Goal: Task Accomplishment & Management: Manage account settings

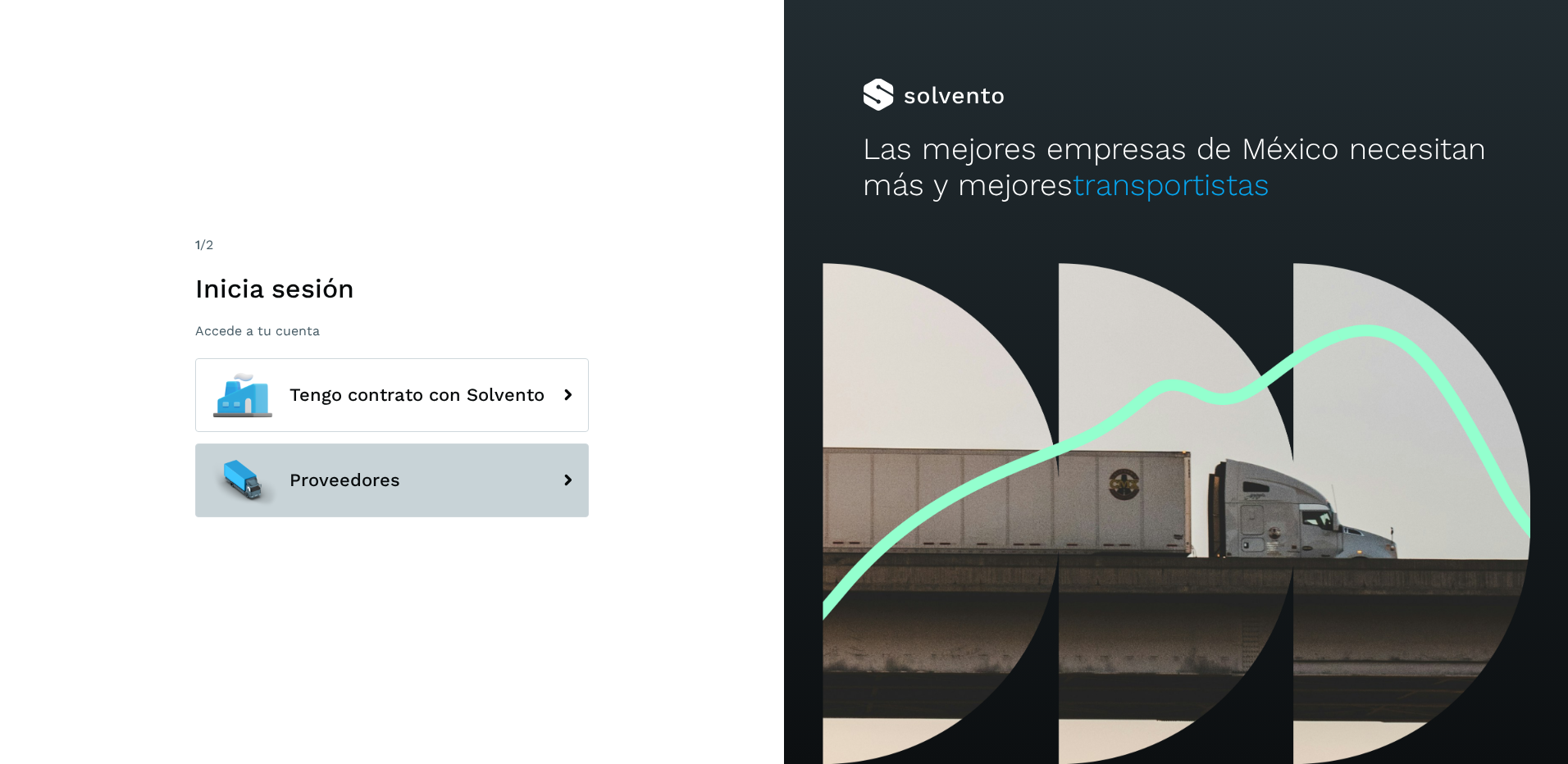
click at [391, 465] on button "Proveedores" at bounding box center [392, 480] width 393 height 74
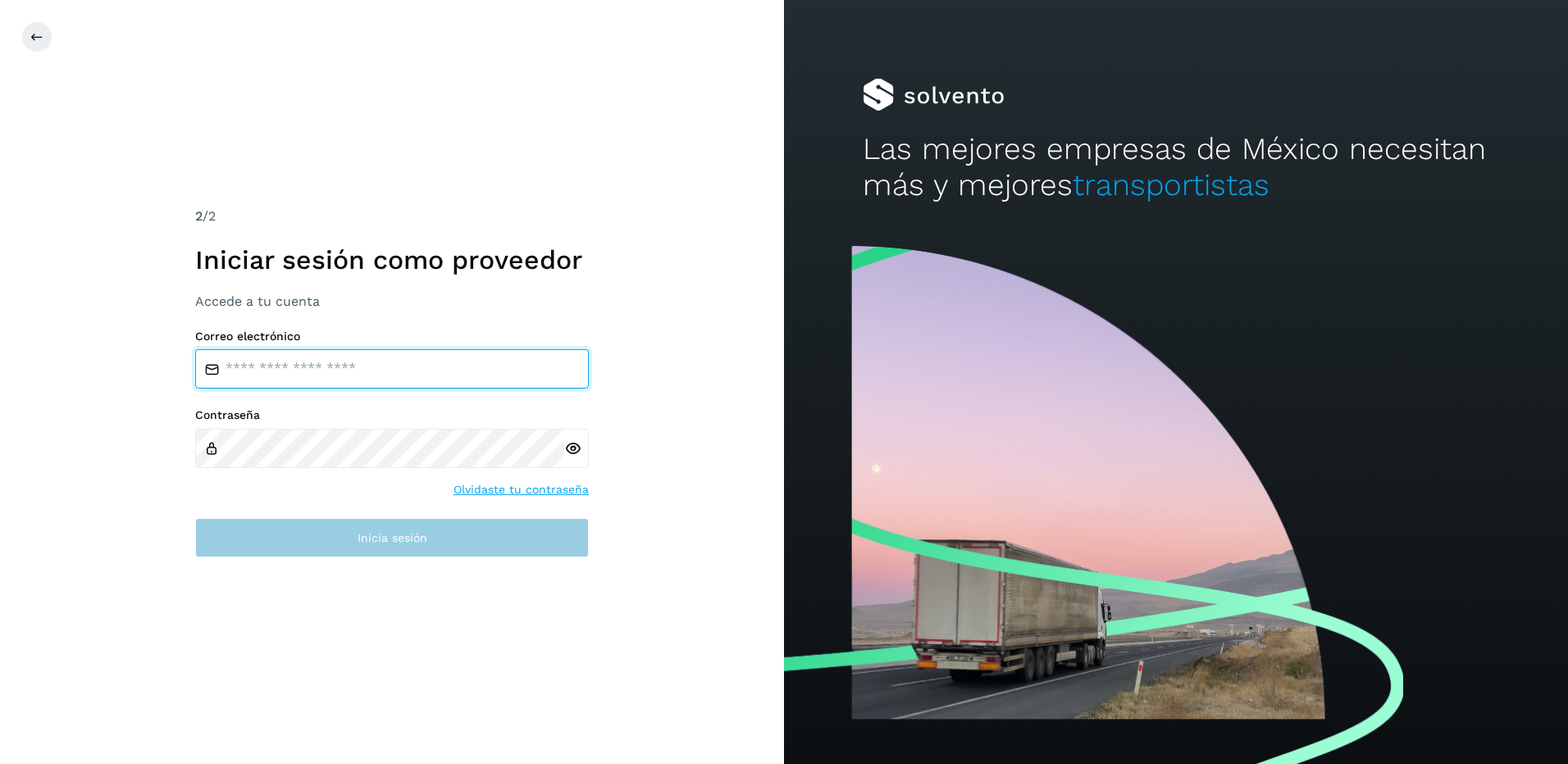
type input "**********"
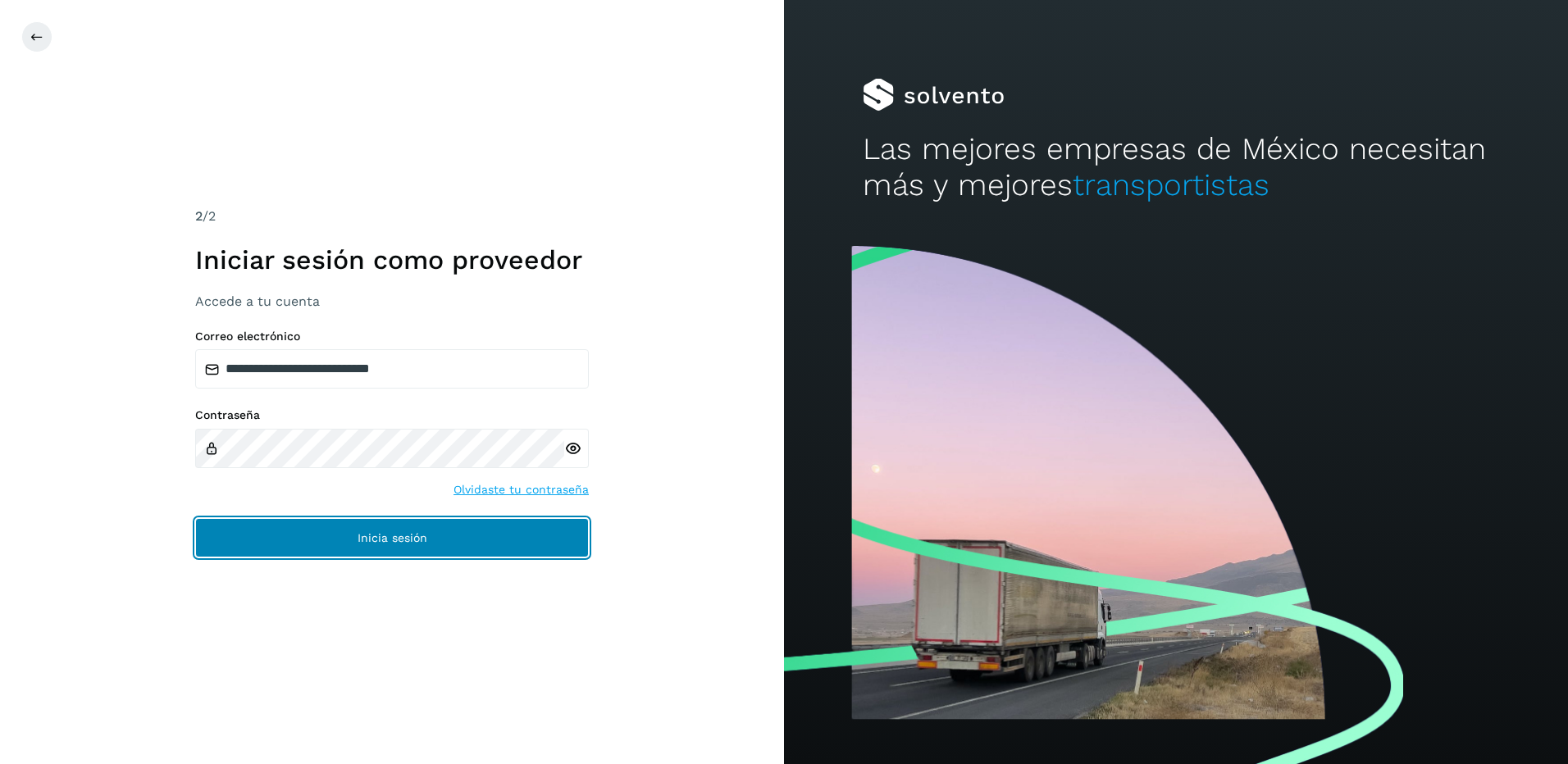
click at [397, 548] on button "Inicia sesión" at bounding box center [392, 538] width 393 height 39
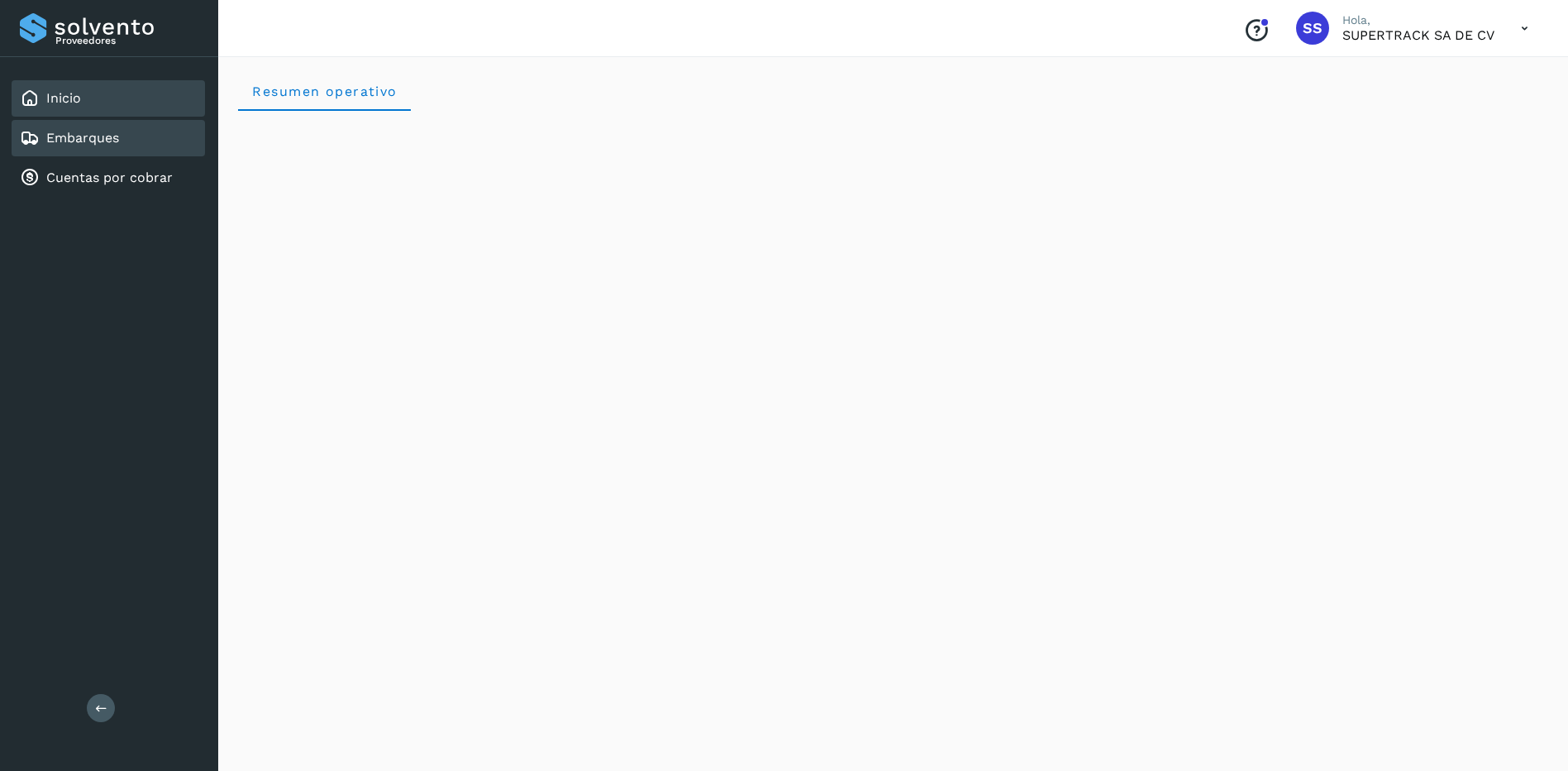
click at [76, 143] on link "Embarques" at bounding box center [82, 137] width 73 height 15
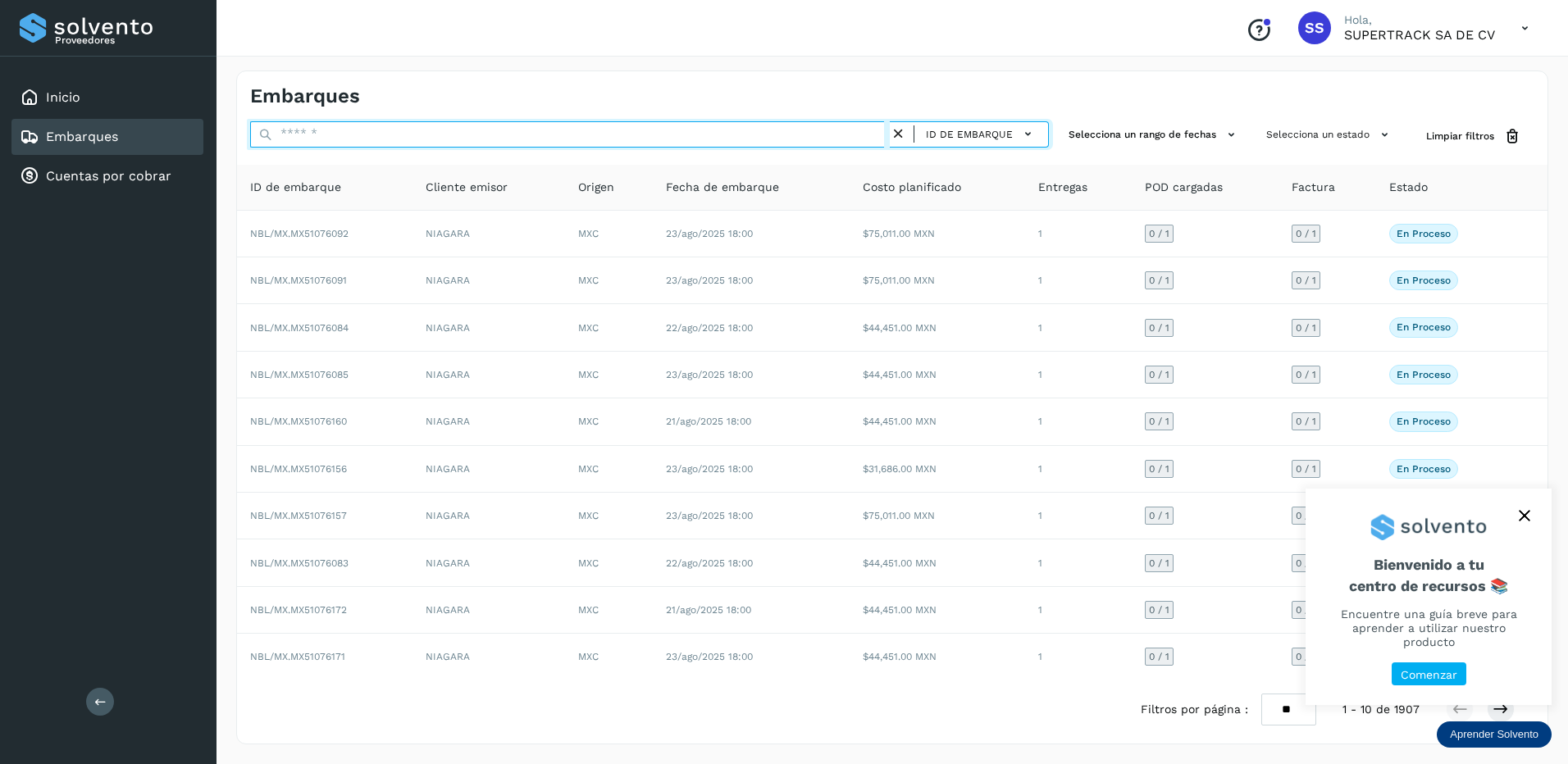
click at [335, 126] on input "text" at bounding box center [569, 134] width 639 height 26
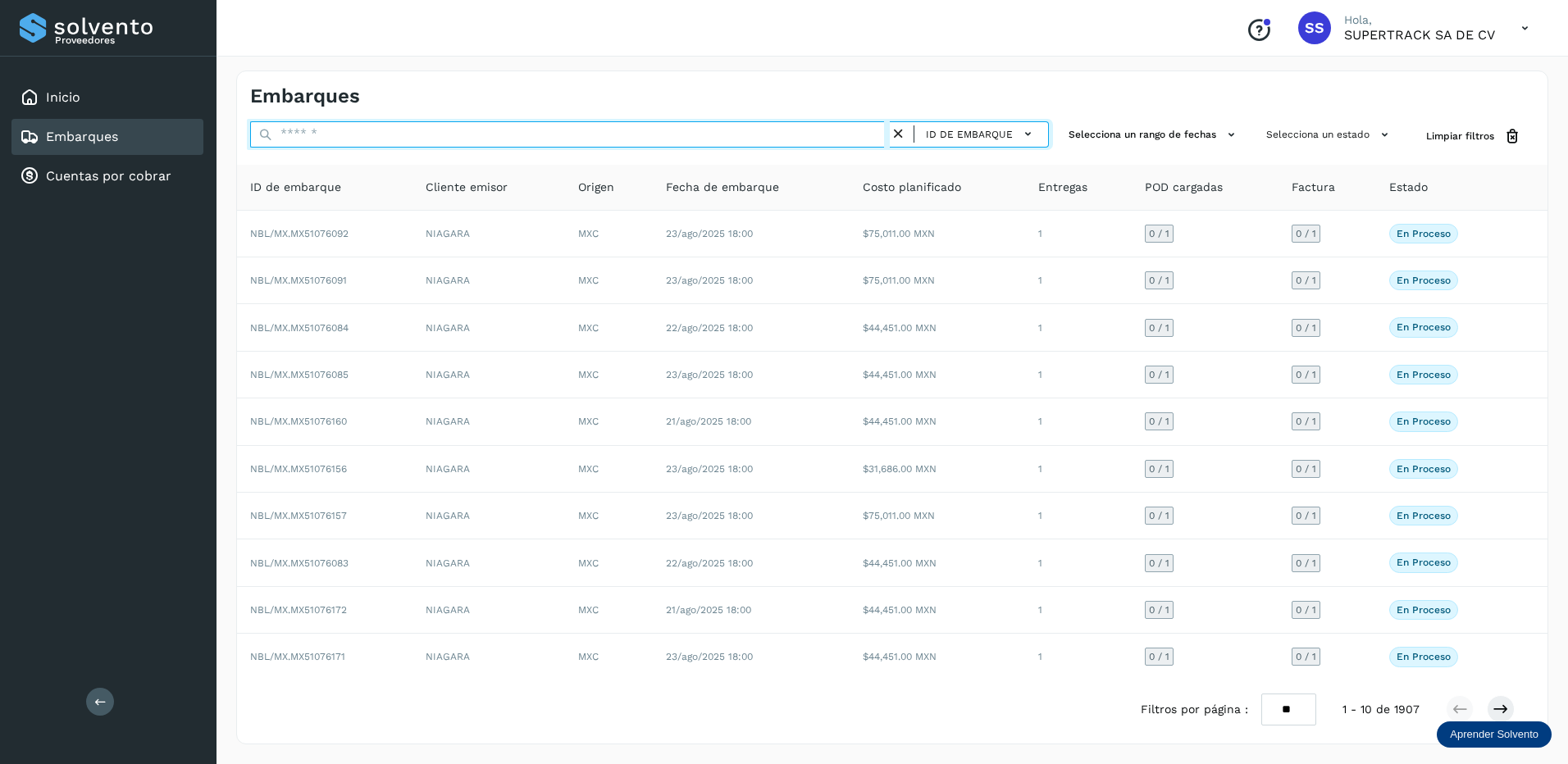
click at [335, 128] on input "text" at bounding box center [569, 134] width 639 height 26
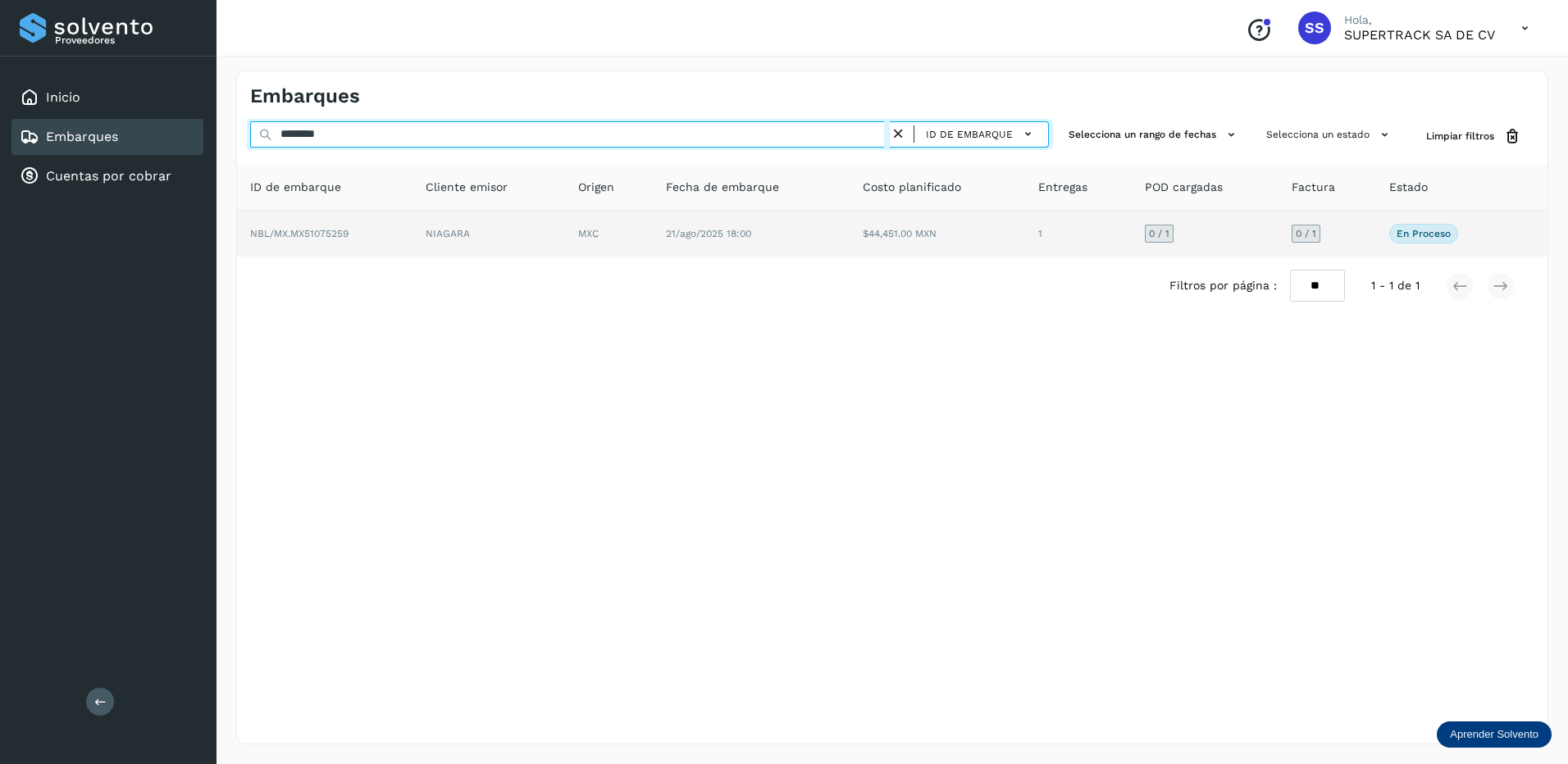
type input "********"
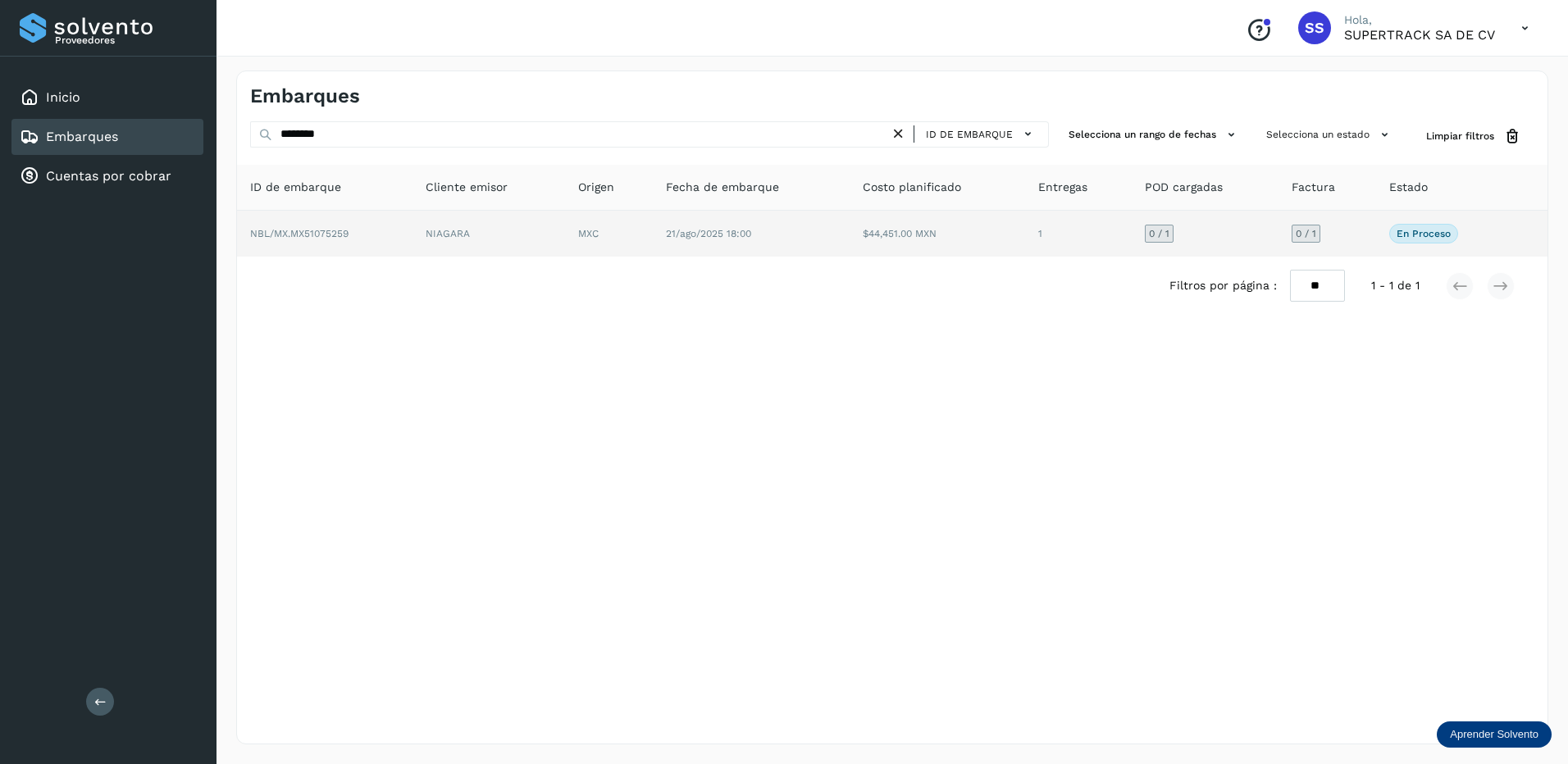
click at [850, 214] on td "21/ago/2025 18:00" at bounding box center [937, 234] width 175 height 46
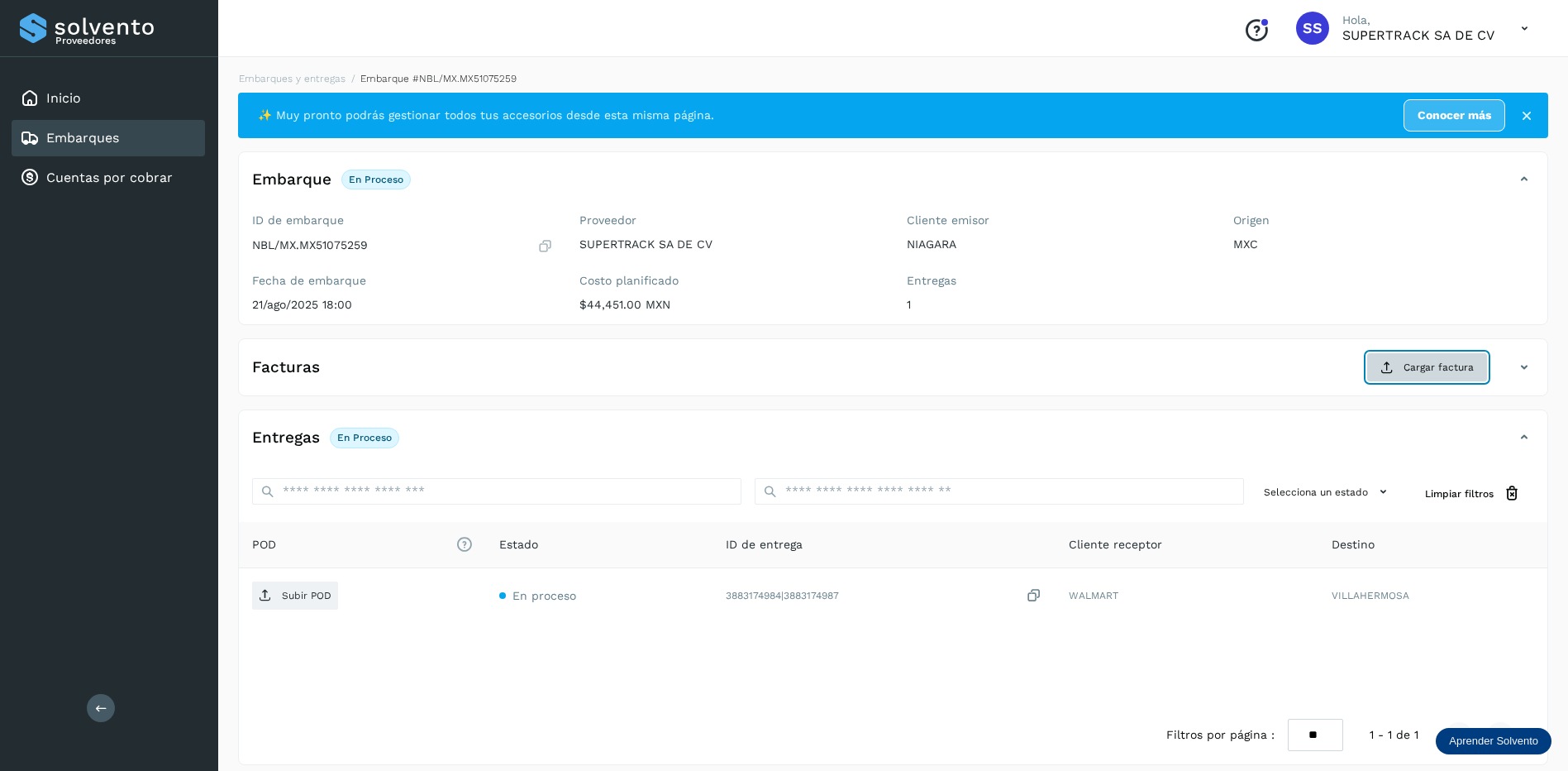
click at [1435, 361] on span "Cargar factura" at bounding box center [1438, 367] width 70 height 15
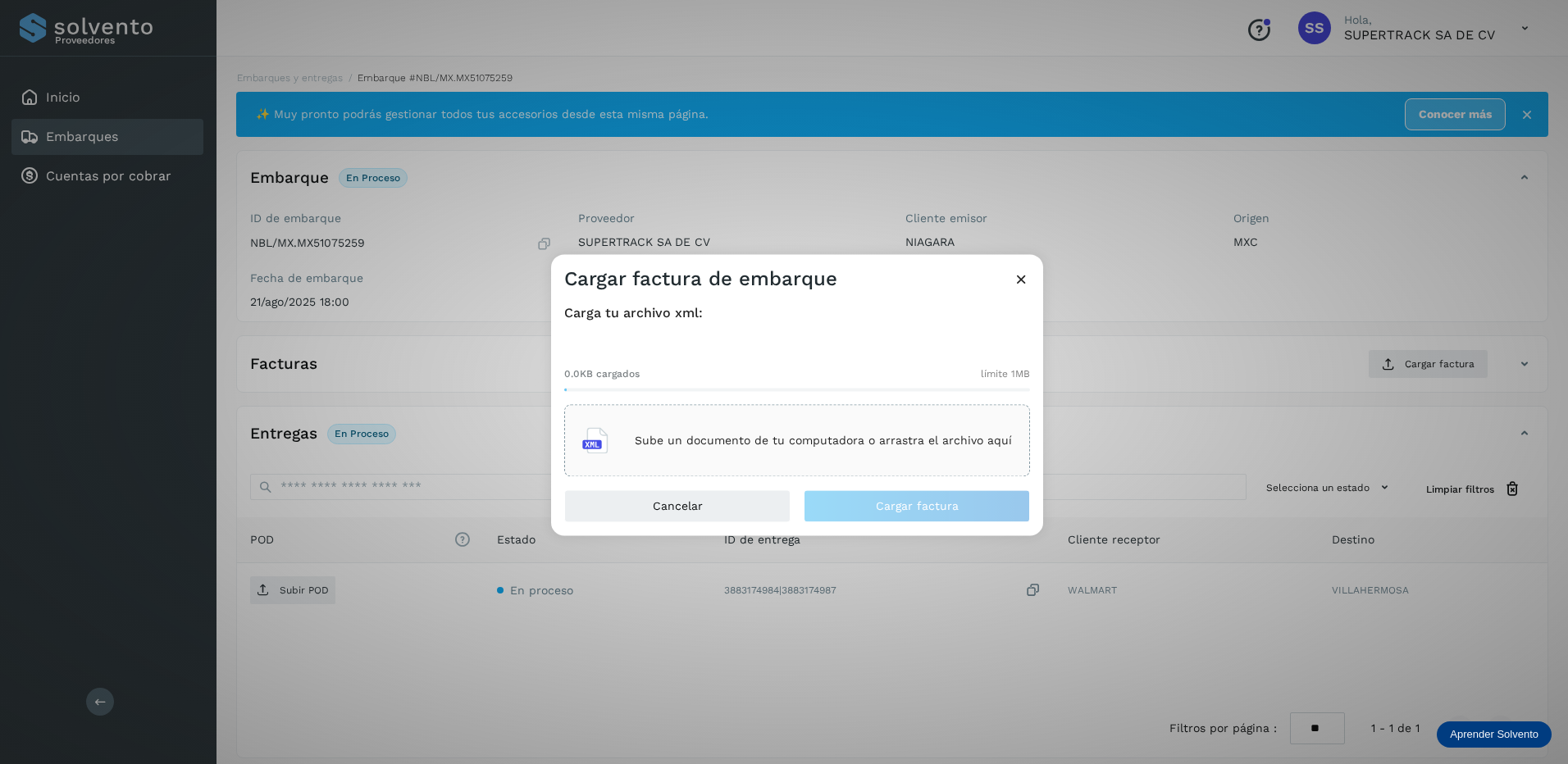
click at [736, 434] on p "Sube un documento de tu computadora o arrastra el archivo aquí" at bounding box center [823, 441] width 377 height 14
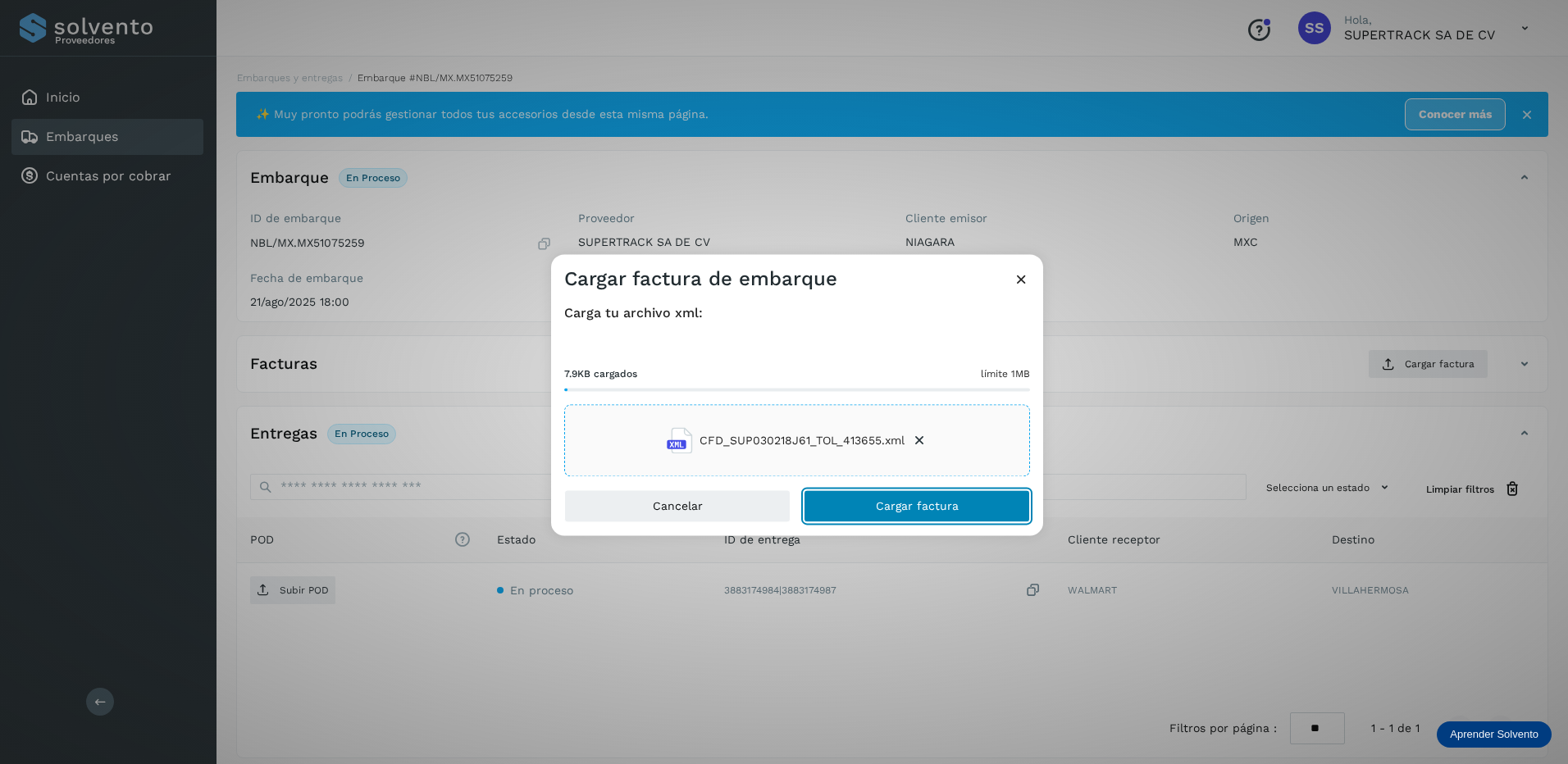
click at [946, 512] on span "Cargar factura" at bounding box center [917, 506] width 83 height 11
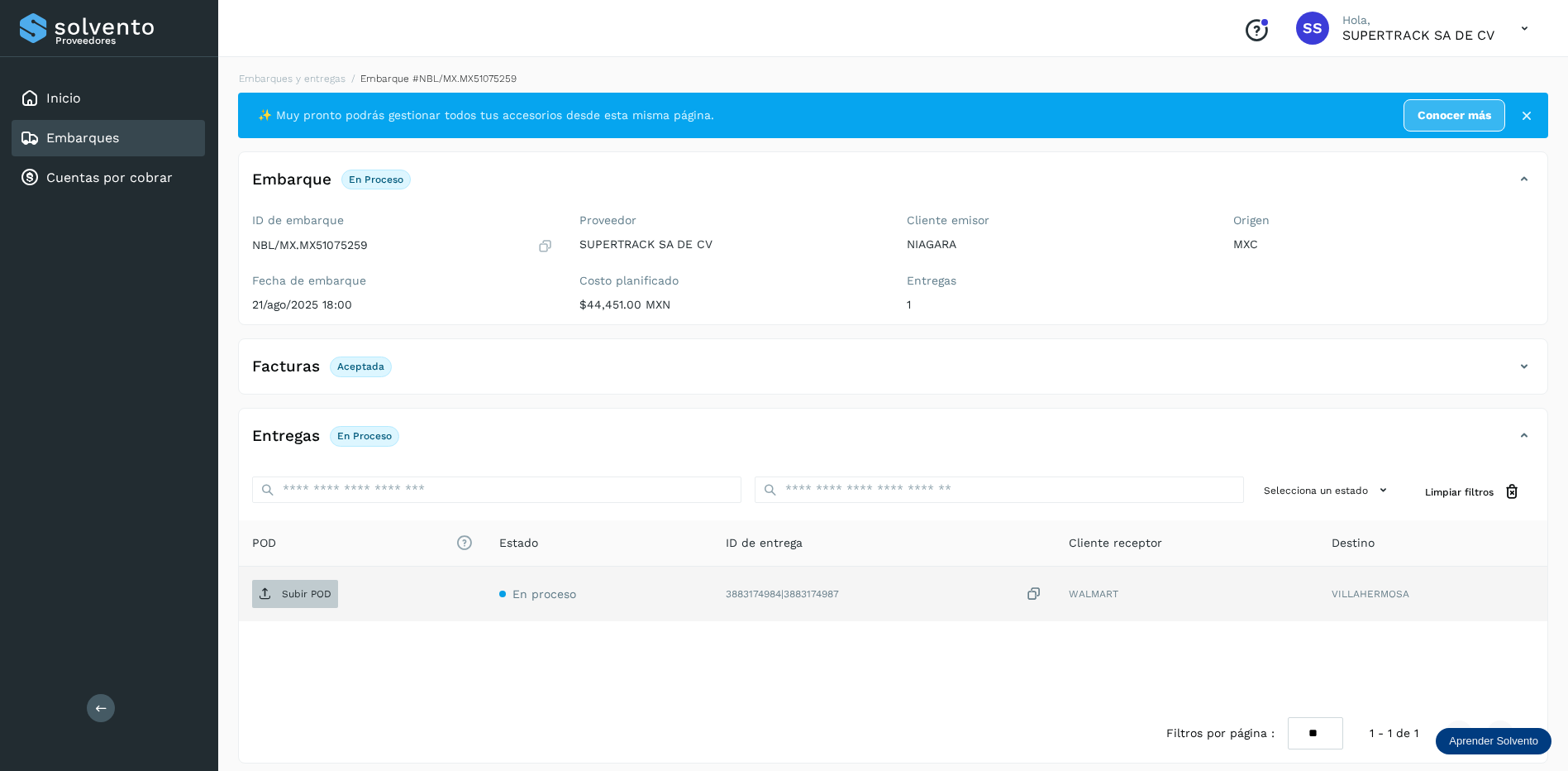
click at [291, 585] on span "Subir POD" at bounding box center [295, 593] width 86 height 27
click at [346, 72] on li "Embarques y entregas" at bounding box center [431, 78] width 171 height 15
click at [300, 77] on link "Embarques y entregas" at bounding box center [292, 78] width 106 height 11
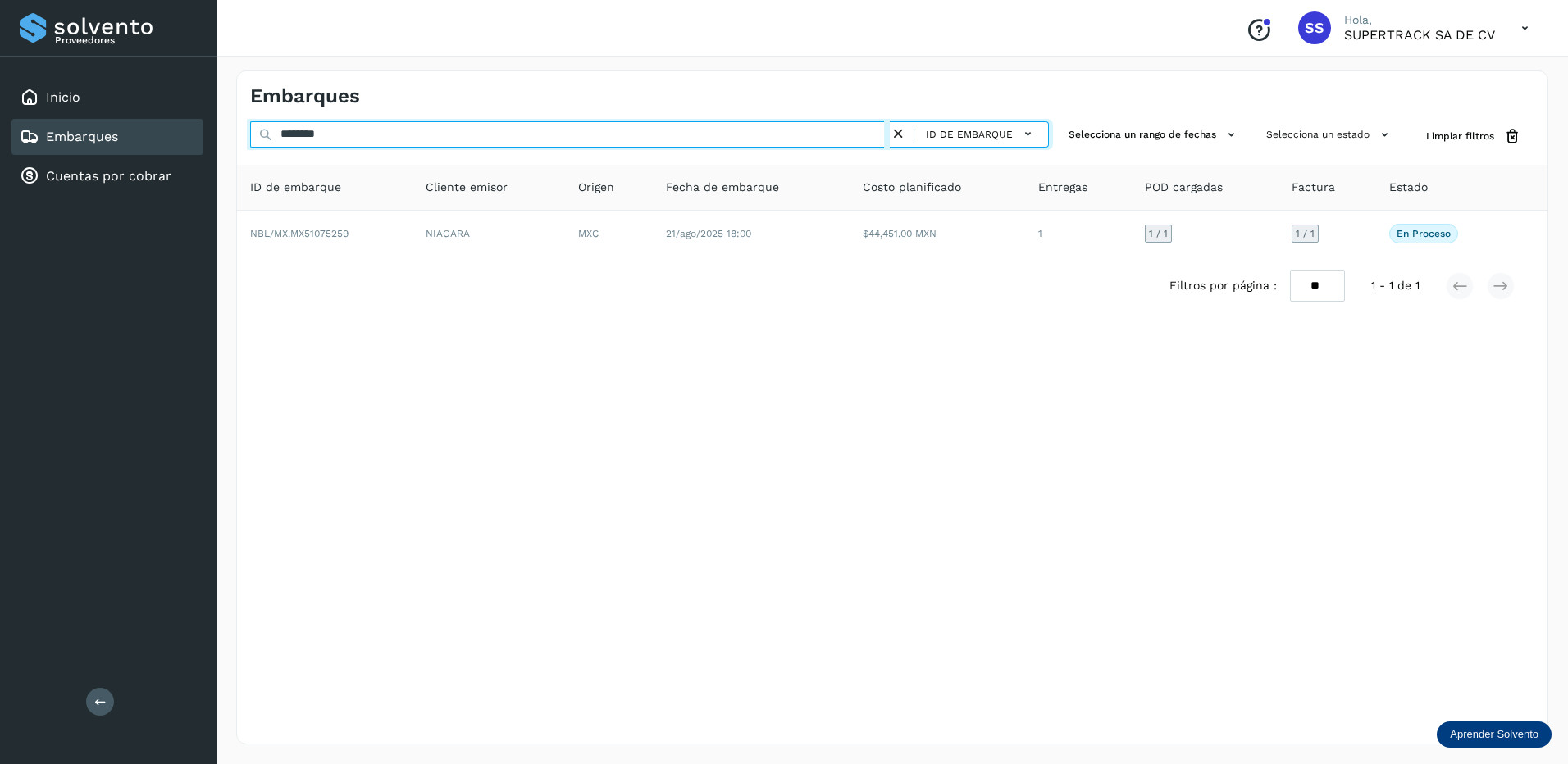
drag, startPoint x: 282, startPoint y: 137, endPoint x: 147, endPoint y: 131, distance: 135.1
click at [147, 131] on div "Proveedores Inicio Embarques Cuentas por cobrar Salir Conoce nuestros beneficio…" at bounding box center [784, 382] width 1568 height 764
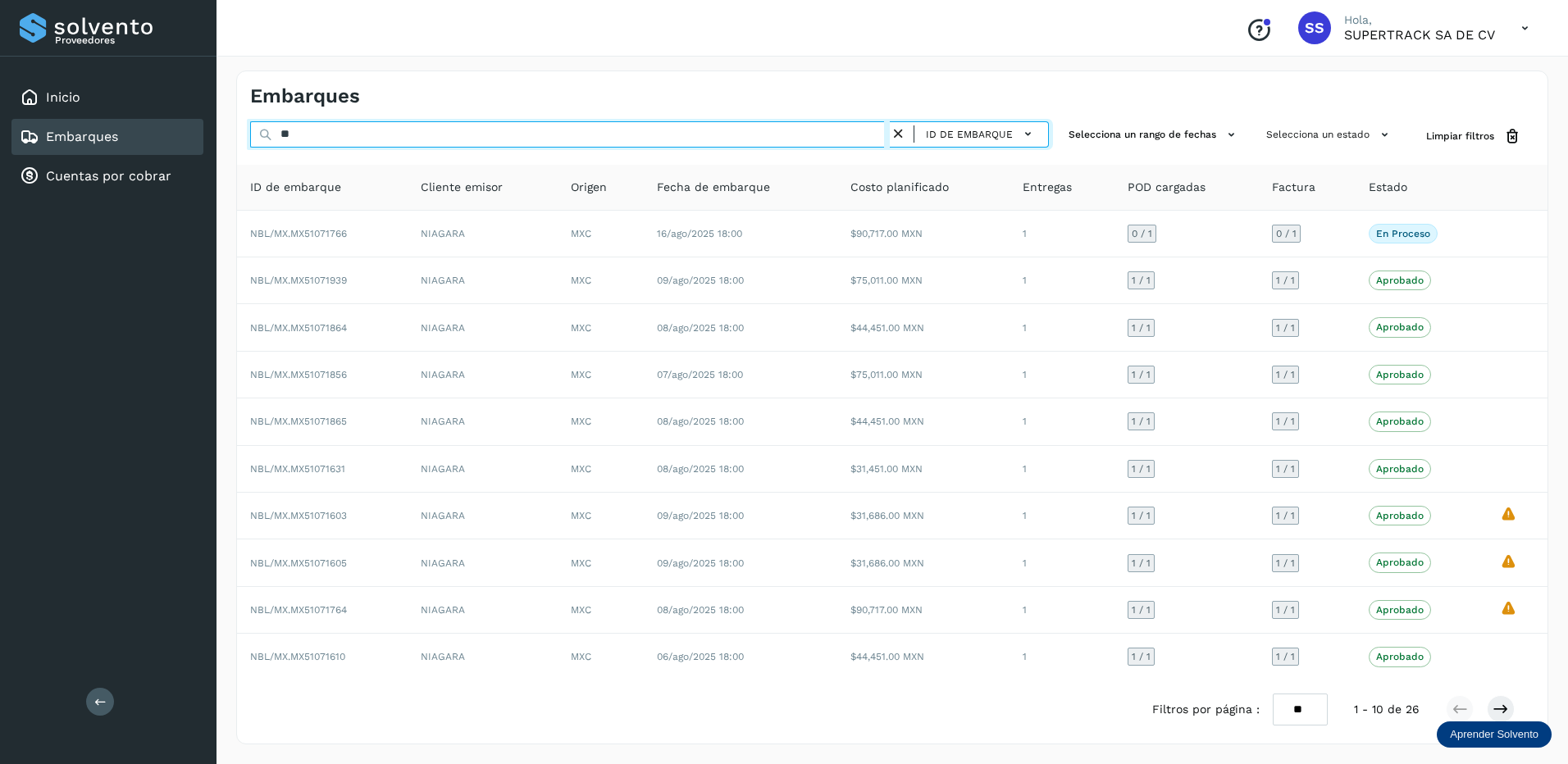
type input "*"
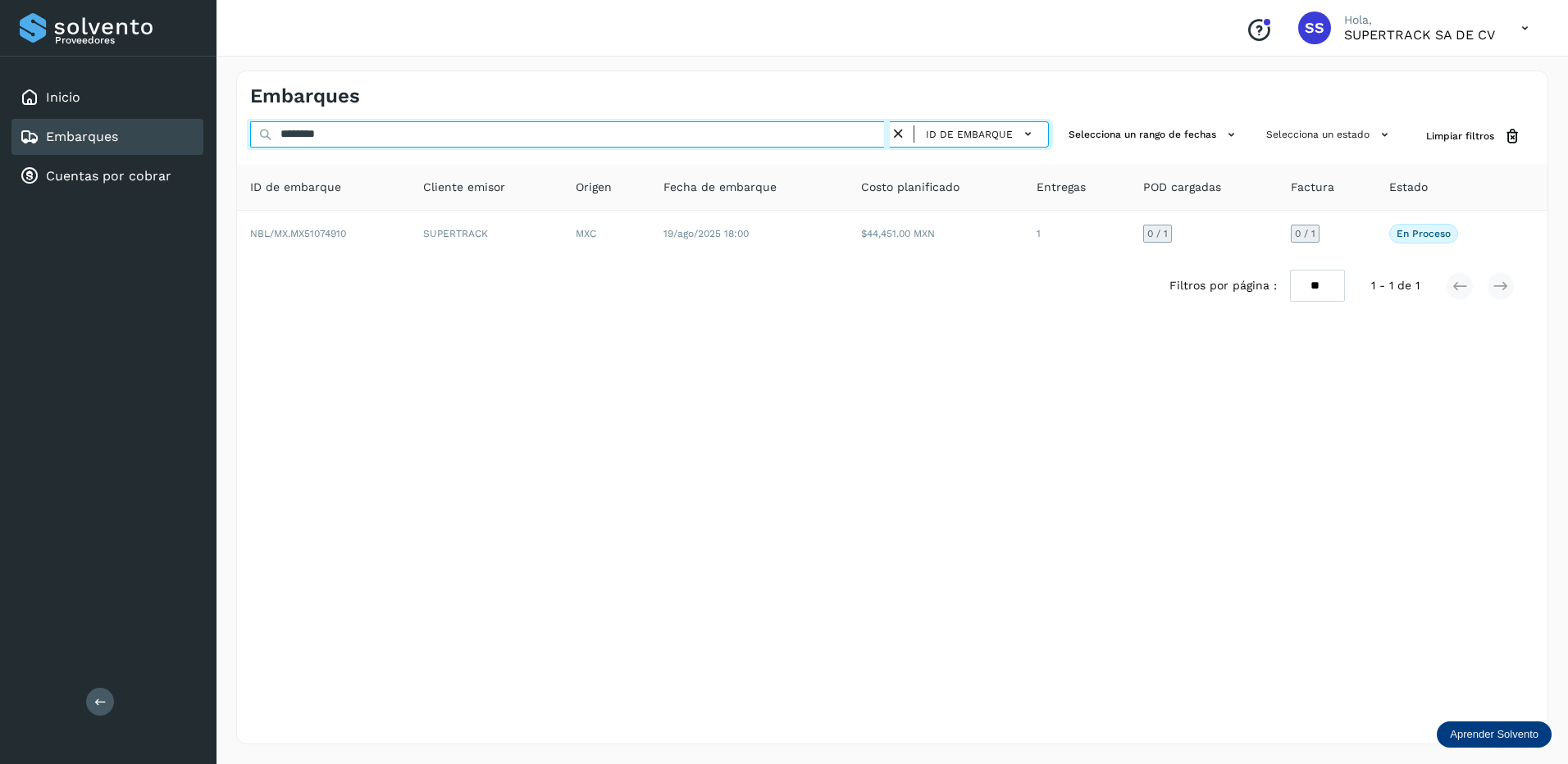
drag, startPoint x: 350, startPoint y: 135, endPoint x: 254, endPoint y: 123, distance: 96.7
click at [254, 123] on input "********" at bounding box center [569, 134] width 639 height 26
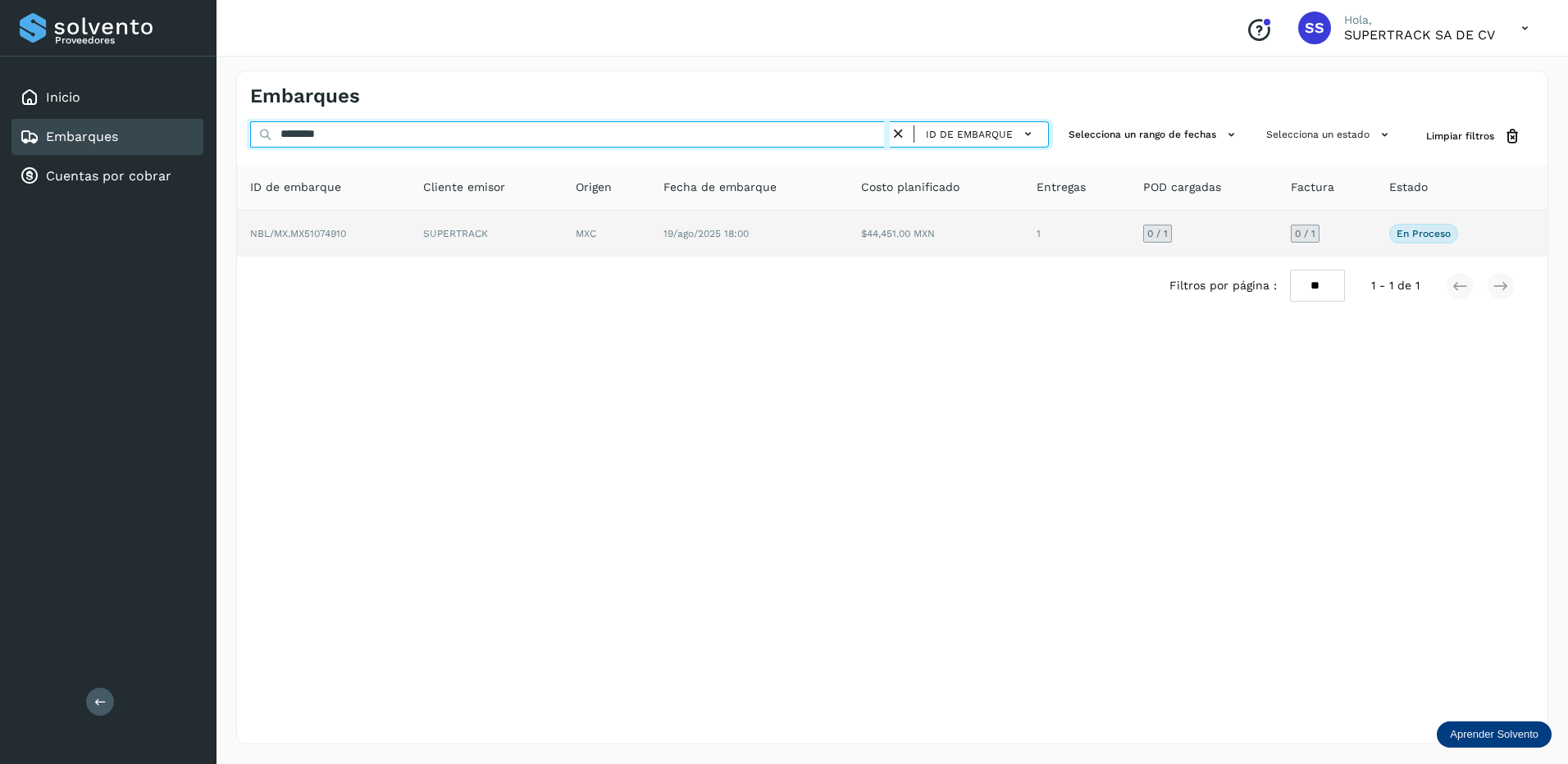
type input "********"
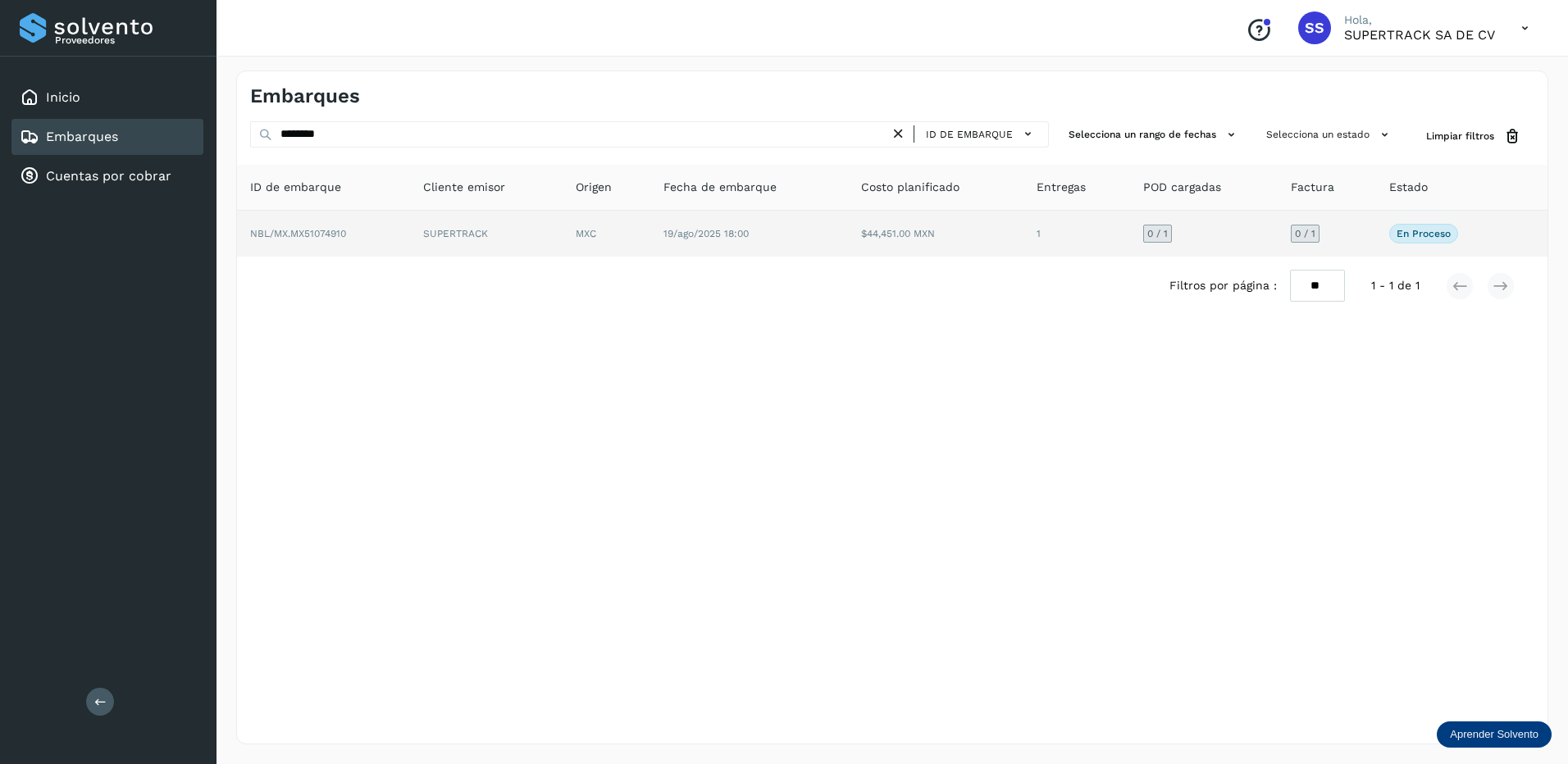
click at [410, 226] on td "NBL/MX.MX51074910" at bounding box center [487, 234] width 153 height 46
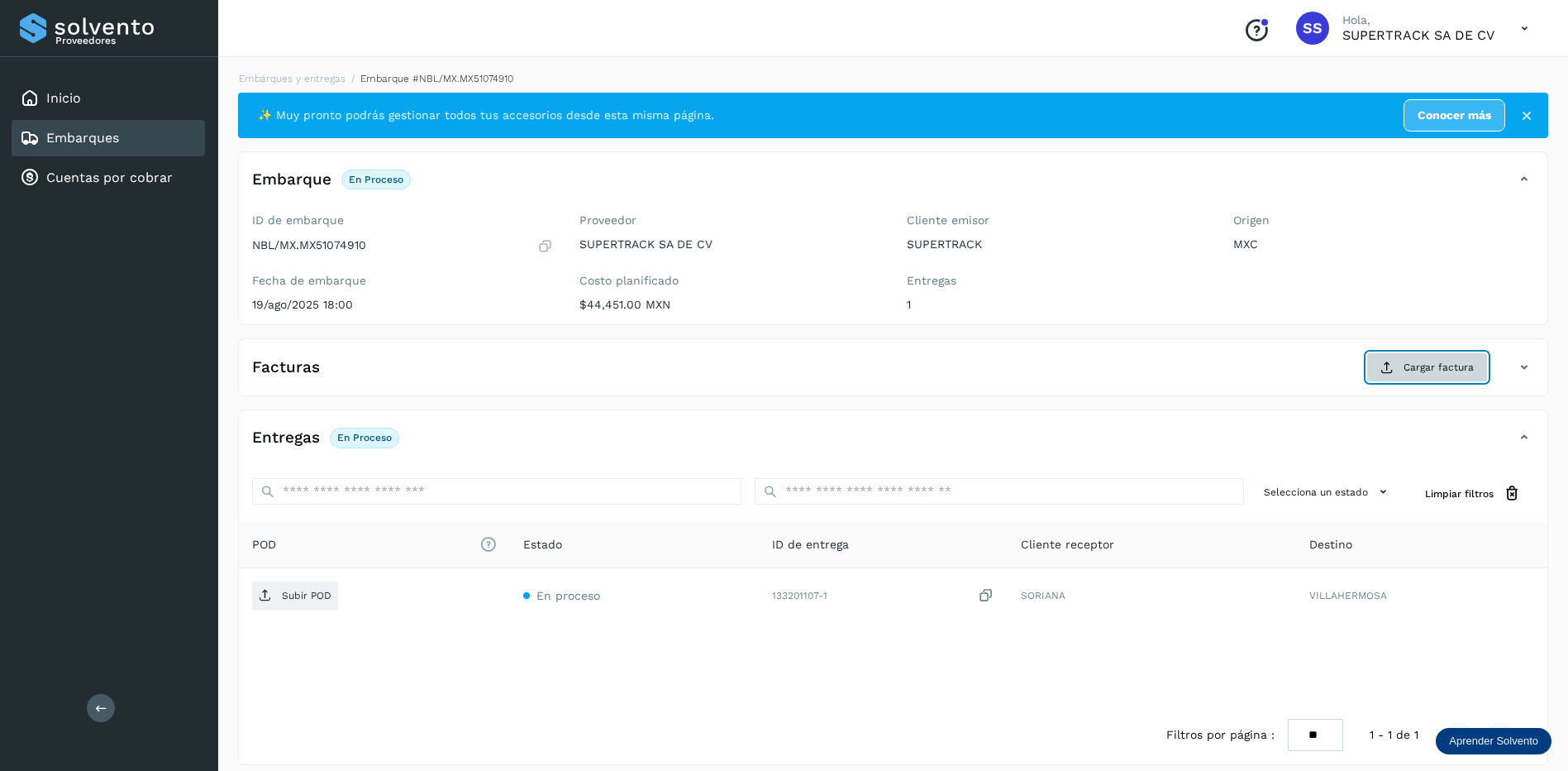
click at [1444, 368] on span "Cargar factura" at bounding box center [1438, 367] width 70 height 15
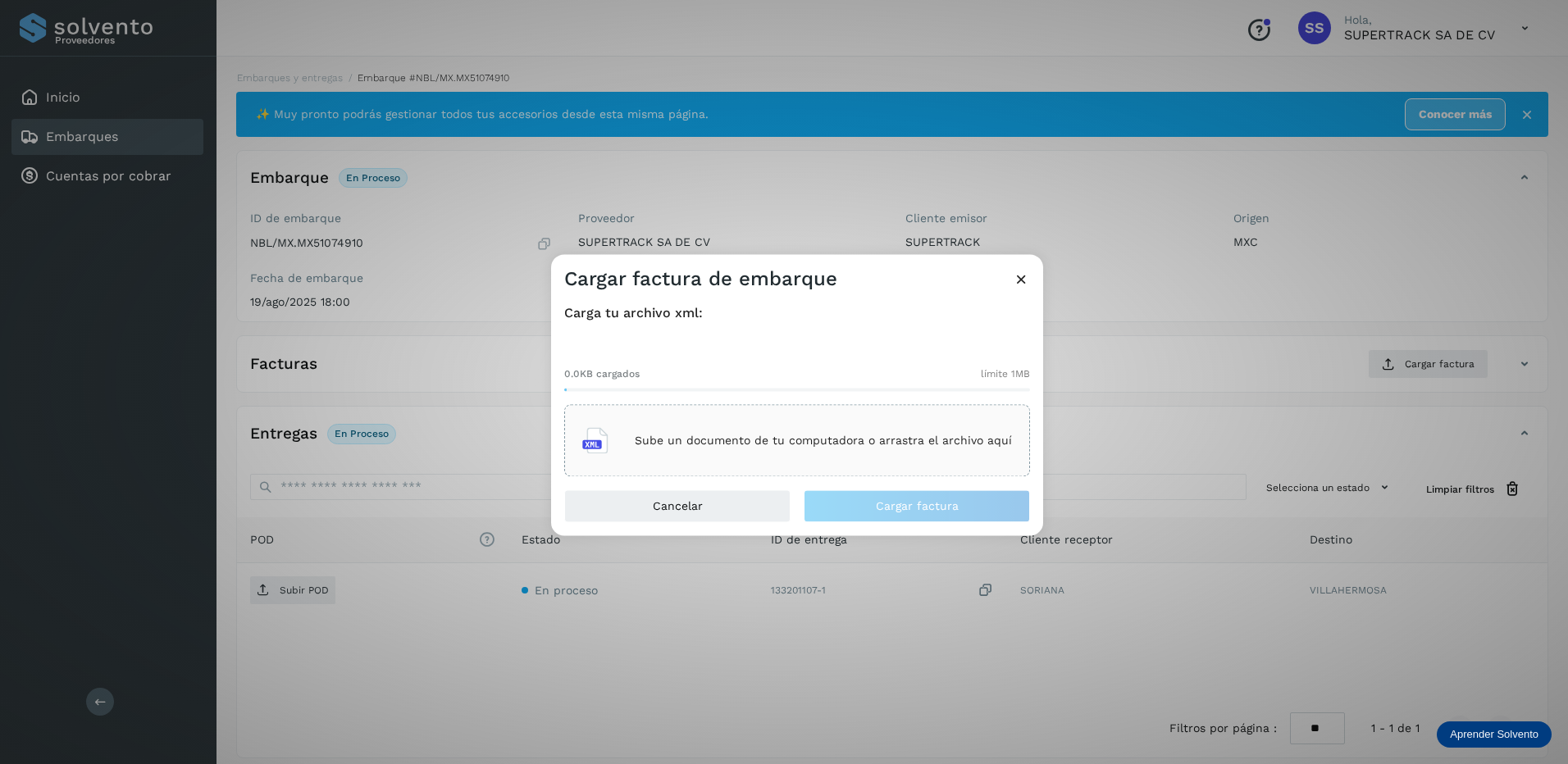
click at [838, 436] on p "Sube un documento de tu computadora o arrastra el archivo aquí" at bounding box center [823, 441] width 377 height 14
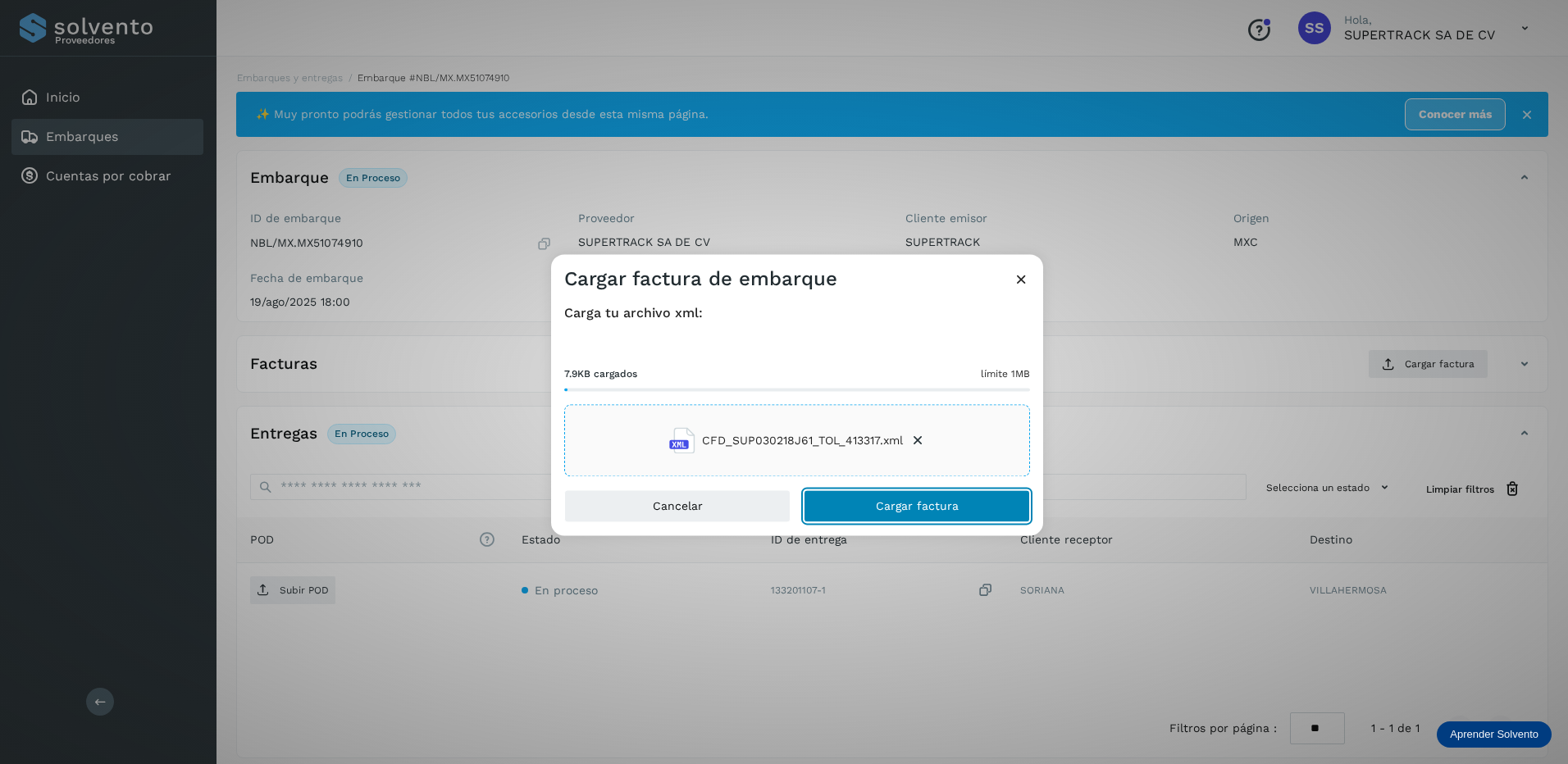
click at [976, 503] on button "Cargar factura" at bounding box center [917, 506] width 226 height 33
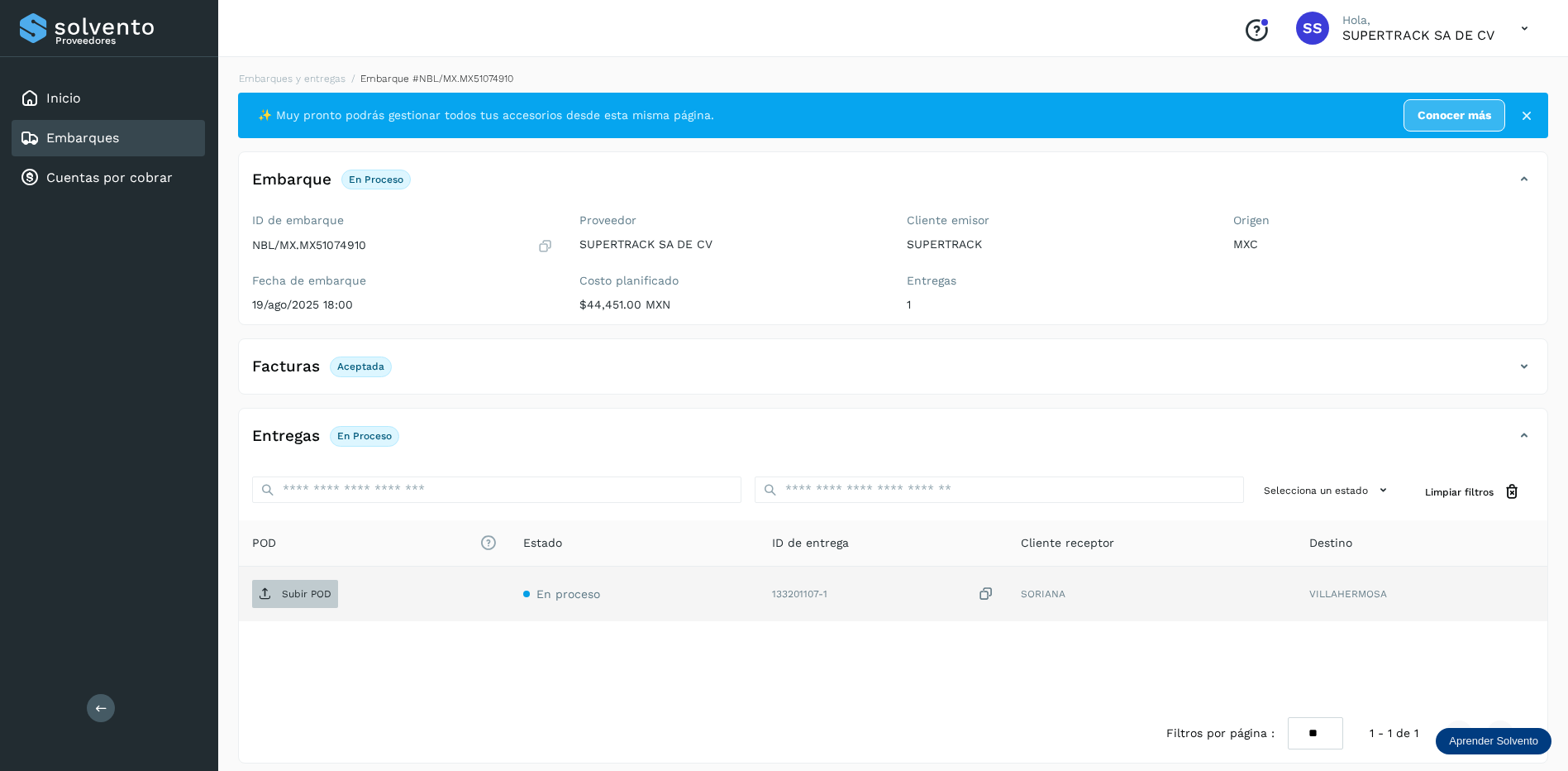
click at [319, 591] on p "Subir POD" at bounding box center [306, 593] width 50 height 11
click at [324, 81] on link "Embarques y entregas" at bounding box center [292, 78] width 106 height 11
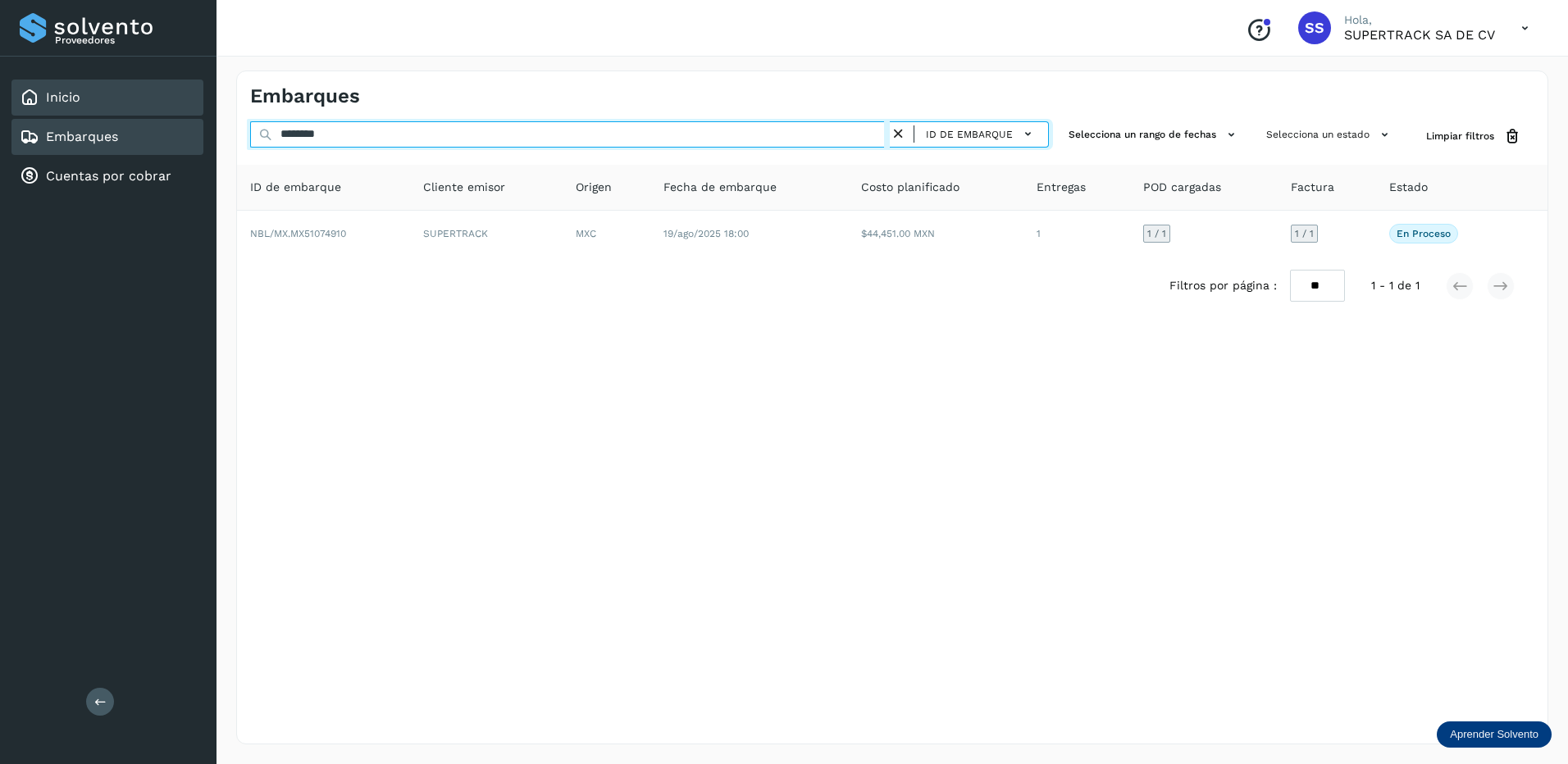
drag, startPoint x: 361, startPoint y: 140, endPoint x: 189, endPoint y: 103, distance: 175.9
click at [189, 103] on div "Proveedores Inicio Embarques Cuentas por cobrar Salir Conoce nuestros beneficio…" at bounding box center [784, 382] width 1568 height 764
drag, startPoint x: 297, startPoint y: 128, endPoint x: 255, endPoint y: 128, distance: 42.0
click at [255, 128] on input "********" at bounding box center [569, 134] width 639 height 26
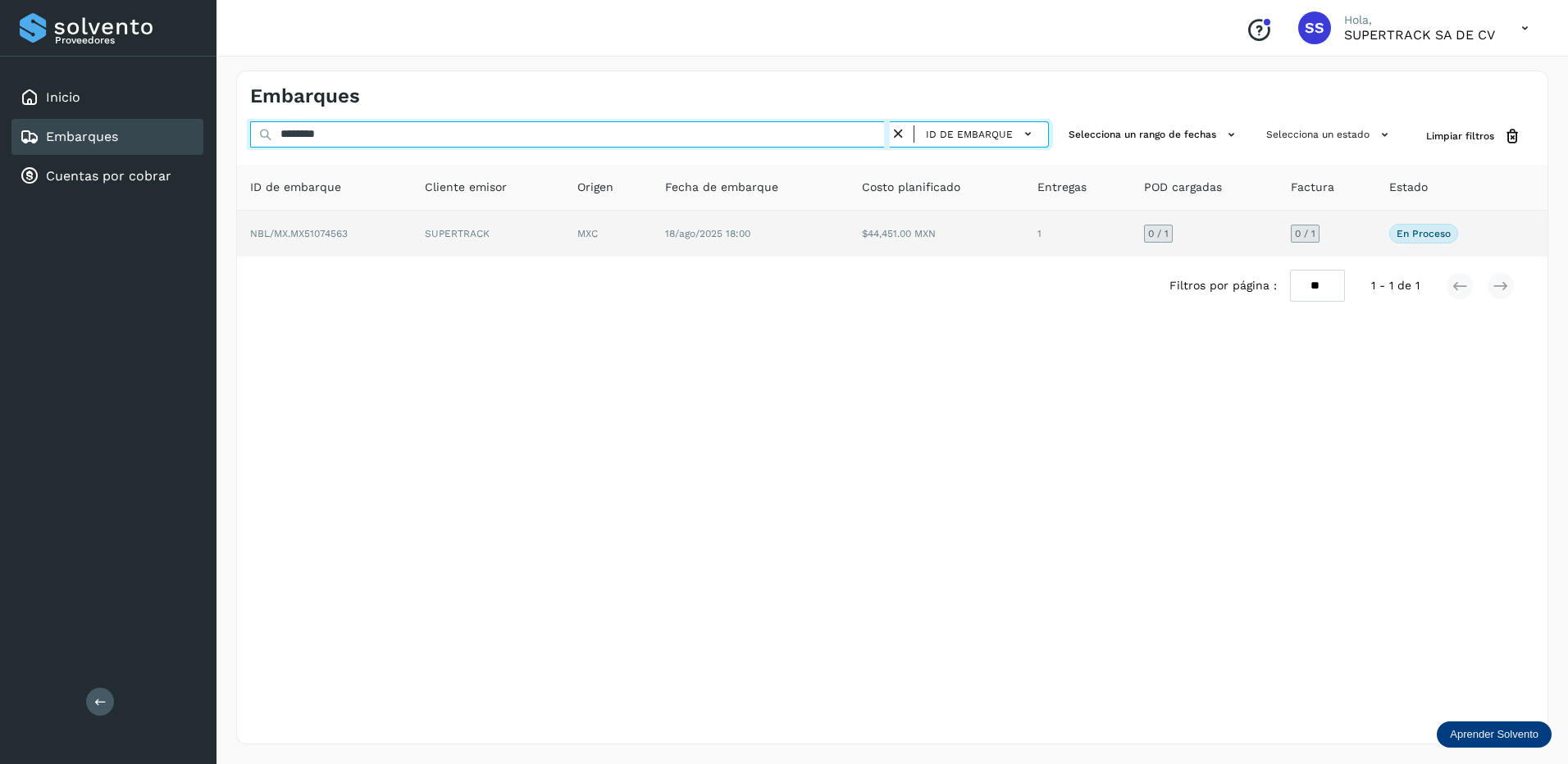
type input "********"
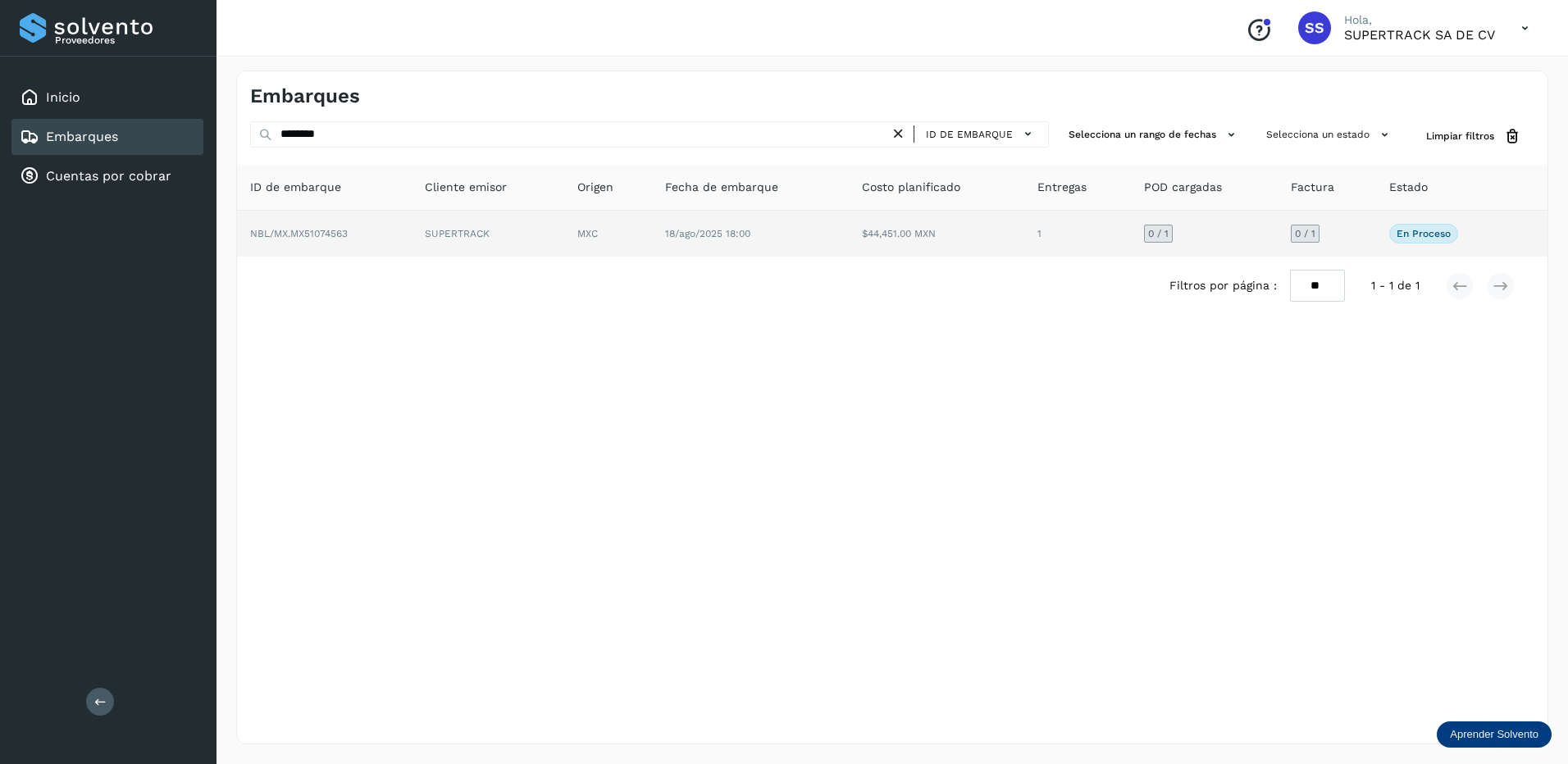
click at [412, 226] on td "NBL/MX.MX51074563" at bounding box center [488, 234] width 152 height 46
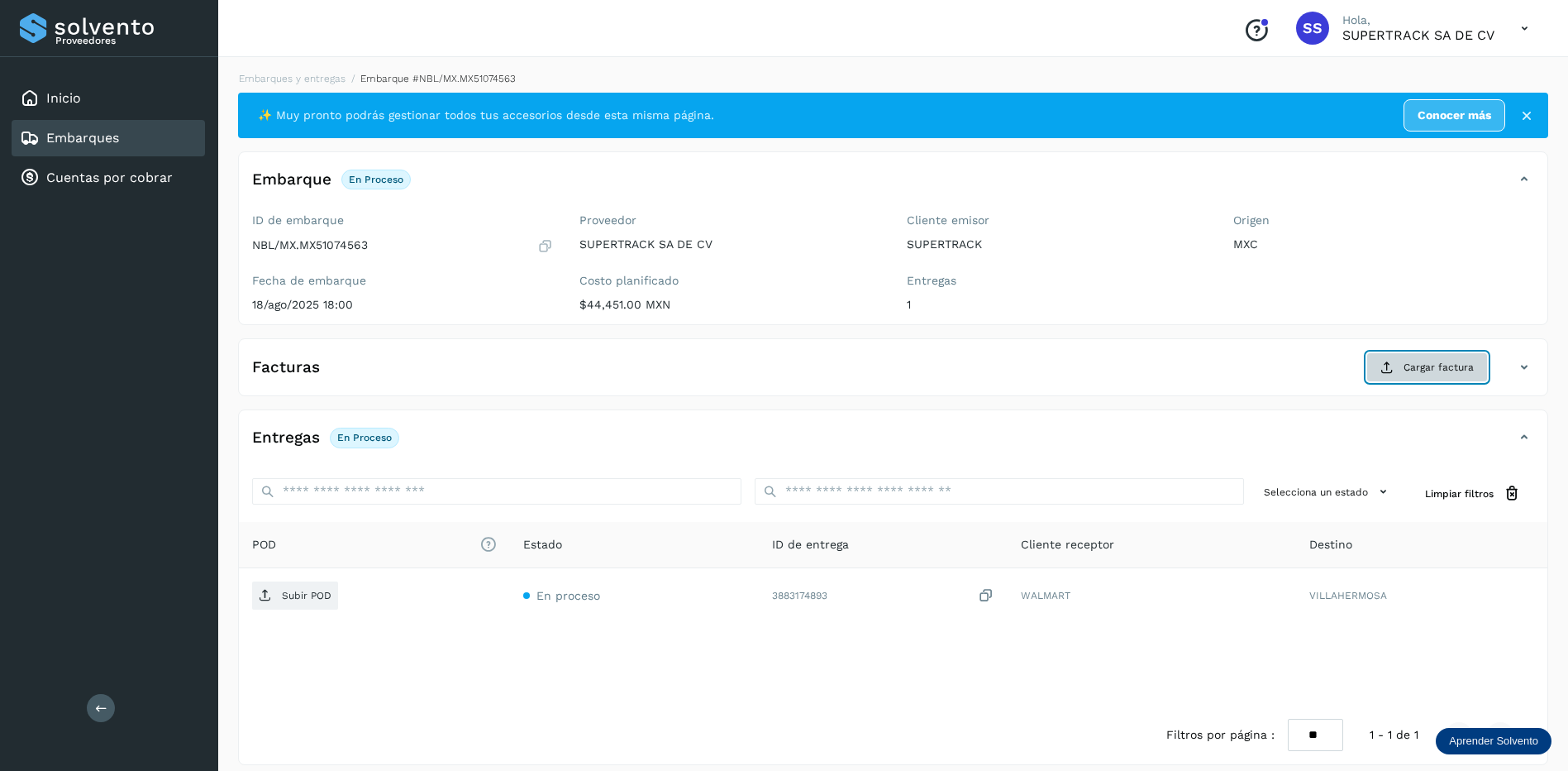
click at [1421, 366] on span "Cargar factura" at bounding box center [1438, 367] width 70 height 15
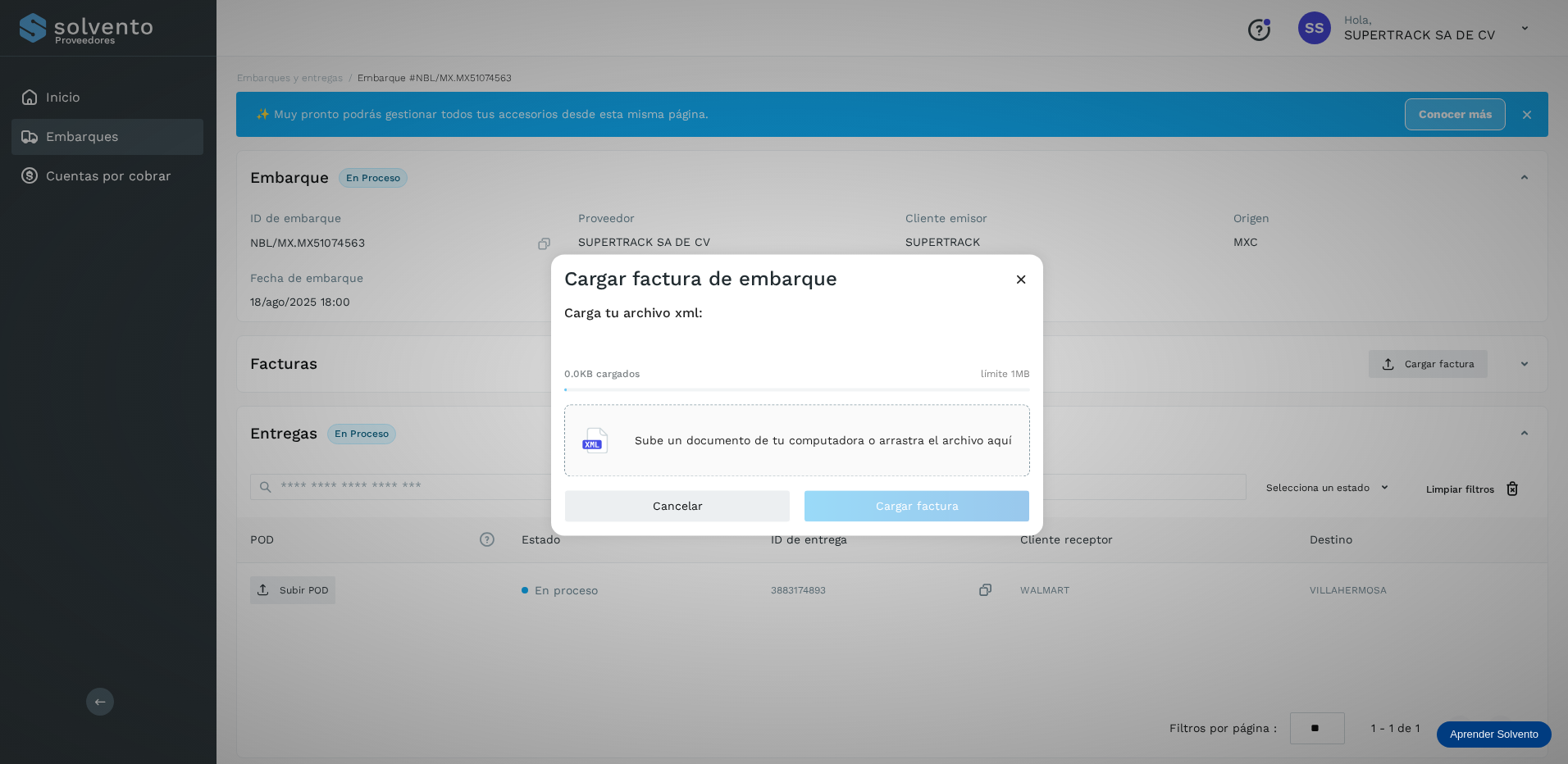
click at [833, 410] on div "Sube un documento de tu computadora o arrastra el archivo aquí" at bounding box center [797, 441] width 466 height 72
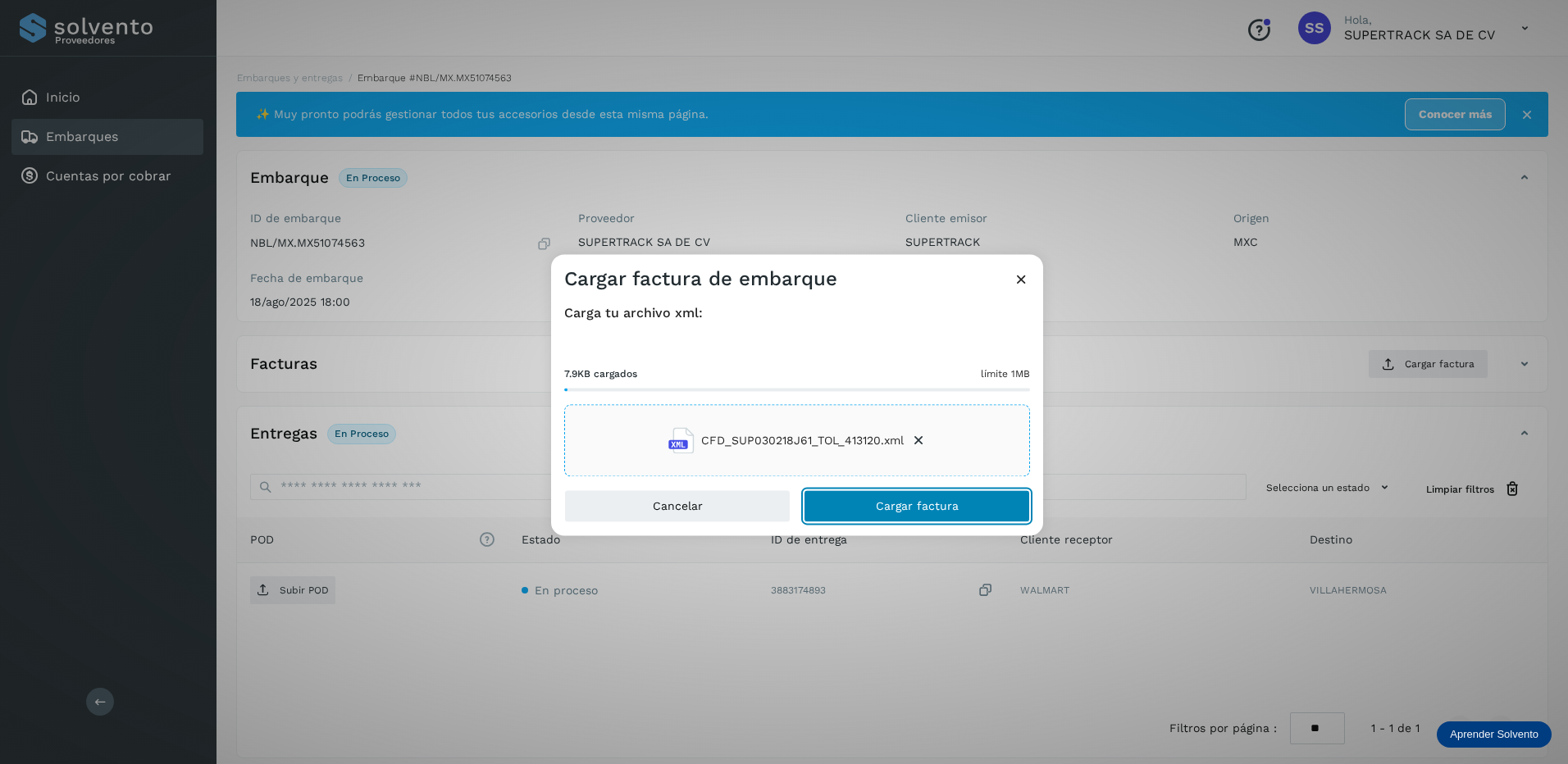
click at [911, 510] on span "Cargar factura" at bounding box center [917, 506] width 83 height 11
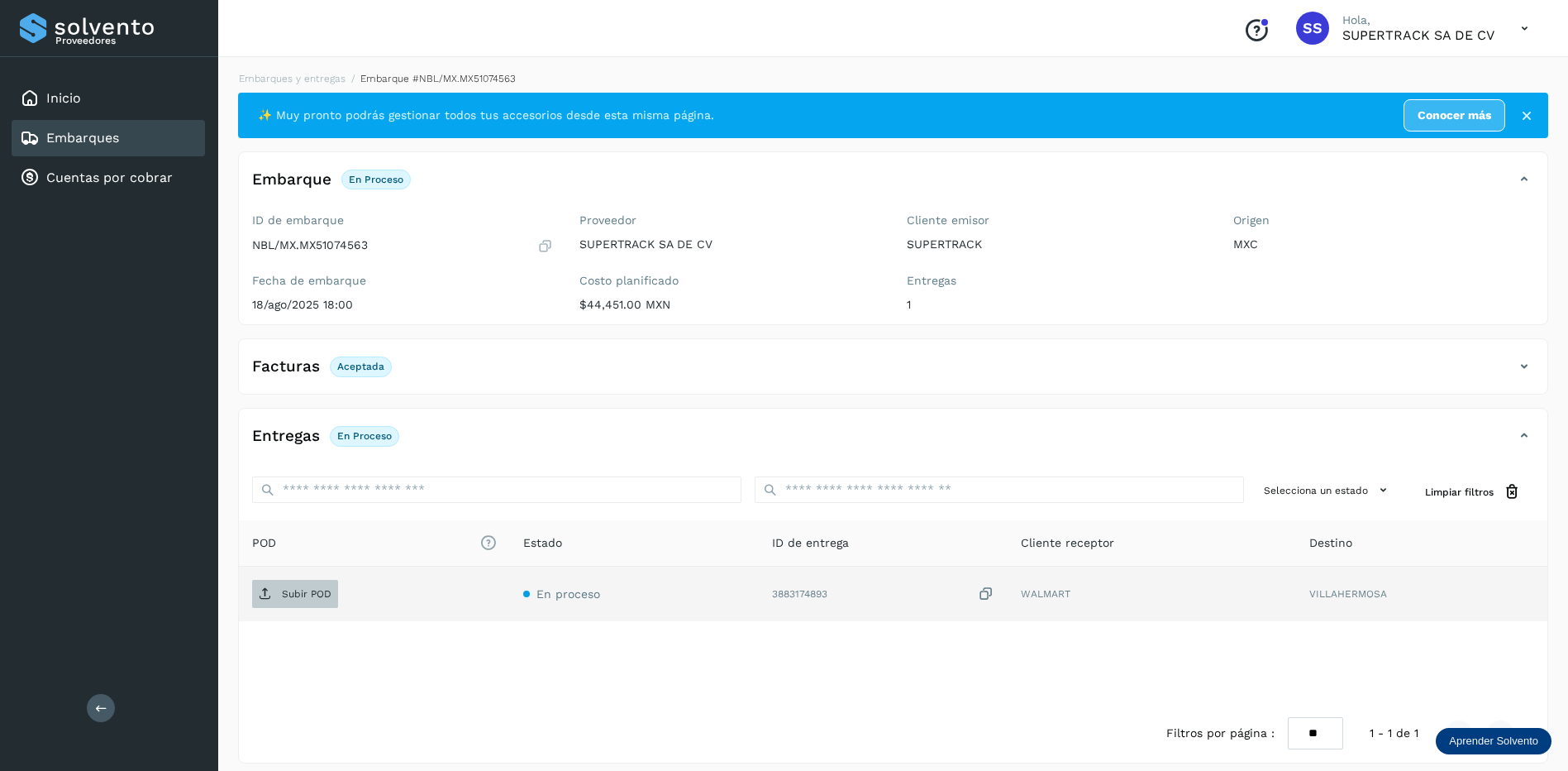
click at [320, 590] on p "Subir POD" at bounding box center [306, 593] width 50 height 11
click at [325, 75] on link "Embarques y entregas" at bounding box center [292, 78] width 106 height 11
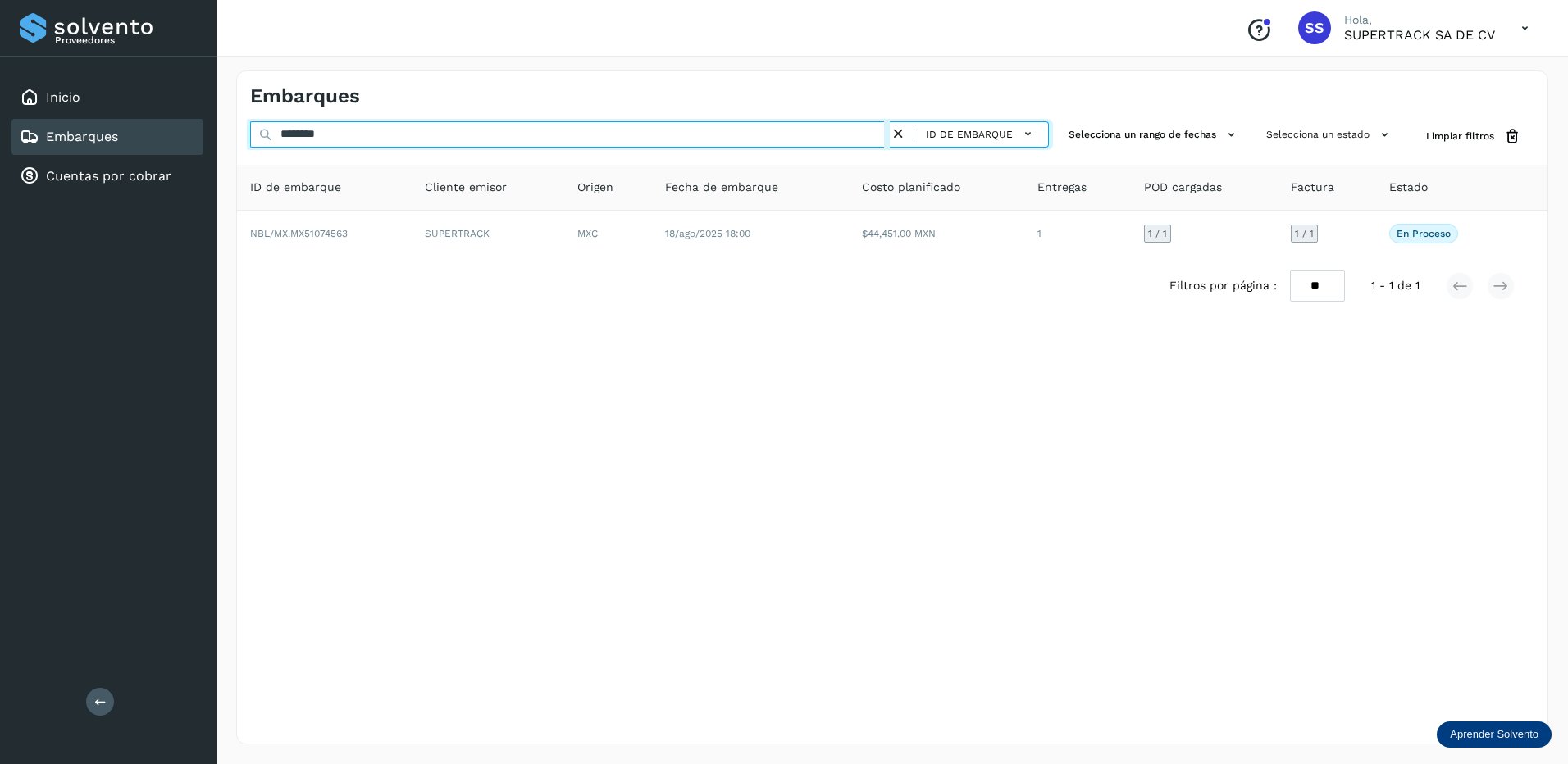
drag, startPoint x: 363, startPoint y: 134, endPoint x: 152, endPoint y: 58, distance: 224.3
click at [153, 58] on div "Proveedores Inicio Embarques Cuentas por cobrar Salir Conoce nuestros beneficio…" at bounding box center [784, 382] width 1568 height 764
drag, startPoint x: 349, startPoint y: 134, endPoint x: 250, endPoint y: 129, distance: 99.1
click at [234, 125] on div "Embarques ******** ID de embarque Selecciona un rango de fechas Selecciona un e…" at bounding box center [891, 408] width 1351 height 713
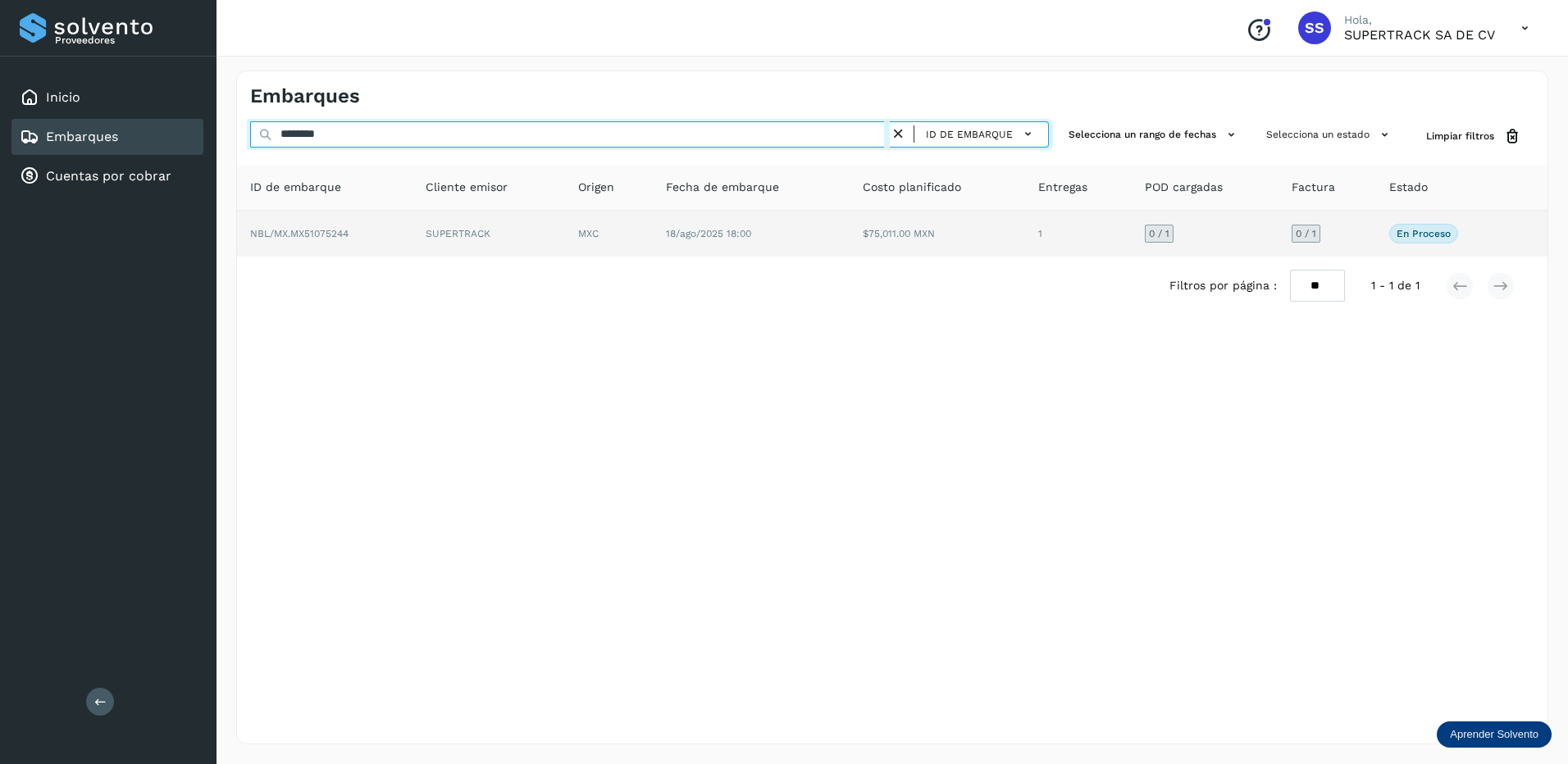
type input "********"
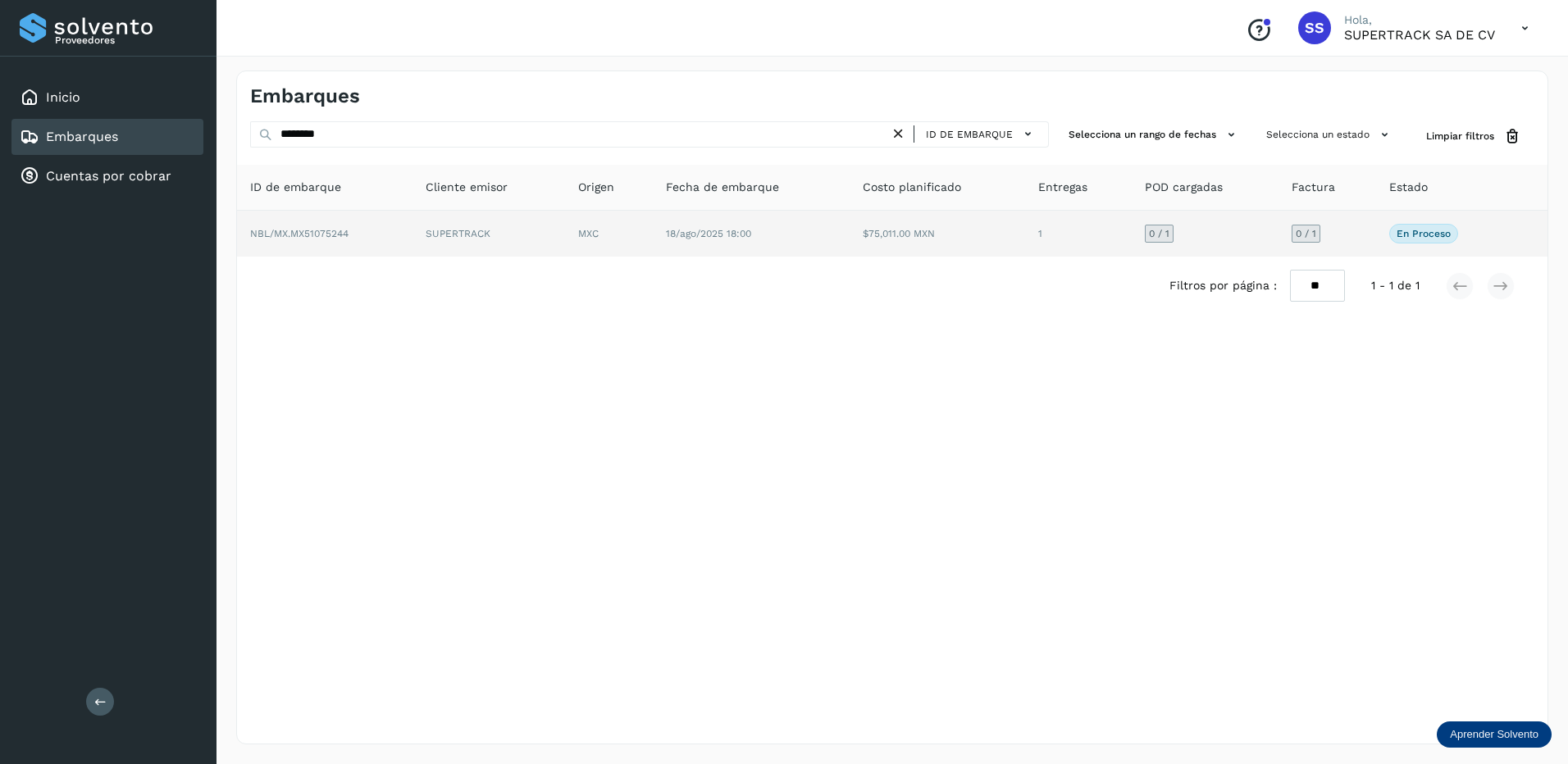
click at [412, 236] on td "NBL/MX.MX51075244" at bounding box center [488, 234] width 152 height 46
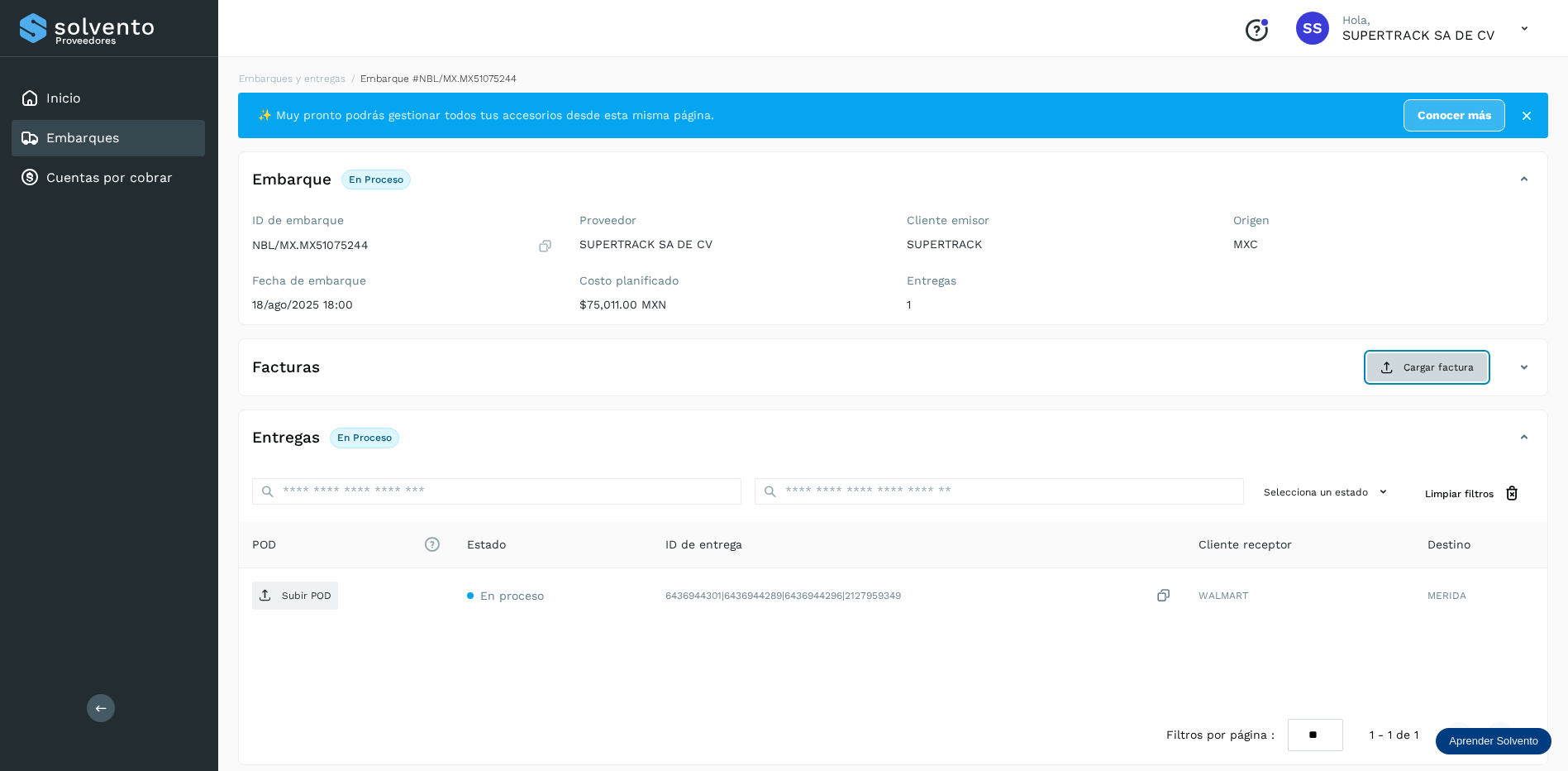
click at [1408, 364] on span "Cargar factura" at bounding box center [1438, 367] width 70 height 15
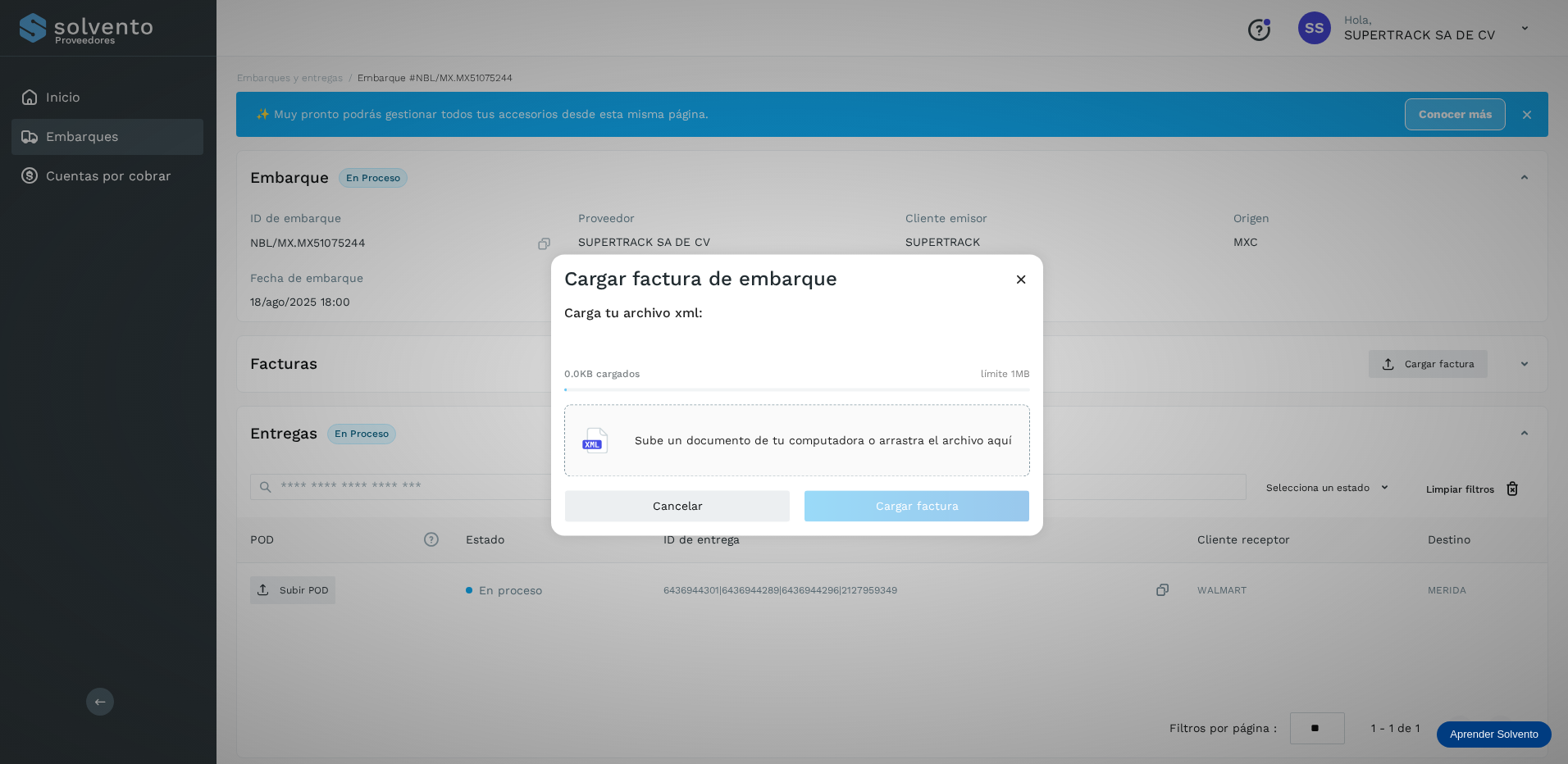
click at [834, 423] on div "Sube un documento de tu computadora o arrastra el archivo aquí" at bounding box center [797, 441] width 430 height 44
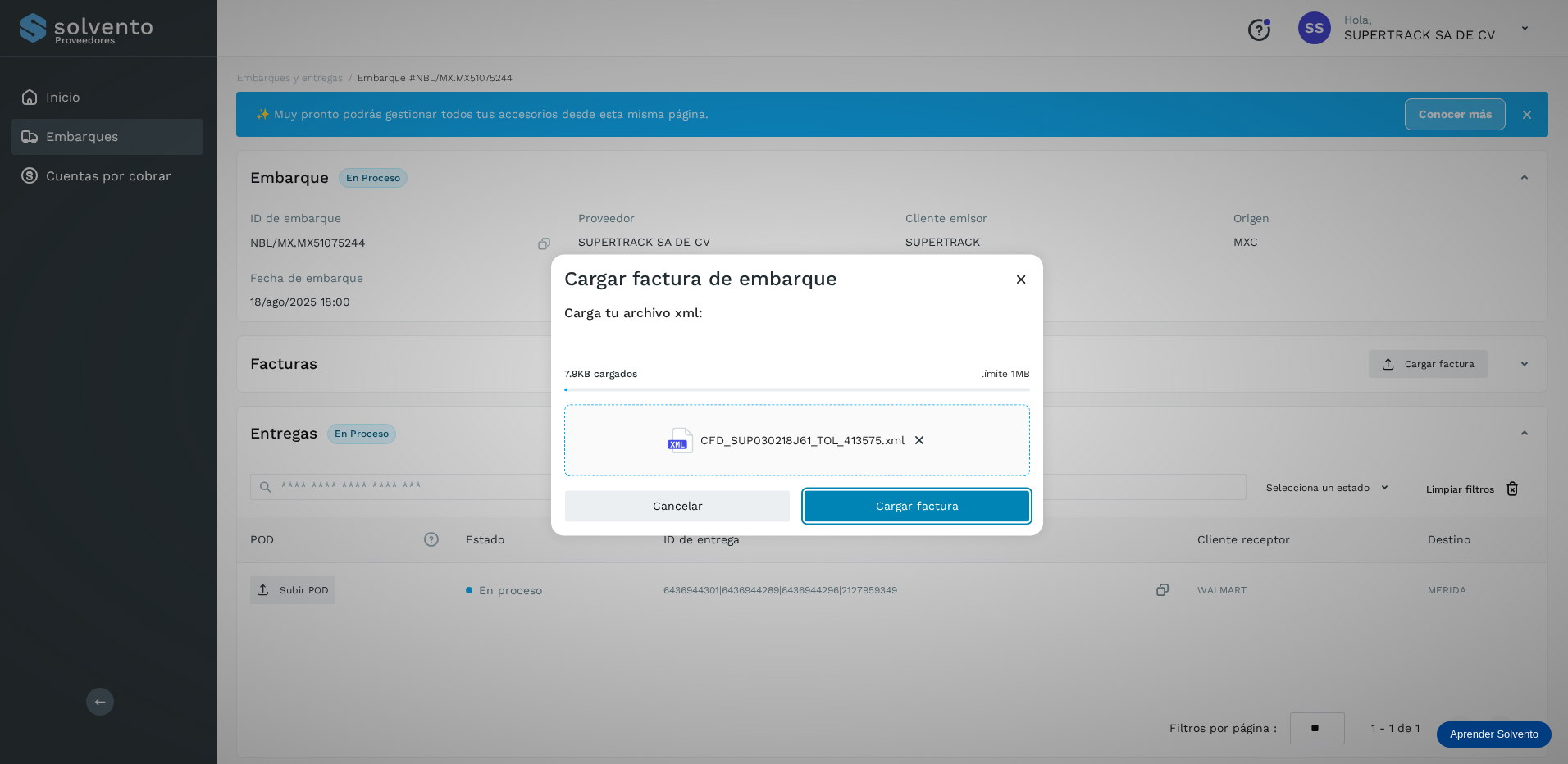
click at [957, 512] on button "Cargar factura" at bounding box center [917, 506] width 226 height 33
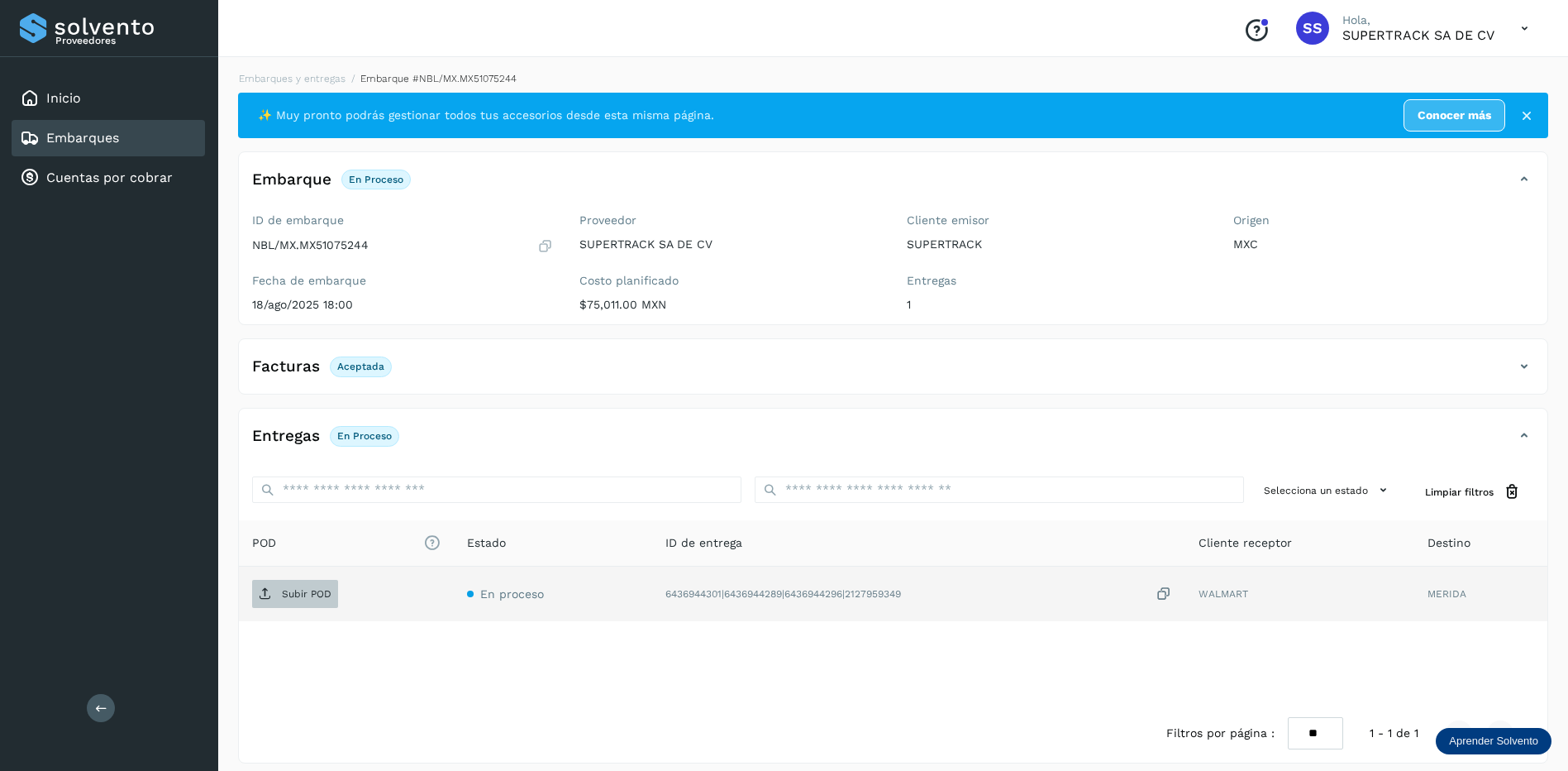
click at [328, 588] on p "Subir POD" at bounding box center [306, 593] width 50 height 11
click at [303, 76] on link "Embarques y entregas" at bounding box center [292, 78] width 106 height 11
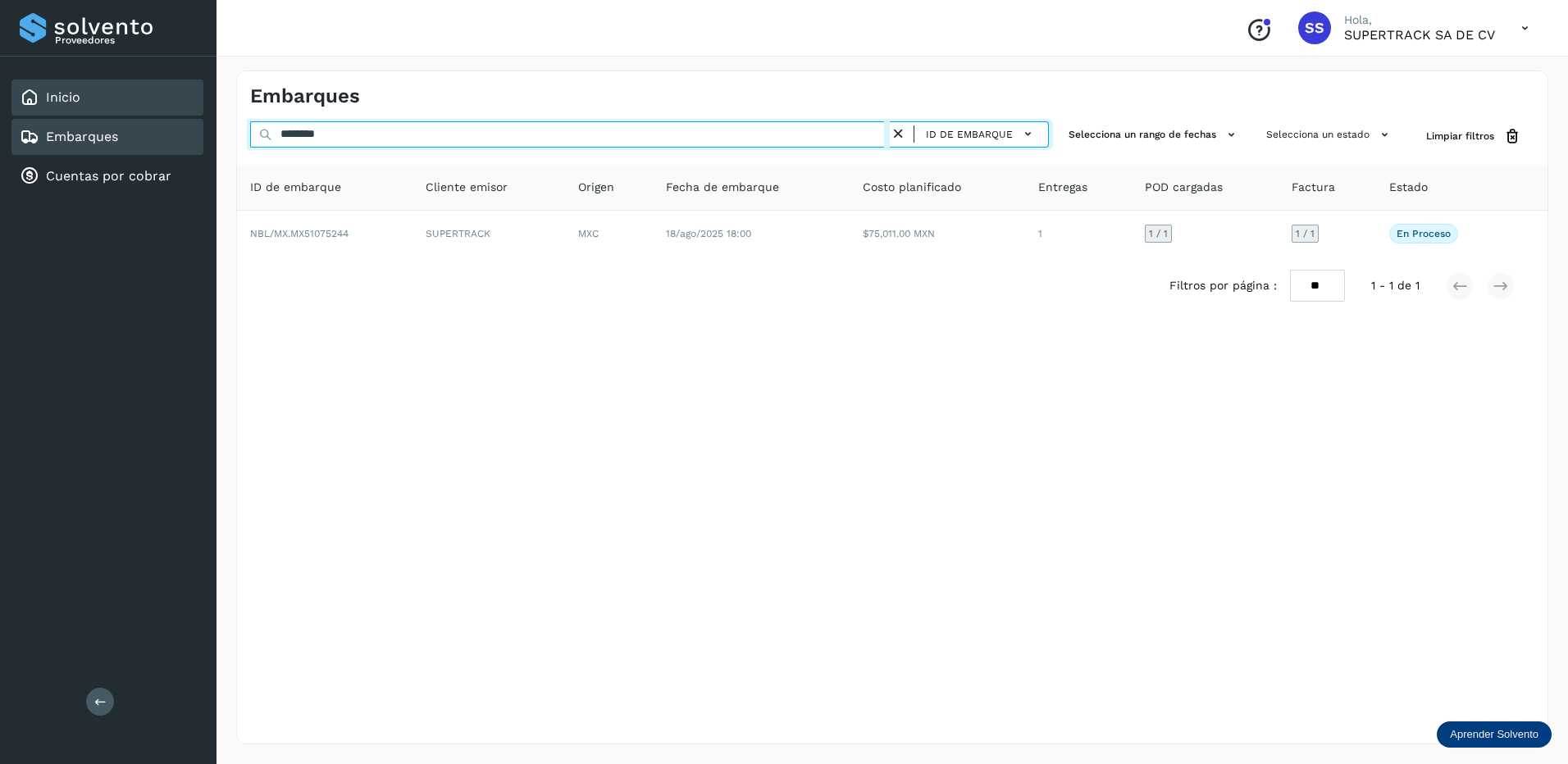
drag, startPoint x: 368, startPoint y: 134, endPoint x: 74, endPoint y: 104, distance: 295.5
click at [74, 104] on div "Proveedores Inicio Embarques Cuentas por cobrar Salir Conoce nuestros beneficio…" at bounding box center [784, 382] width 1568 height 764
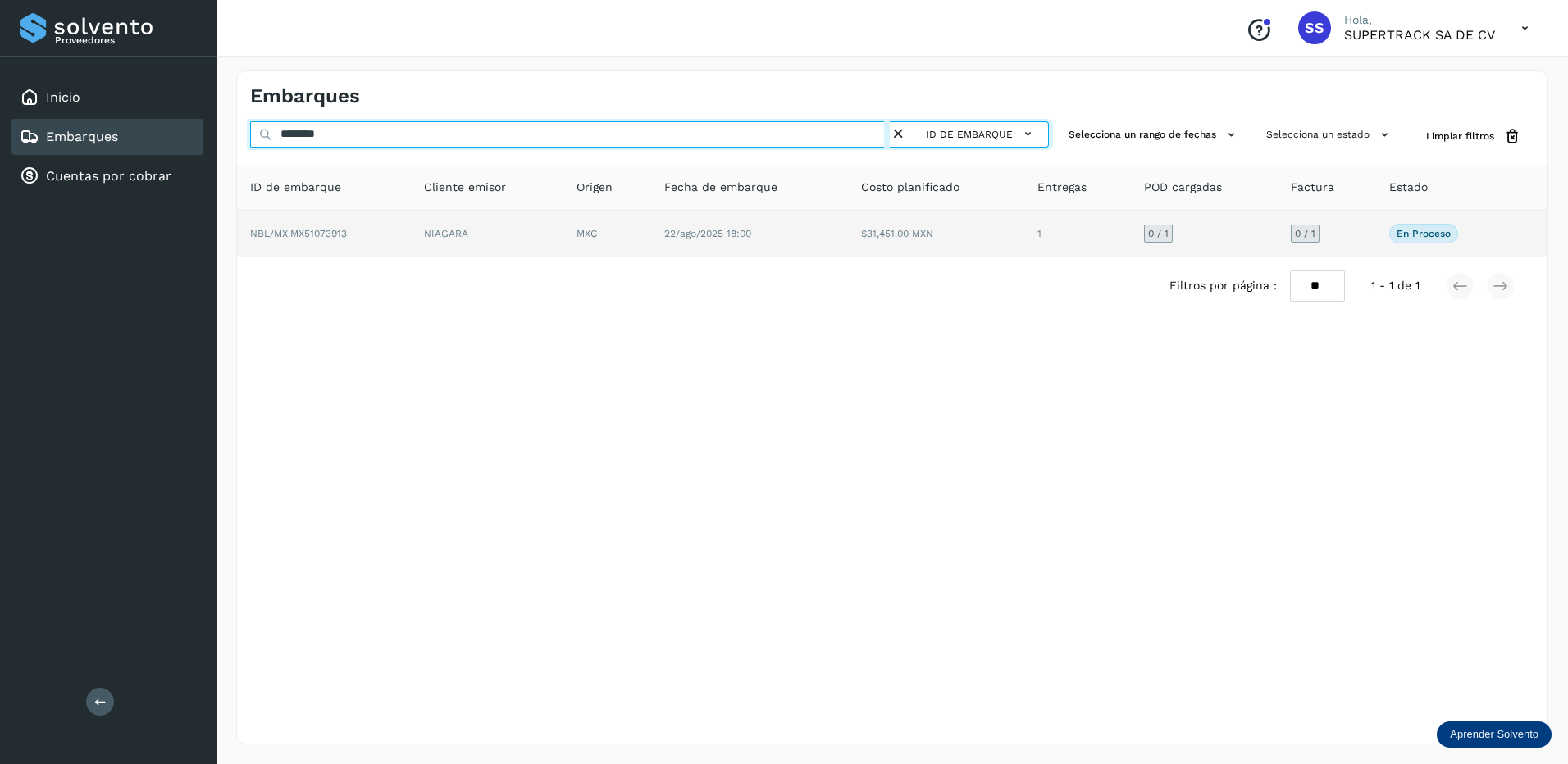
type input "********"
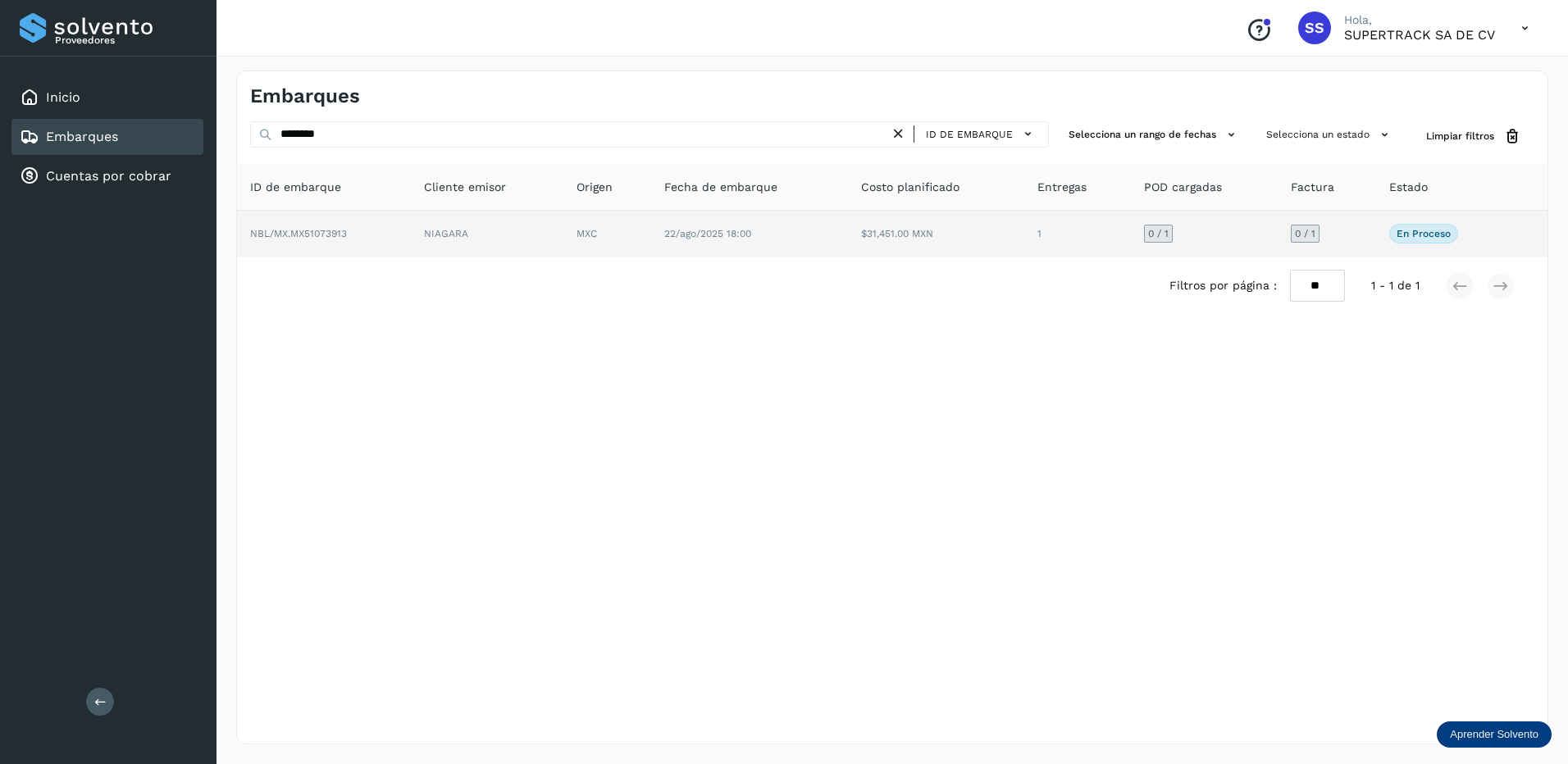
click at [564, 242] on td "NIAGARA" at bounding box center [607, 234] width 88 height 46
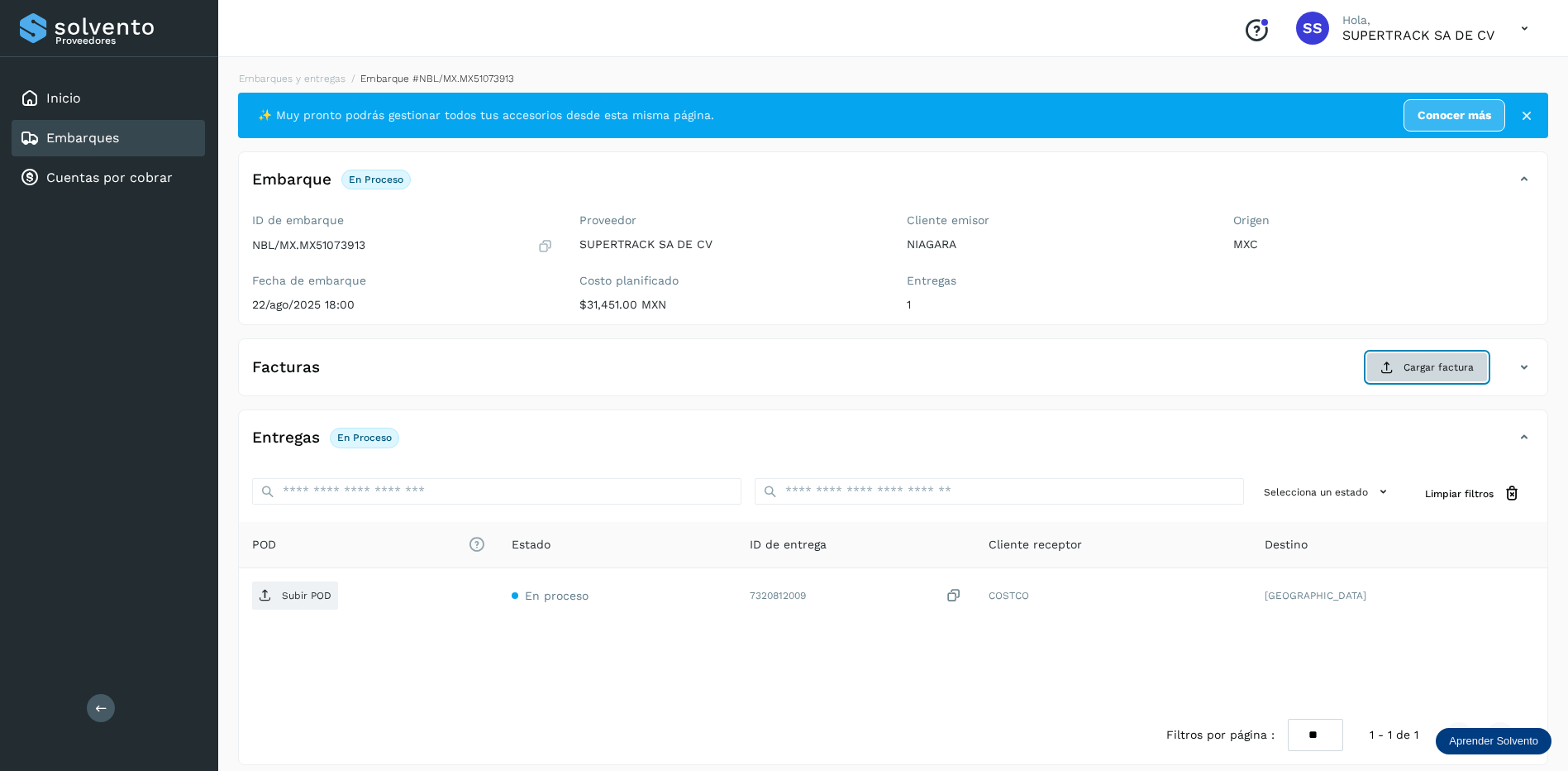
click at [1428, 370] on span "Cargar factura" at bounding box center [1438, 367] width 70 height 15
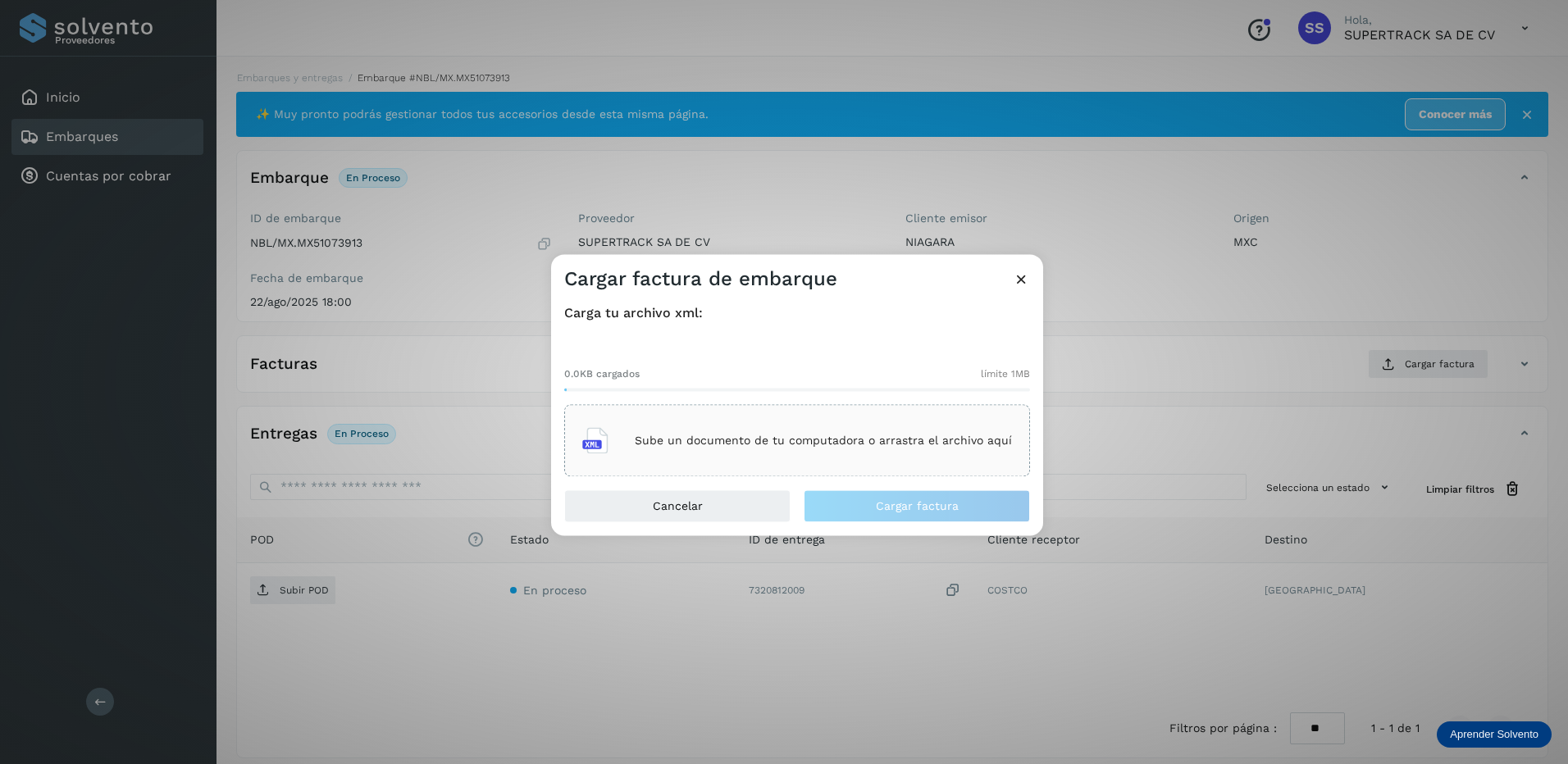
click at [773, 425] on div "Sube un documento de tu computadora o arrastra el archivo aquí" at bounding box center [797, 441] width 430 height 44
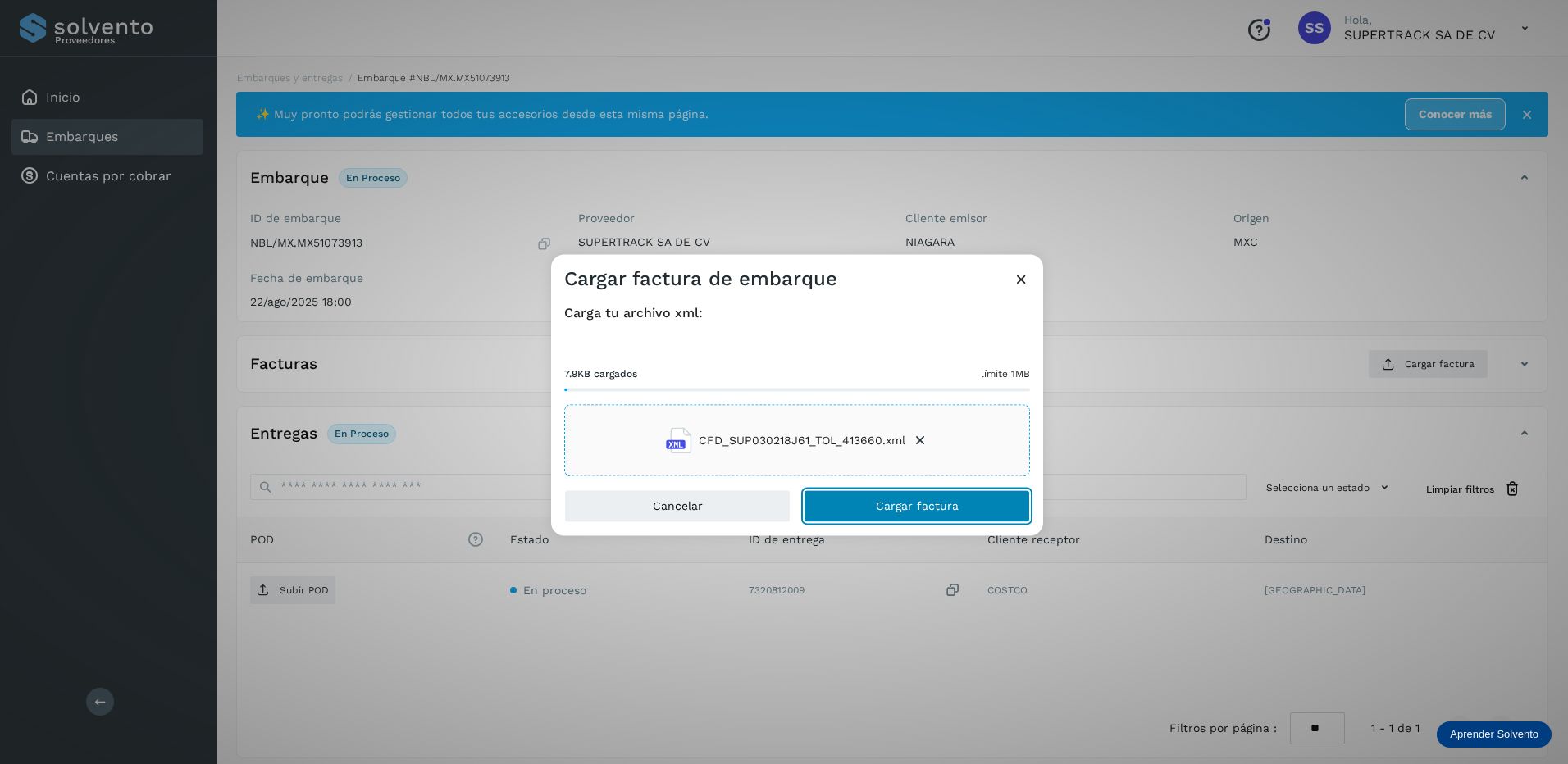
click at [931, 499] on button "Cargar factura" at bounding box center [917, 506] width 226 height 33
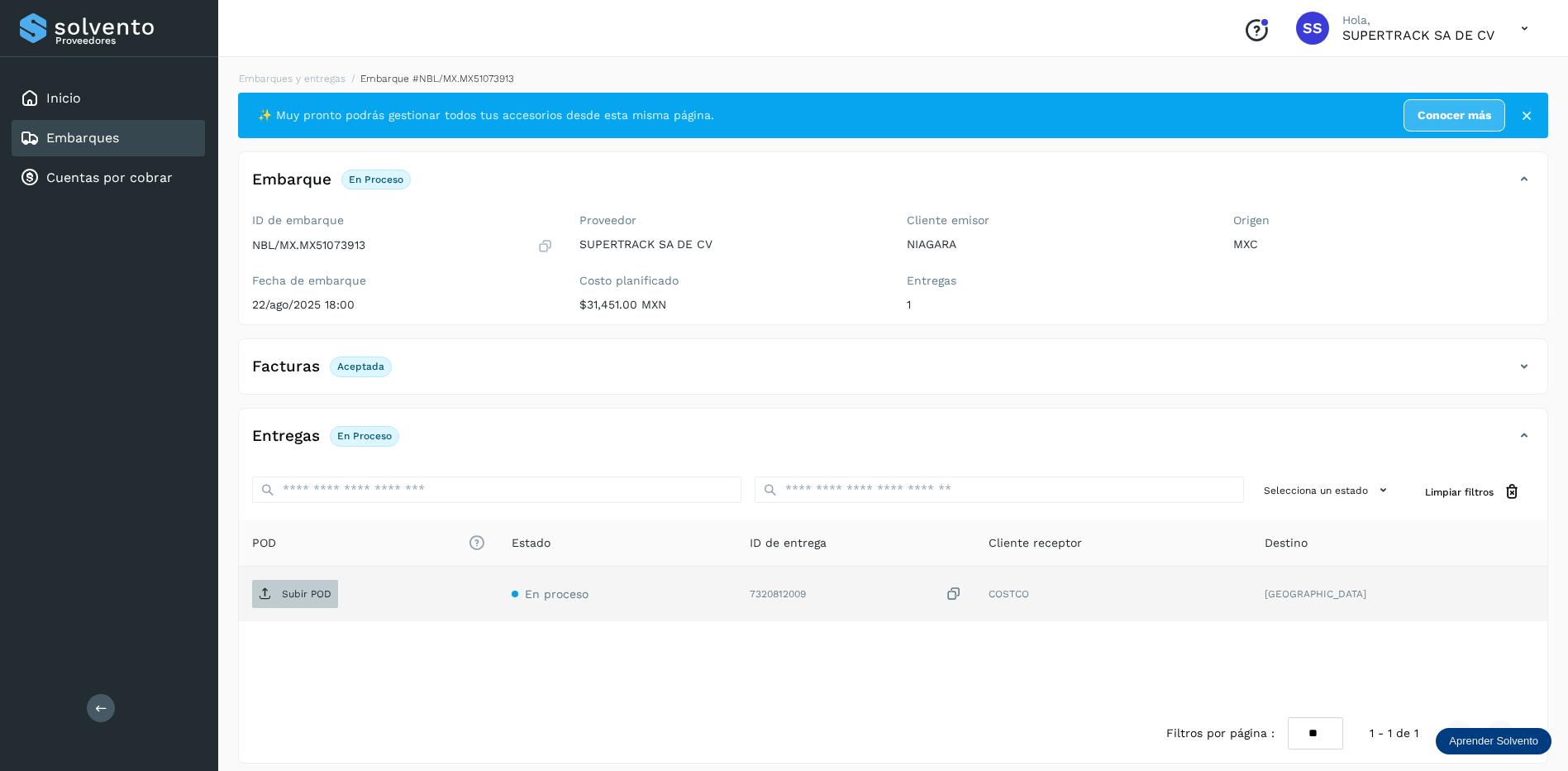
click at [306, 604] on span "Subir POD" at bounding box center [295, 593] width 86 height 27
click at [324, 64] on div "Embarques y entregas Embarque #NBL/MX.MX51073913 ✨ Muy pronto podrás gestionar …" at bounding box center [893, 417] width 1350 height 732
click at [346, 72] on li "Embarques y entregas" at bounding box center [430, 78] width 168 height 15
click at [317, 76] on link "Embarques y entregas" at bounding box center [292, 78] width 106 height 11
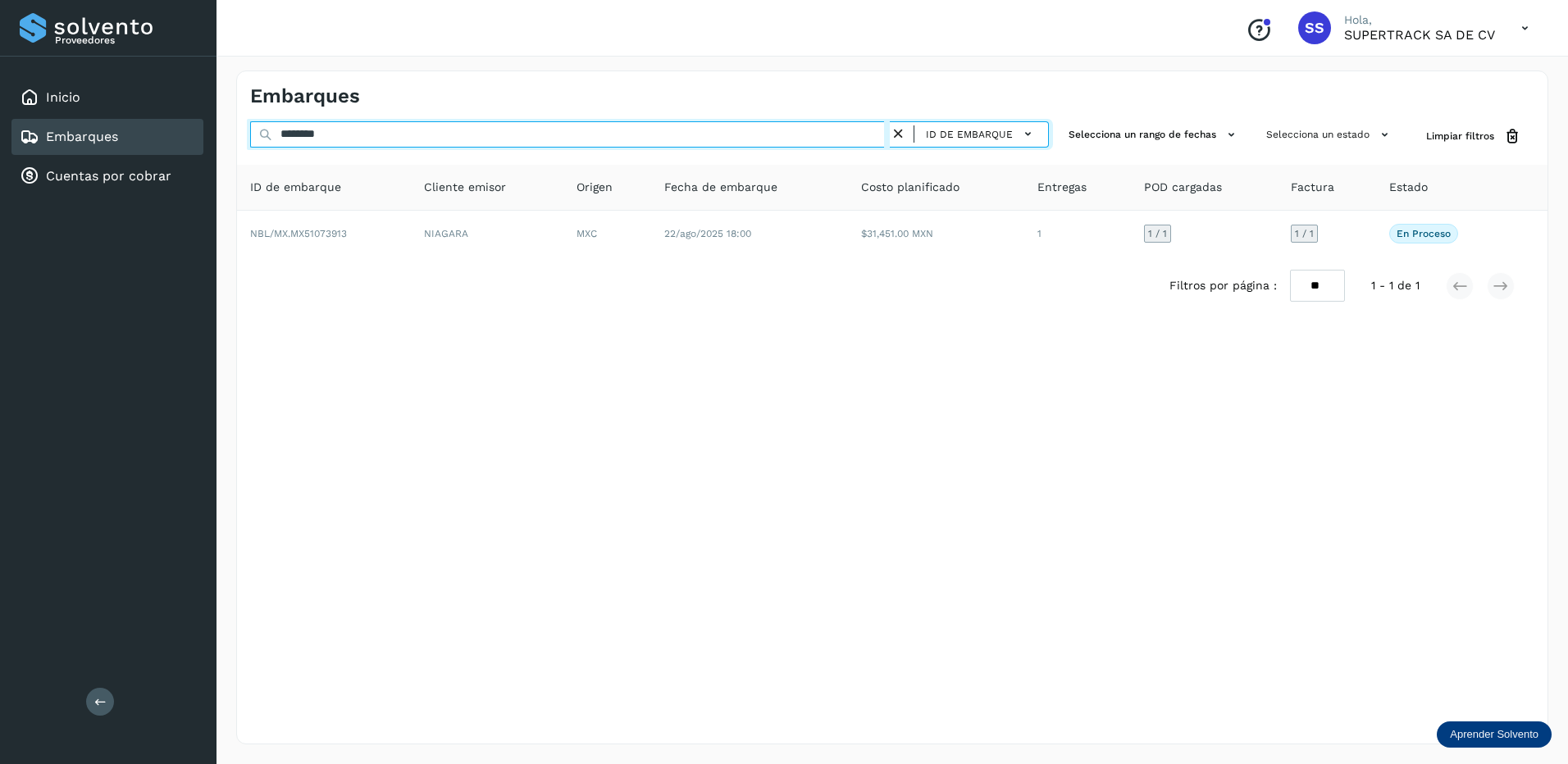
drag, startPoint x: 341, startPoint y: 133, endPoint x: 136, endPoint y: 133, distance: 205.0
click at [136, 133] on div "Proveedores Inicio Embarques Cuentas por cobrar Salir Conoce nuestros beneficio…" at bounding box center [784, 382] width 1568 height 764
drag, startPoint x: 340, startPoint y: 131, endPoint x: 243, endPoint y: 131, distance: 97.0
click at [243, 131] on div "******** ID de embarque Selecciona un rango de fechas Selecciona un estado Limp…" at bounding box center [891, 137] width 1310 height 31
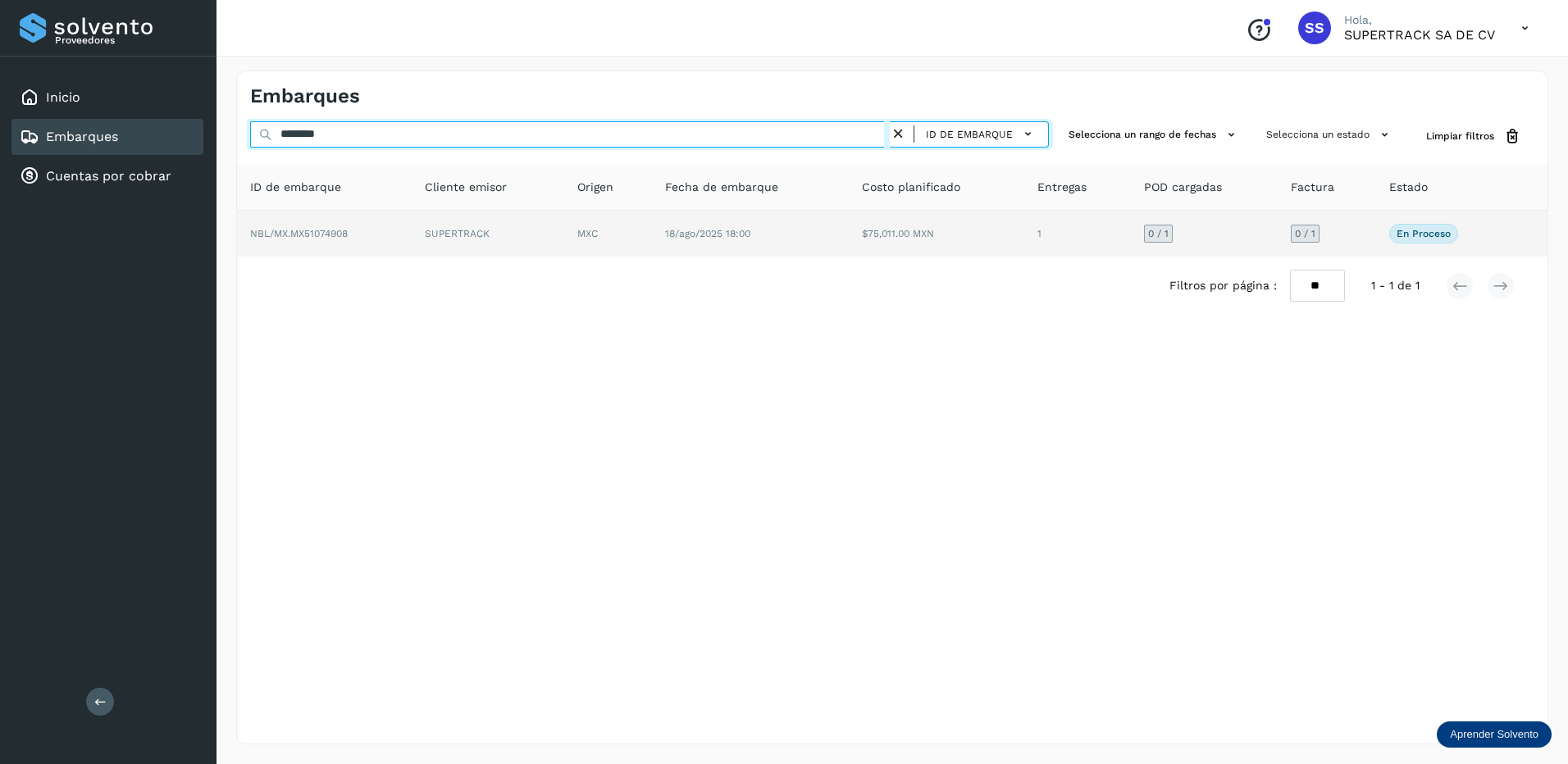
type input "********"
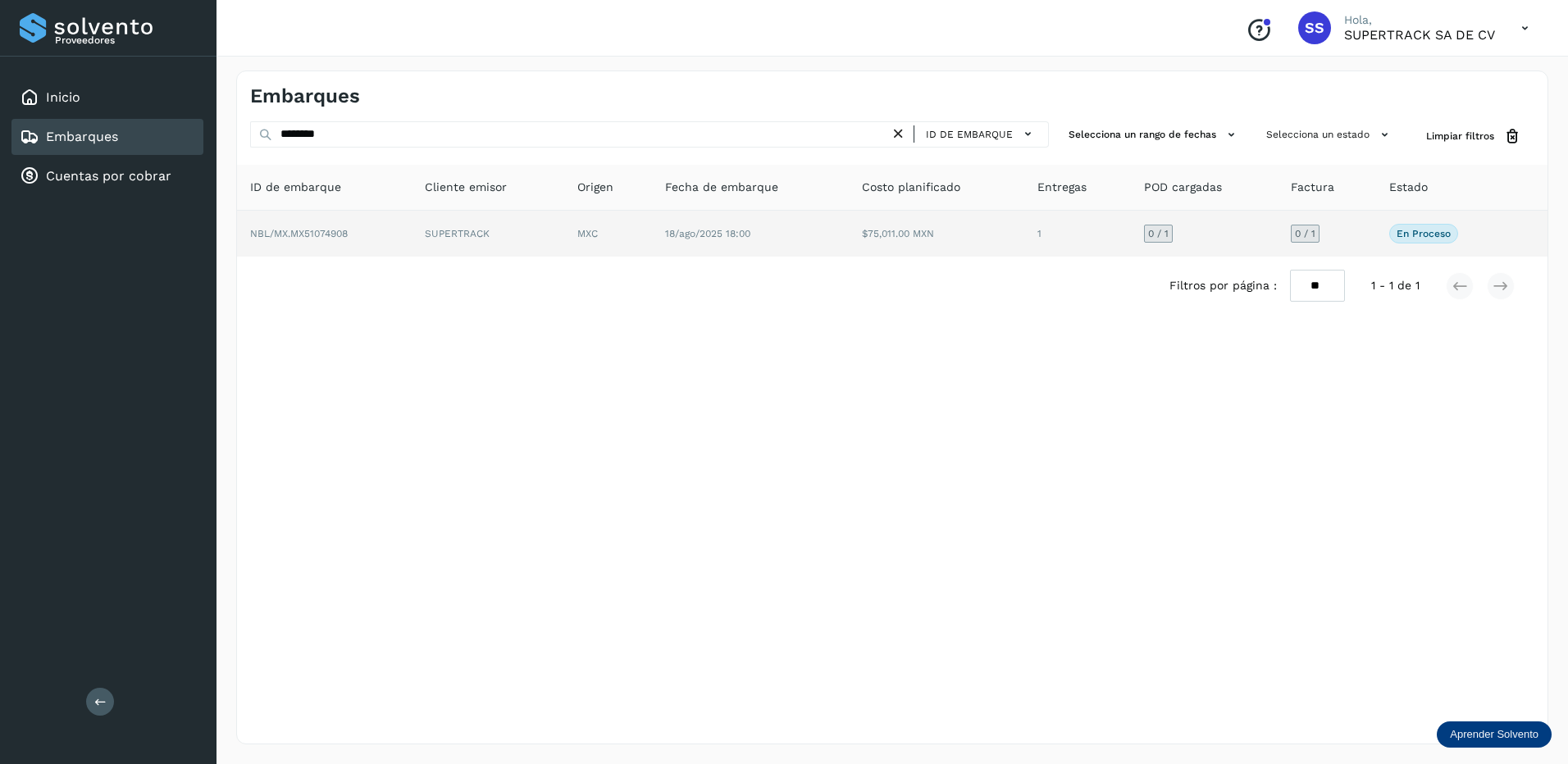
click at [412, 230] on td "NBL/MX.MX51074908" at bounding box center [488, 234] width 152 height 46
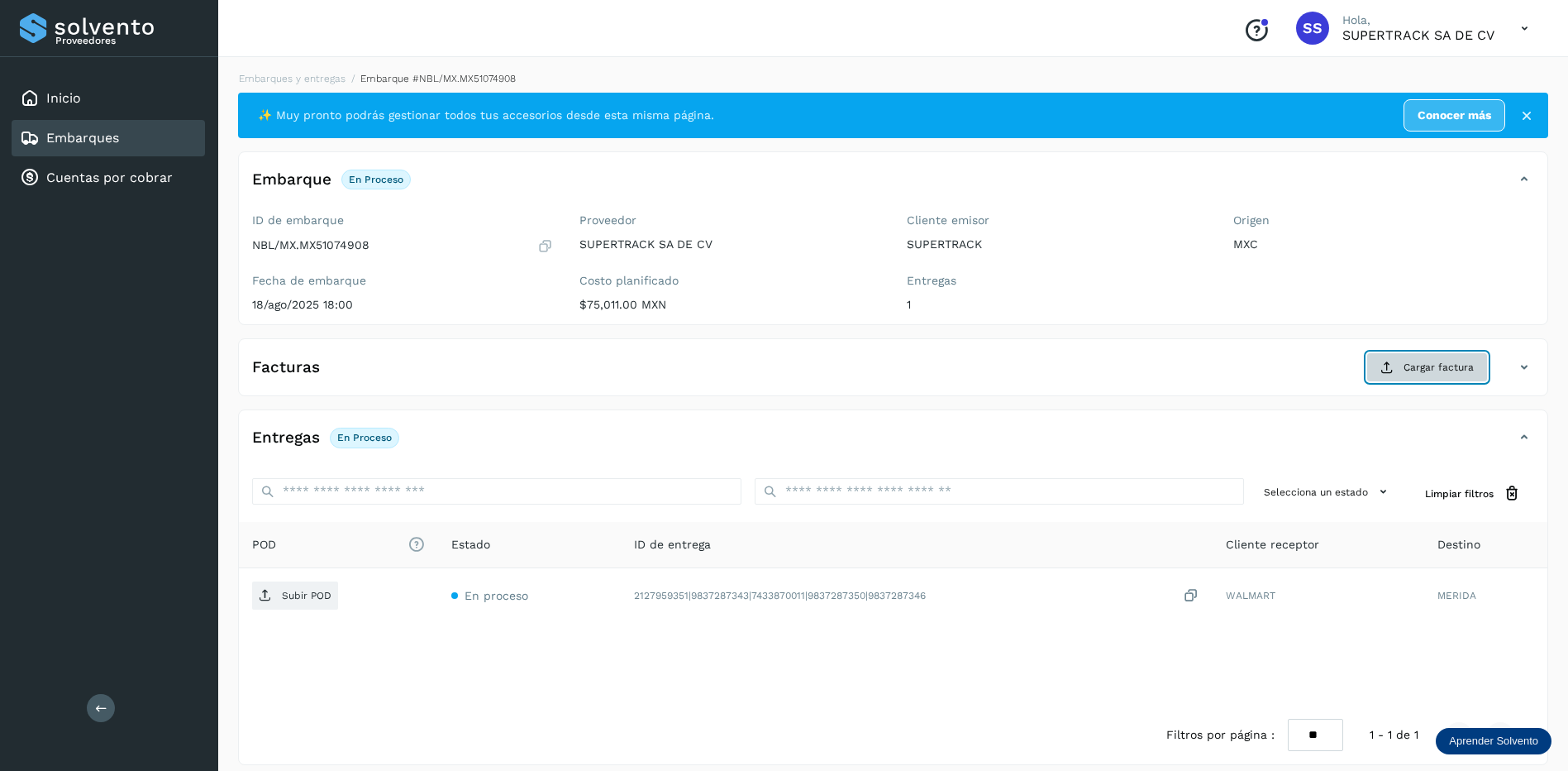
click at [1434, 371] on span "Cargar factura" at bounding box center [1438, 367] width 70 height 15
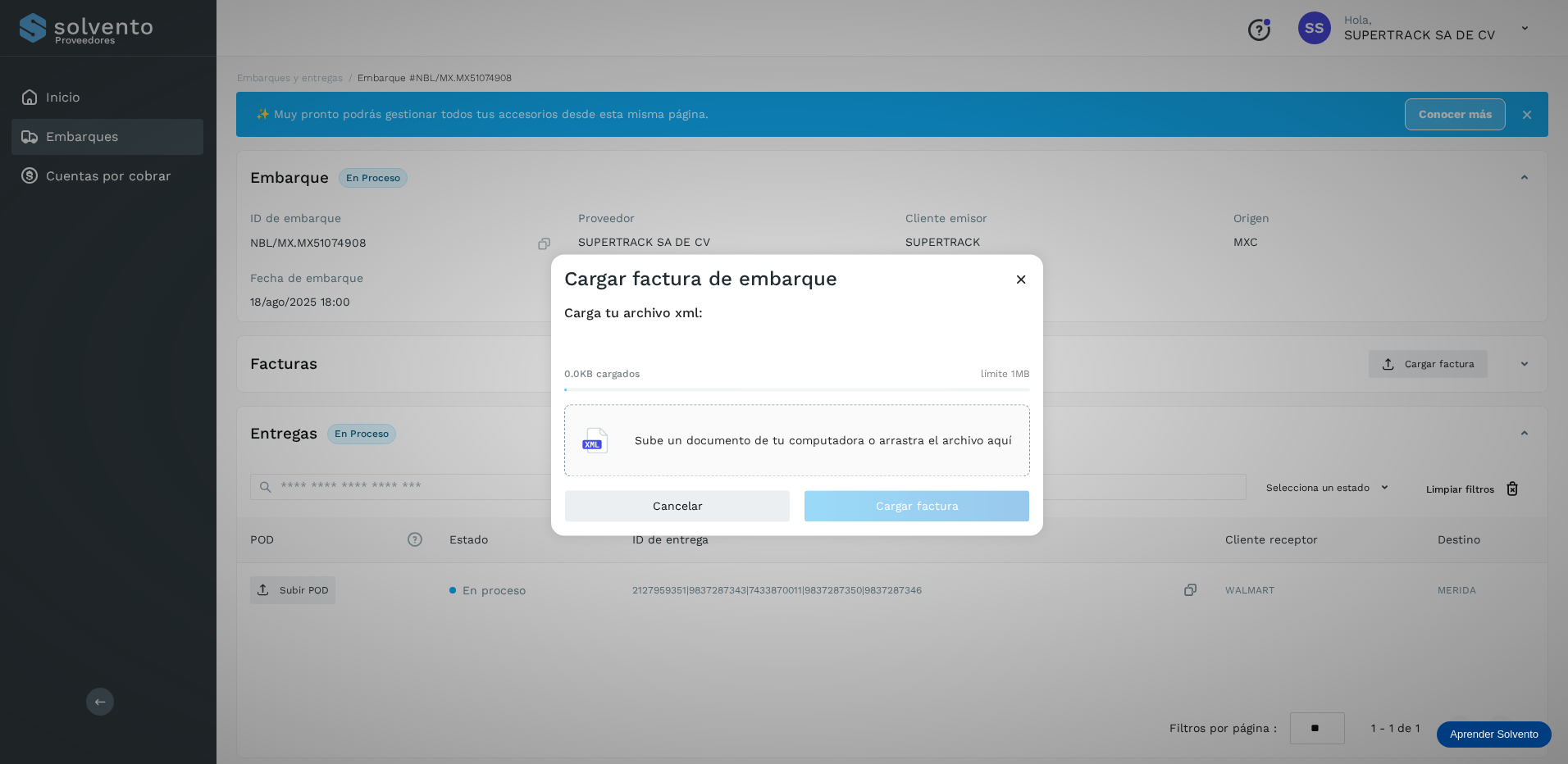
click at [873, 435] on p "Sube un documento de tu computadora o arrastra el archivo aquí" at bounding box center [823, 441] width 377 height 14
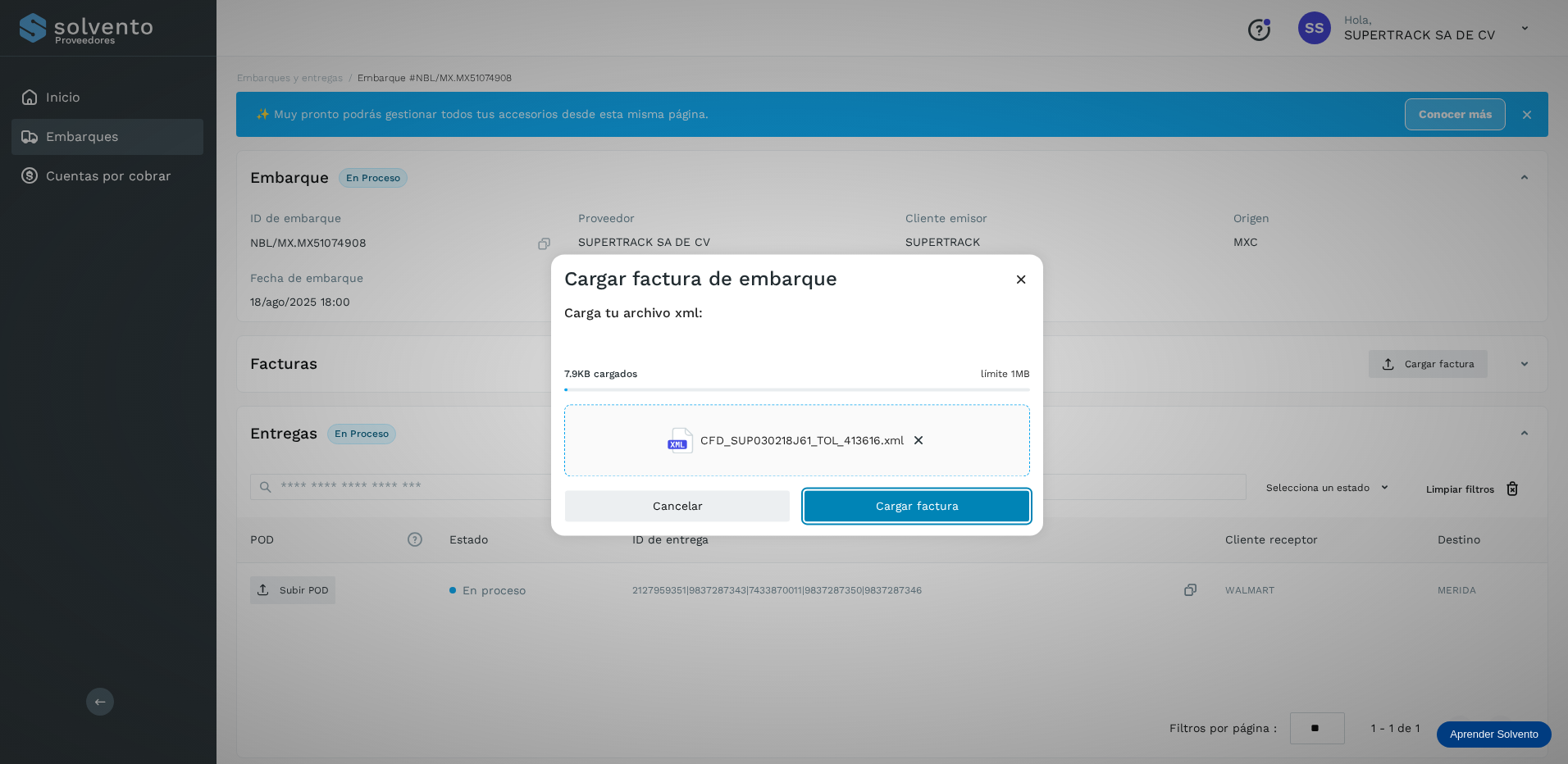
click at [927, 513] on button "Cargar factura" at bounding box center [917, 506] width 226 height 33
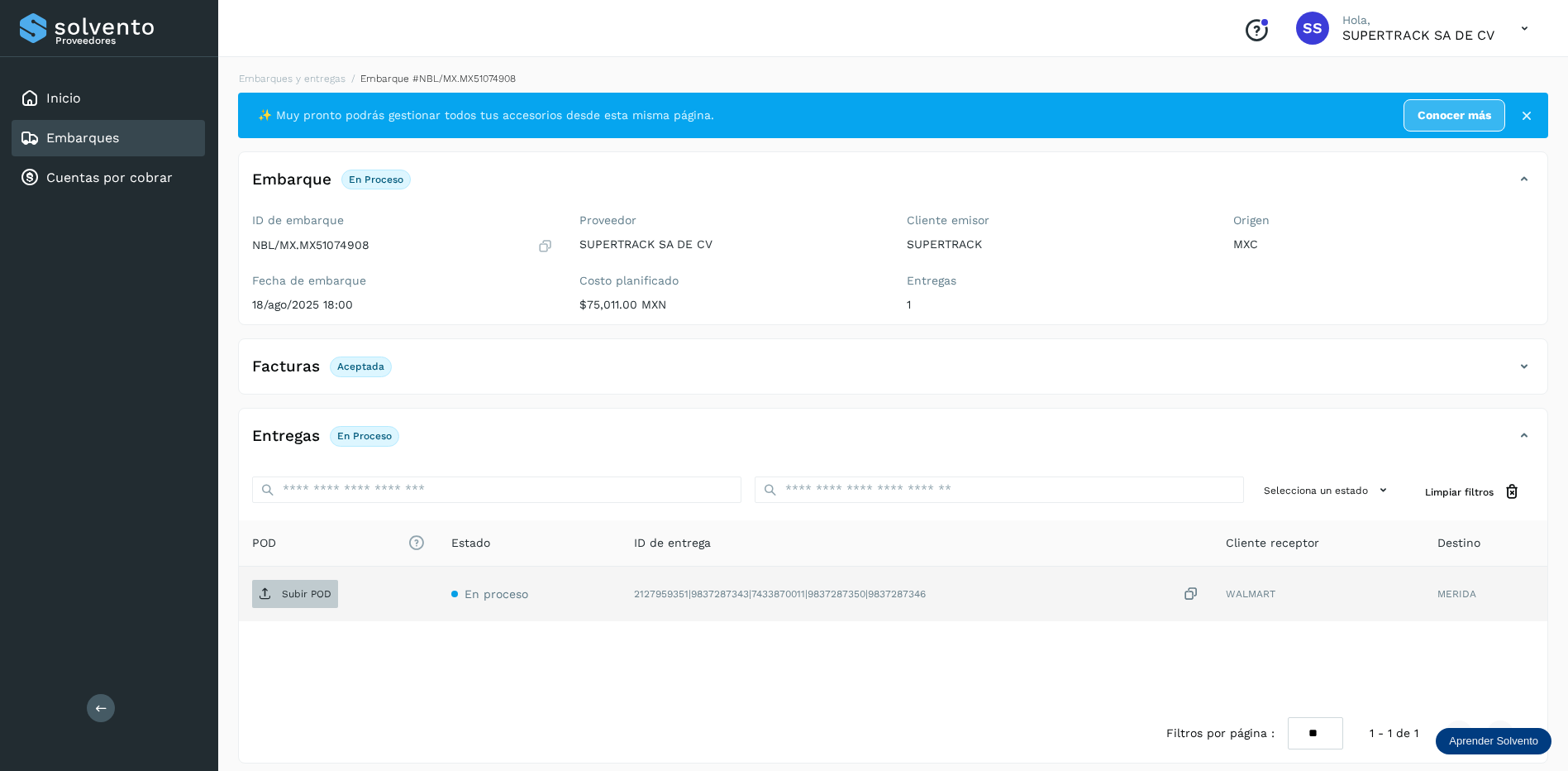
click at [313, 583] on span "Subir POD" at bounding box center [295, 593] width 86 height 27
click at [327, 76] on link "Embarques y entregas" at bounding box center [292, 78] width 106 height 11
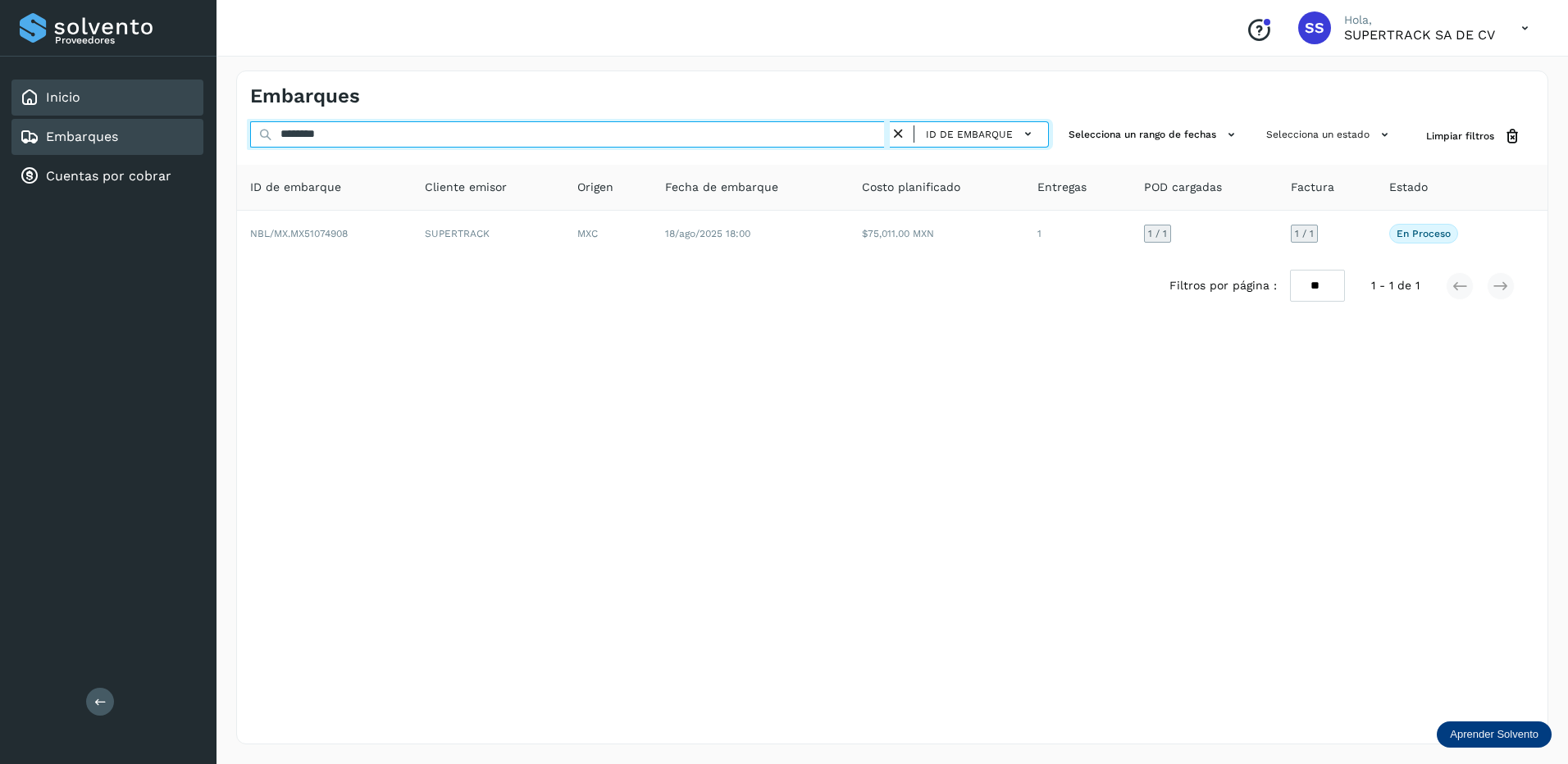
drag, startPoint x: 336, startPoint y: 141, endPoint x: 94, endPoint y: 83, distance: 248.9
click at [93, 83] on div "Proveedores Inicio Embarques Cuentas por cobrar Salir Conoce nuestros beneficio…" at bounding box center [784, 382] width 1568 height 764
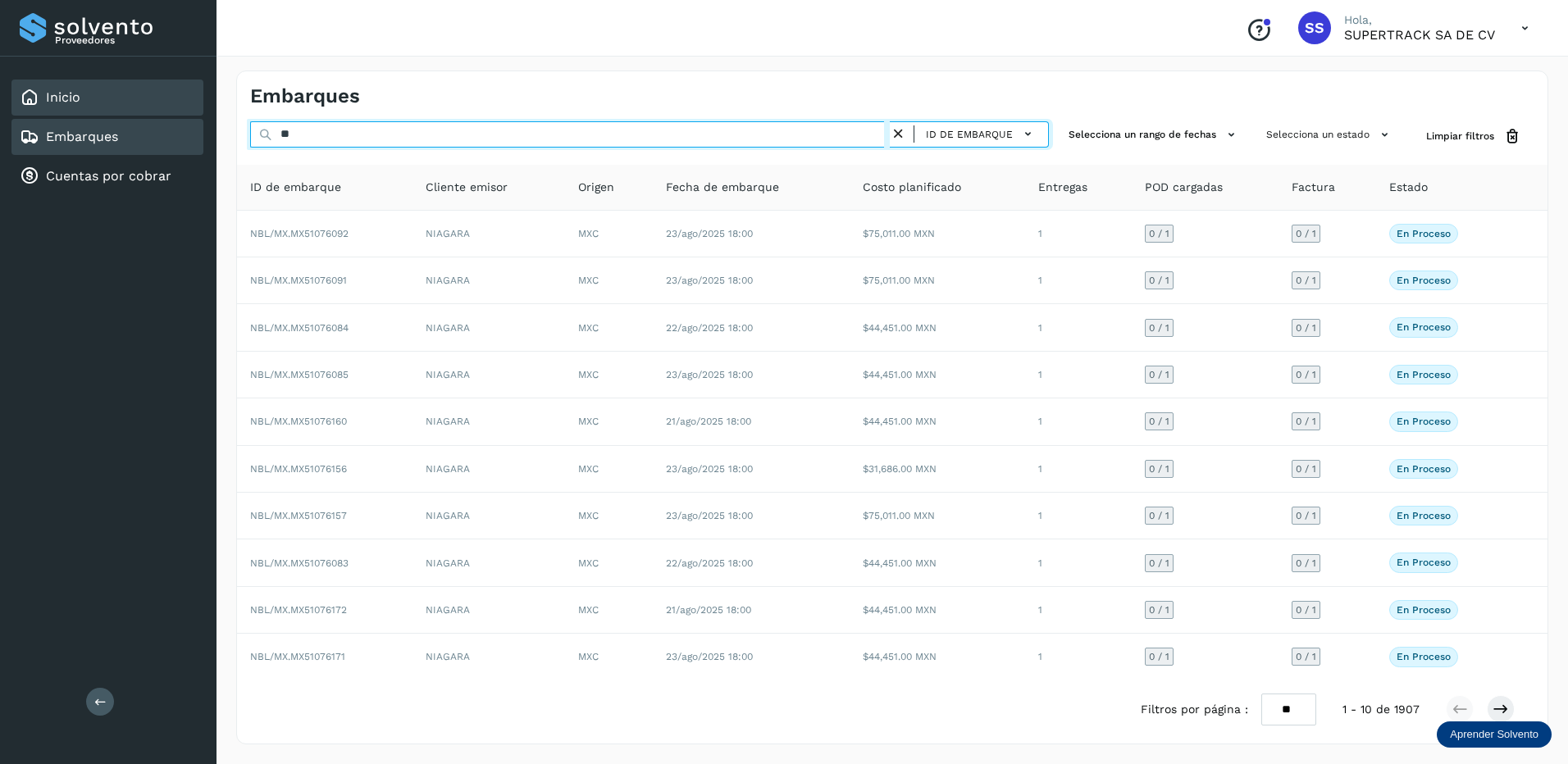
type input "*"
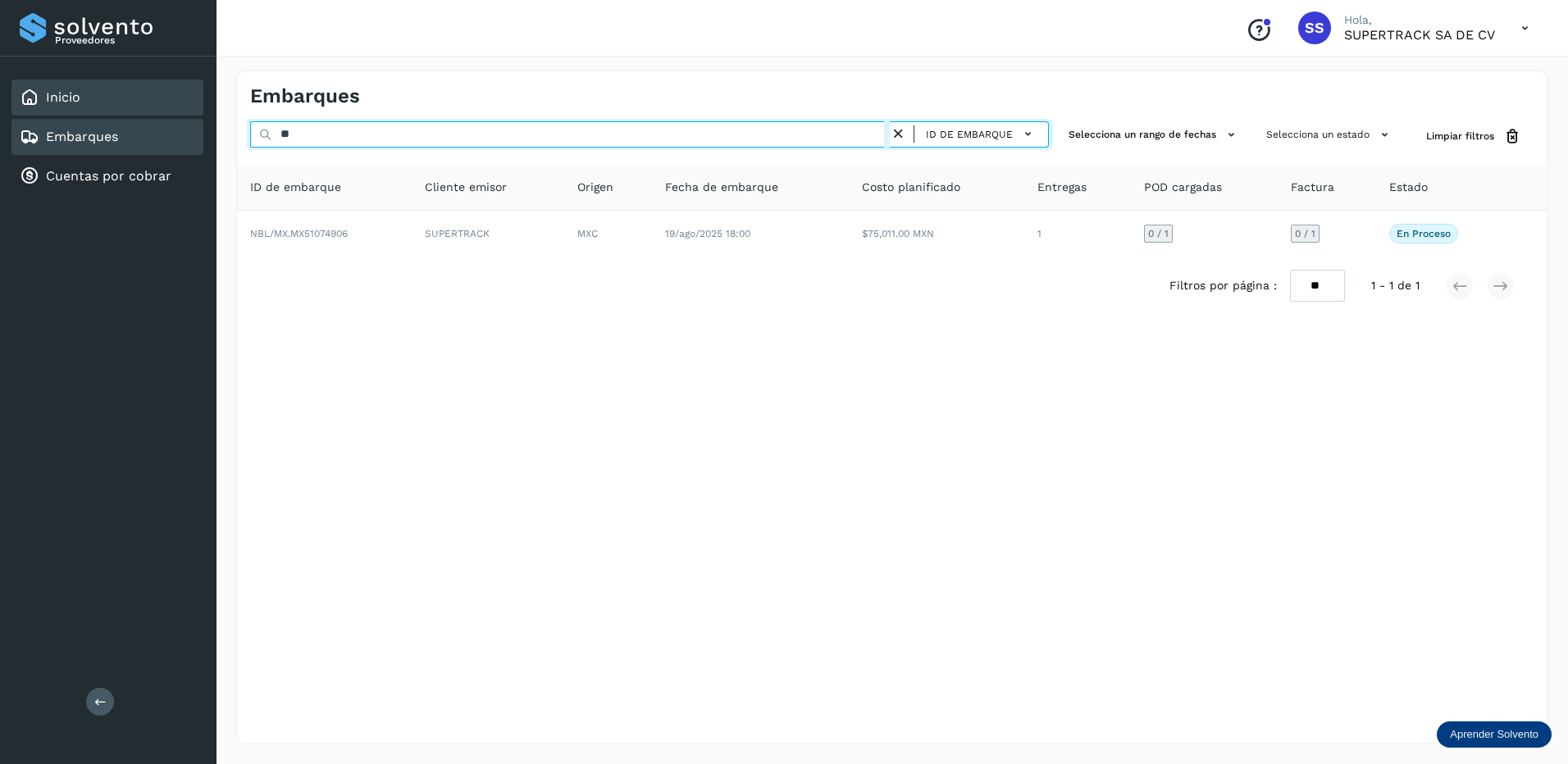
type input "*"
drag, startPoint x: 336, startPoint y: 136, endPoint x: 227, endPoint y: 127, distance: 109.4
click at [227, 127] on div "Embarques ******** ID de embarque Selecciona un rango de fechas Selecciona un e…" at bounding box center [891, 408] width 1351 height 713
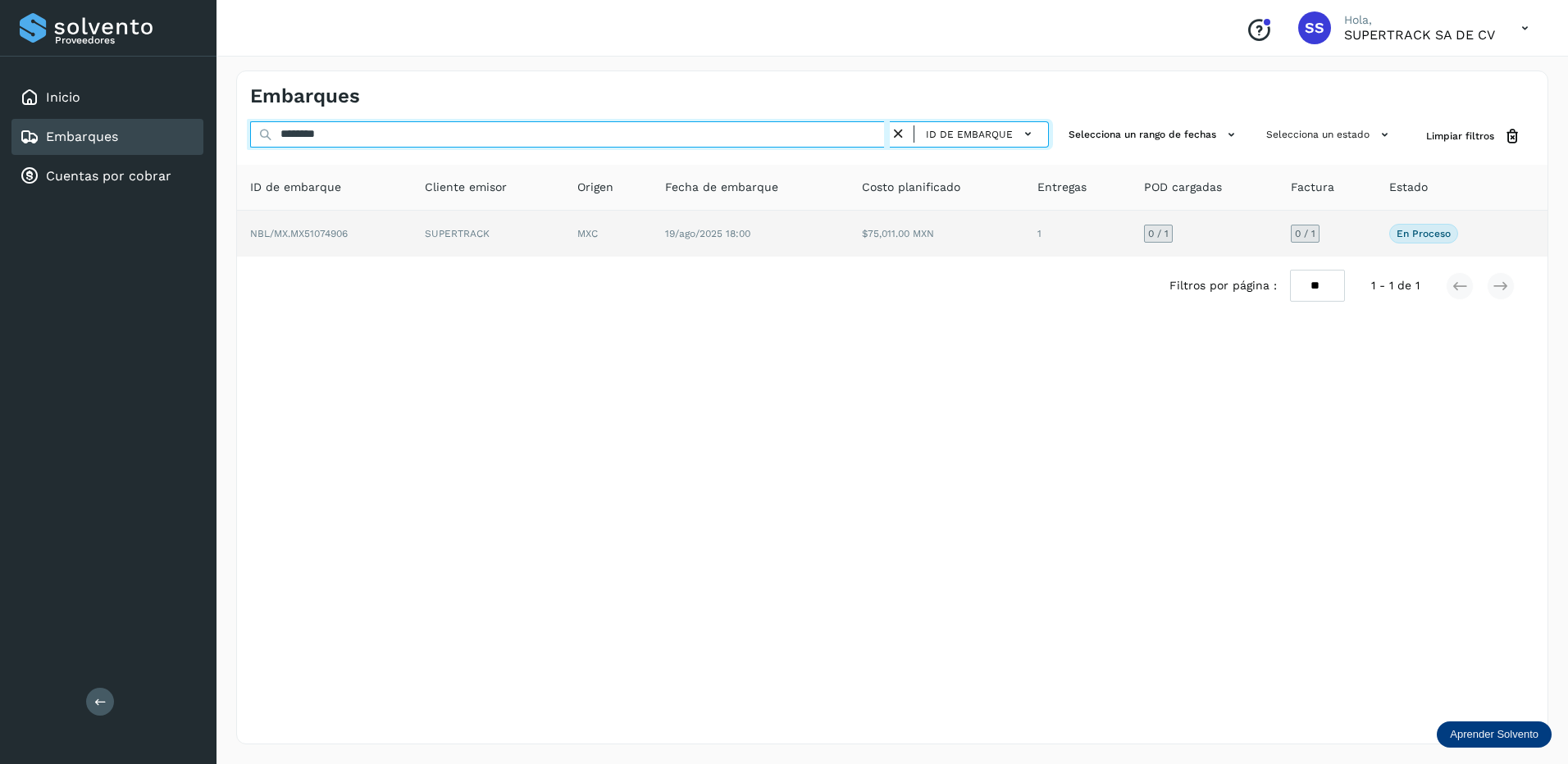
type input "********"
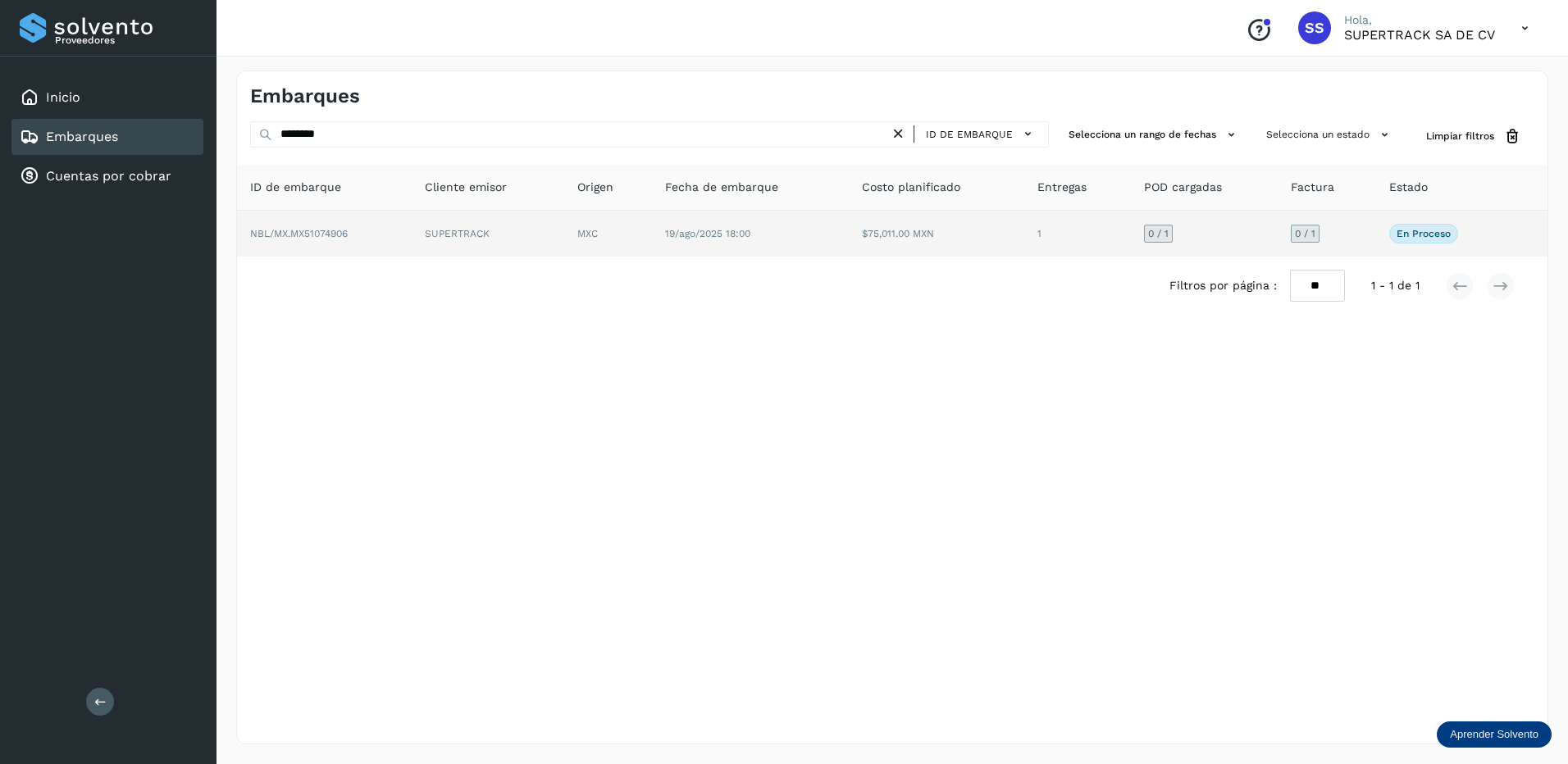
click at [564, 230] on td "SUPERTRACK" at bounding box center [608, 234] width 88 height 46
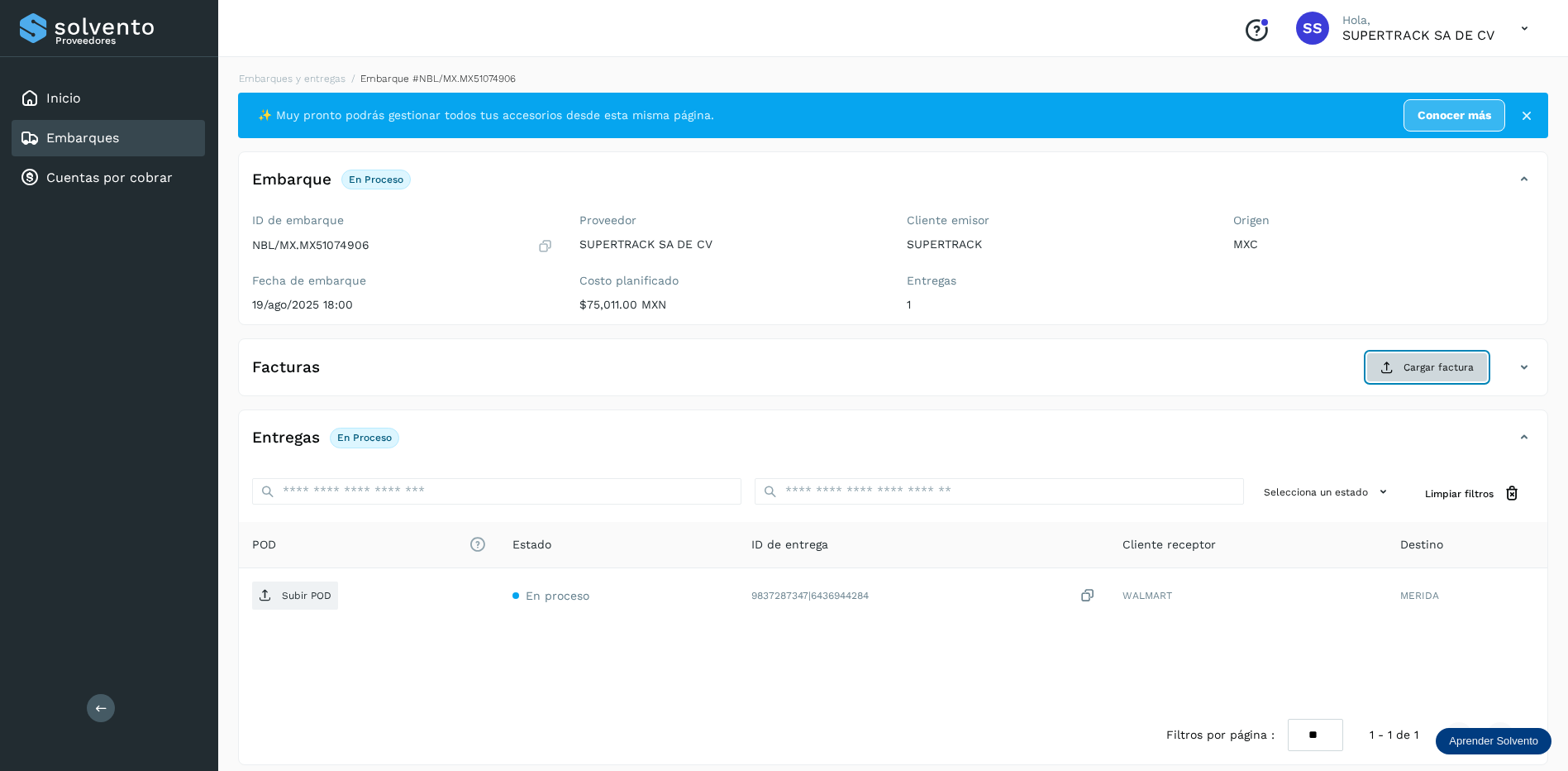
click at [1426, 368] on span "Cargar factura" at bounding box center [1438, 367] width 70 height 15
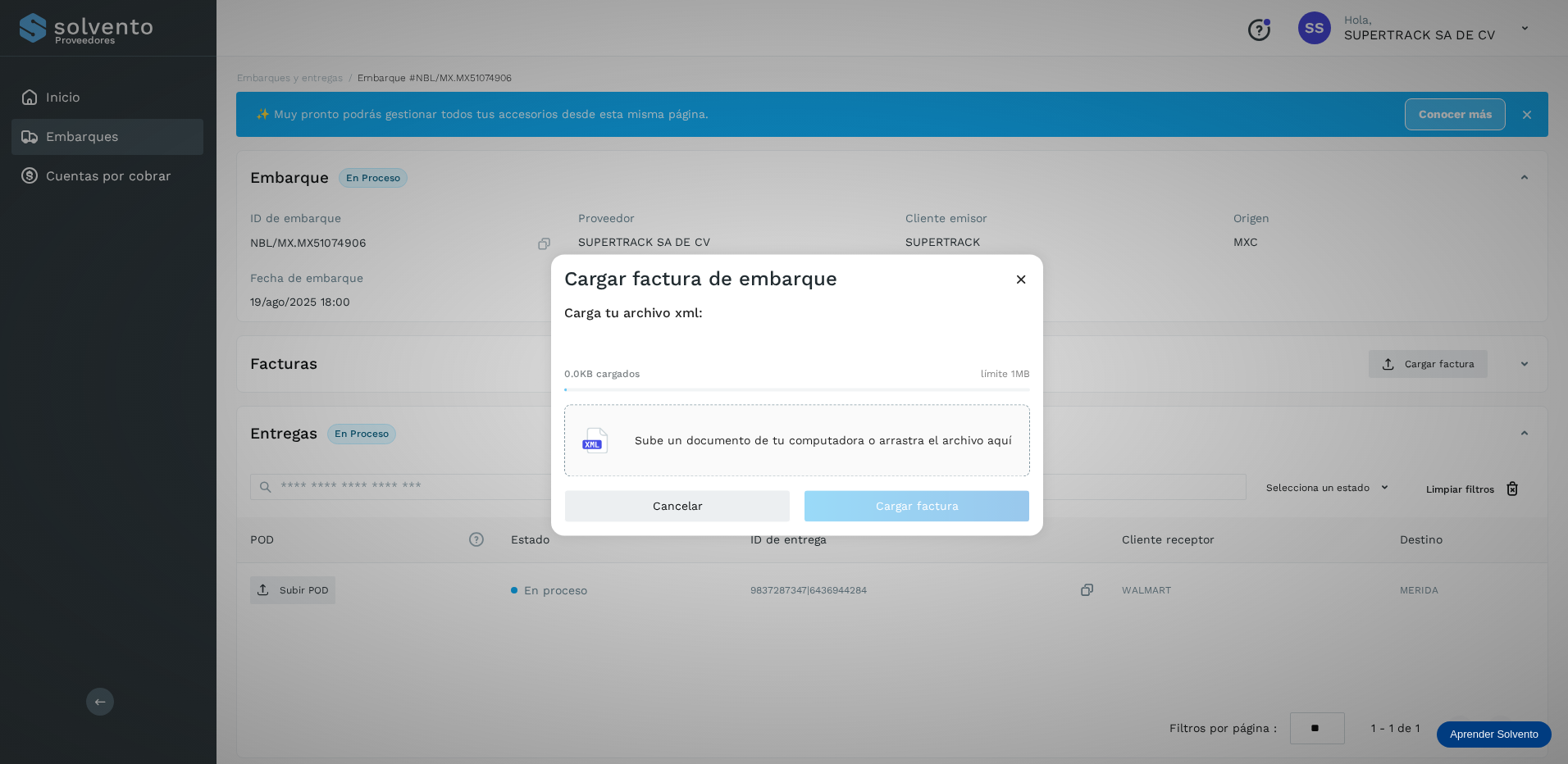
click at [764, 448] on div "Sube un documento de tu computadora o arrastra el archivo aquí" at bounding box center [797, 441] width 430 height 44
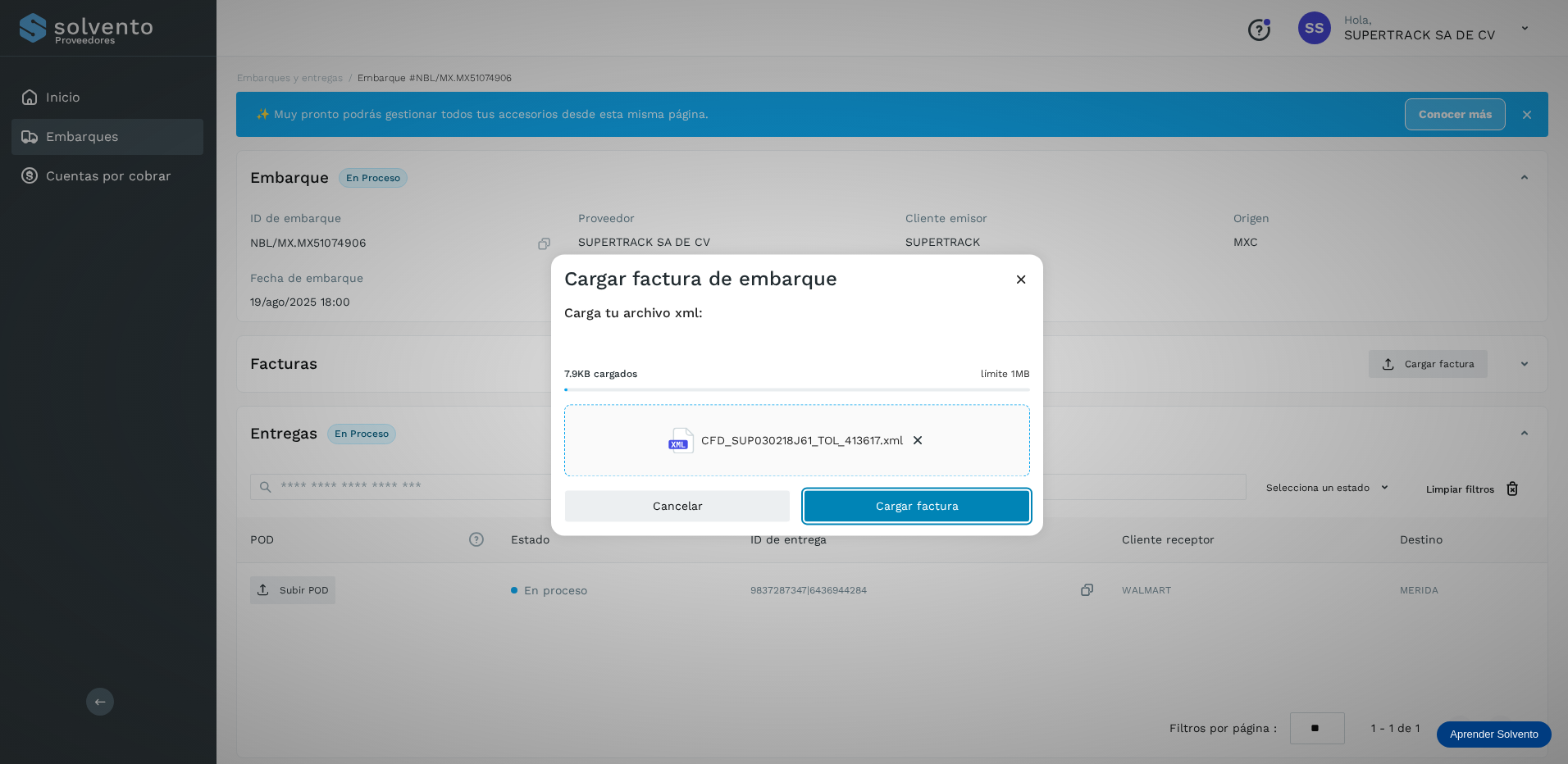
click at [895, 508] on span "Cargar factura" at bounding box center [917, 506] width 83 height 11
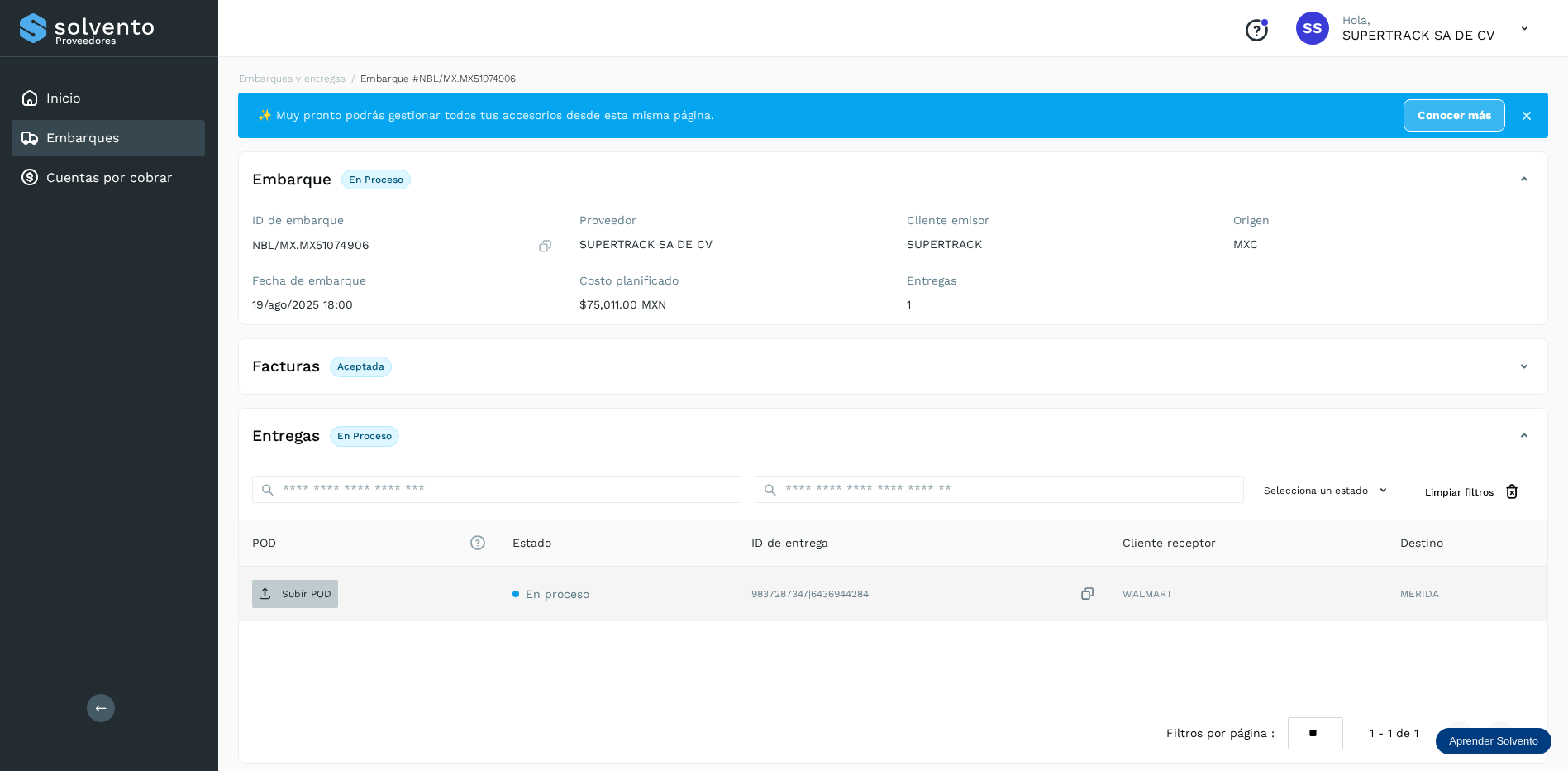
click at [499, 580] on td "Subir POD" at bounding box center [619, 594] width 239 height 55
click at [318, 592] on p "Subir POD" at bounding box center [306, 593] width 50 height 11
click at [346, 71] on li "Embarques y entregas" at bounding box center [431, 78] width 170 height 15
click at [304, 75] on link "Embarques y entregas" at bounding box center [292, 78] width 106 height 11
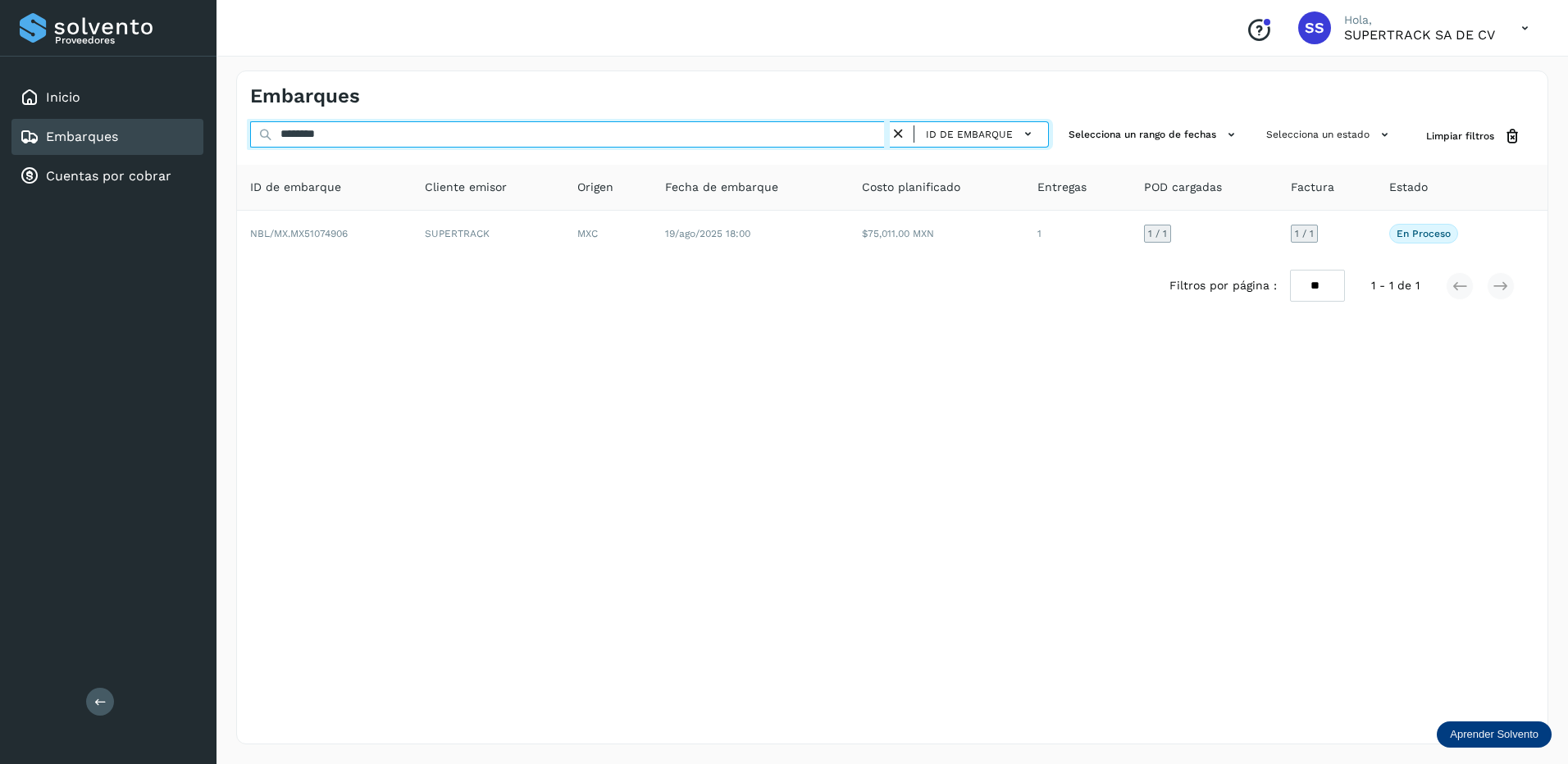
drag, startPoint x: 268, startPoint y: 129, endPoint x: 186, endPoint y: 124, distance: 82.2
click at [187, 125] on div "Proveedores Inicio Embarques Cuentas por cobrar Salir Conoce nuestros beneficio…" at bounding box center [784, 382] width 1568 height 764
type input "********"
drag, startPoint x: 373, startPoint y: 137, endPoint x: 249, endPoint y: 136, distance: 124.0
click at [249, 136] on div "******** ID de embarque Selecciona un rango de fechas Selecciona un estado Limp…" at bounding box center [891, 137] width 1310 height 31
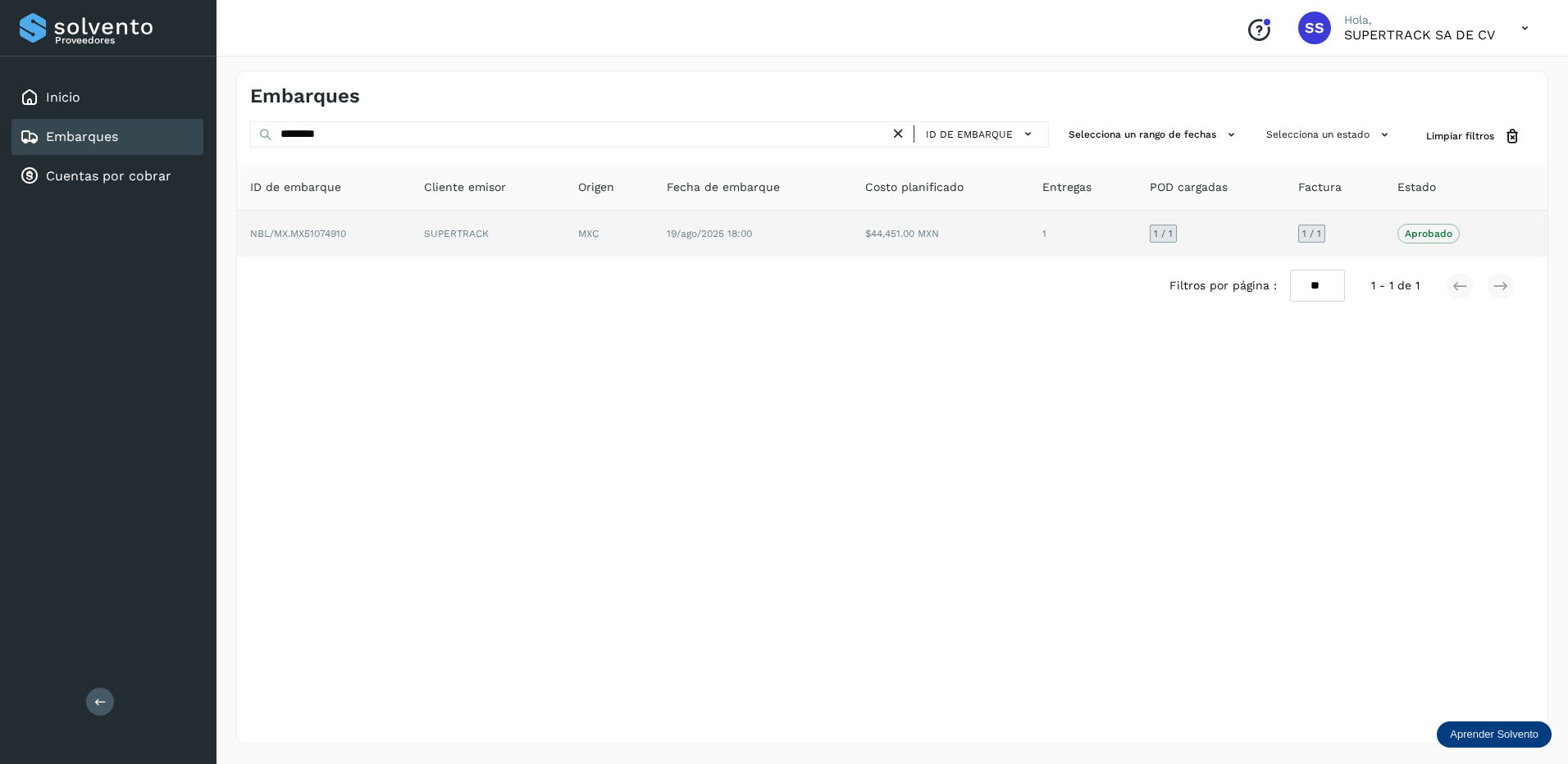
click at [411, 223] on td "NBL/MX.MX51074910" at bounding box center [488, 234] width 154 height 46
click at [411, 247] on td "NBL/MX.MX51074910" at bounding box center [488, 234] width 154 height 46
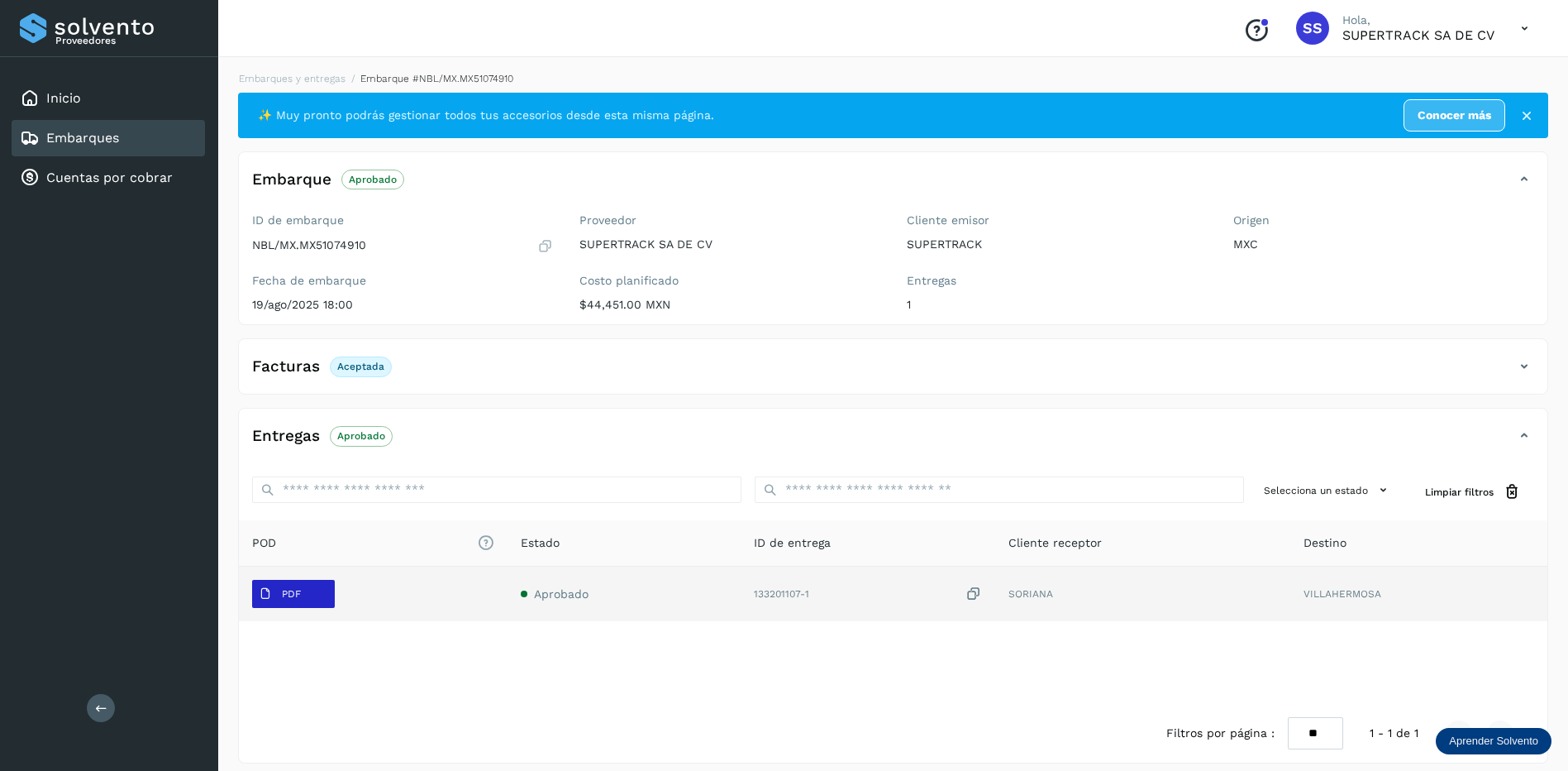
click at [299, 589] on p "PDF" at bounding box center [291, 593] width 19 height 11
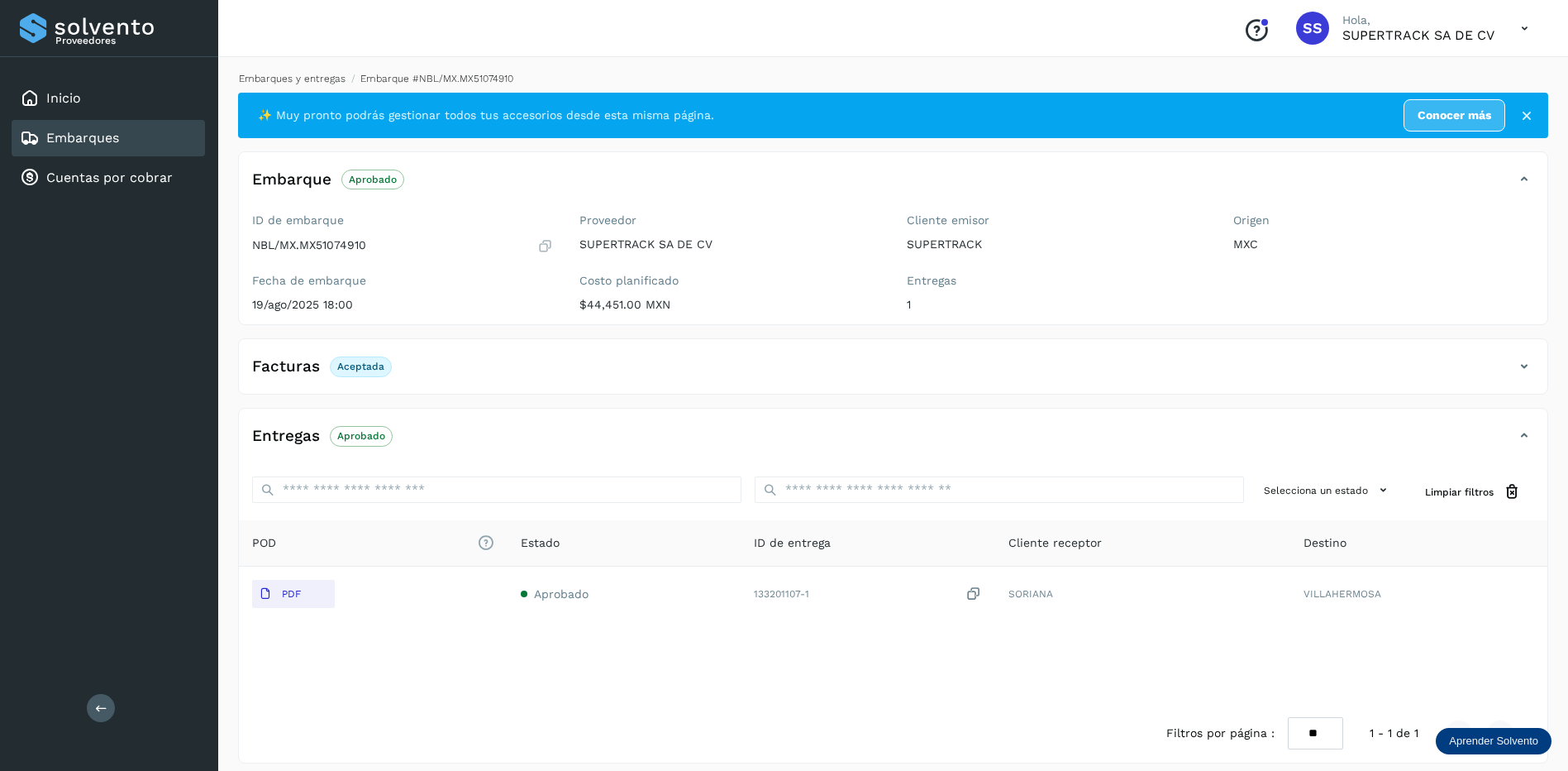
click at [307, 80] on link "Embarques y entregas" at bounding box center [292, 78] width 106 height 11
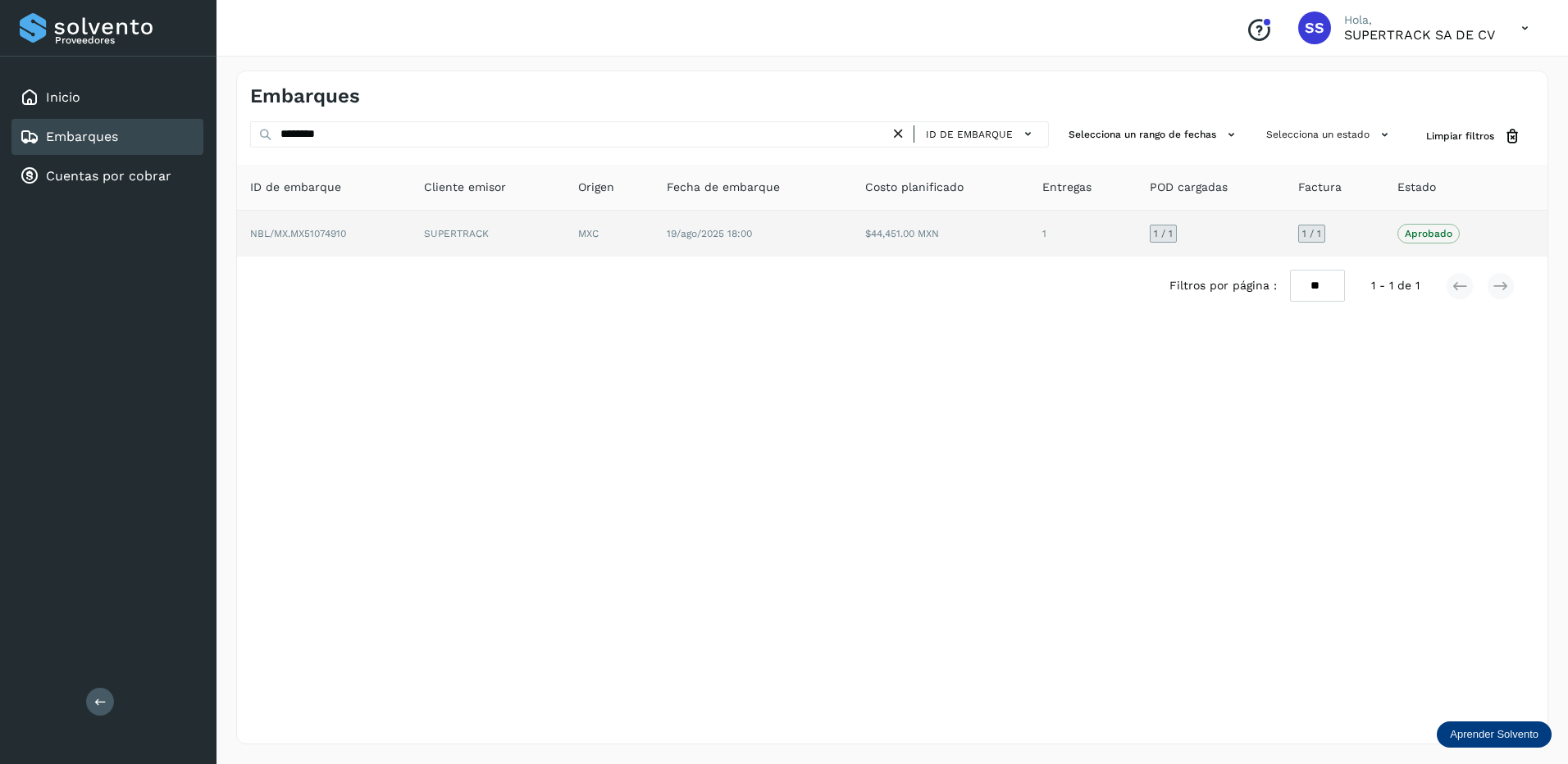
click at [565, 251] on td "SUPERTRACK" at bounding box center [609, 234] width 89 height 46
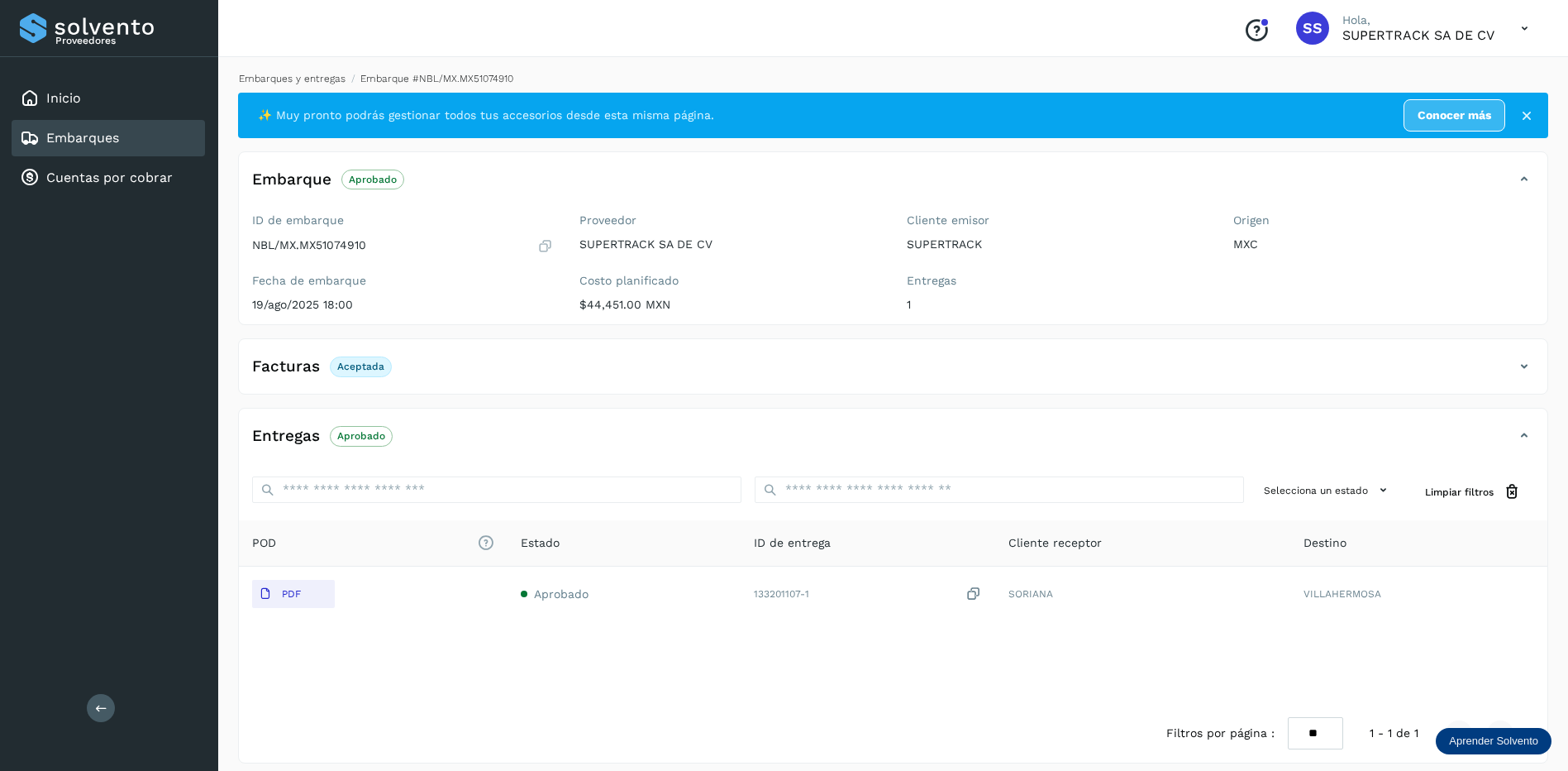
click at [316, 80] on link "Embarques y entregas" at bounding box center [292, 78] width 106 height 11
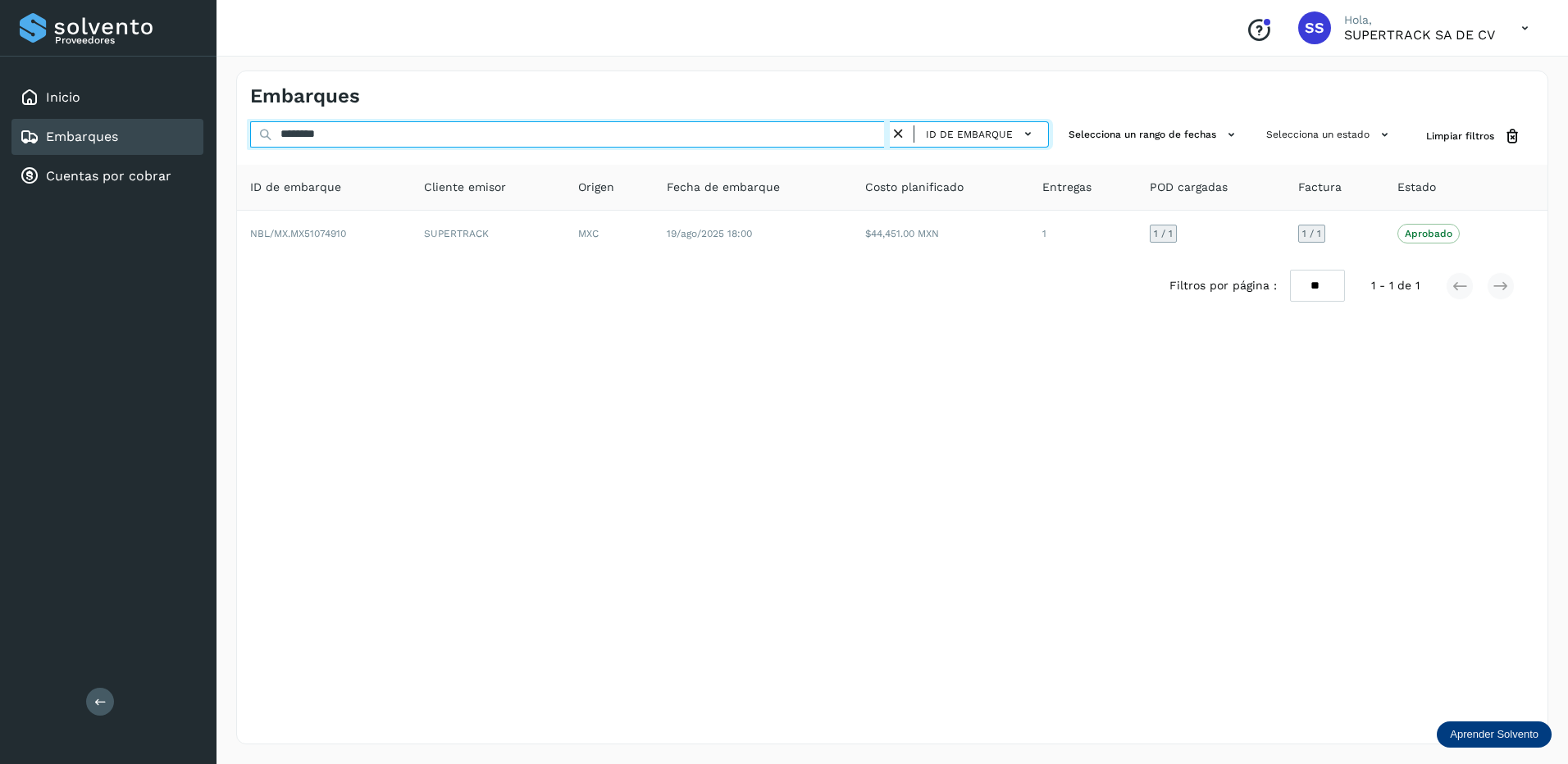
drag, startPoint x: 359, startPoint y: 137, endPoint x: 220, endPoint y: 134, distance: 139.0
click at [226, 134] on div "Embarques ******** ID de embarque Selecciona un rango de fechas Selecciona un e…" at bounding box center [891, 408] width 1351 height 713
drag, startPoint x: 396, startPoint y: 135, endPoint x: 269, endPoint y: 135, distance: 127.0
click at [269, 135] on div "******** ID de embarque" at bounding box center [650, 137] width 798 height 31
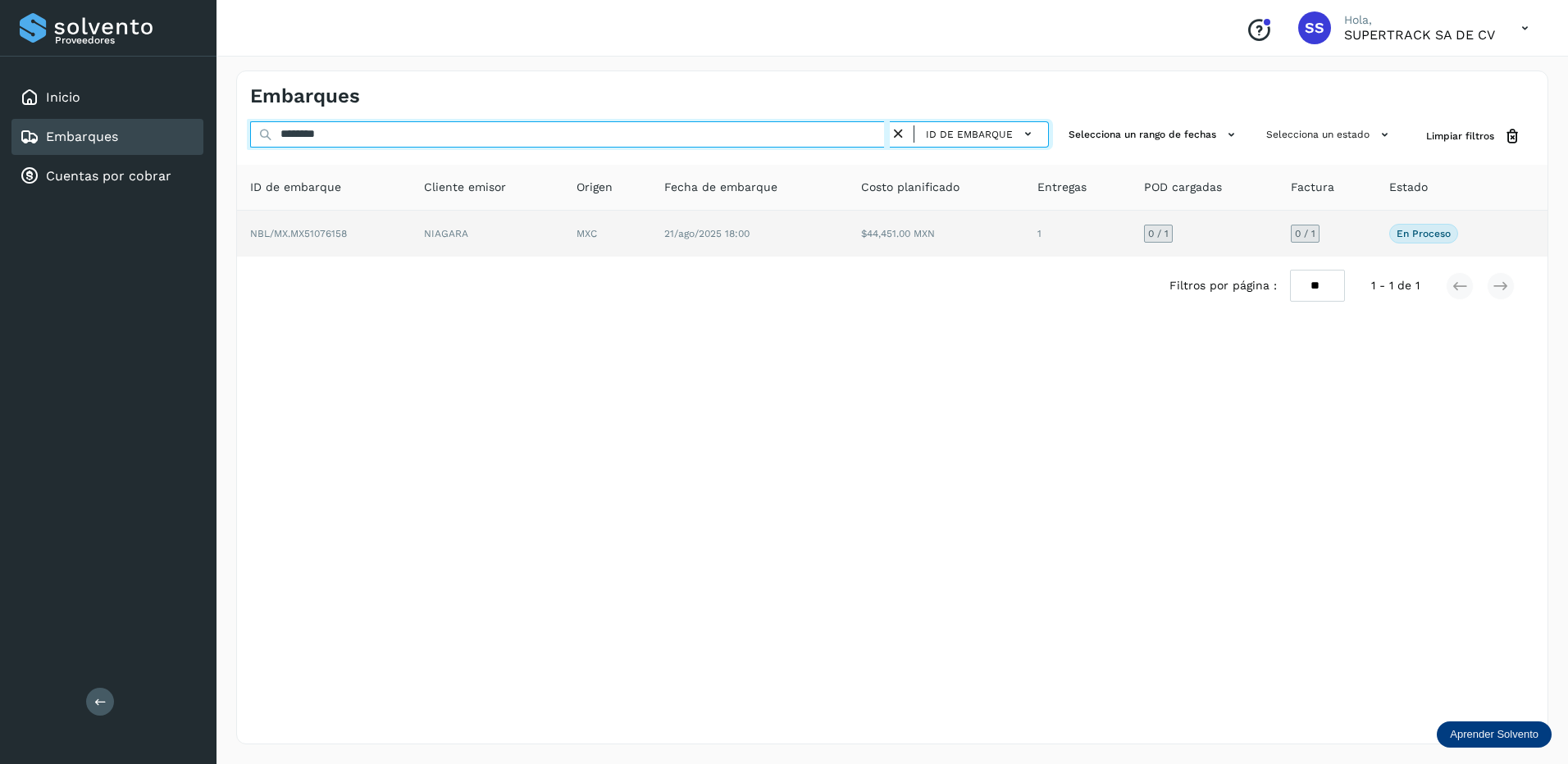
type input "********"
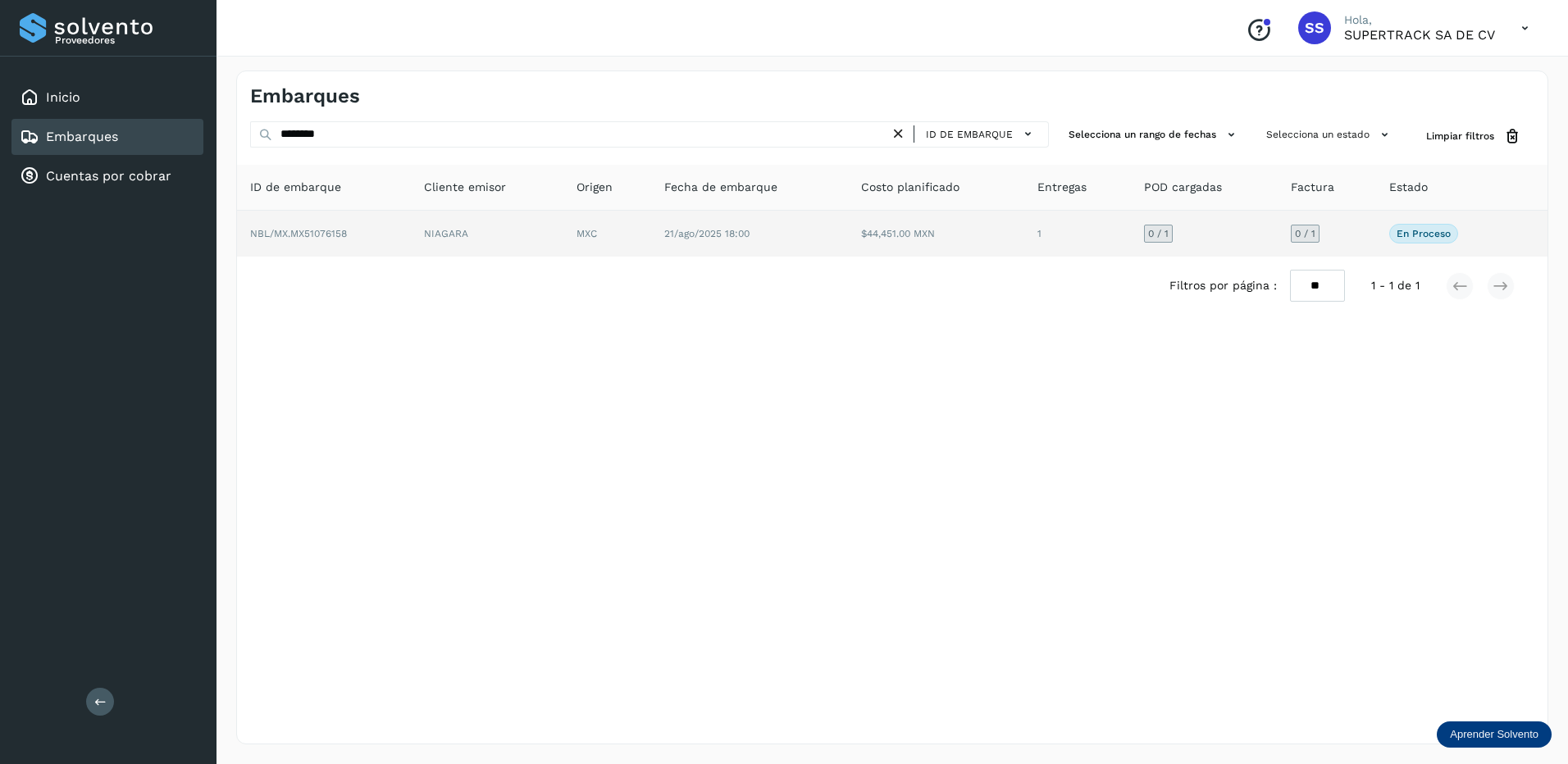
click at [411, 228] on td "NBL/MX.MX51076158" at bounding box center [487, 234] width 152 height 46
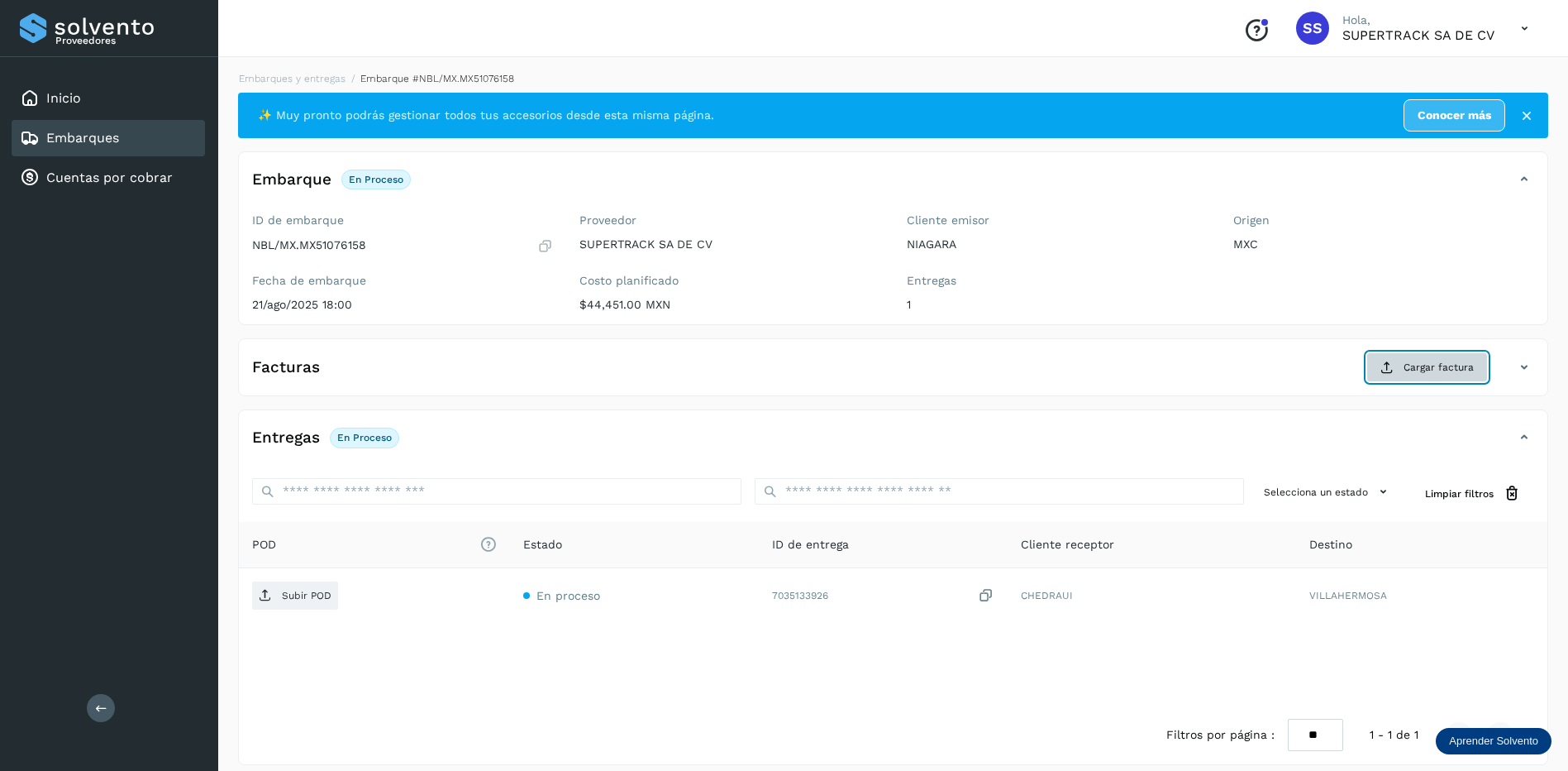
click at [1426, 378] on button "Cargar factura" at bounding box center [1427, 367] width 122 height 30
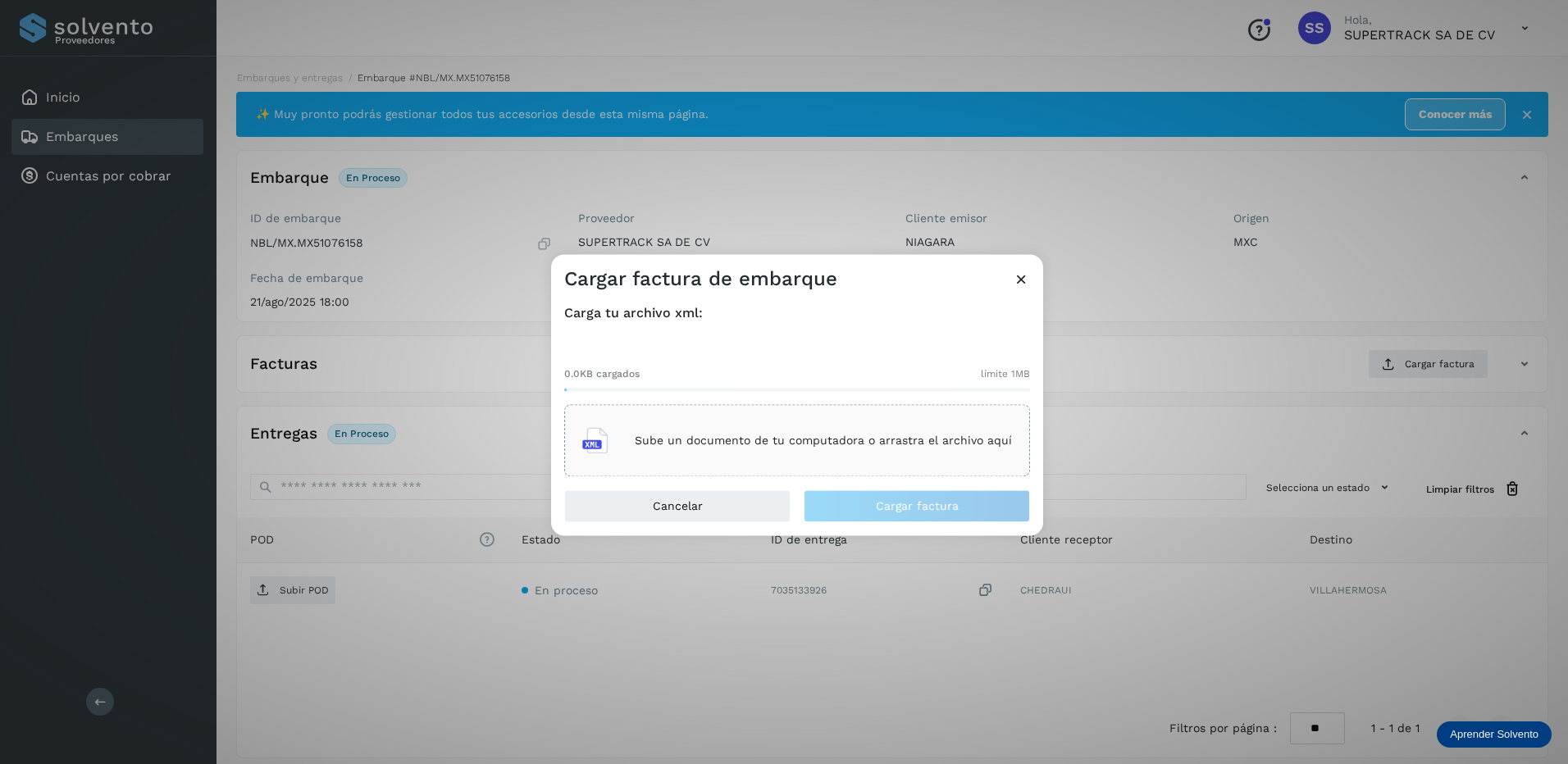
click at [835, 427] on div "Sube un documento de tu computadora o arrastra el archivo aquí" at bounding box center [797, 441] width 430 height 44
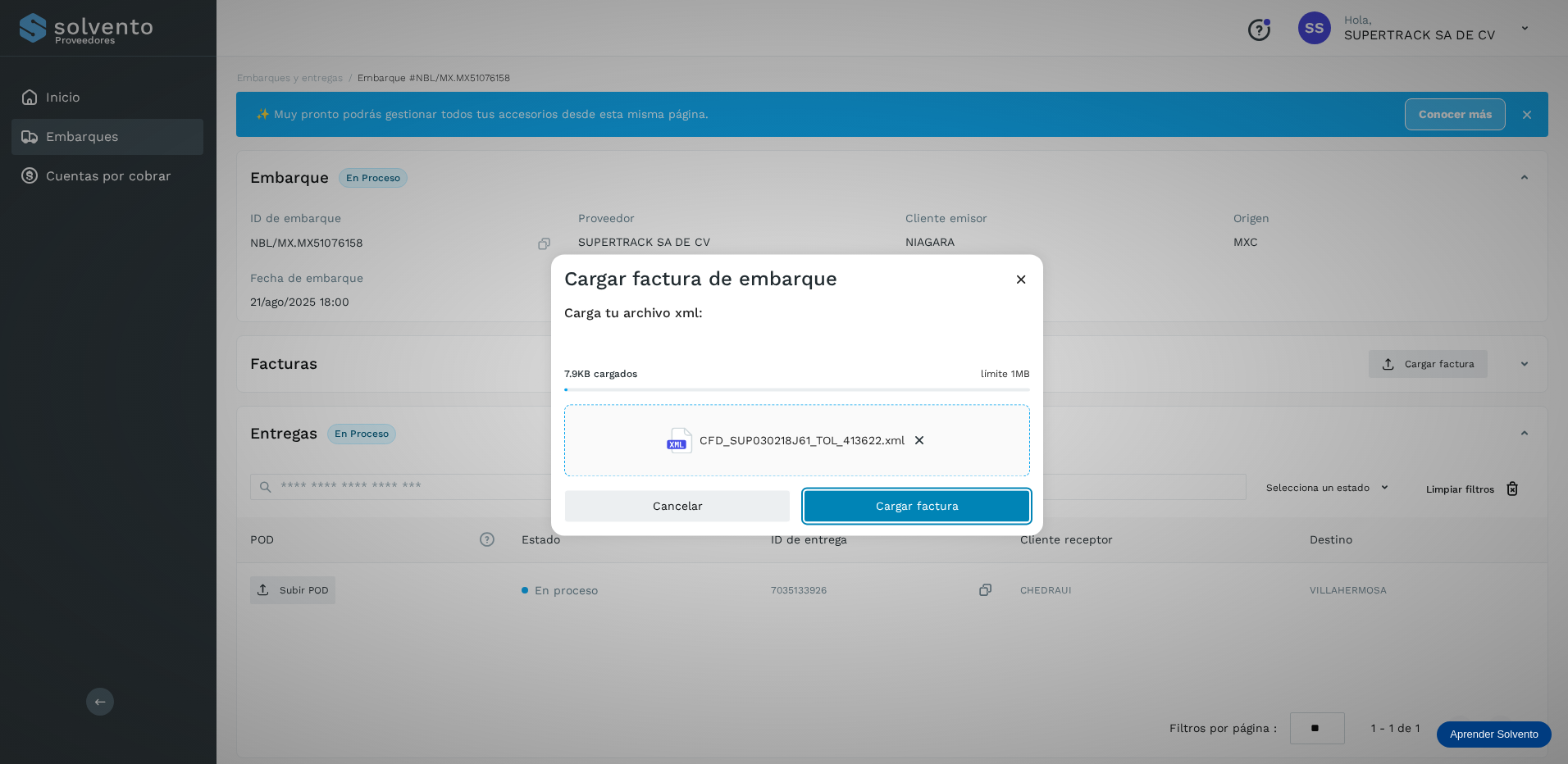
click at [896, 508] on span "Cargar factura" at bounding box center [917, 506] width 83 height 11
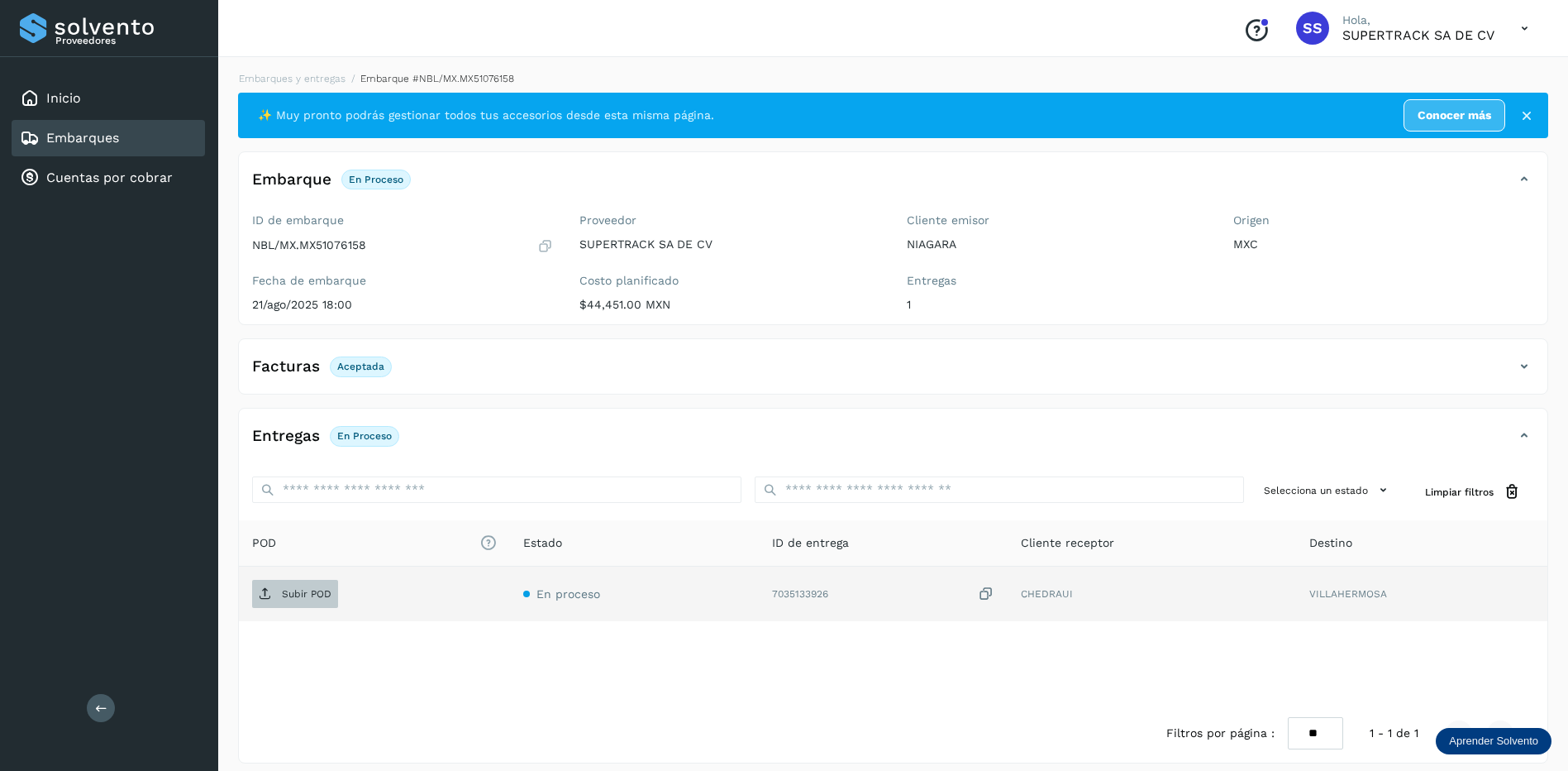
click at [295, 592] on p "Subir POD" at bounding box center [306, 593] width 50 height 11
click at [331, 79] on link "Embarques y entregas" at bounding box center [292, 78] width 106 height 11
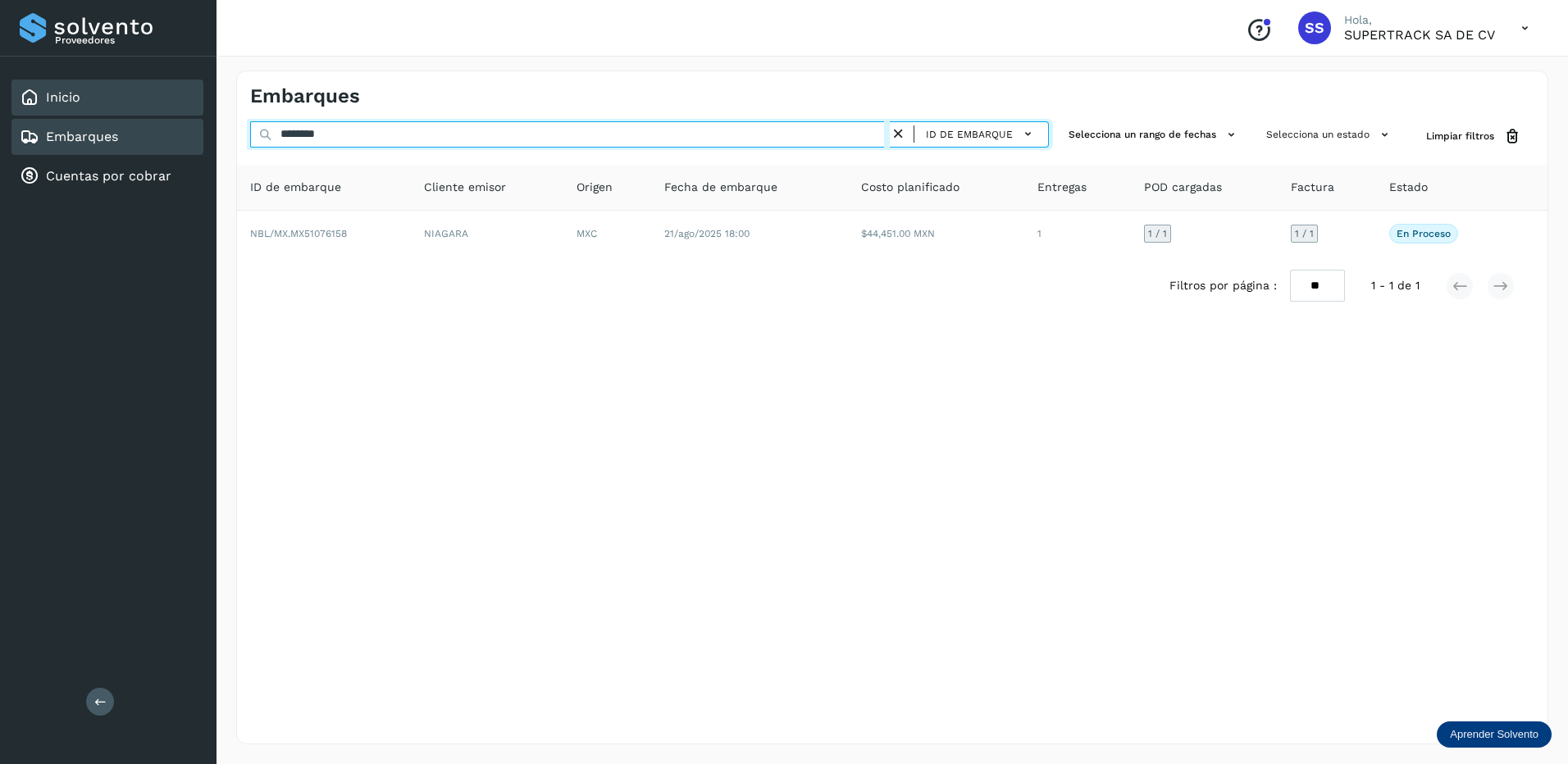
drag, startPoint x: 354, startPoint y: 135, endPoint x: 176, endPoint y: 86, distance: 184.6
click at [177, 88] on div "Proveedores Inicio Embarques Cuentas por cobrar Salir Conoce nuestros beneficio…" at bounding box center [784, 382] width 1568 height 764
click at [244, 134] on div "******** ID de embarque Selecciona un rango de fechas Selecciona un estado Limp…" at bounding box center [891, 137] width 1310 height 31
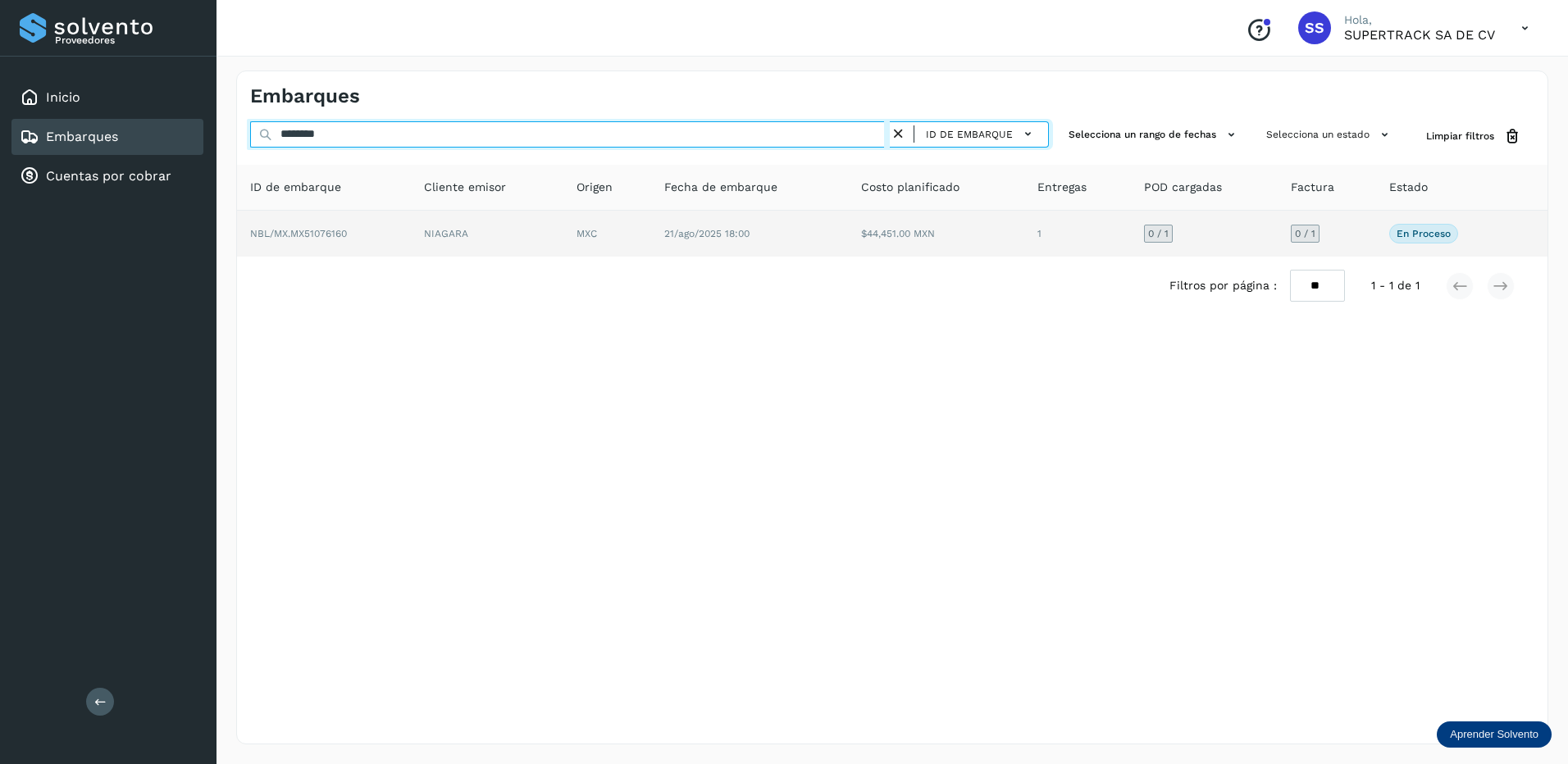
type input "********"
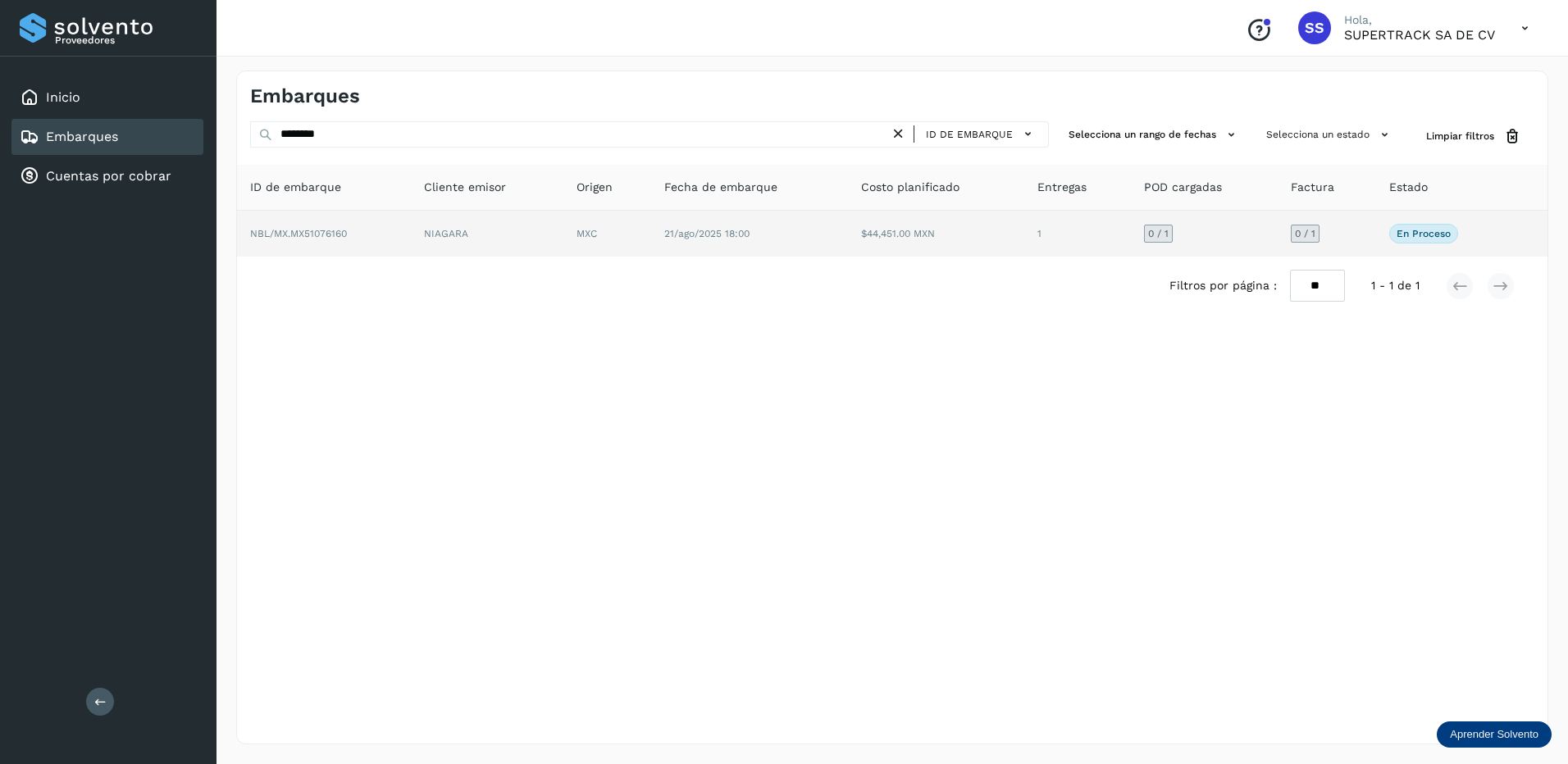
click at [564, 225] on td "NIAGARA" at bounding box center [607, 234] width 88 height 46
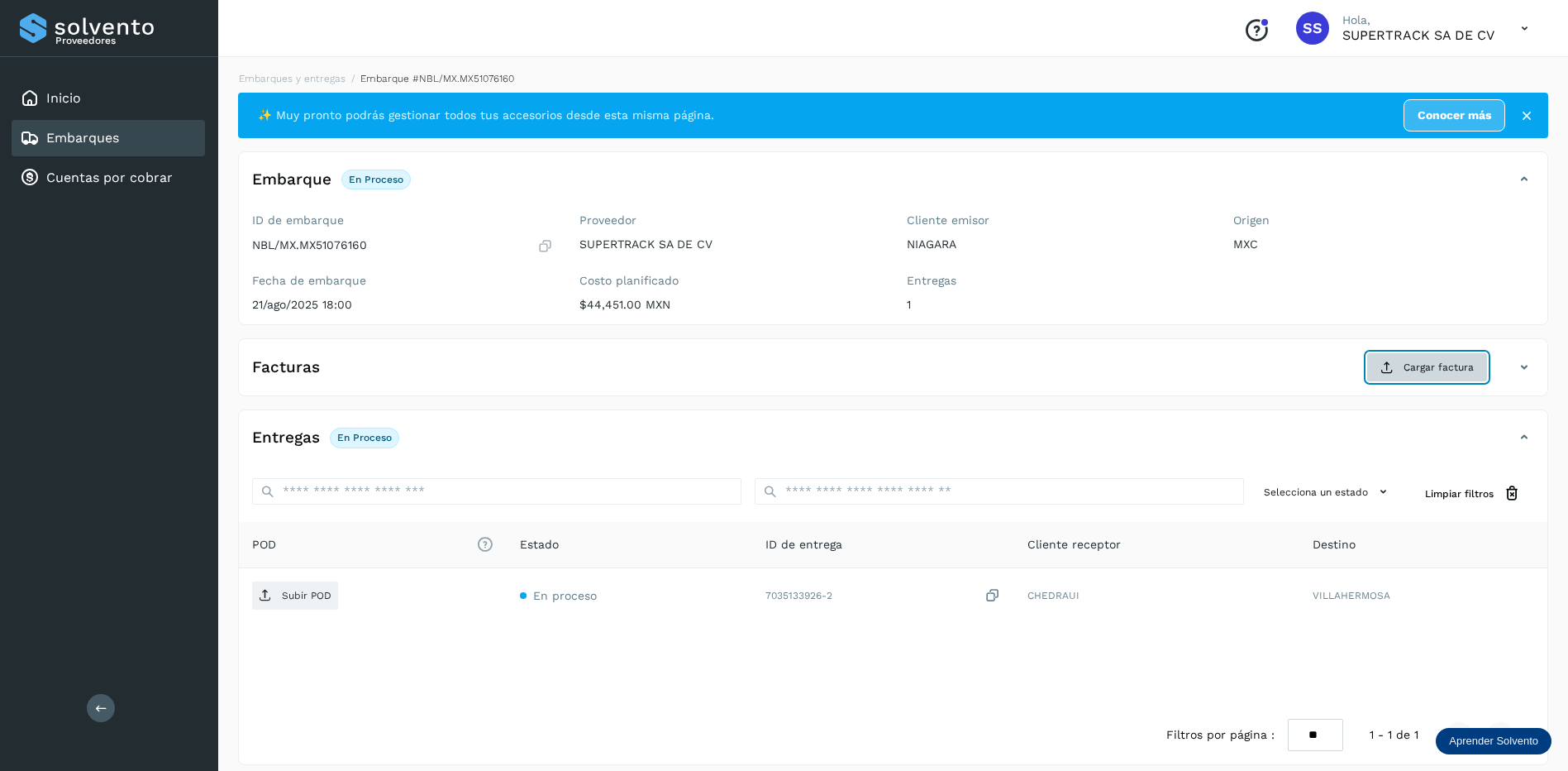
click at [1475, 371] on button "Cargar factura" at bounding box center [1427, 367] width 122 height 30
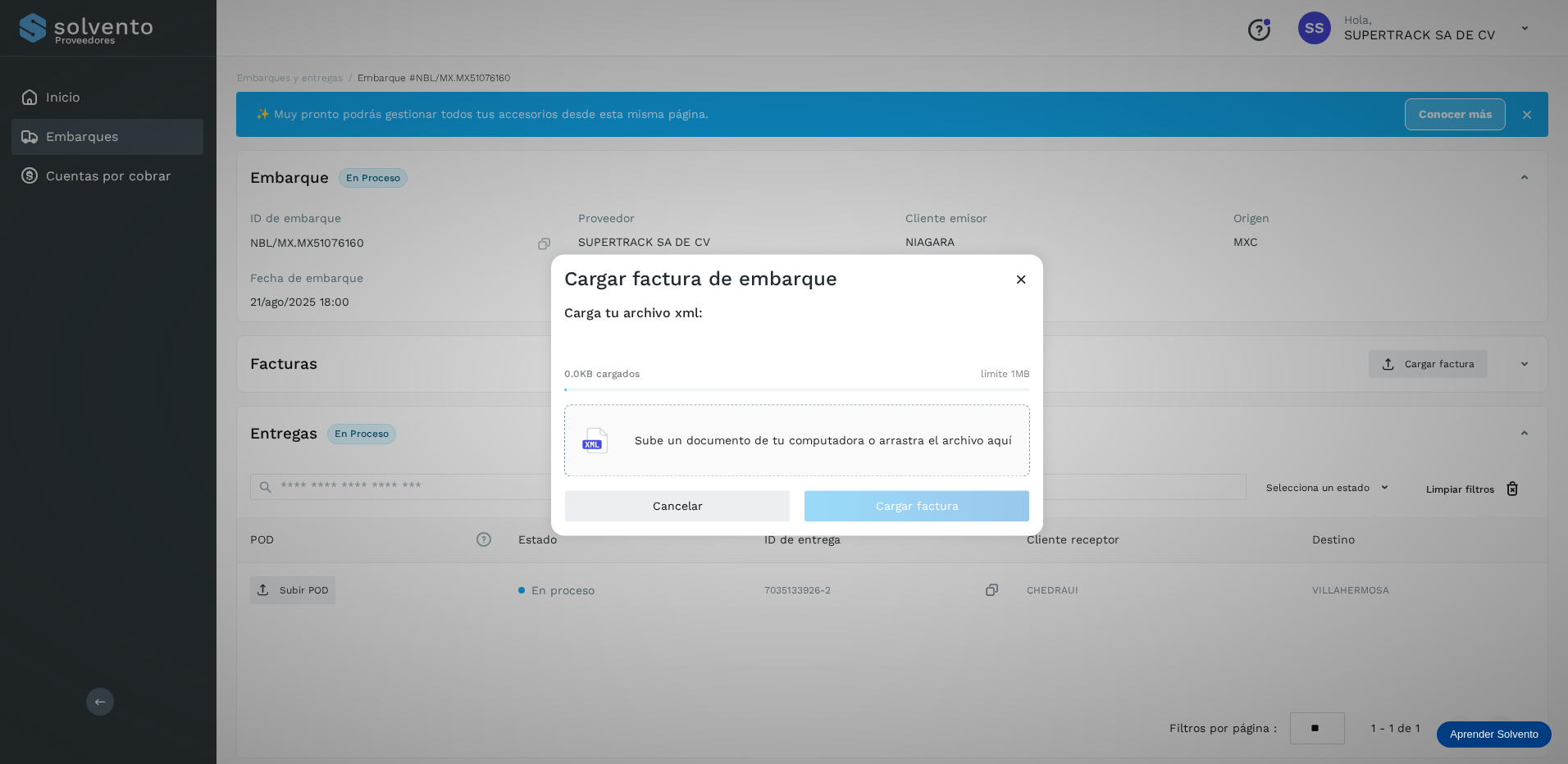
click at [786, 419] on div "Sube un documento de tu computadora o arrastra el archivo aquí" at bounding box center [797, 441] width 430 height 44
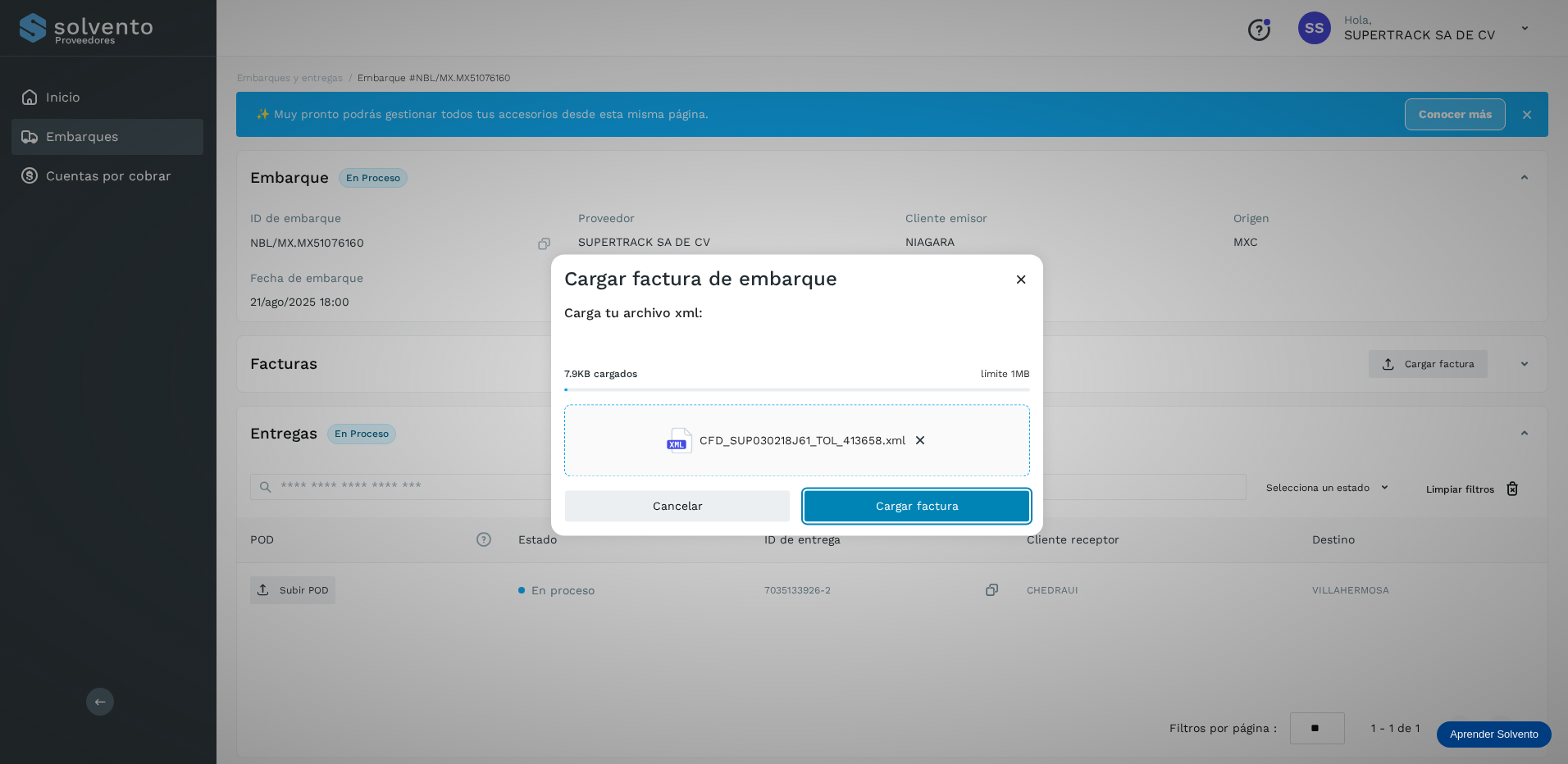
click at [902, 496] on button "Cargar factura" at bounding box center [917, 506] width 226 height 33
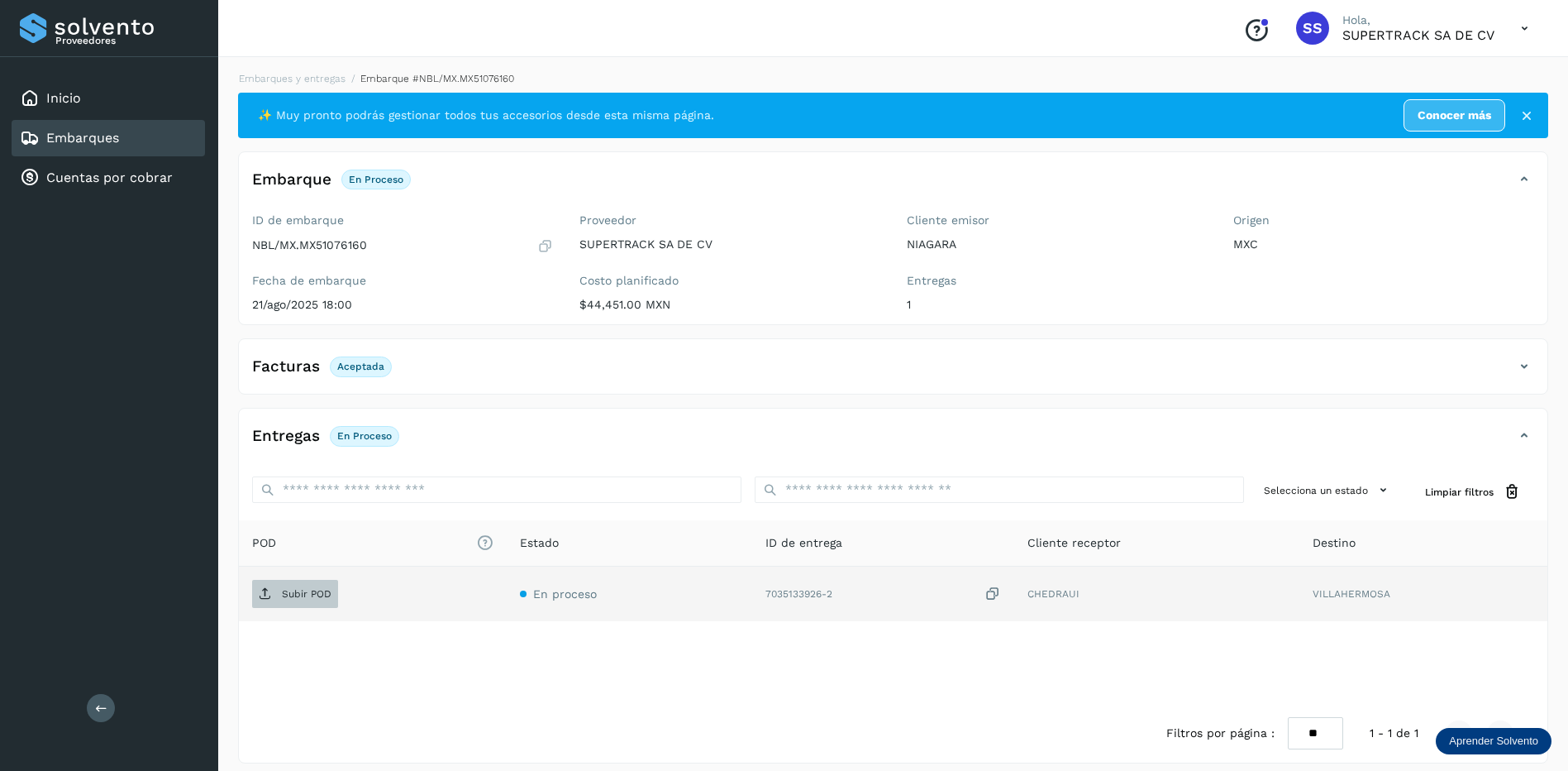
click at [322, 591] on p "Subir POD" at bounding box center [306, 593] width 50 height 11
click at [304, 74] on link "Embarques y entregas" at bounding box center [292, 78] width 106 height 11
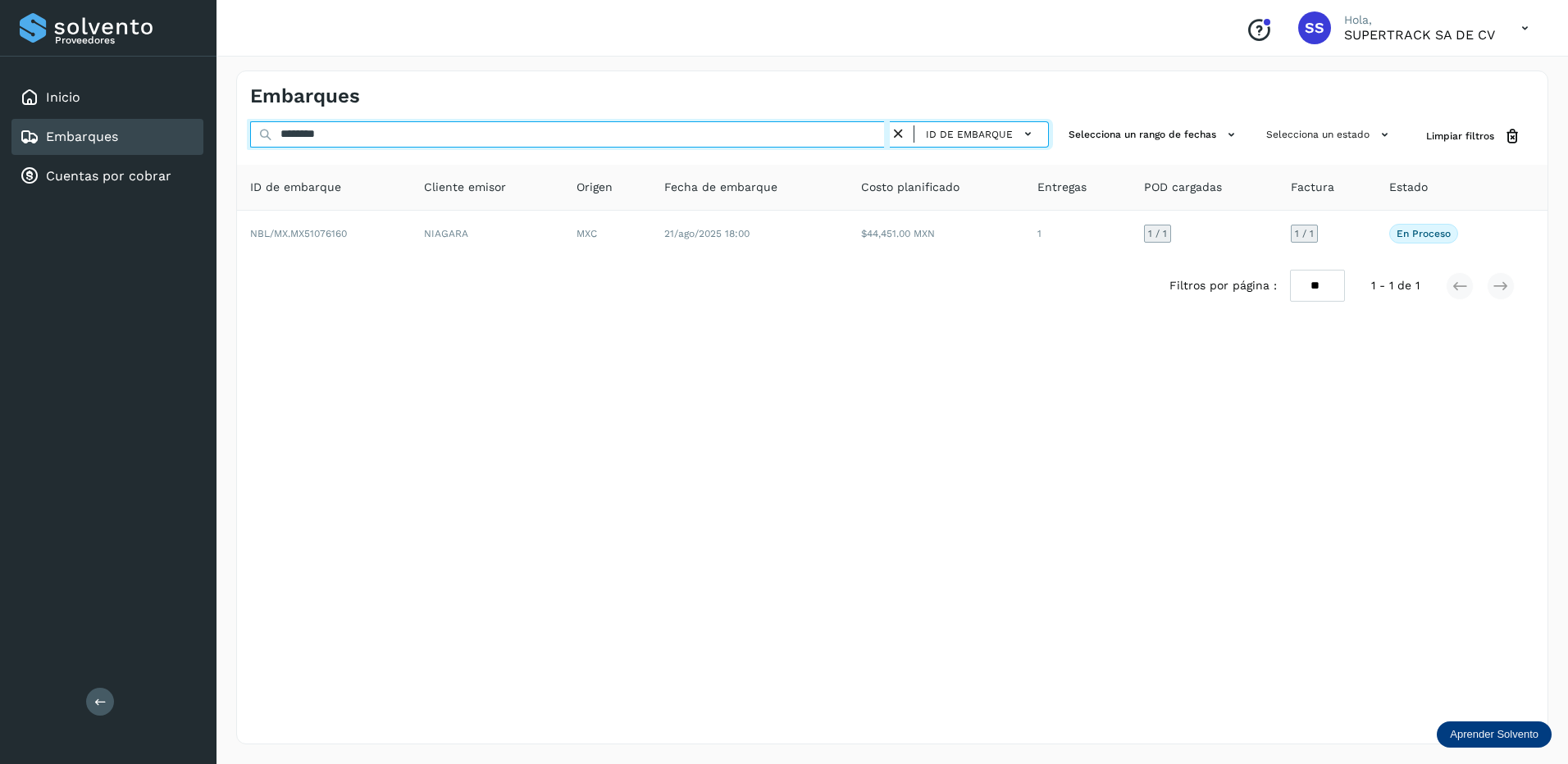
drag, startPoint x: 370, startPoint y: 132, endPoint x: 149, endPoint y: 134, distance: 221.0
click at [149, 134] on div "Proveedores Inicio Embarques Cuentas por cobrar Salir Conoce nuestros beneficio…" at bounding box center [784, 382] width 1568 height 764
drag, startPoint x: 301, startPoint y: 132, endPoint x: 247, endPoint y: 132, distance: 54.0
click at [247, 132] on div "******** ID de embarque Selecciona un rango de fechas Selecciona un estado Limp…" at bounding box center [891, 137] width 1310 height 31
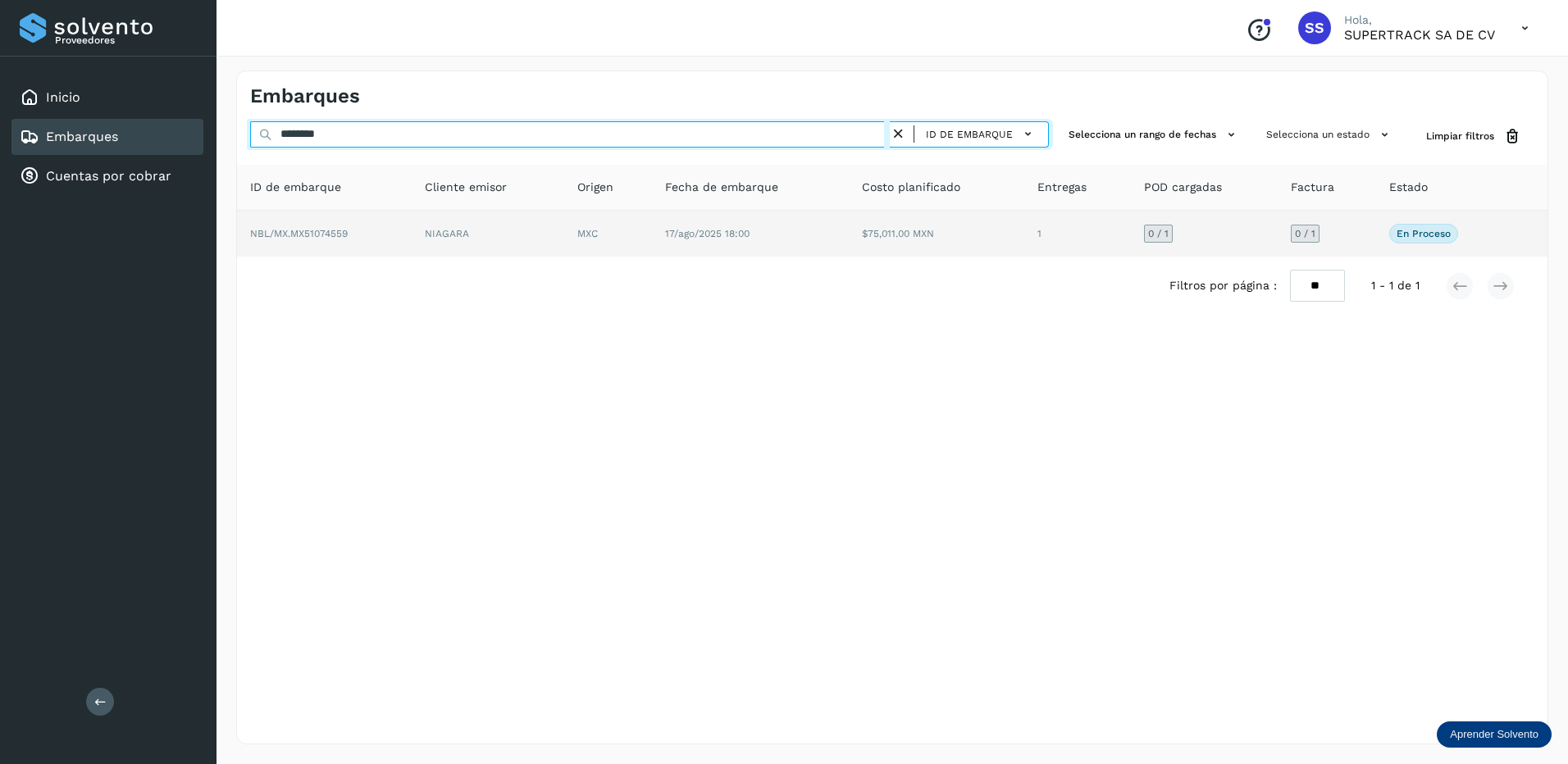
type input "********"
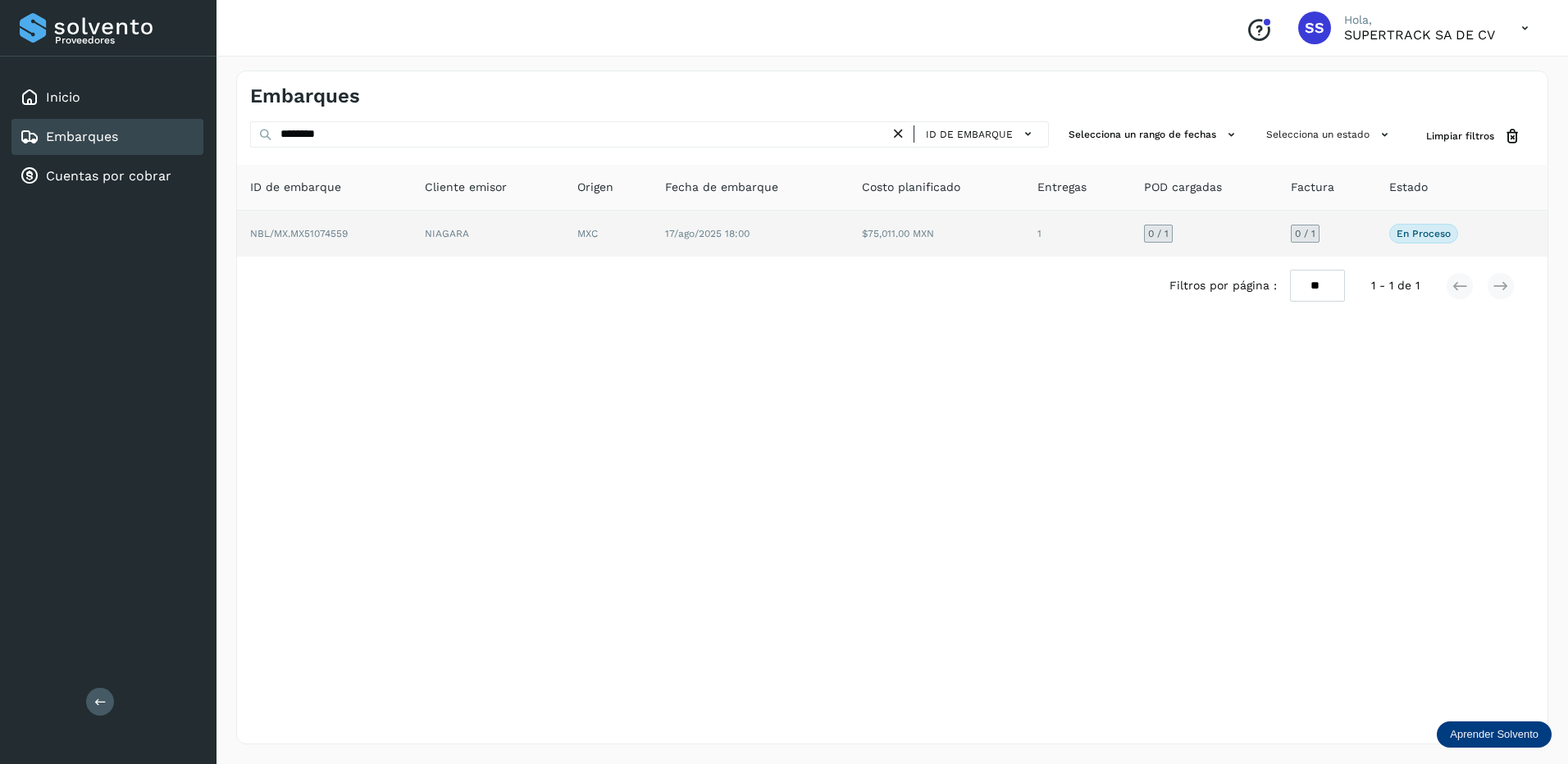
click at [412, 229] on td "NBL/MX.MX51074559" at bounding box center [488, 234] width 152 height 46
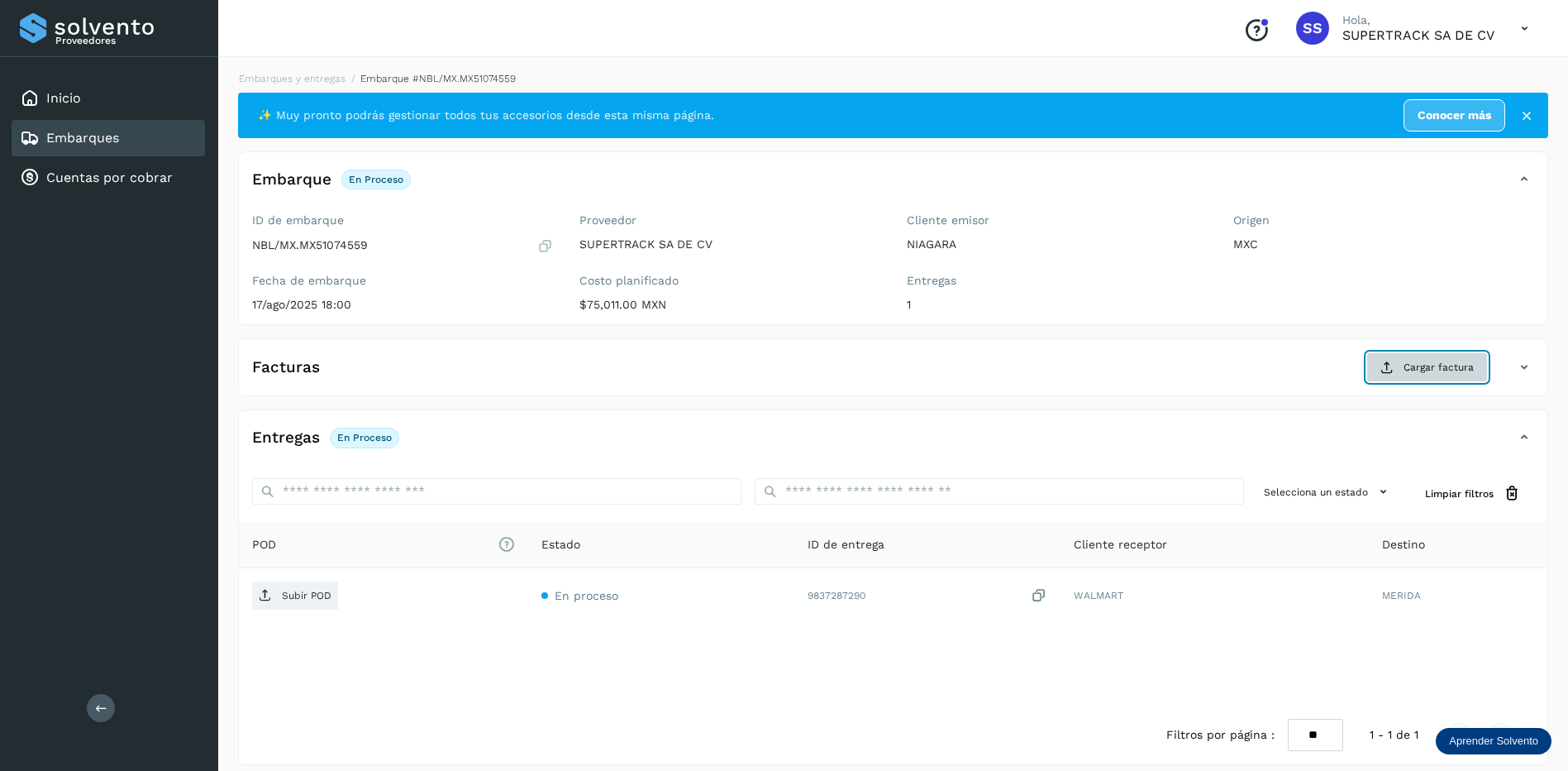
click at [1441, 374] on span "Cargar factura" at bounding box center [1438, 367] width 70 height 15
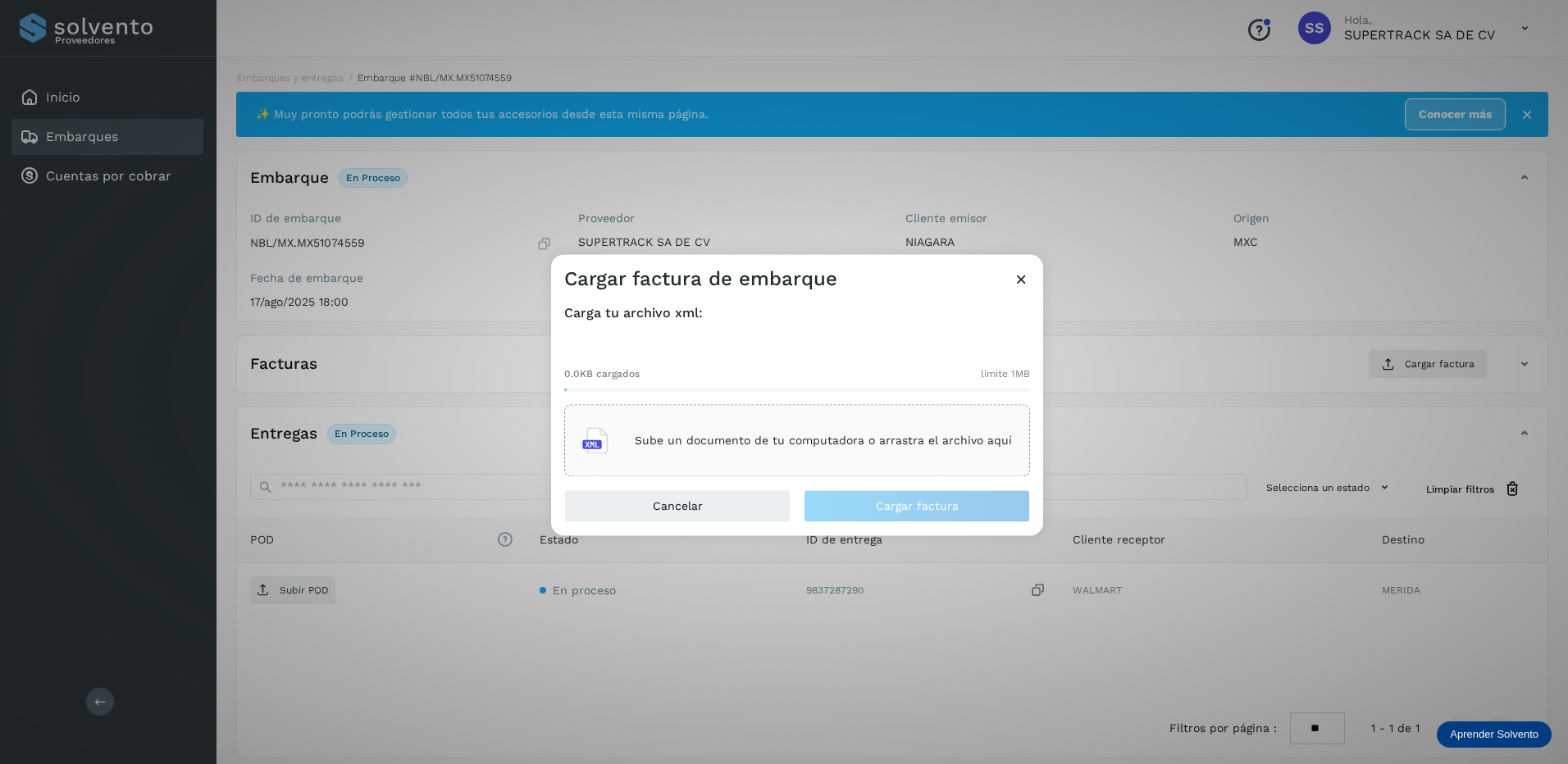
click at [668, 454] on div "Sube un documento de tu computadora o arrastra el archivo aquí" at bounding box center [797, 441] width 430 height 44
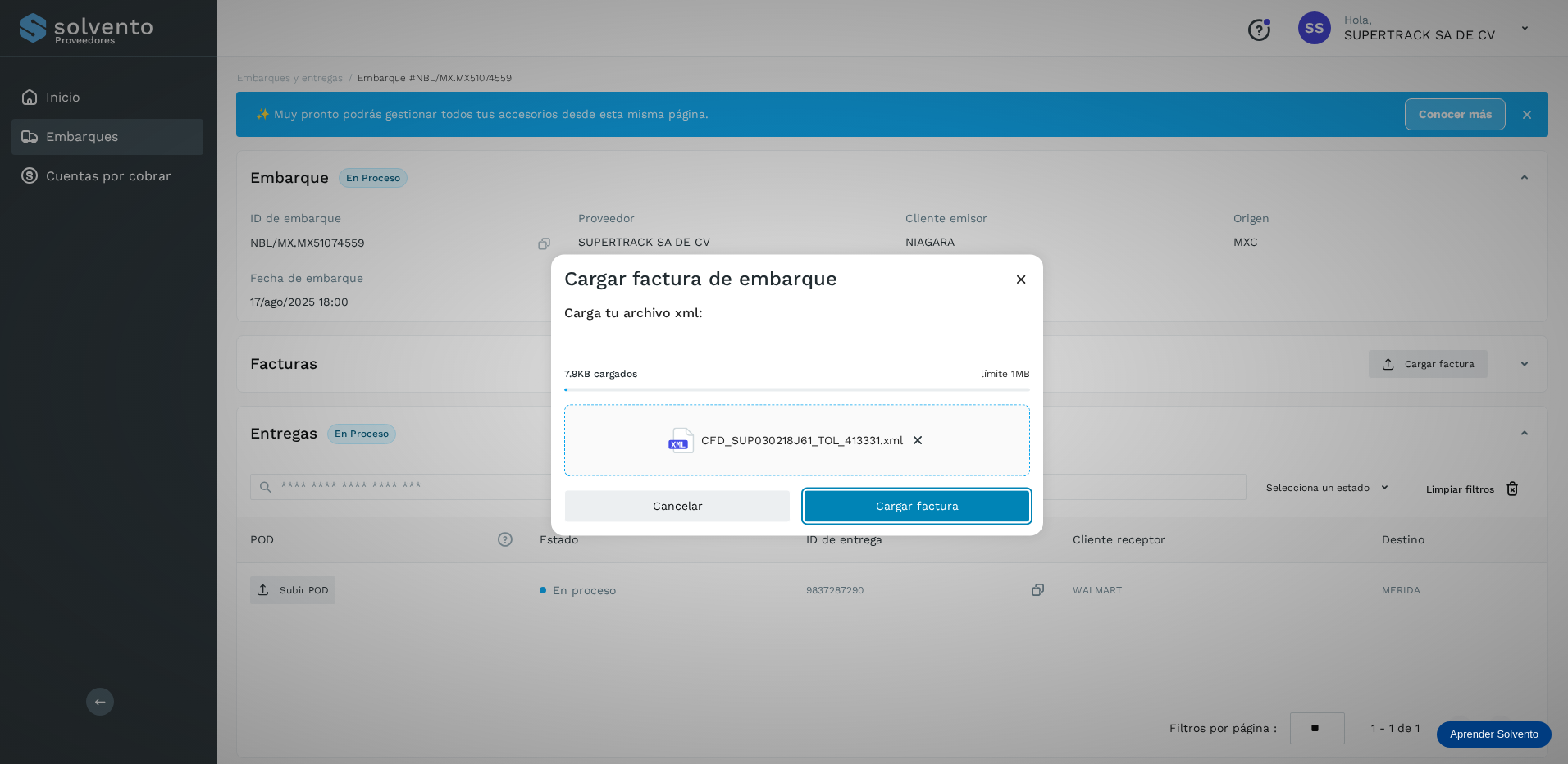
click at [929, 517] on button "Cargar factura" at bounding box center [917, 506] width 226 height 33
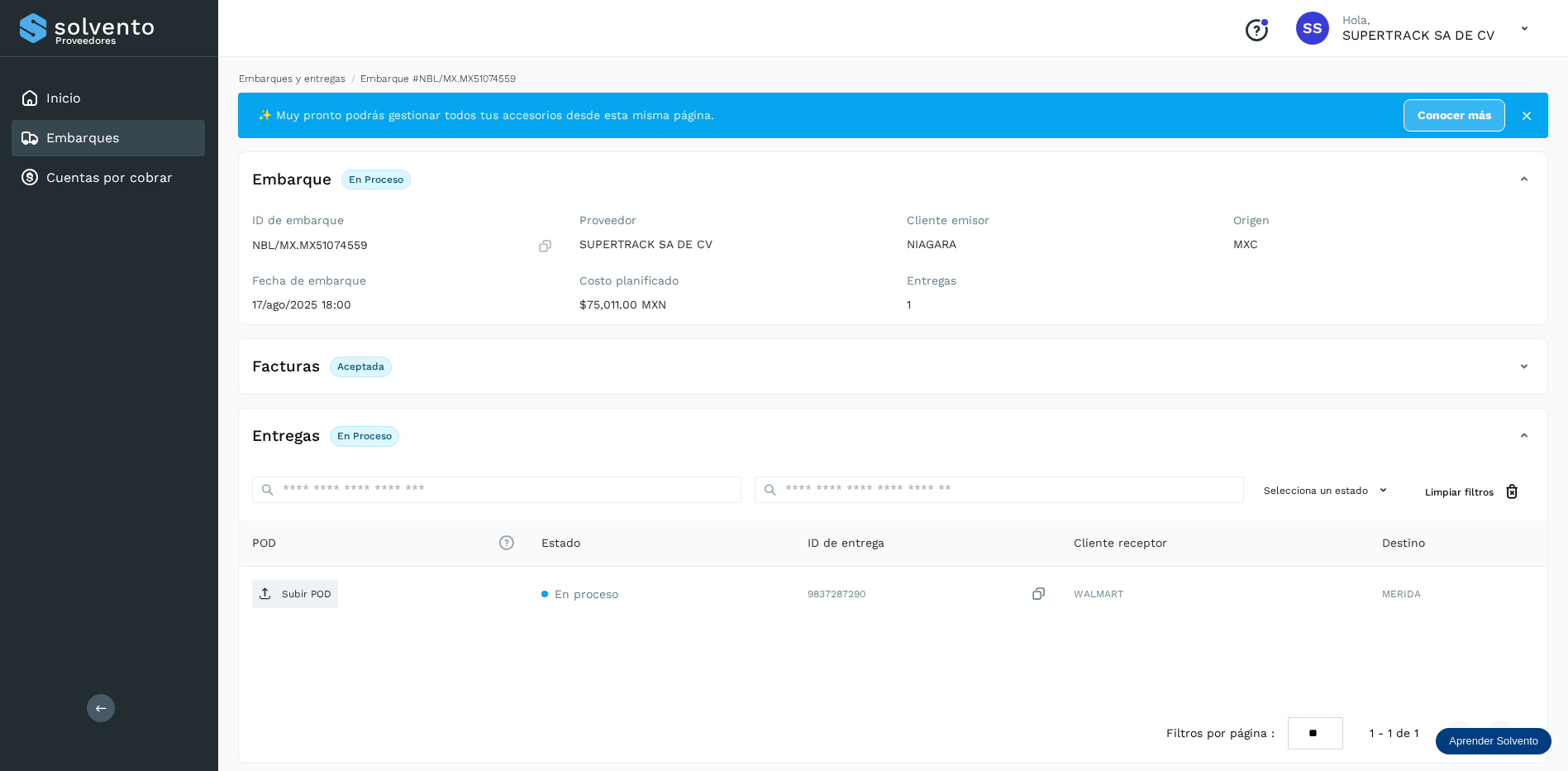
click at [318, 81] on link "Embarques y entregas" at bounding box center [292, 78] width 106 height 11
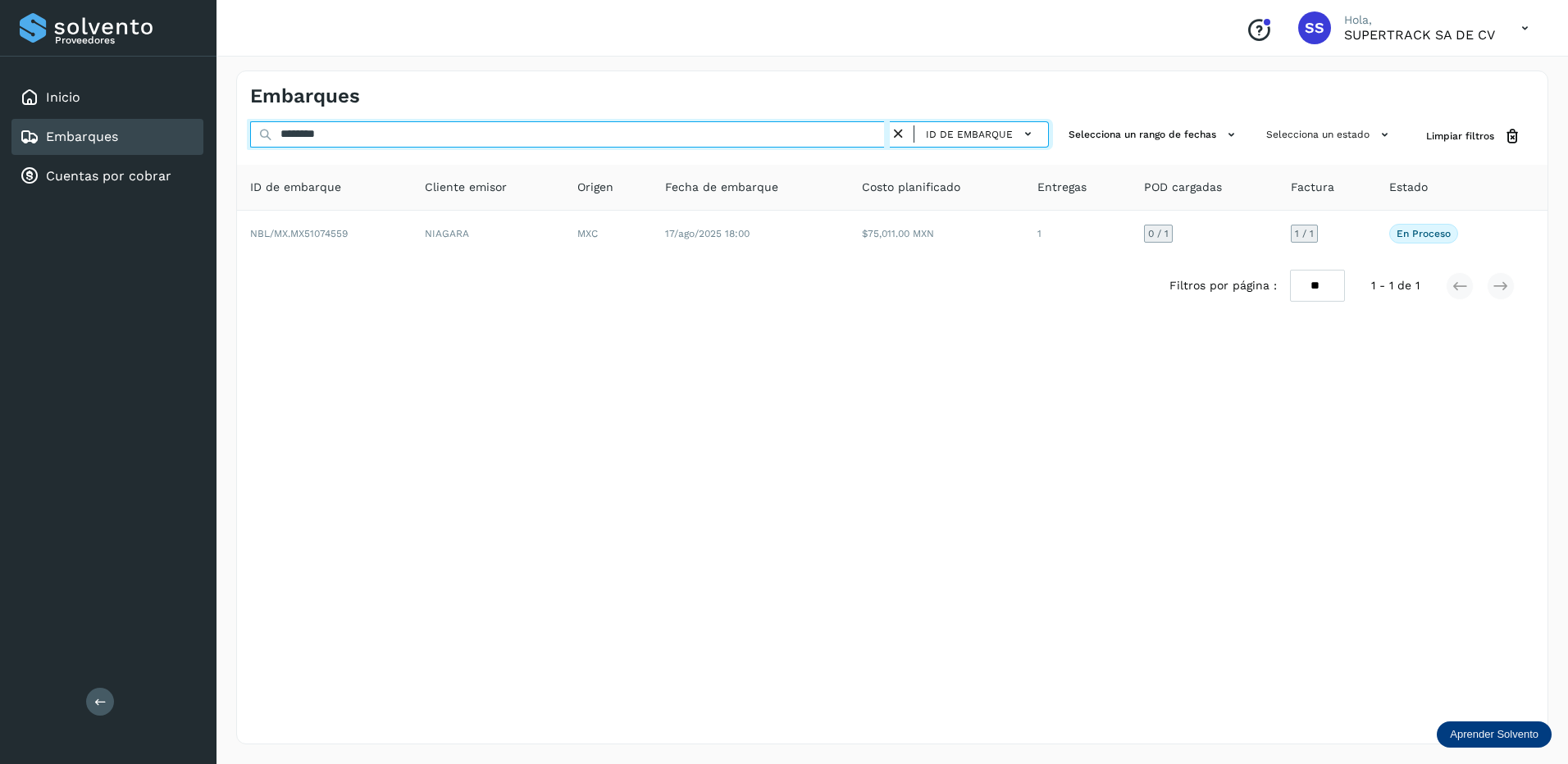
drag, startPoint x: 333, startPoint y: 135, endPoint x: 123, endPoint y: 77, distance: 217.9
click at [123, 77] on div "Proveedores Inicio Embarques Cuentas por cobrar Salir Conoce nuestros beneficio…" at bounding box center [784, 382] width 1568 height 764
type input "*"
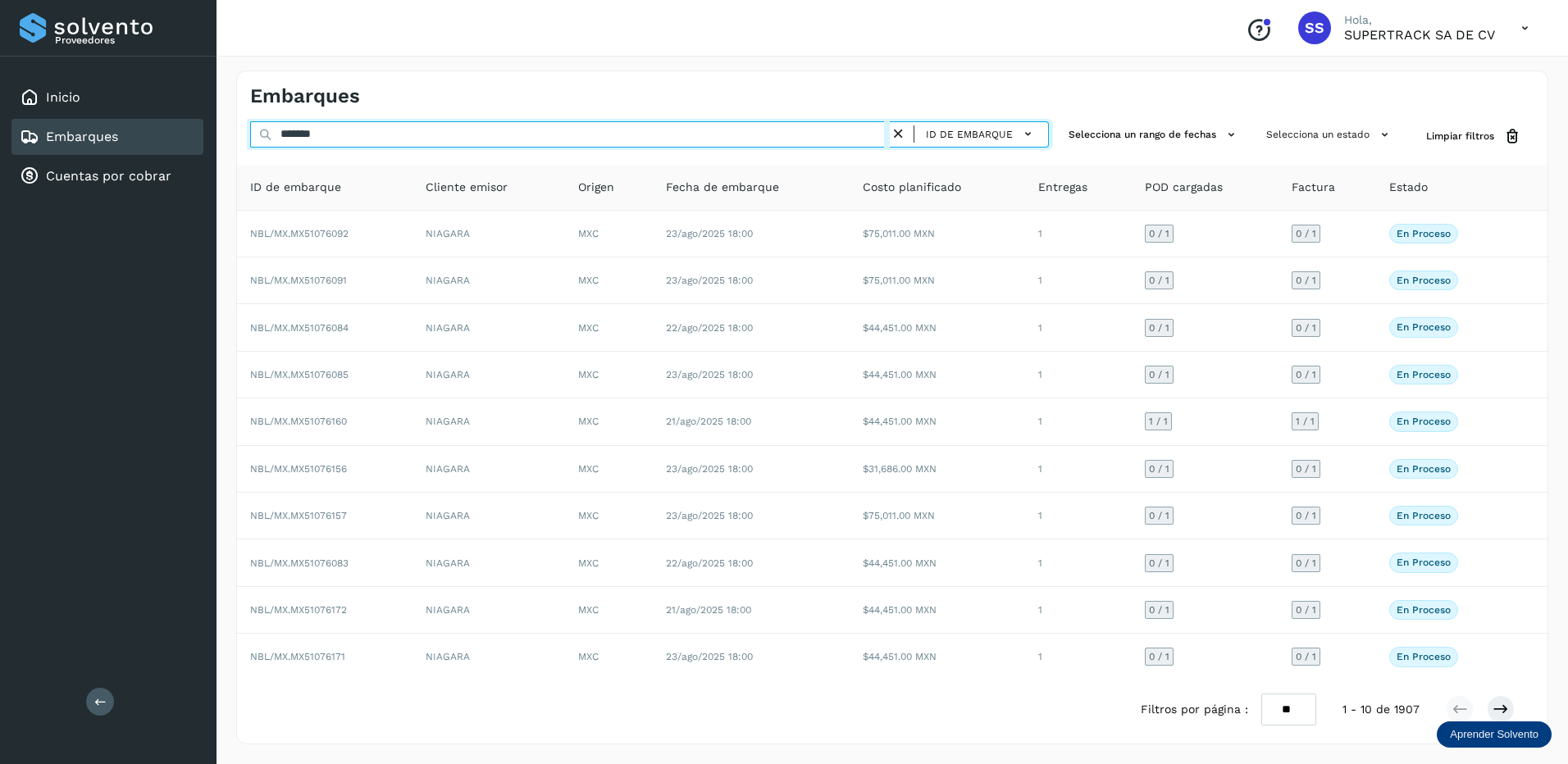
type input "********"
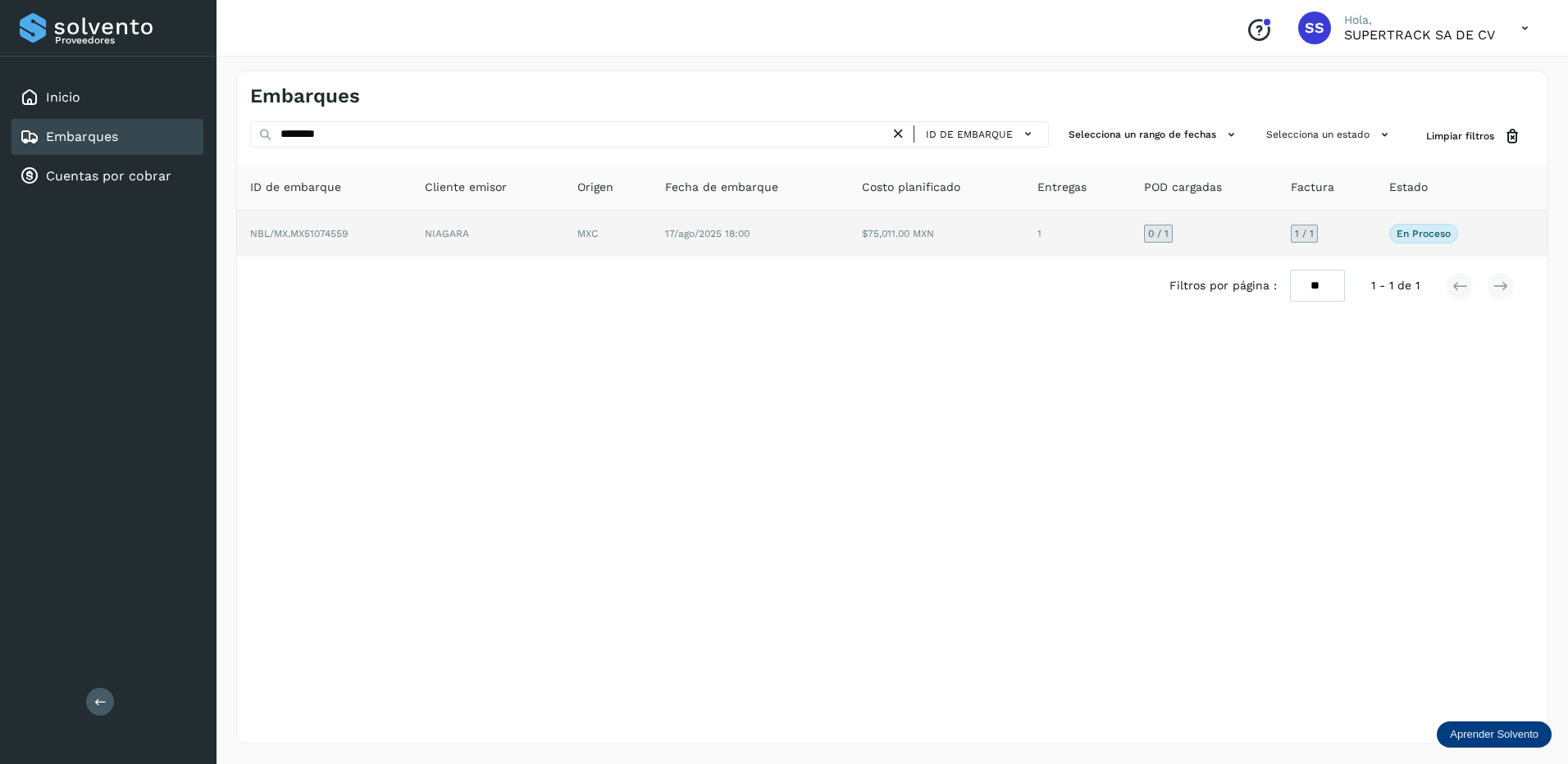
click at [1024, 244] on td "$75,011.00 MXN" at bounding box center [1077, 234] width 106 height 46
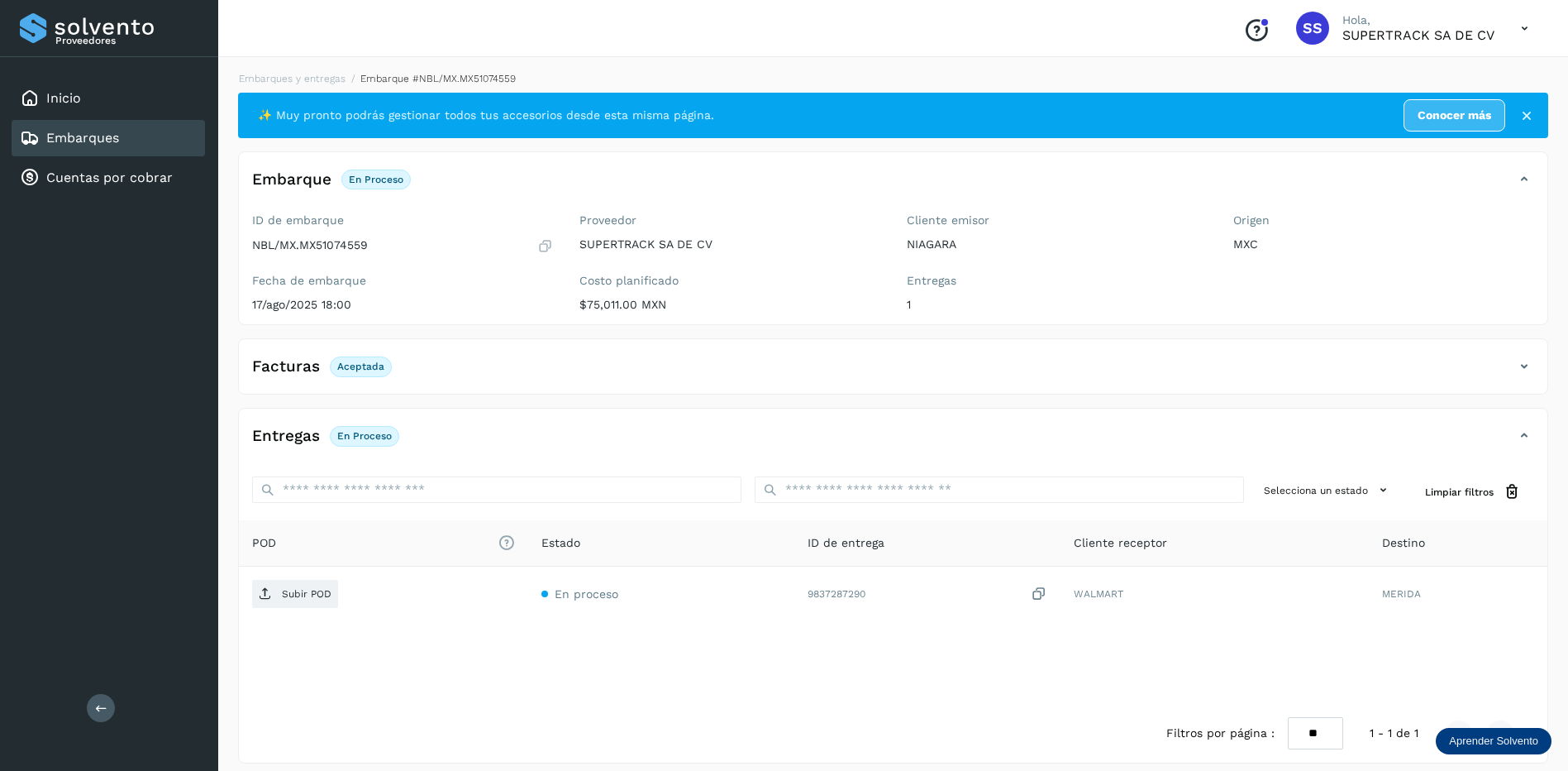
drag, startPoint x: 626, startPoint y: 58, endPoint x: 618, endPoint y: 62, distance: 8.9
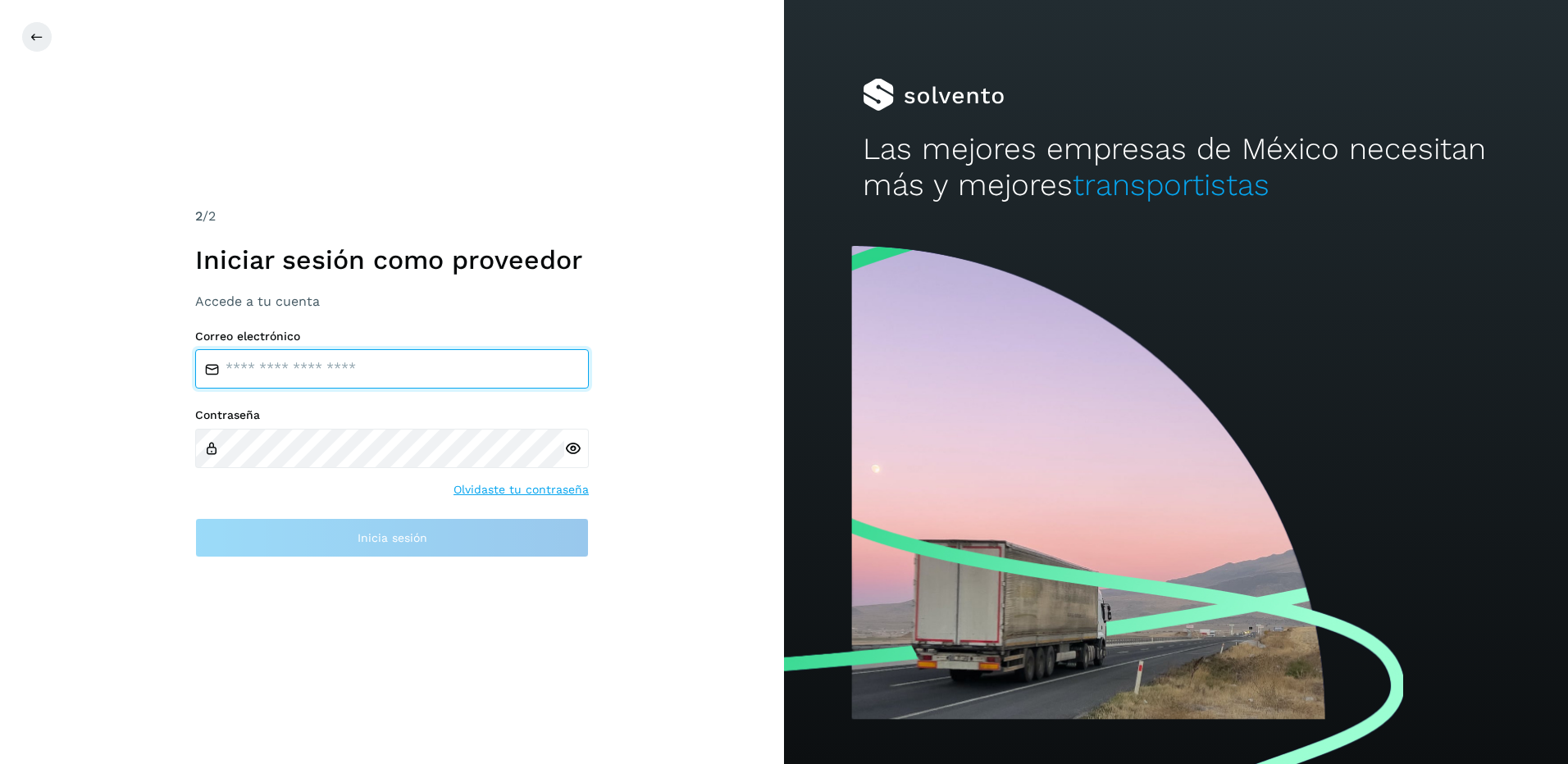
type input "**********"
click at [575, 448] on icon at bounding box center [573, 448] width 17 height 17
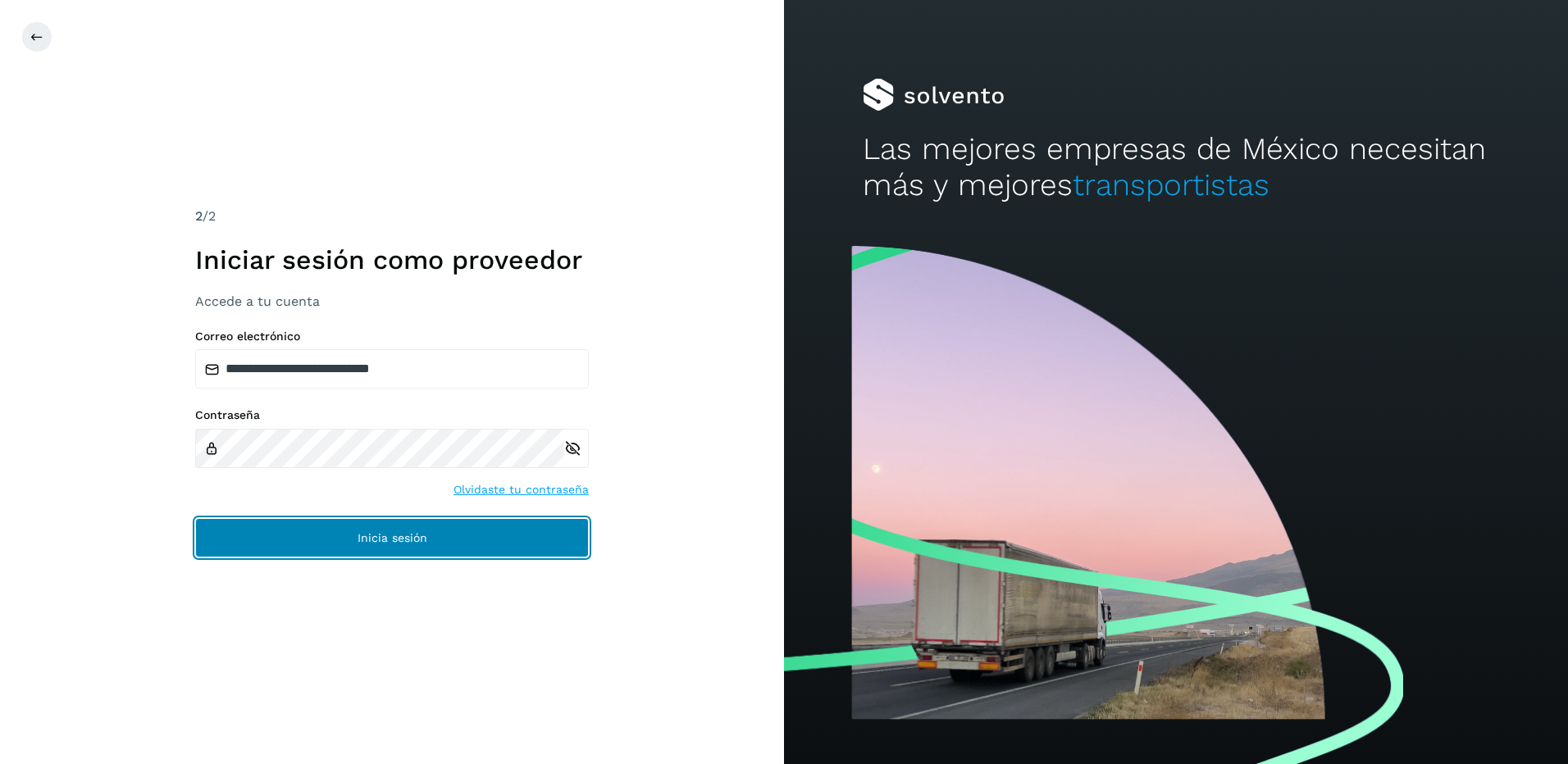
click at [421, 554] on button "Inicia sesión" at bounding box center [392, 538] width 393 height 39
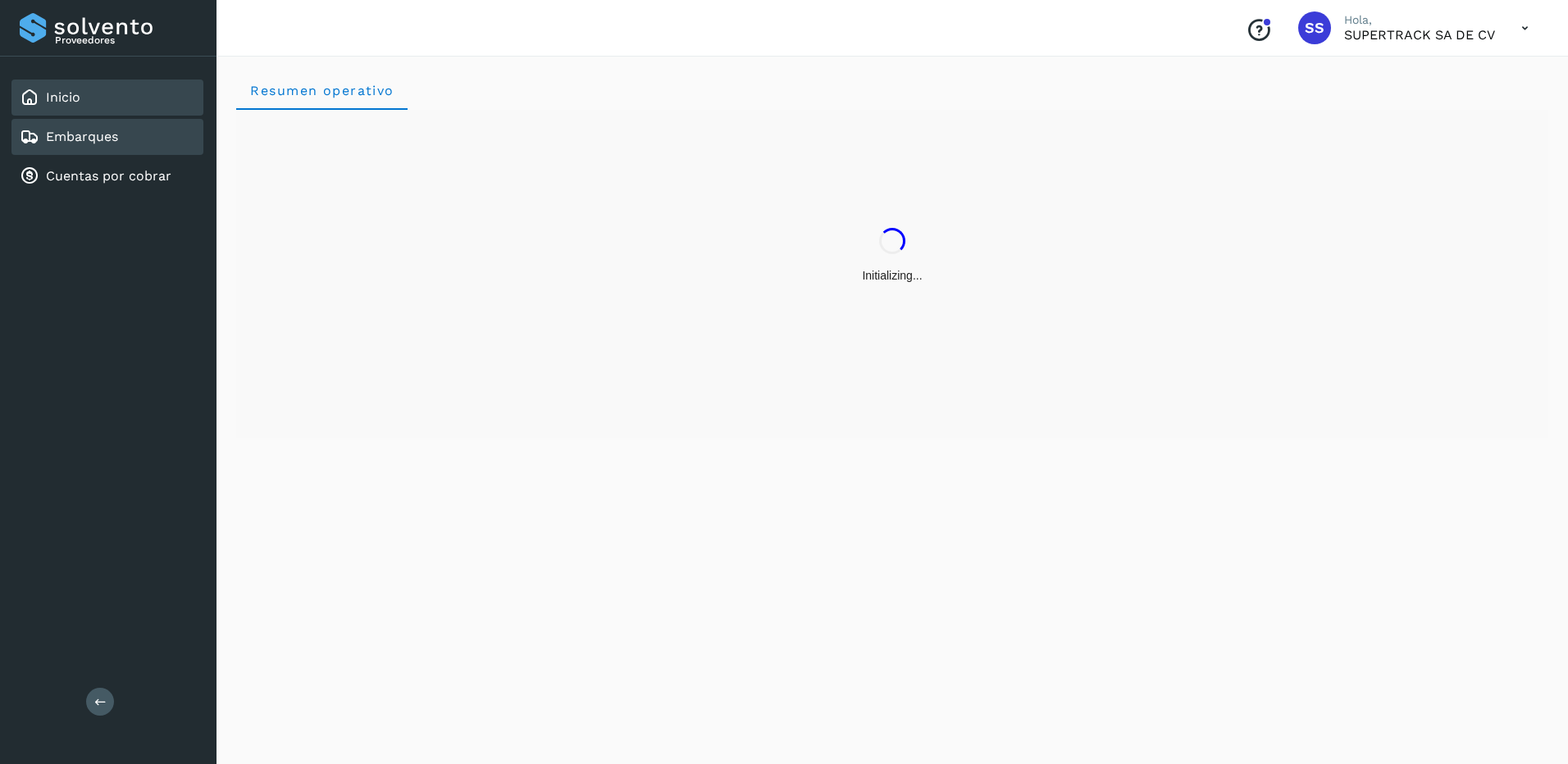
click at [121, 135] on div "Embarques" at bounding box center [106, 137] width 192 height 36
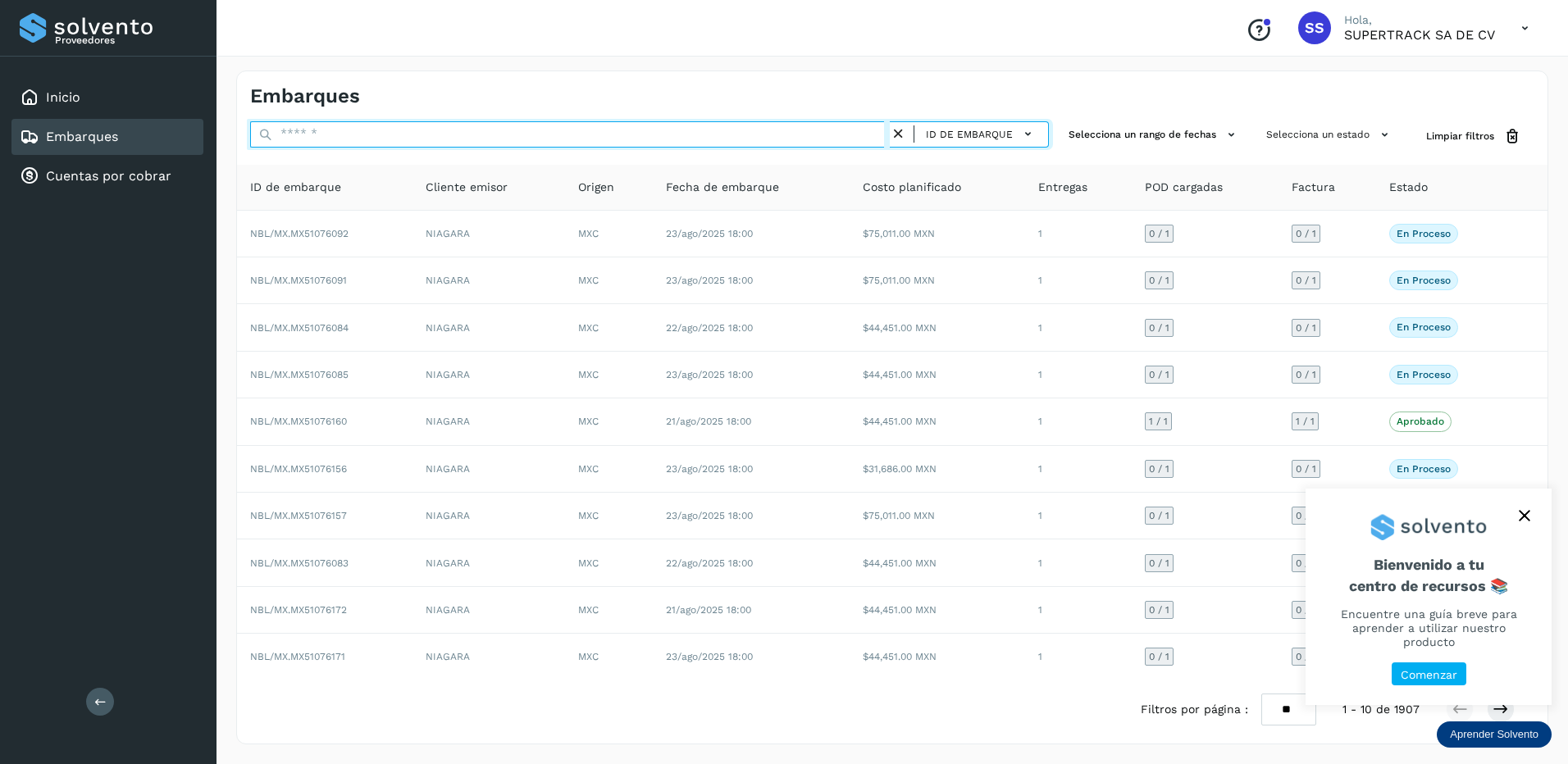
click at [353, 129] on input "text" at bounding box center [569, 134] width 639 height 26
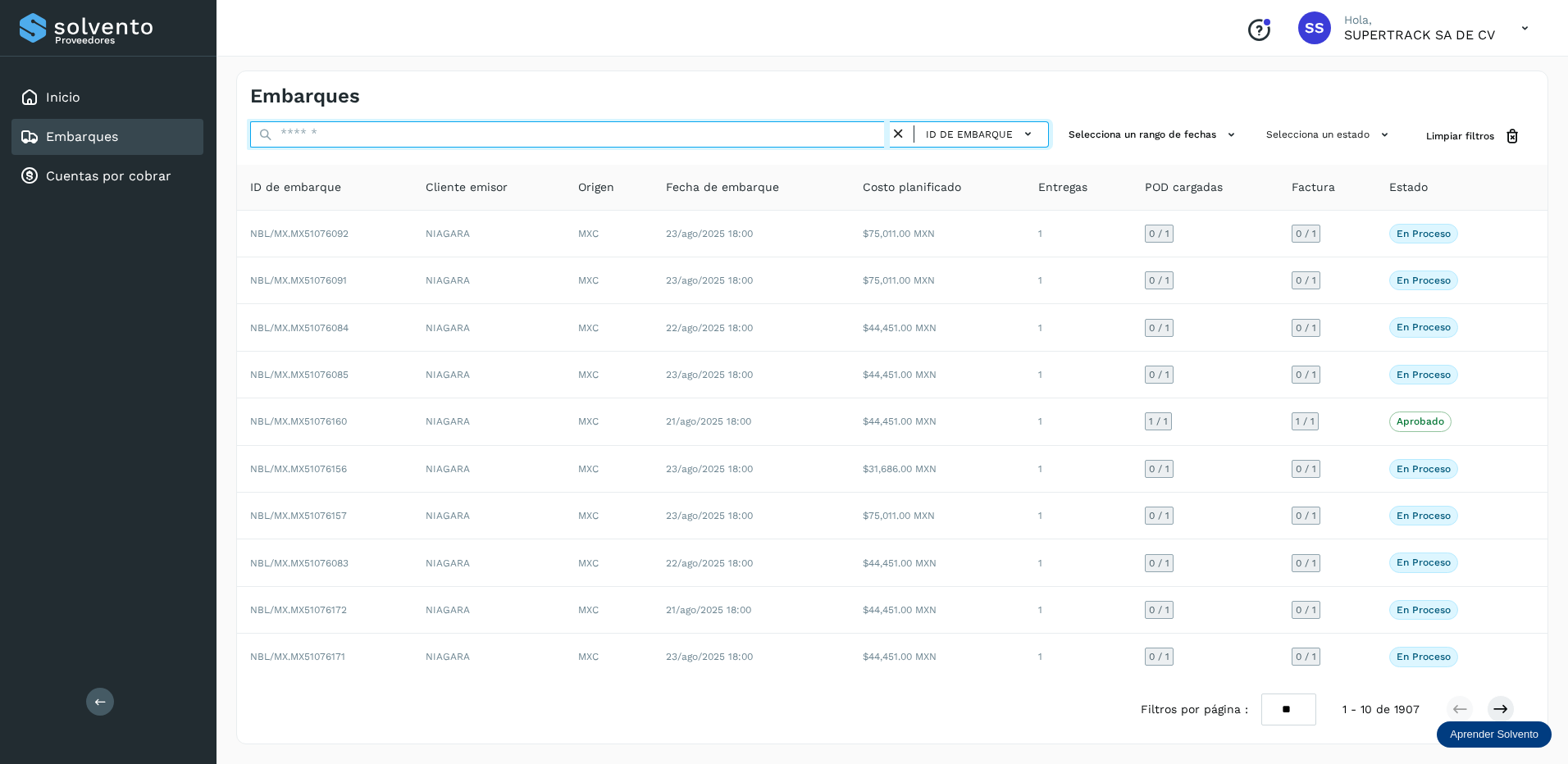
click at [353, 129] on input "text" at bounding box center [569, 134] width 639 height 26
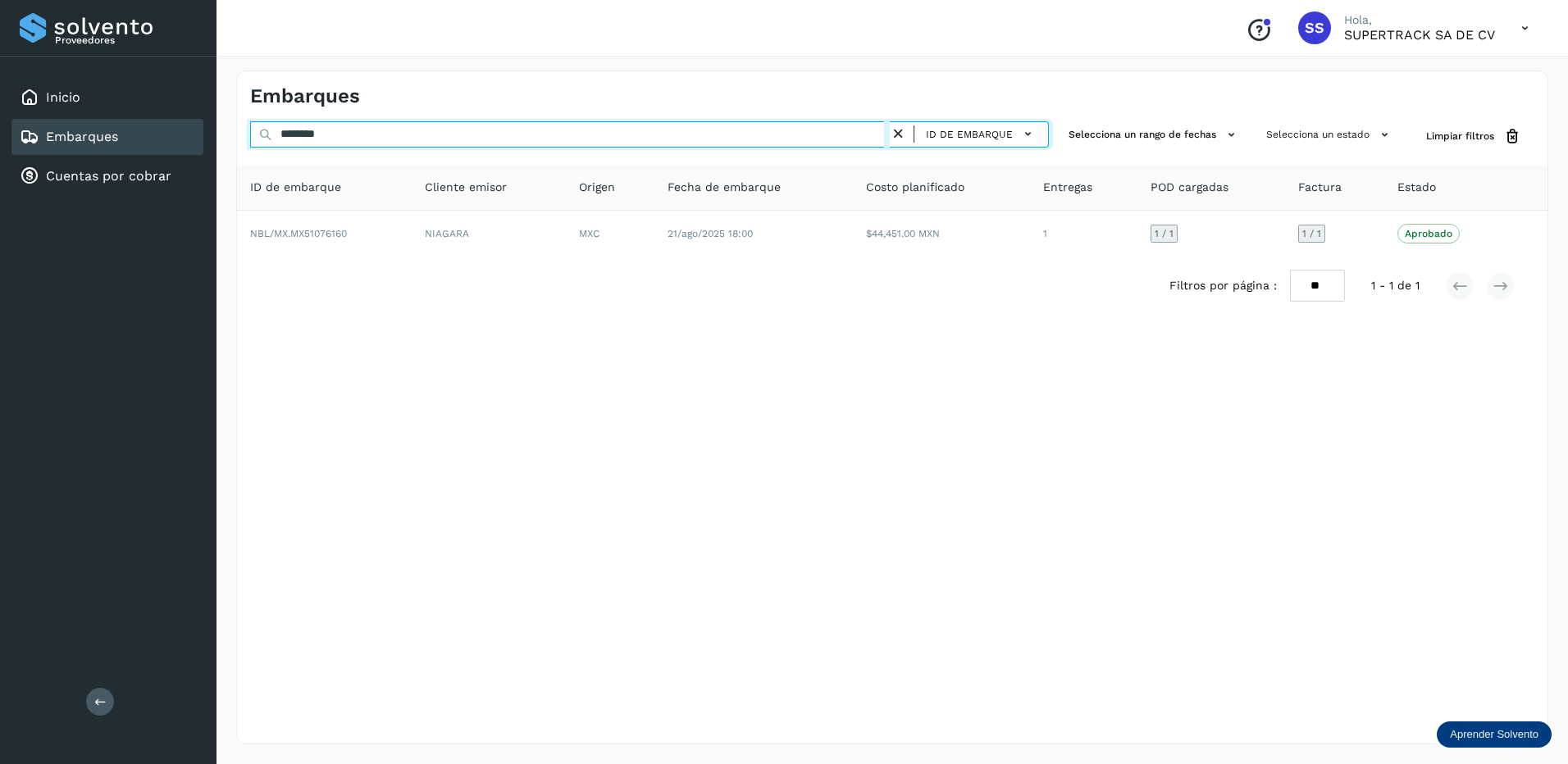
type input "********"
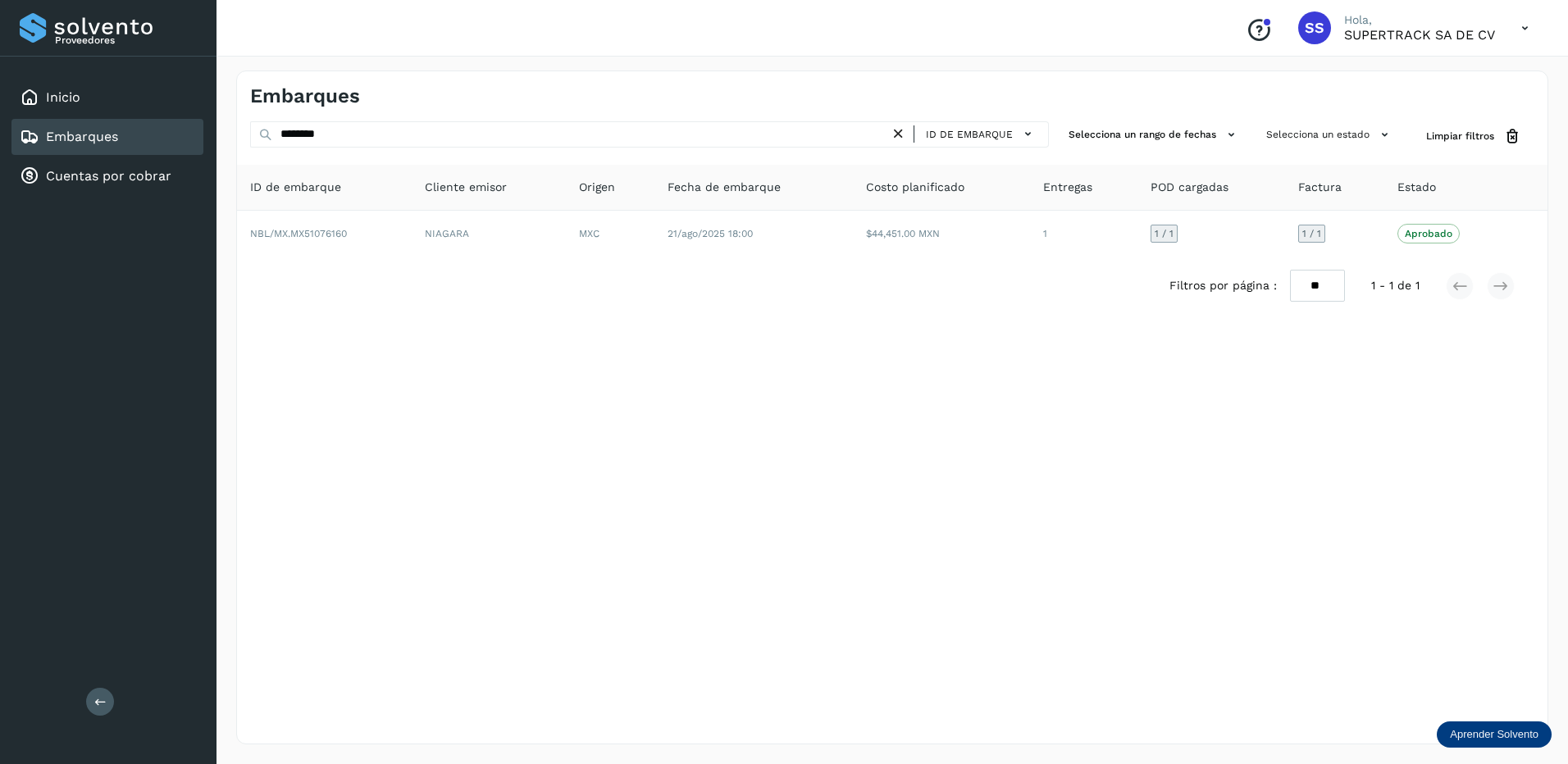
click at [655, 195] on th "Origen" at bounding box center [753, 188] width 198 height 46
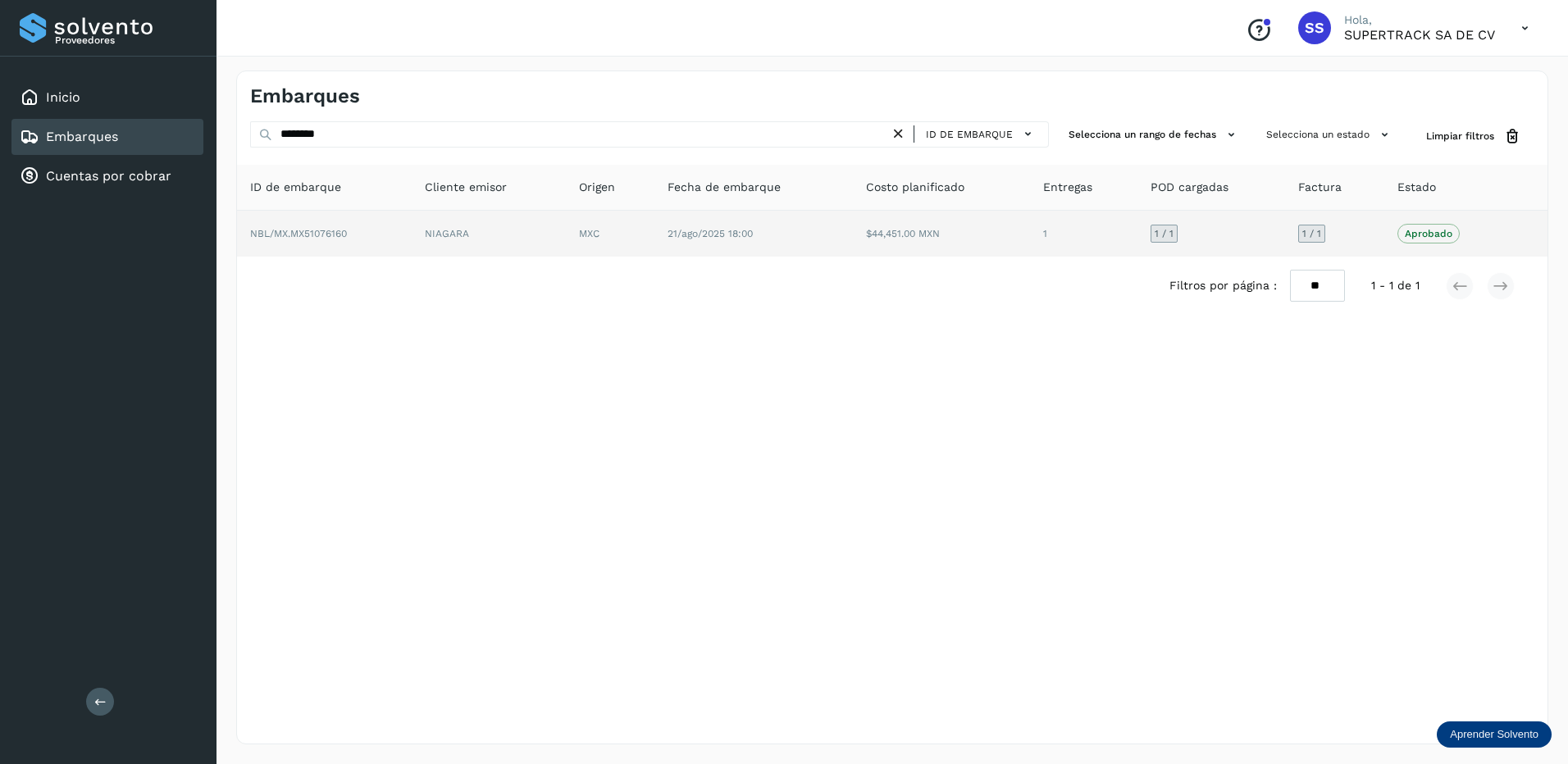
click at [655, 232] on td "MXC" at bounding box center [753, 234] width 198 height 46
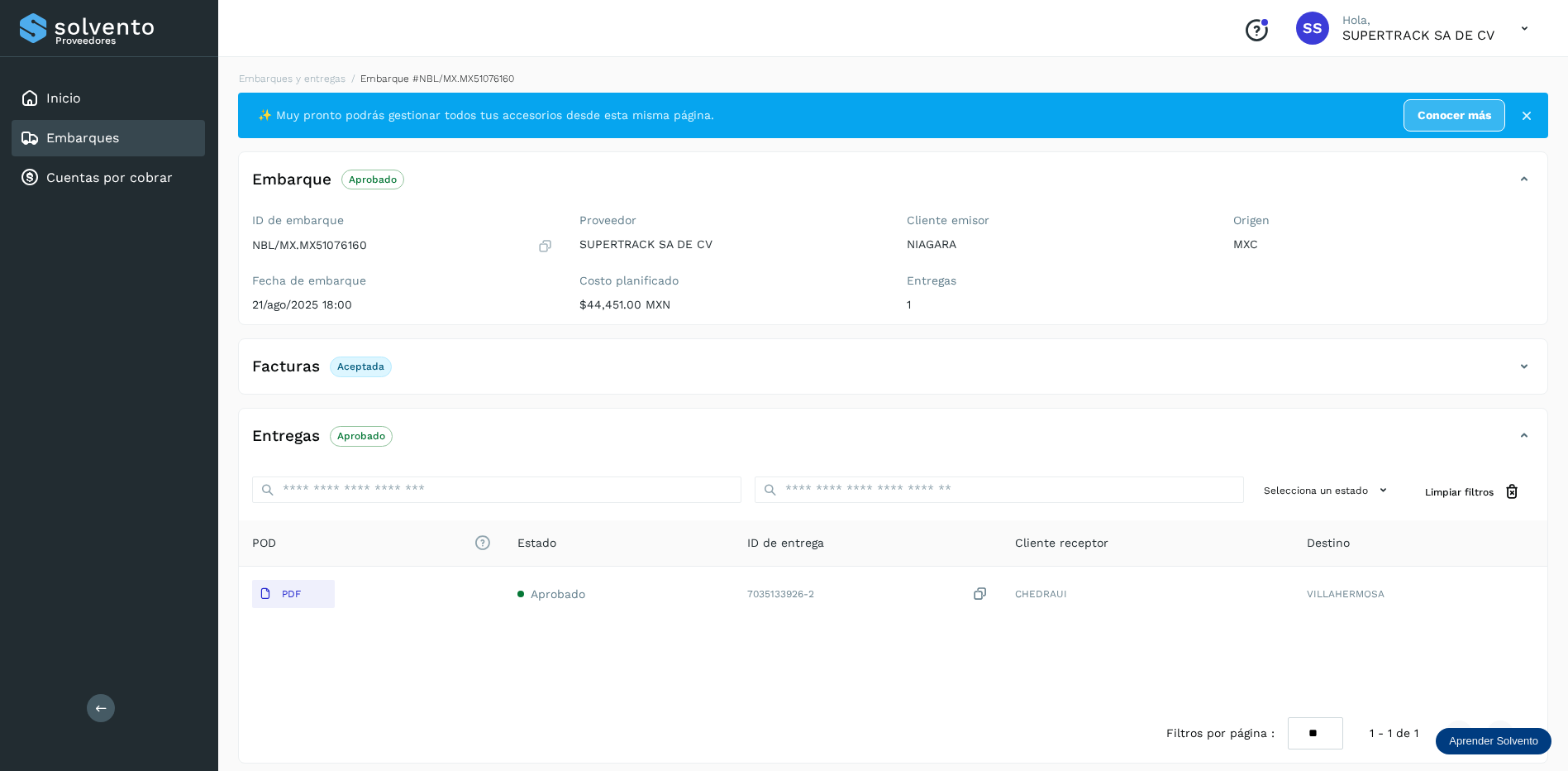
click at [307, 70] on div "Embarques y entregas Embarque #NBL/MX.MX51076160 ✨ Muy pronto podrás gestionar …" at bounding box center [893, 417] width 1350 height 732
click at [346, 72] on li "Embarques y entregas" at bounding box center [430, 78] width 168 height 15
click at [324, 79] on link "Embarques y entregas" at bounding box center [292, 78] width 106 height 11
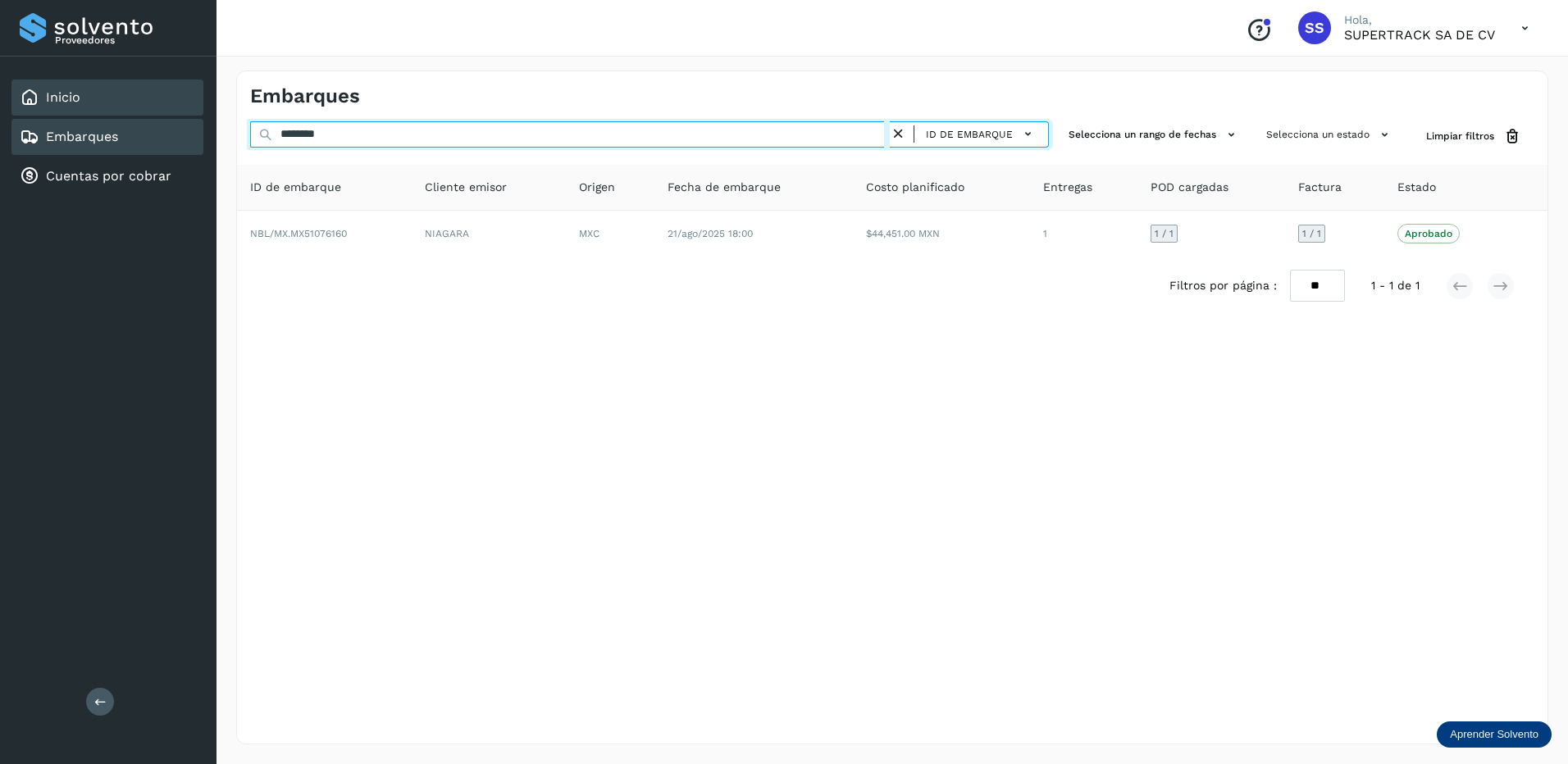
drag, startPoint x: 344, startPoint y: 140, endPoint x: 175, endPoint y: 113, distance: 171.1
click at [175, 113] on div "Proveedores Inicio Embarques Cuentas por cobrar Salir Conoce nuestros beneficio…" at bounding box center [784, 382] width 1568 height 764
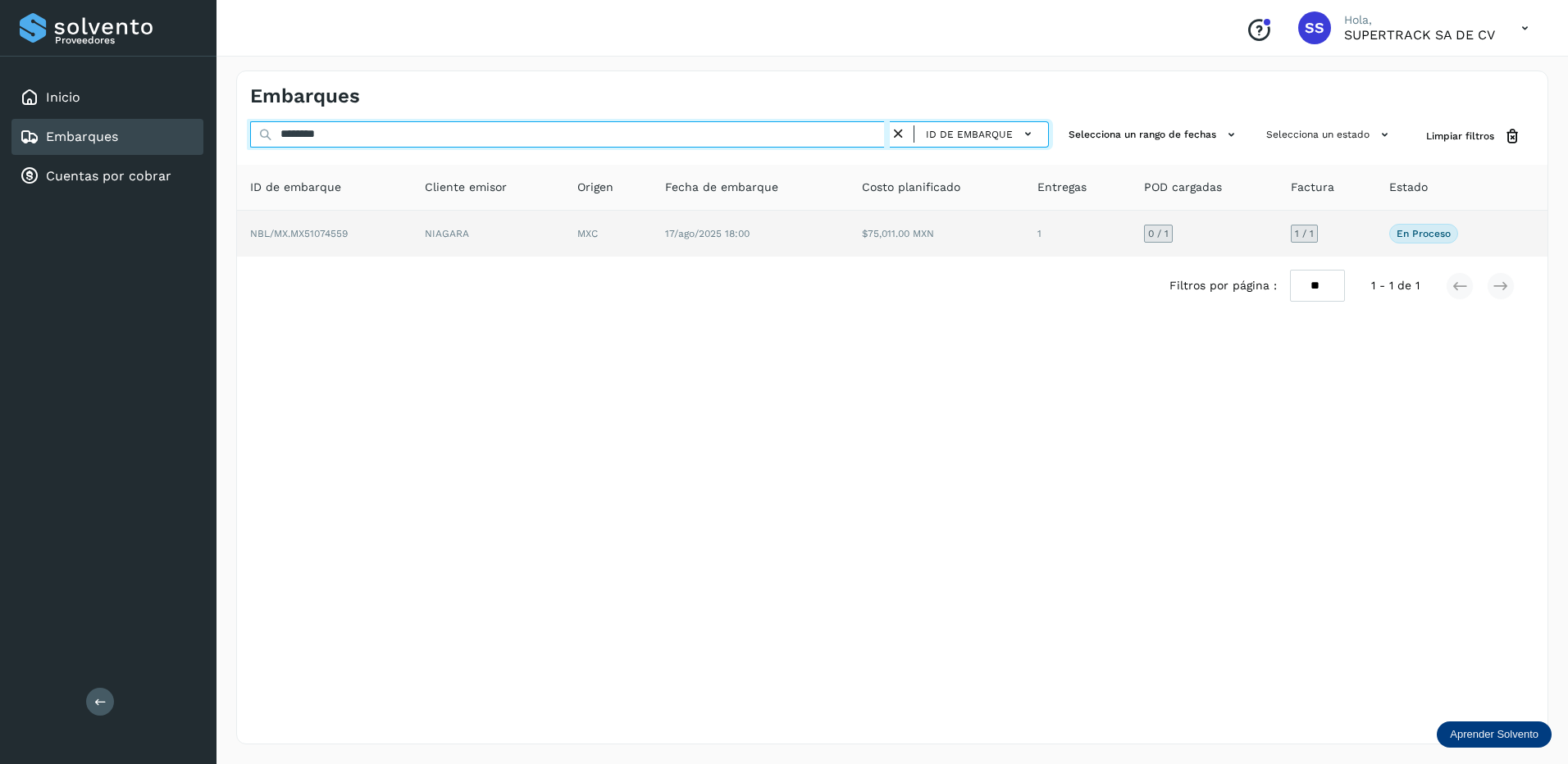
type input "********"
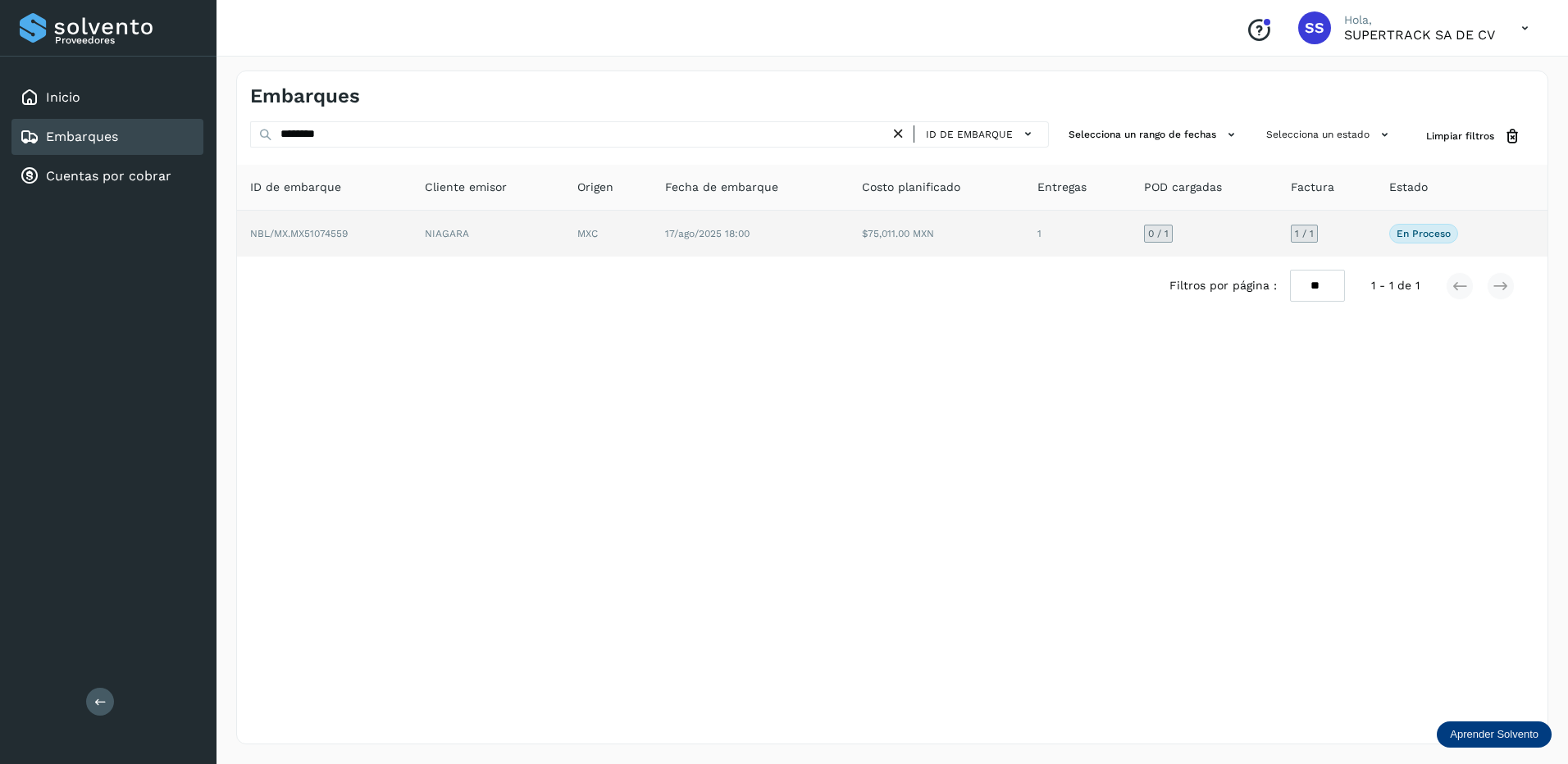
click at [1024, 227] on td "$75,011.00 MXN" at bounding box center [1077, 234] width 106 height 46
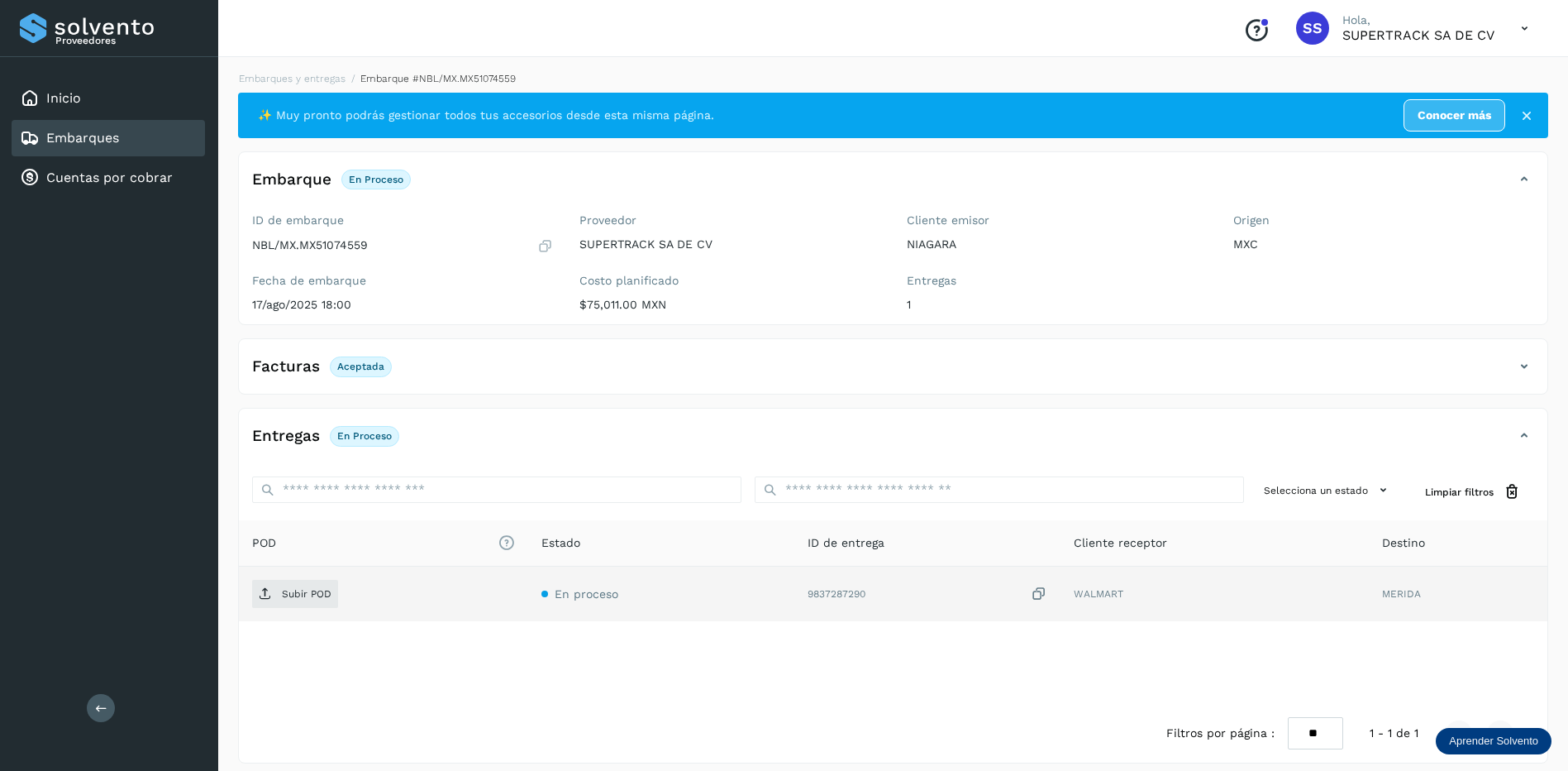
click at [528, 579] on td "Subir POD" at bounding box center [661, 594] width 266 height 55
click at [301, 594] on p "Subir POD" at bounding box center [306, 593] width 50 height 11
click at [306, 75] on link "Embarques y entregas" at bounding box center [292, 78] width 106 height 11
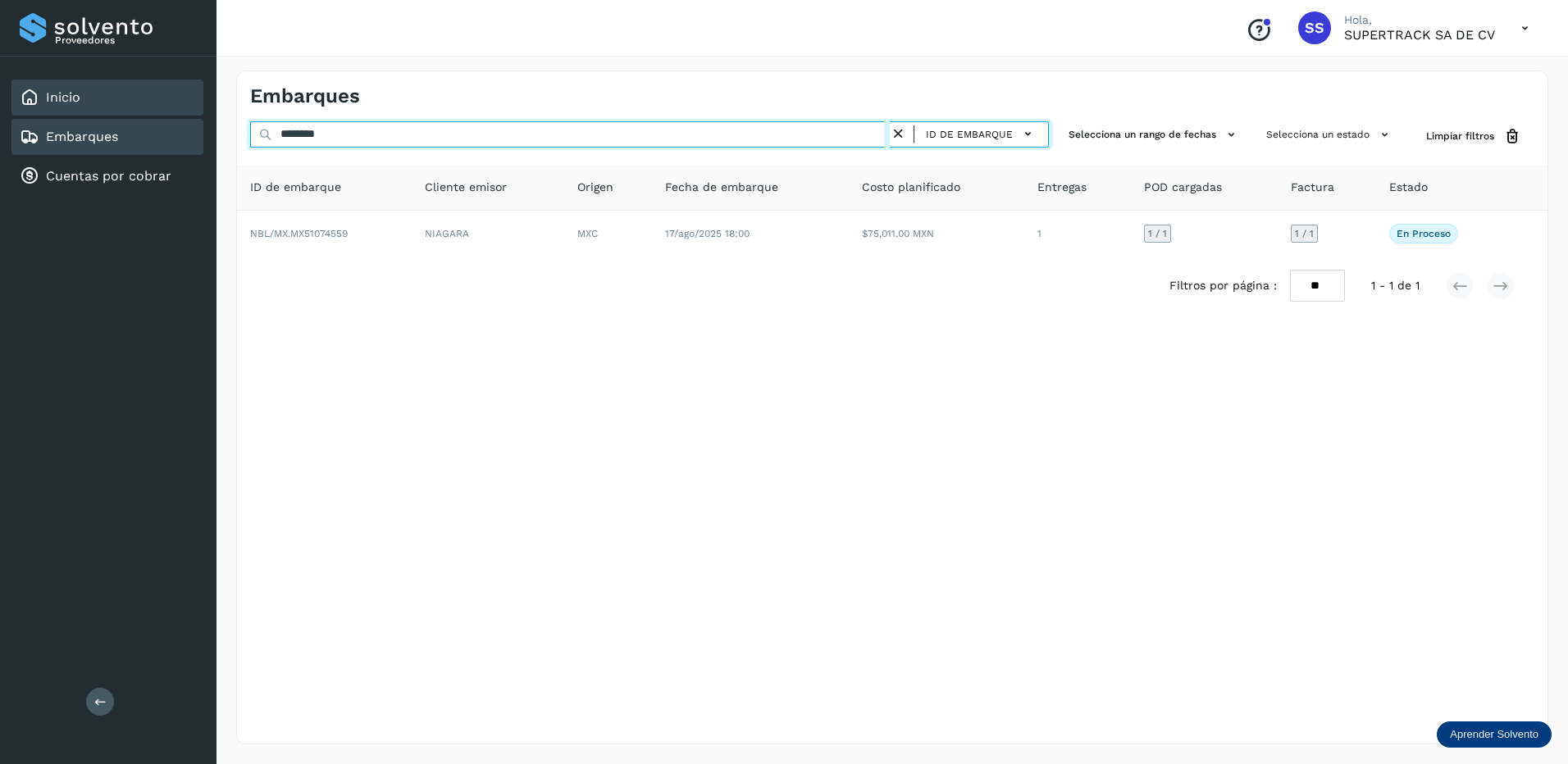
drag, startPoint x: 360, startPoint y: 137, endPoint x: 186, endPoint y: 103, distance: 177.3
click at [186, 103] on div "Proveedores Inicio Embarques Cuentas por cobrar Salir Conoce nuestros beneficio…" at bounding box center [784, 382] width 1568 height 764
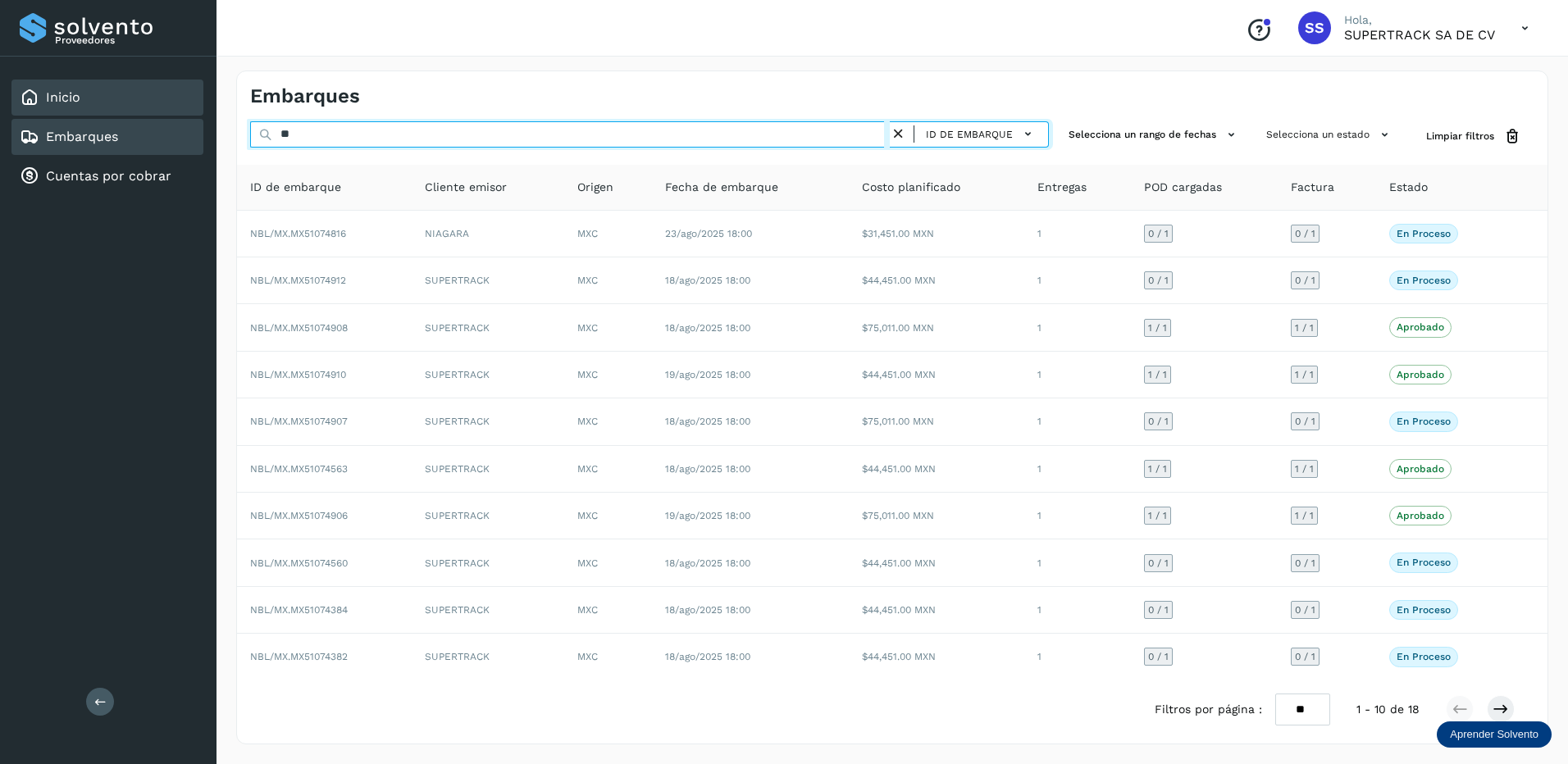
type input "*"
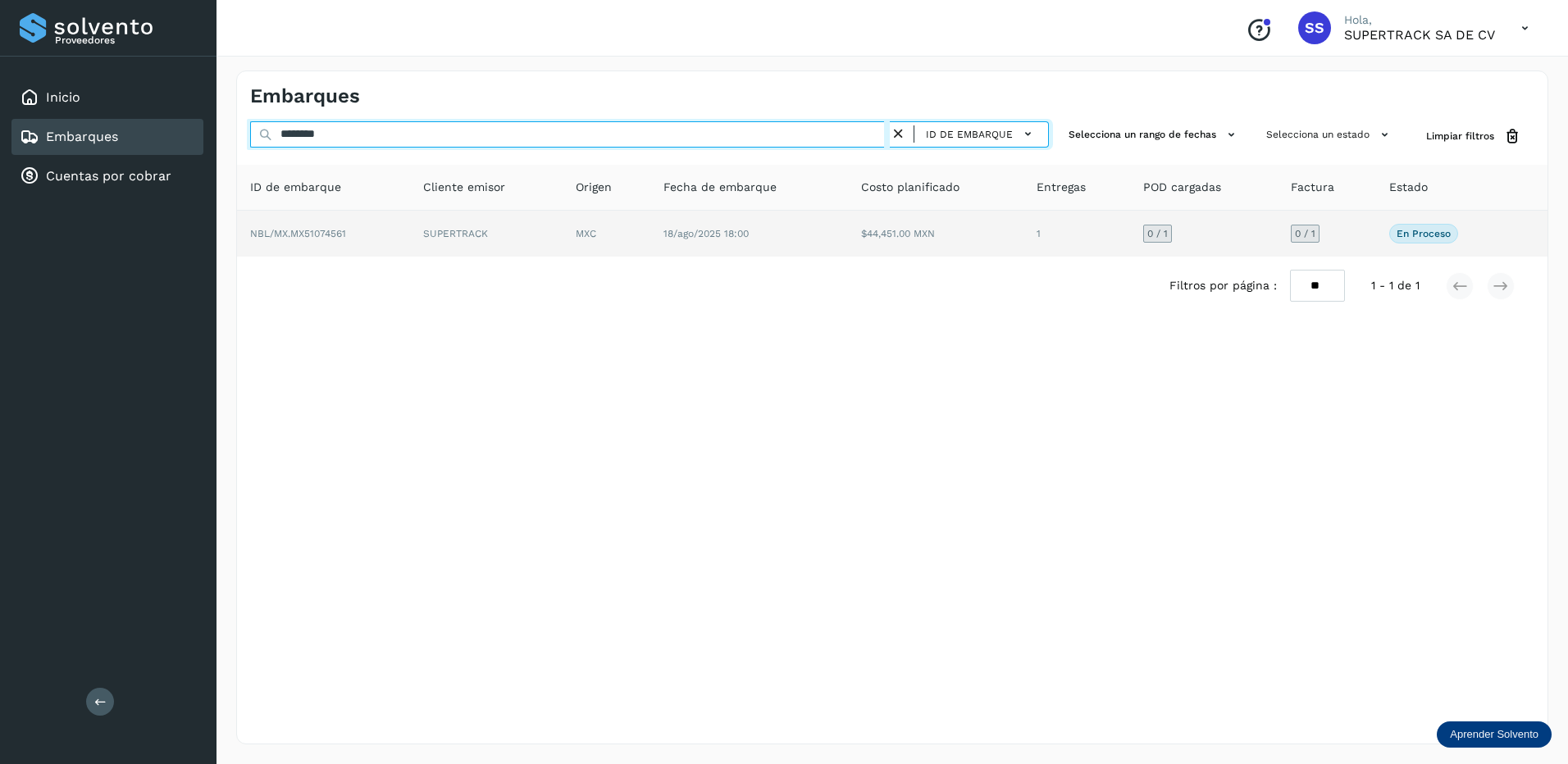
type input "********"
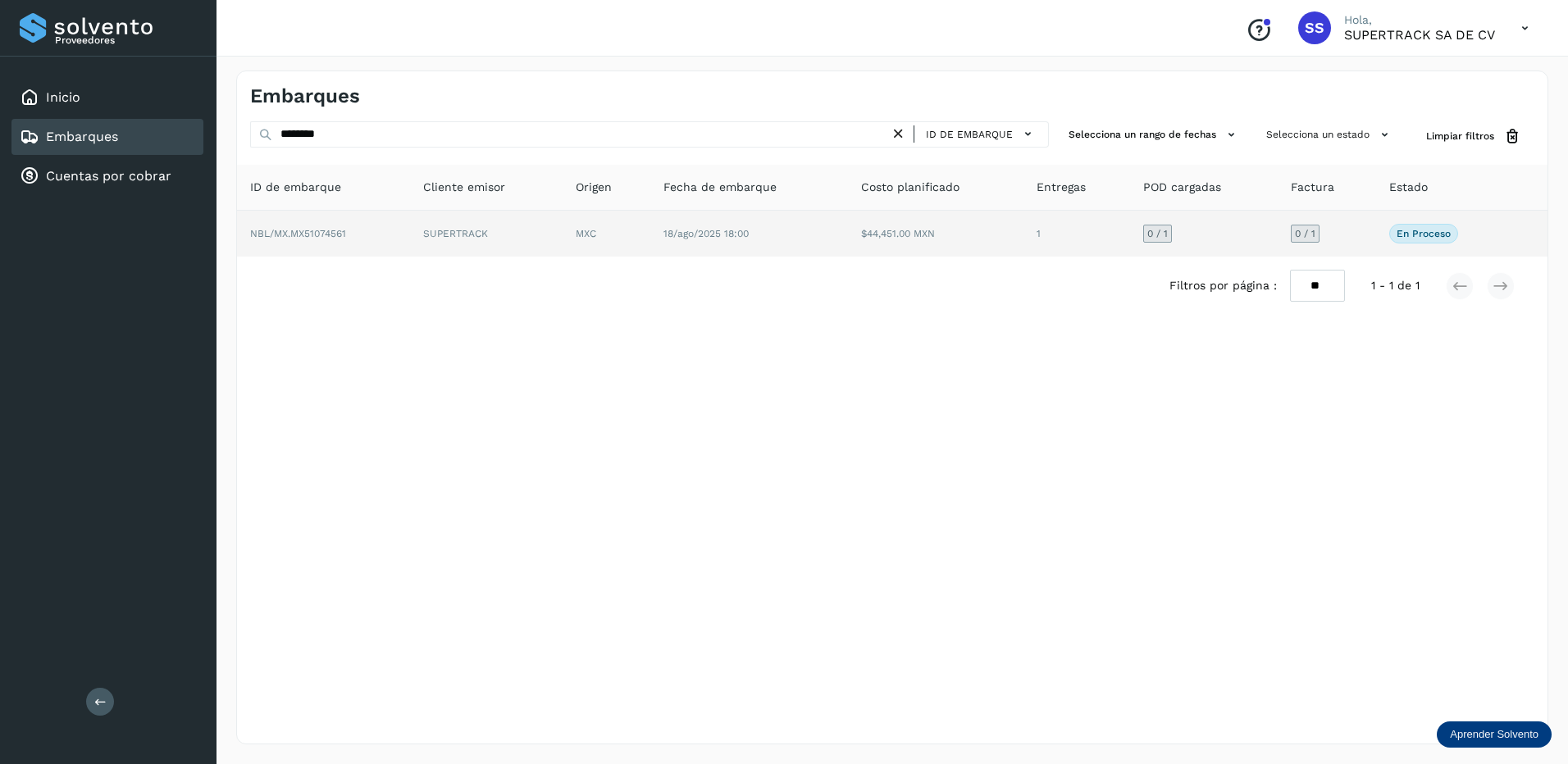
click at [650, 222] on td "MXC" at bounding box center [748, 234] width 197 height 46
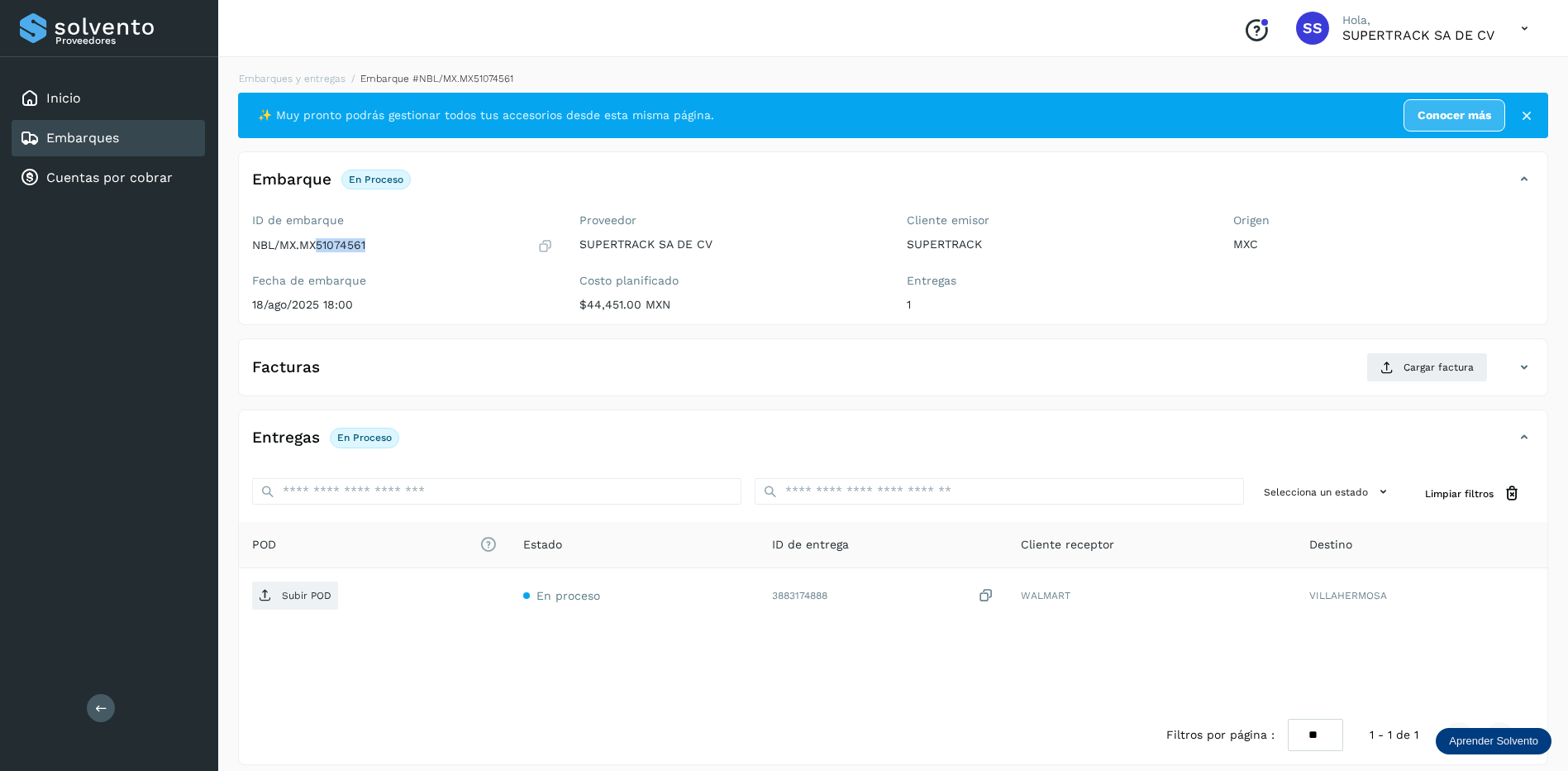
drag, startPoint x: 382, startPoint y: 246, endPoint x: 317, endPoint y: 248, distance: 65.0
click at [317, 248] on div "NBL/MX.MX51074561" at bounding box center [403, 245] width 301 height 16
copy p "51074561"
click at [1444, 371] on span "Cargar factura" at bounding box center [1438, 367] width 70 height 15
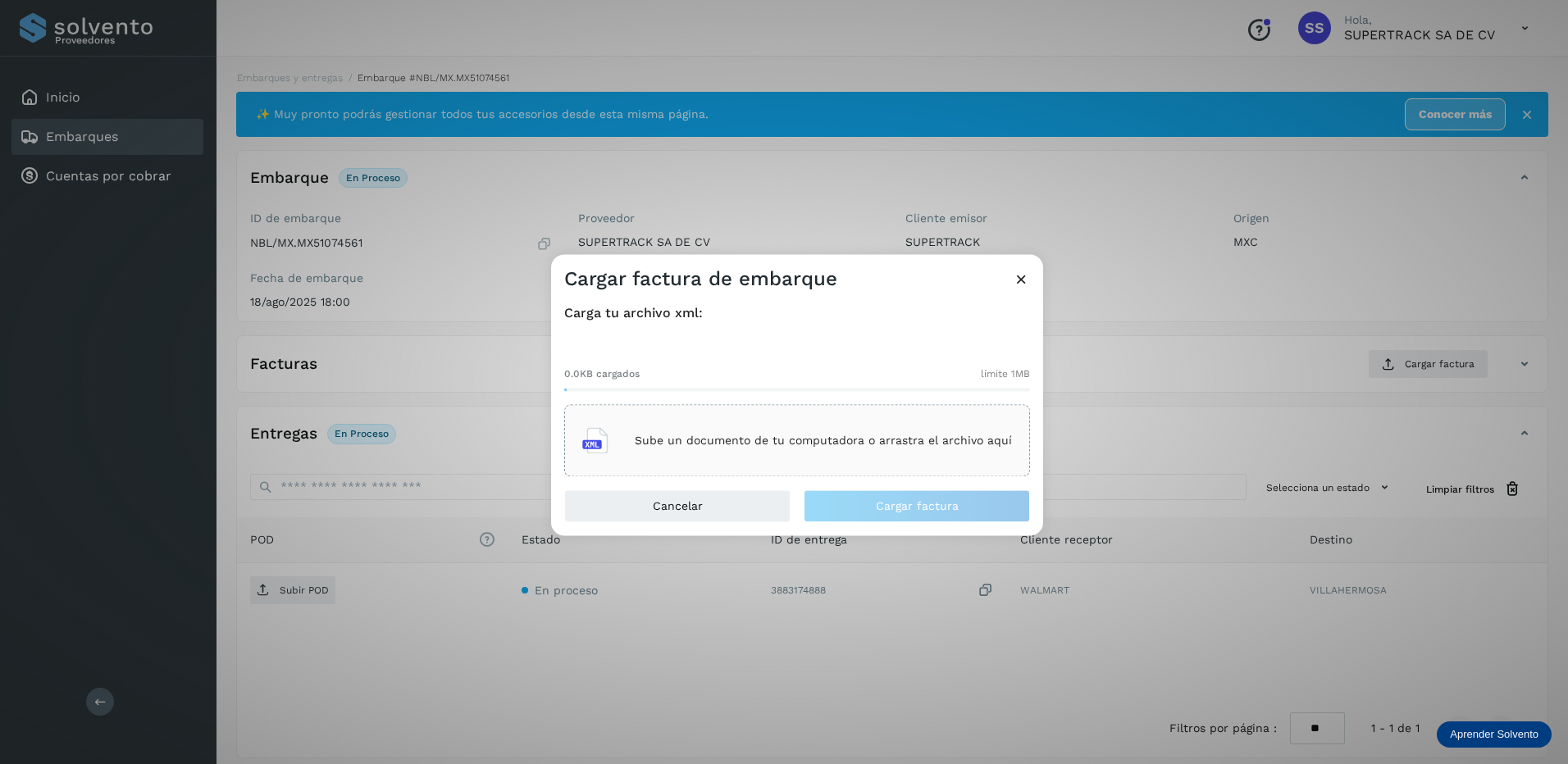
click at [761, 434] on p "Sube un documento de tu computadora o arrastra el archivo aquí" at bounding box center [823, 441] width 377 height 14
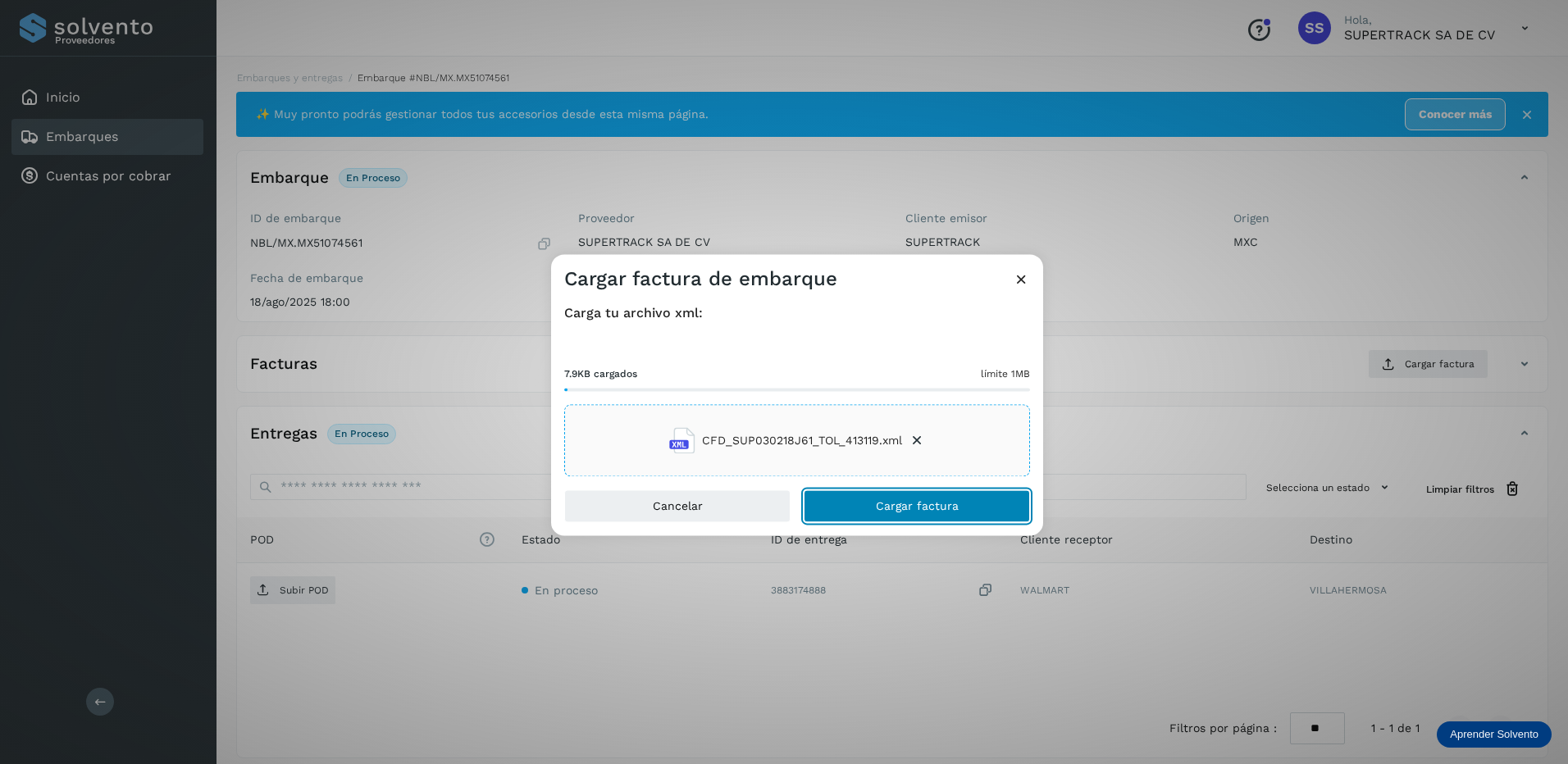
click at [901, 499] on button "Cargar factura" at bounding box center [917, 506] width 226 height 33
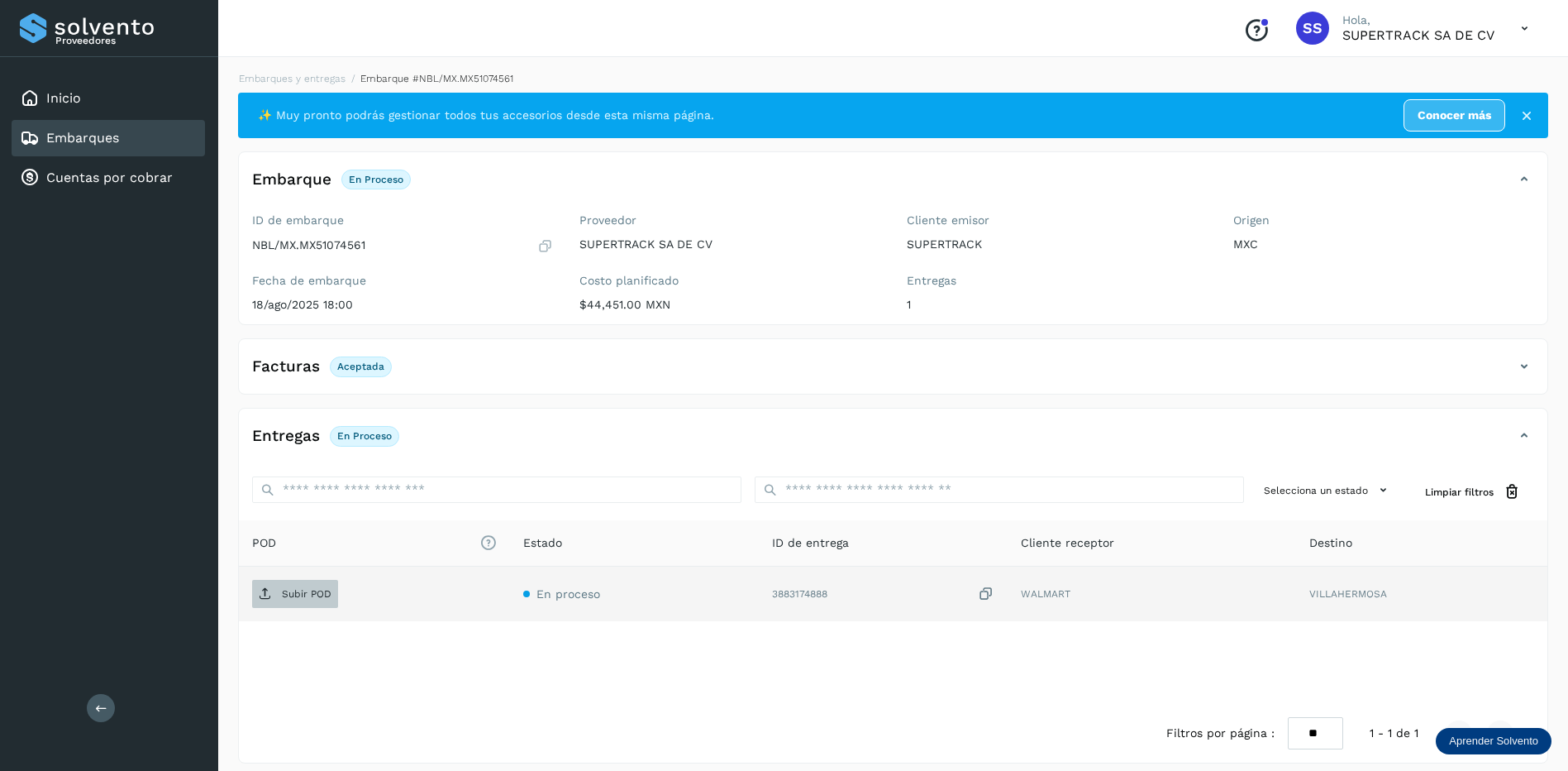
click at [297, 590] on p "Subir POD" at bounding box center [306, 593] width 50 height 11
click at [346, 85] on li "Embarques y entregas" at bounding box center [430, 78] width 168 height 15
click at [307, 79] on link "Embarques y entregas" at bounding box center [292, 78] width 106 height 11
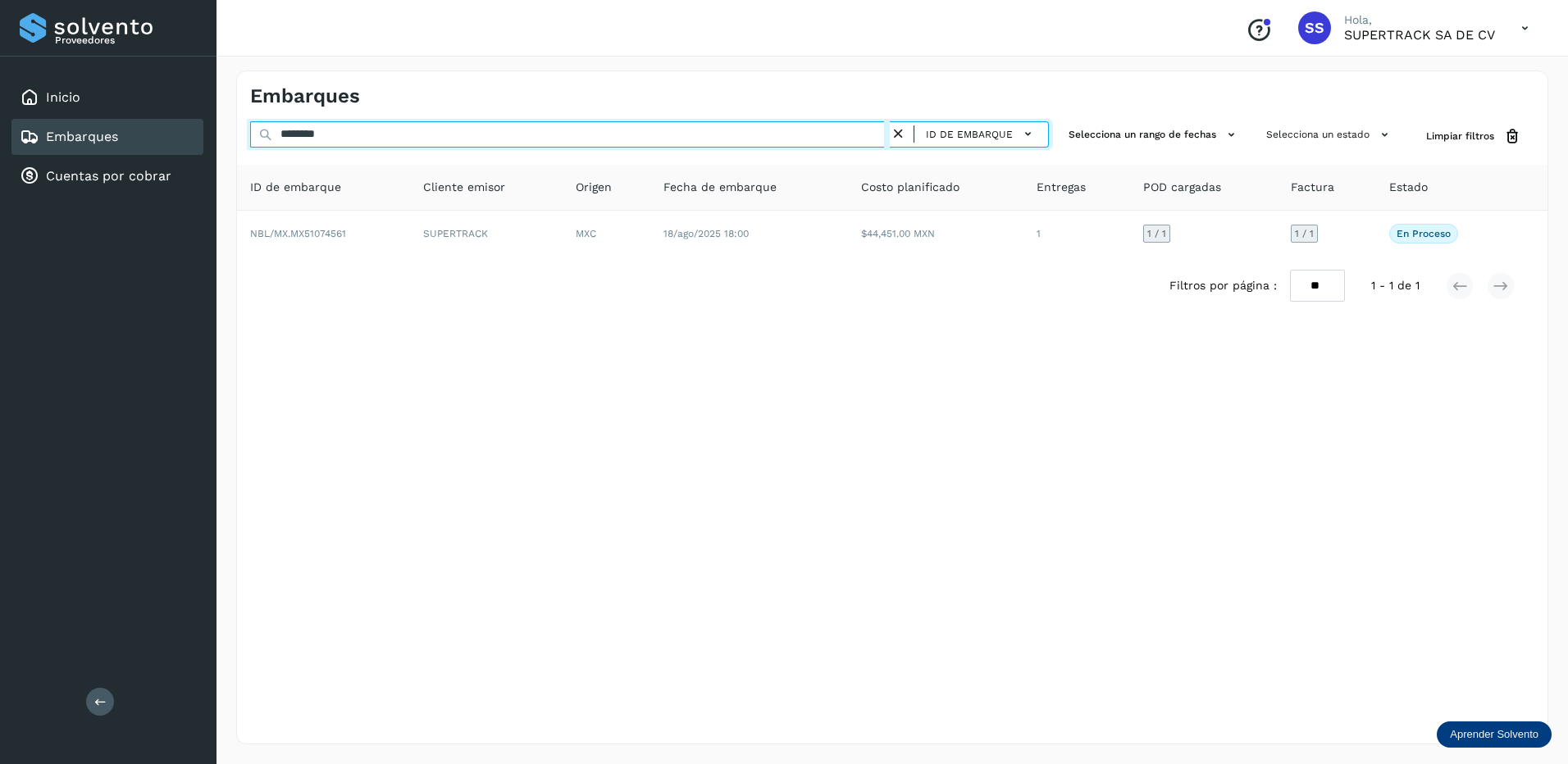
drag, startPoint x: 355, startPoint y: 135, endPoint x: 161, endPoint y: 123, distance: 194.4
click at [161, 123] on div "Proveedores Inicio Embarques Cuentas por cobrar Salir Conoce nuestros beneficio…" at bounding box center [784, 382] width 1568 height 764
drag, startPoint x: 331, startPoint y: 135, endPoint x: 246, endPoint y: 123, distance: 85.8
click at [246, 123] on div "******** ID de embarque Selecciona un rango de fechas Selecciona un estado Limp…" at bounding box center [891, 137] width 1310 height 31
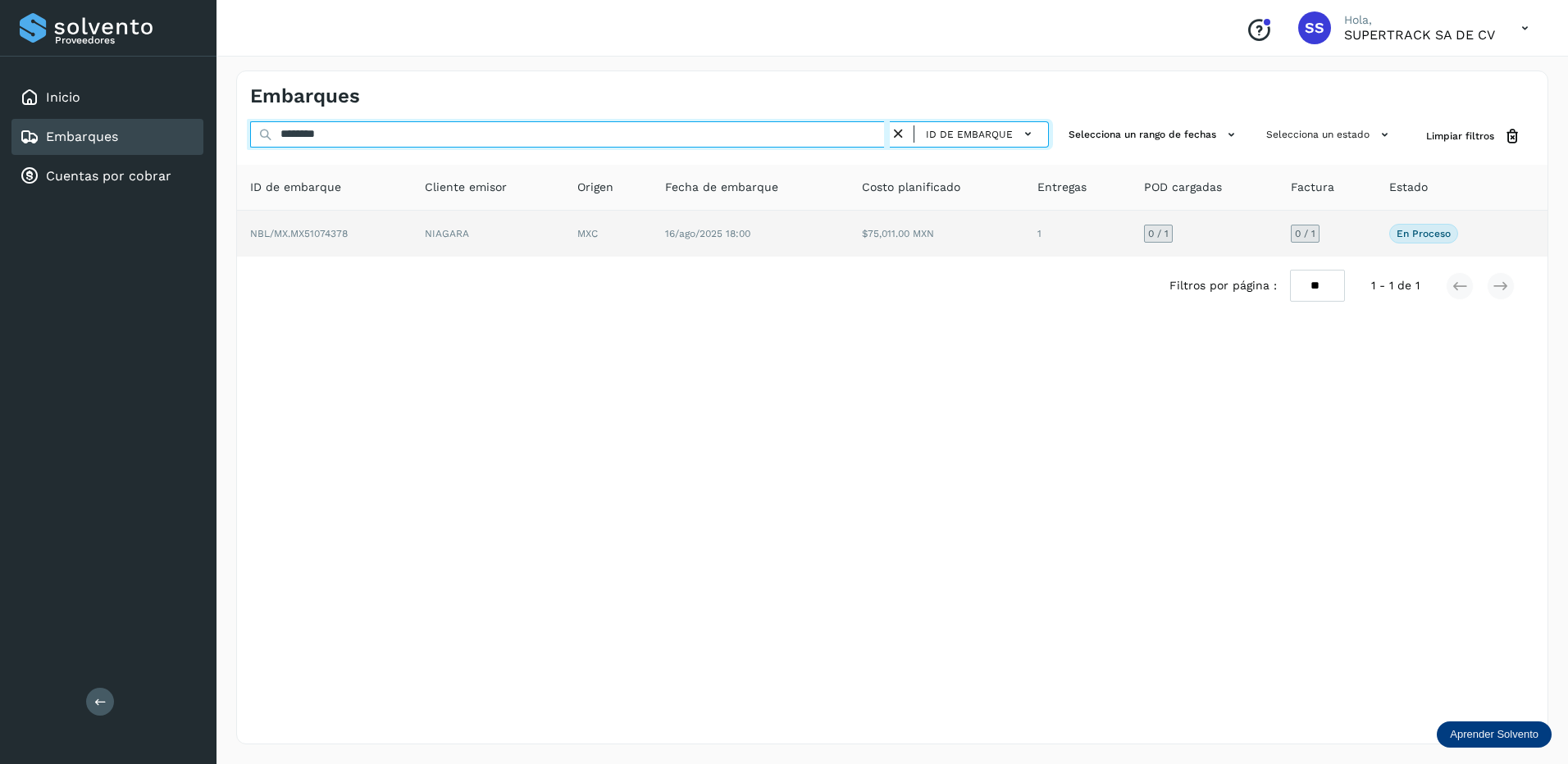
type input "********"
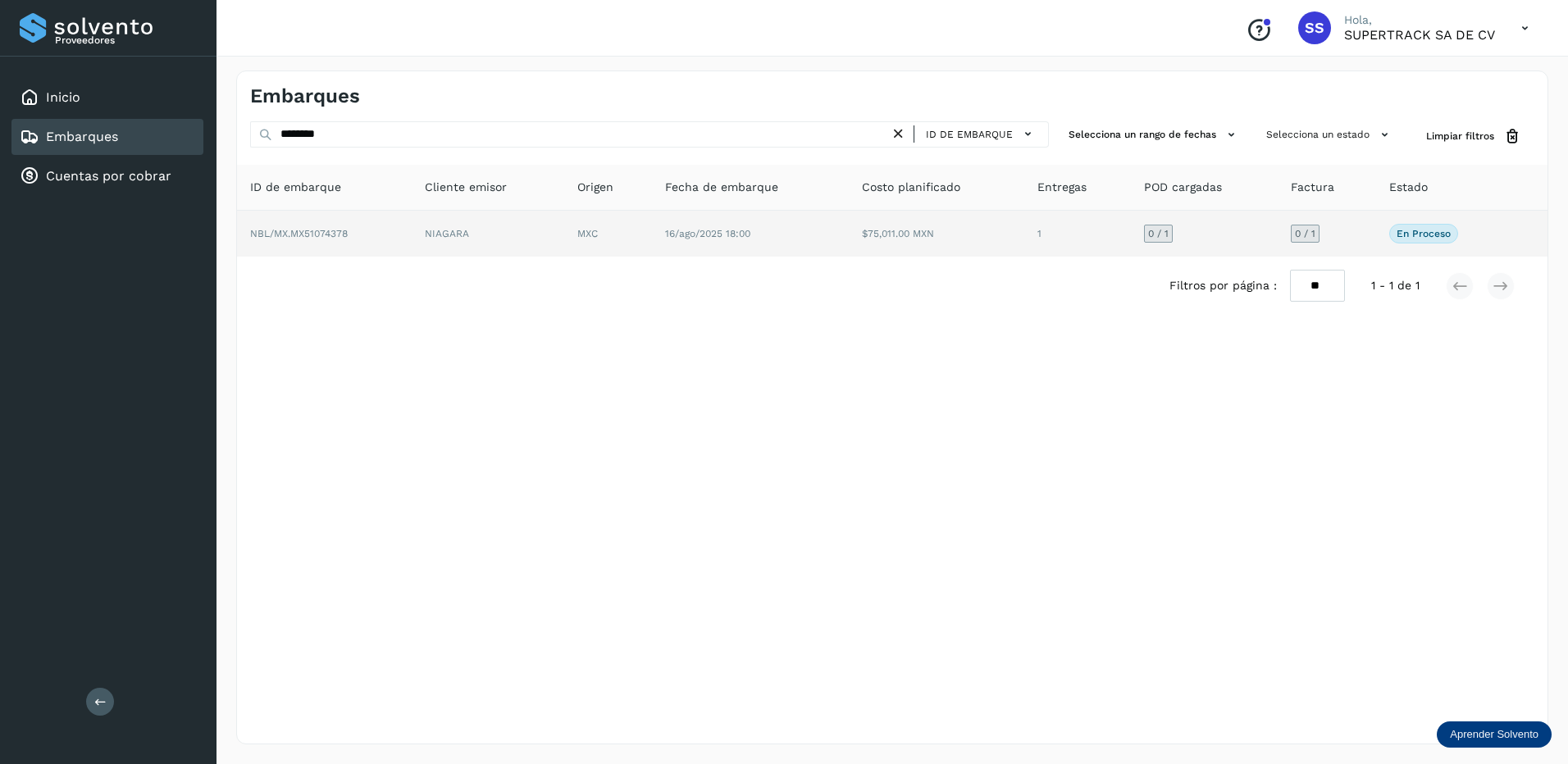
click at [412, 239] on td "NBL/MX.MX51074378" at bounding box center [488, 234] width 152 height 46
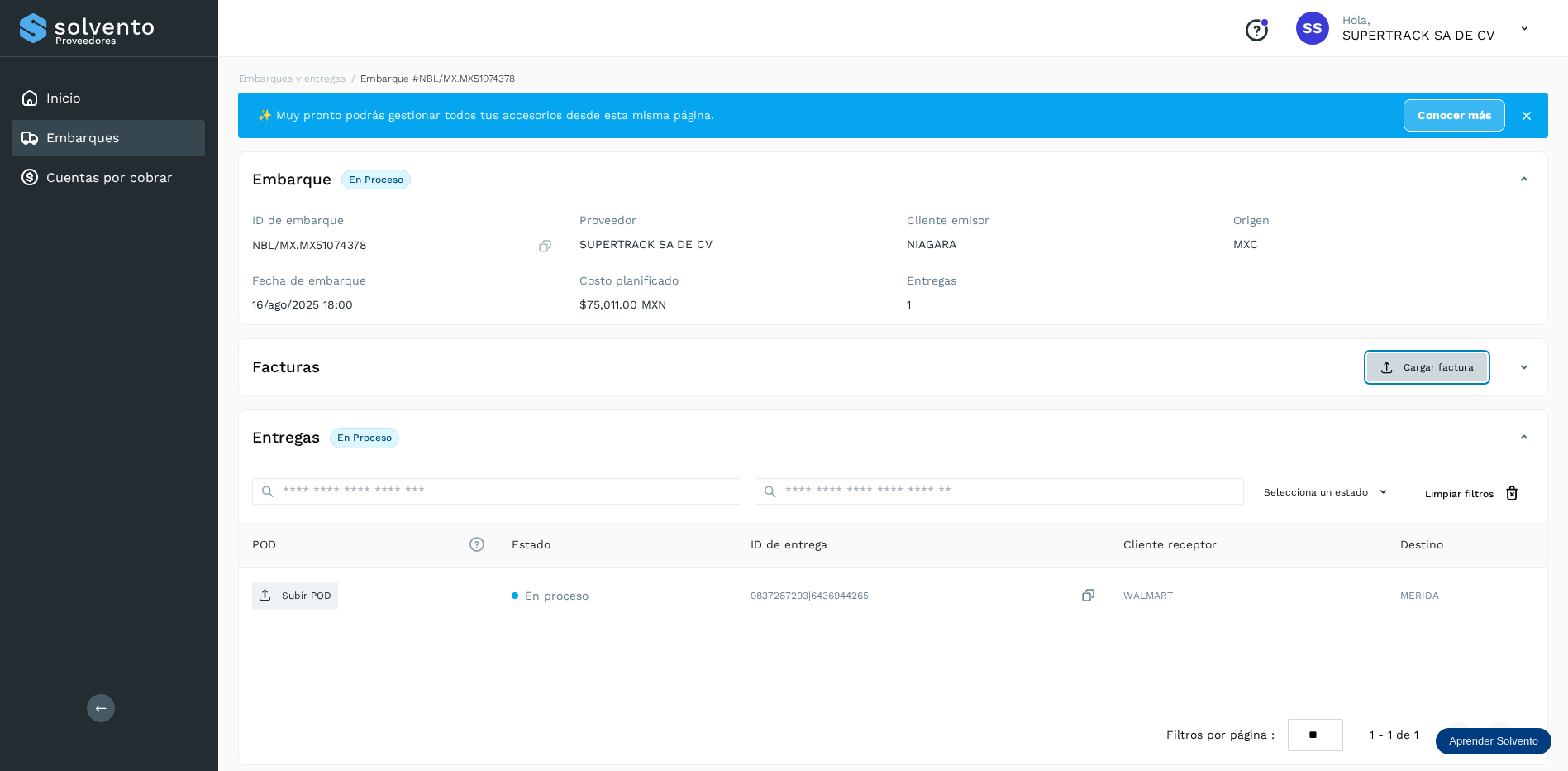
click at [1408, 373] on span "Cargar factura" at bounding box center [1438, 367] width 70 height 15
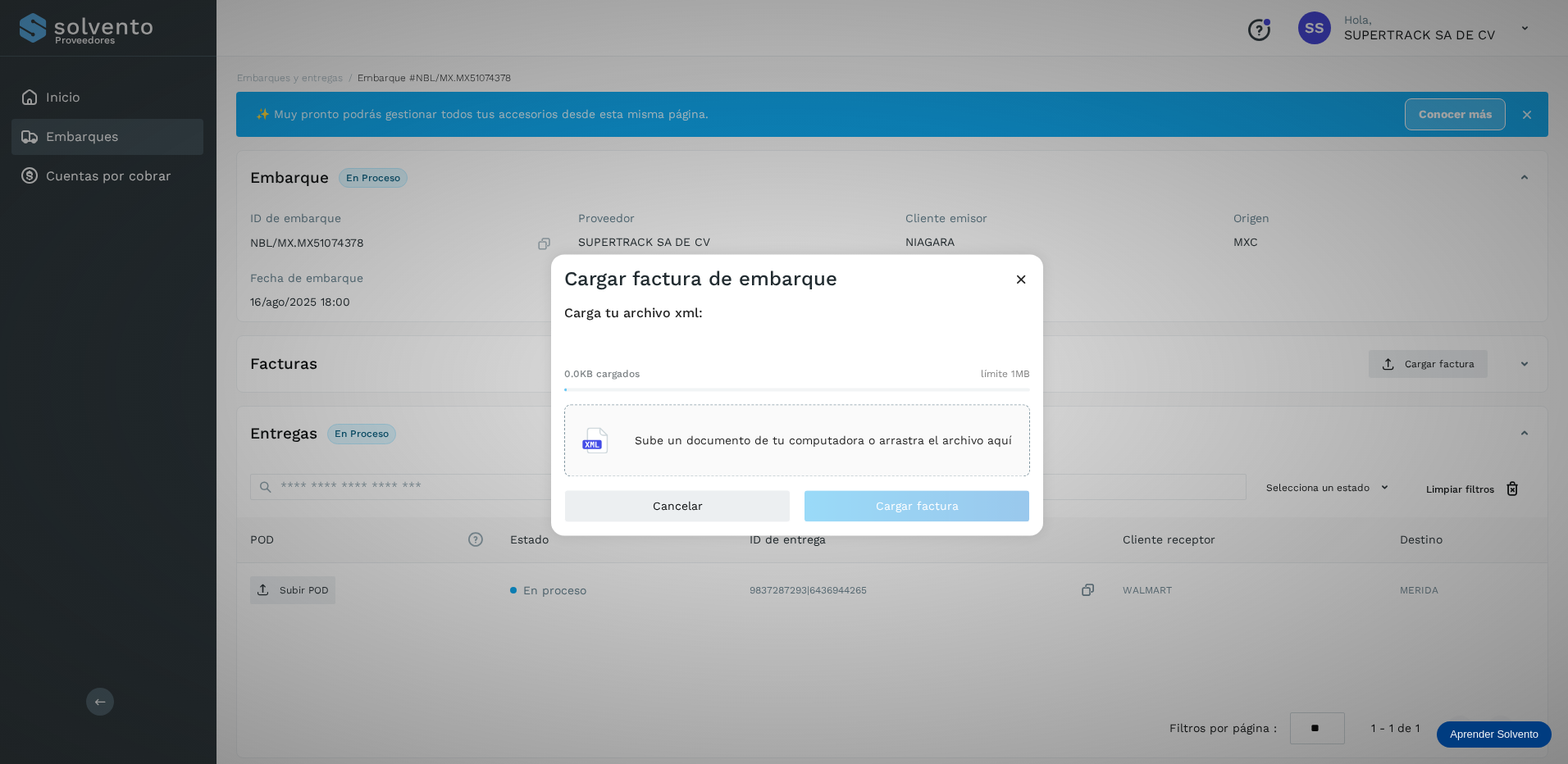
click at [833, 441] on p "Sube un documento de tu computadora o arrastra el archivo aquí" at bounding box center [823, 441] width 377 height 14
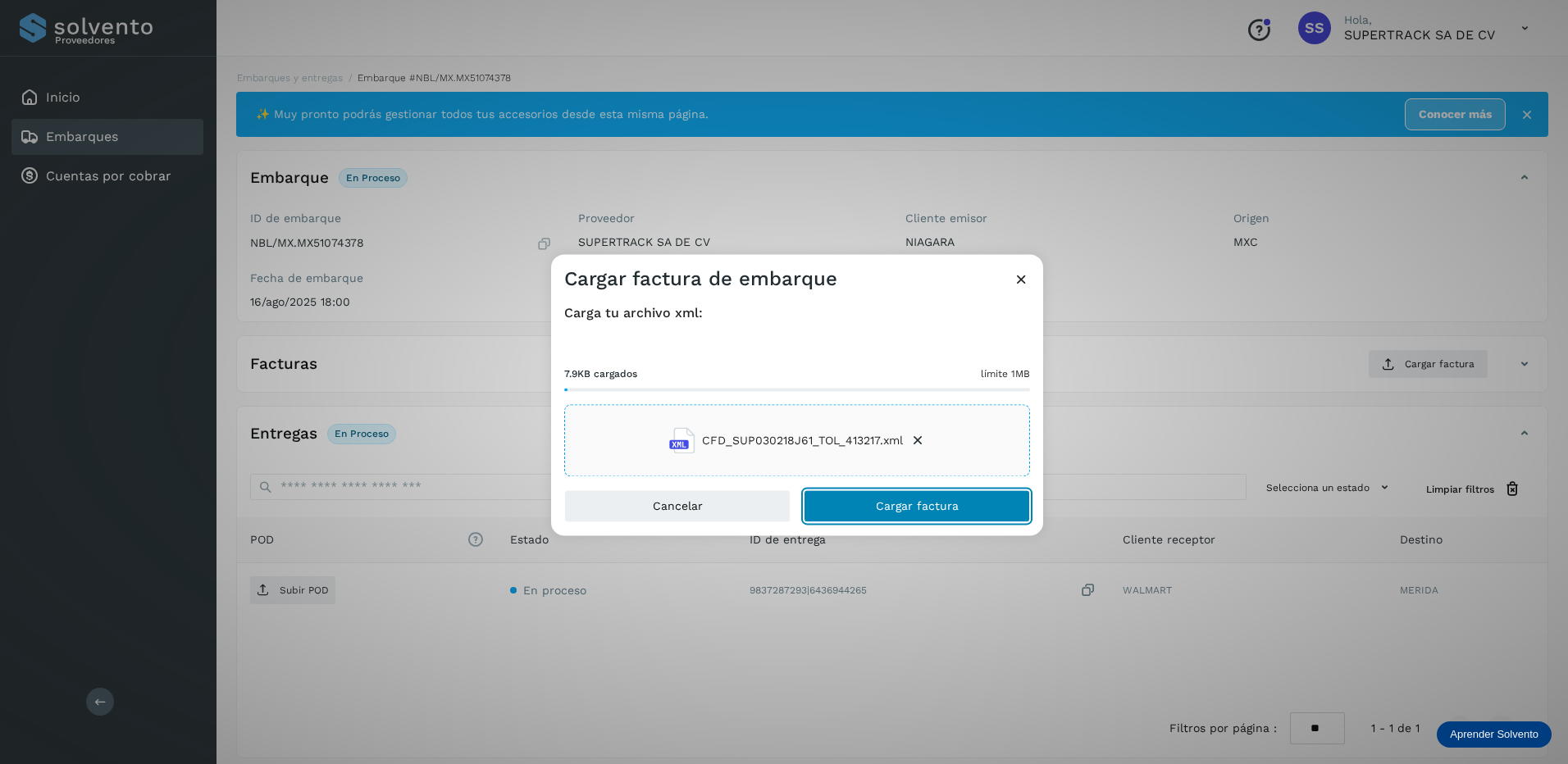
click at [915, 509] on span "Cargar factura" at bounding box center [917, 506] width 83 height 11
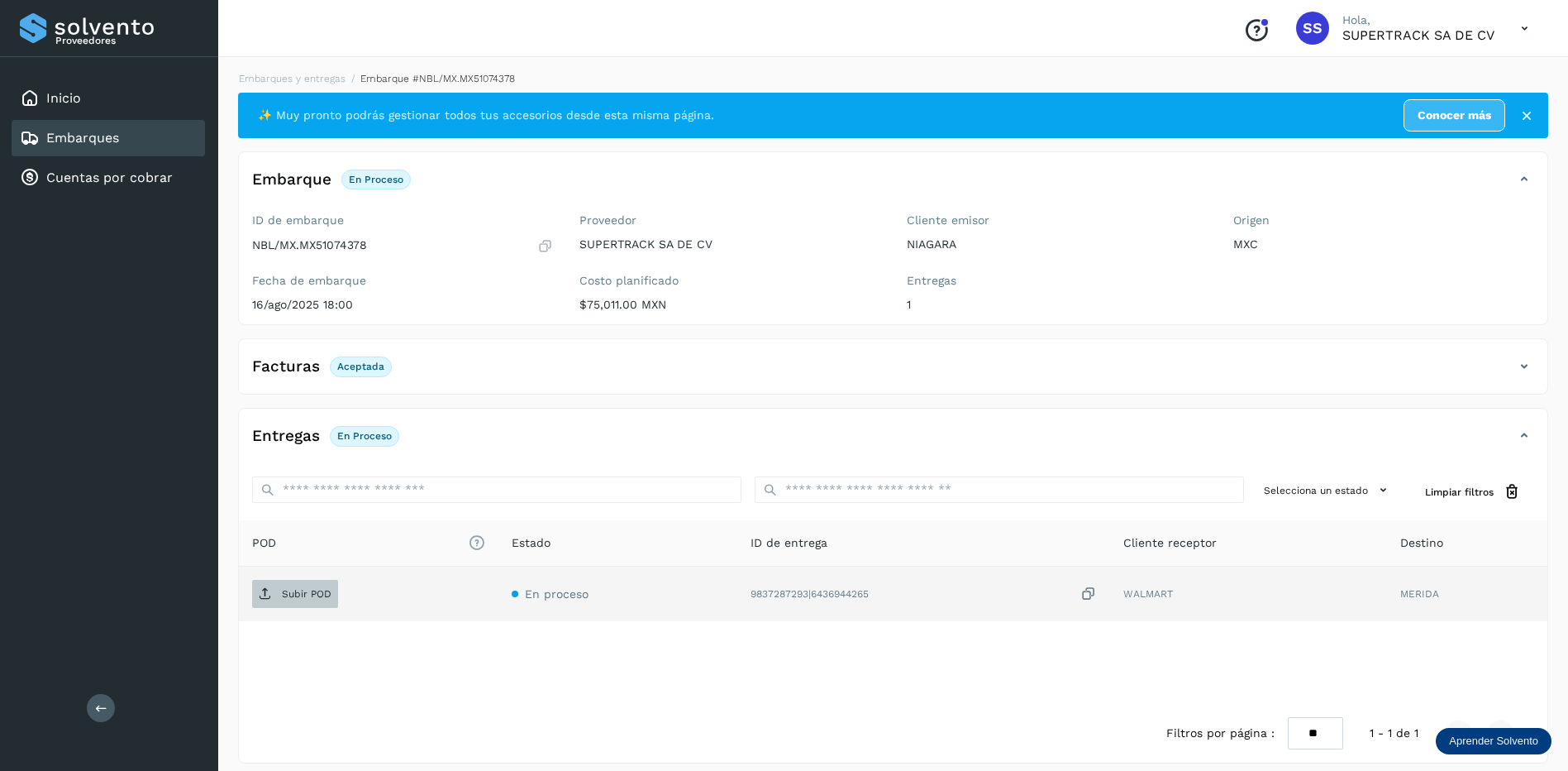
click at [300, 595] on p "Subir POD" at bounding box center [306, 593] width 50 height 11
click at [325, 82] on link "Embarques y entregas" at bounding box center [292, 78] width 106 height 11
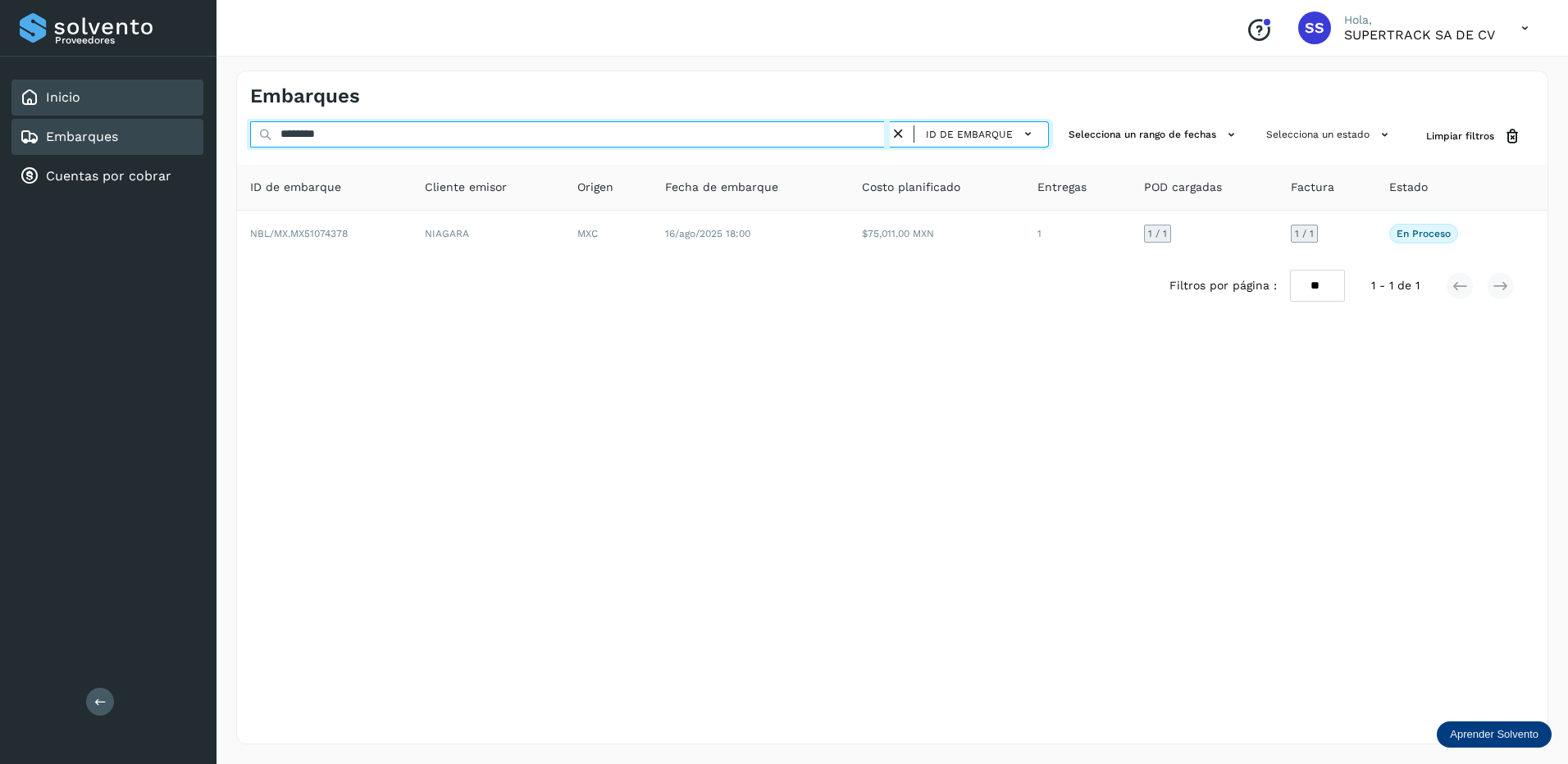
drag, startPoint x: 345, startPoint y: 140, endPoint x: 168, endPoint y: 106, distance: 180.2
click at [169, 106] on div "Proveedores Inicio Embarques Cuentas por cobrar Salir Conoce nuestros beneficio…" at bounding box center [784, 382] width 1568 height 764
drag, startPoint x: 376, startPoint y: 143, endPoint x: 252, endPoint y: 127, distance: 125.0
click at [252, 127] on input "********" at bounding box center [569, 134] width 639 height 26
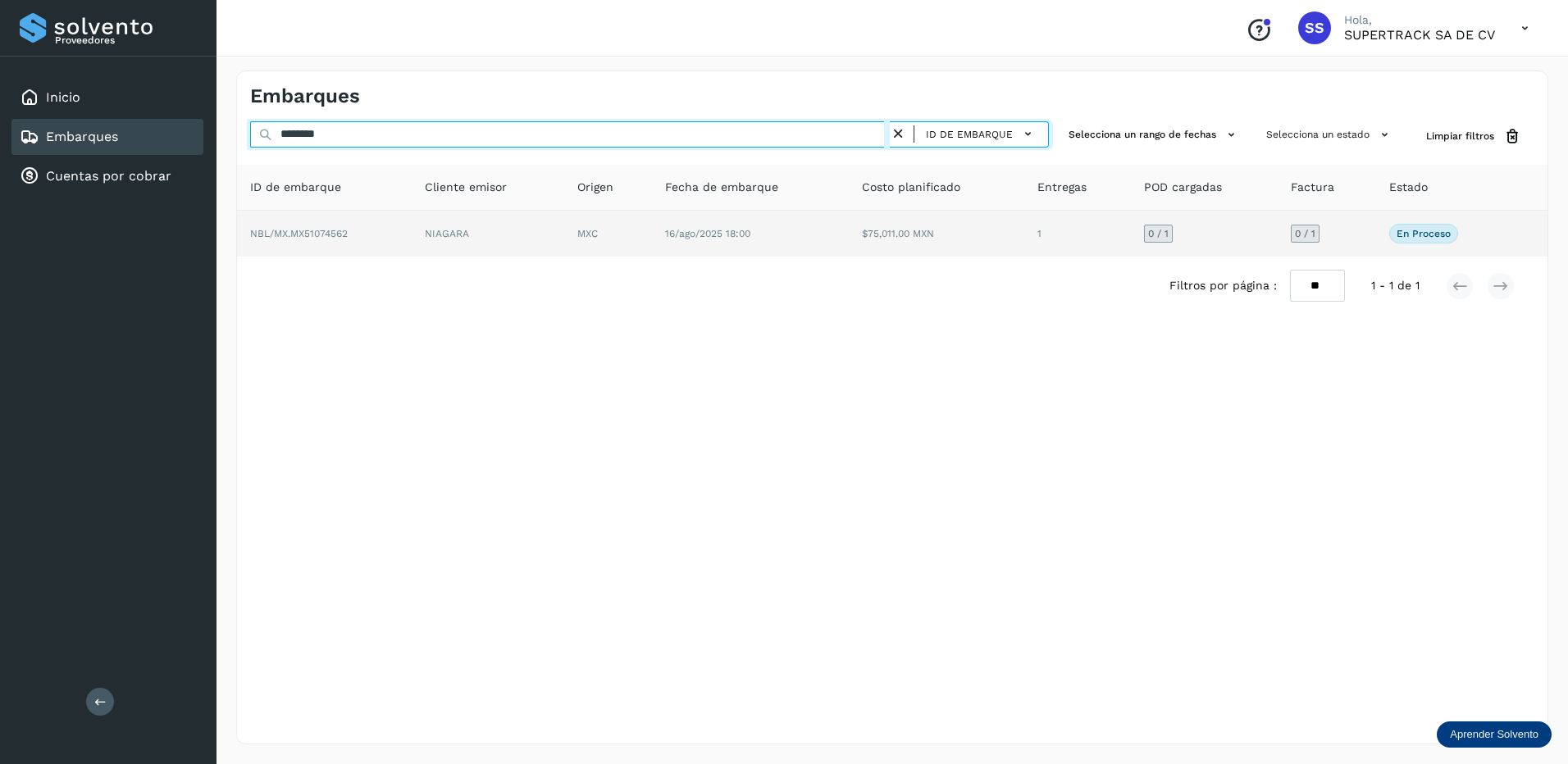
type input "********"
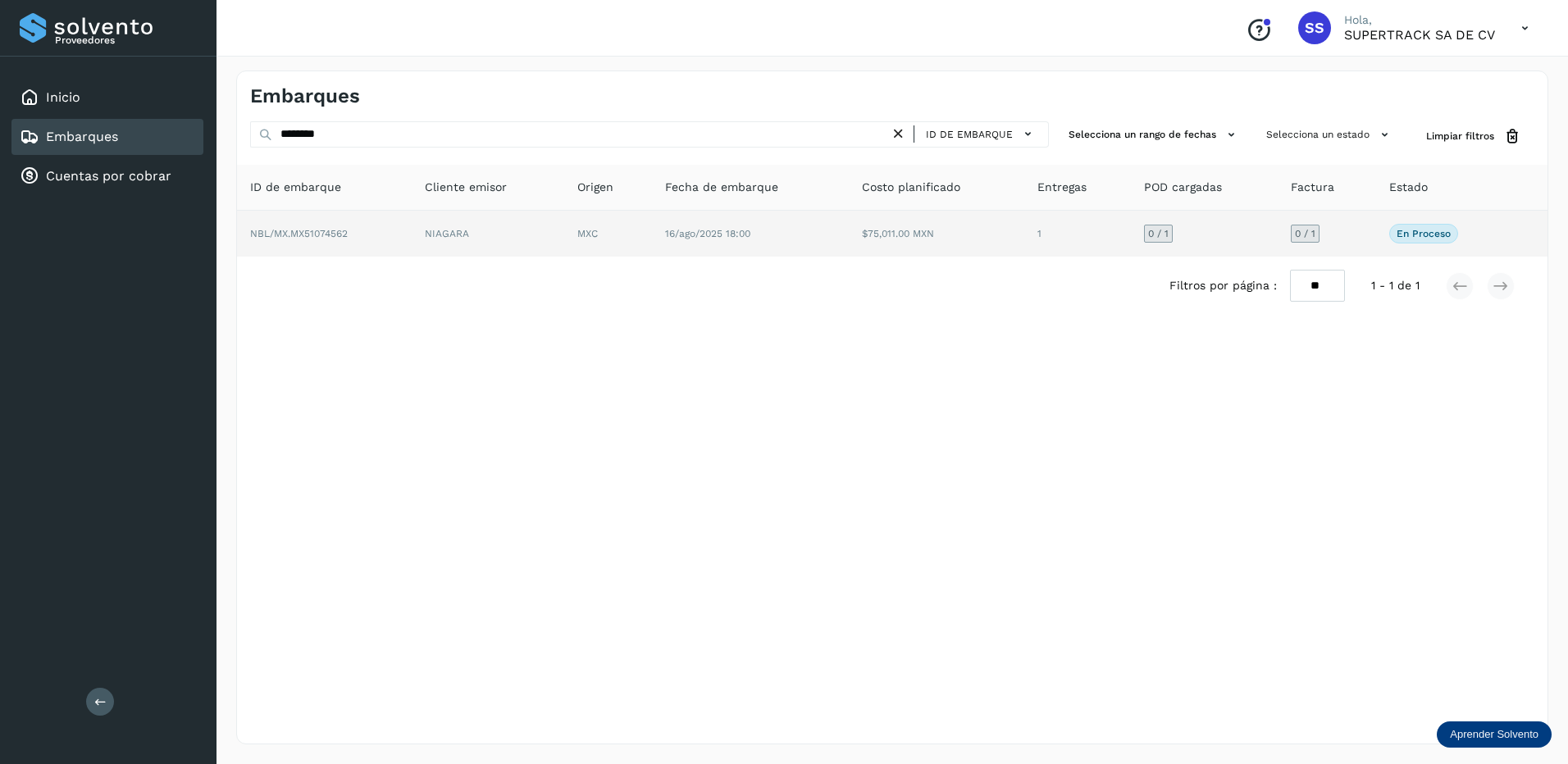
click at [564, 231] on td "NIAGARA" at bounding box center [608, 234] width 88 height 46
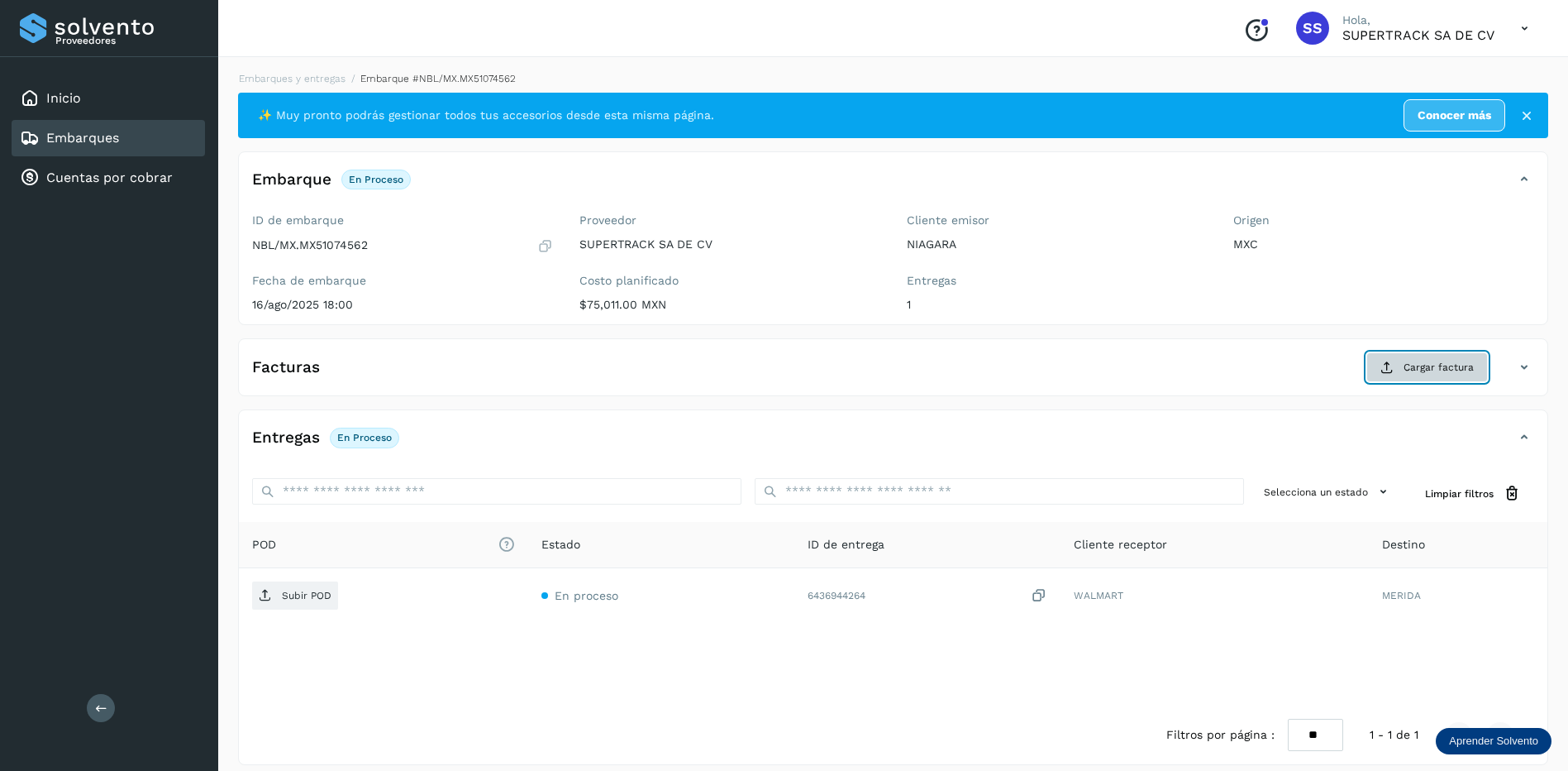
click at [1440, 366] on span "Cargar factura" at bounding box center [1438, 367] width 70 height 15
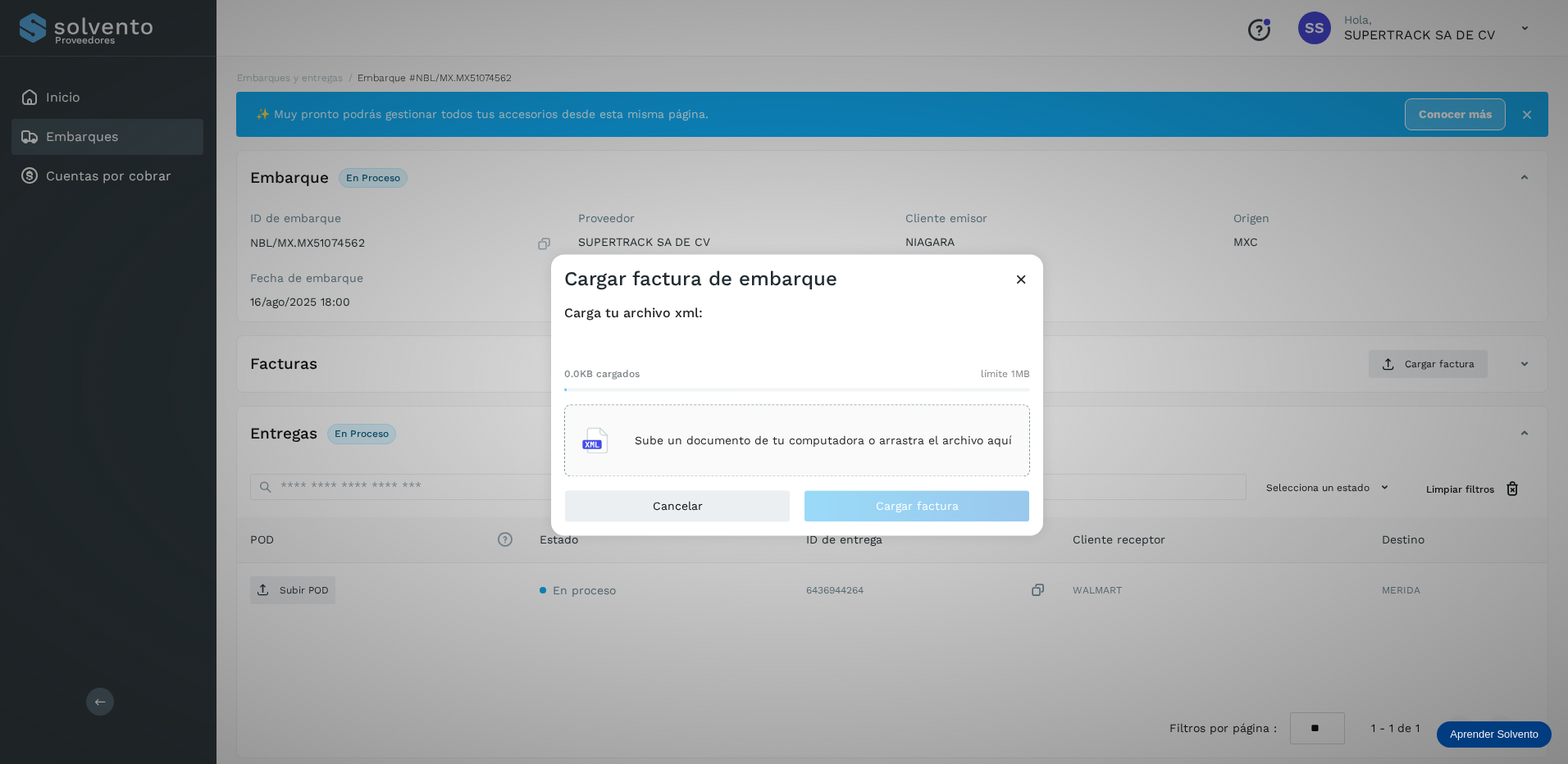
click at [764, 442] on p "Sube un documento de tu computadora o arrastra el archivo aquí" at bounding box center [823, 441] width 377 height 14
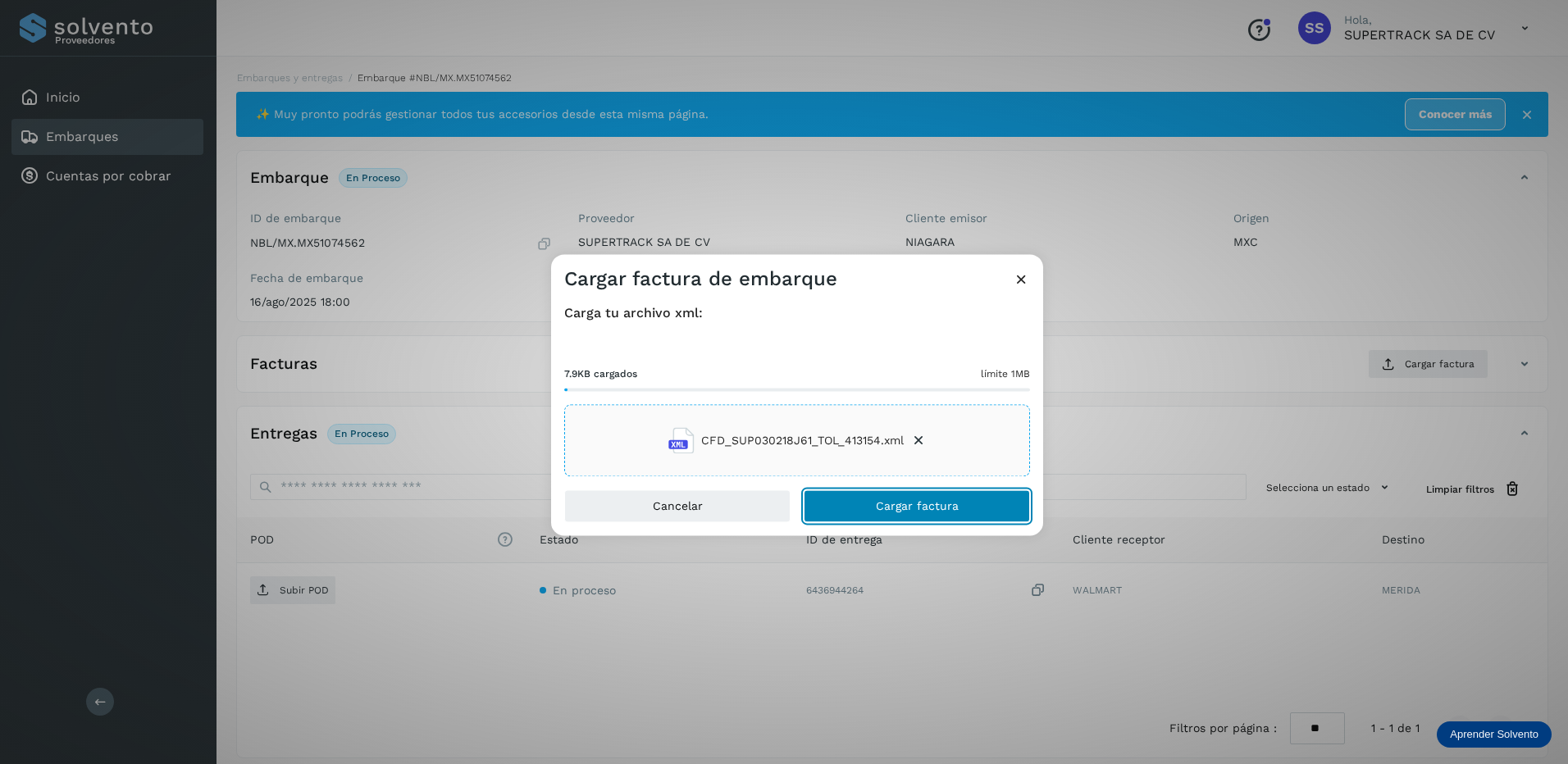
click at [907, 502] on span "Cargar factura" at bounding box center [917, 506] width 83 height 11
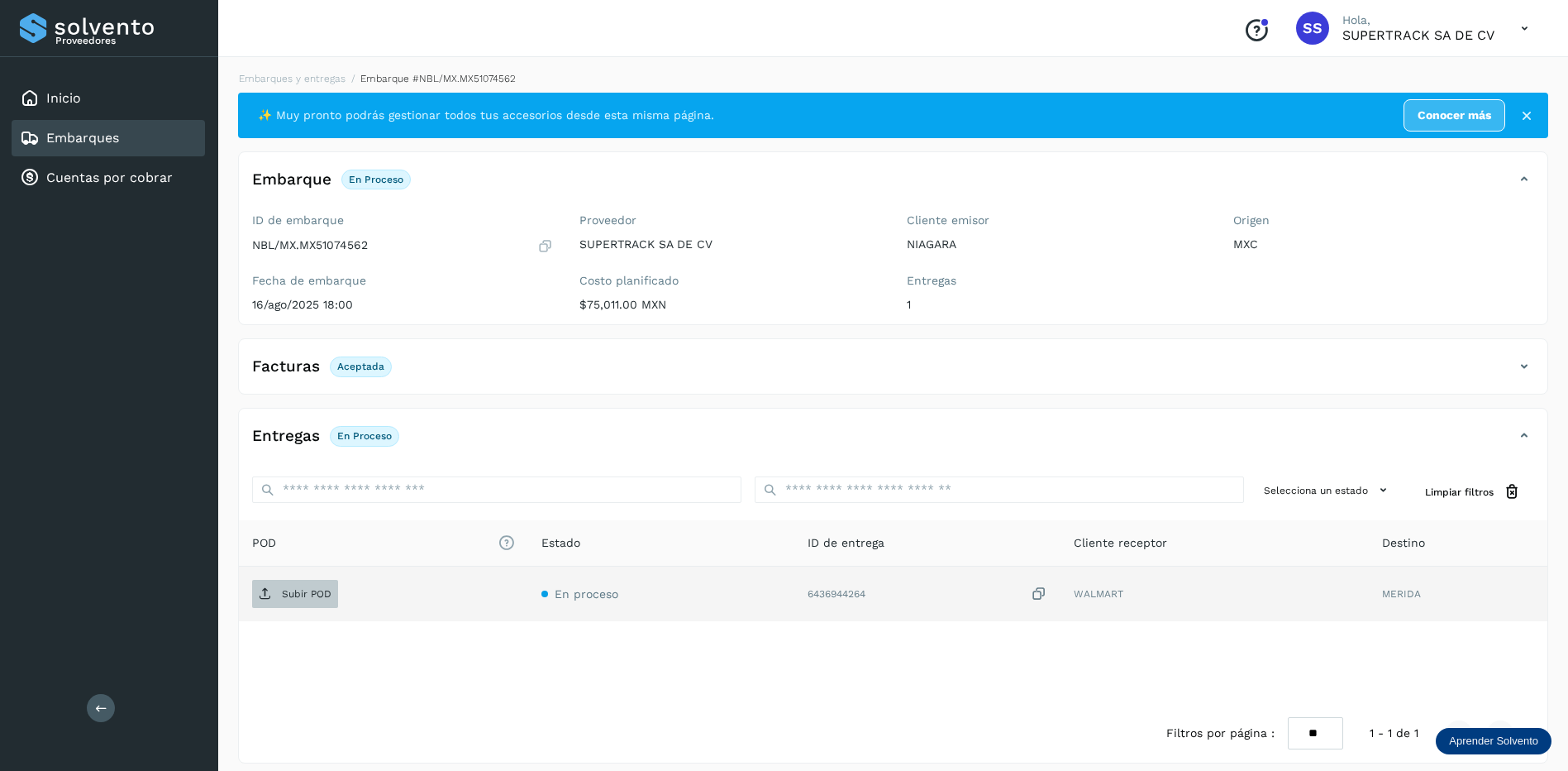
click at [322, 591] on p "Subir POD" at bounding box center [306, 593] width 50 height 11
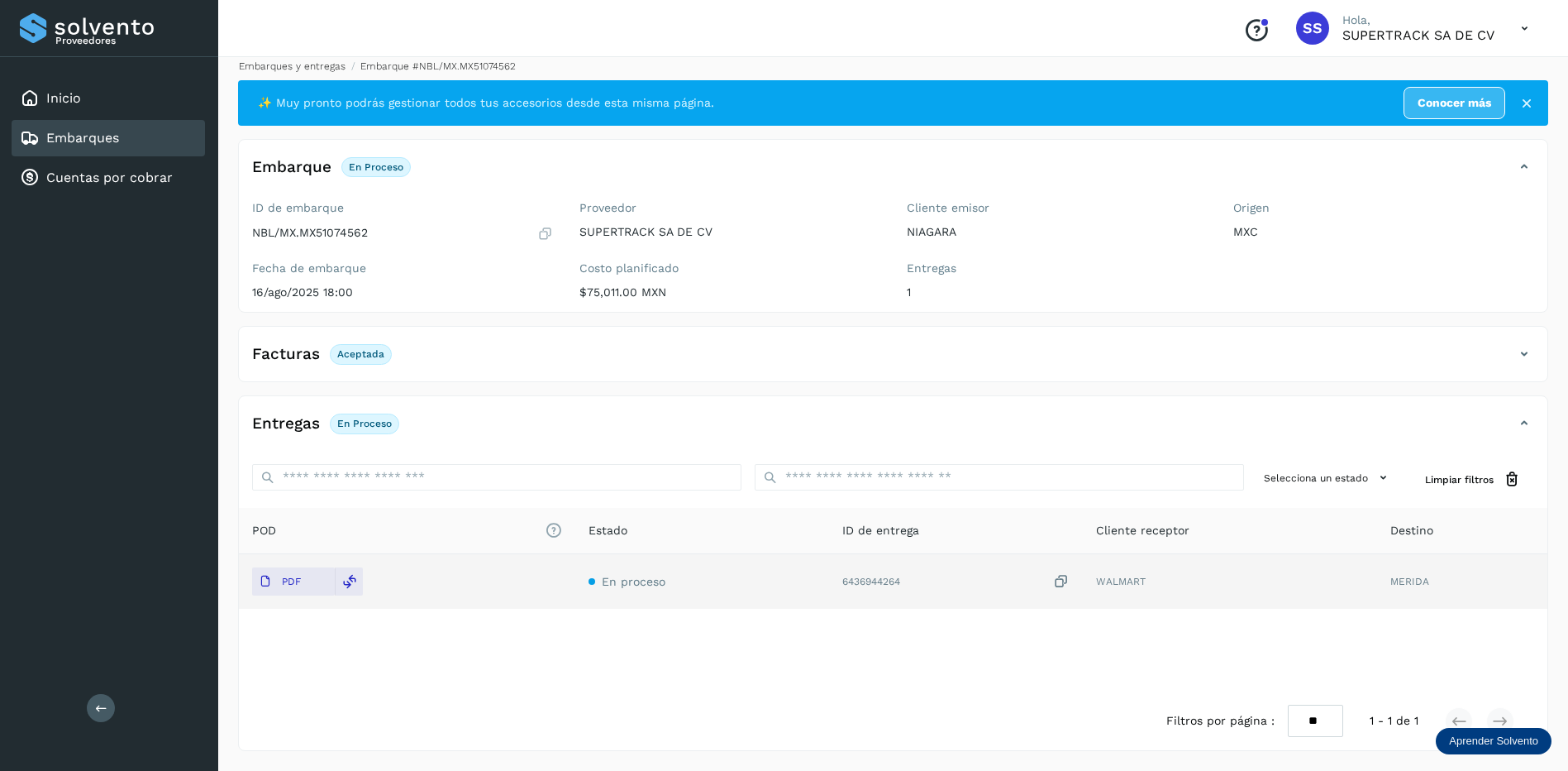
click at [332, 60] on link "Embarques y entregas" at bounding box center [292, 65] width 106 height 11
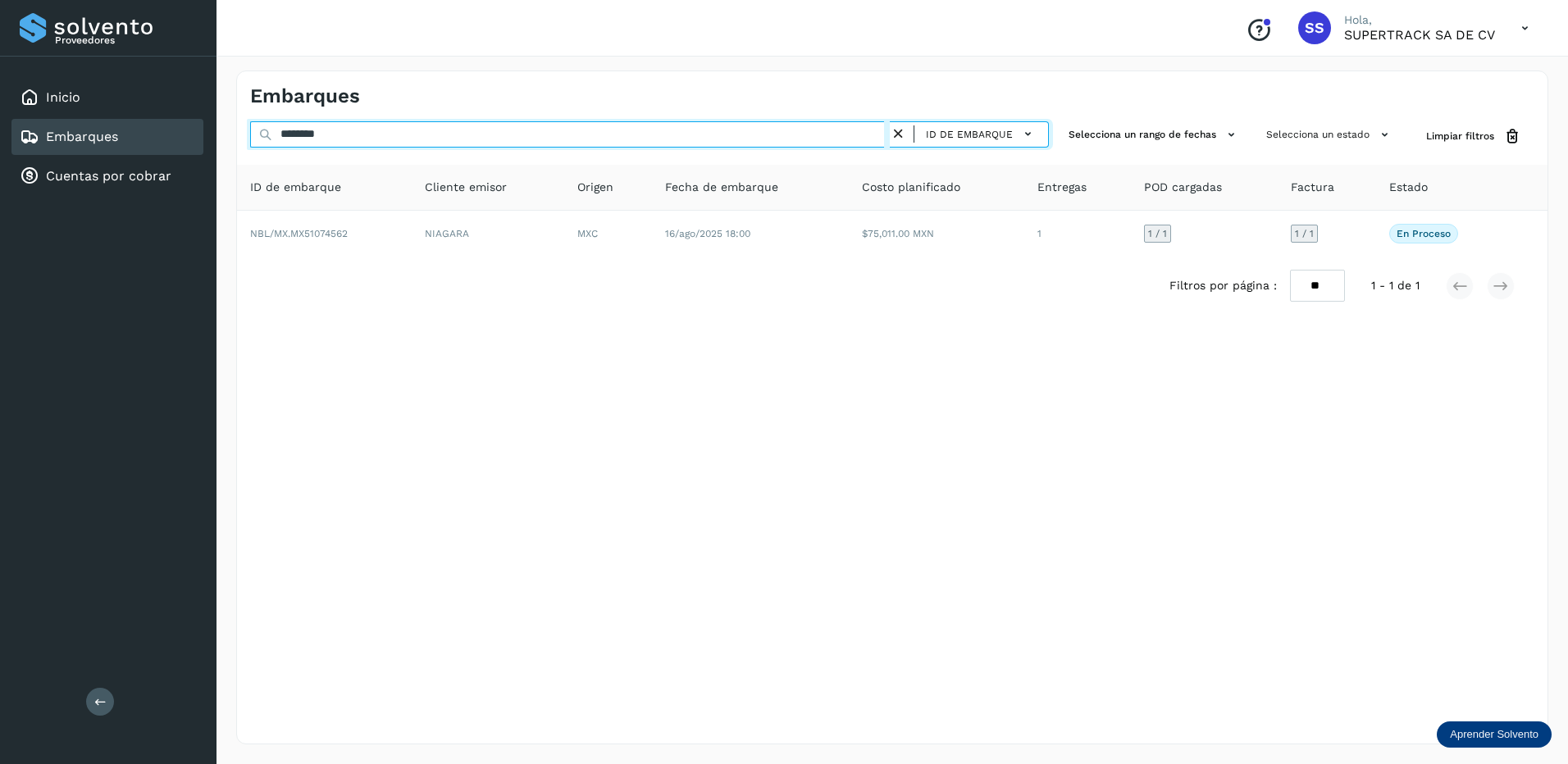
drag, startPoint x: 354, startPoint y: 133, endPoint x: 43, endPoint y: 62, distance: 319.0
click at [43, 62] on div "Proveedores Inicio Embarques Cuentas por cobrar Salir Conoce nuestros beneficio…" at bounding box center [784, 382] width 1568 height 764
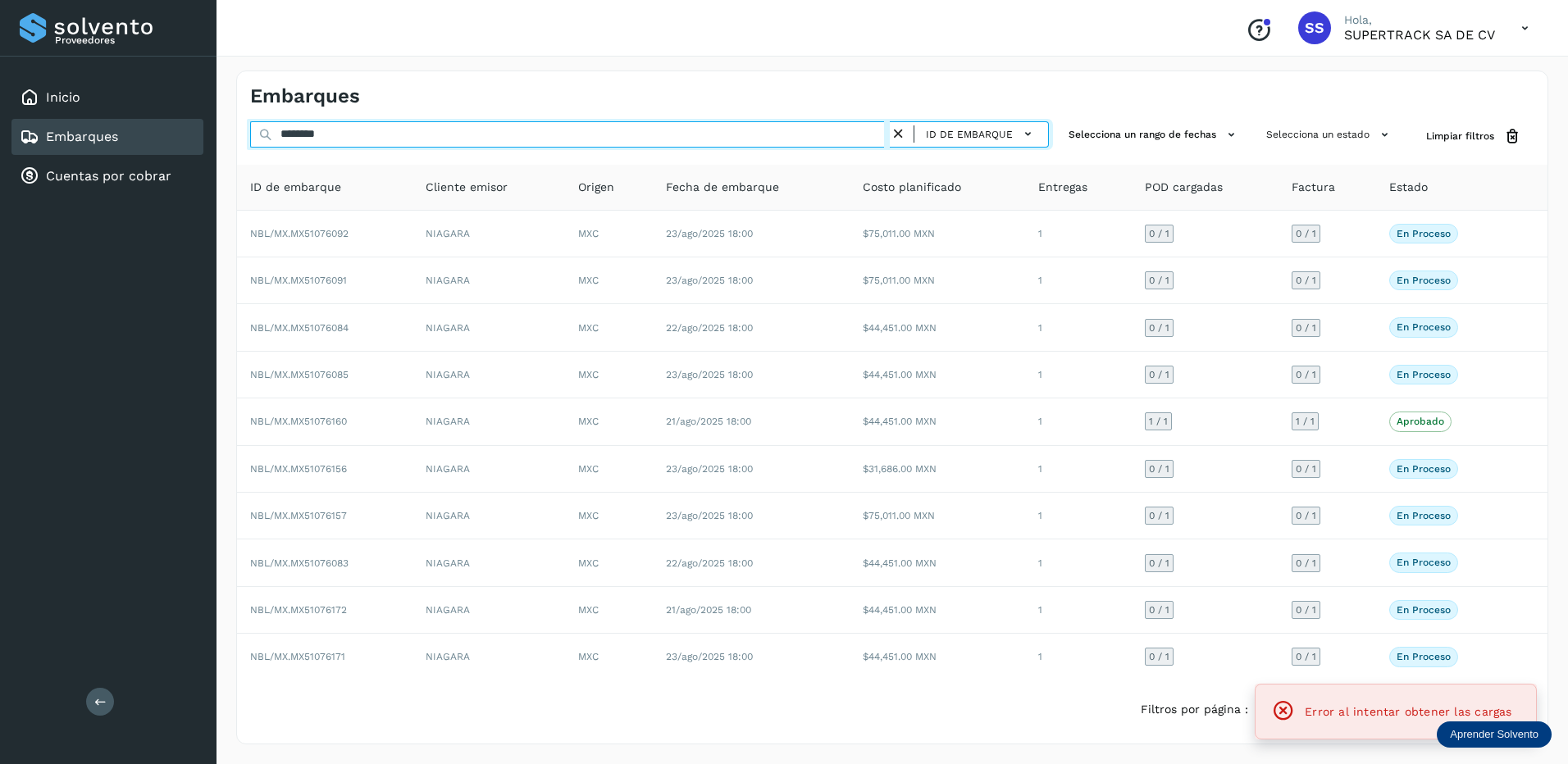
click at [374, 135] on input "********" at bounding box center [569, 134] width 639 height 26
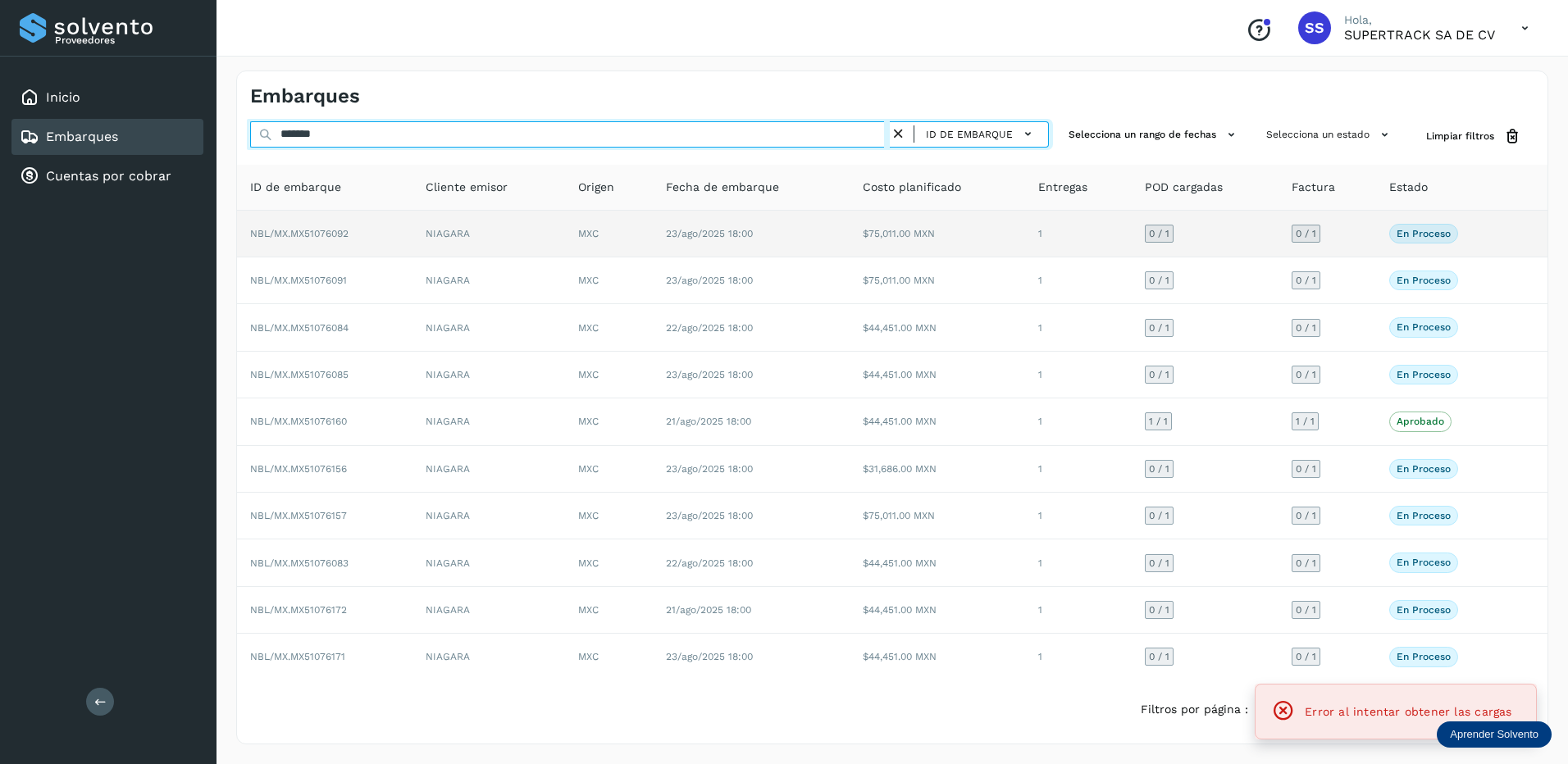
type input "********"
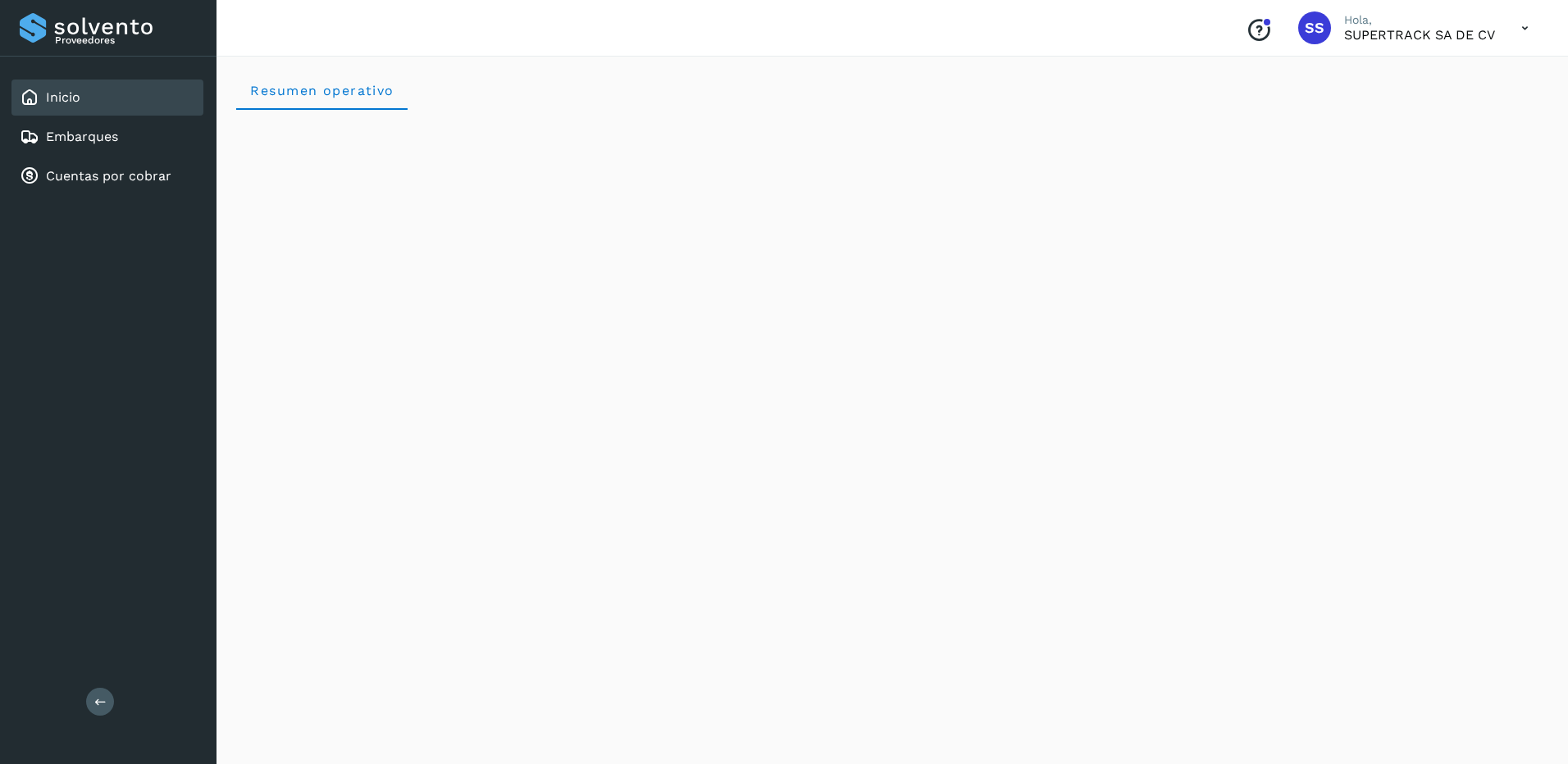
click at [212, 308] on div "Proveedores Inicio Embarques Cuentas por cobrar Salir" at bounding box center [108, 382] width 216 height 764
click at [103, 178] on link "Cuentas por cobrar" at bounding box center [108, 175] width 125 height 15
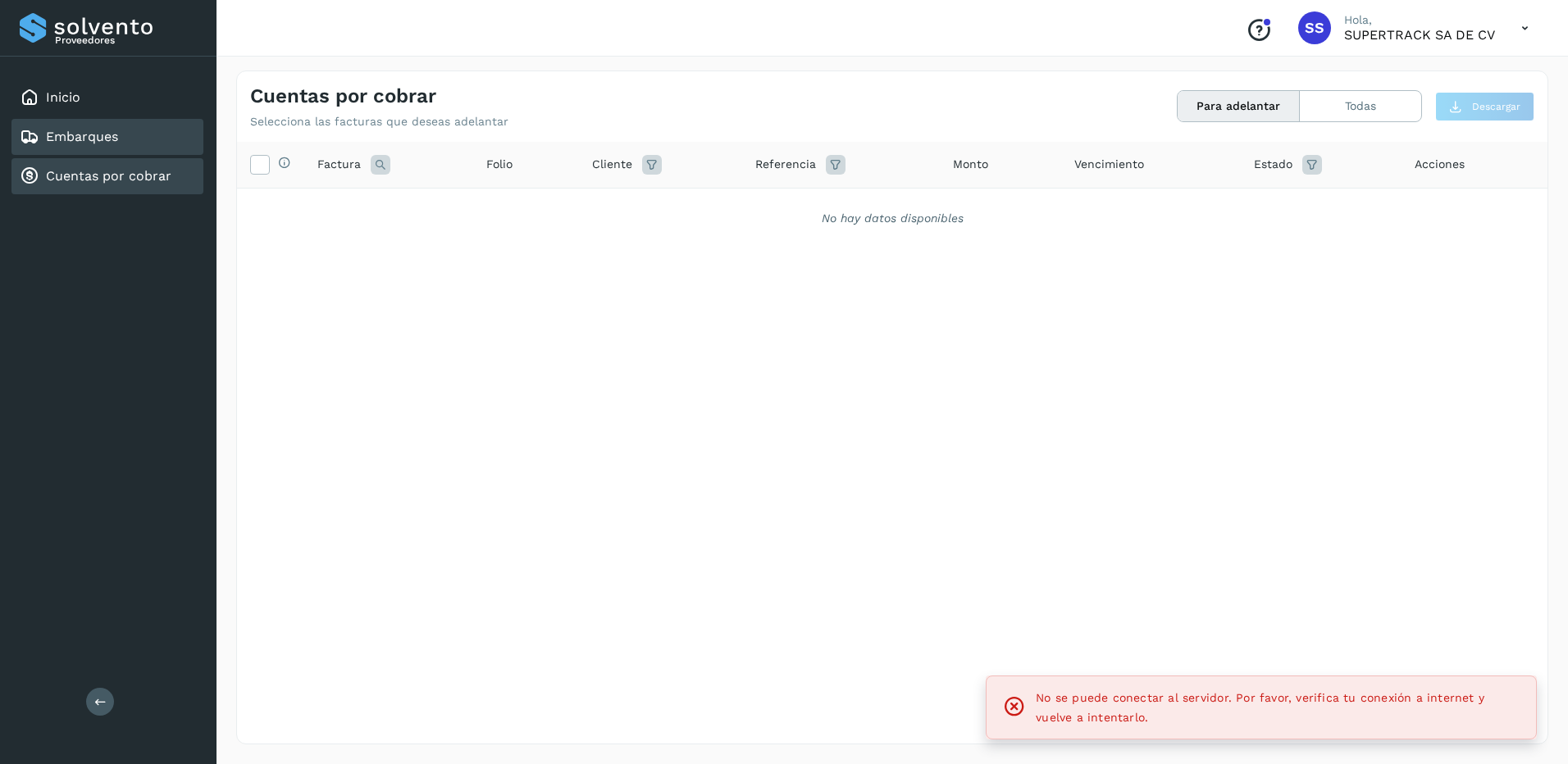
click at [110, 125] on div "Embarques" at bounding box center [106, 137] width 192 height 36
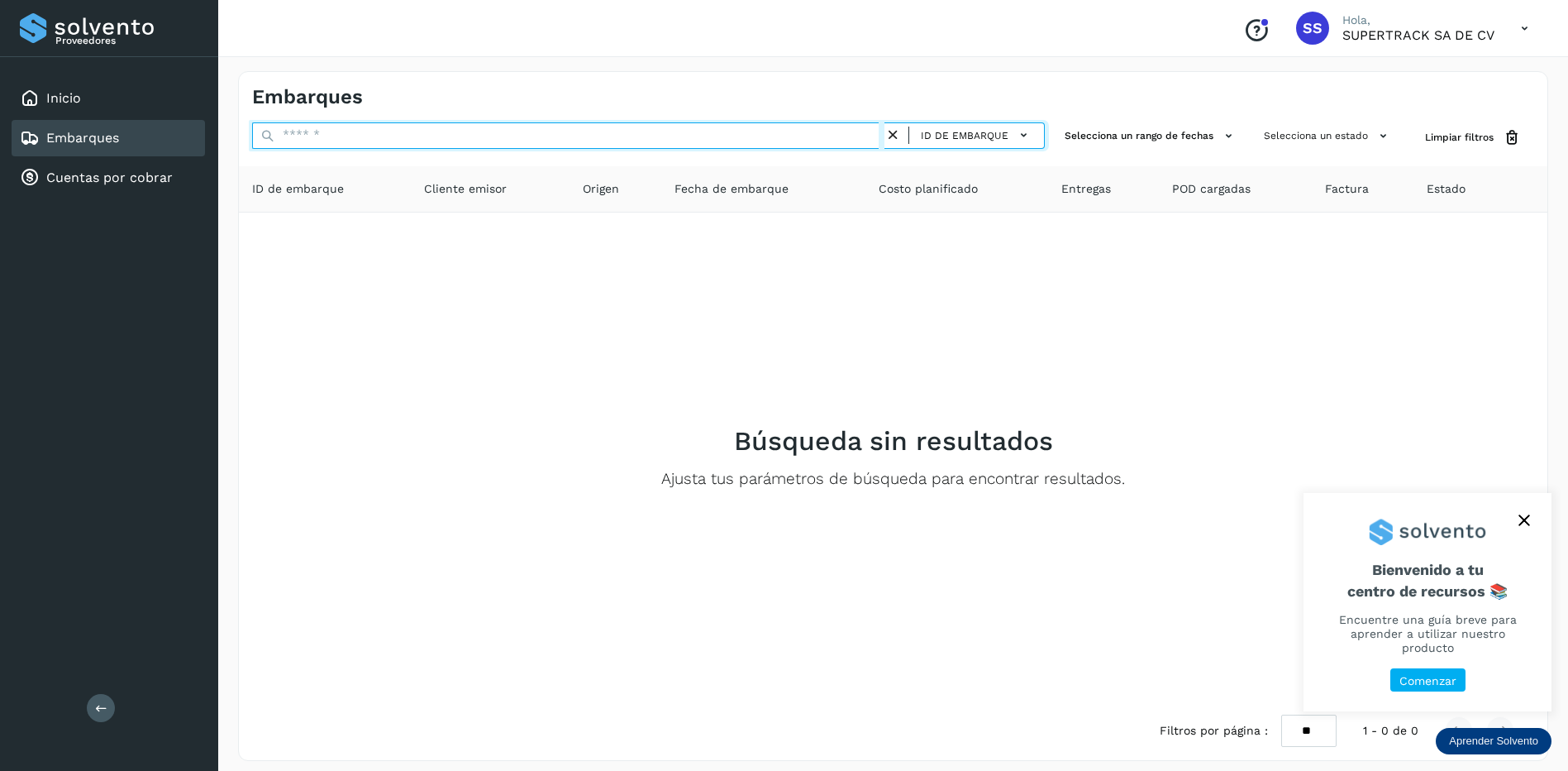
click at [435, 131] on input "text" at bounding box center [568, 136] width 633 height 27
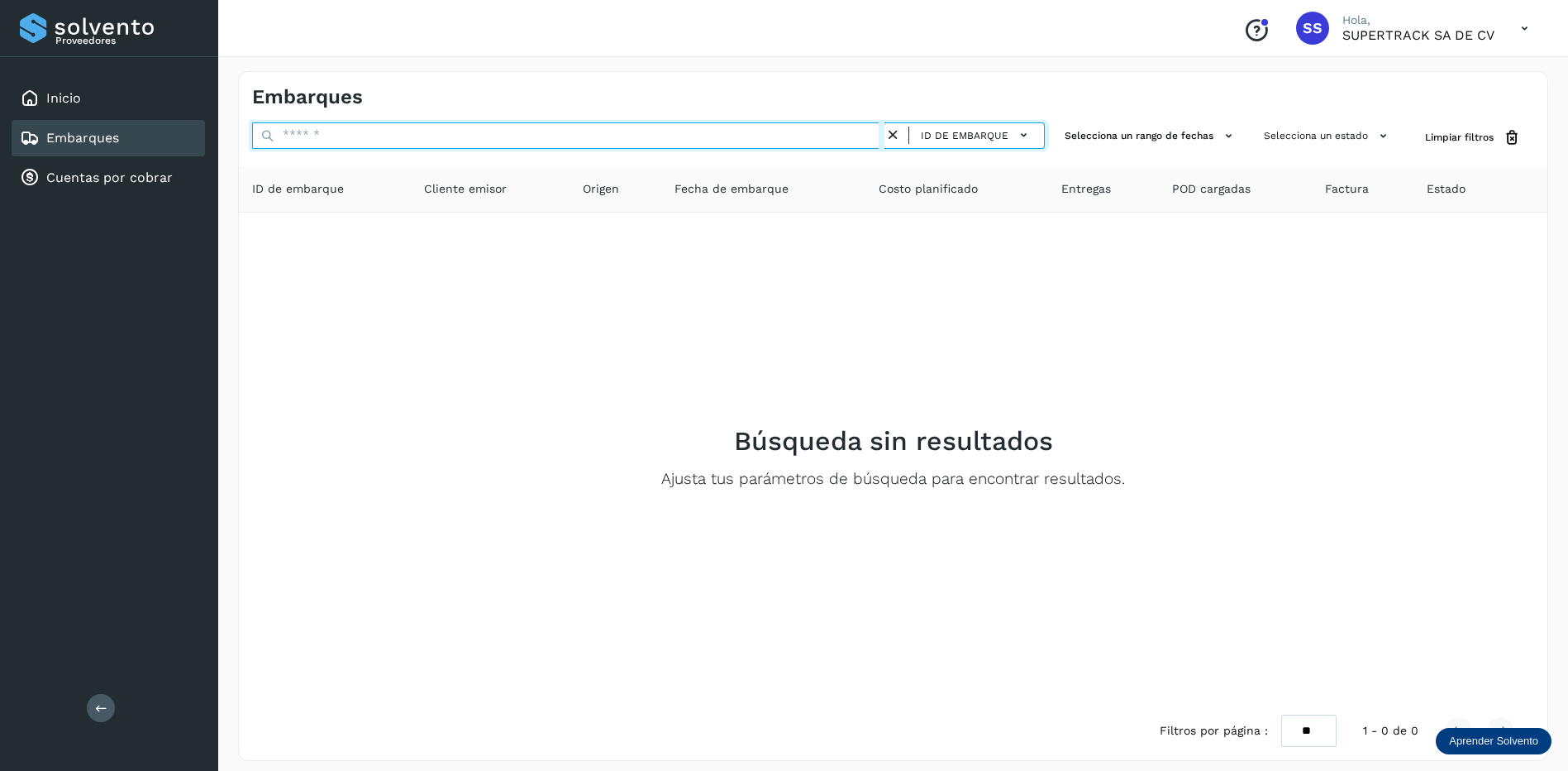
click at [438, 131] on input "text" at bounding box center [568, 136] width 633 height 27
type input "*"
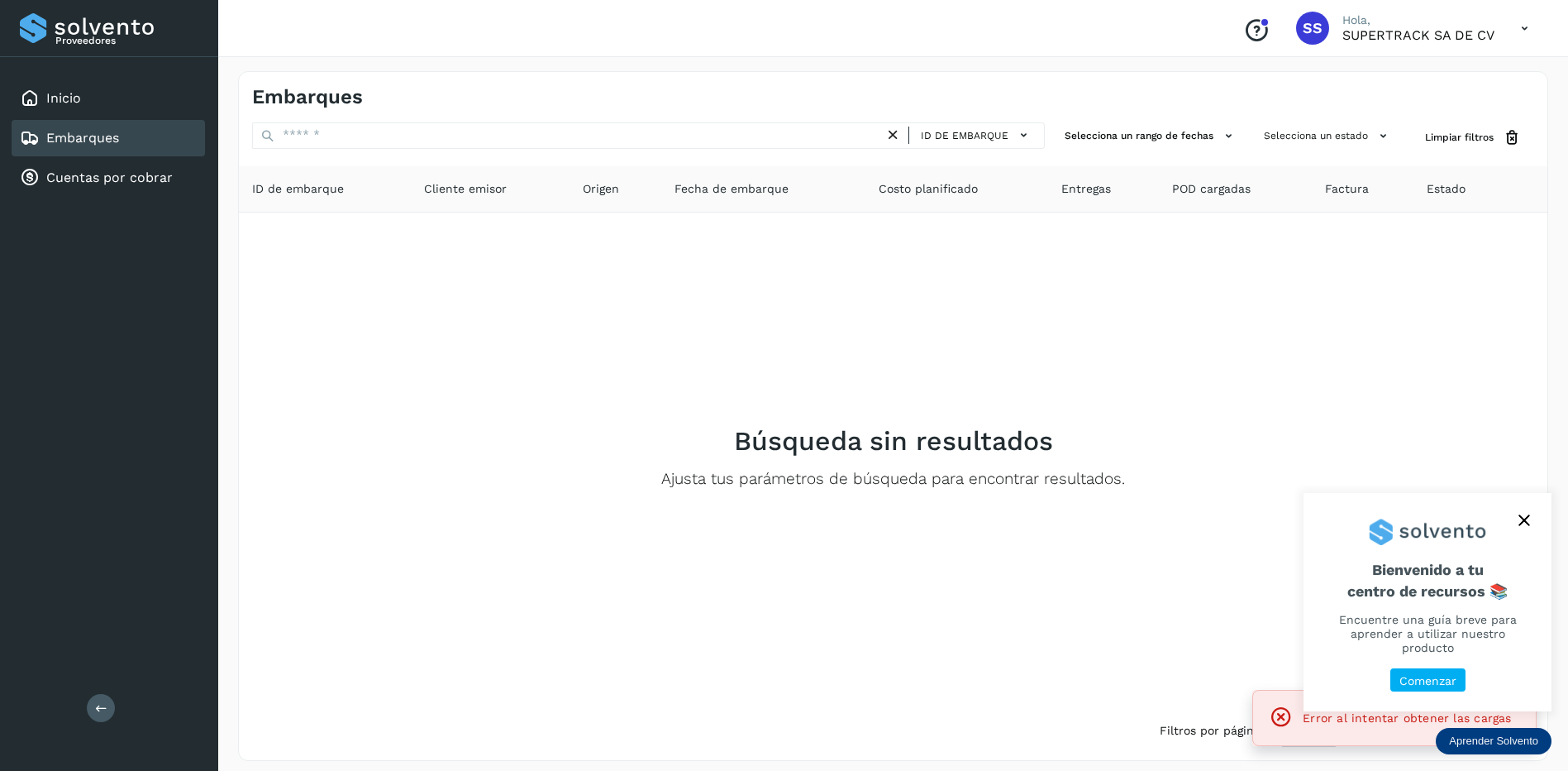
click at [1522, 526] on icon "close," at bounding box center [1523, 519] width 11 height 11
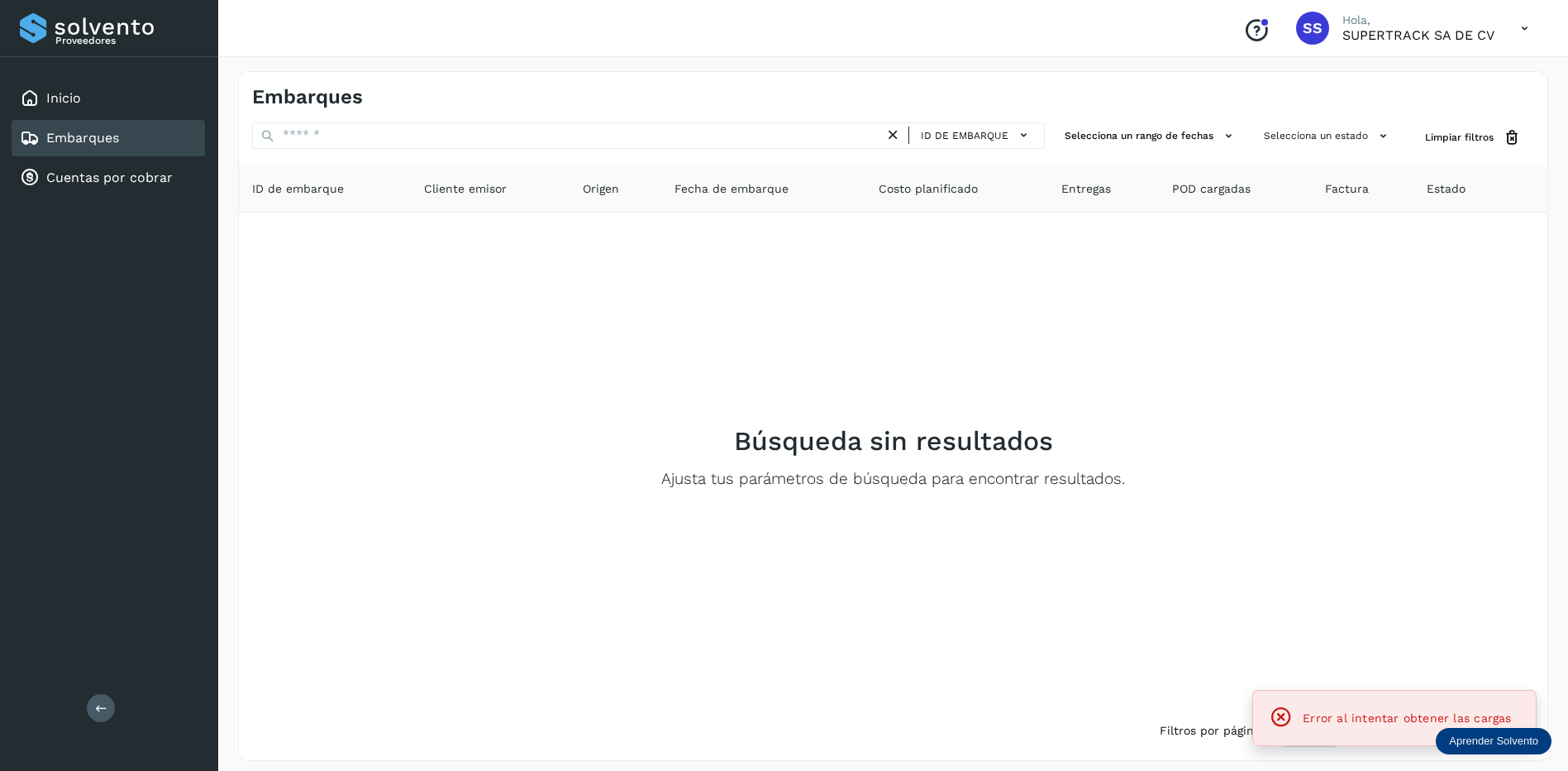
click at [1275, 721] on icon at bounding box center [1280, 717] width 23 height 23
click at [1285, 719] on icon at bounding box center [1280, 717] width 23 height 23
click at [1286, 717] on icon at bounding box center [1280, 717] width 23 height 23
click at [1362, 714] on span "Error al intentar obtener las cargas" at bounding box center [1407, 717] width 209 height 13
drag, startPoint x: 1362, startPoint y: 714, endPoint x: 1405, endPoint y: 713, distance: 43.0
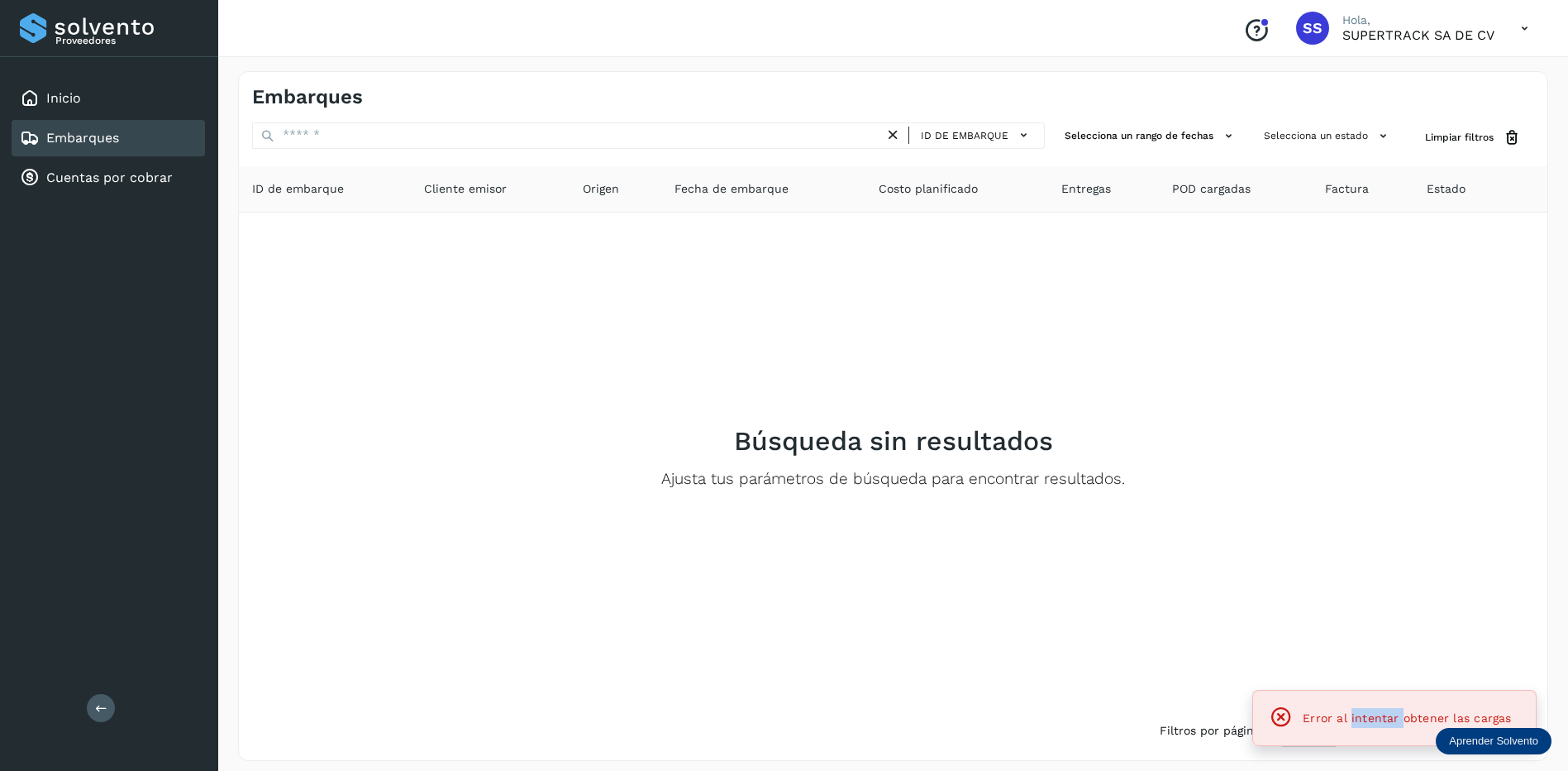
click at [1373, 713] on span "Error al intentar obtener las cargas" at bounding box center [1407, 717] width 209 height 13
click at [1405, 713] on span "Error al intentar obtener las cargas" at bounding box center [1407, 717] width 209 height 13
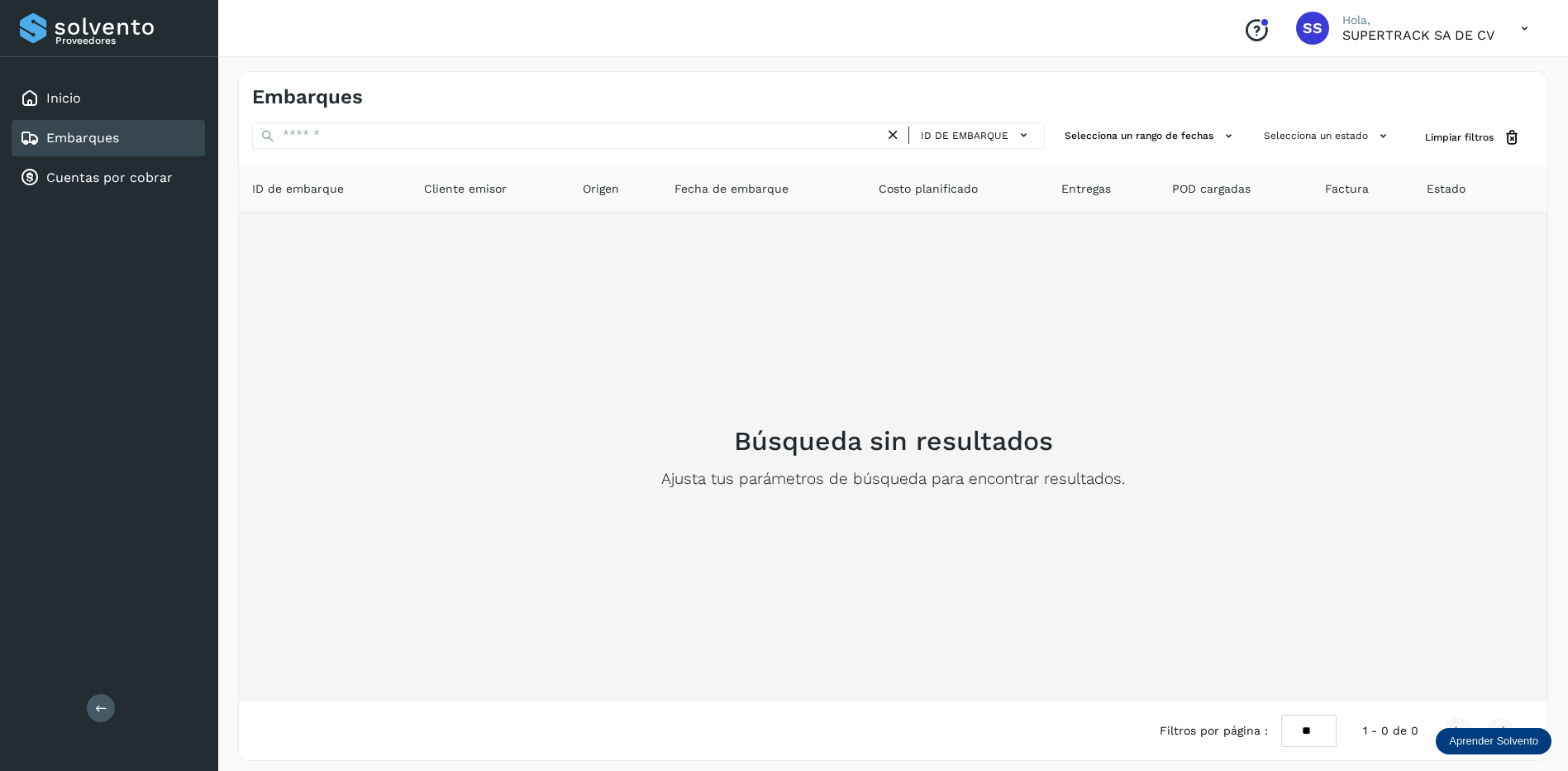
drag, startPoint x: 1422, startPoint y: 653, endPoint x: 1285, endPoint y: 565, distance: 162.8
click at [1415, 644] on div "Búsqueda sin resultados Ajusta tus parámetros de búsqueda para encontrar result…" at bounding box center [893, 457] width 1282 height 462
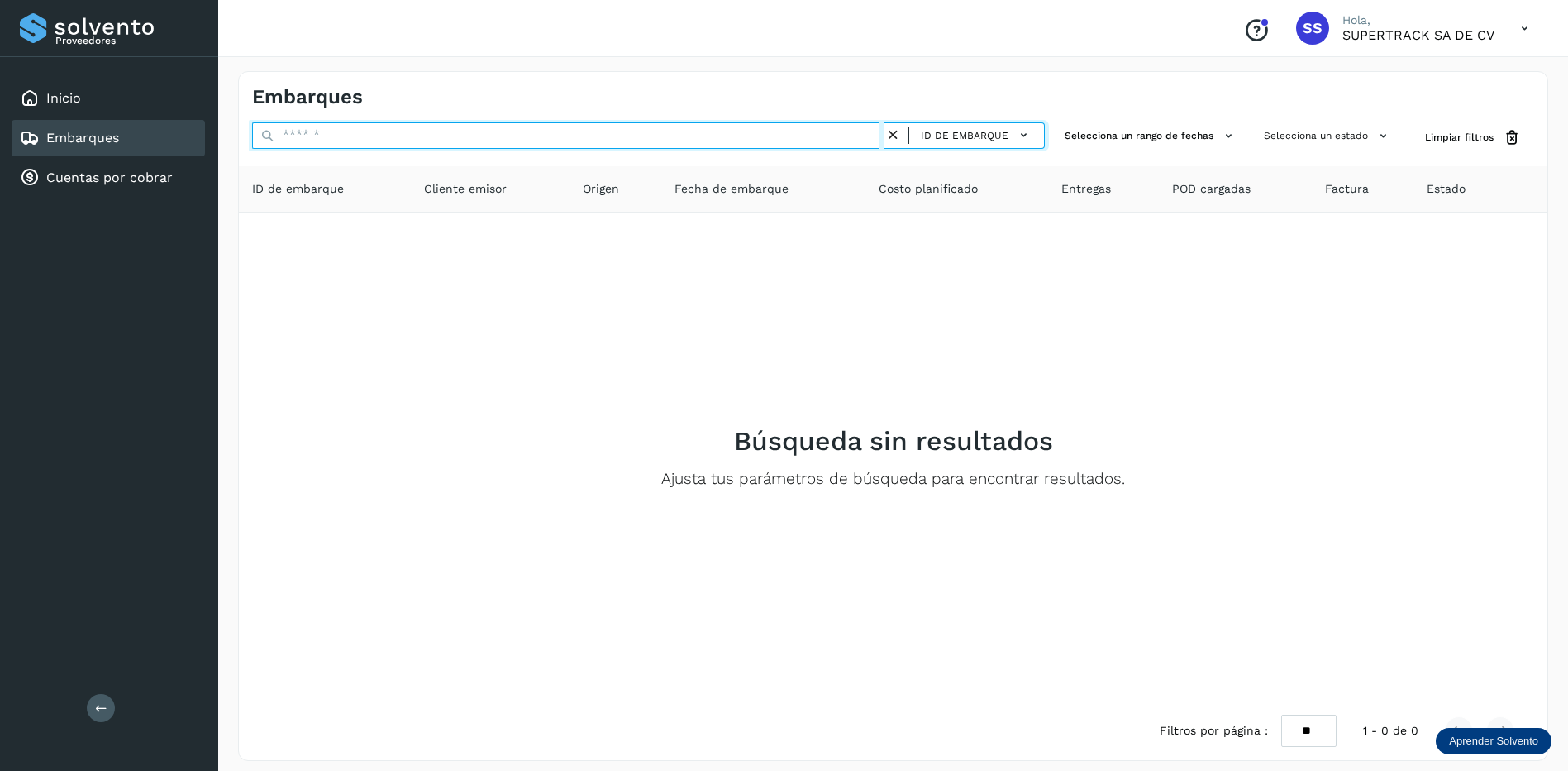
click at [377, 144] on input "text" at bounding box center [568, 136] width 633 height 27
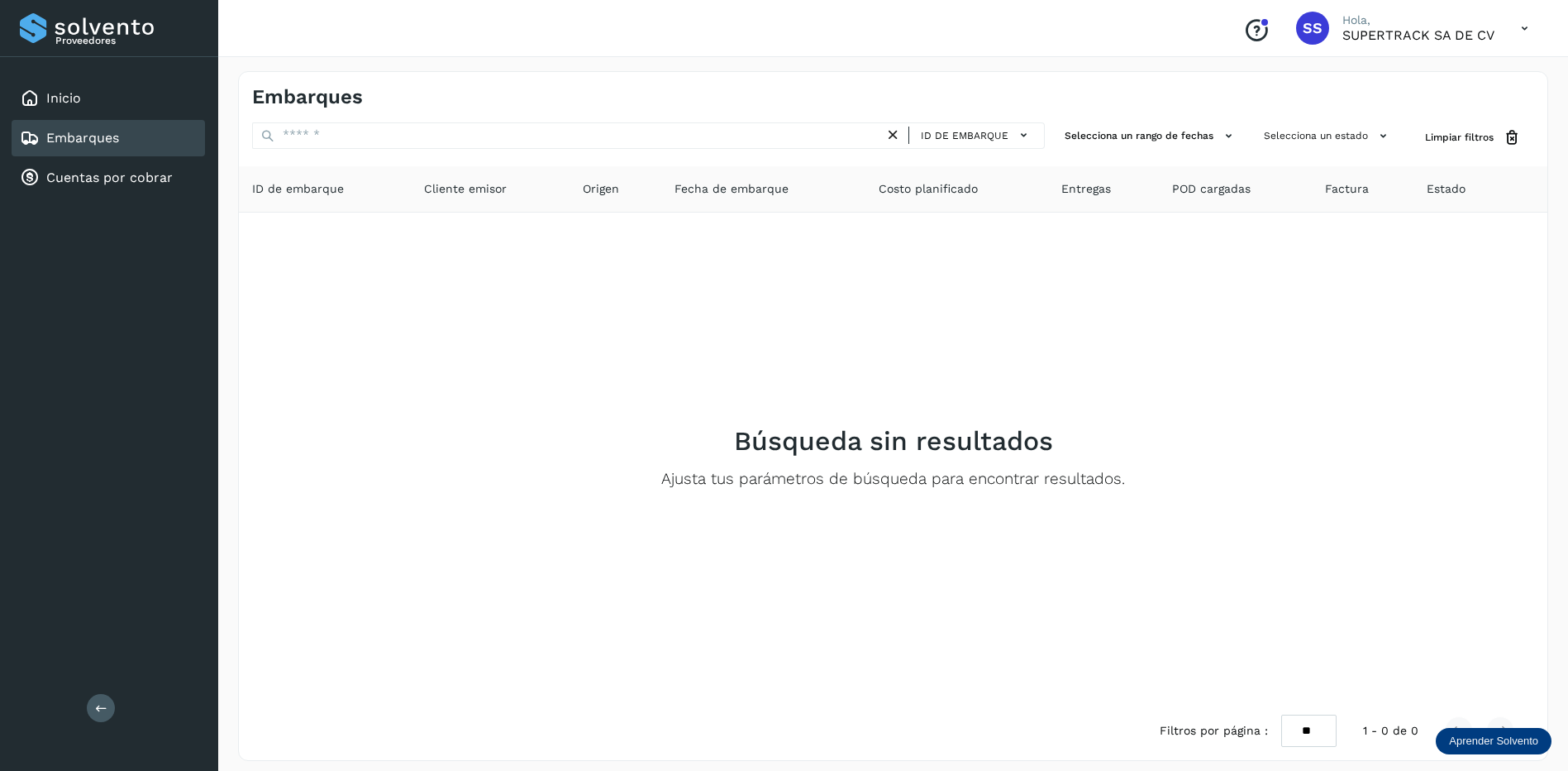
click at [107, 143] on link "Embarques" at bounding box center [82, 137] width 73 height 15
click at [108, 142] on link "Embarques" at bounding box center [82, 137] width 73 height 15
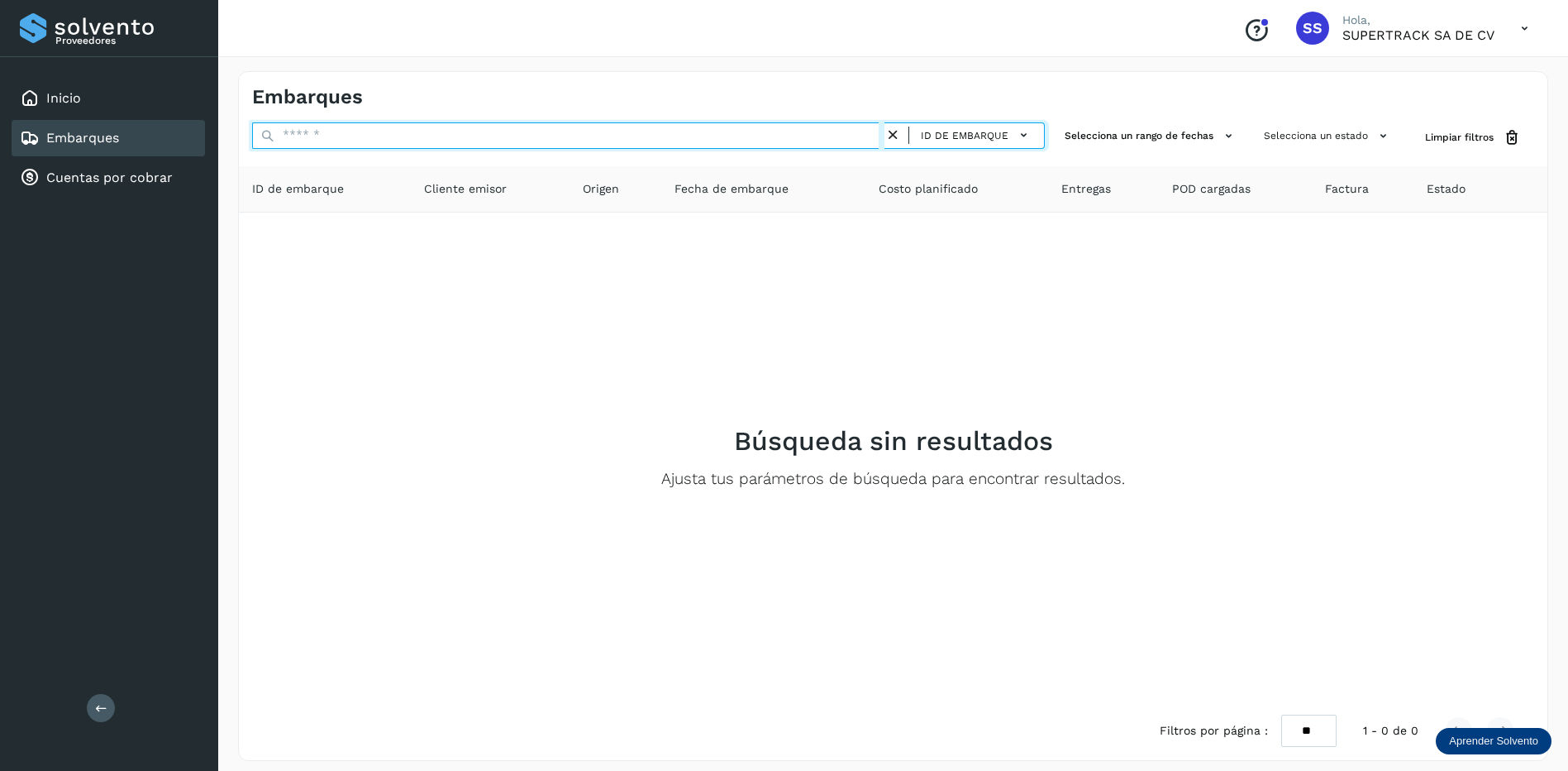
click at [277, 137] on input "text" at bounding box center [568, 136] width 633 height 27
type input "*"
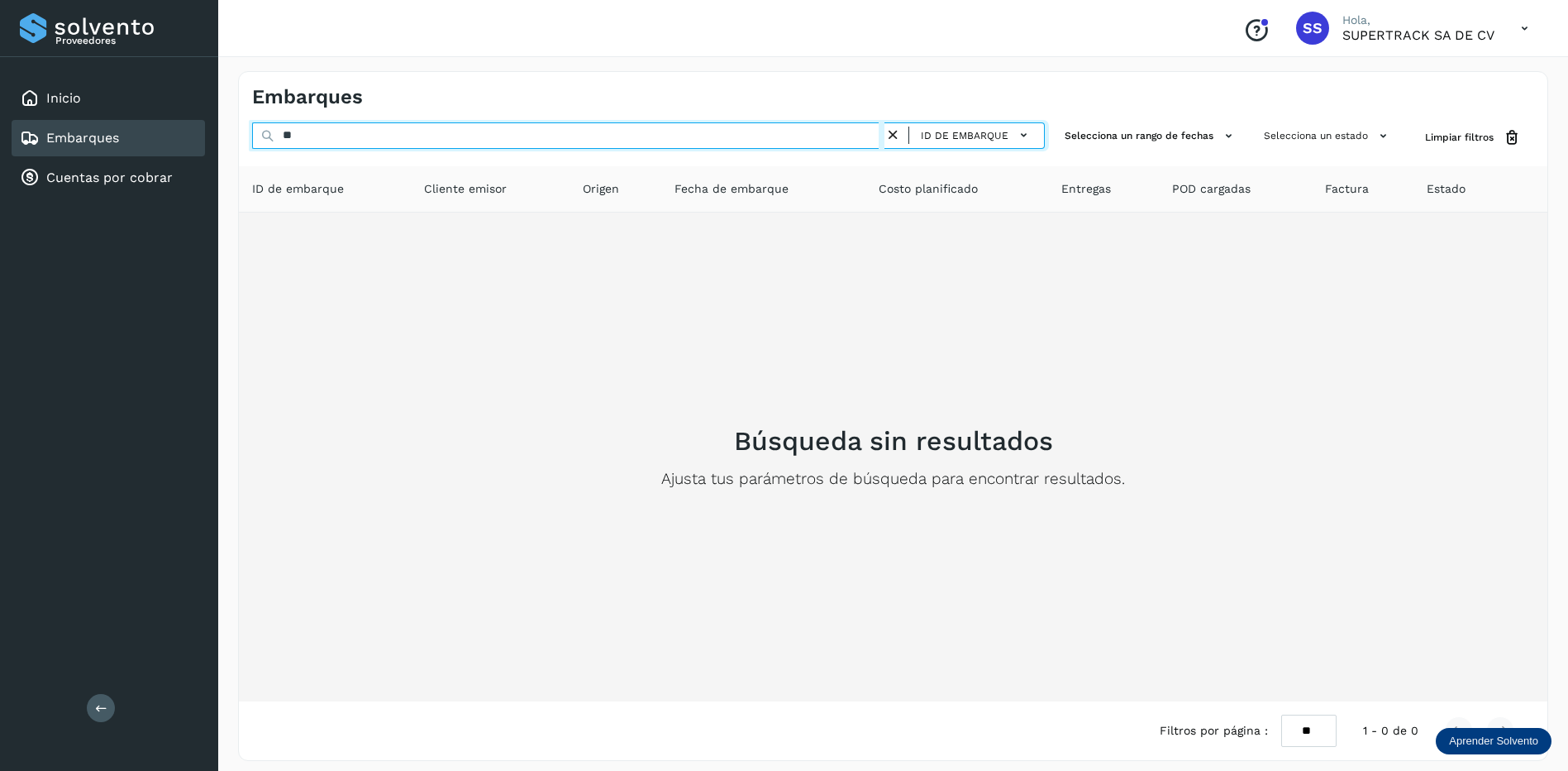
type input "*"
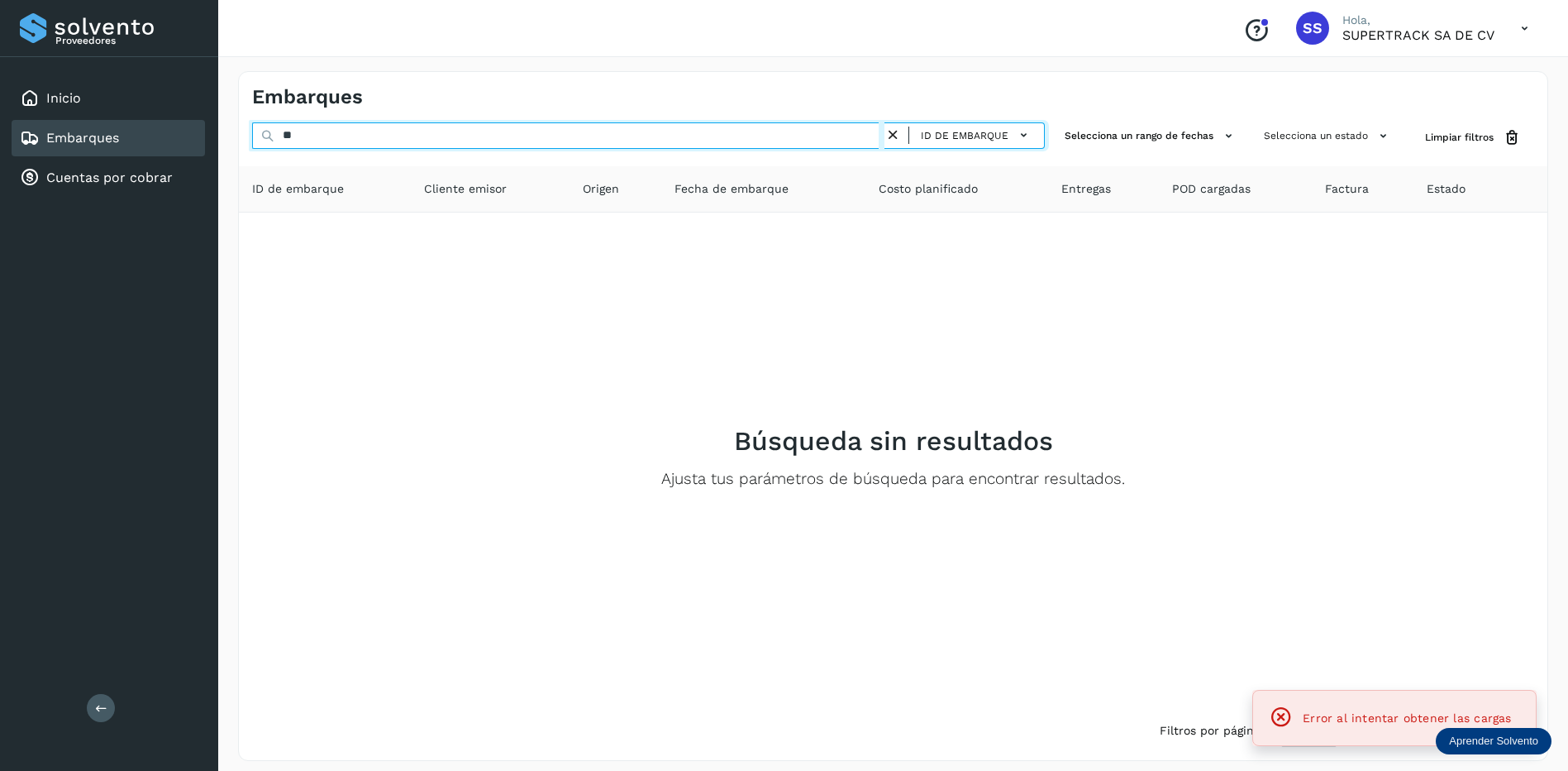
type input "***"
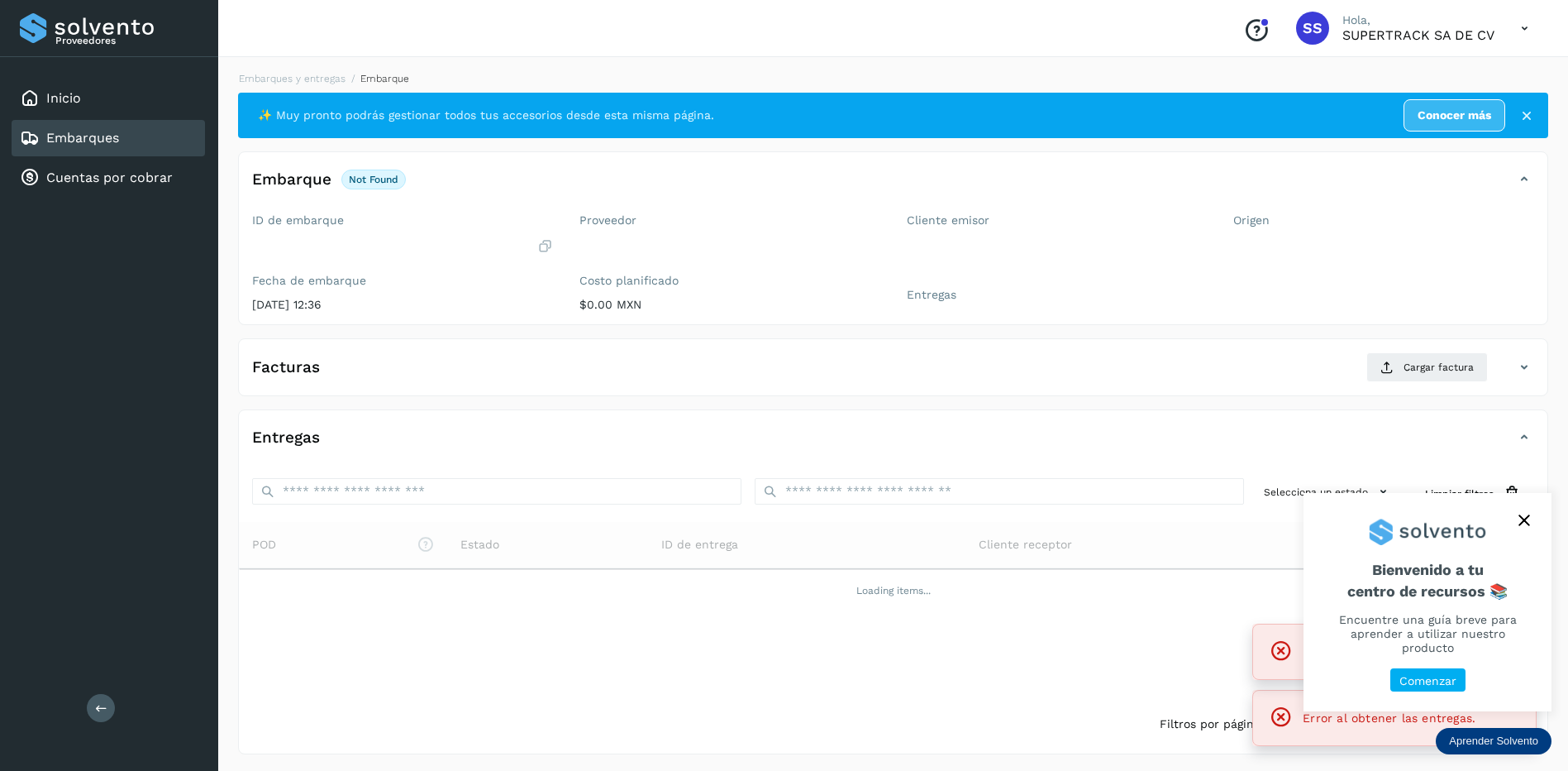
click at [1532, 532] on button "close," at bounding box center [1524, 519] width 25 height 25
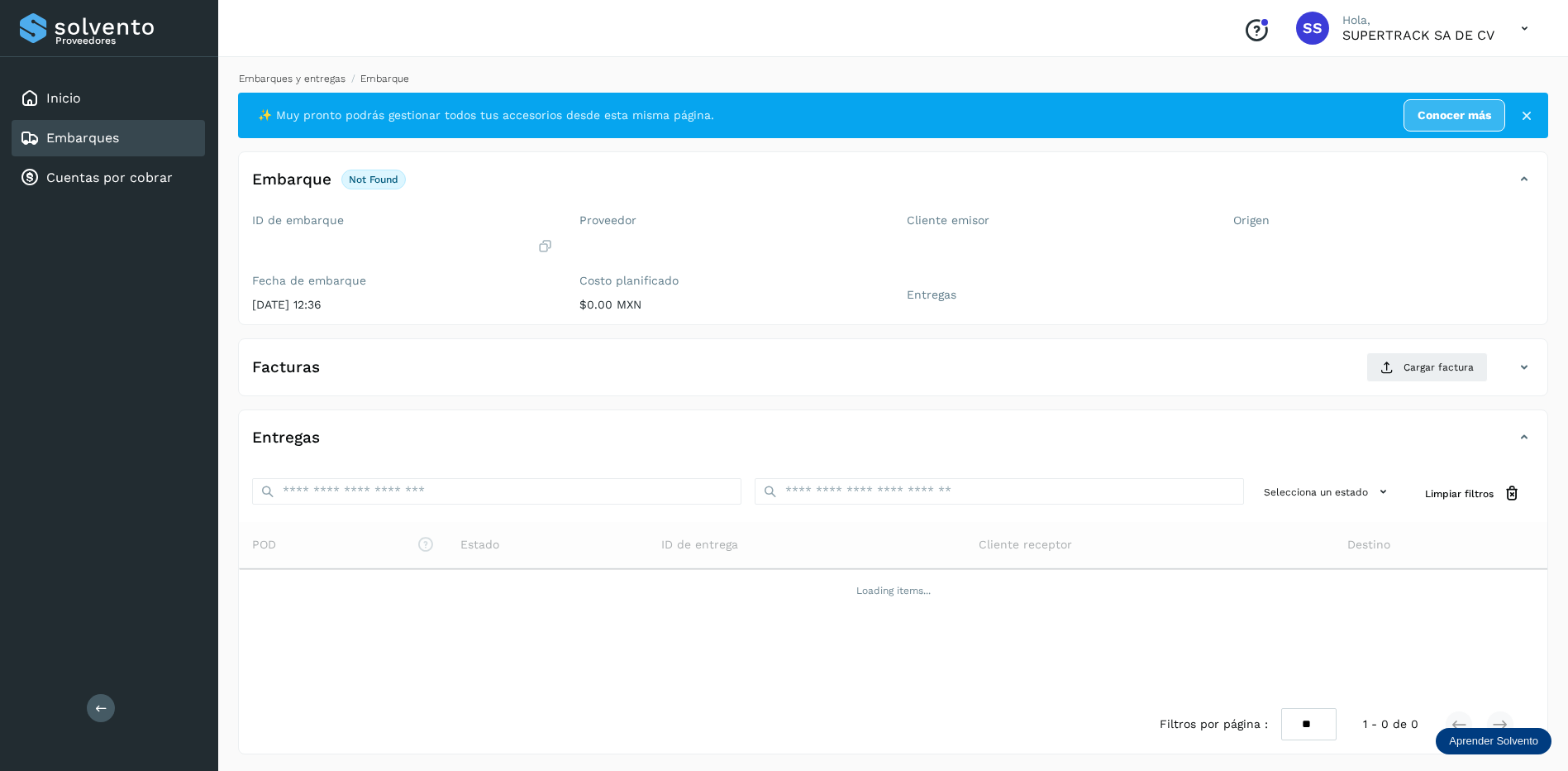
click at [314, 79] on link "Embarques y entregas" at bounding box center [292, 78] width 106 height 11
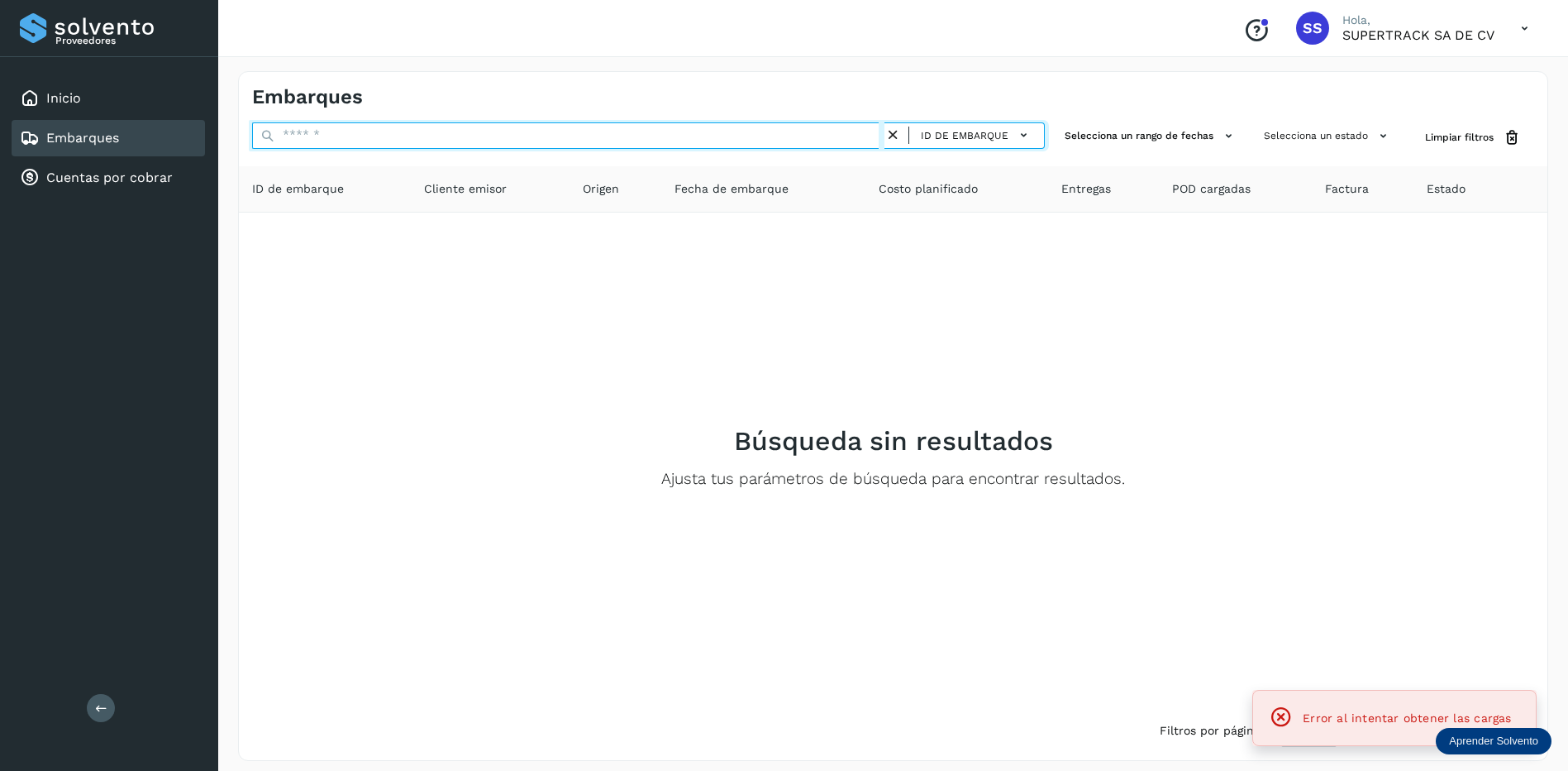
click at [325, 140] on input "text" at bounding box center [568, 136] width 633 height 27
type input "********"
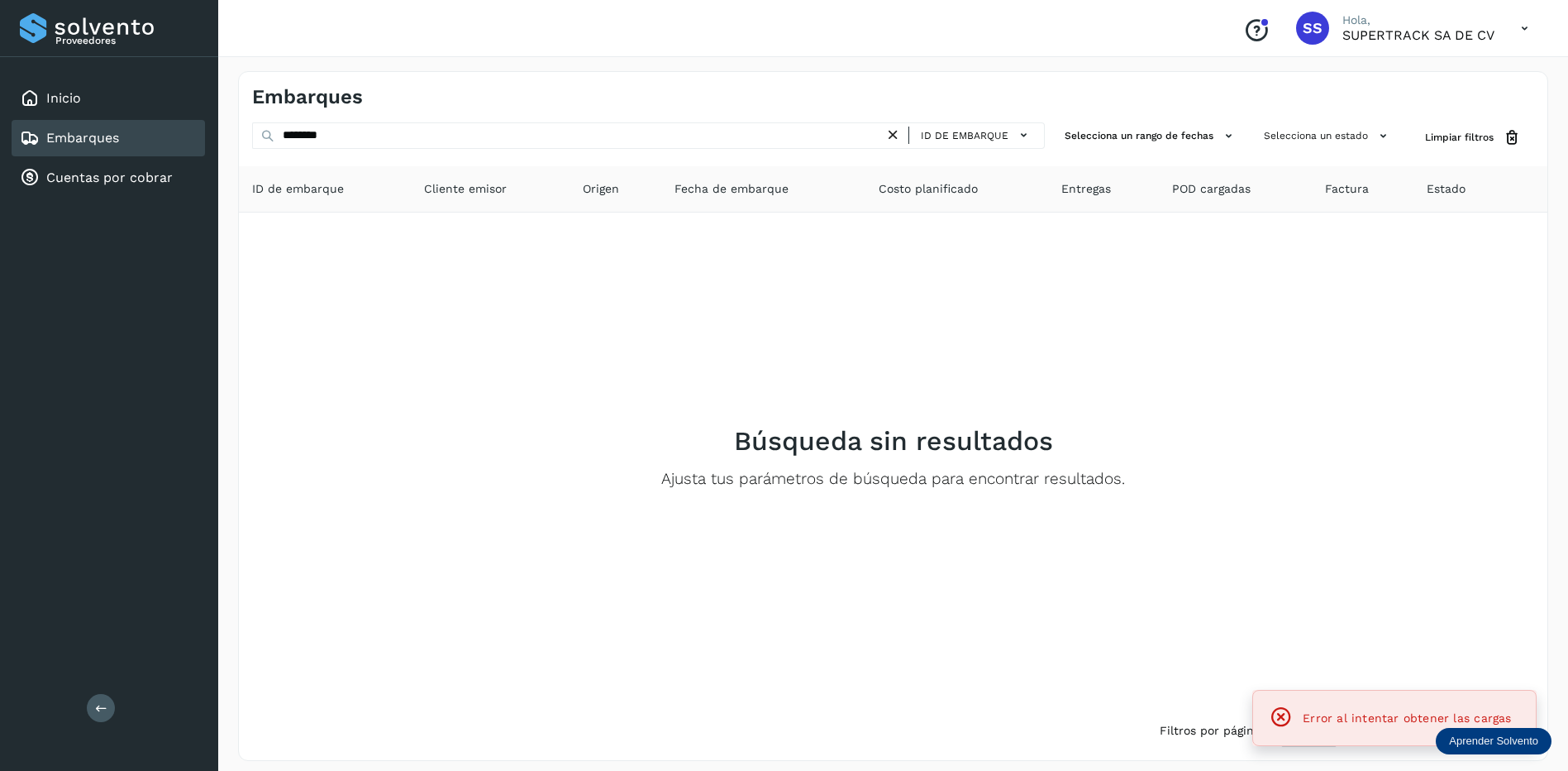
click at [1323, 705] on div "Error al intentar obtener las cargas" at bounding box center [1395, 718] width 257 height 32
drag, startPoint x: 1325, startPoint y: 705, endPoint x: 1331, endPoint y: 724, distance: 19.9
click at [1328, 707] on div "Error al intentar obtener las cargas" at bounding box center [1395, 718] width 257 height 32
click at [1331, 724] on span "Error al intentar obtener las cargas" at bounding box center [1407, 717] width 209 height 13
click at [1330, 723] on select "** ** **" at bounding box center [1309, 731] width 56 height 33
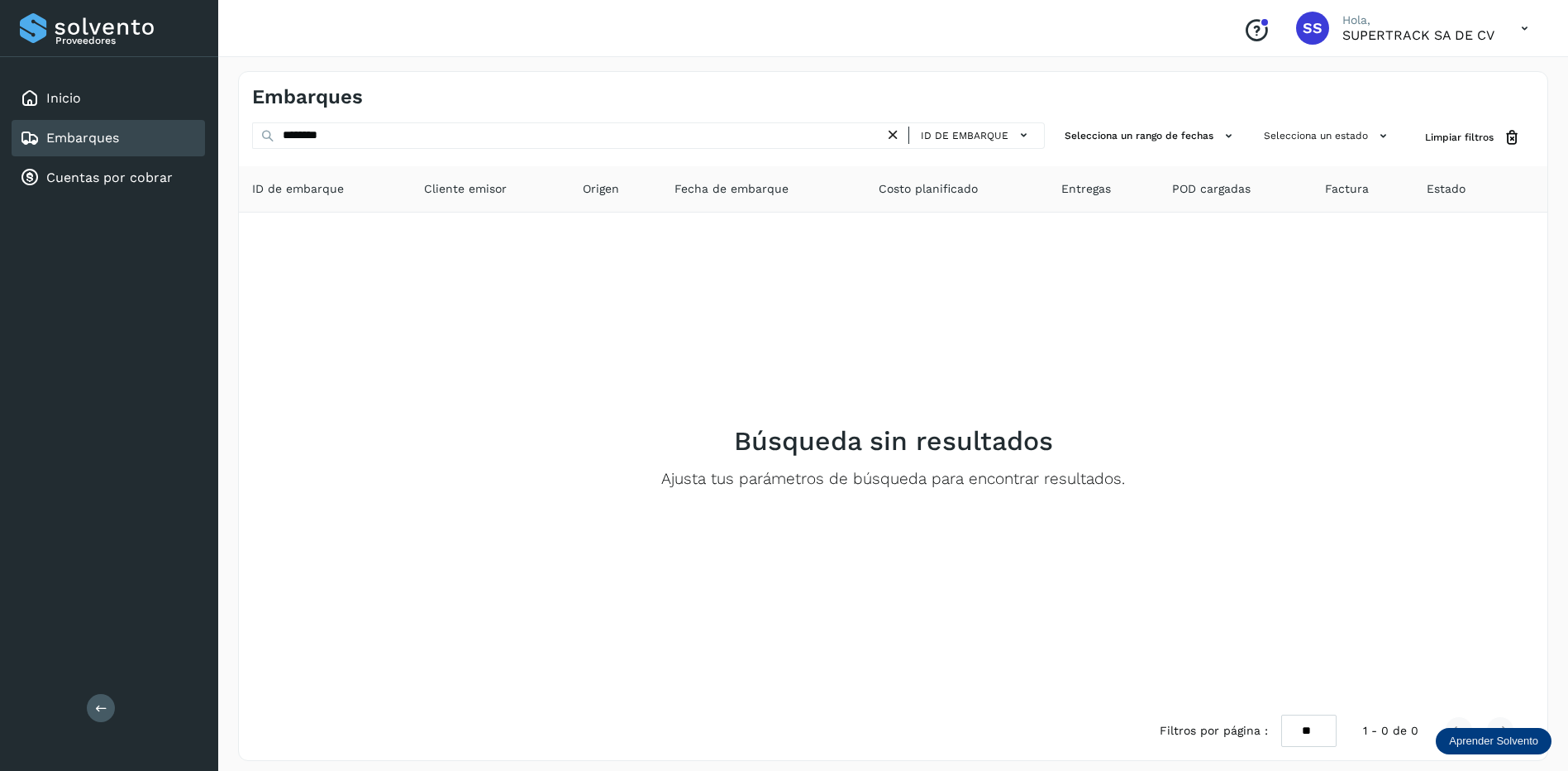
click at [1330, 722] on select "** ** **" at bounding box center [1309, 731] width 56 height 33
click at [1324, 732] on select "** ** **" at bounding box center [1309, 731] width 56 height 33
select select "**"
click at [1294, 714] on select "** ** **" at bounding box center [1309, 731] width 56 height 33
click at [1316, 730] on div "Error al intentar obtener las cargas" at bounding box center [1395, 718] width 257 height 32
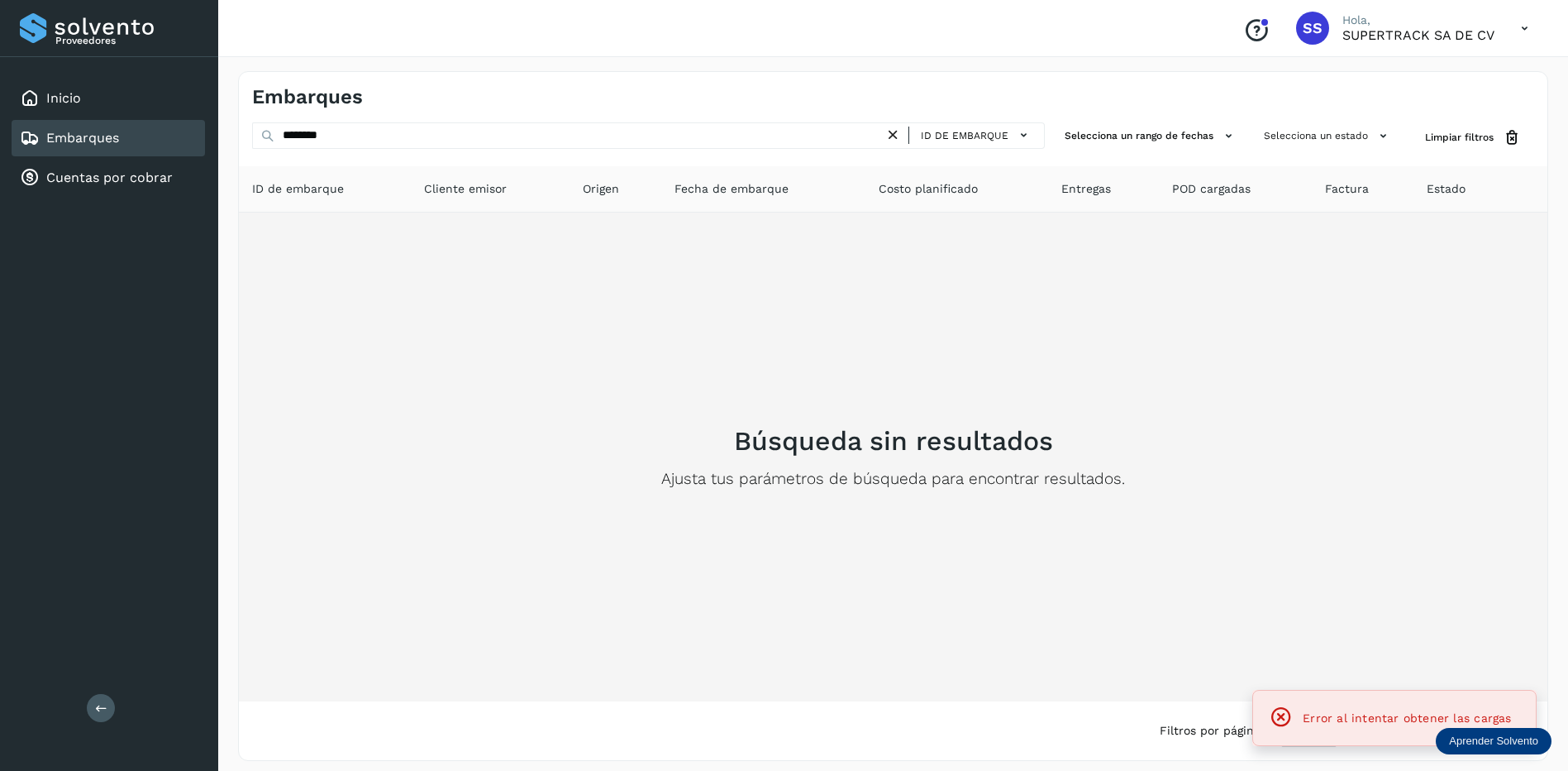
click at [1317, 637] on div "Búsqueda sin resultados Ajusta tus parámetros de búsqueda para encontrar result…" at bounding box center [893, 457] width 1282 height 462
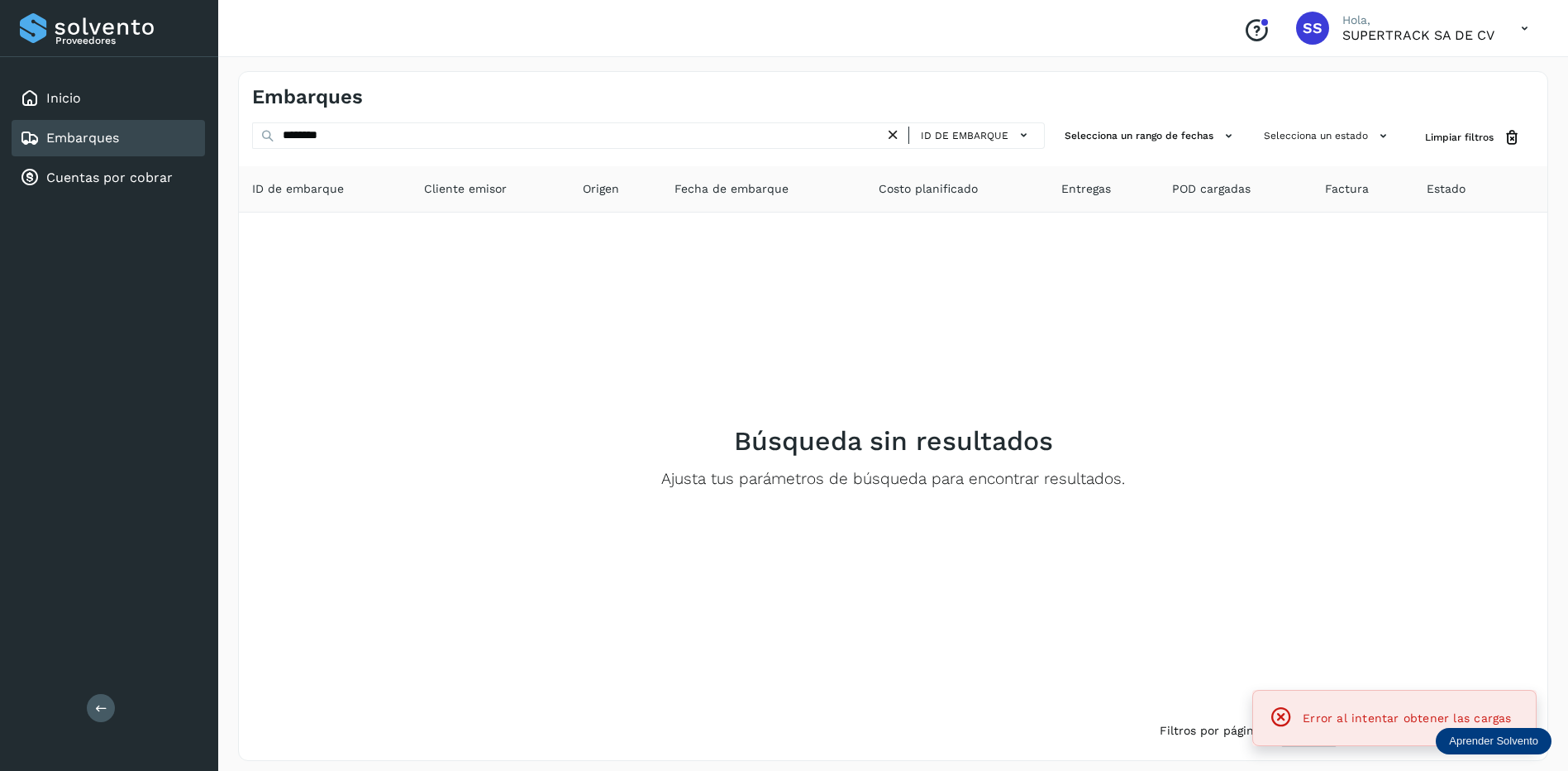
click at [1296, 723] on div at bounding box center [1284, 718] width 30 height 25
click at [1287, 721] on icon at bounding box center [1280, 717] width 23 height 23
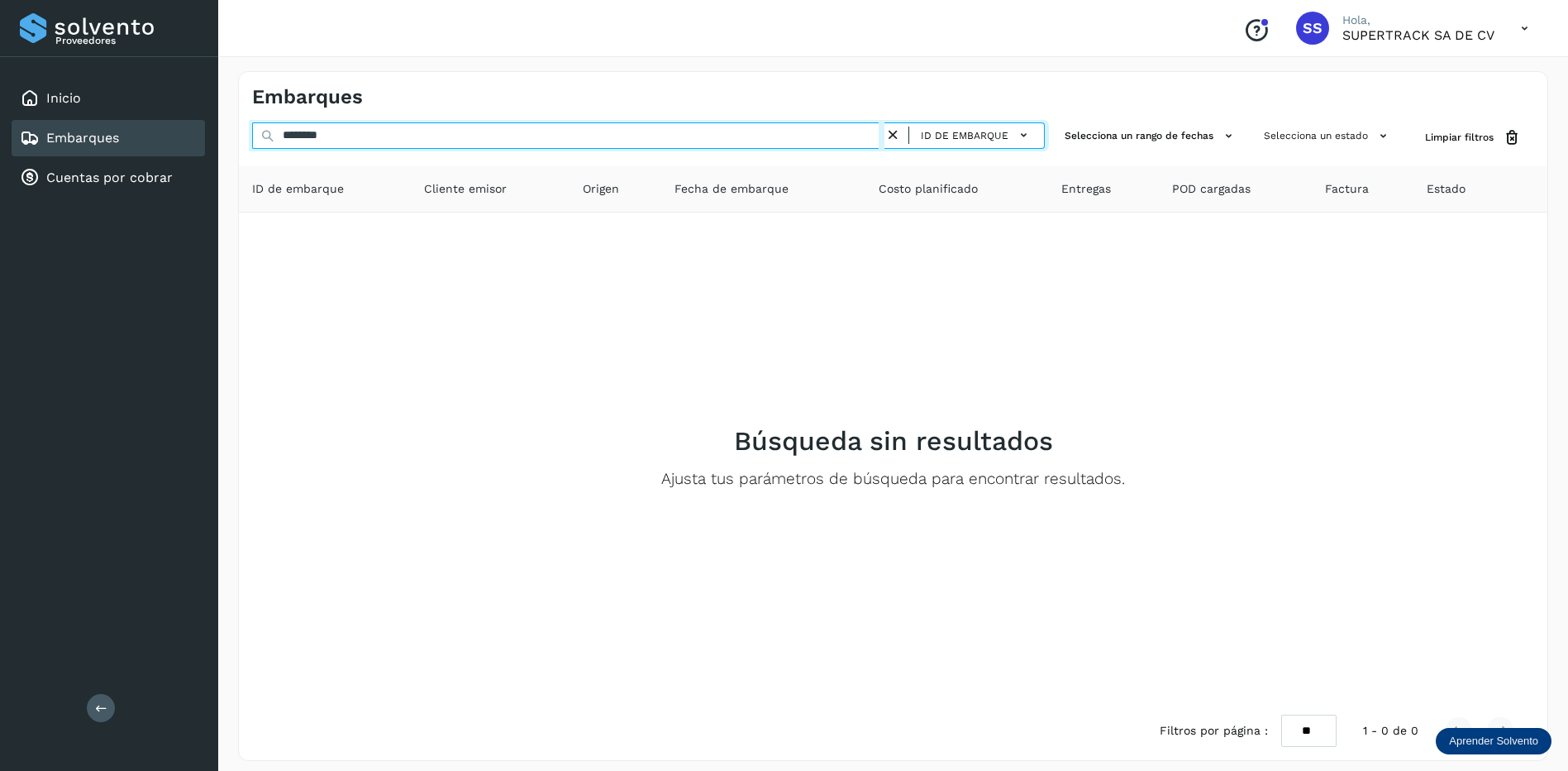
drag, startPoint x: 371, startPoint y: 127, endPoint x: 80, endPoint y: 132, distance: 291.0
click at [80, 136] on div "Proveedores Inicio Embarques Cuentas por cobrar Salir Conoce nuestros beneficio…" at bounding box center [784, 390] width 1568 height 780
type input "***"
select select "**"
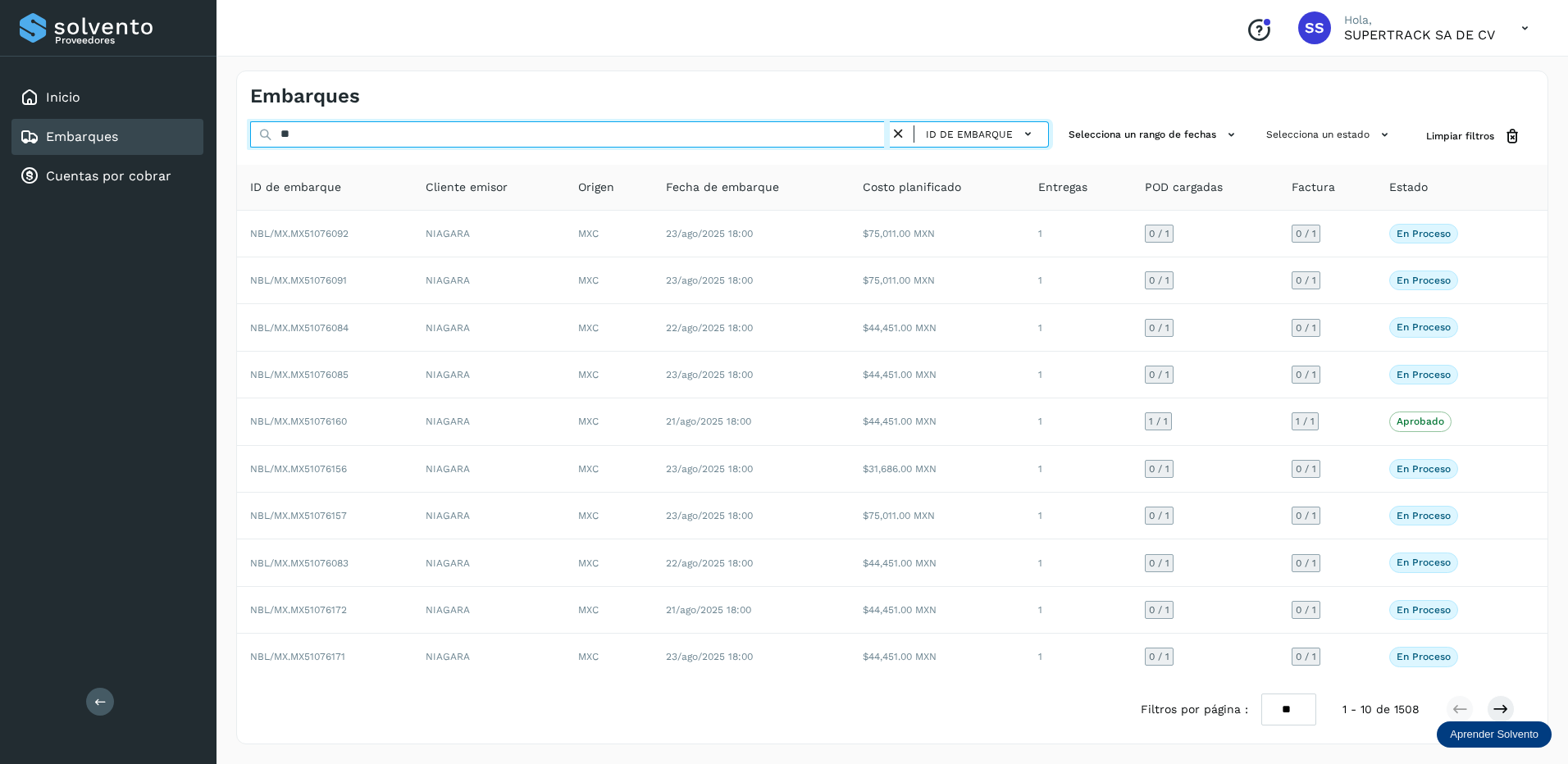
type input "*"
type input "********"
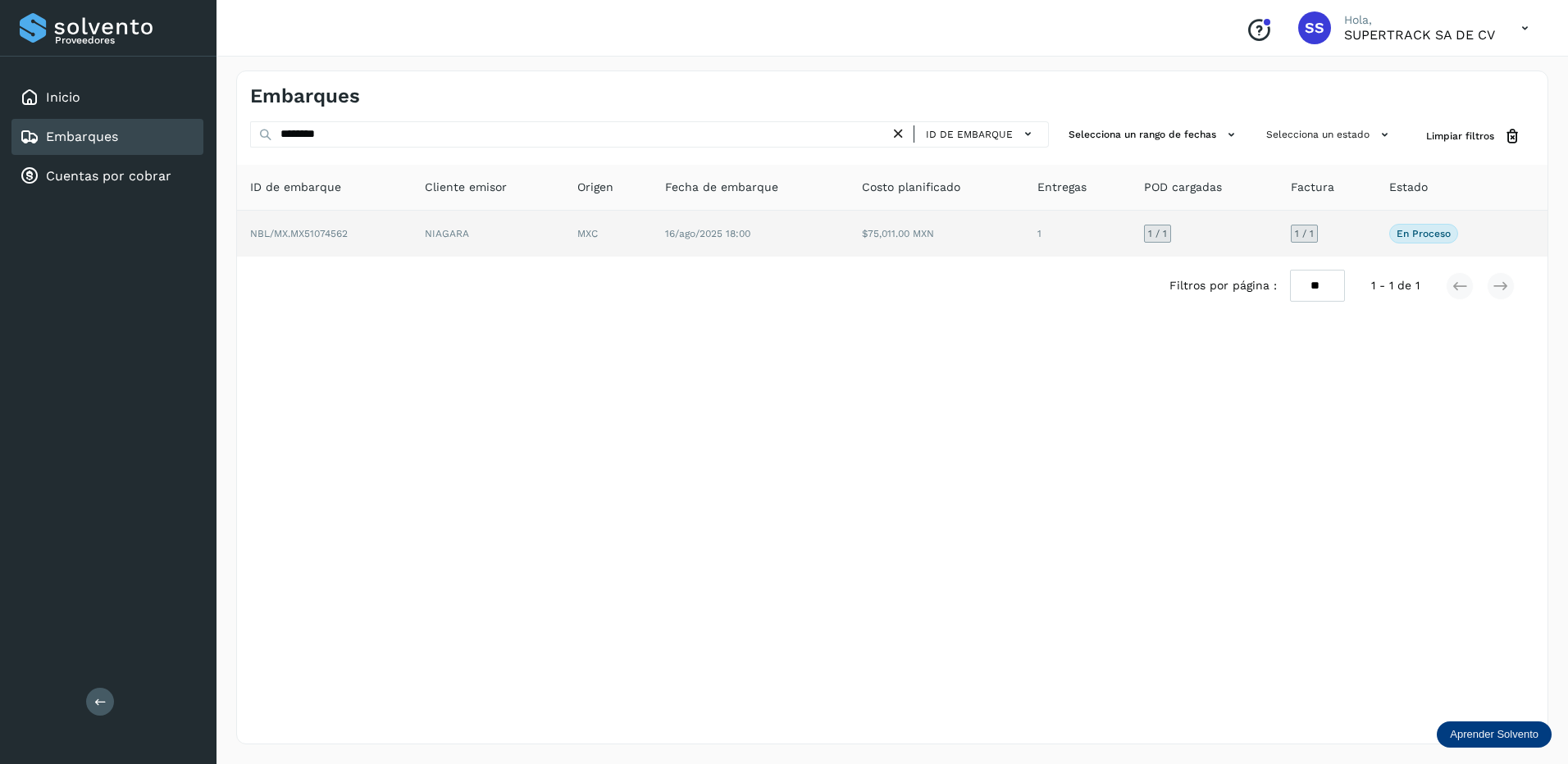
click at [564, 232] on td "NIAGARA" at bounding box center [608, 234] width 88 height 46
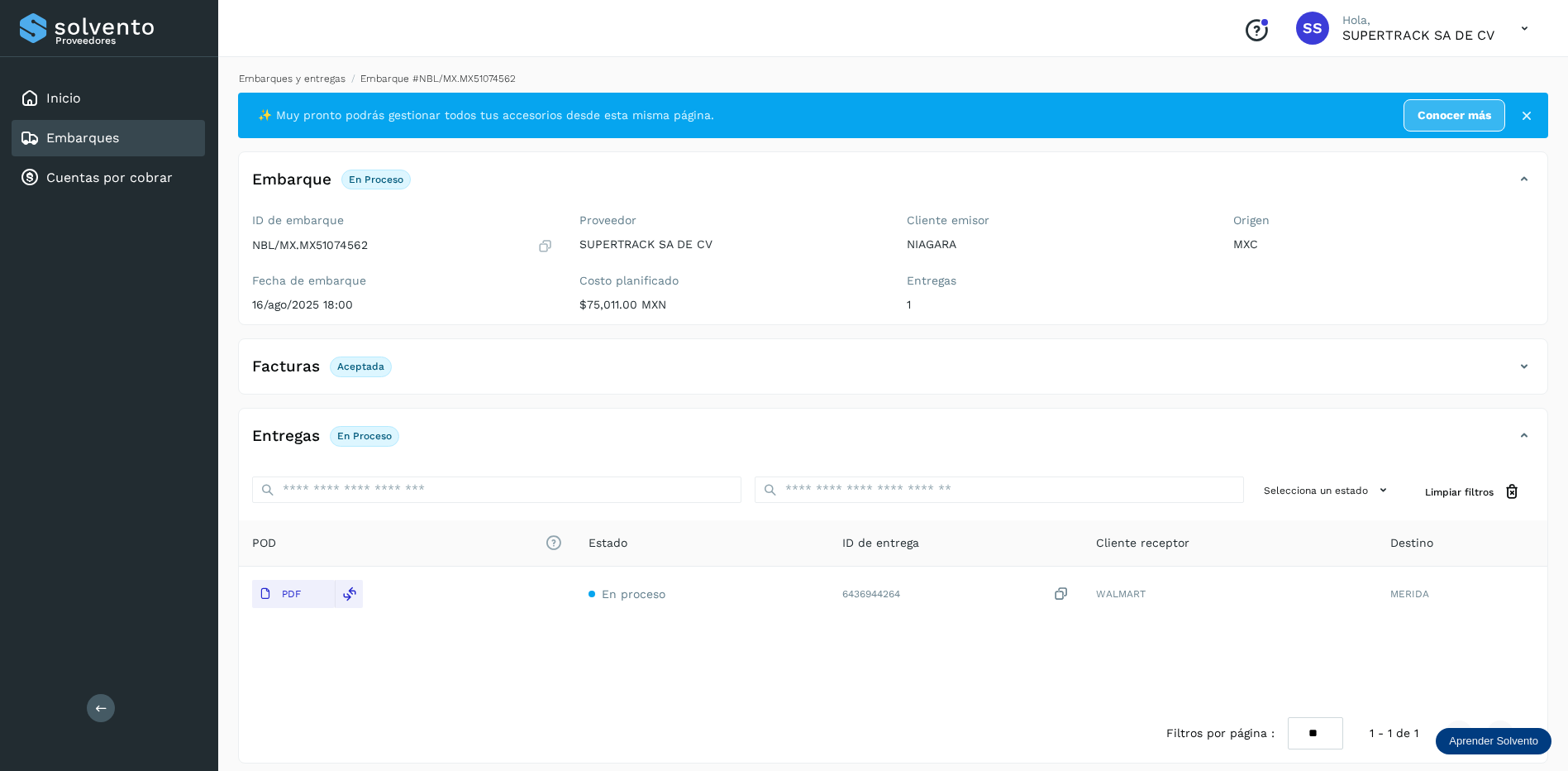
click at [298, 76] on link "Embarques y entregas" at bounding box center [292, 78] width 106 height 11
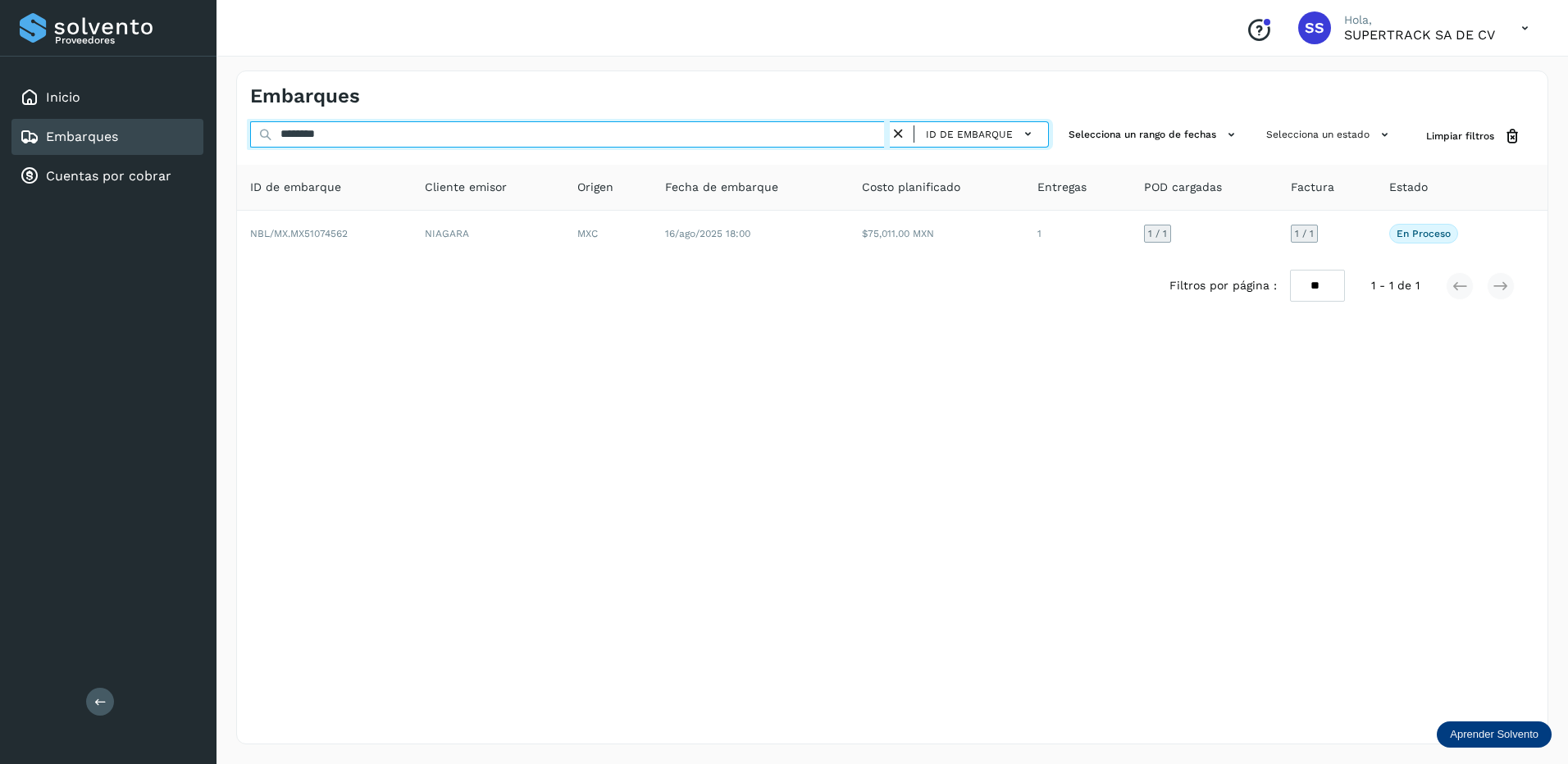
drag, startPoint x: 358, startPoint y: 131, endPoint x: 176, endPoint y: 132, distance: 182.0
click at [176, 132] on div "Proveedores Inicio Embarques Cuentas por cobrar Salir Conoce nuestros beneficio…" at bounding box center [784, 382] width 1568 height 764
click at [278, 129] on input "********" at bounding box center [569, 134] width 639 height 26
type input "********"
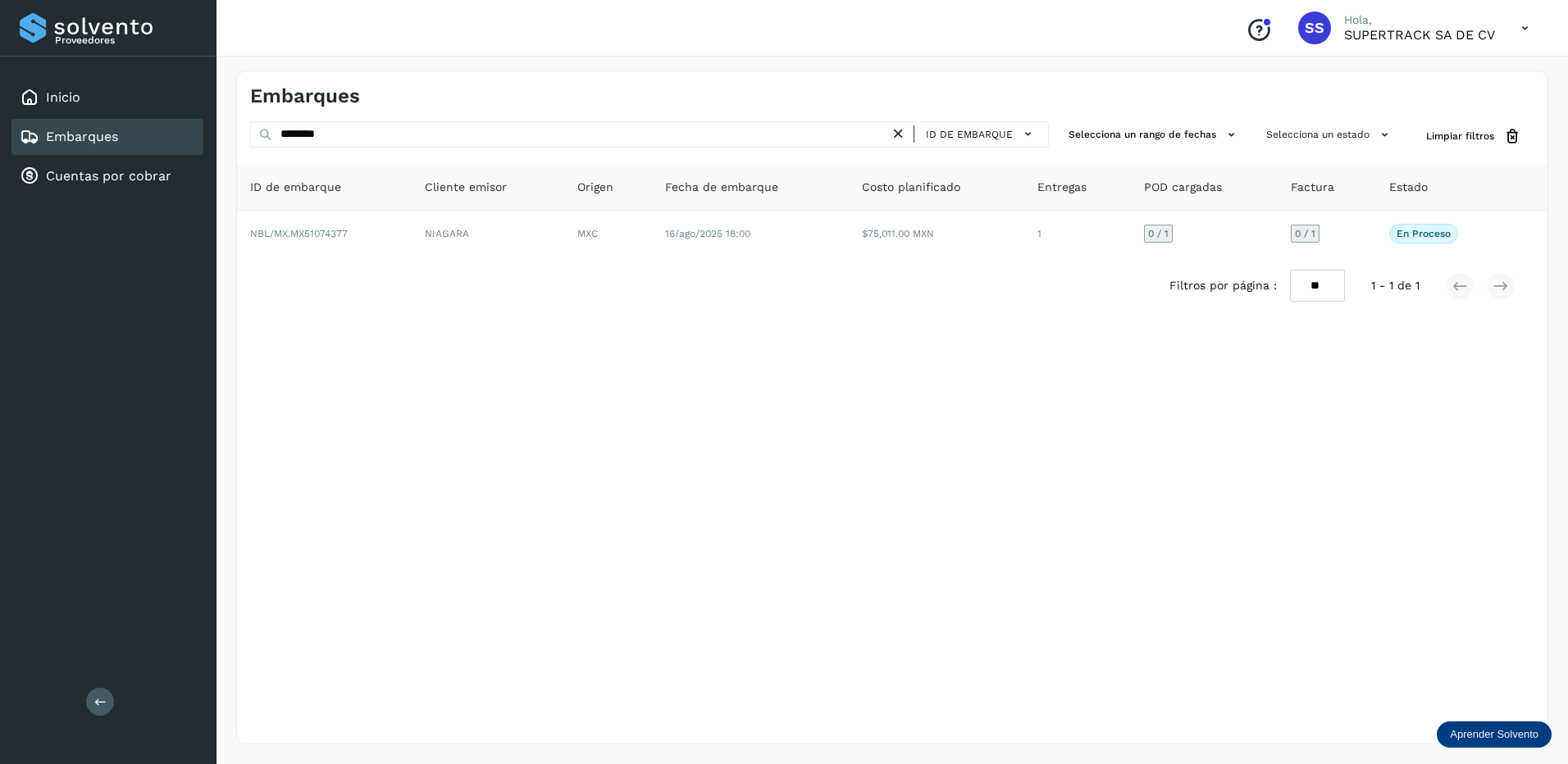
click at [412, 208] on th "ID de embarque" at bounding box center [488, 188] width 152 height 46
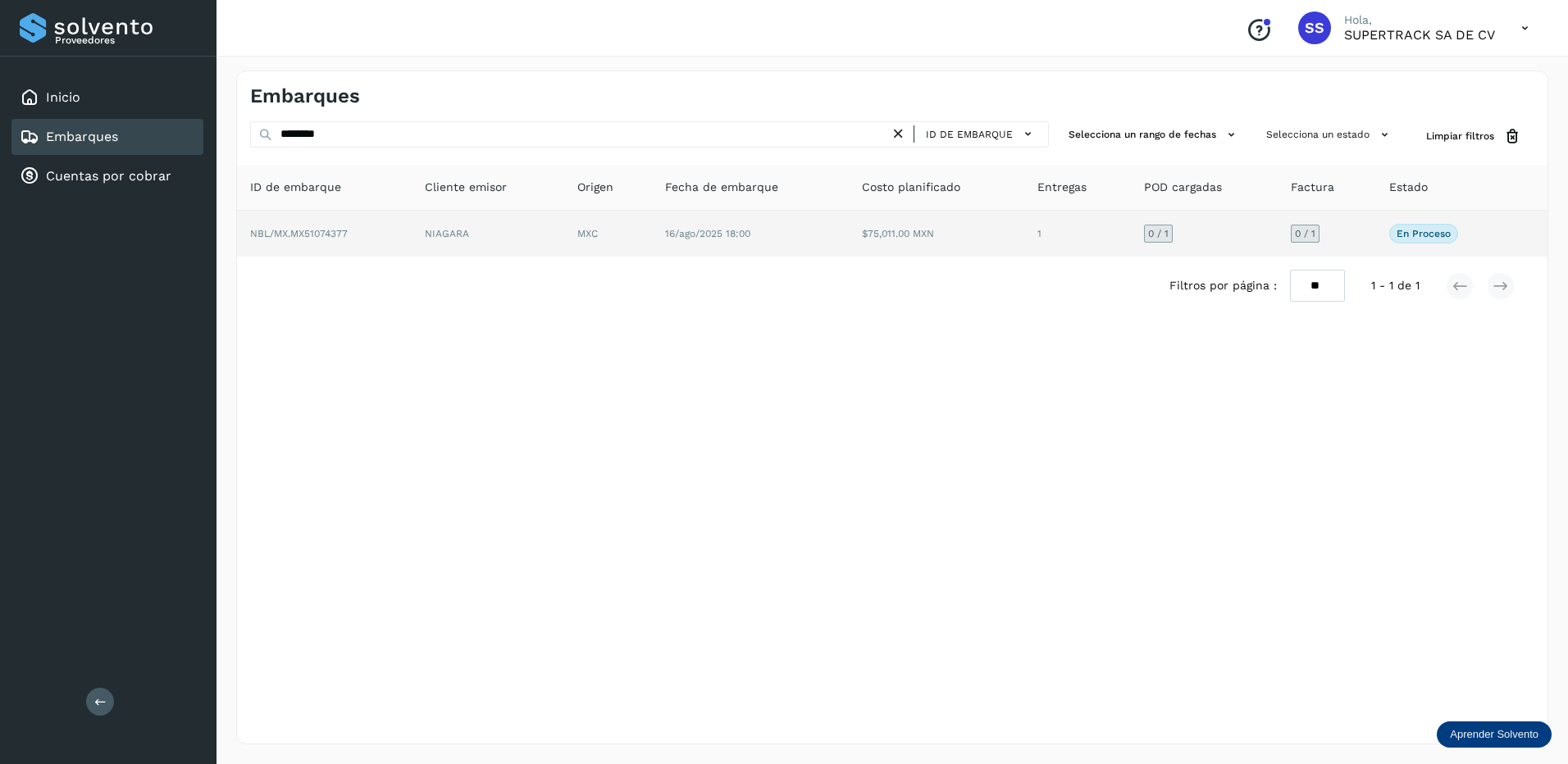
click at [412, 226] on td "NBL/MX.MX51074377" at bounding box center [488, 234] width 152 height 46
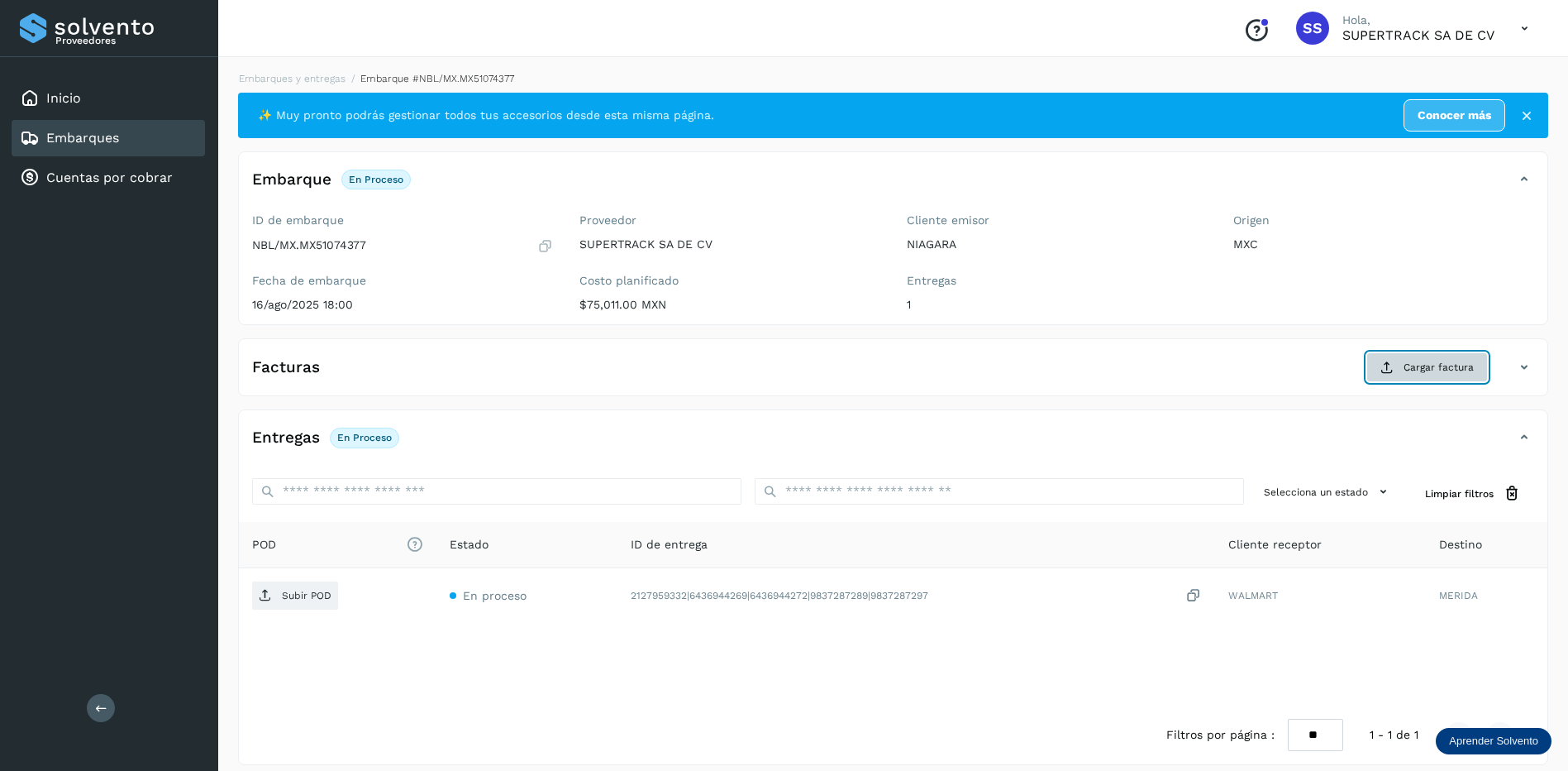
click at [1405, 376] on button "Cargar factura" at bounding box center [1427, 367] width 122 height 30
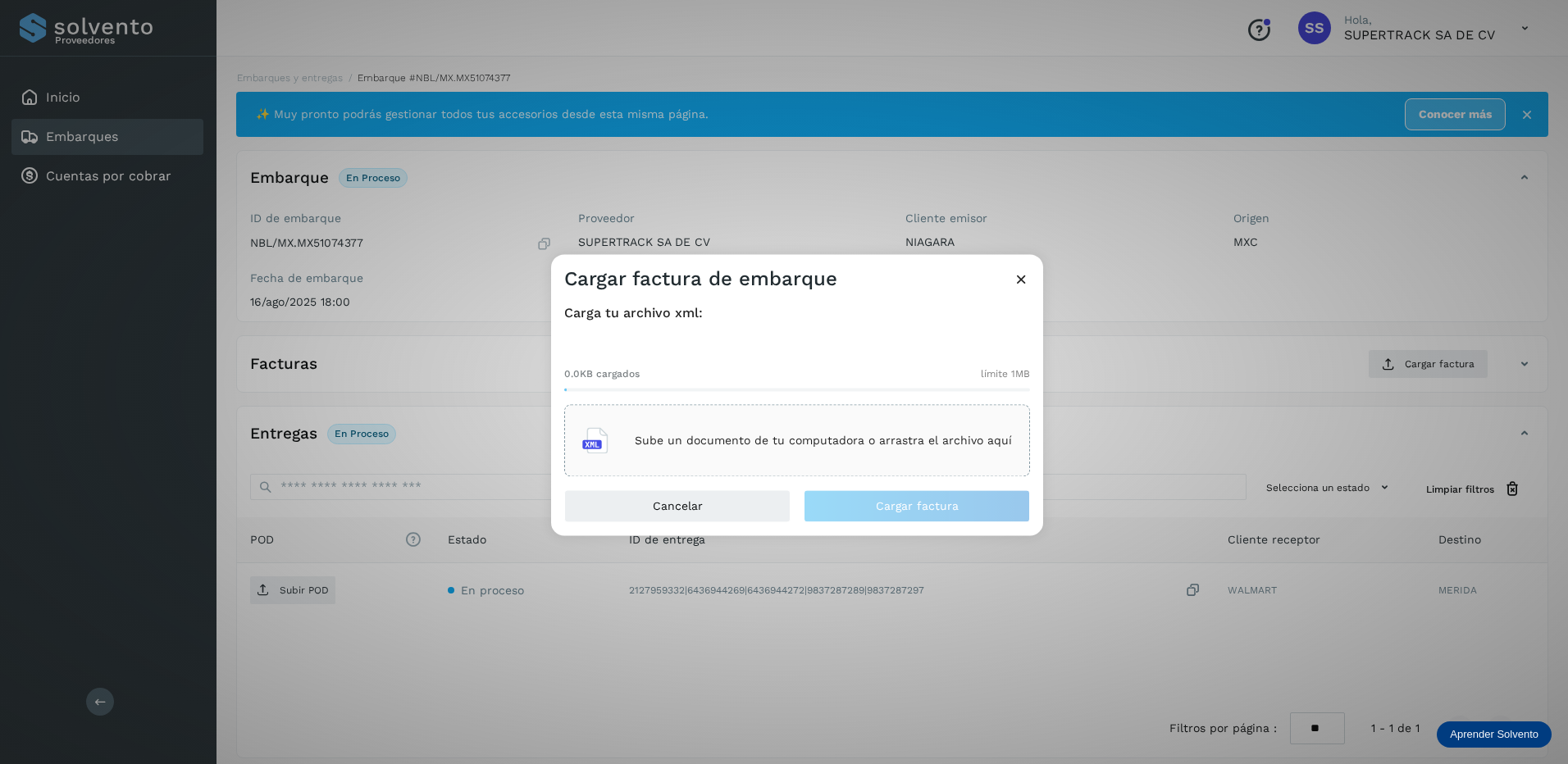
click at [752, 448] on div "Sube un documento de tu computadora o arrastra el archivo aquí" at bounding box center [797, 441] width 430 height 44
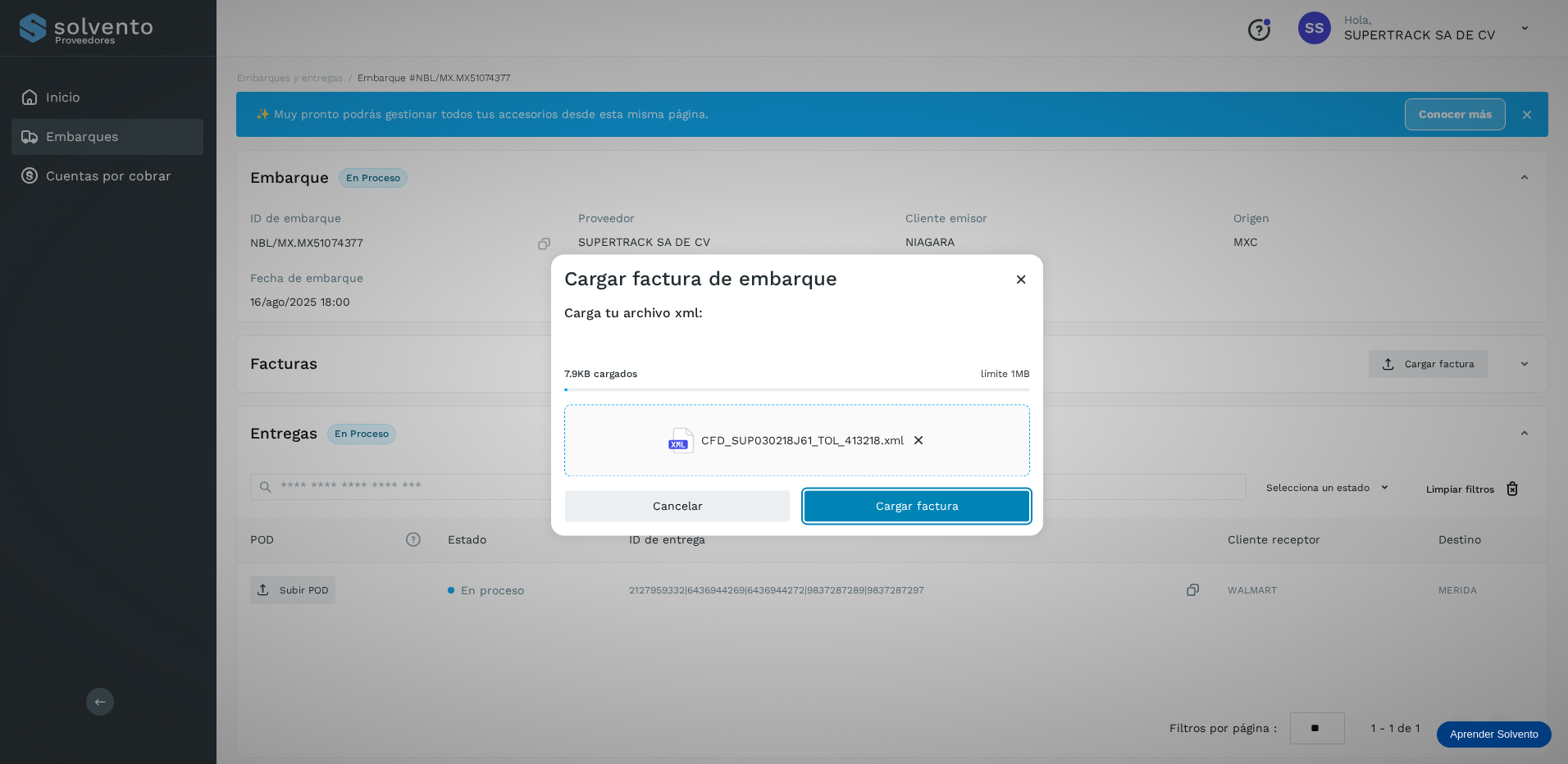
click at [884, 497] on button "Cargar factura" at bounding box center [917, 506] width 226 height 33
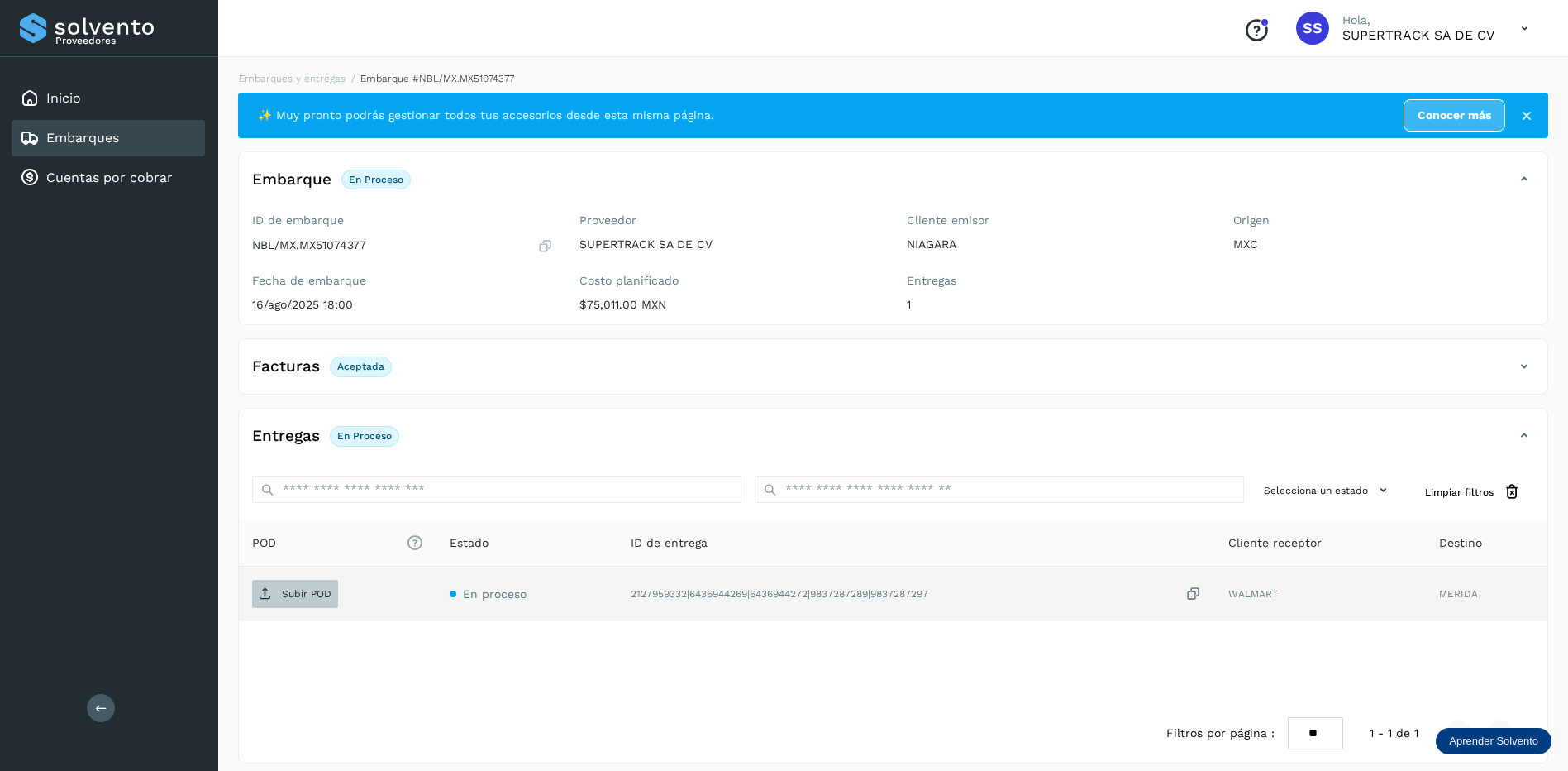
click at [300, 592] on p "Subir POD" at bounding box center [306, 593] width 50 height 11
click at [293, 76] on link "Embarques y entregas" at bounding box center [292, 78] width 106 height 11
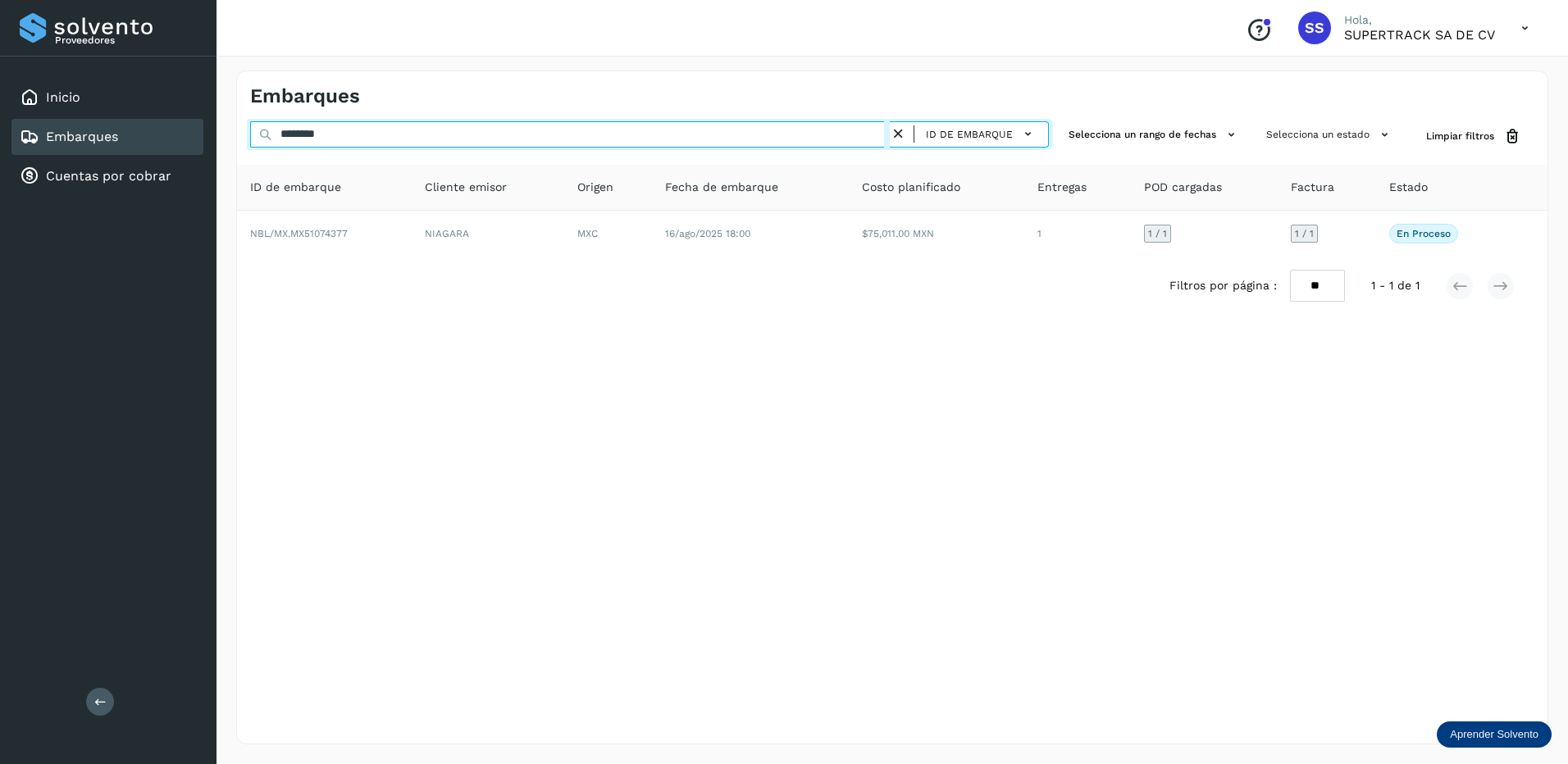
drag, startPoint x: 355, startPoint y: 130, endPoint x: 204, endPoint y: 115, distance: 151.7
click at [206, 115] on div "Proveedores Inicio Embarques Cuentas por cobrar Salir Conoce nuestros beneficio…" at bounding box center [784, 382] width 1568 height 764
drag, startPoint x: 323, startPoint y: 139, endPoint x: 264, endPoint y: 137, distance: 59.0
click at [263, 139] on div "******** ID de embarque" at bounding box center [650, 137] width 798 height 31
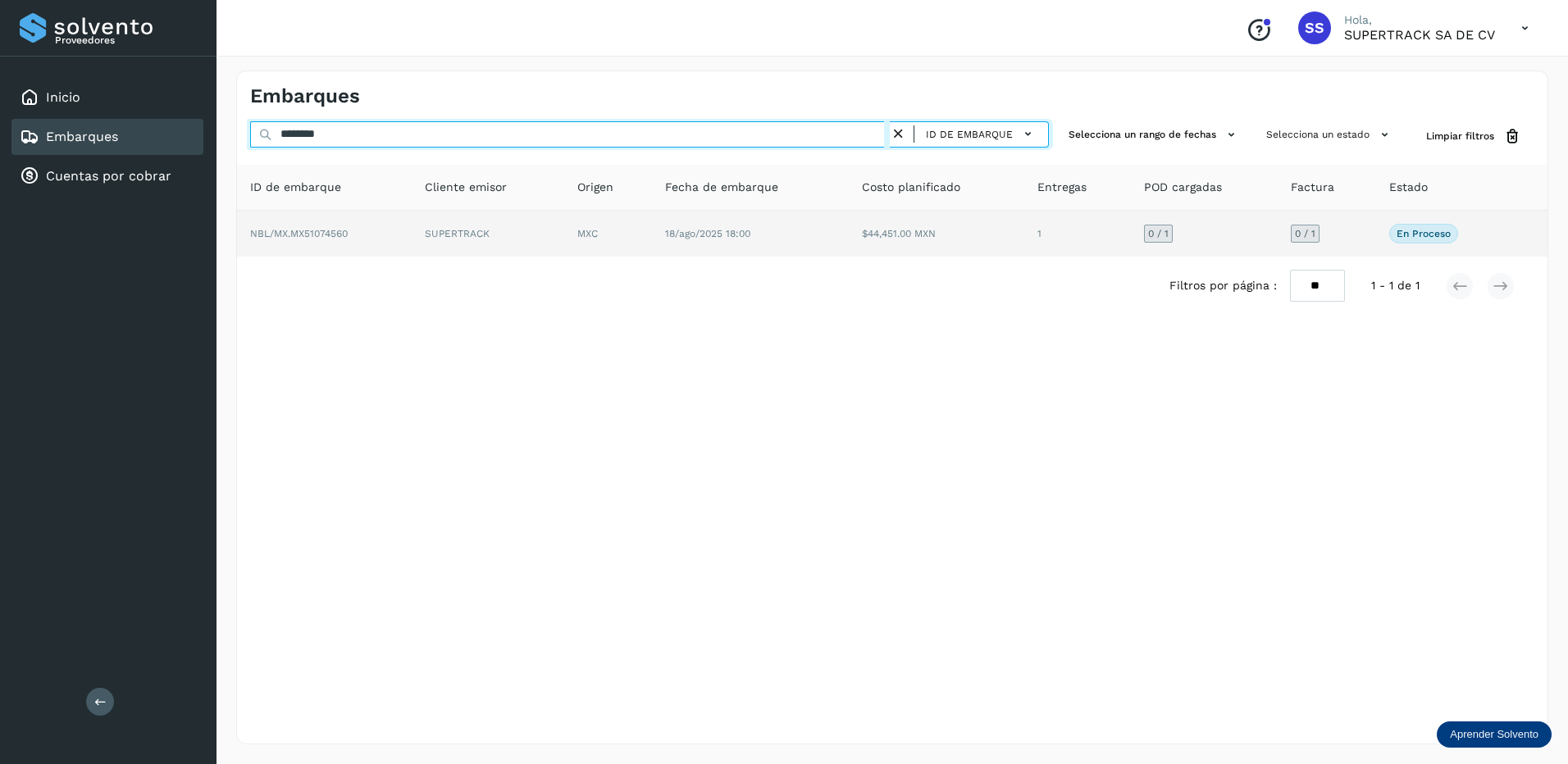
type input "********"
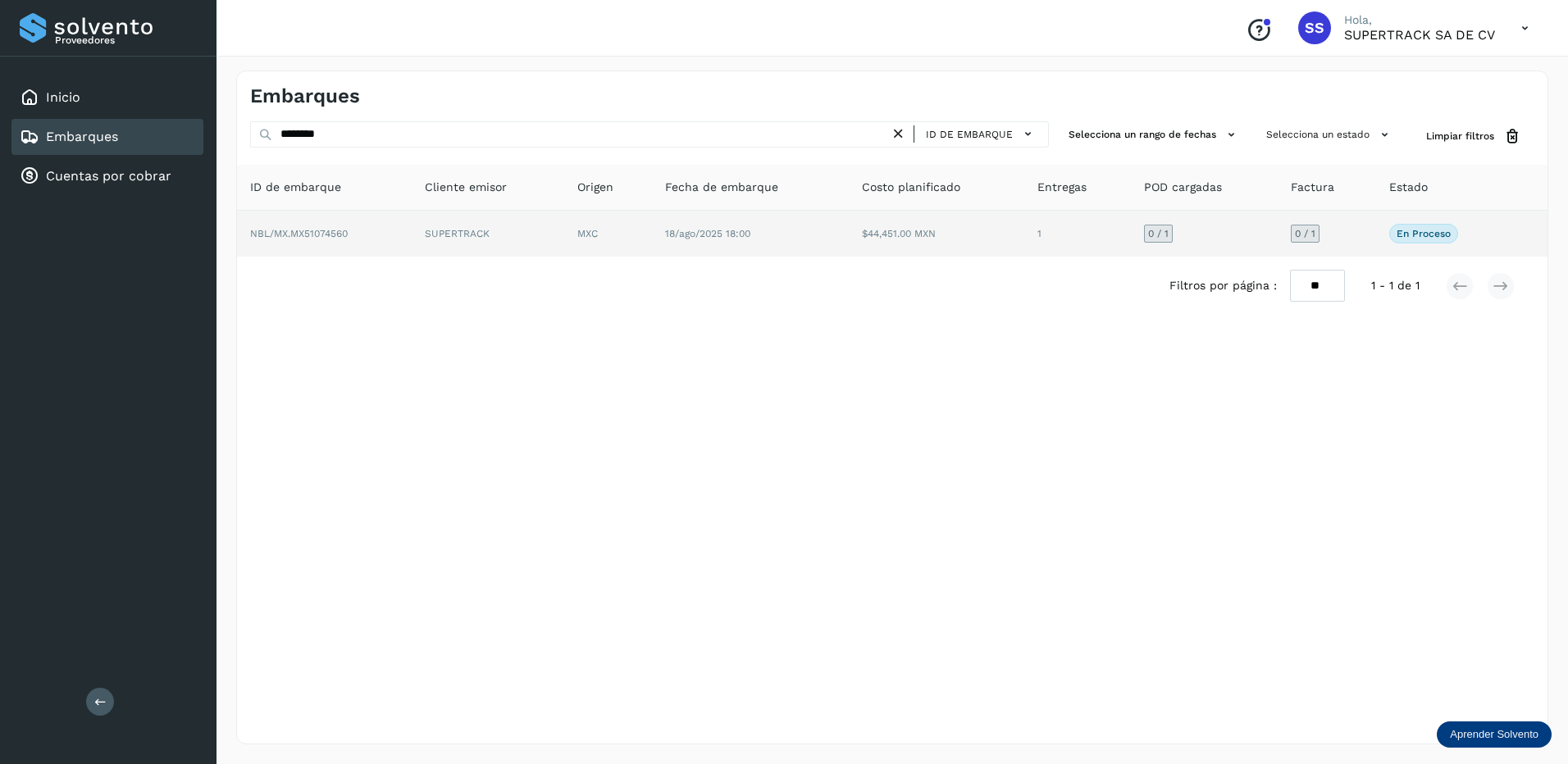
click at [412, 230] on td "NBL/MX.MX51074560" at bounding box center [488, 234] width 152 height 46
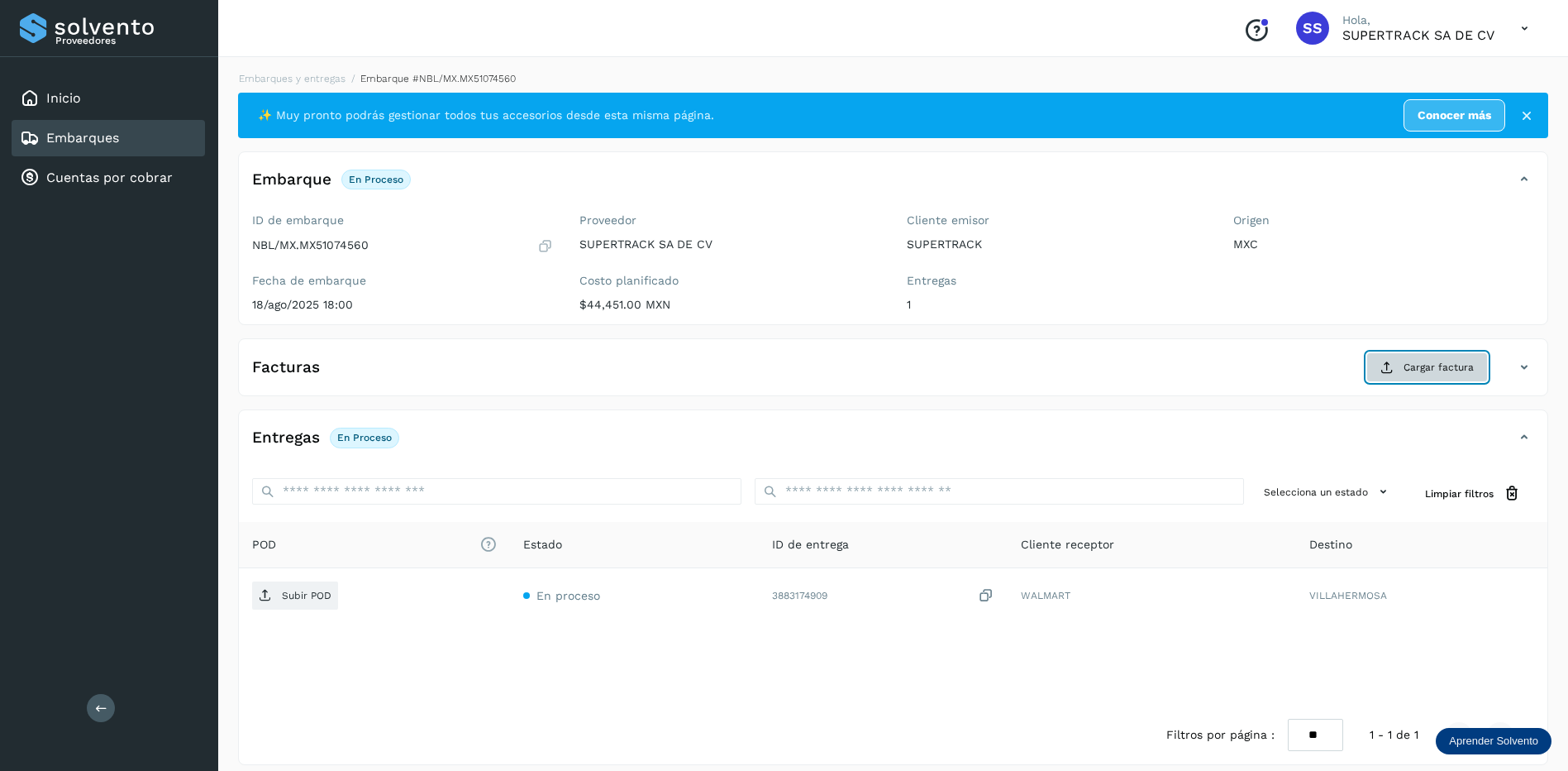
click at [1402, 361] on button "Cargar factura" at bounding box center [1427, 367] width 122 height 30
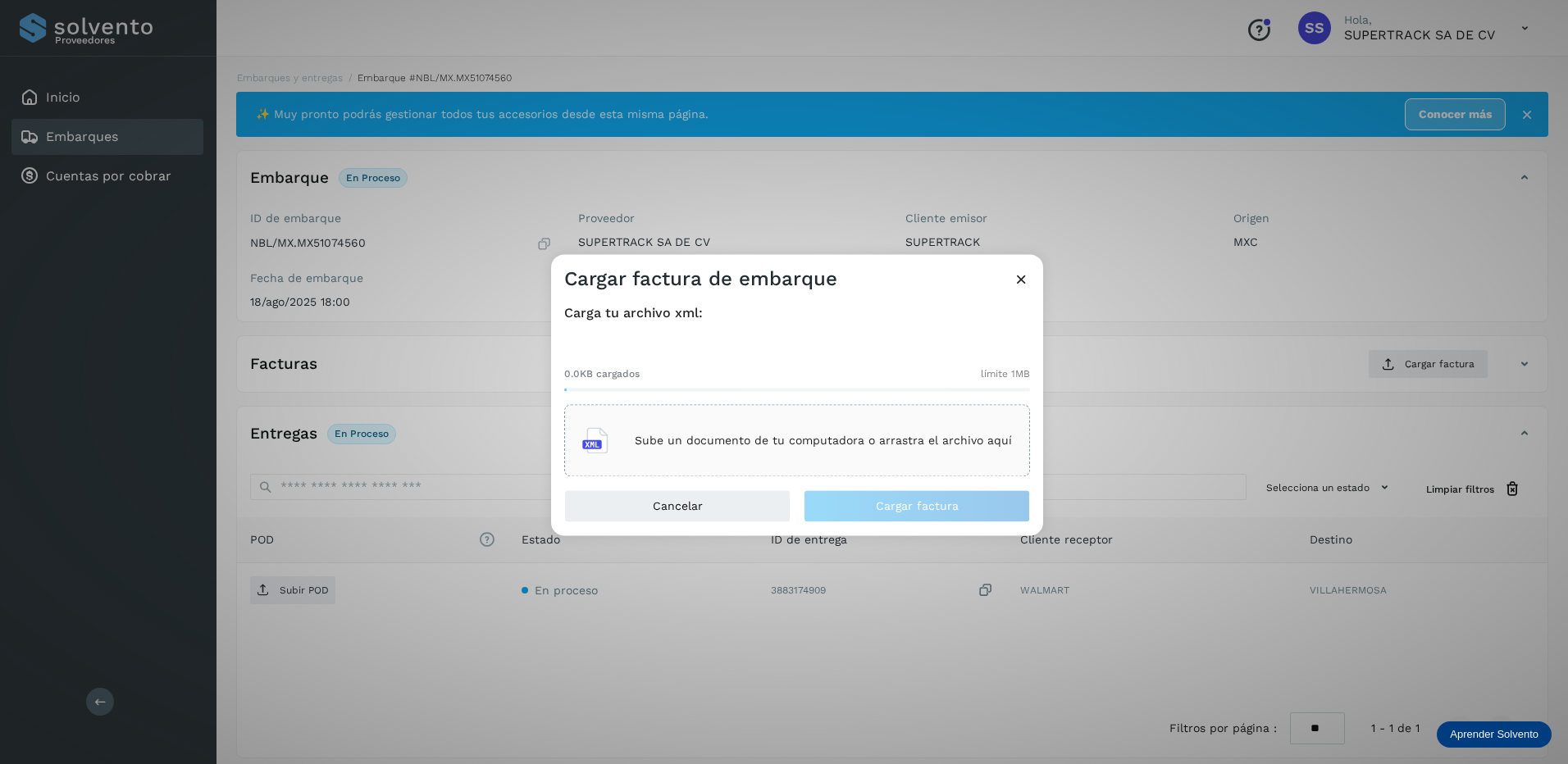
click at [747, 451] on div "Sube un documento de tu computadora o arrastra el archivo aquí" at bounding box center [797, 441] width 430 height 44
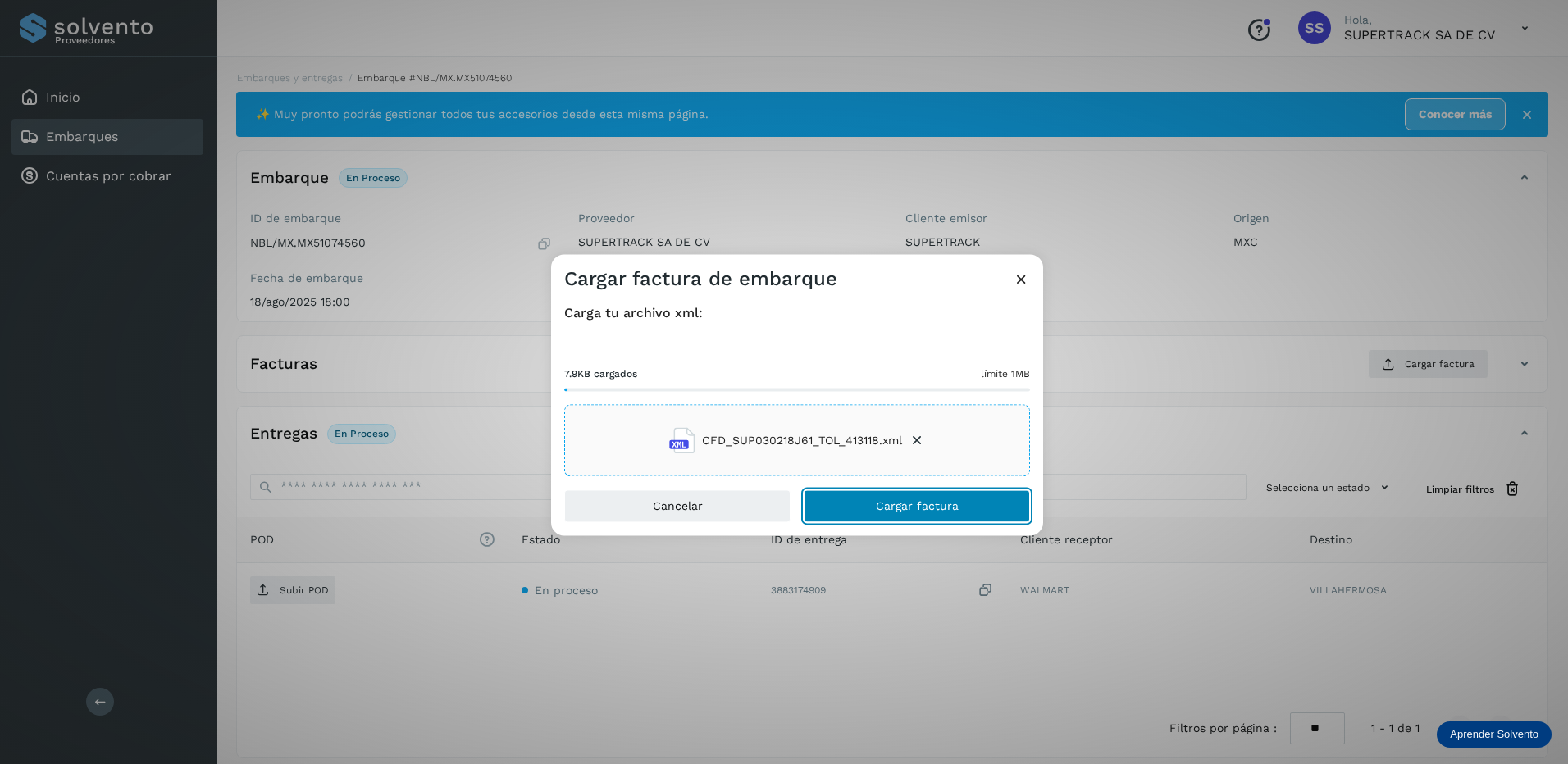
click at [913, 516] on button "Cargar factura" at bounding box center [917, 506] width 226 height 33
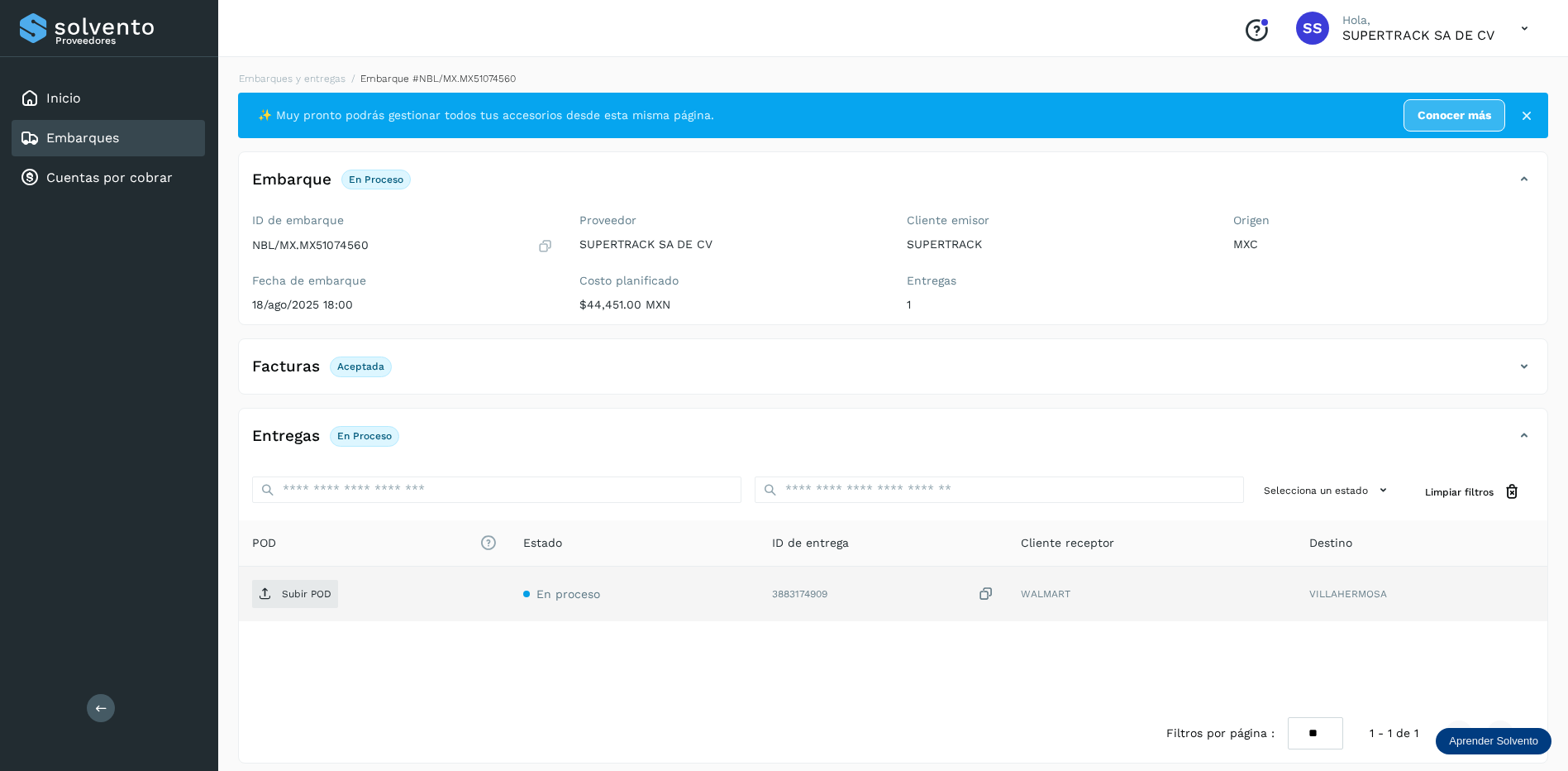
click at [510, 577] on td "Subir POD" at bounding box center [634, 594] width 249 height 55
click at [322, 591] on p "Subir POD" at bounding box center [306, 593] width 50 height 11
click at [321, 77] on link "Embarques y entregas" at bounding box center [292, 78] width 106 height 11
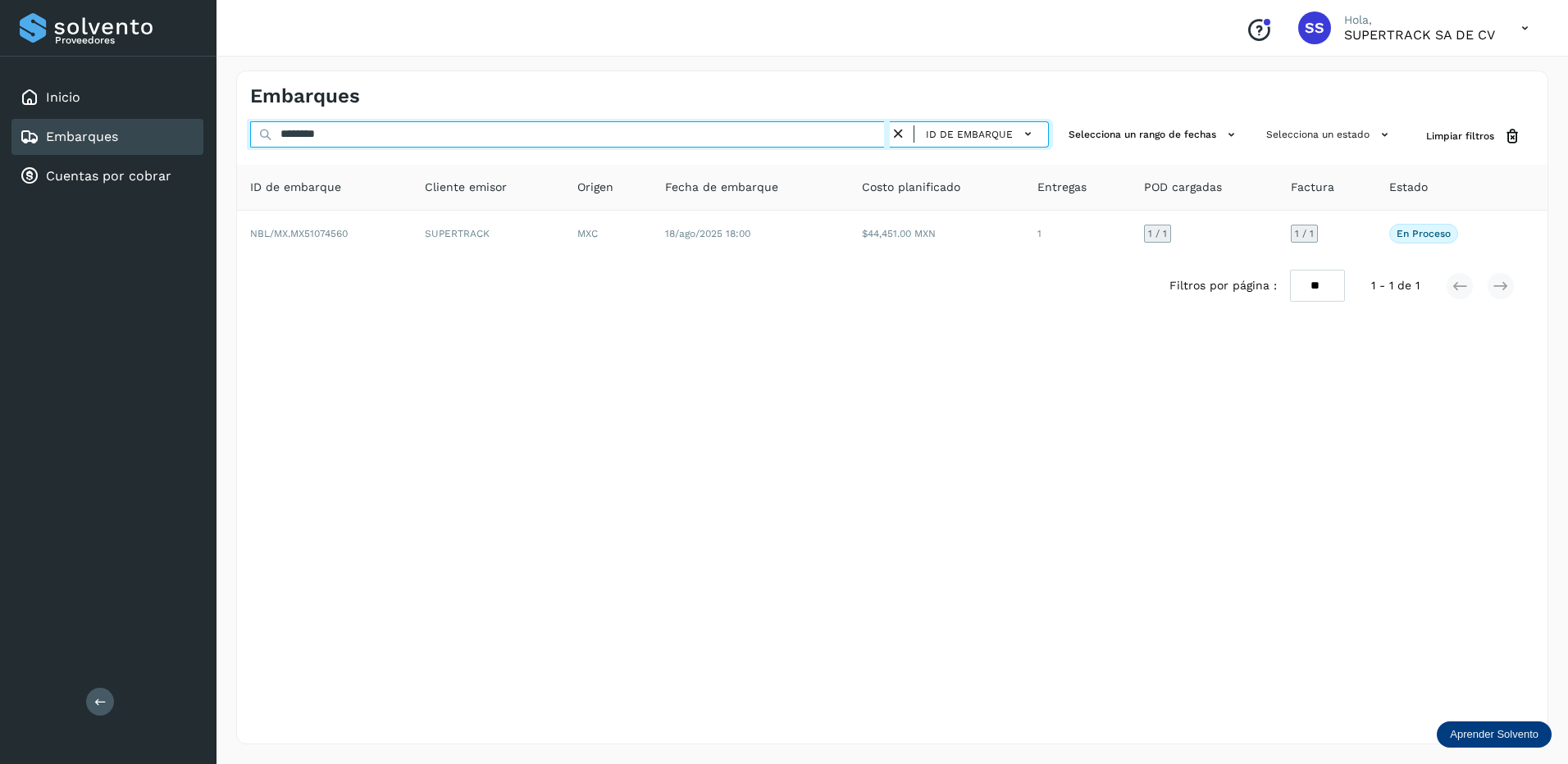
drag, startPoint x: 353, startPoint y: 132, endPoint x: 209, endPoint y: 114, distance: 145.1
click at [209, 114] on div "Proveedores Inicio Embarques Cuentas por cobrar Salir Conoce nuestros beneficio…" at bounding box center [784, 382] width 1568 height 764
drag, startPoint x: 400, startPoint y: 131, endPoint x: 258, endPoint y: 131, distance: 142.0
click at [258, 131] on div "******** ID de embarque" at bounding box center [650, 137] width 798 height 31
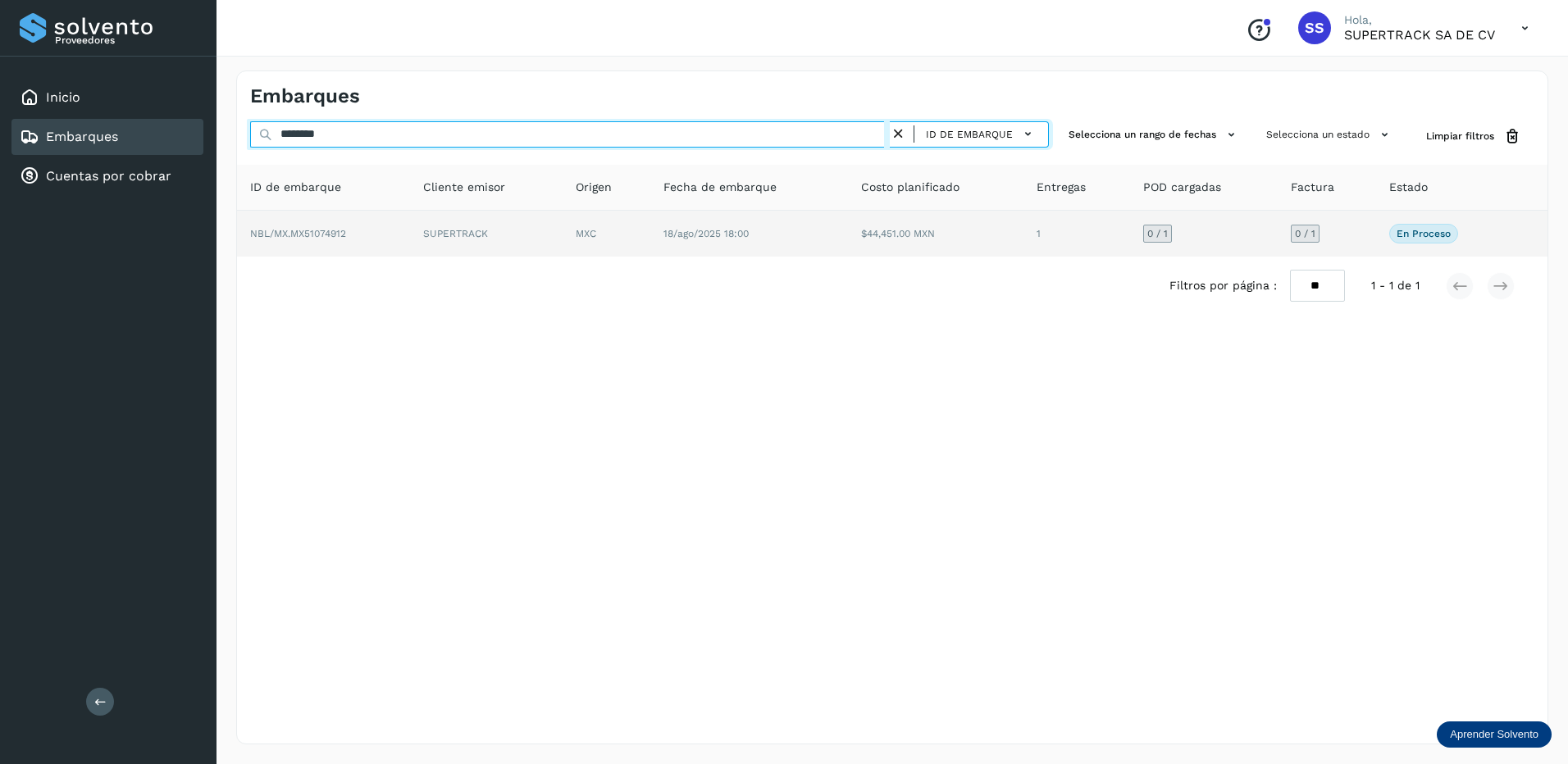
type input "********"
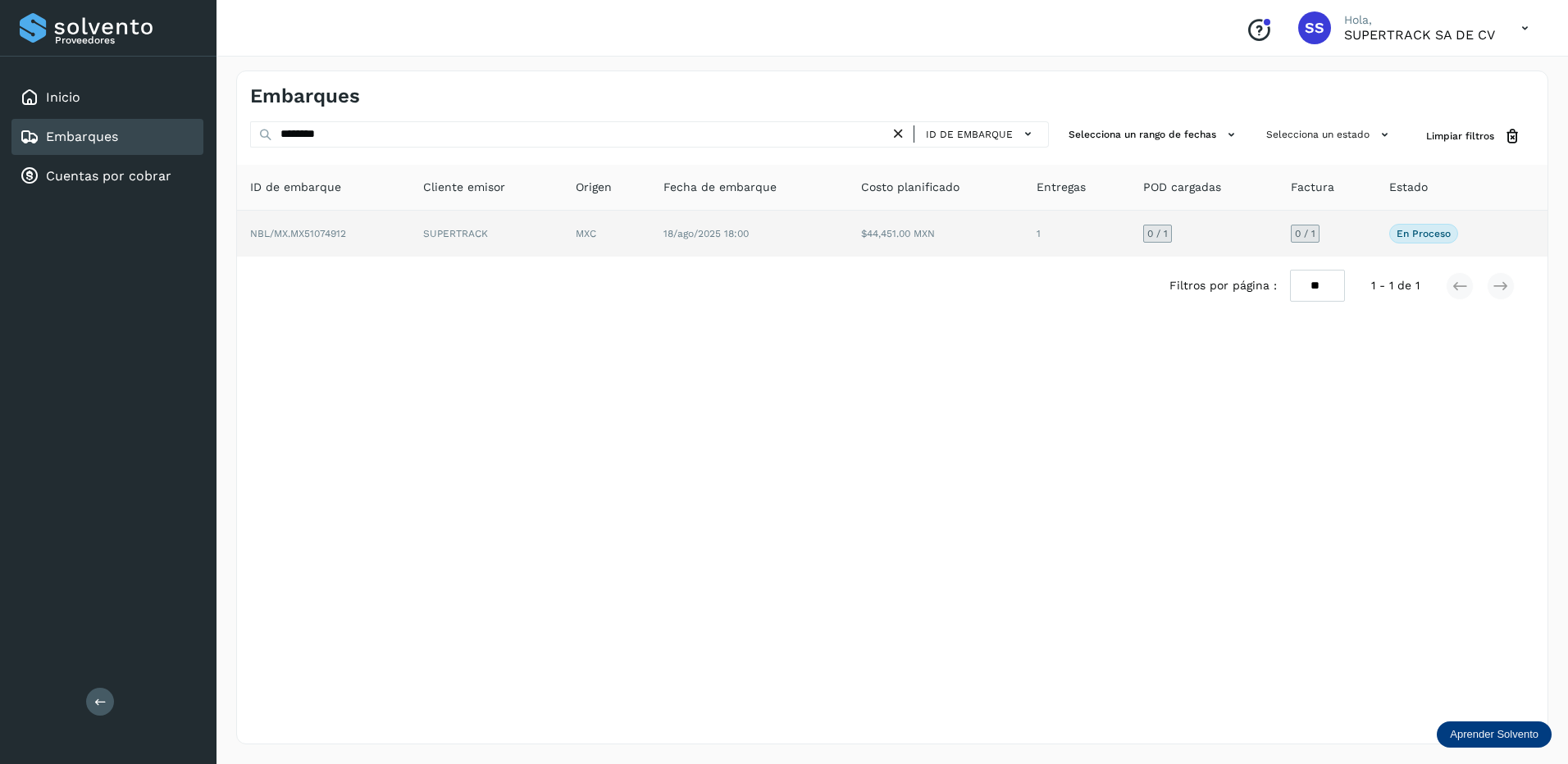
click at [410, 226] on td "NBL/MX.MX51074912" at bounding box center [487, 234] width 153 height 46
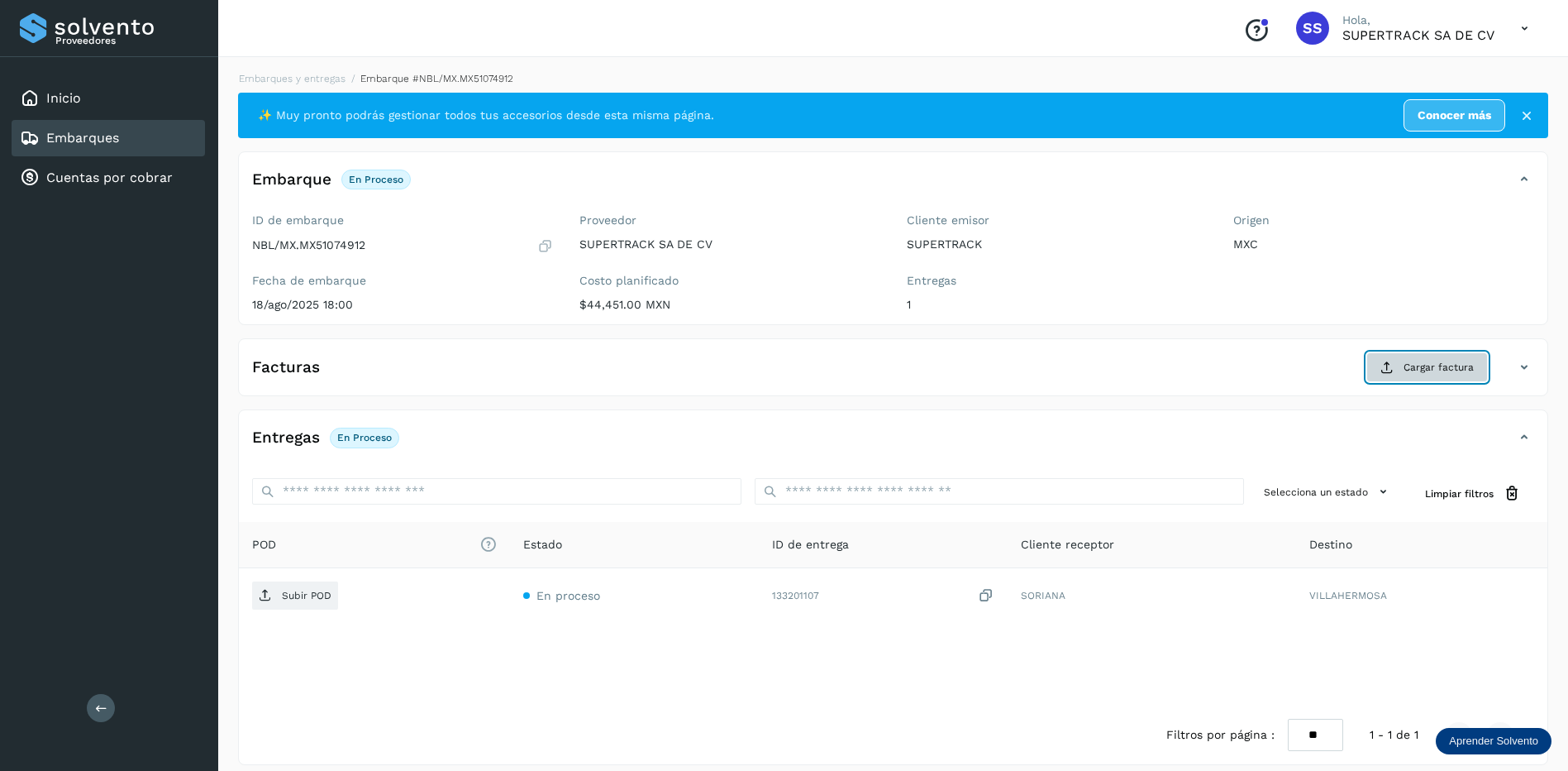
click at [1412, 367] on span "Cargar factura" at bounding box center [1438, 367] width 70 height 15
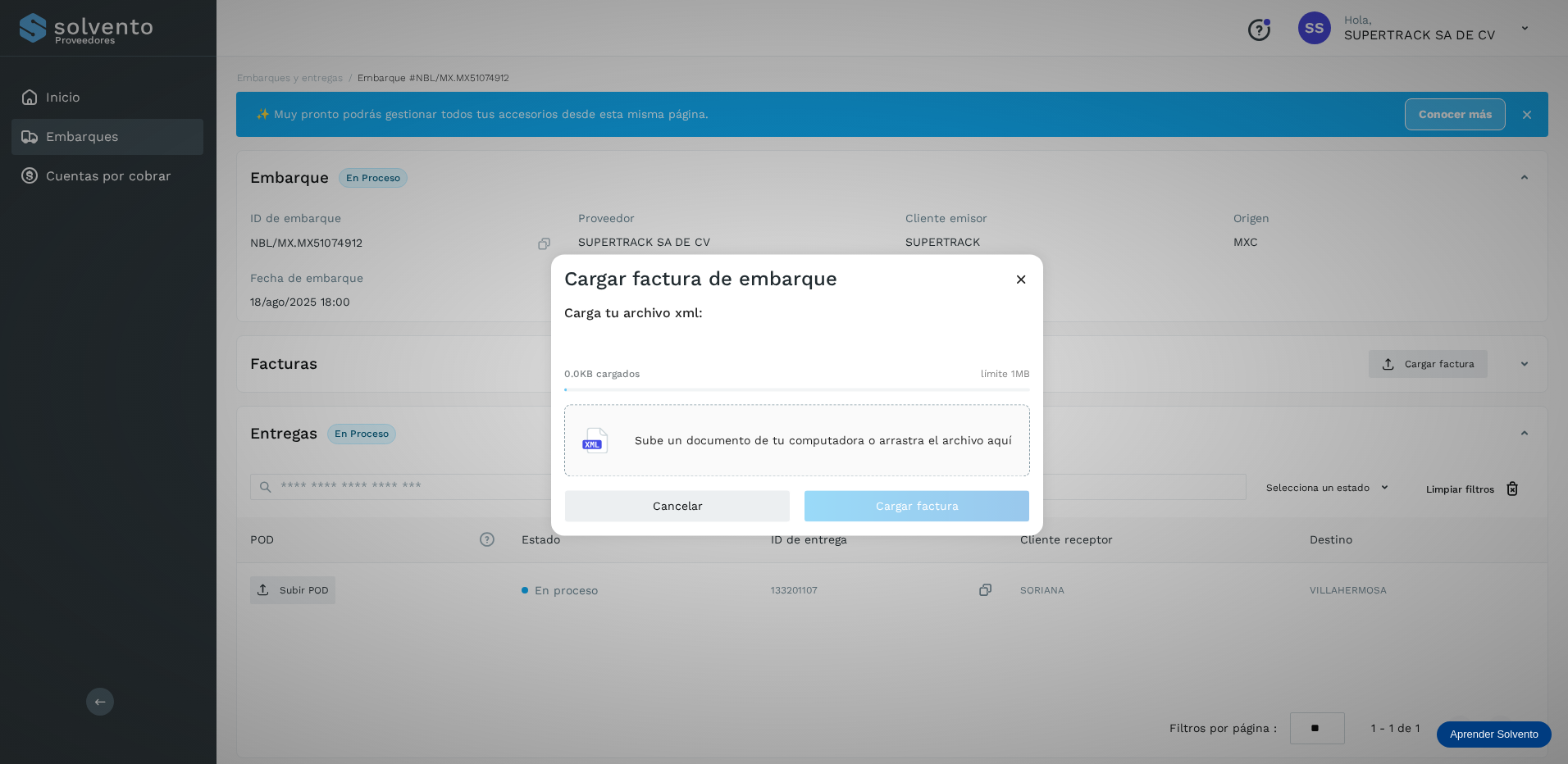
click at [770, 453] on div "Sube un documento de tu computadora o arrastra el archivo aquí" at bounding box center [797, 441] width 430 height 44
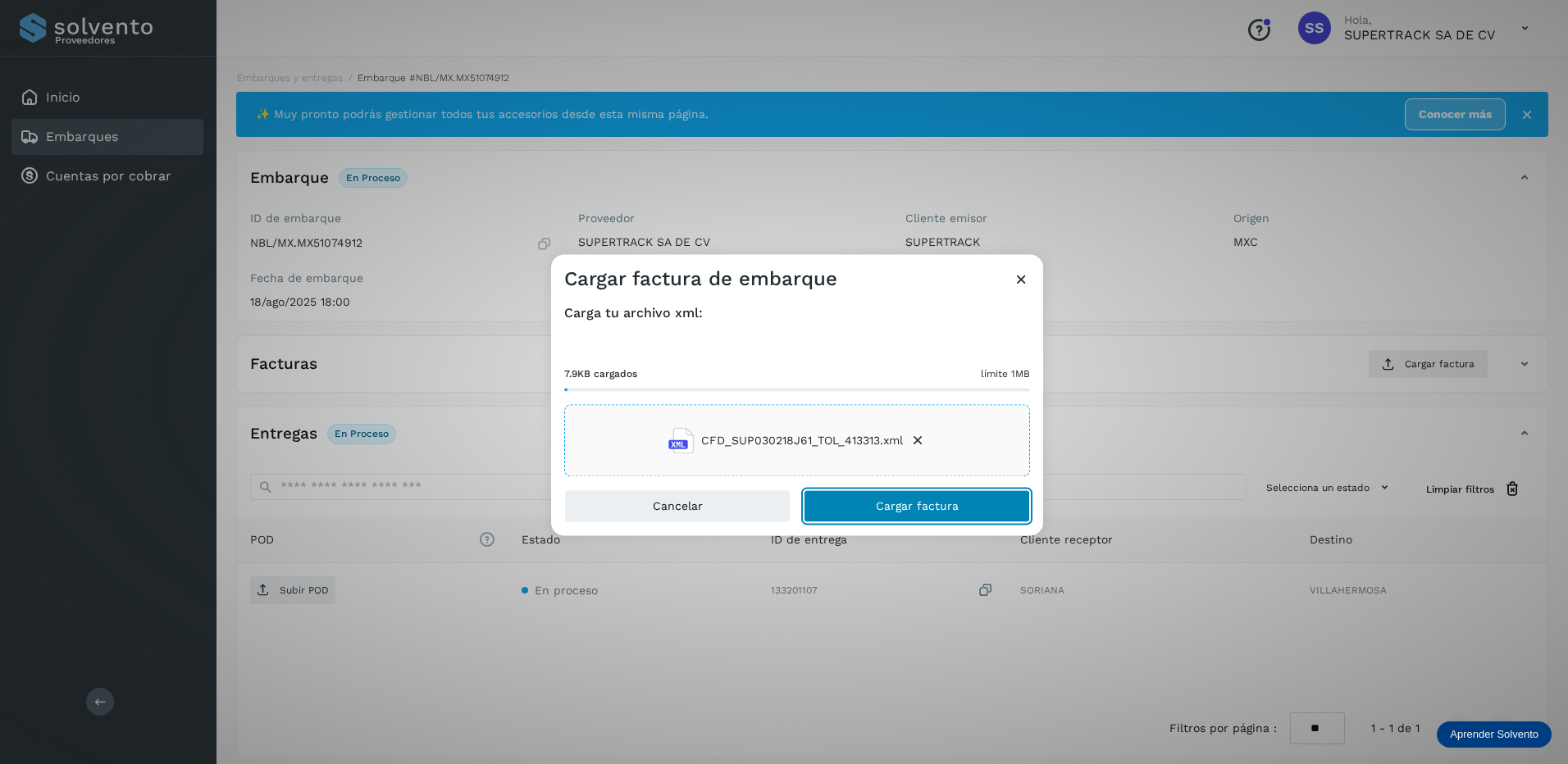
click at [924, 509] on span "Cargar factura" at bounding box center [917, 506] width 83 height 11
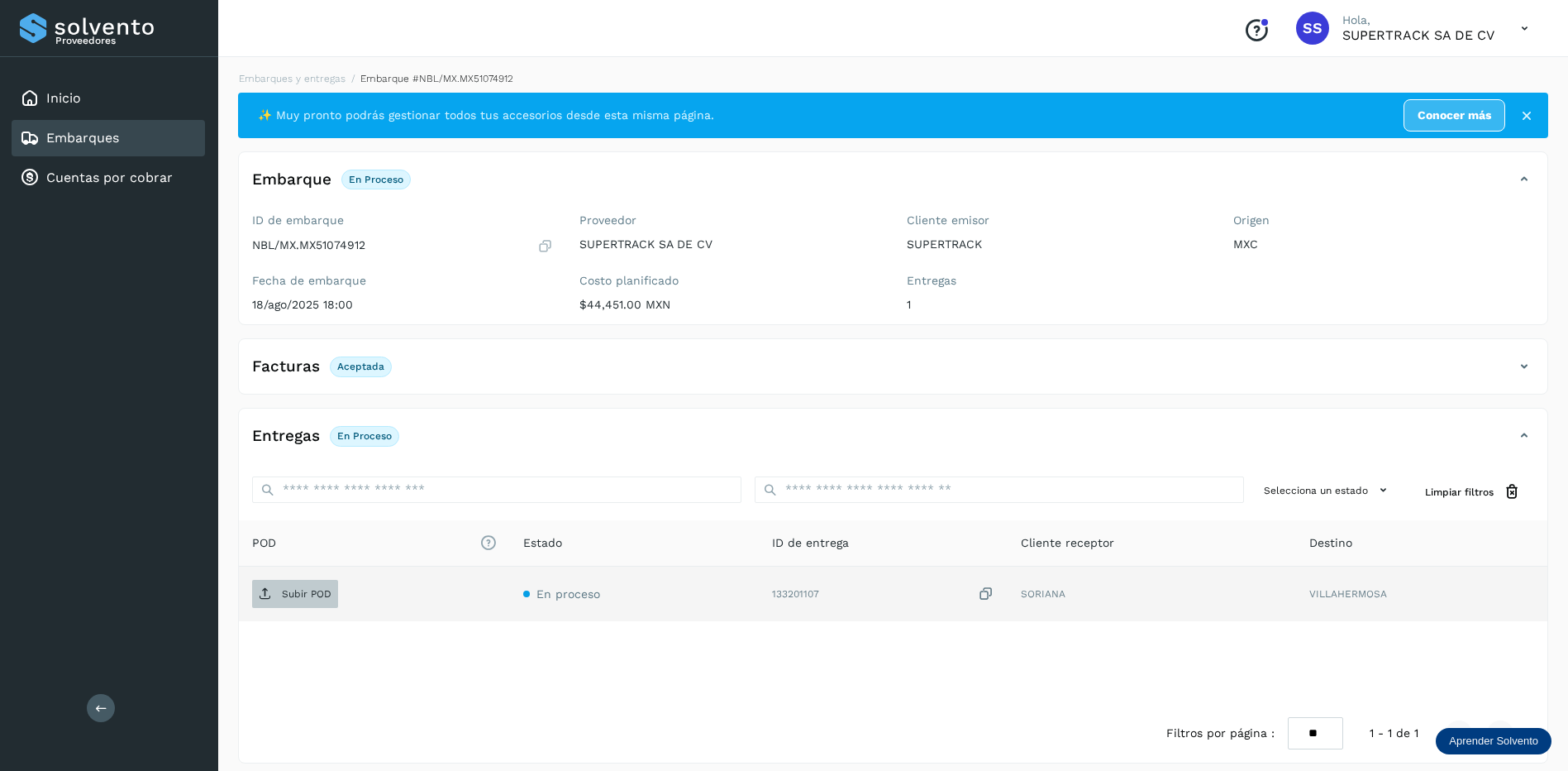
click at [307, 590] on p "Subir POD" at bounding box center [306, 593] width 50 height 11
click at [312, 75] on link "Embarques y entregas" at bounding box center [292, 78] width 106 height 11
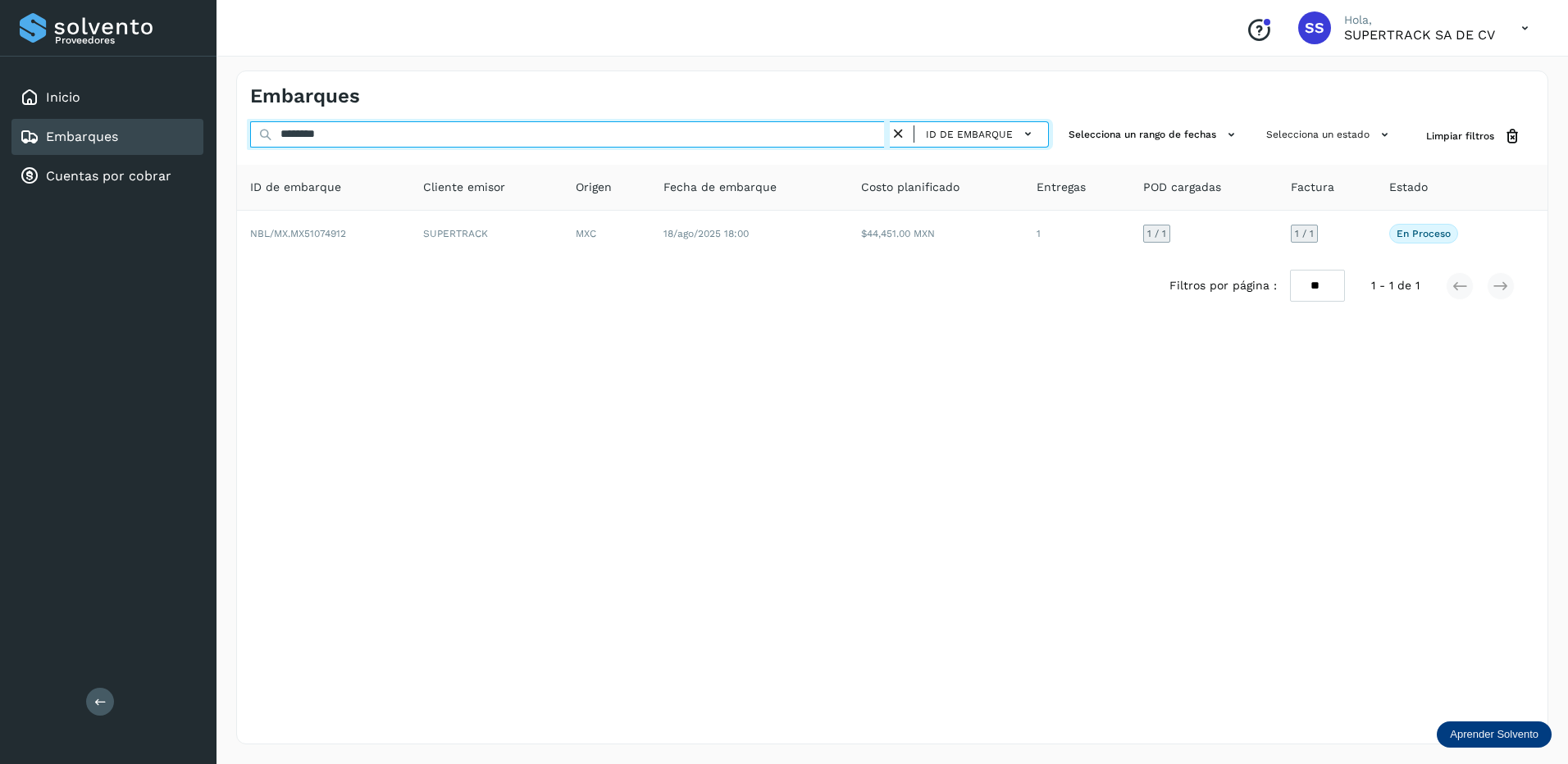
drag, startPoint x: 342, startPoint y: 141, endPoint x: 141, endPoint y: 129, distance: 201.4
click at [140, 131] on div "Proveedores Inicio Embarques Cuentas por cobrar Salir Conoce nuestros beneficio…" at bounding box center [784, 382] width 1568 height 764
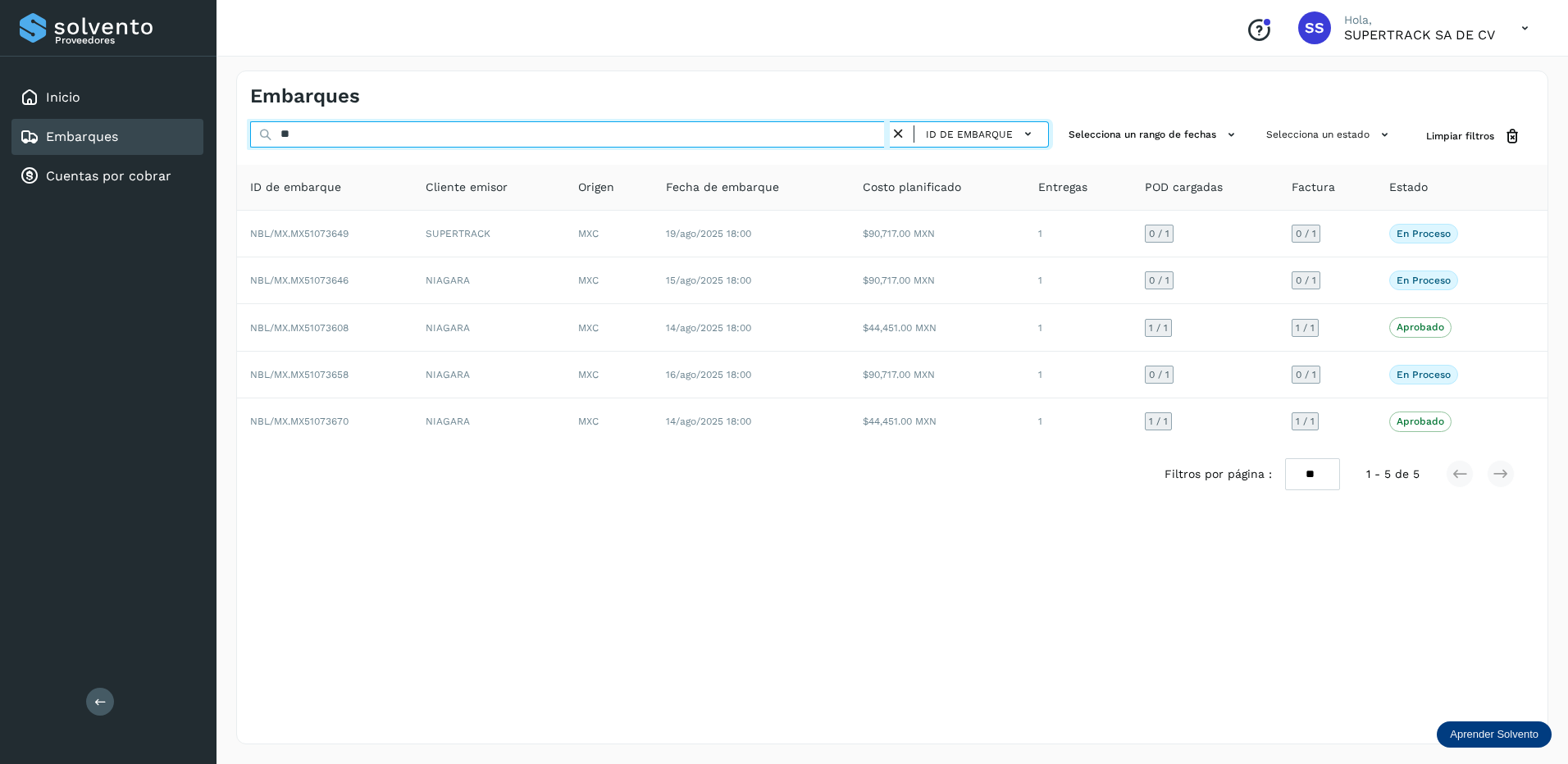
type input "*"
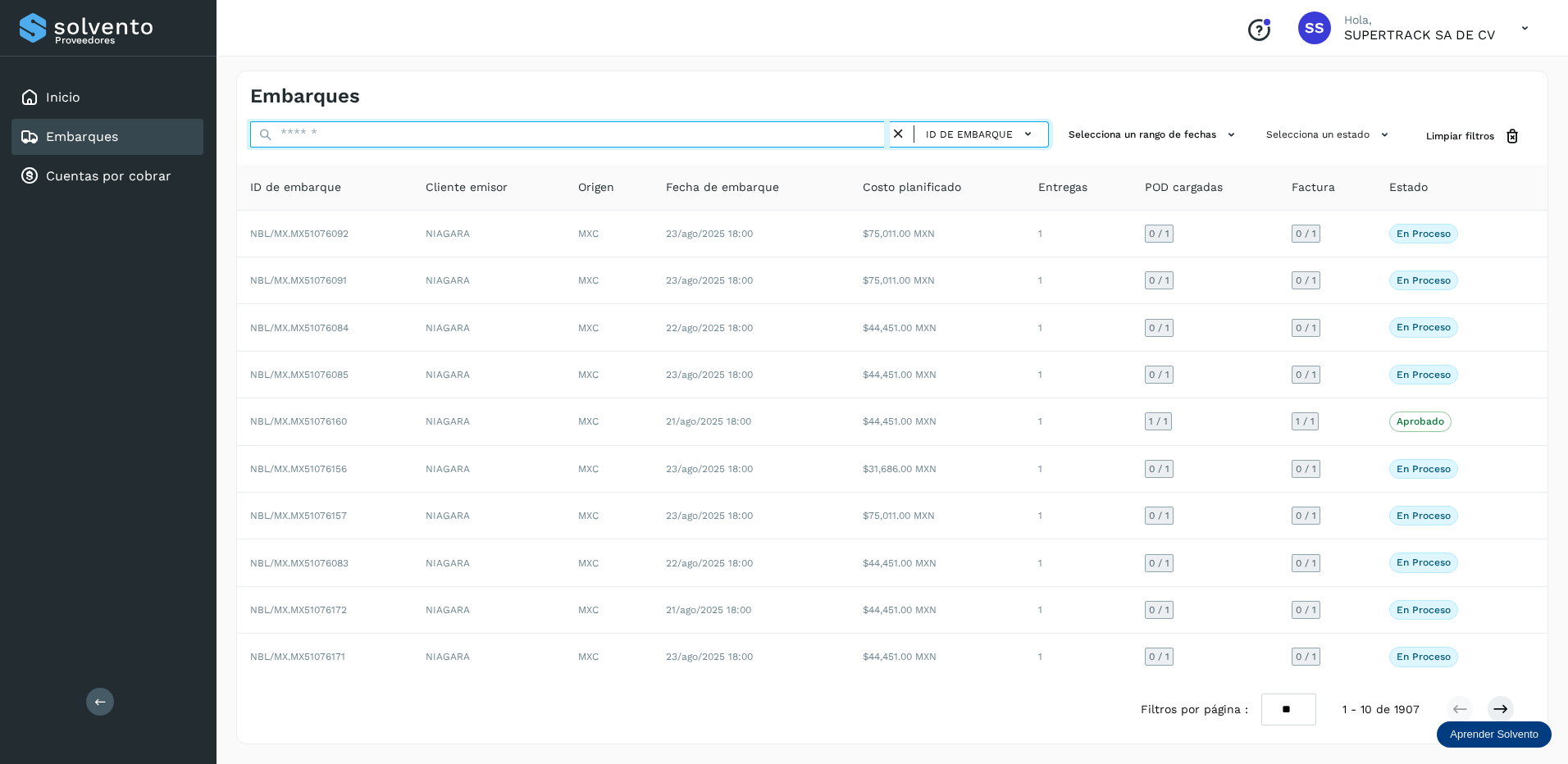
click at [349, 138] on input "text" at bounding box center [569, 134] width 639 height 26
click at [346, 131] on input "text" at bounding box center [569, 134] width 639 height 26
click at [337, 134] on input "text" at bounding box center [569, 134] width 639 height 26
click at [348, 137] on input "text" at bounding box center [569, 134] width 639 height 26
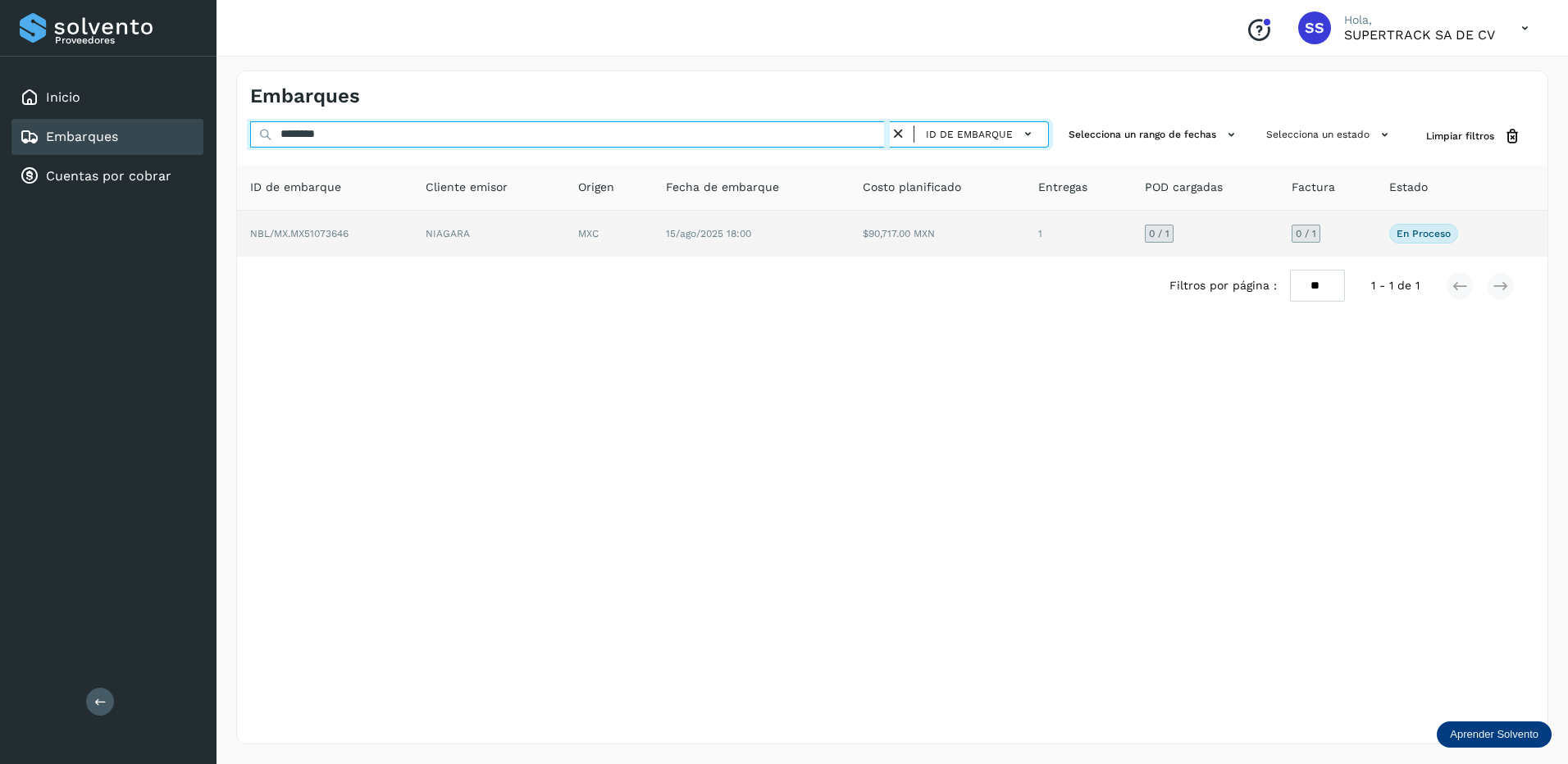
type input "********"
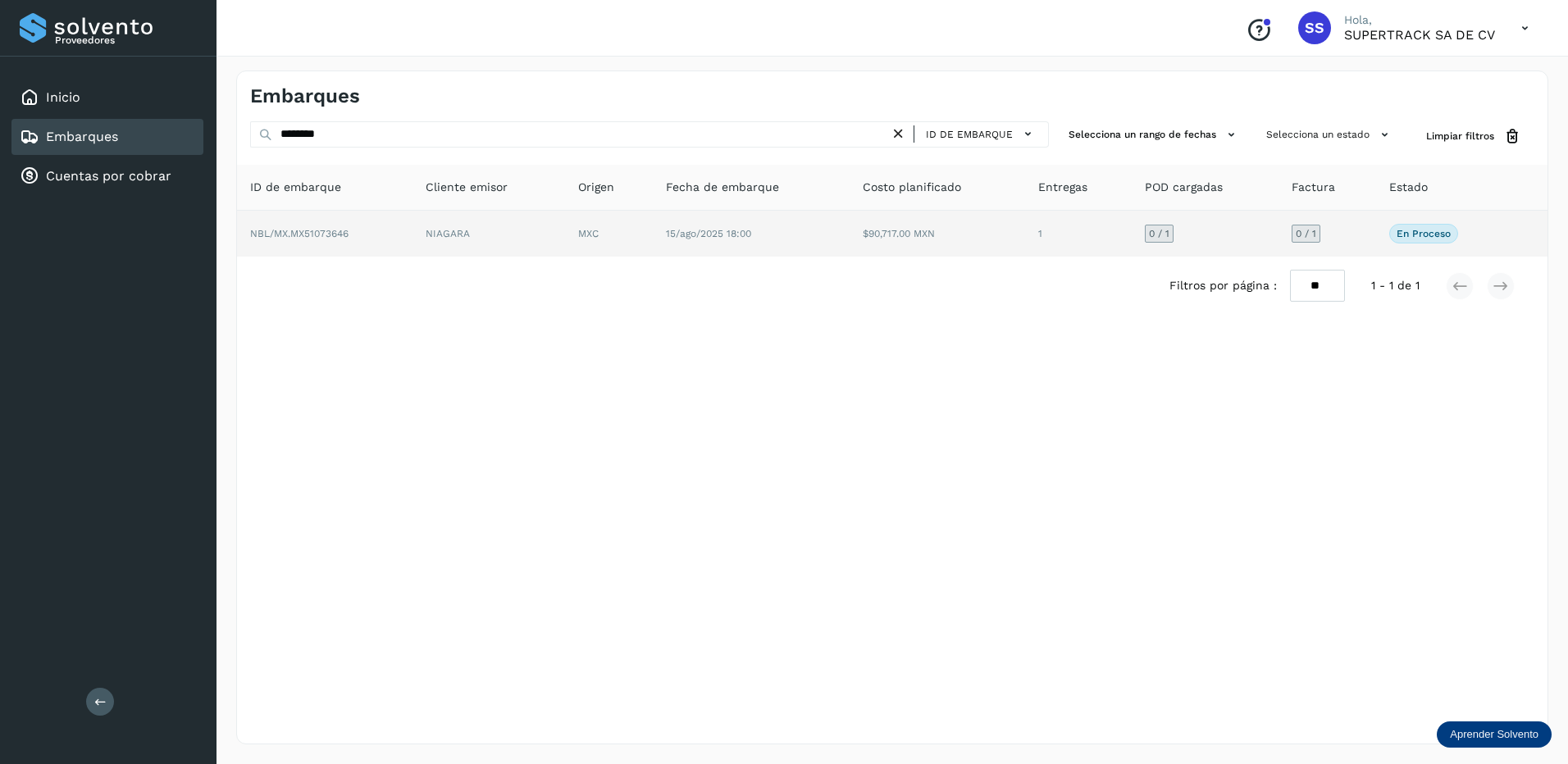
click at [565, 243] on td "NIAGARA" at bounding box center [609, 234] width 88 height 46
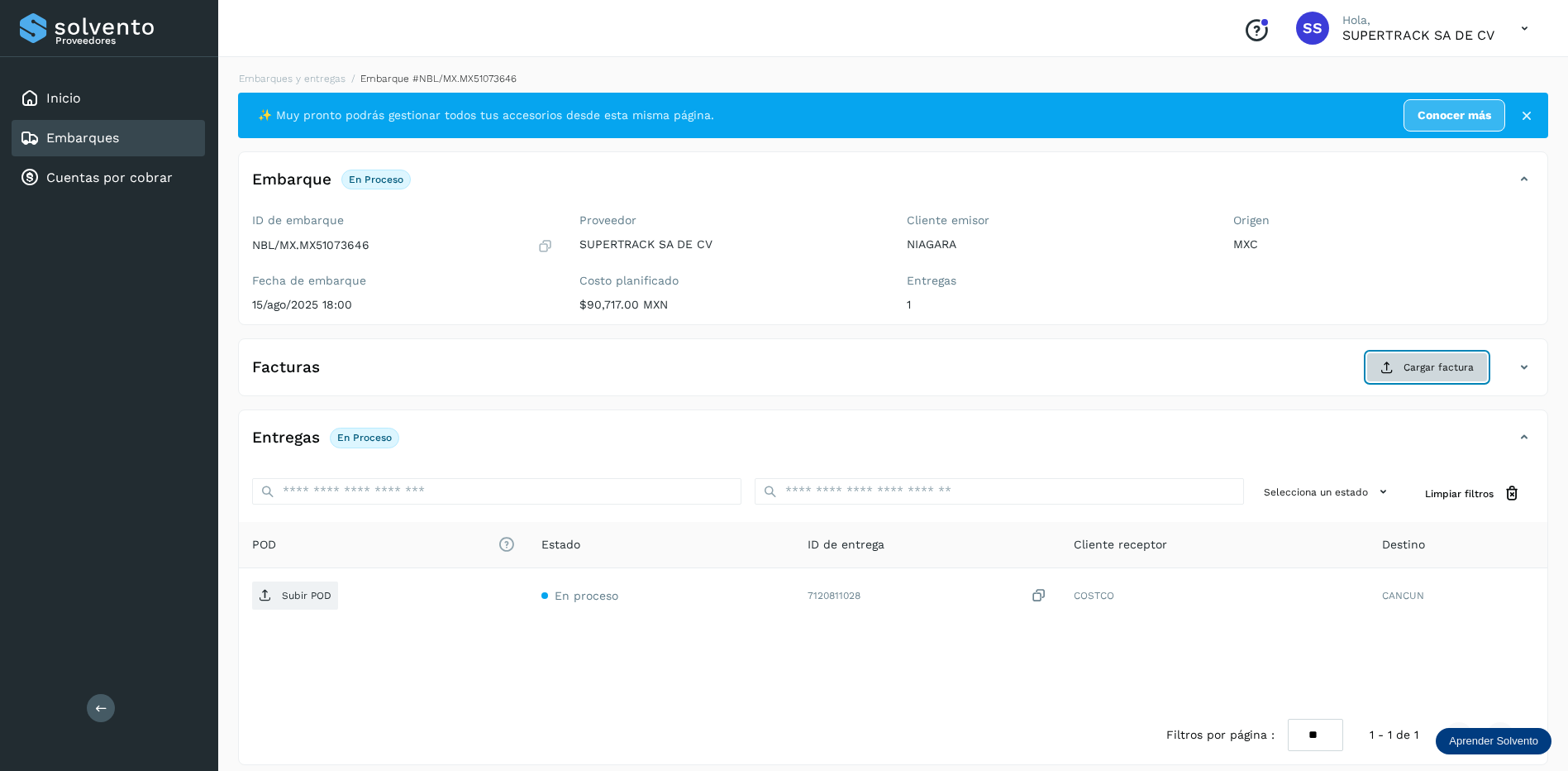
click at [1438, 367] on span "Cargar factura" at bounding box center [1438, 367] width 70 height 15
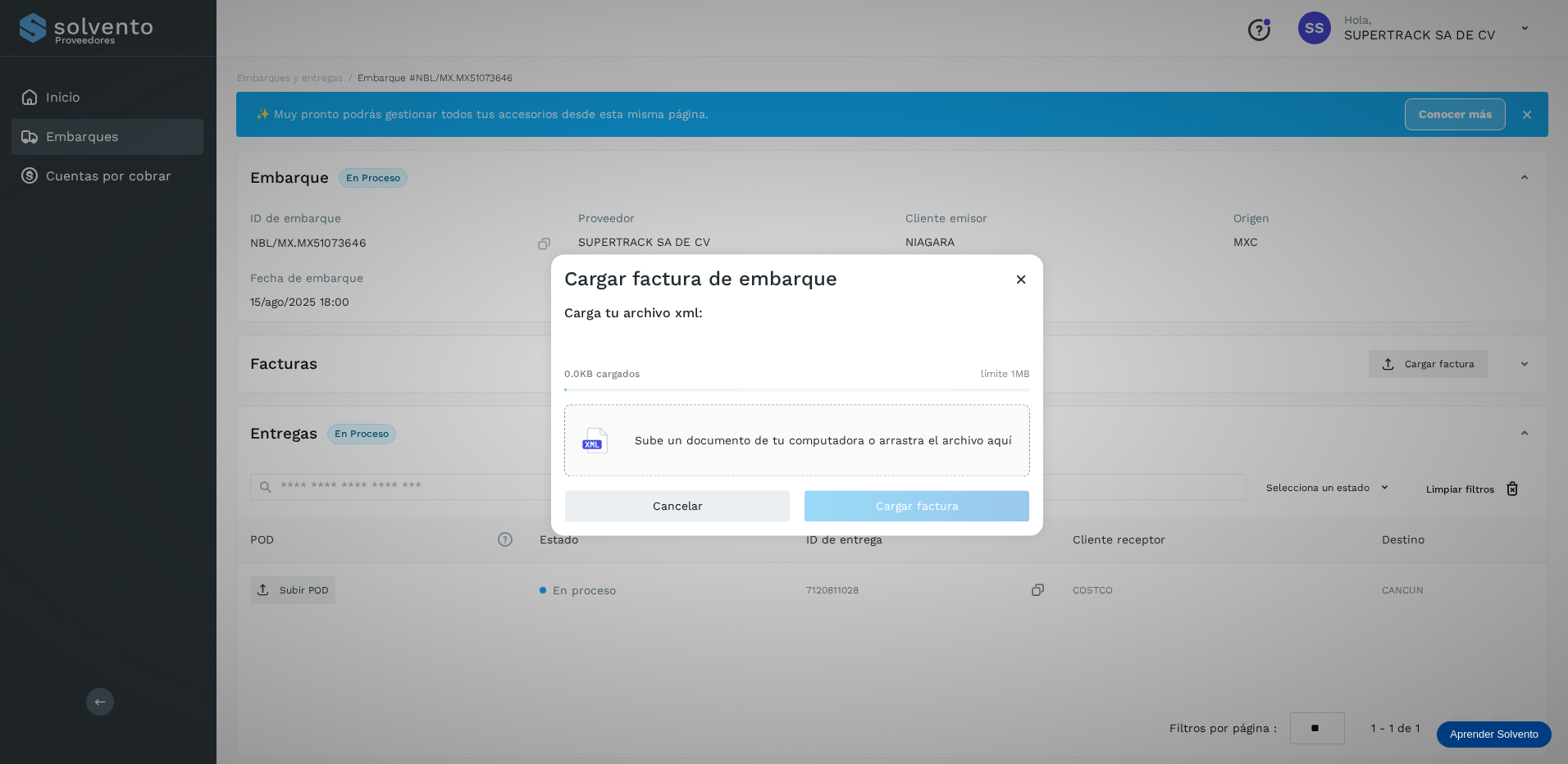
click at [796, 448] on div "Sube un documento de tu computadora o arrastra el archivo aquí" at bounding box center [797, 441] width 430 height 44
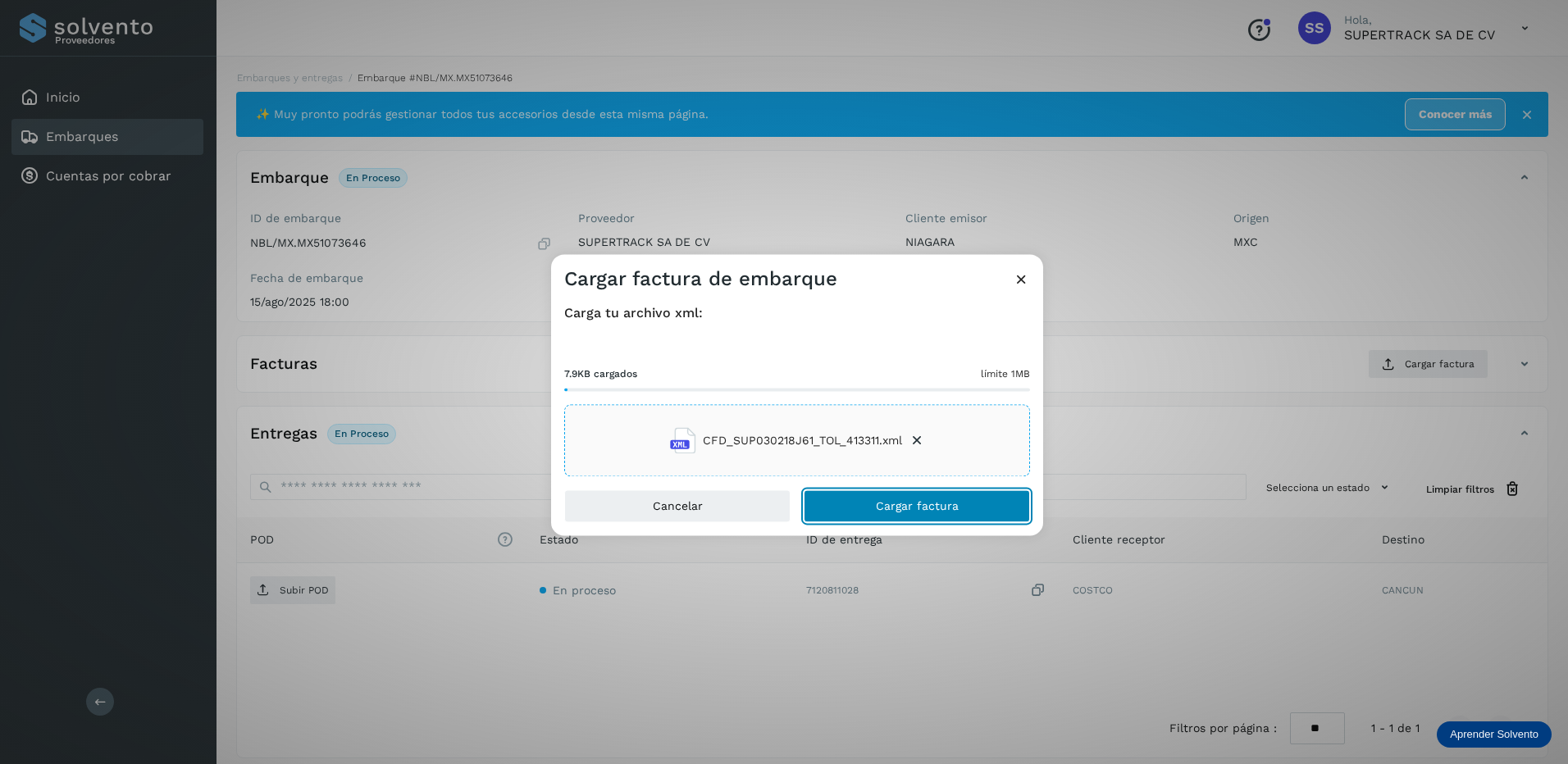
click at [888, 504] on span "Cargar factura" at bounding box center [917, 506] width 83 height 11
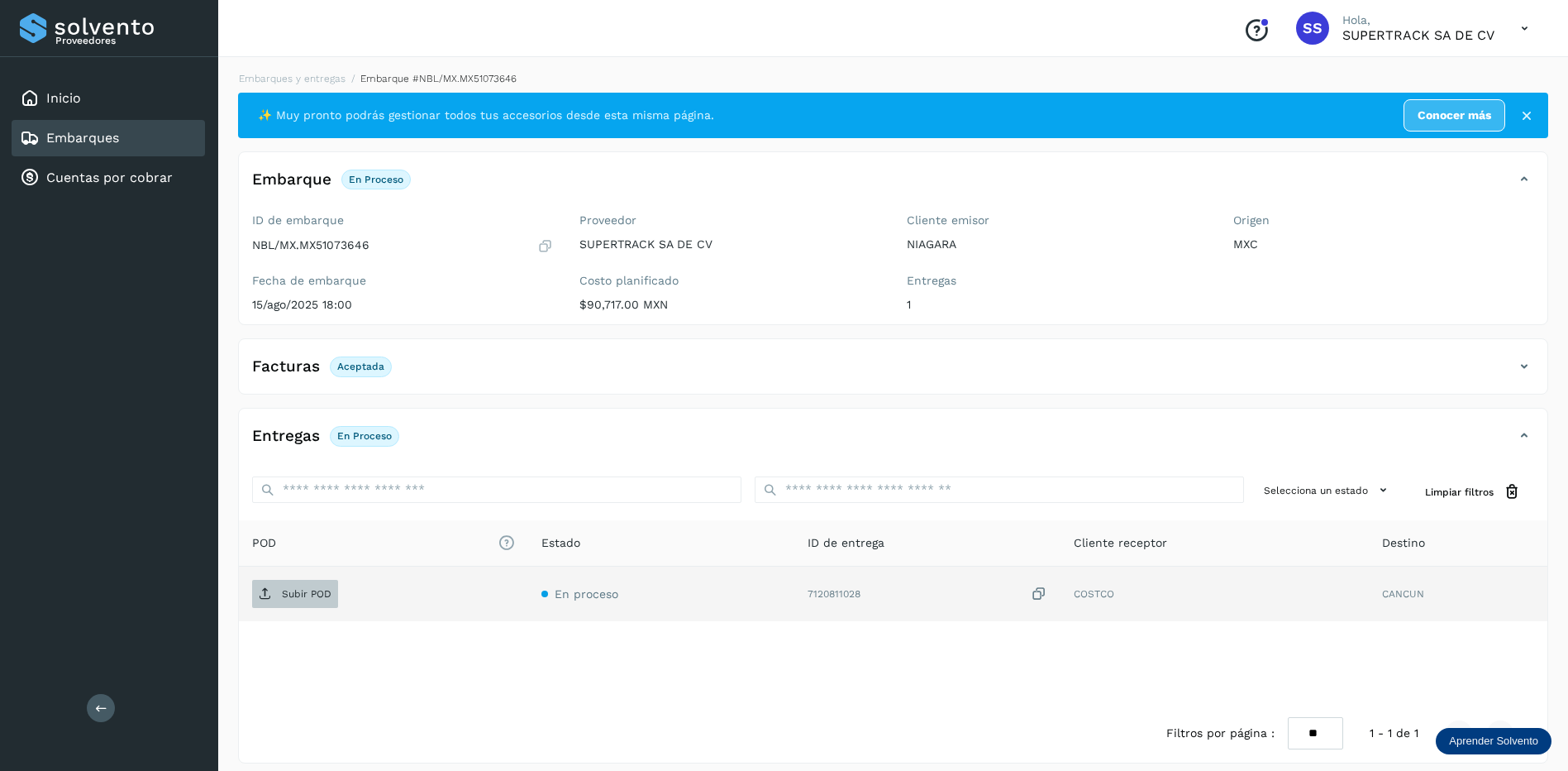
click at [309, 586] on span "Subir POD" at bounding box center [295, 593] width 86 height 27
click at [295, 73] on link "Embarques y entregas" at bounding box center [292, 78] width 106 height 11
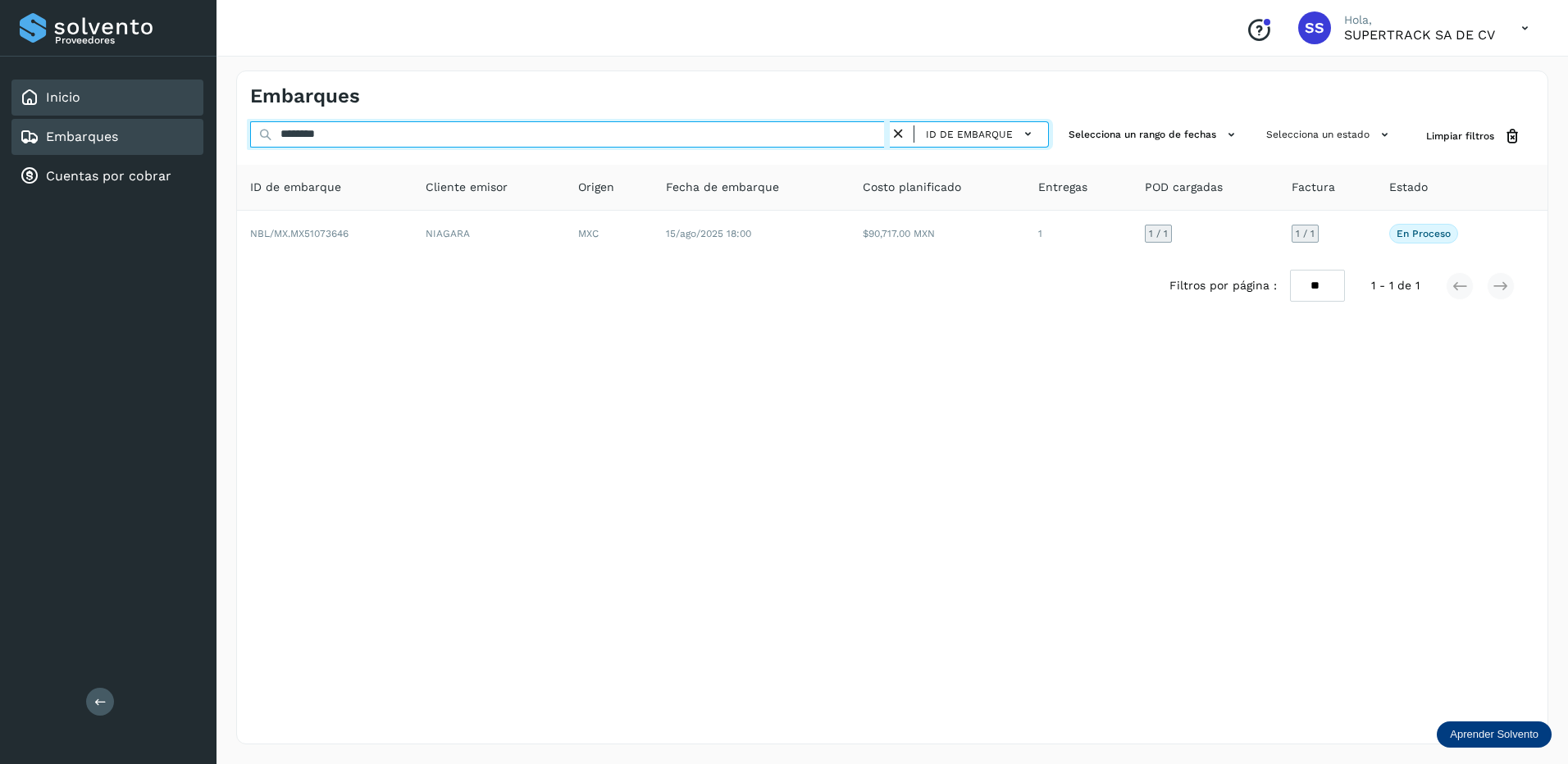
drag, startPoint x: 361, startPoint y: 138, endPoint x: 65, endPoint y: 92, distance: 299.6
click at [57, 117] on div "Proveedores Inicio Embarques Cuentas por cobrar Salir Conoce nuestros beneficio…" at bounding box center [784, 382] width 1568 height 764
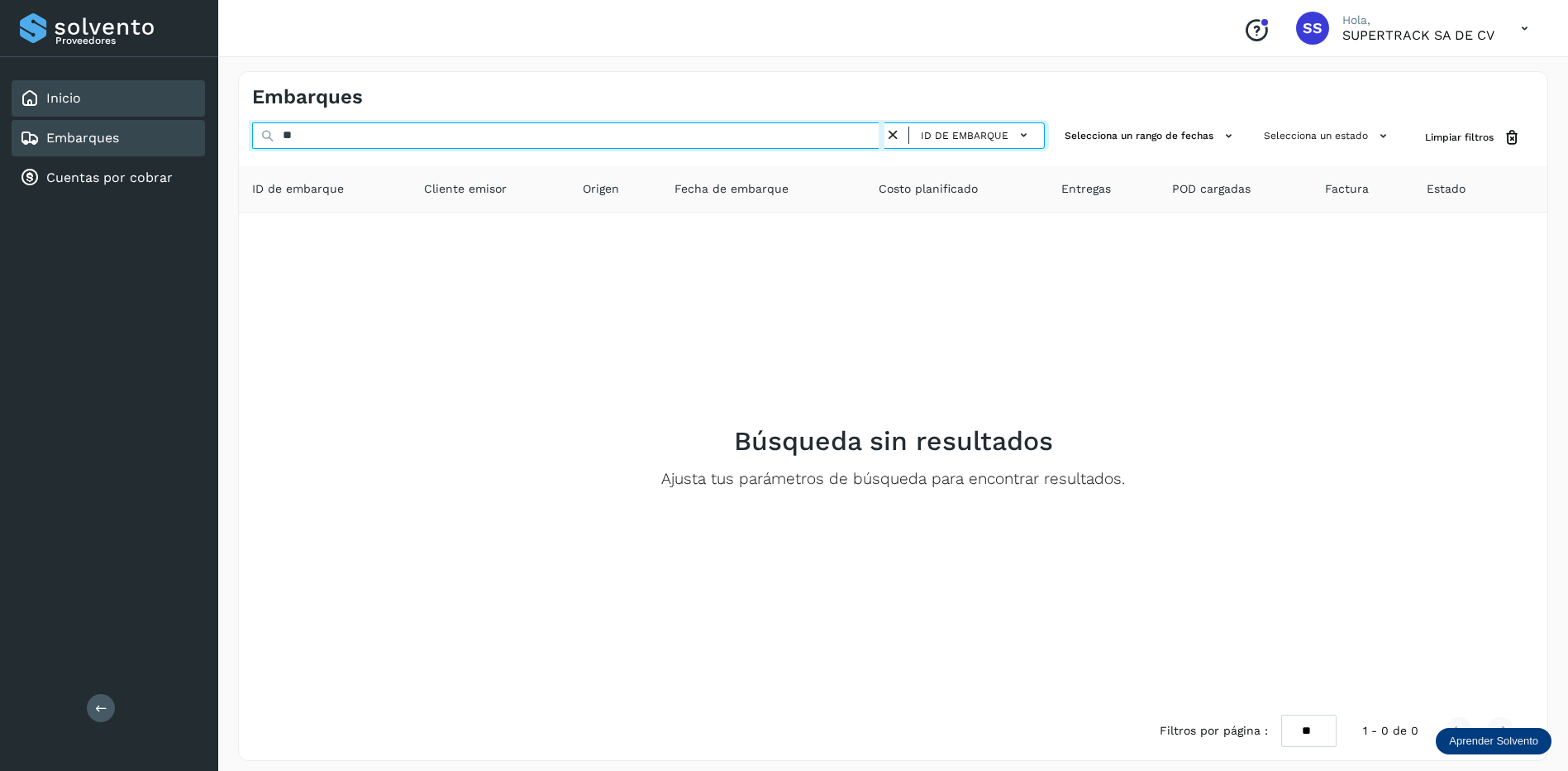
type input "*"
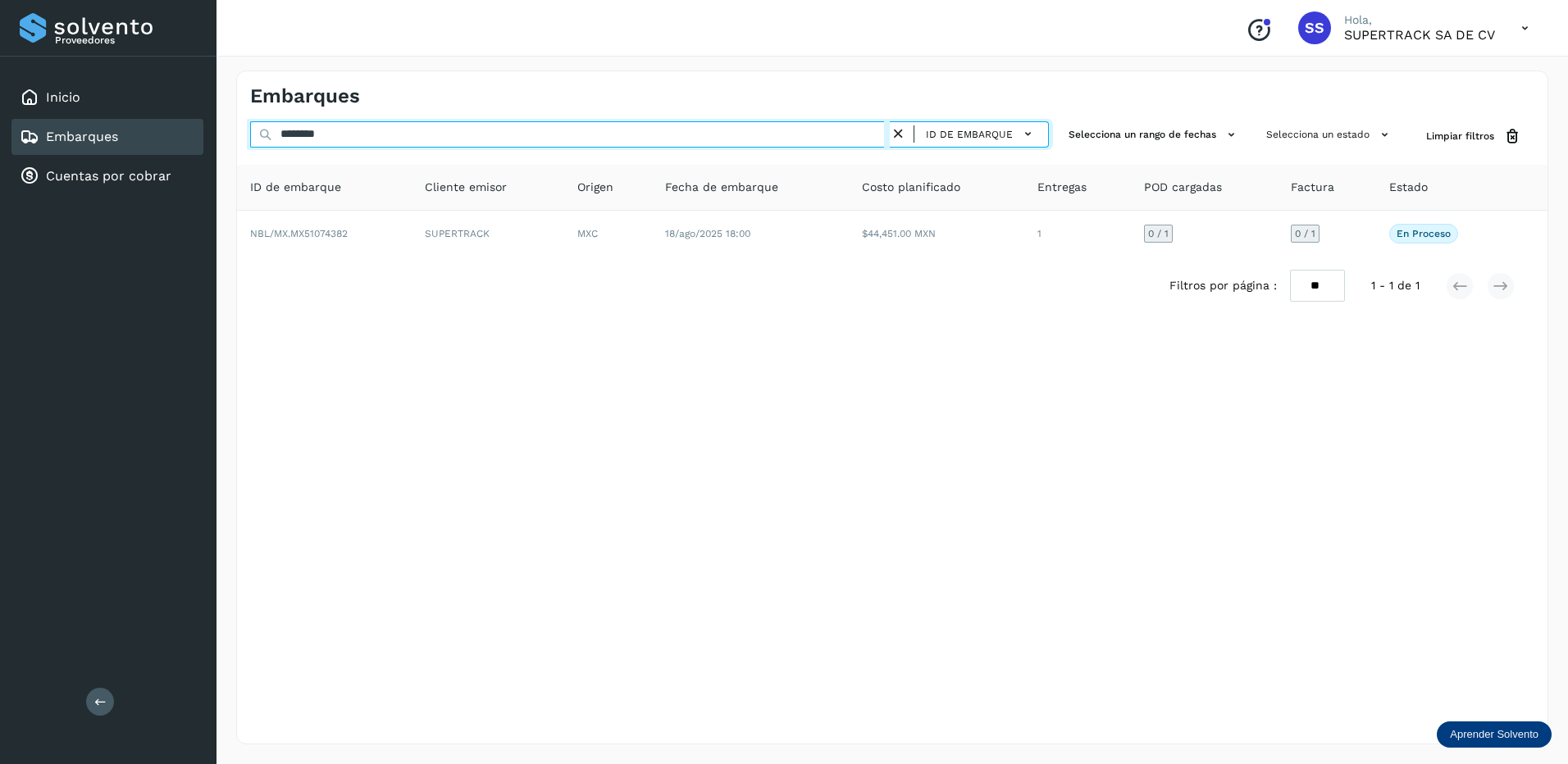
drag, startPoint x: 396, startPoint y: 136, endPoint x: 214, endPoint y: 135, distance: 182.0
click at [214, 135] on div "Proveedores Inicio Embarques Cuentas por cobrar Salir Conoce nuestros beneficio…" at bounding box center [784, 382] width 1568 height 764
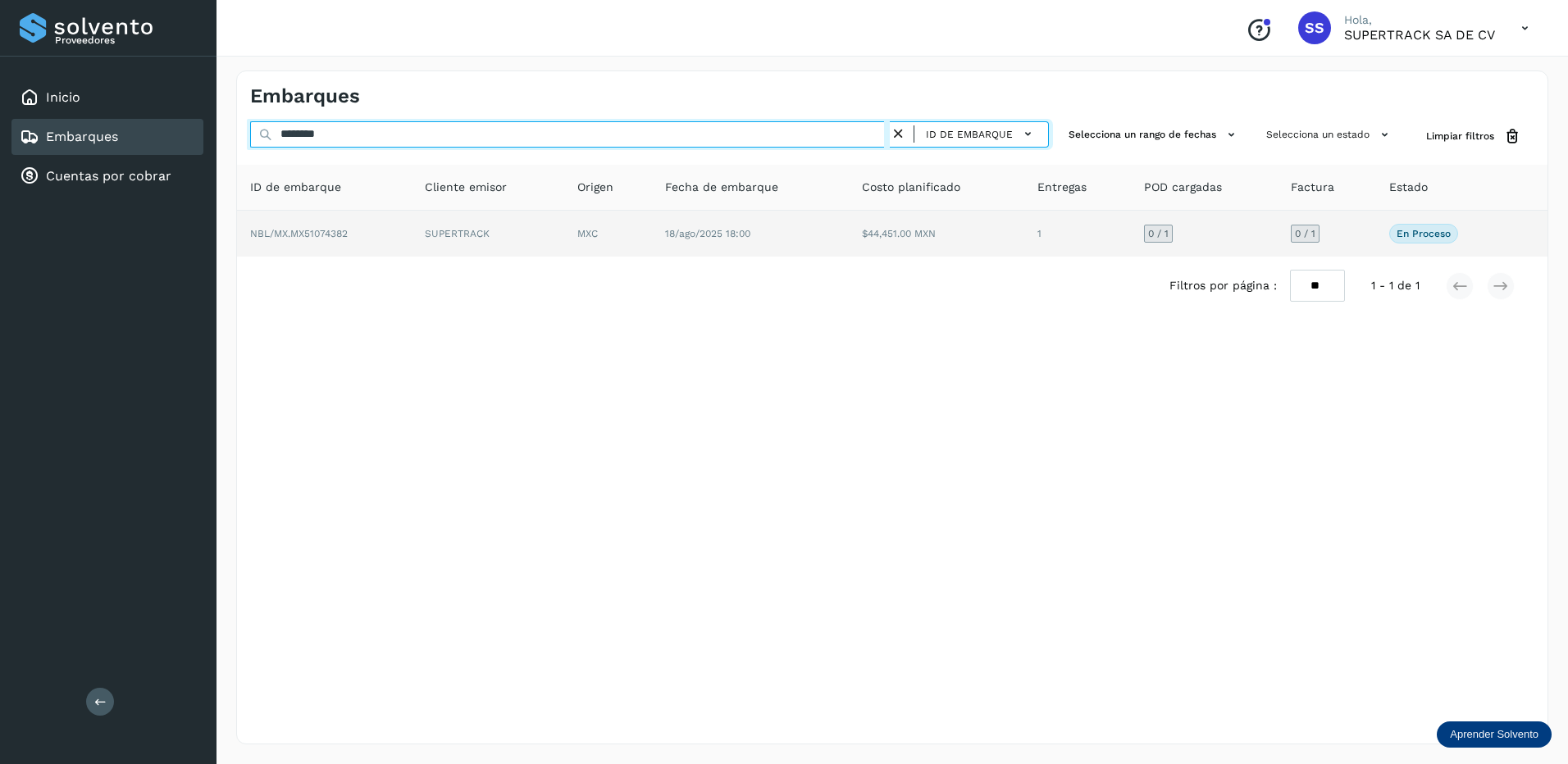
type input "********"
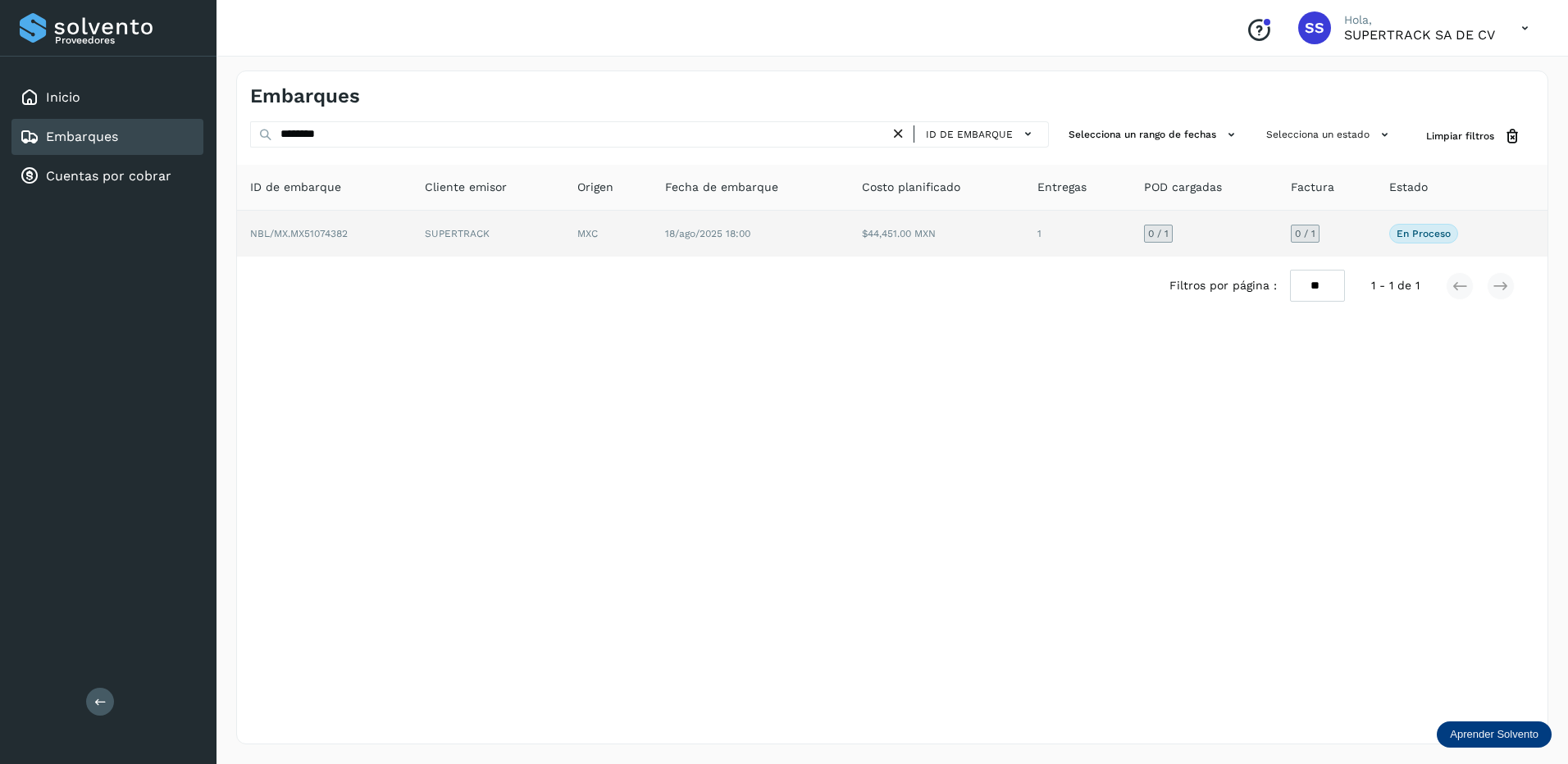
click at [412, 231] on td "NBL/MX.MX51074382" at bounding box center [488, 234] width 152 height 46
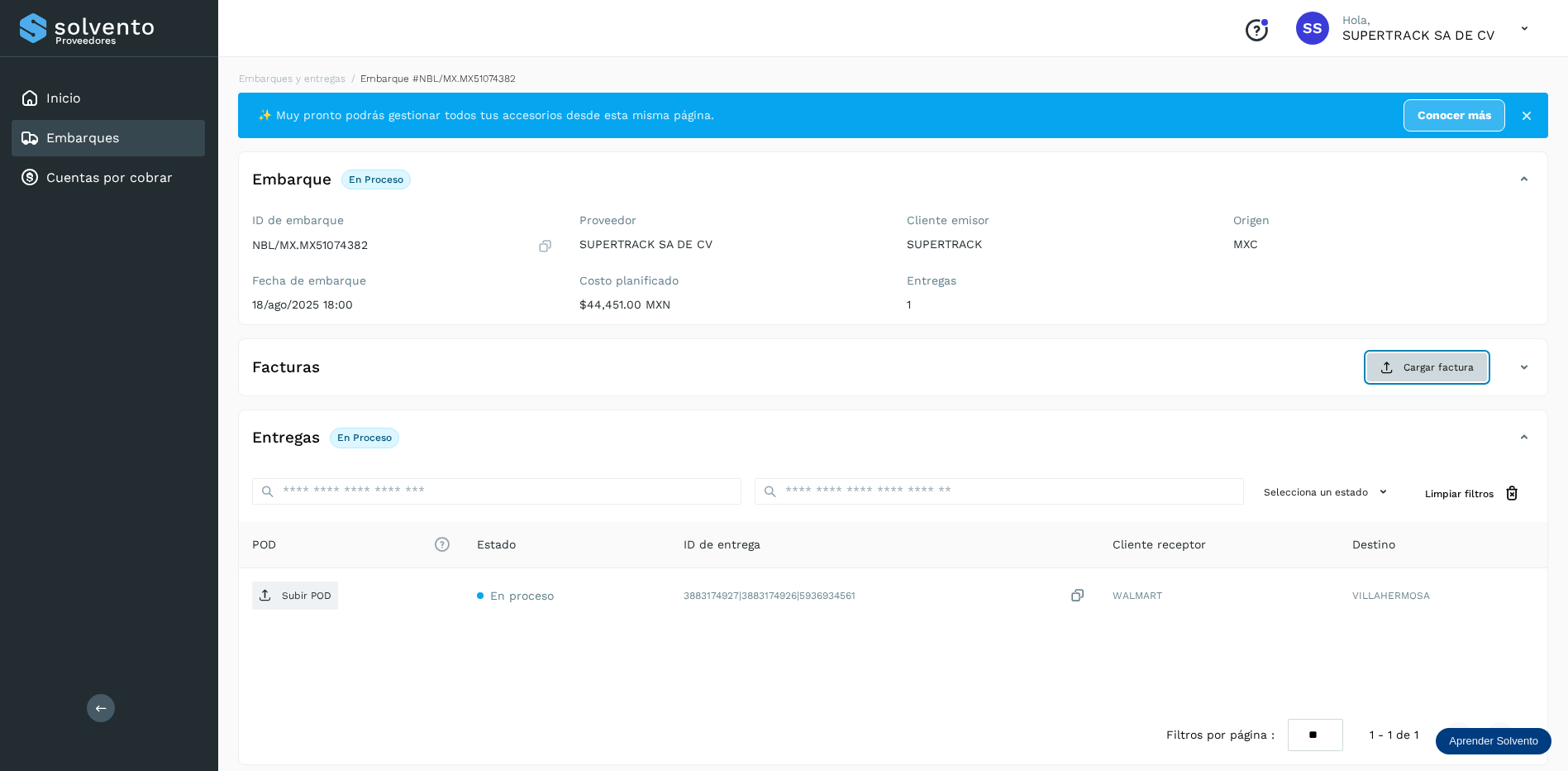
click at [1399, 379] on button "Cargar factura" at bounding box center [1427, 367] width 122 height 30
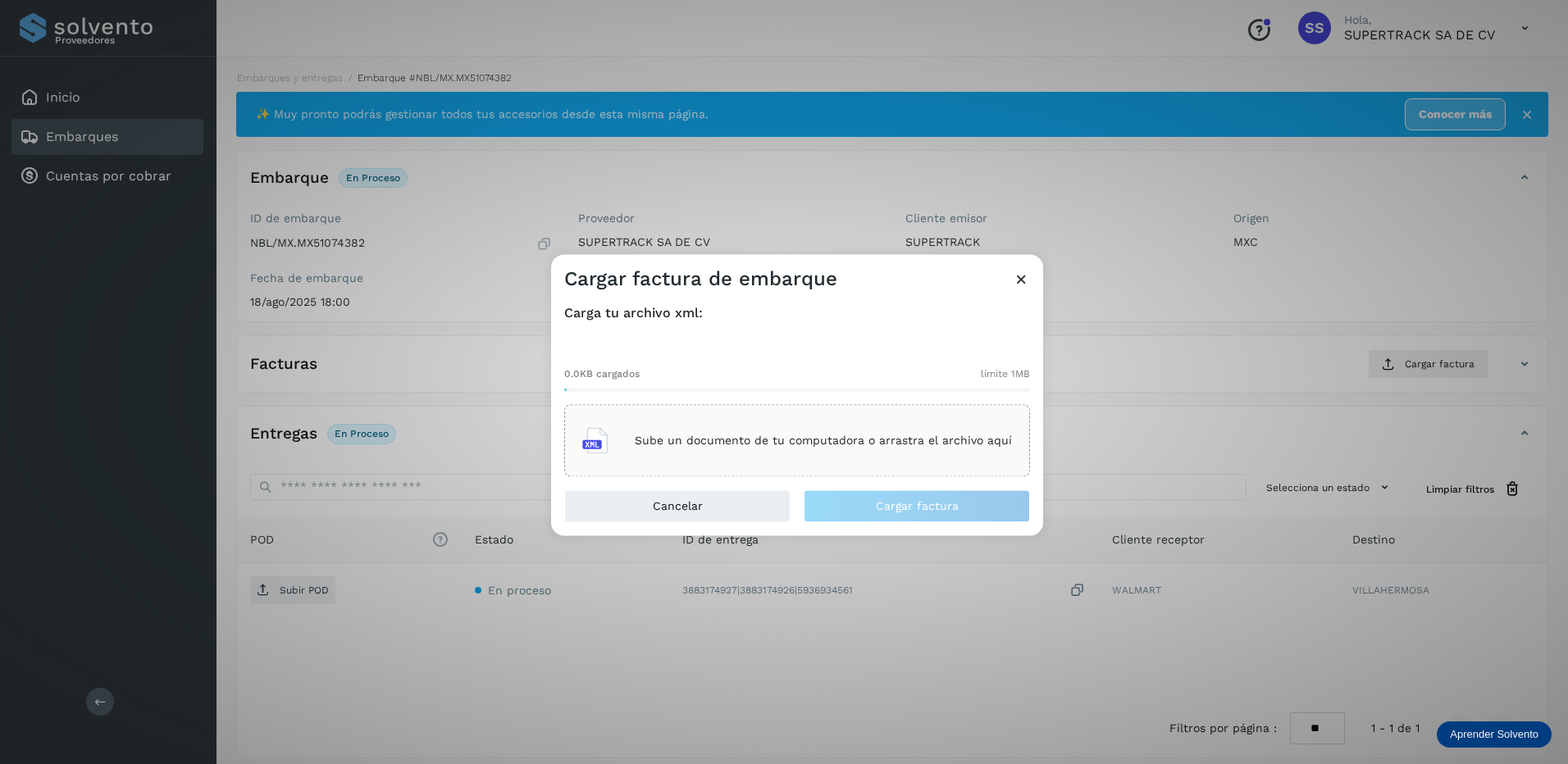
click at [748, 430] on div "Sube un documento de tu computadora o arrastra el archivo aquí" at bounding box center [797, 441] width 430 height 44
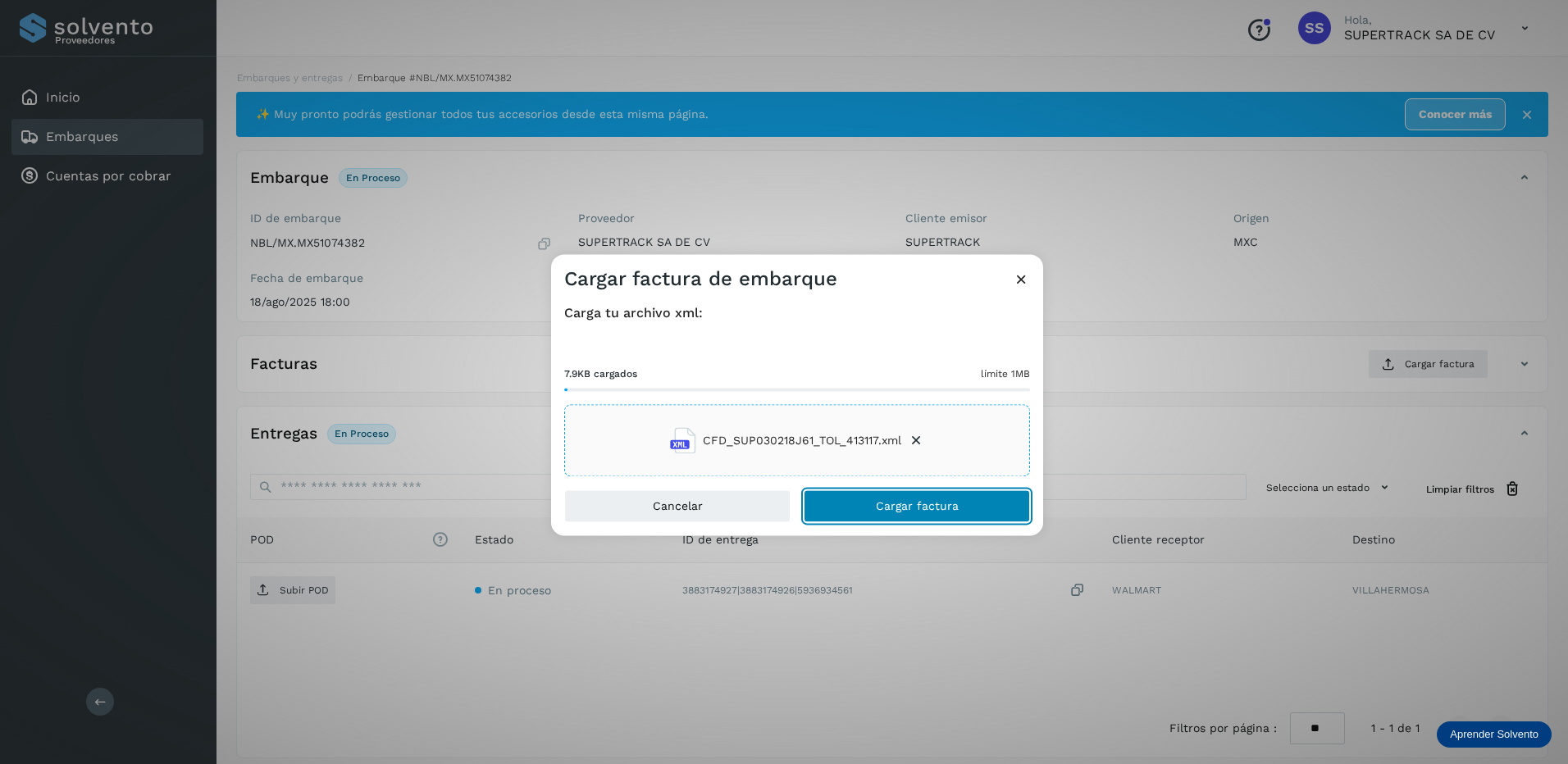
click at [913, 497] on button "Cargar factura" at bounding box center [917, 506] width 226 height 33
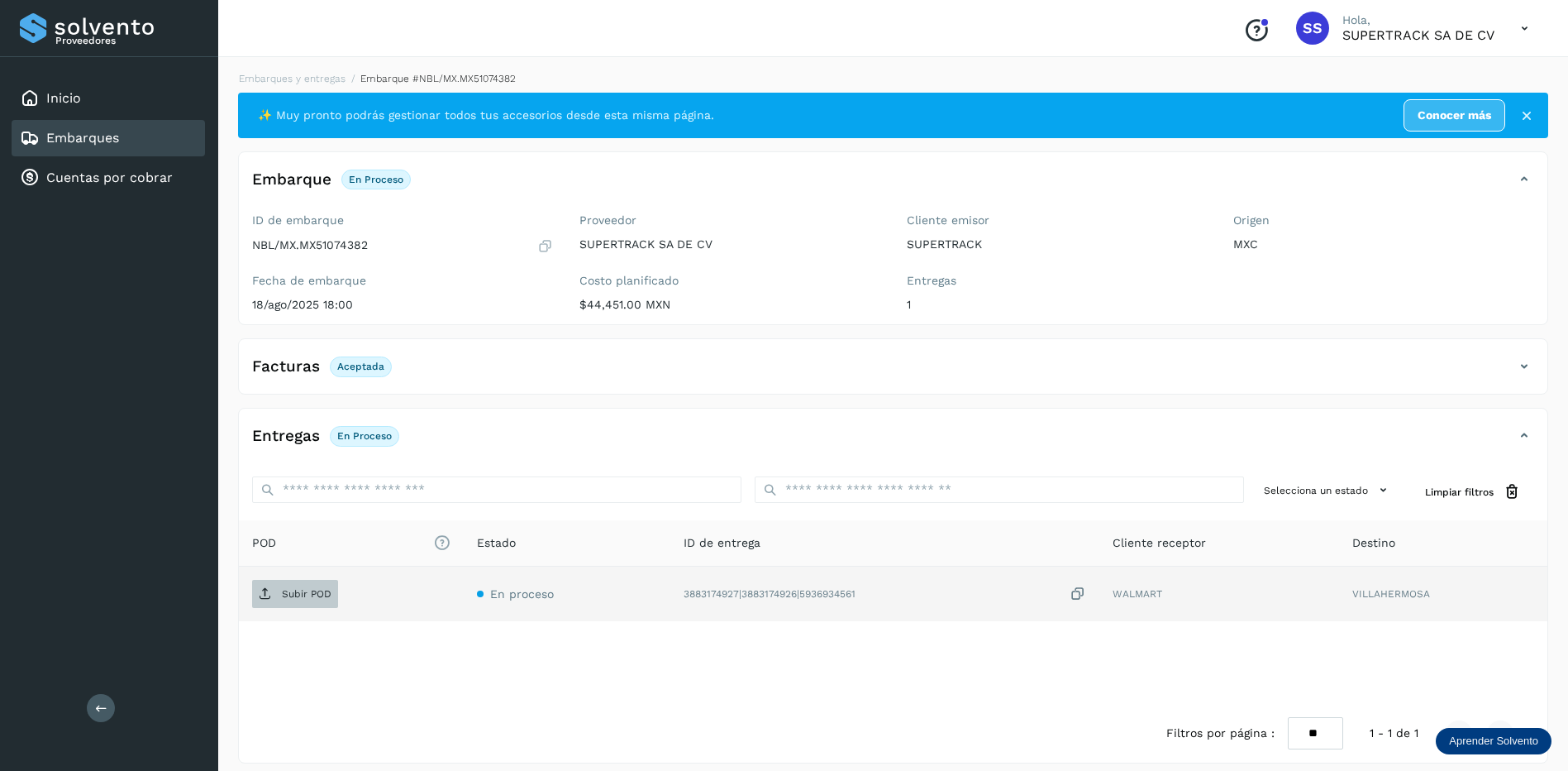
click at [279, 581] on span "Subir POD" at bounding box center [295, 593] width 86 height 27
click at [298, 79] on link "Embarques y entregas" at bounding box center [292, 78] width 106 height 11
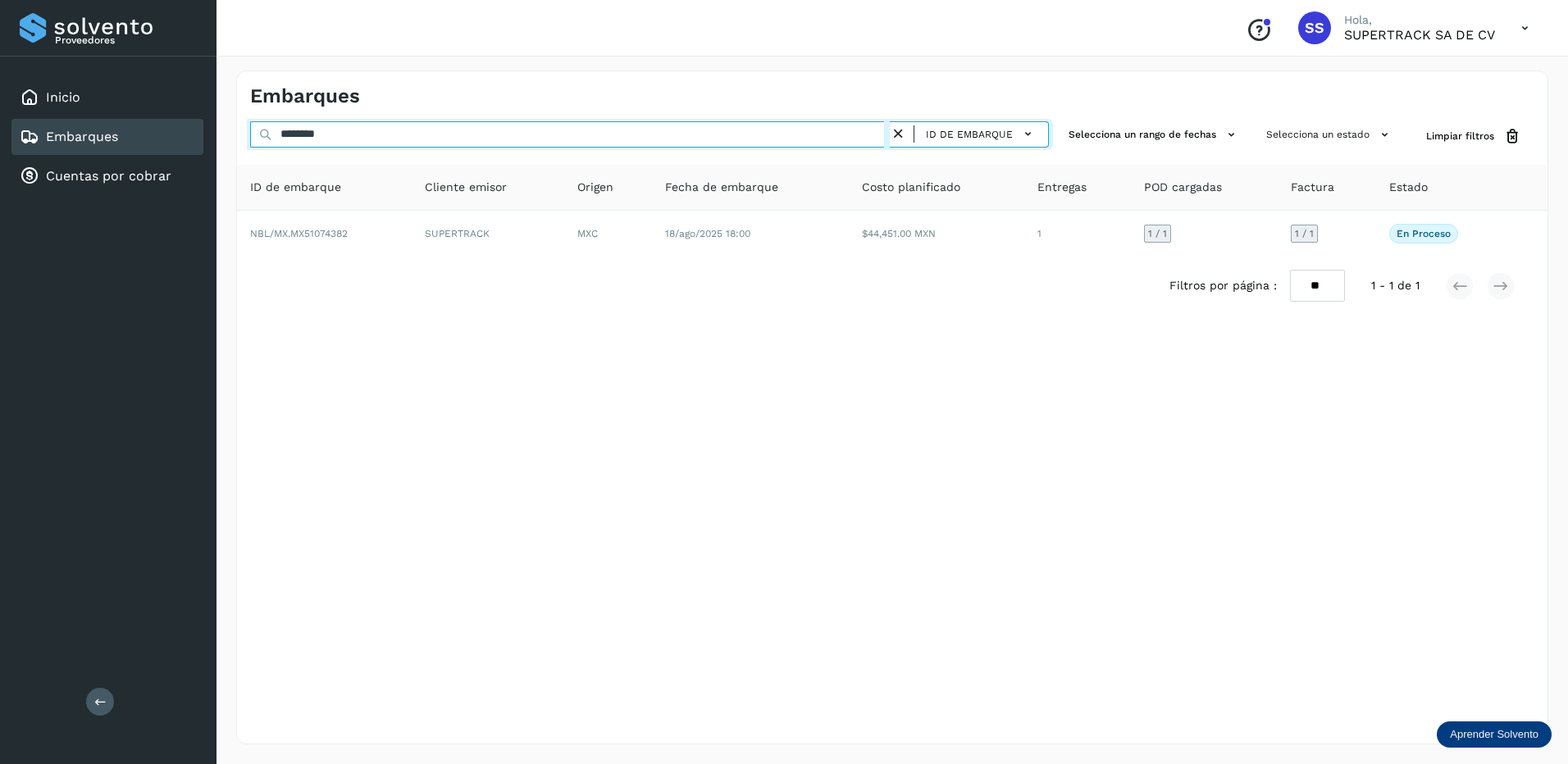
drag, startPoint x: 344, startPoint y: 129, endPoint x: 10, endPoint y: 123, distance: 334.1
click at [10, 123] on div "Proveedores Inicio Embarques Cuentas por cobrar Salir Conoce nuestros beneficio…" at bounding box center [784, 382] width 1568 height 764
type input "*"
drag, startPoint x: 447, startPoint y: 135, endPoint x: 214, endPoint y: 130, distance: 233.1
click at [214, 130] on div "Proveedores Inicio Embarques Cuentas por cobrar Salir Conoce nuestros beneficio…" at bounding box center [784, 382] width 1568 height 764
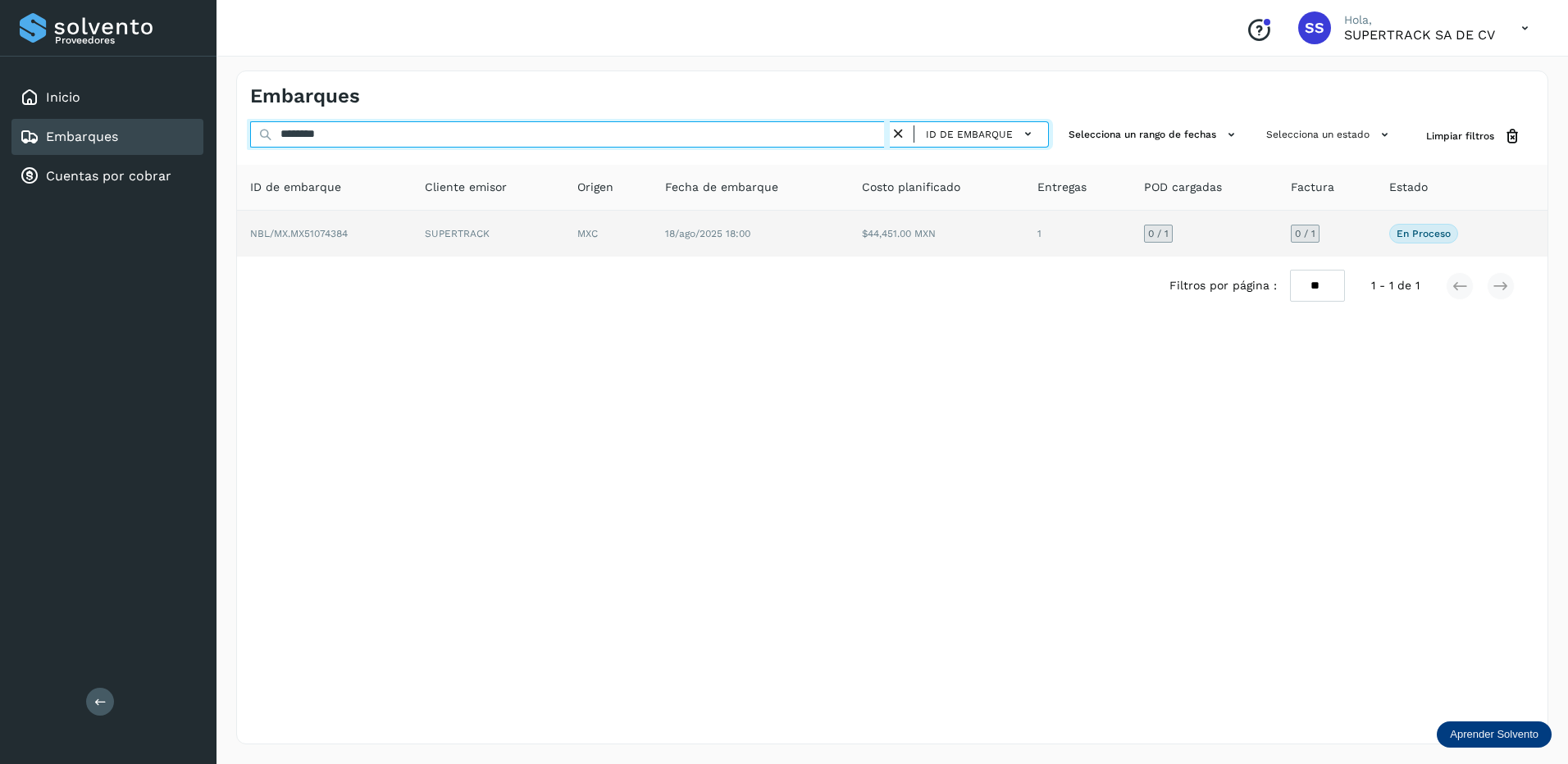
type input "********"
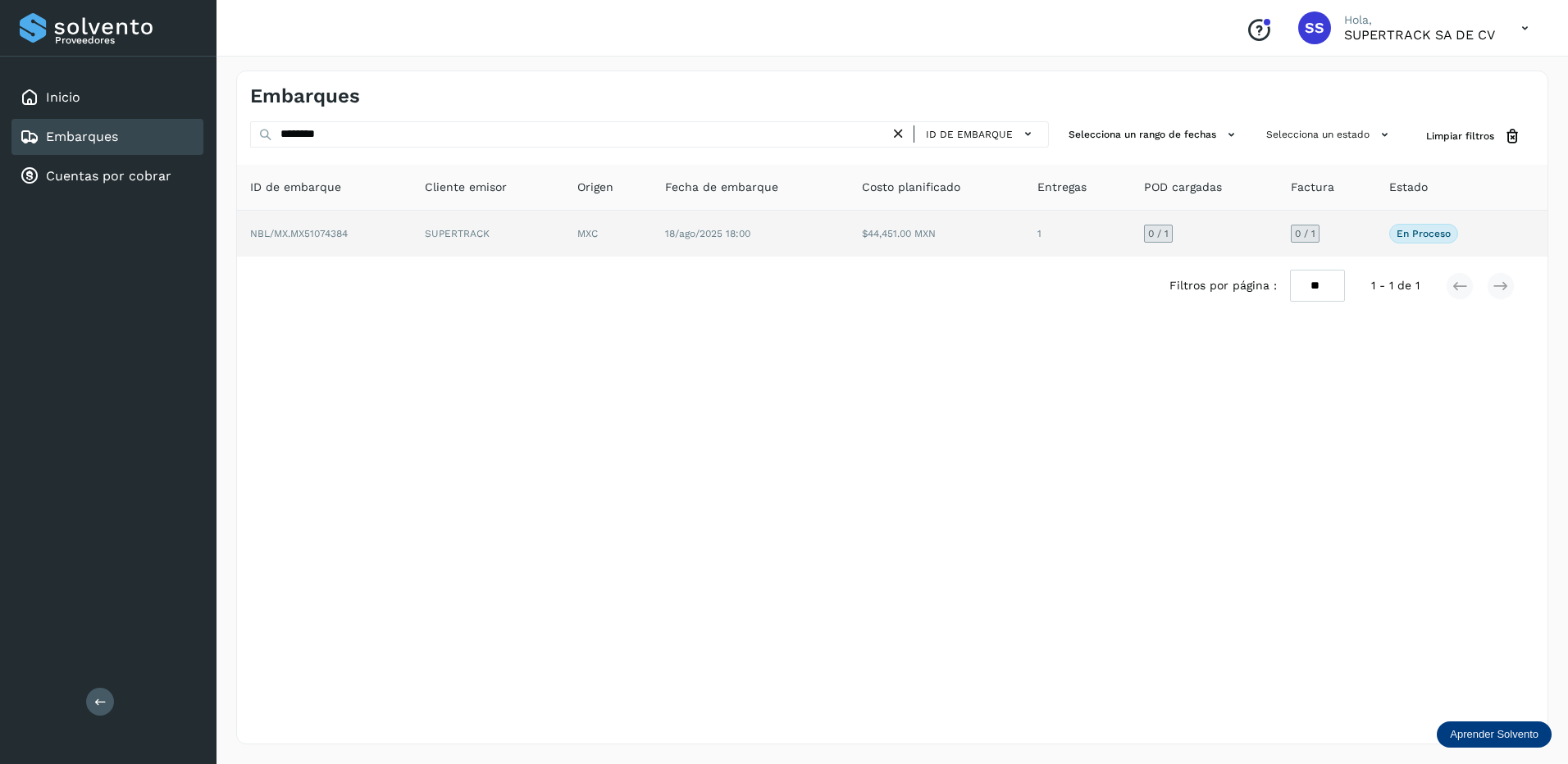
click at [412, 225] on td "NBL/MX.MX51074384" at bounding box center [488, 234] width 152 height 46
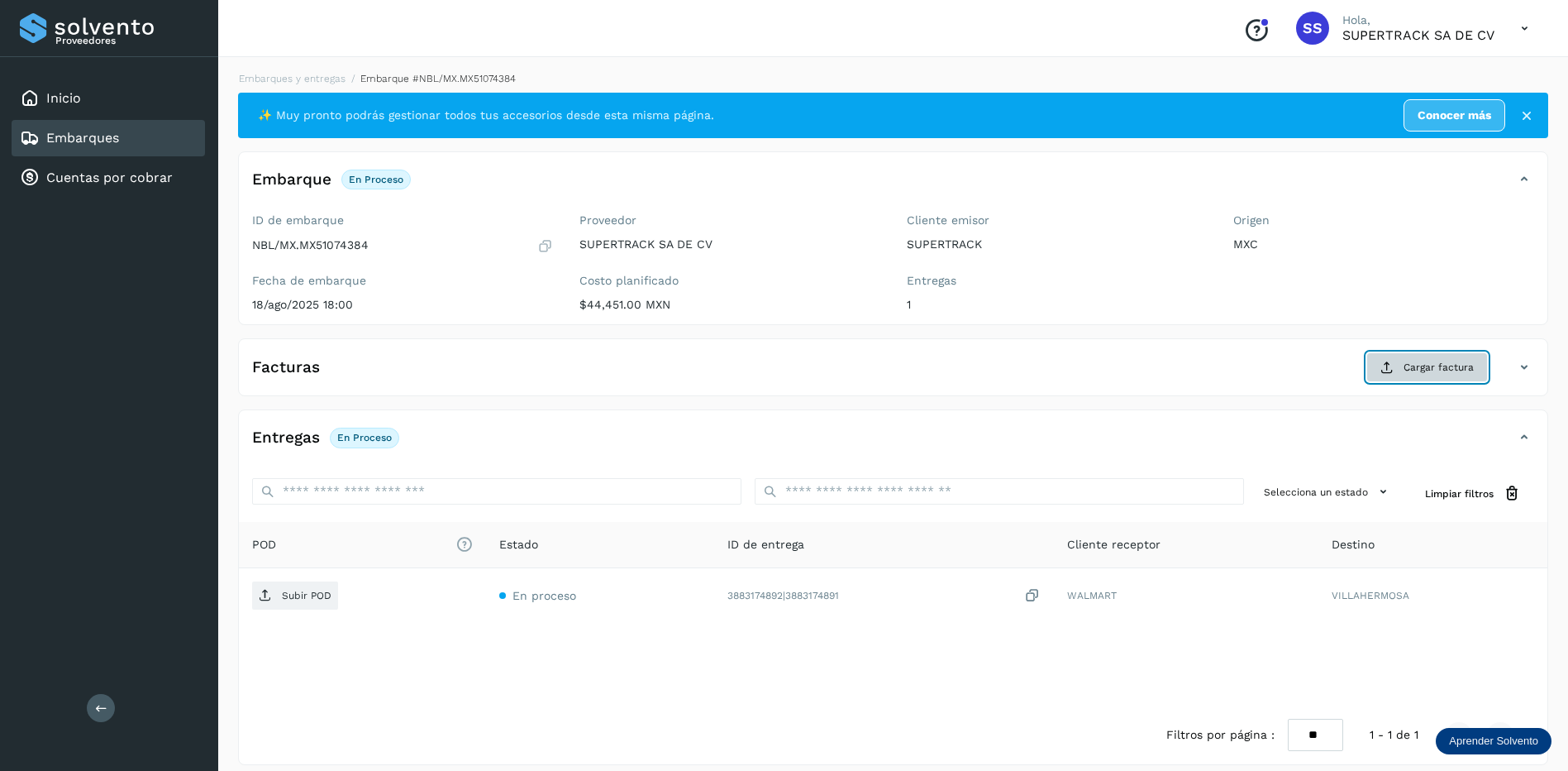
click at [1446, 371] on span "Cargar factura" at bounding box center [1438, 367] width 70 height 15
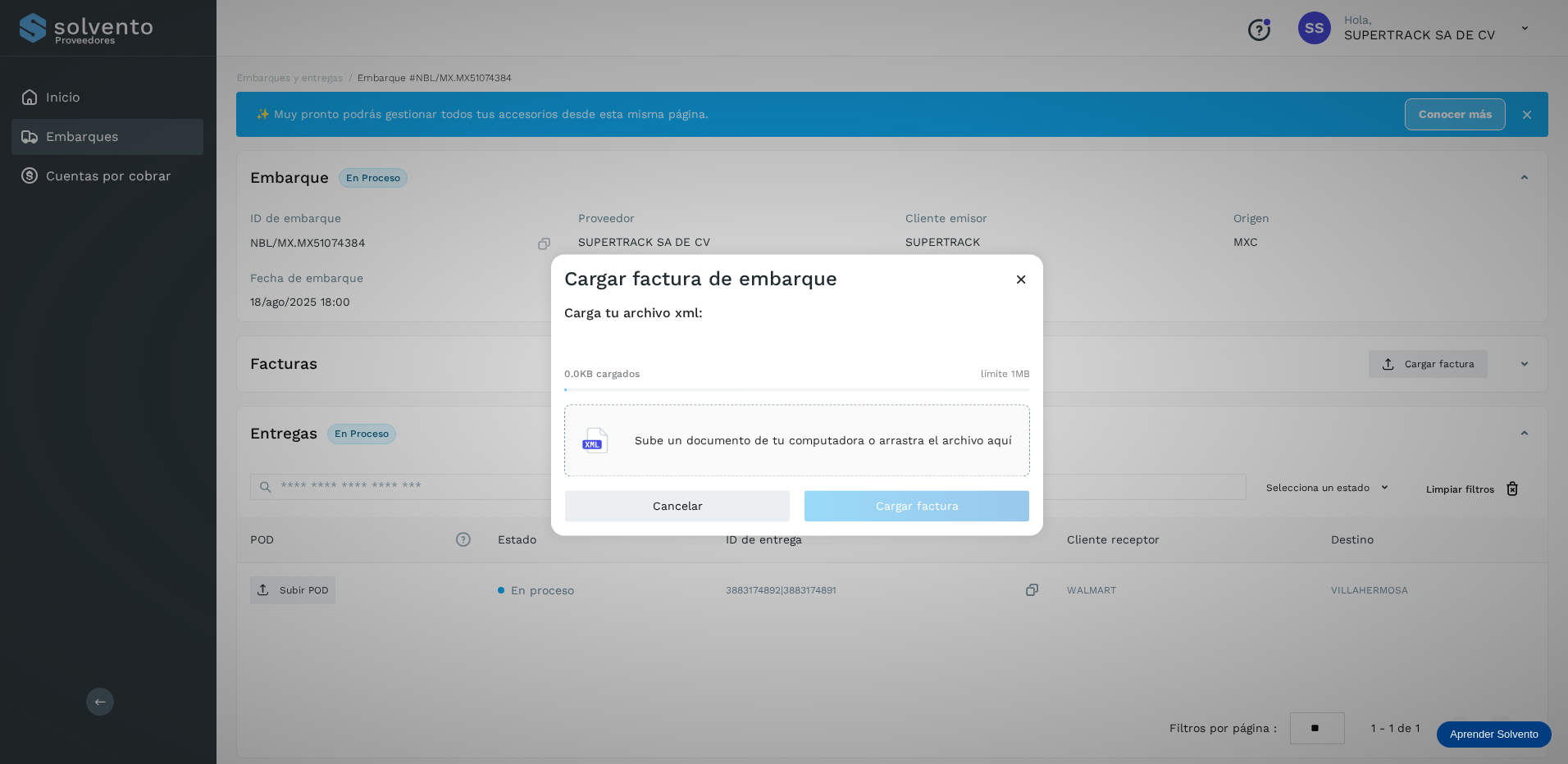
click at [718, 445] on p "Sube un documento de tu computadora o arrastra el archivo aquí" at bounding box center [823, 441] width 377 height 14
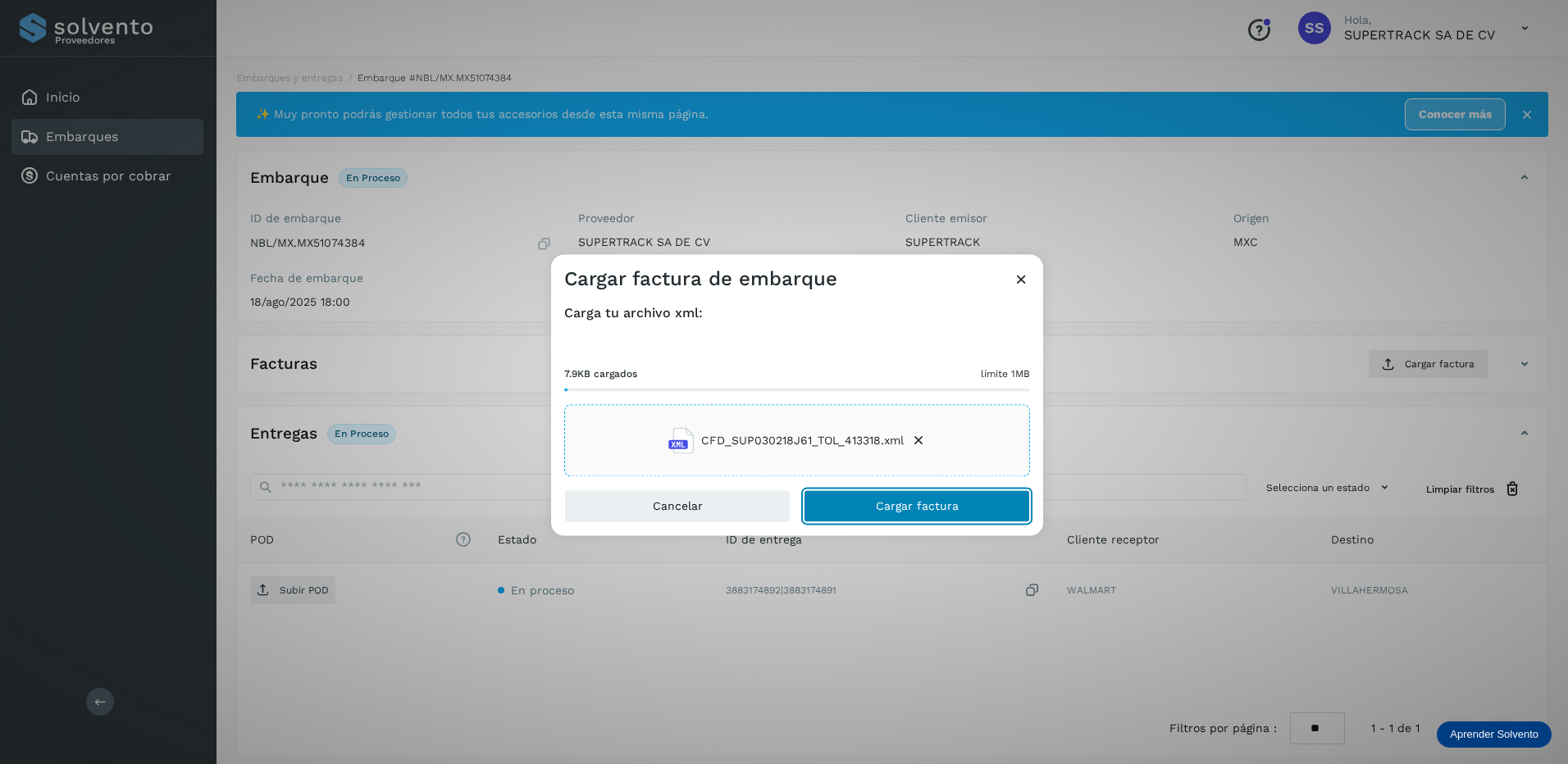
click at [914, 501] on span "Cargar factura" at bounding box center [917, 506] width 83 height 11
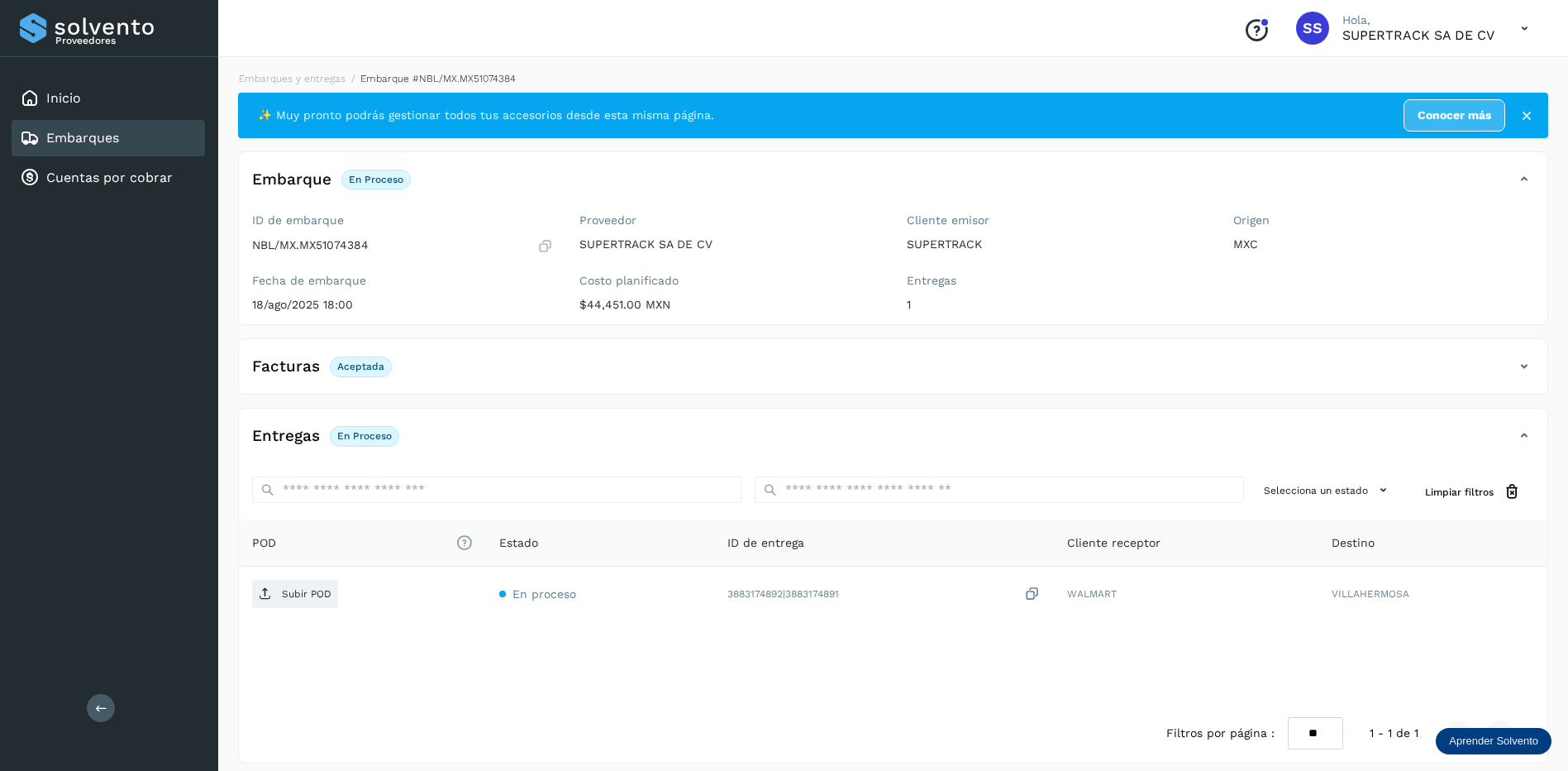
scroll to position [12, 0]
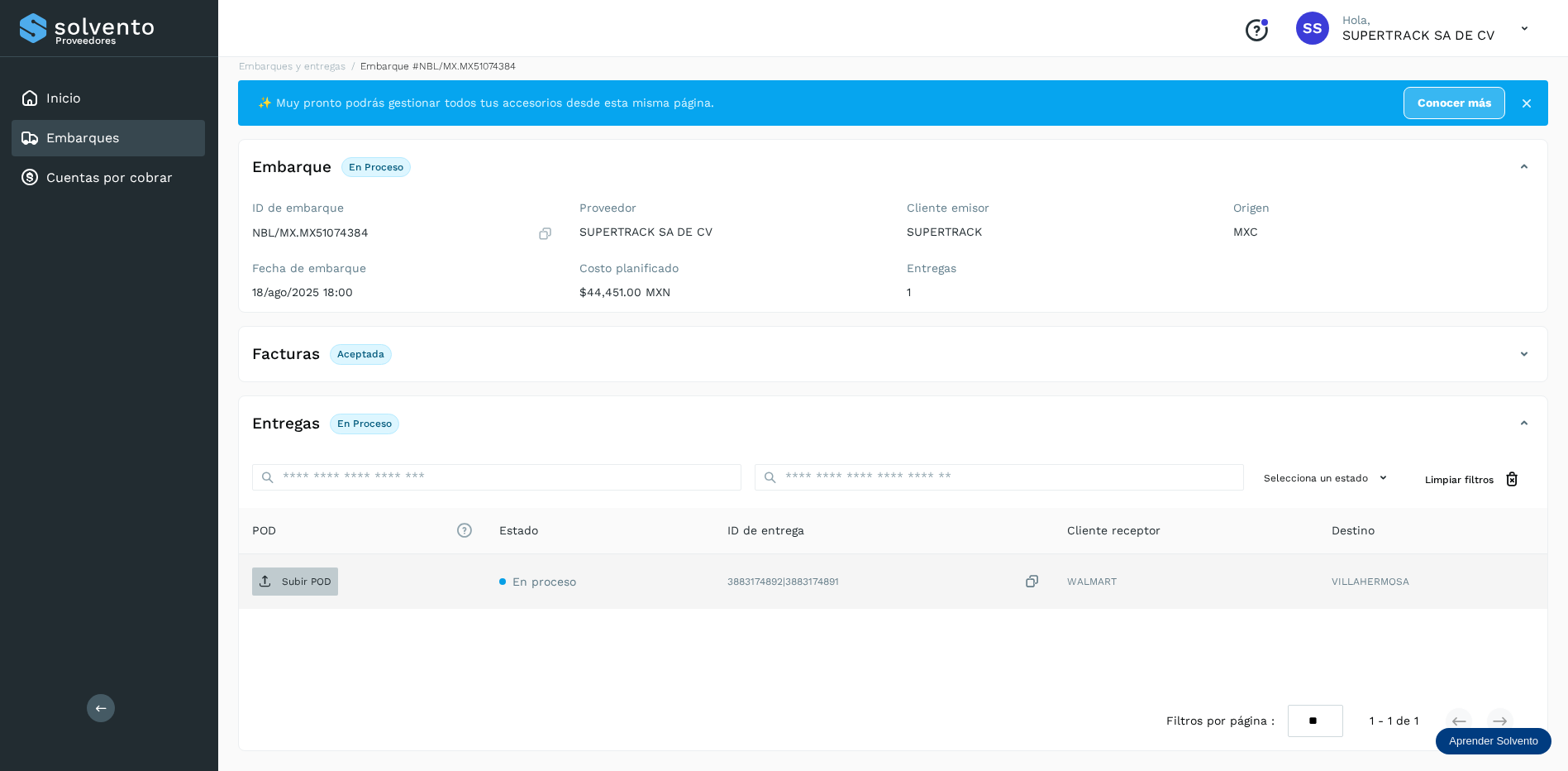
click at [303, 575] on p "Subir POD" at bounding box center [306, 580] width 50 height 11
click at [296, 71] on link "Embarques y entregas" at bounding box center [292, 65] width 106 height 11
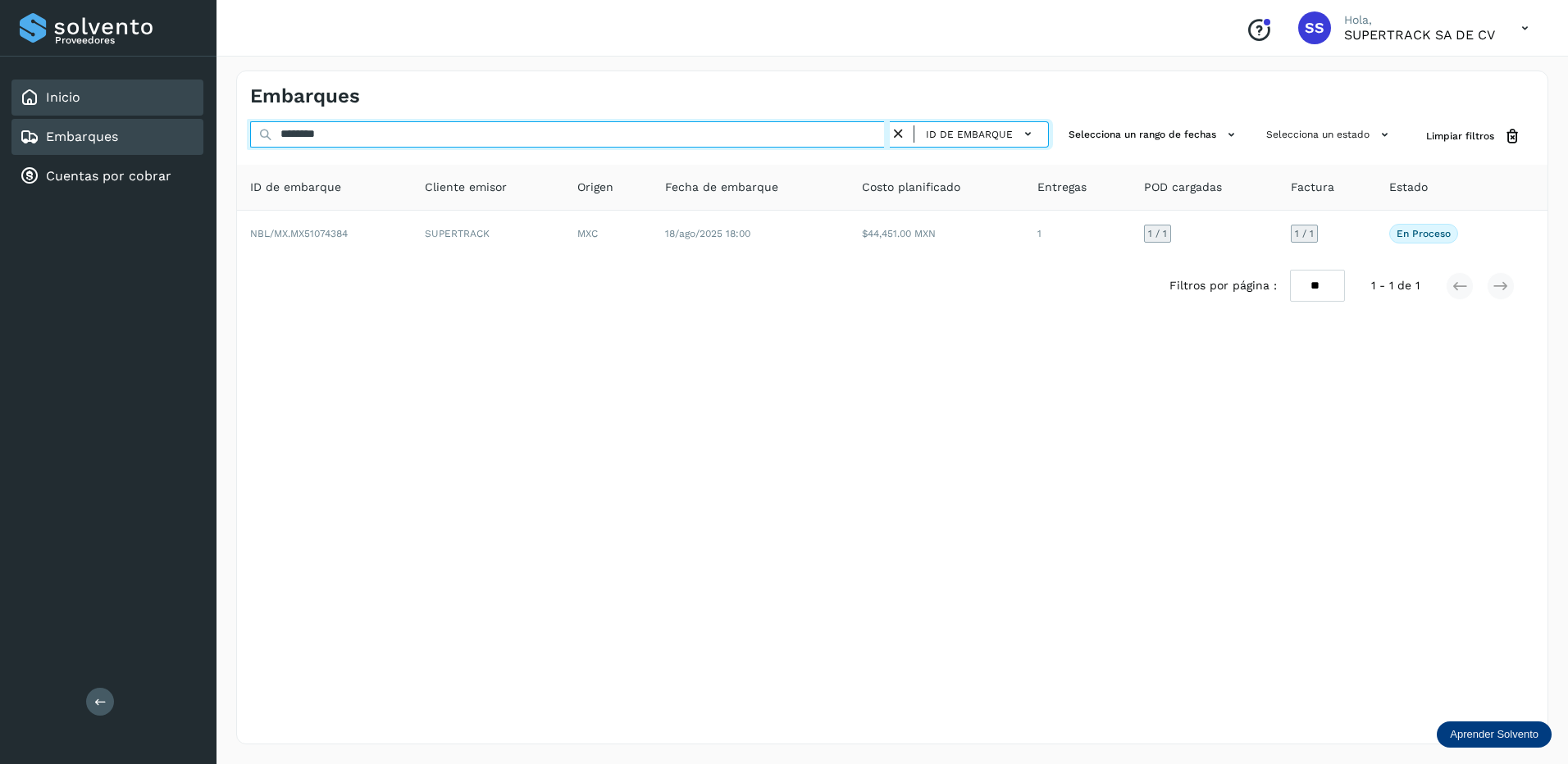
drag, startPoint x: 345, startPoint y: 131, endPoint x: 123, endPoint y: 111, distance: 222.9
click at [123, 111] on div "Proveedores Inicio Embarques Cuentas por cobrar Salir Conoce nuestros beneficio…" at bounding box center [784, 382] width 1568 height 764
drag, startPoint x: 401, startPoint y: 135, endPoint x: 286, endPoint y: 135, distance: 115.0
click at [220, 135] on div "Embarques ******** ID de embarque Selecciona un rango de fechas Selecciona un e…" at bounding box center [891, 408] width 1351 height 713
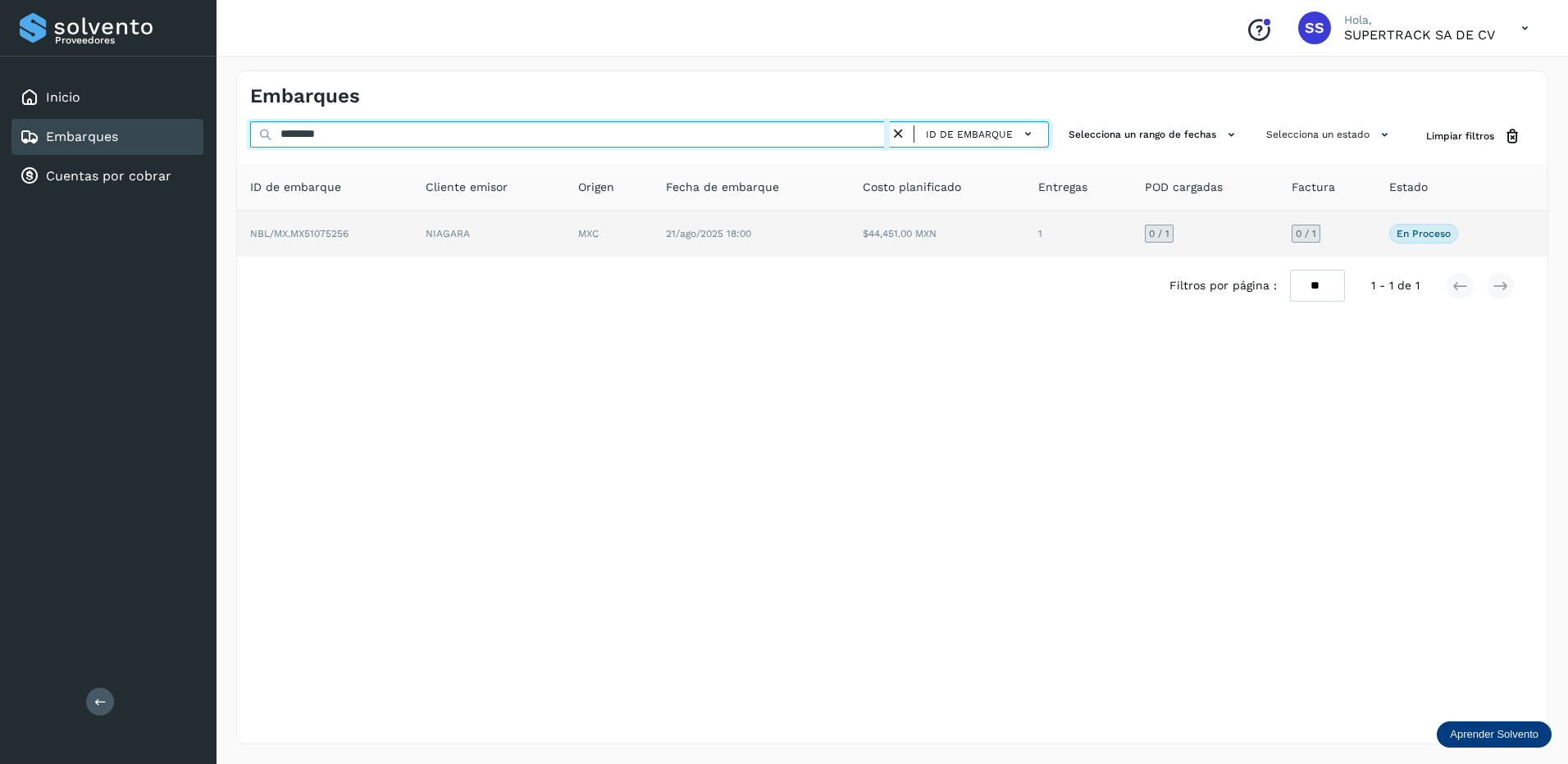
type input "********"
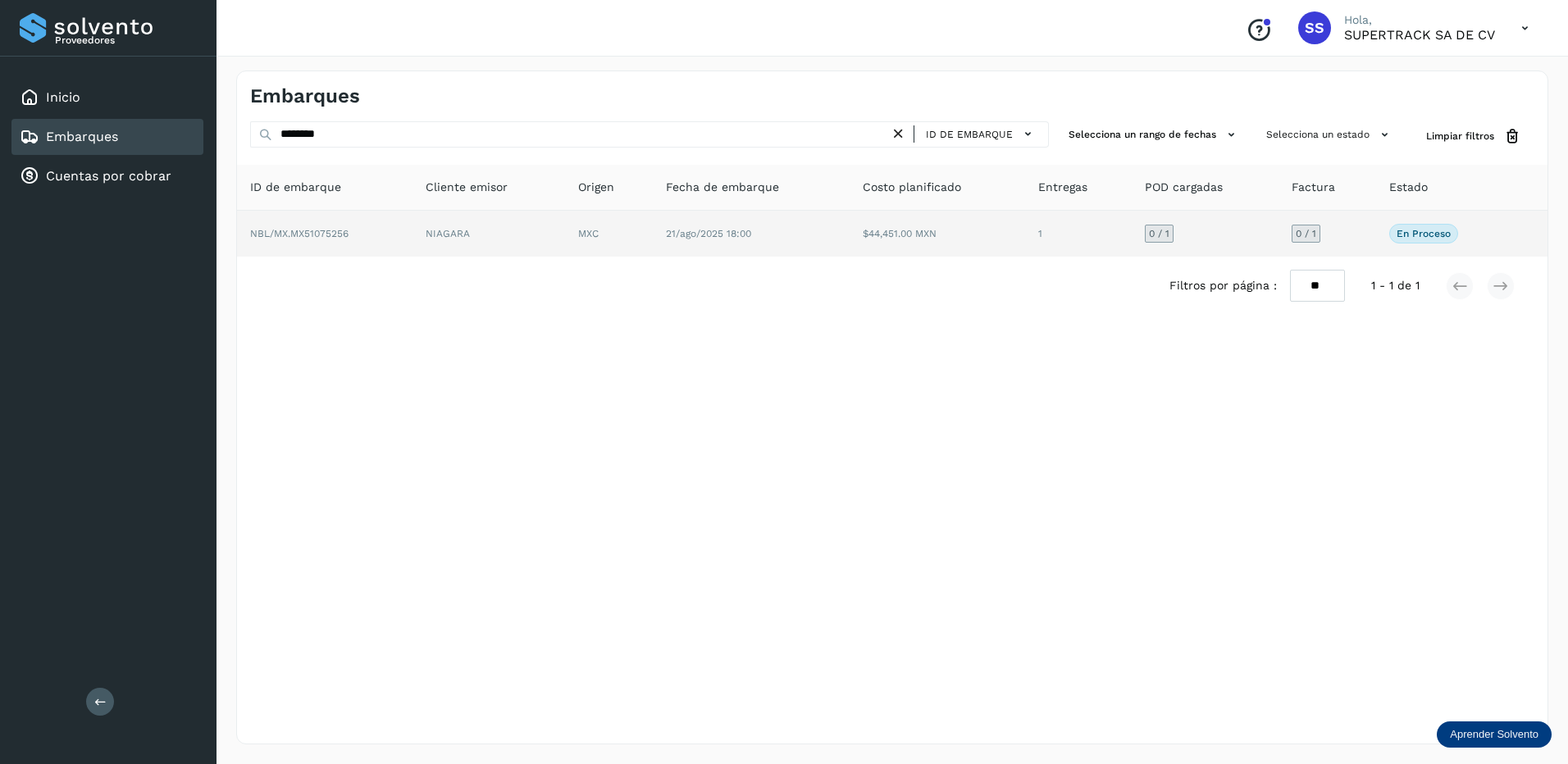
click at [413, 242] on td "NBL/MX.MX51075256" at bounding box center [488, 234] width 152 height 46
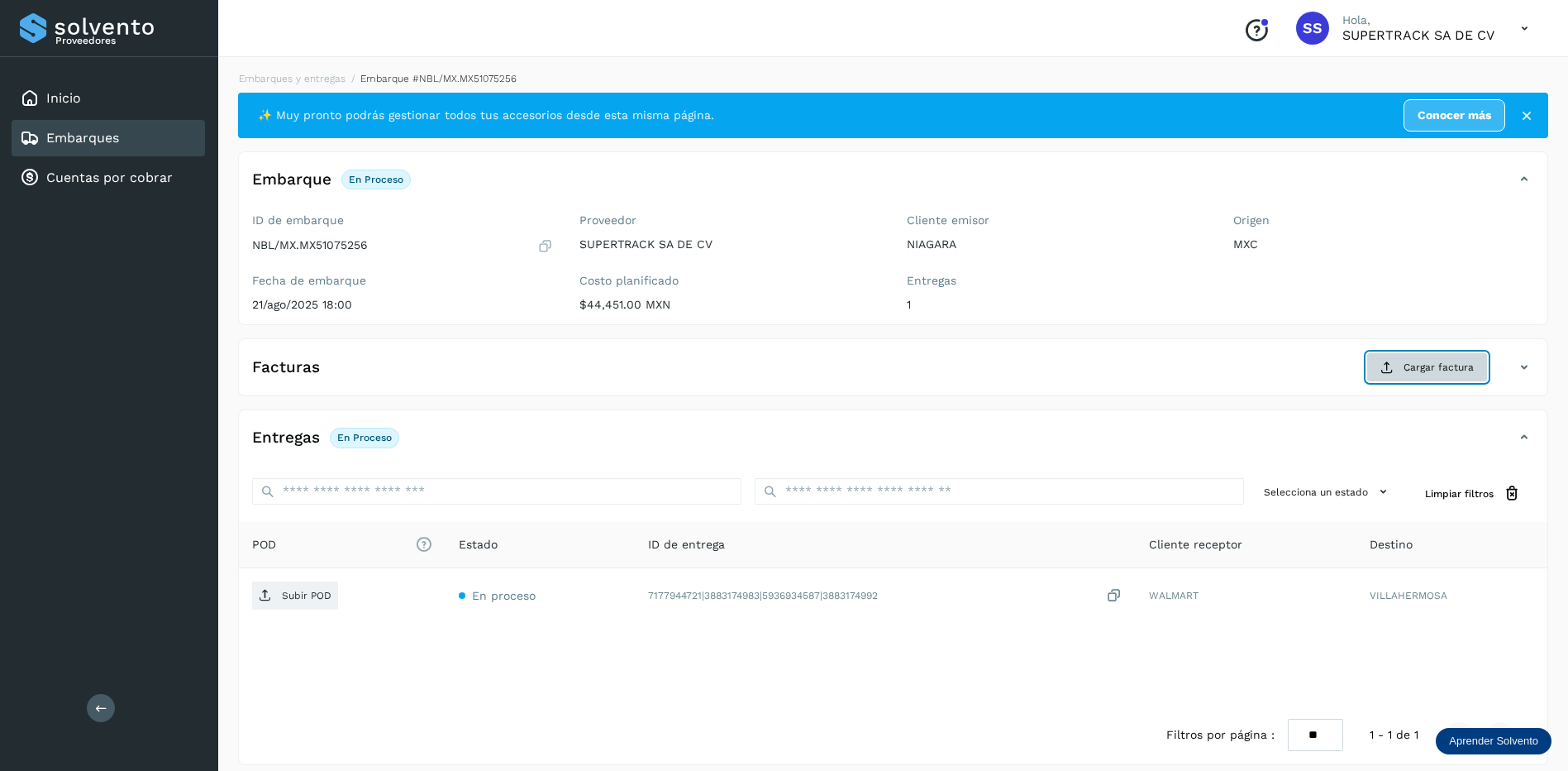
click at [1425, 373] on span "Cargar factura" at bounding box center [1438, 367] width 70 height 15
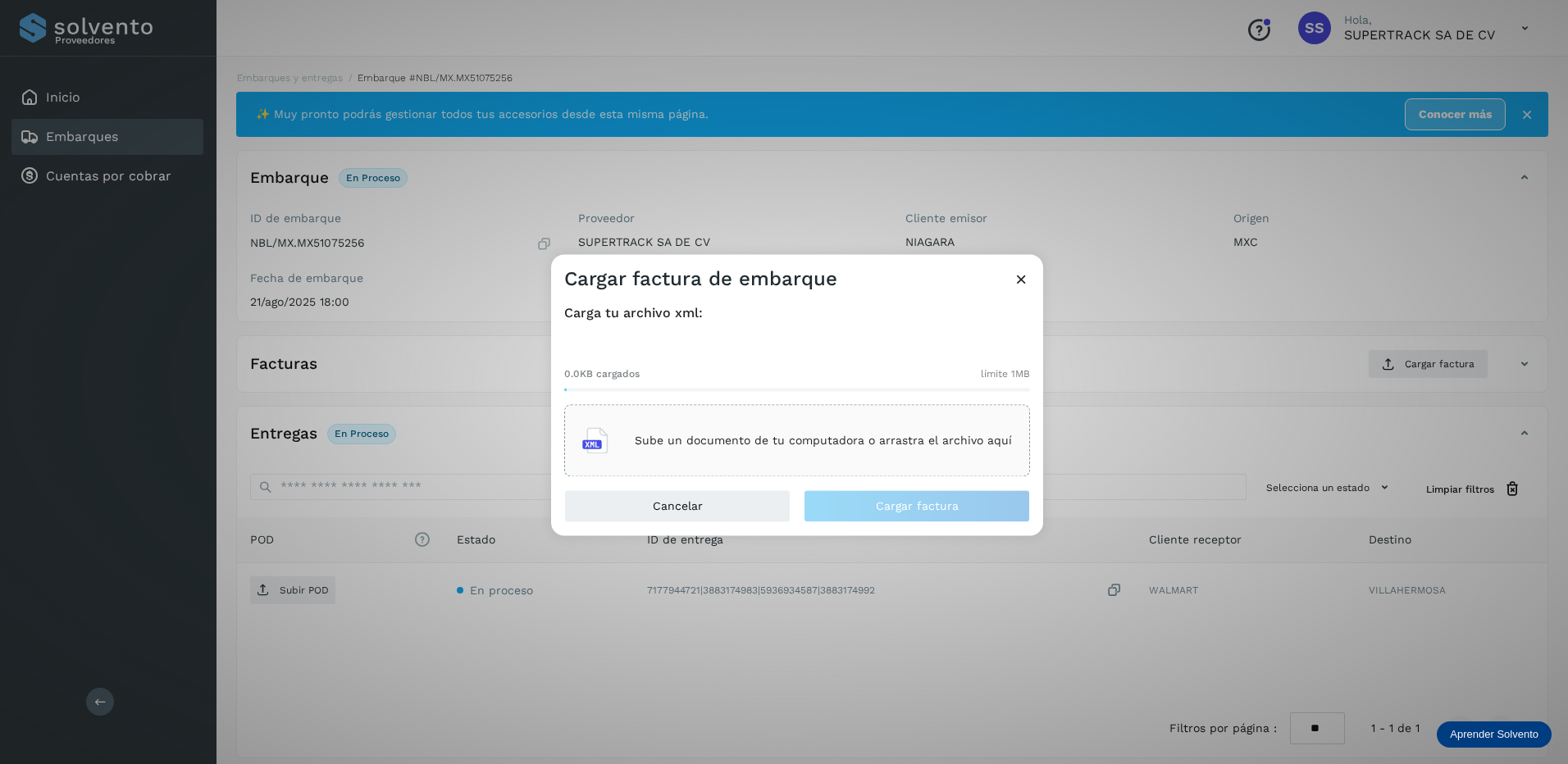
click at [856, 458] on div "Sube un documento de tu computadora o arrastra el archivo aquí" at bounding box center [797, 441] width 430 height 44
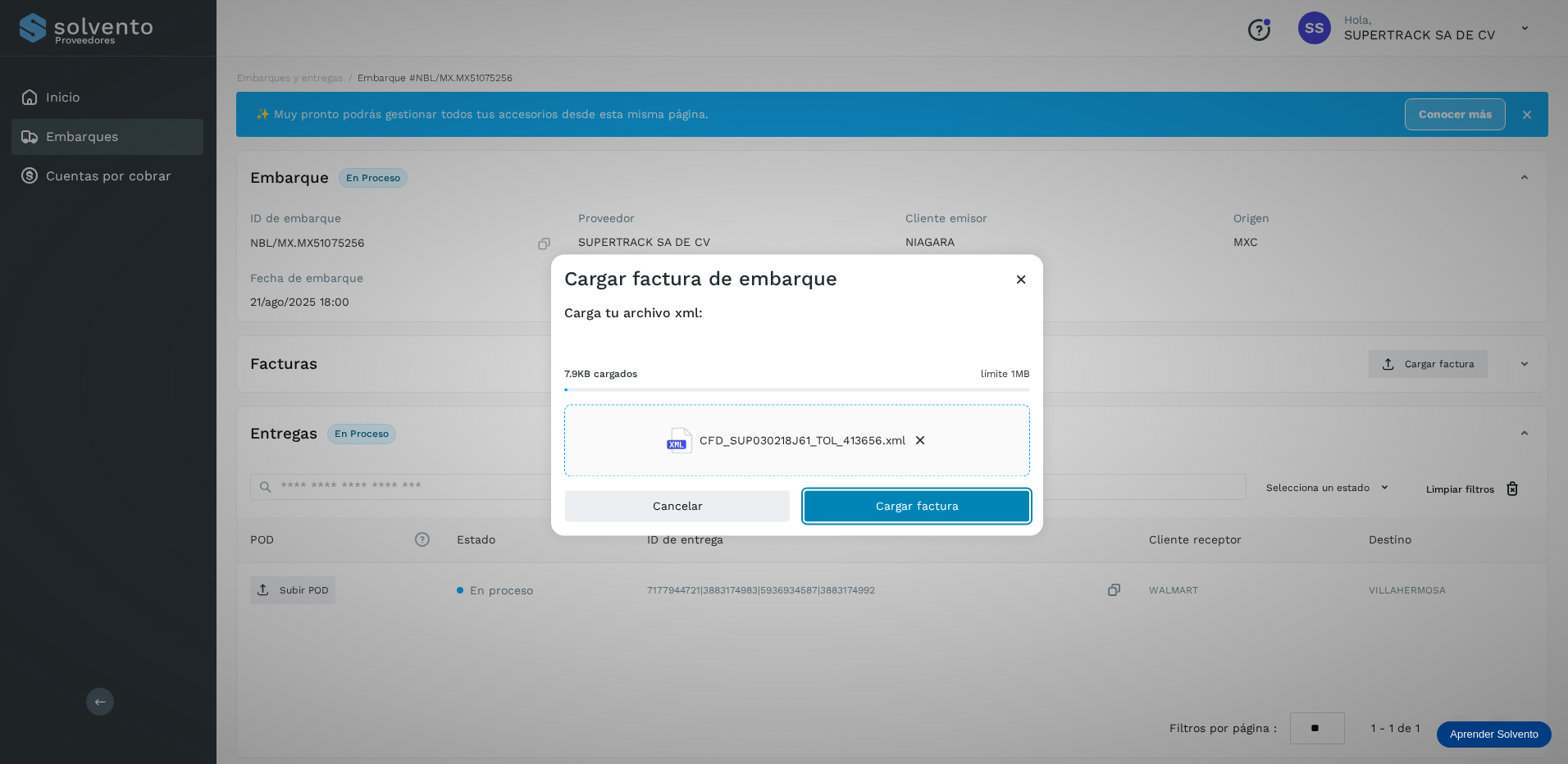
click at [924, 514] on button "Cargar factura" at bounding box center [917, 506] width 226 height 33
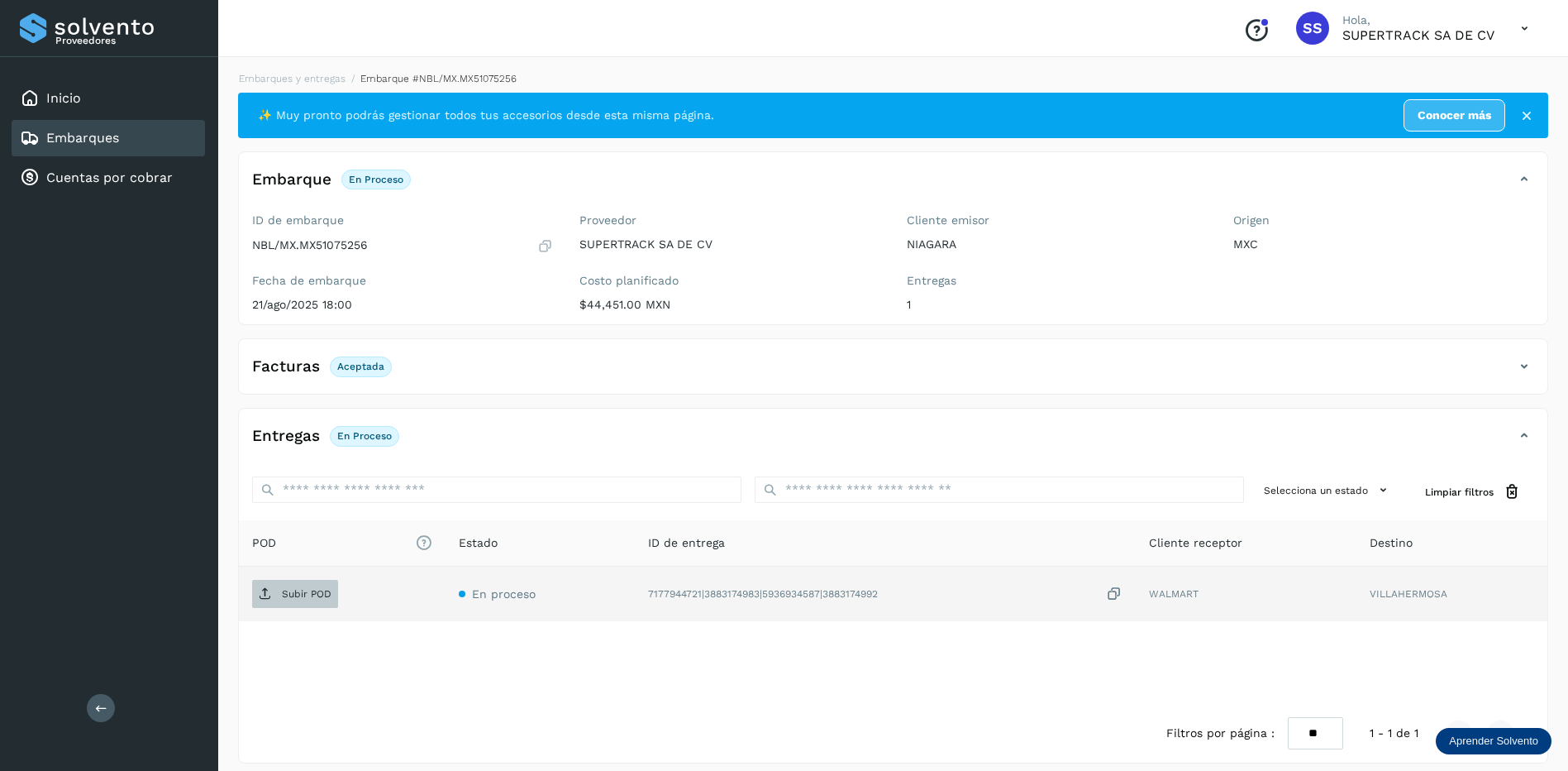
click at [326, 585] on span "Subir POD" at bounding box center [295, 593] width 86 height 27
click at [270, 79] on link "Embarques y entregas" at bounding box center [292, 78] width 106 height 11
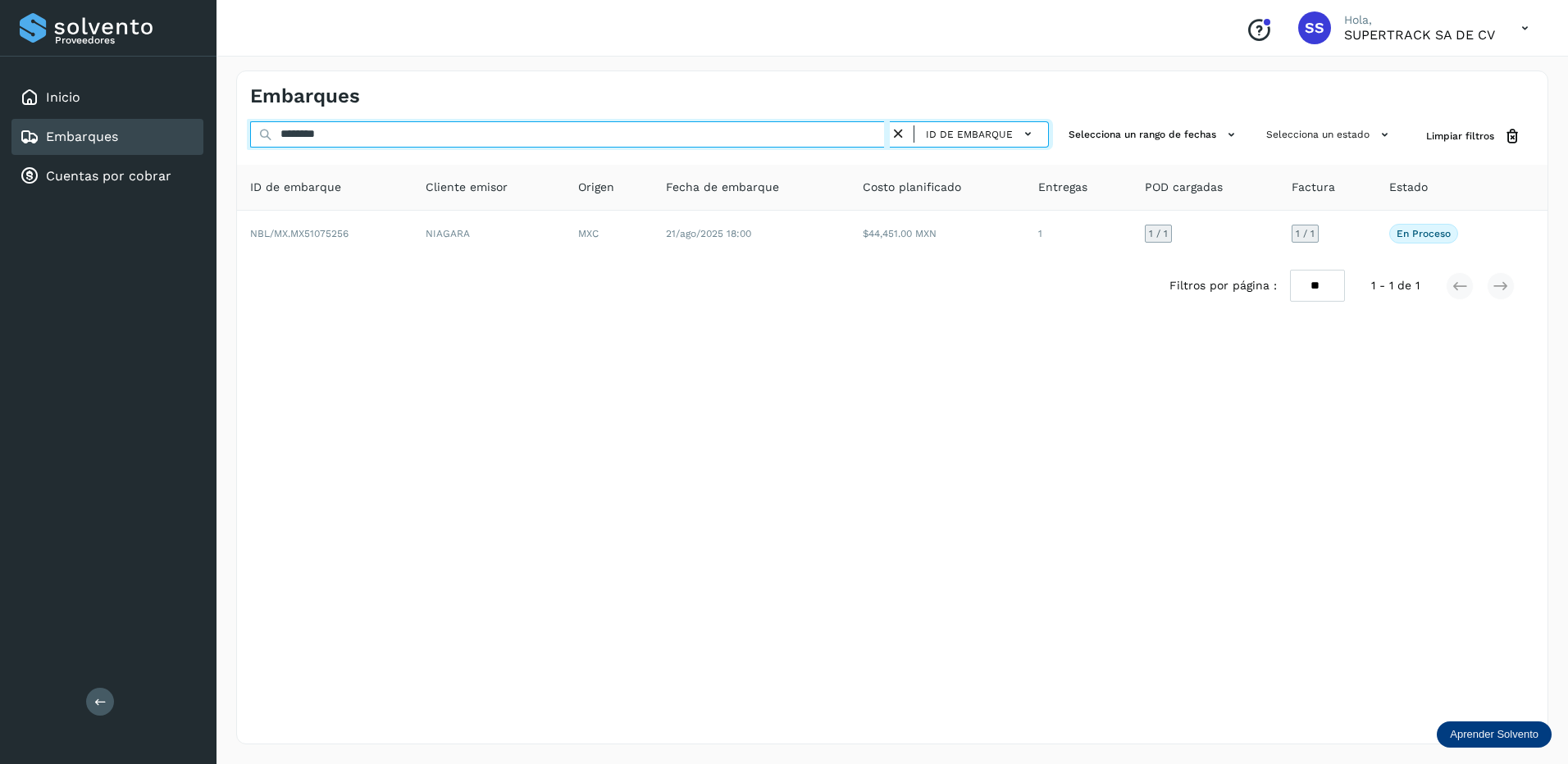
drag, startPoint x: 350, startPoint y: 145, endPoint x: 215, endPoint y: 122, distance: 136.9
click at [215, 122] on div "Proveedores Inicio Embarques Cuentas por cobrar Salir Conoce nuestros beneficio…" at bounding box center [784, 382] width 1568 height 764
drag, startPoint x: 358, startPoint y: 134, endPoint x: 255, endPoint y: 131, distance: 103.0
click at [255, 131] on input "********" at bounding box center [569, 134] width 639 height 26
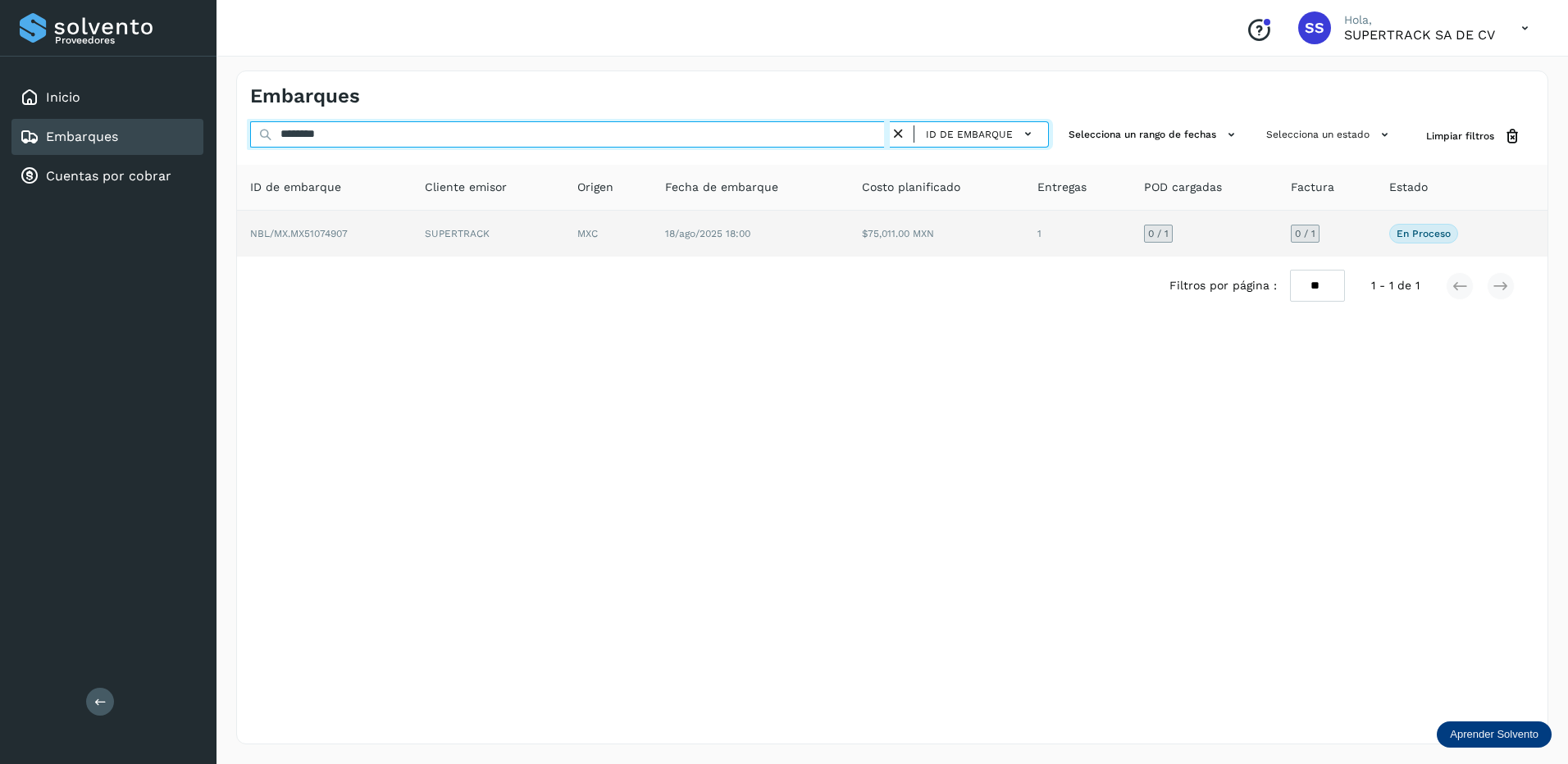
type input "********"
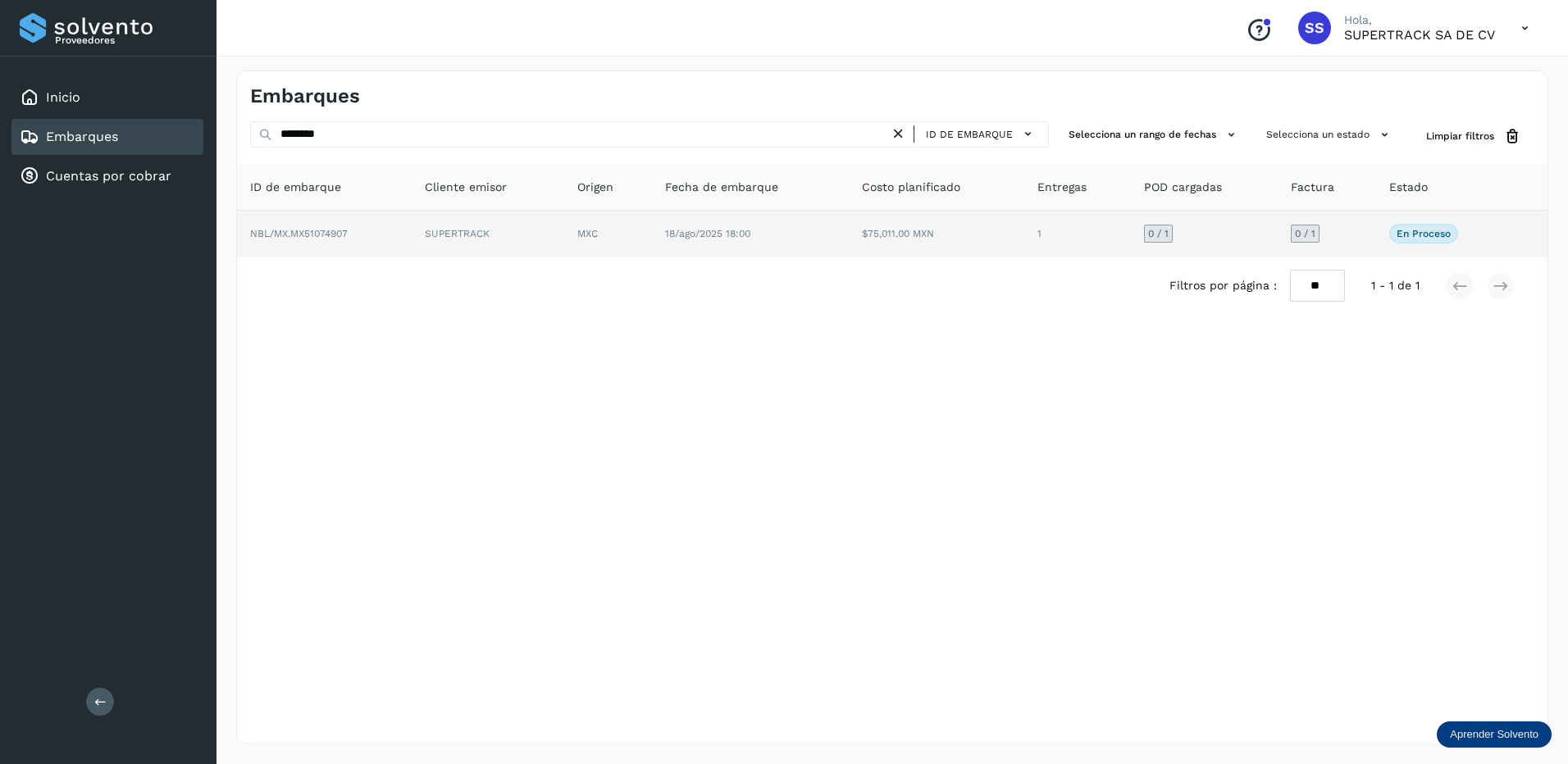
click at [412, 221] on td "NBL/MX.MX51074907" at bounding box center [488, 234] width 152 height 46
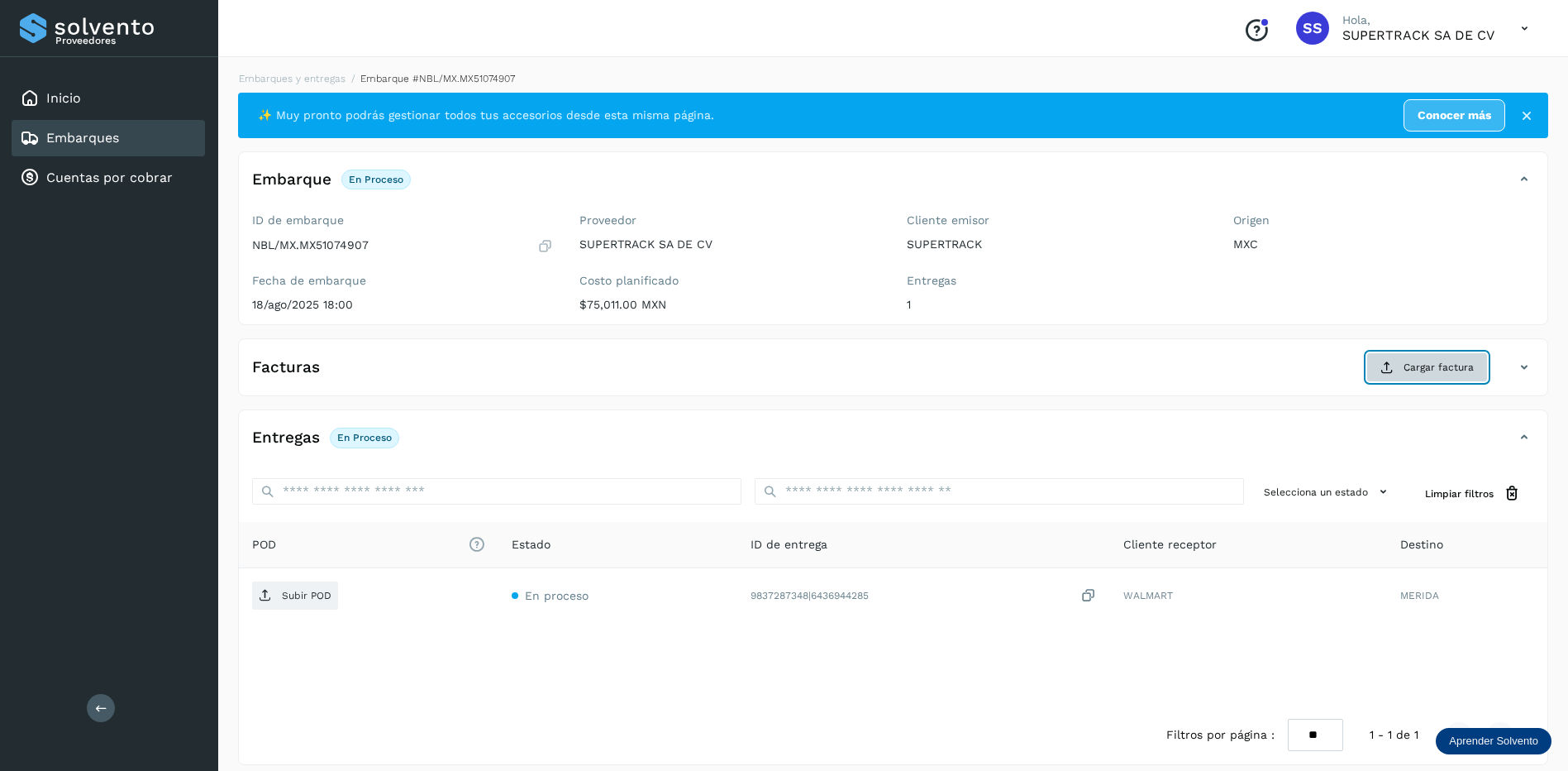
click at [1408, 373] on span "Cargar factura" at bounding box center [1438, 367] width 70 height 15
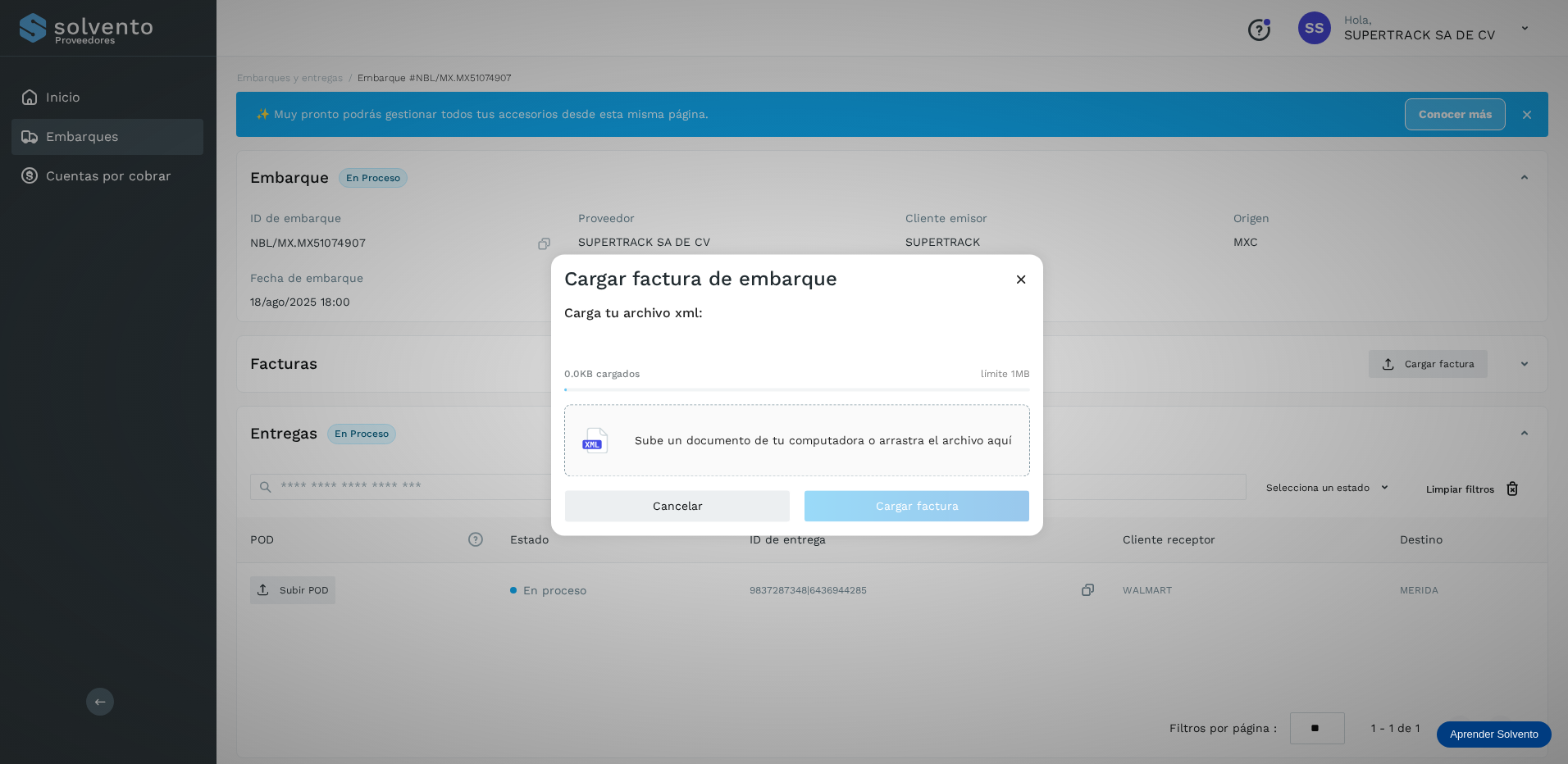
click at [819, 463] on div "Sube un documento de tu computadora o arrastra el archivo aquí" at bounding box center [797, 441] width 466 height 72
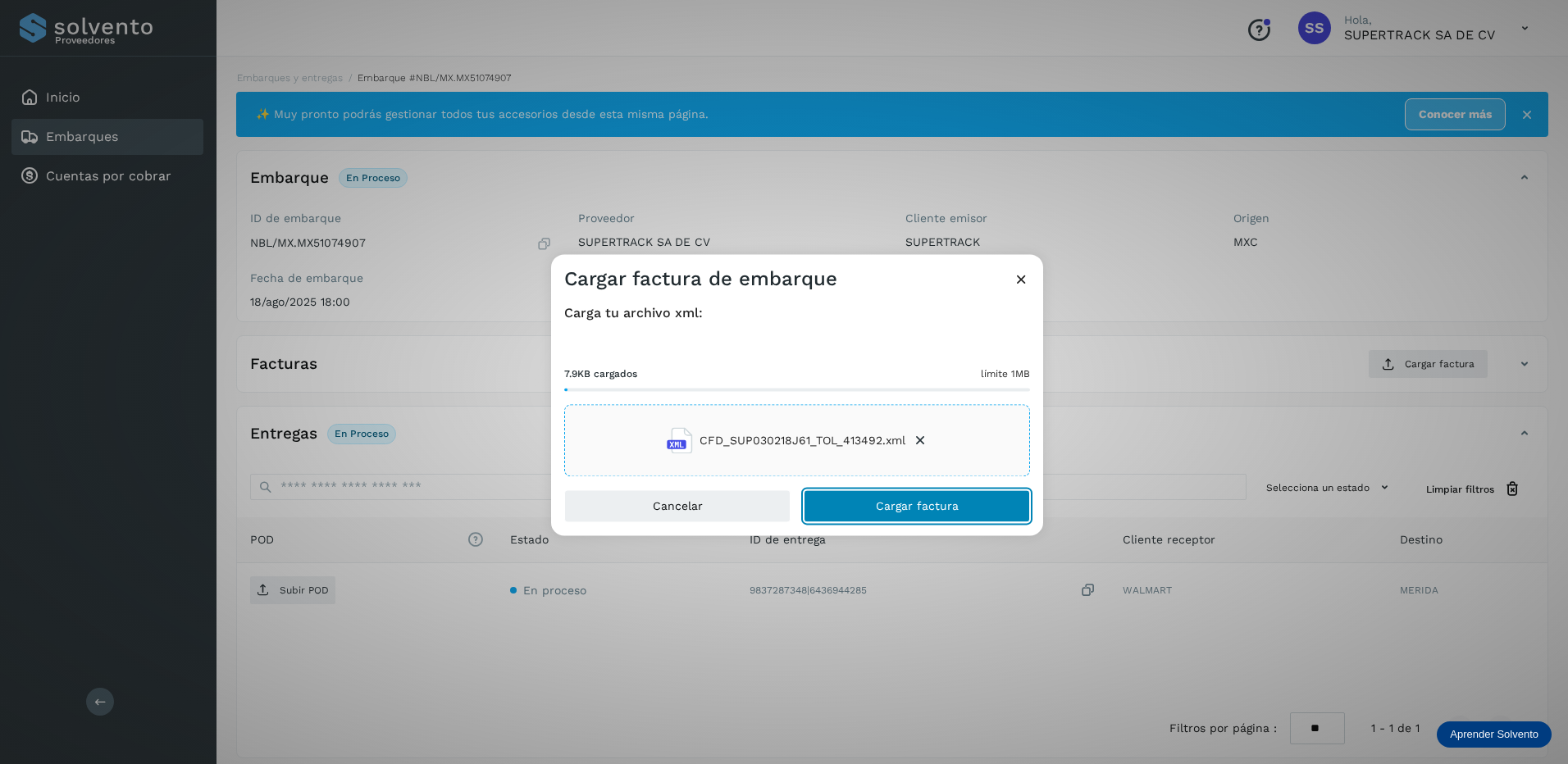
click at [902, 496] on button "Cargar factura" at bounding box center [917, 506] width 226 height 33
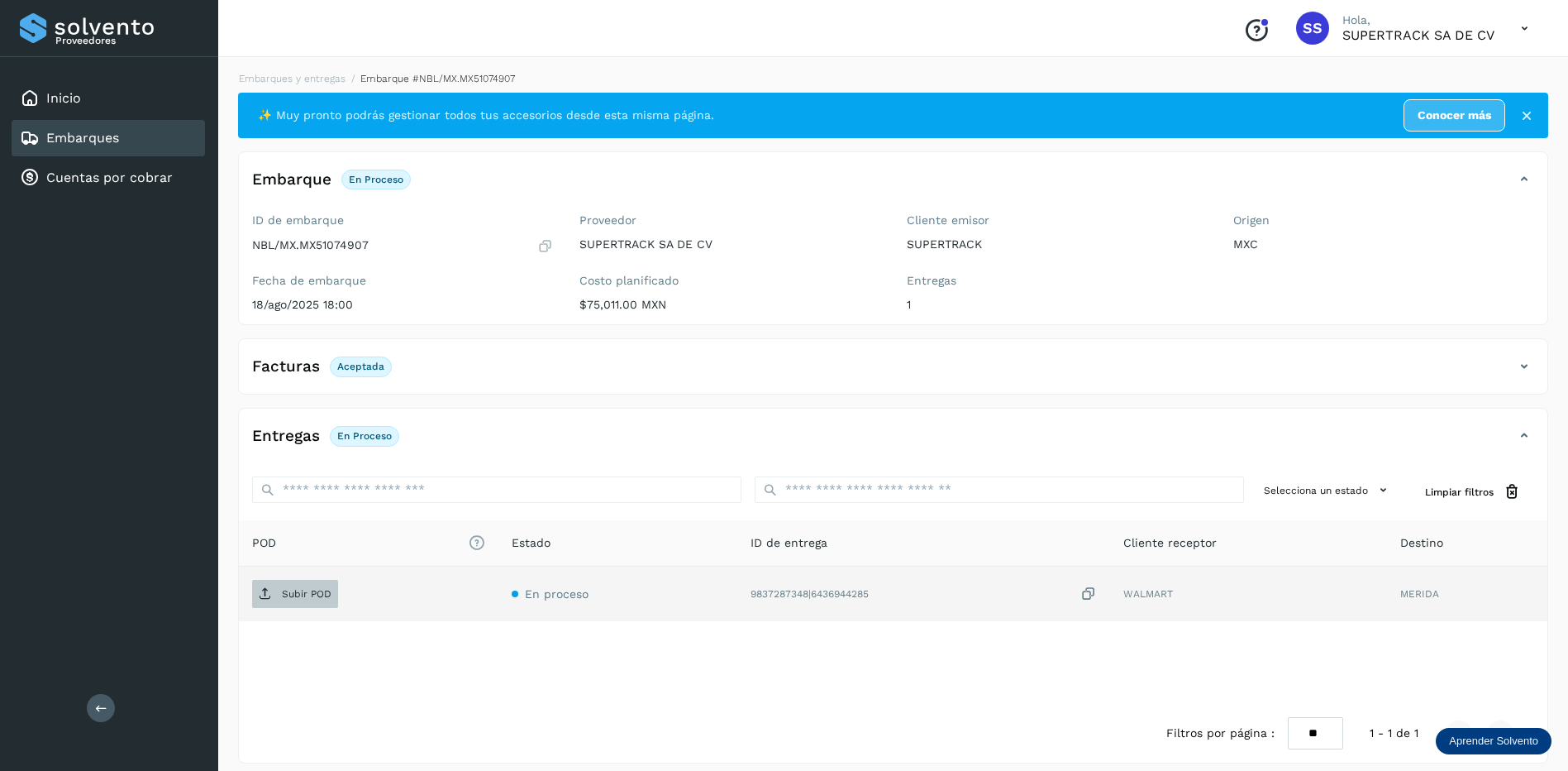
click at [295, 592] on p "Subir POD" at bounding box center [306, 593] width 50 height 11
click at [301, 79] on link "Embarques y entregas" at bounding box center [292, 78] width 106 height 11
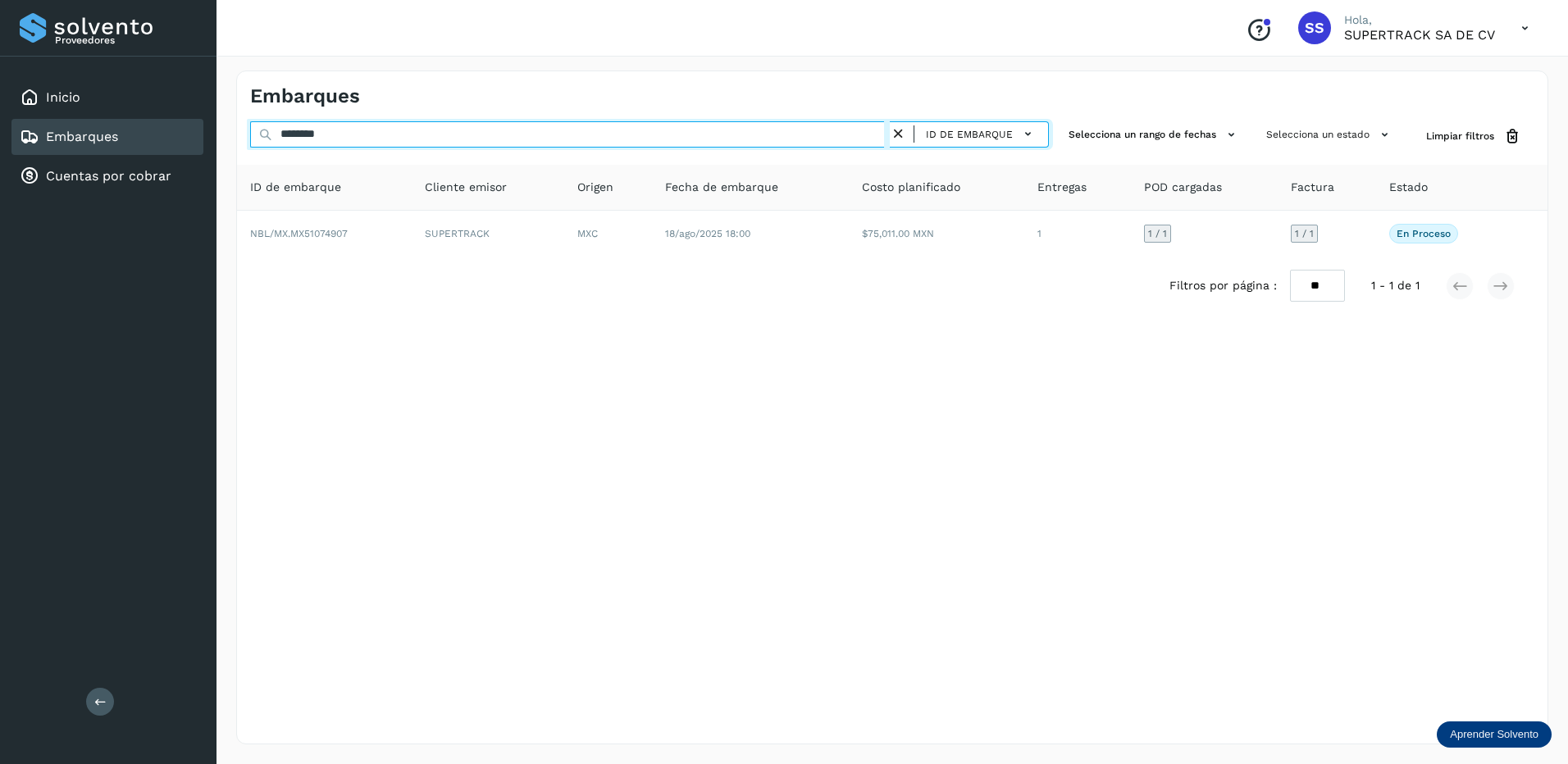
drag, startPoint x: 136, startPoint y: 114, endPoint x: 0, endPoint y: 121, distance: 136.2
click at [0, 116] on html "Proveedores Inicio Embarques Cuentas por cobrar Salir Conoce nuestros beneficio…" at bounding box center [784, 382] width 1568 height 764
click at [237, 136] on div "******** ID de embarque Selecciona un rango de fechas Selecciona un estado Limp…" at bounding box center [891, 137] width 1310 height 31
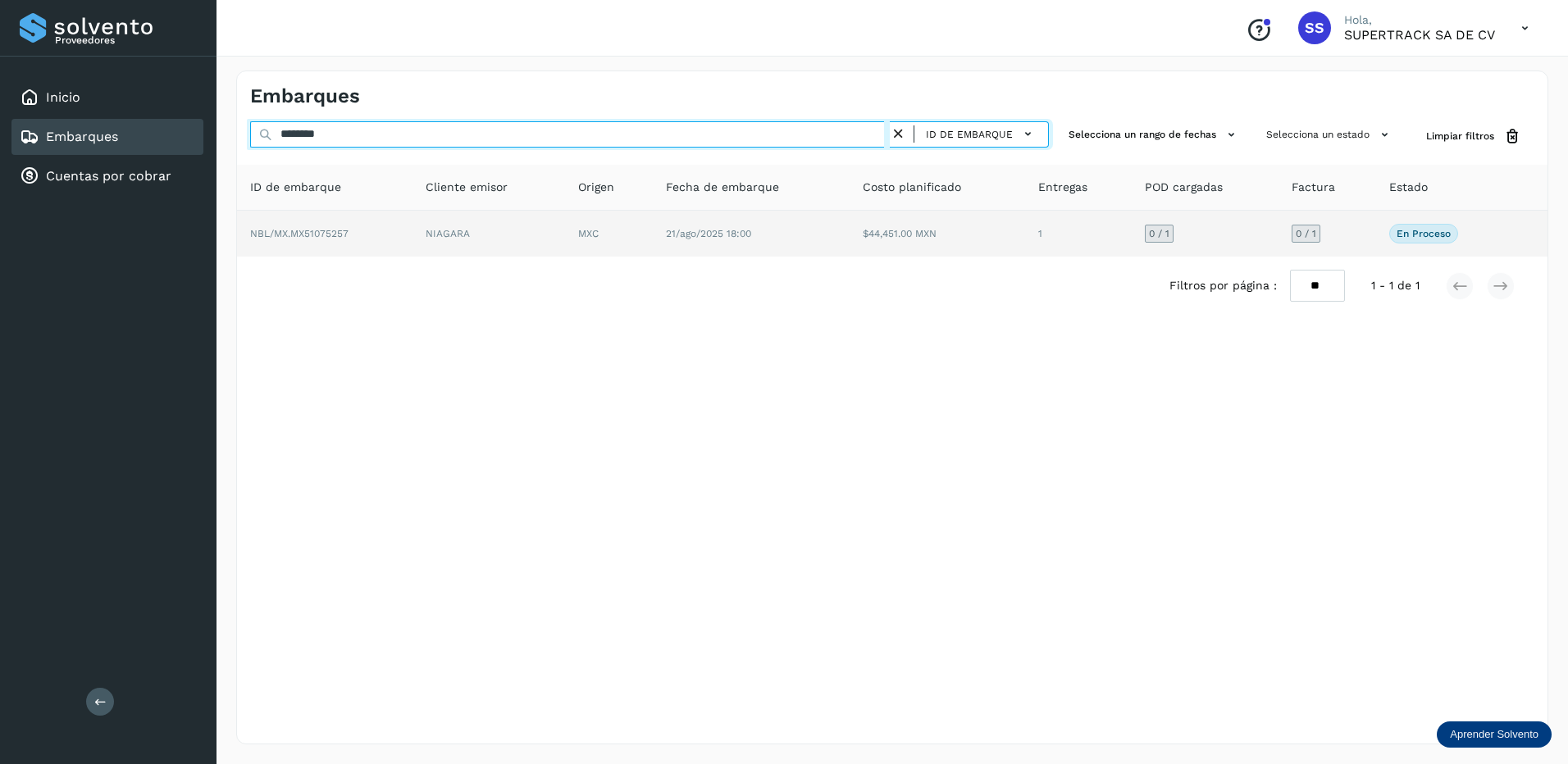
type input "********"
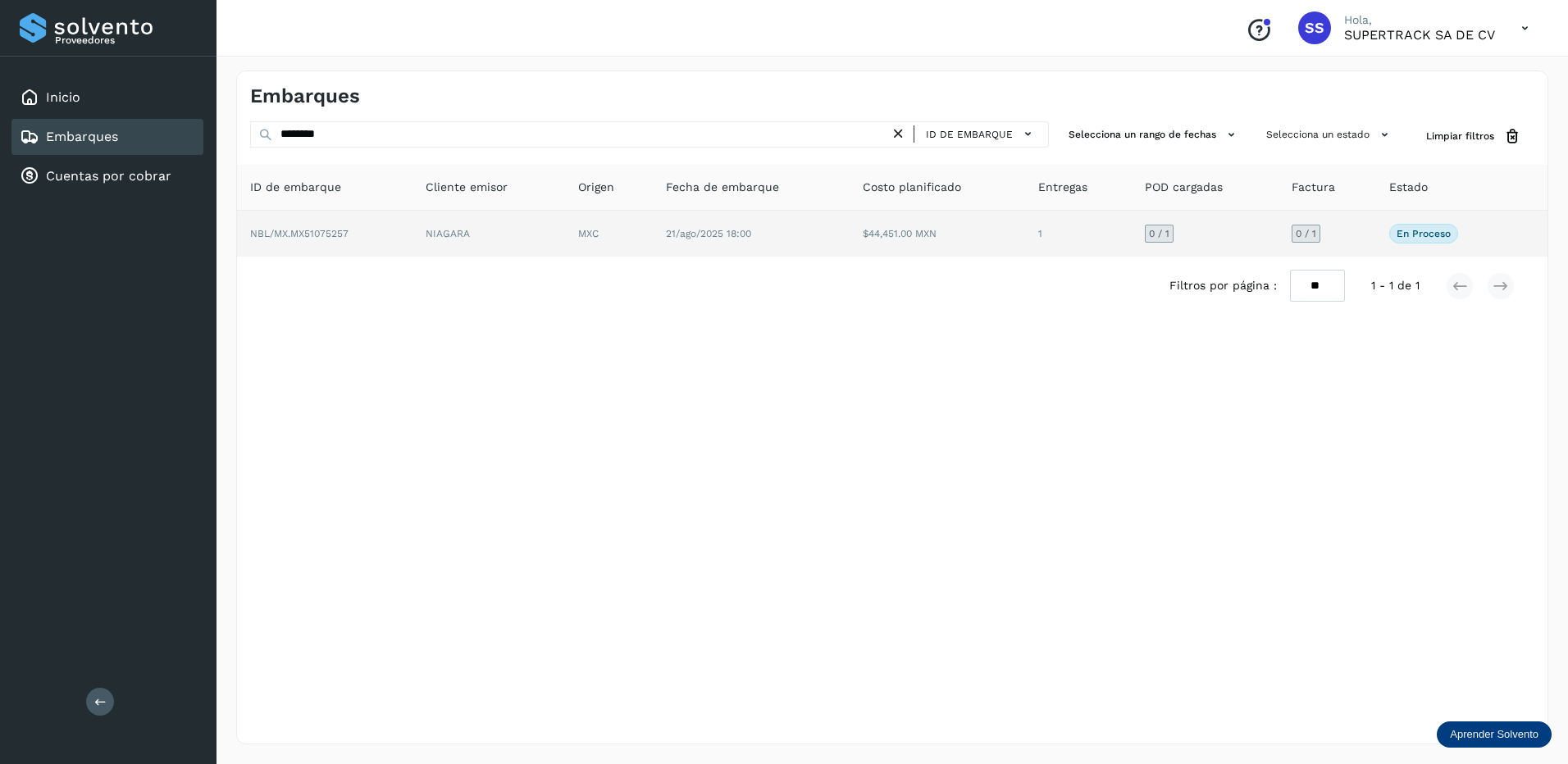
click at [412, 237] on td "NBL/MX.MX51075257" at bounding box center [488, 234] width 152 height 46
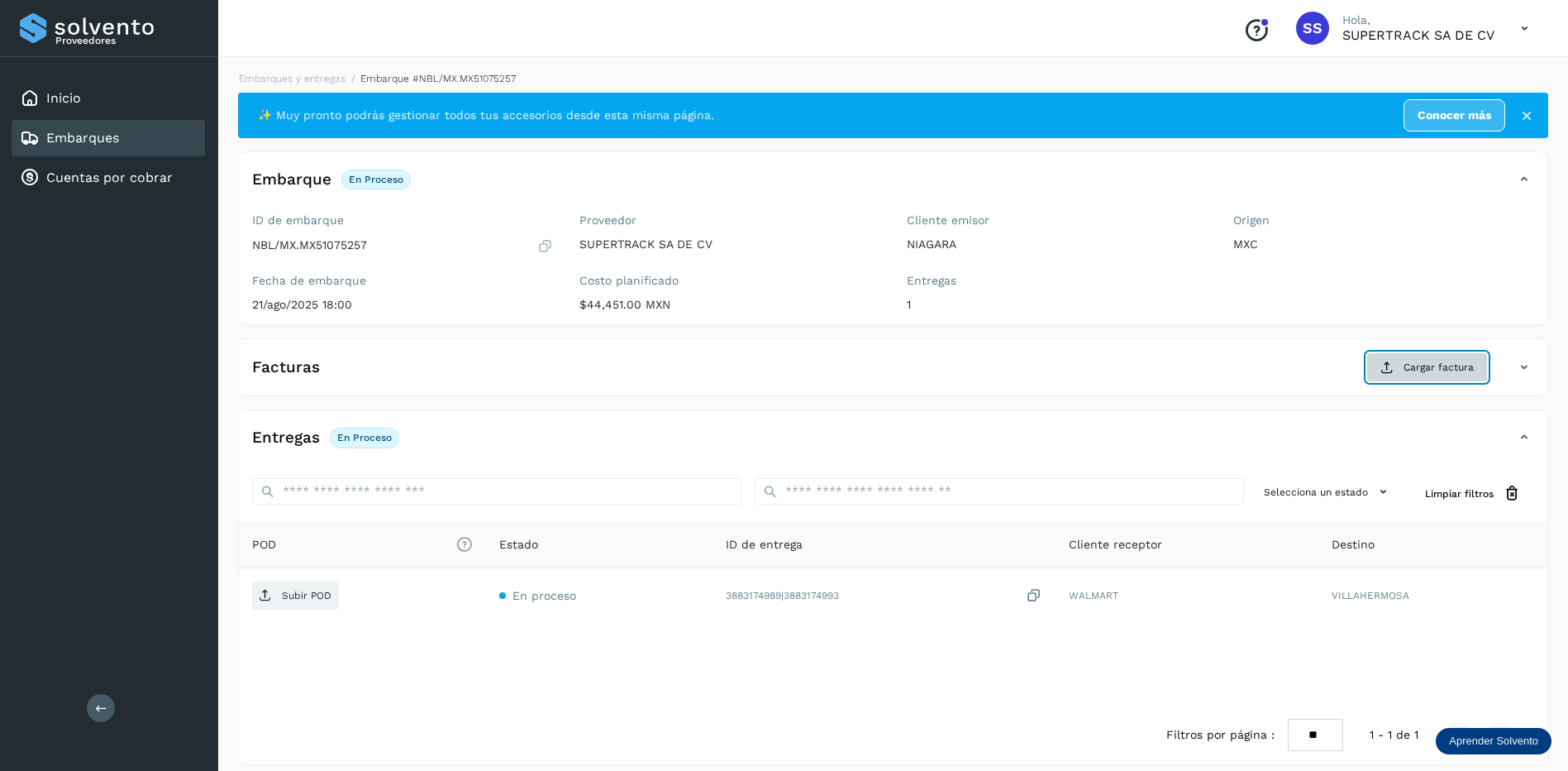
click at [1419, 365] on span "Cargar factura" at bounding box center [1438, 367] width 70 height 15
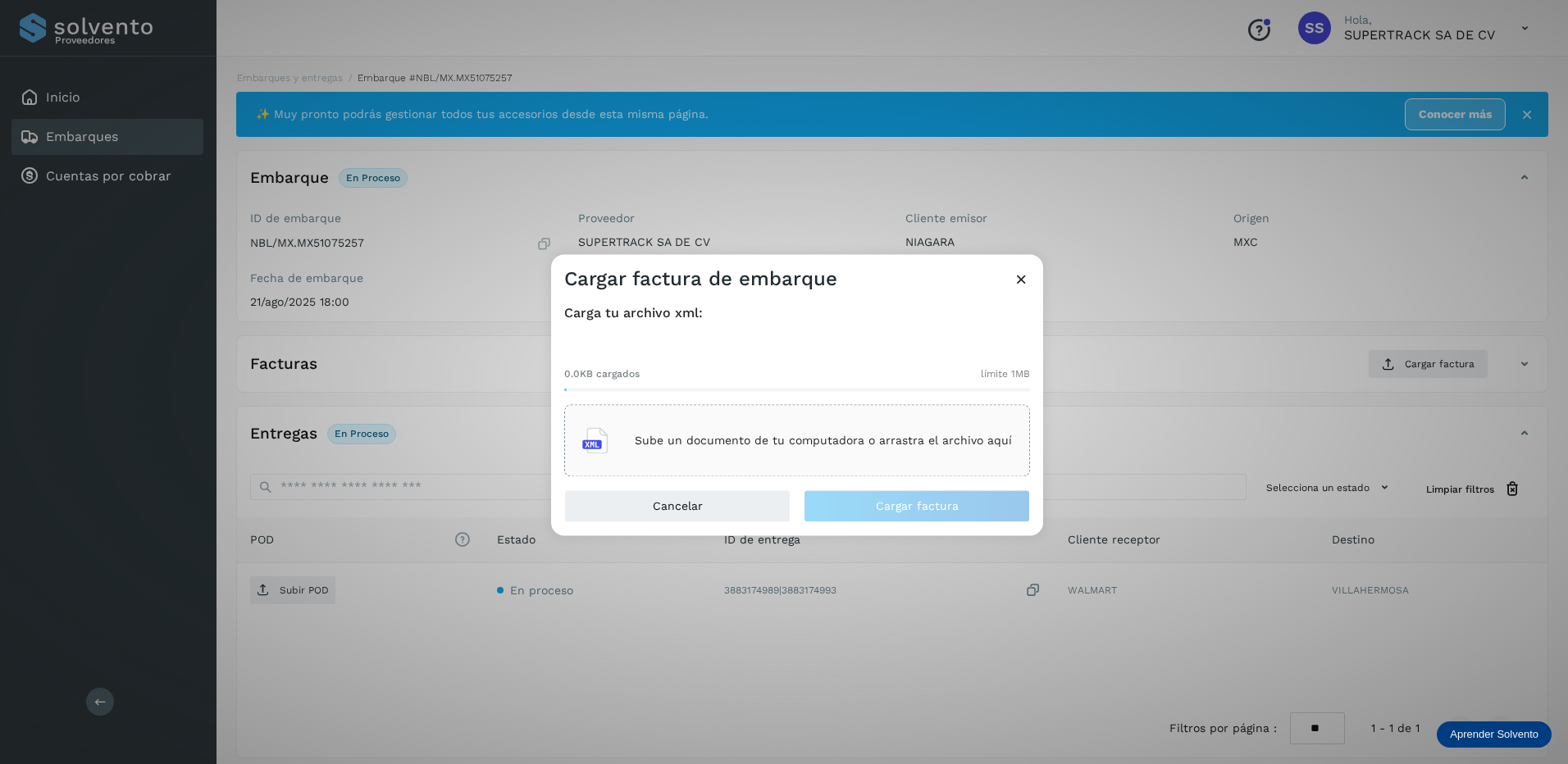
click at [755, 454] on div "Sube un documento de tu computadora o arrastra el archivo aquí" at bounding box center [797, 441] width 430 height 44
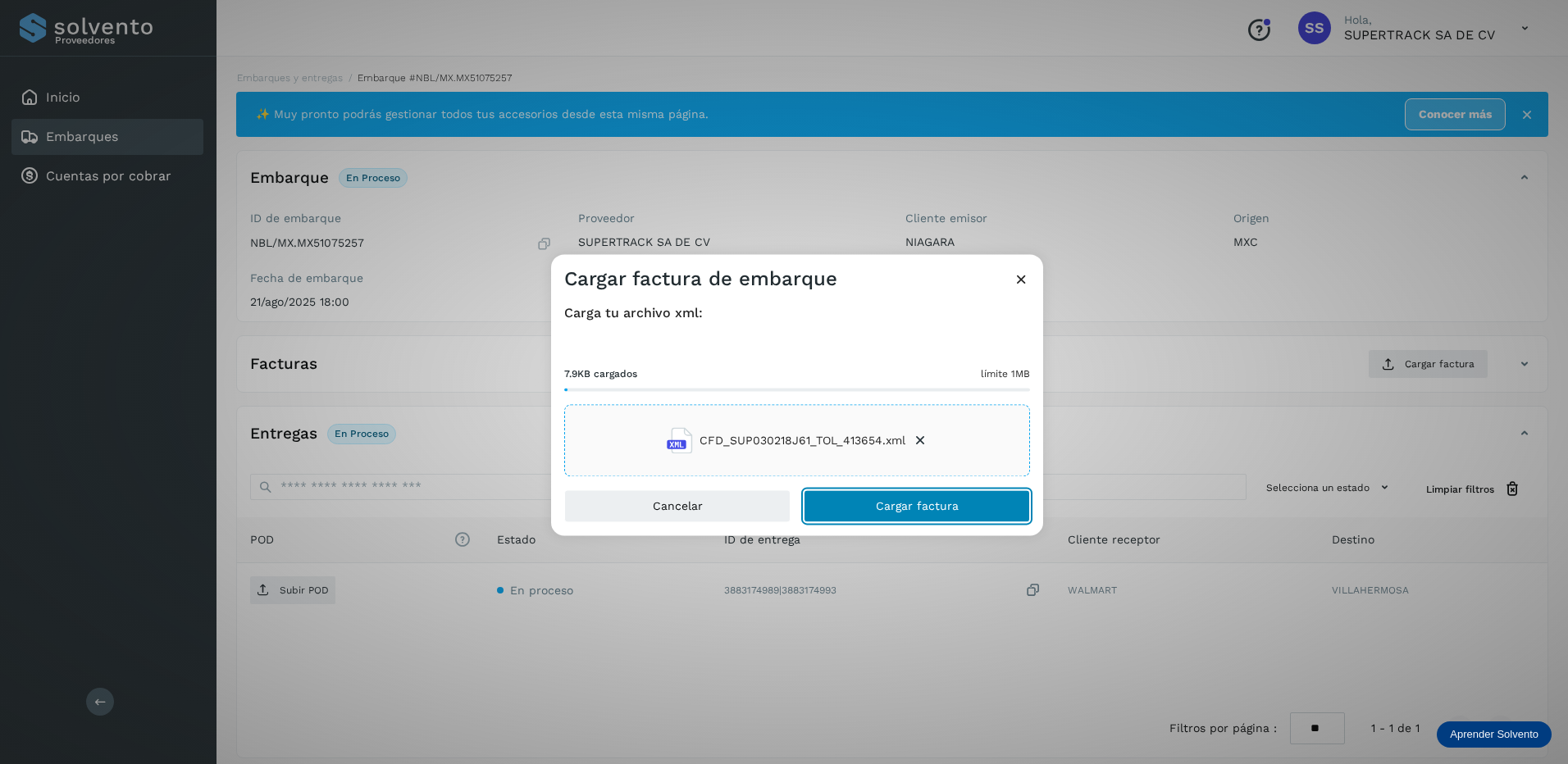
click at [933, 501] on span "Cargar factura" at bounding box center [917, 506] width 83 height 11
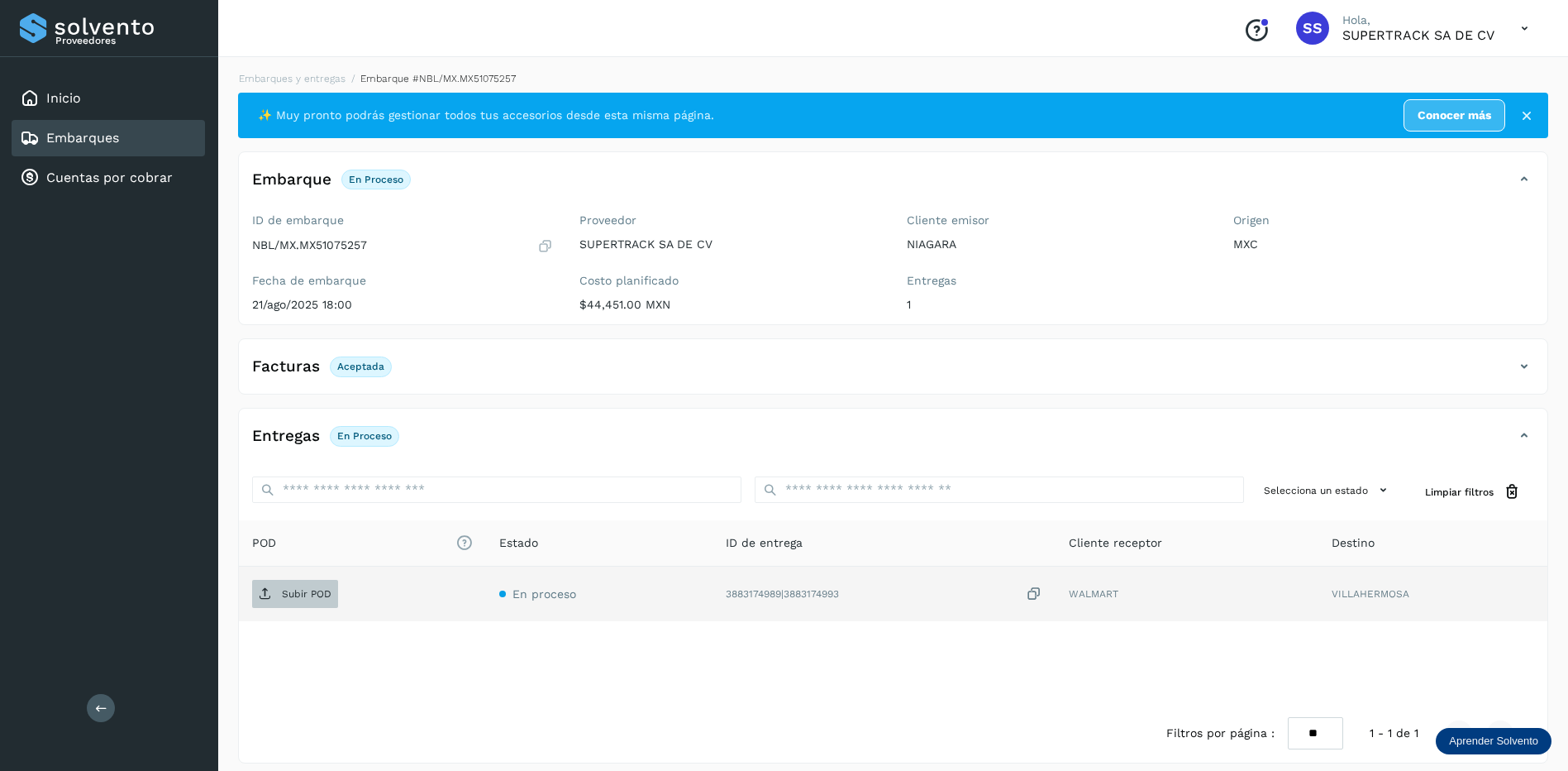
click at [296, 595] on p "Subir POD" at bounding box center [306, 593] width 50 height 11
click at [279, 76] on link "Embarques y entregas" at bounding box center [292, 78] width 106 height 11
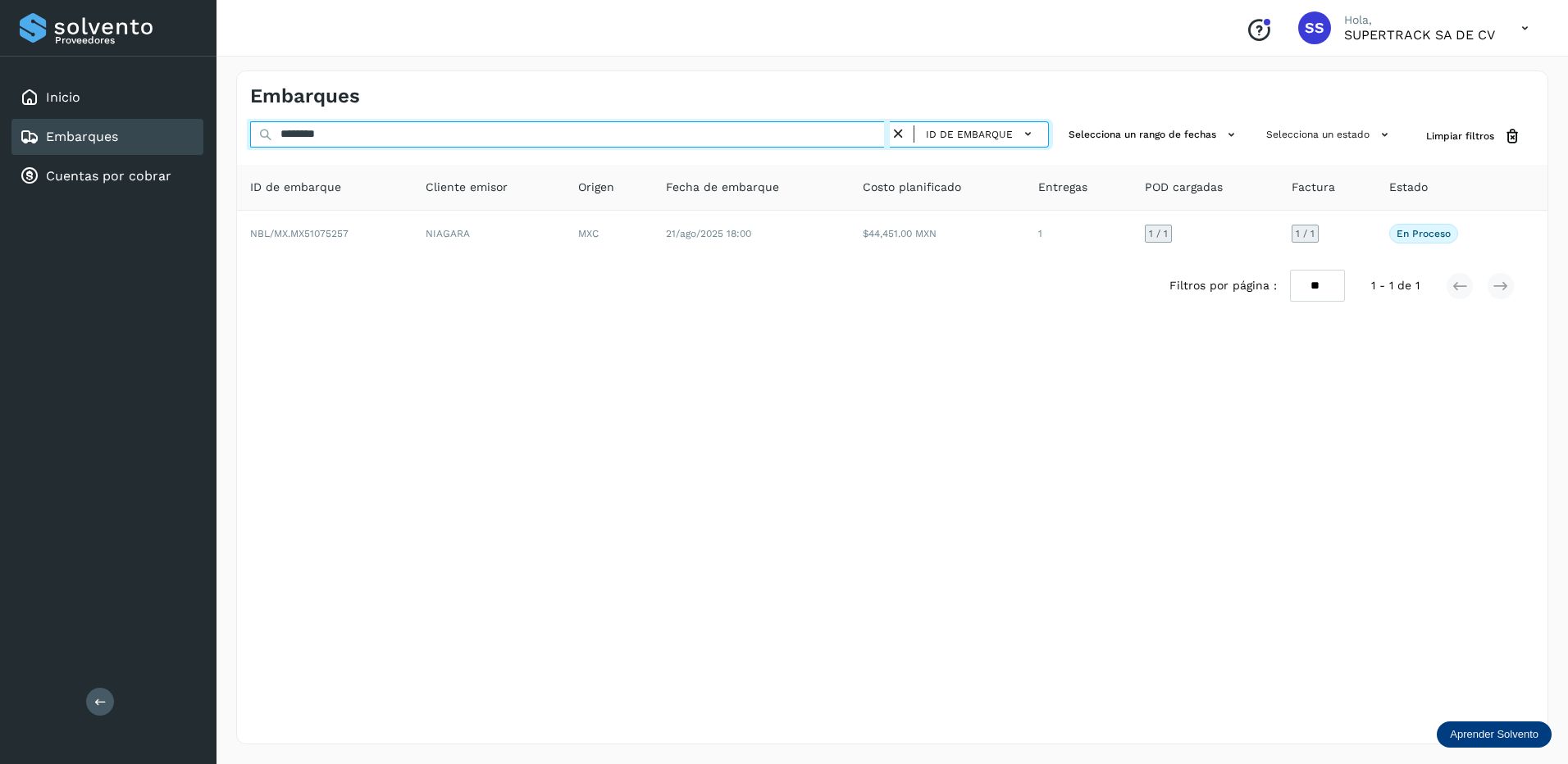
drag, startPoint x: 363, startPoint y: 129, endPoint x: 136, endPoint y: 132, distance: 227.0
click at [136, 132] on div "Proveedores Inicio Embarques Cuentas por cobrar Salir Conoce nuestros beneficio…" at bounding box center [784, 382] width 1568 height 764
type input "*"
drag, startPoint x: 351, startPoint y: 128, endPoint x: 279, endPoint y: 128, distance: 72.0
click at [279, 128] on input "********" at bounding box center [569, 134] width 639 height 26
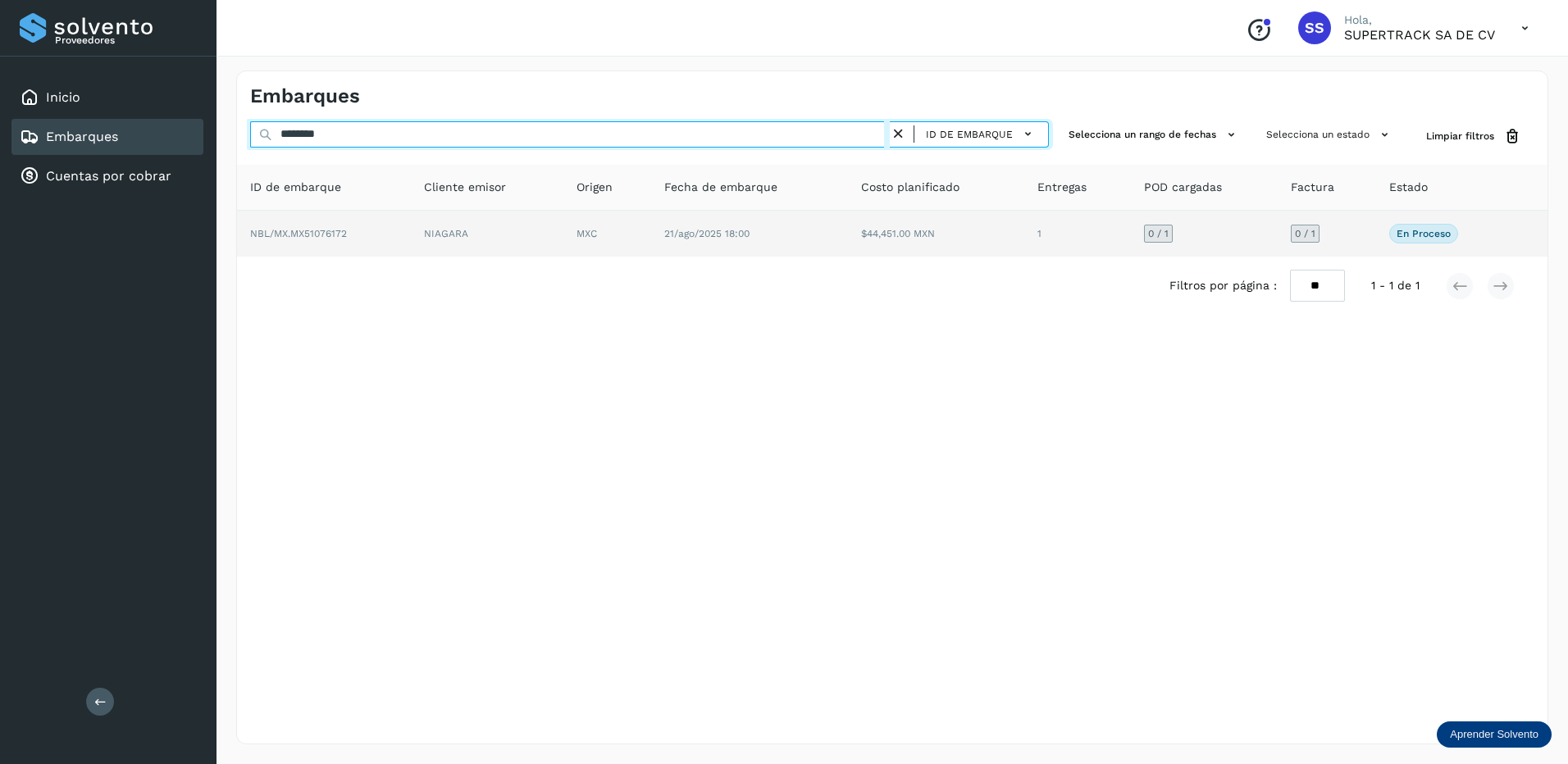
type input "********"
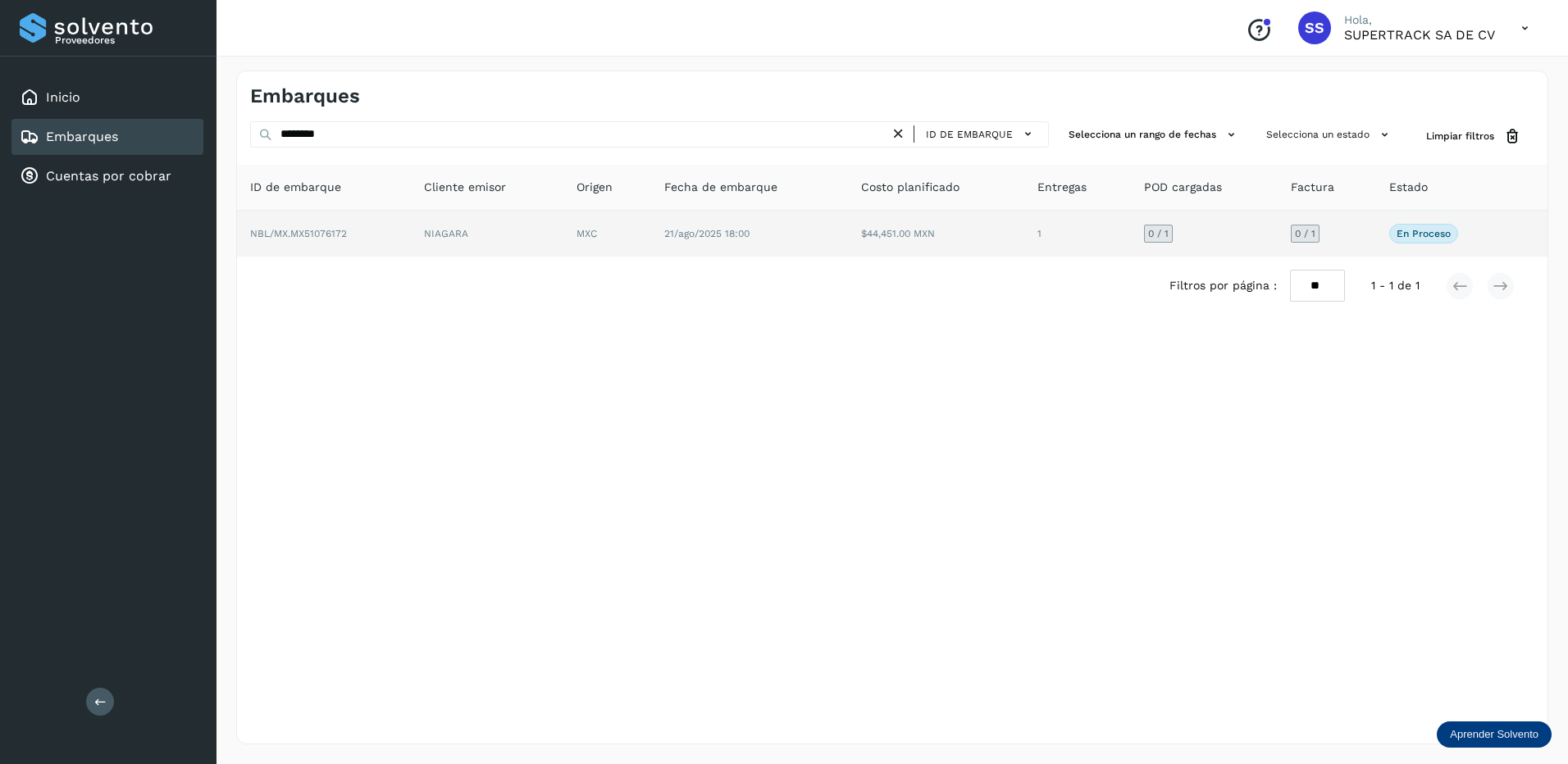
click at [411, 231] on td "NBL/MX.MX51076172" at bounding box center [487, 234] width 152 height 46
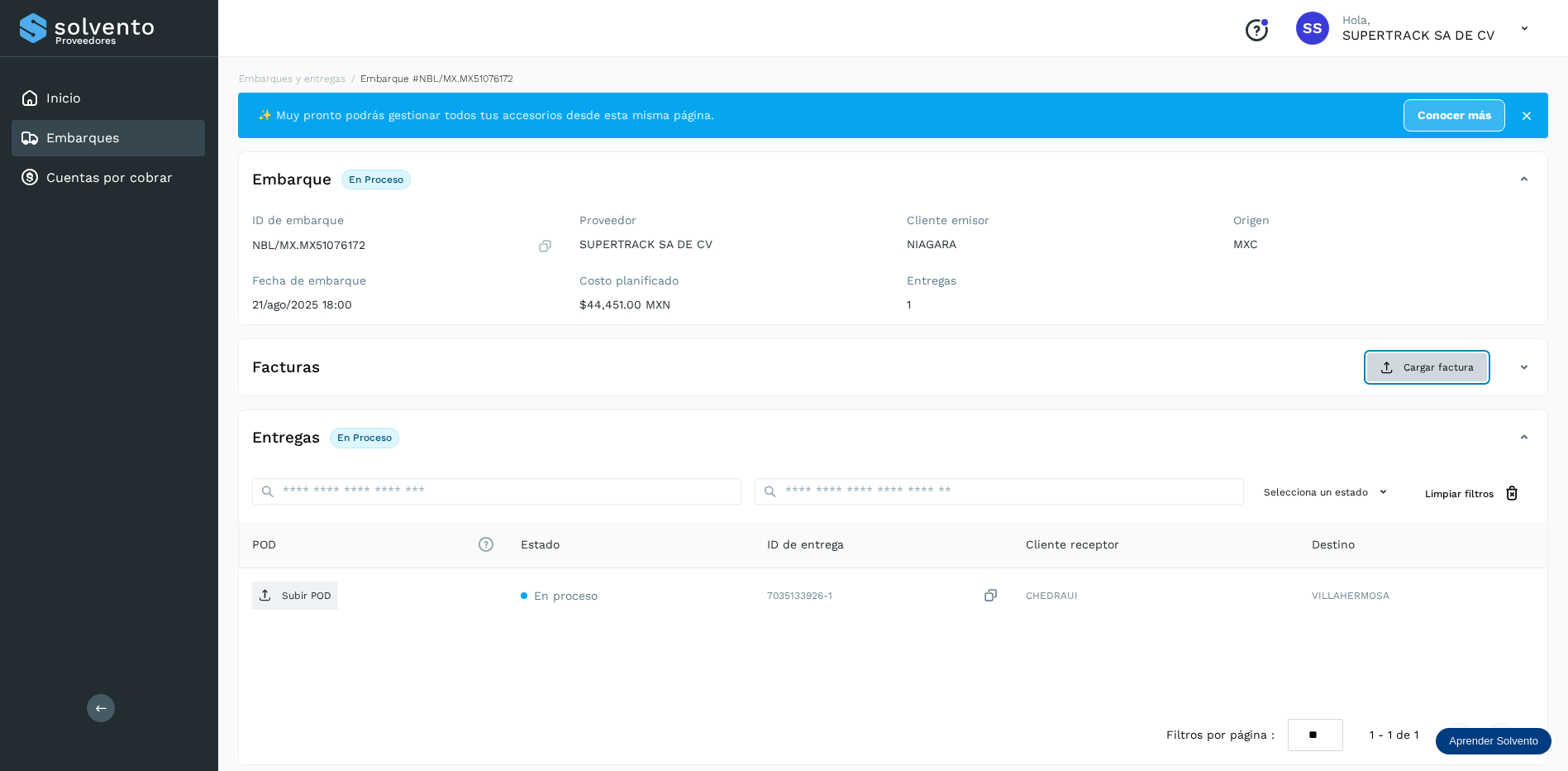
click at [1409, 366] on span "Cargar factura" at bounding box center [1438, 367] width 70 height 15
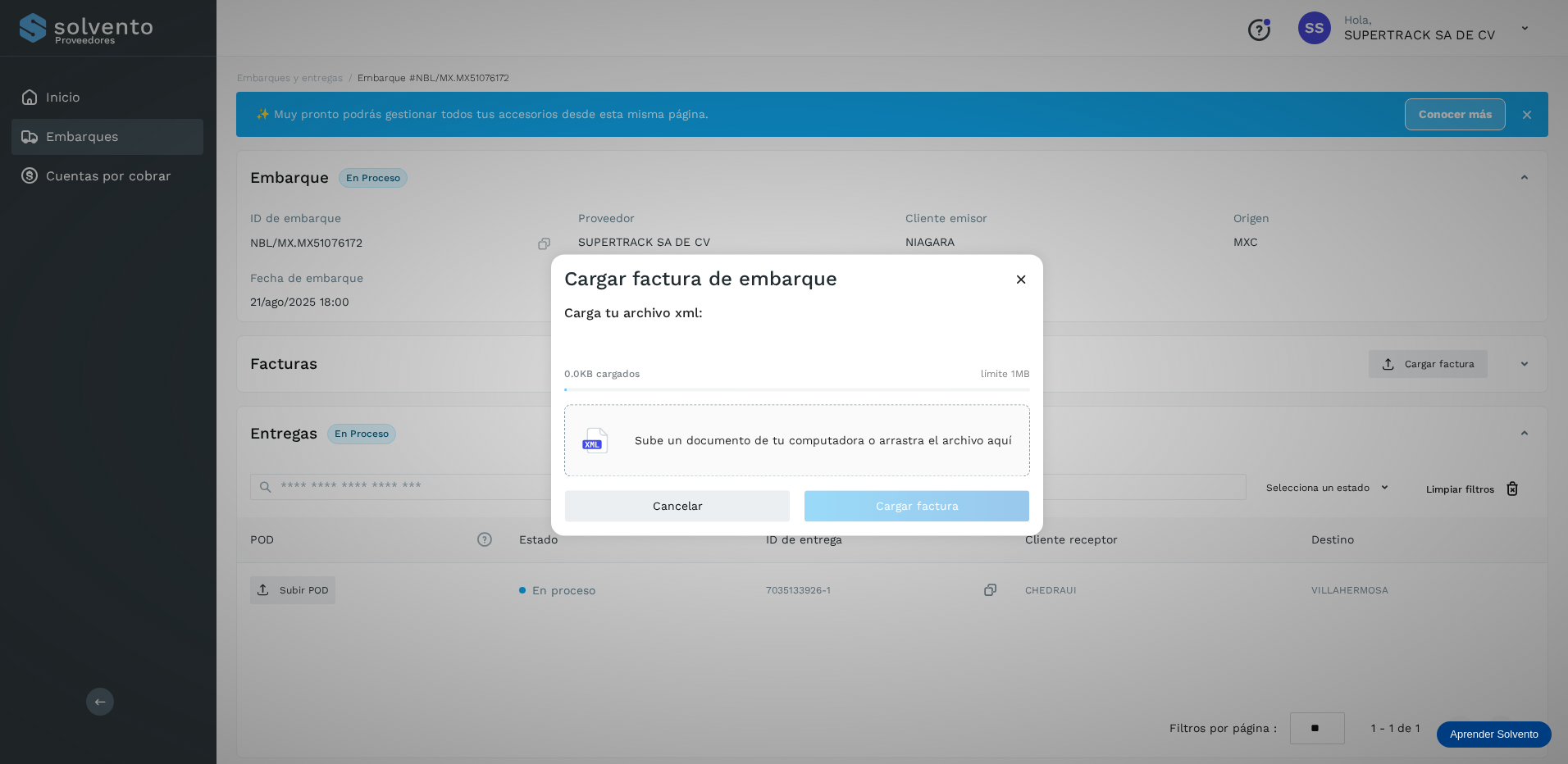
click at [829, 454] on div "Sube un documento de tu computadora o arrastra el archivo aquí" at bounding box center [797, 441] width 430 height 44
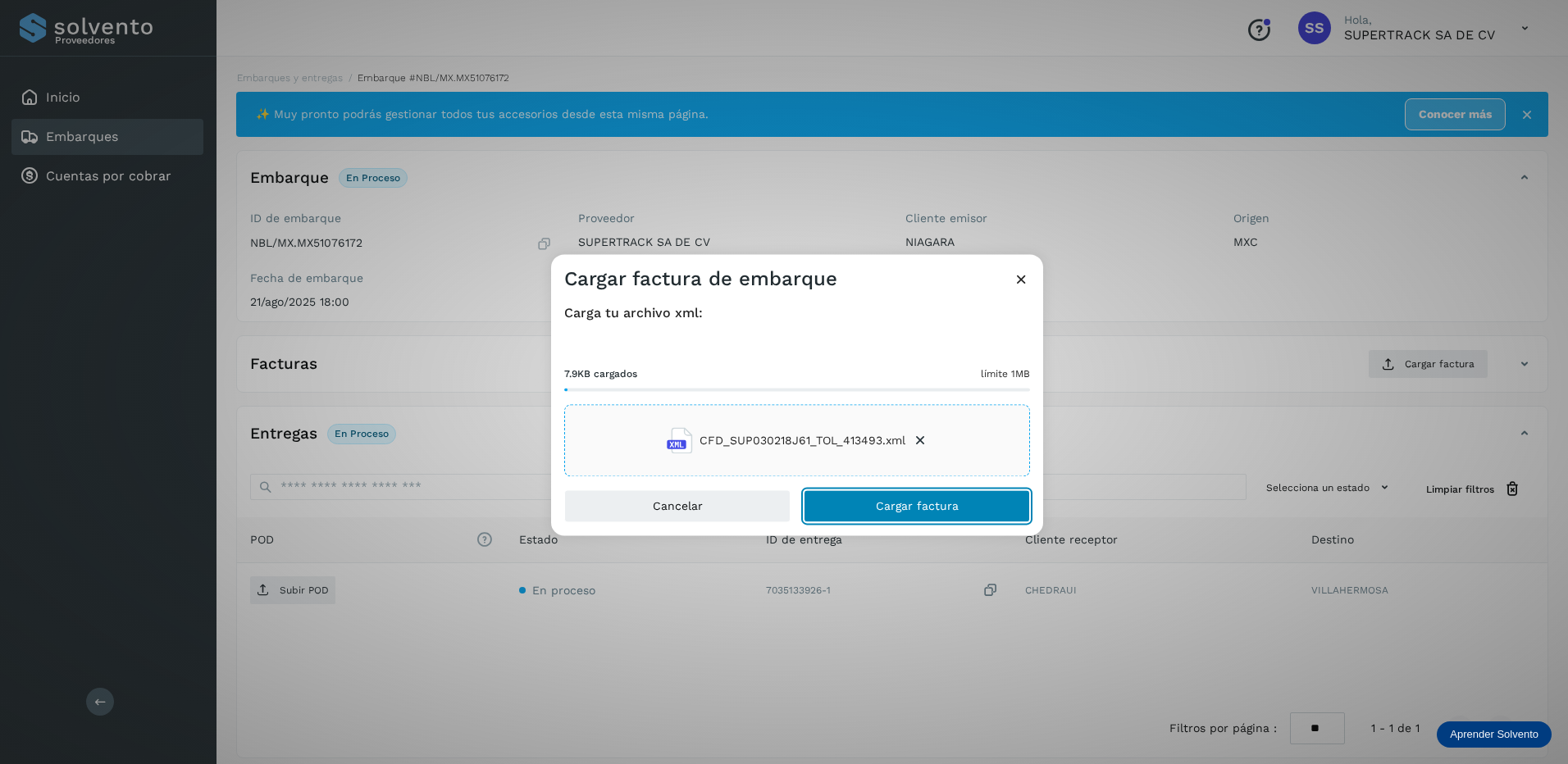
click at [923, 501] on span "Cargar factura" at bounding box center [917, 506] width 83 height 11
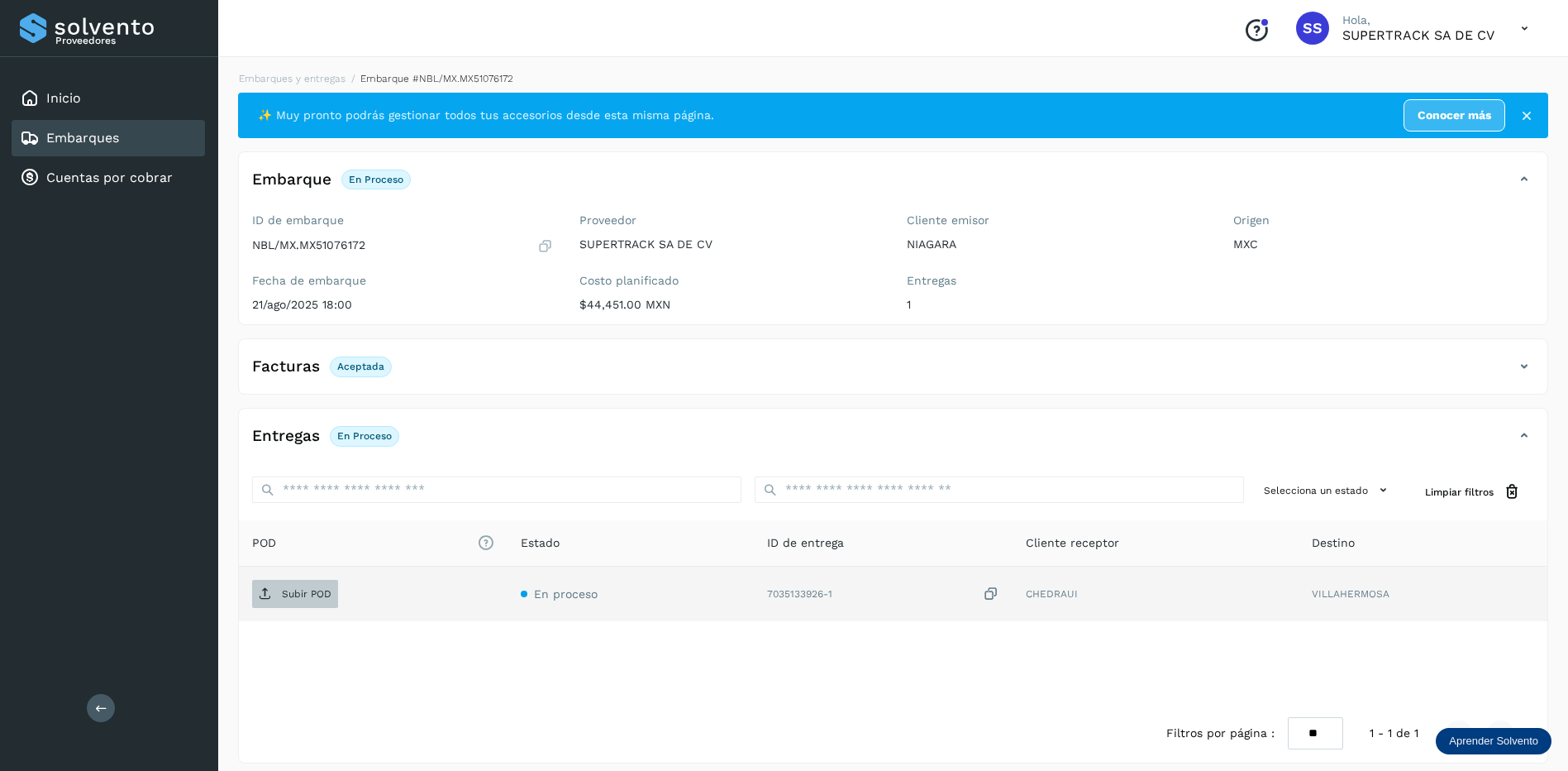
click at [291, 605] on span "Subir POD" at bounding box center [295, 593] width 86 height 27
click at [282, 601] on span "PDF" at bounding box center [280, 593] width 56 height 27
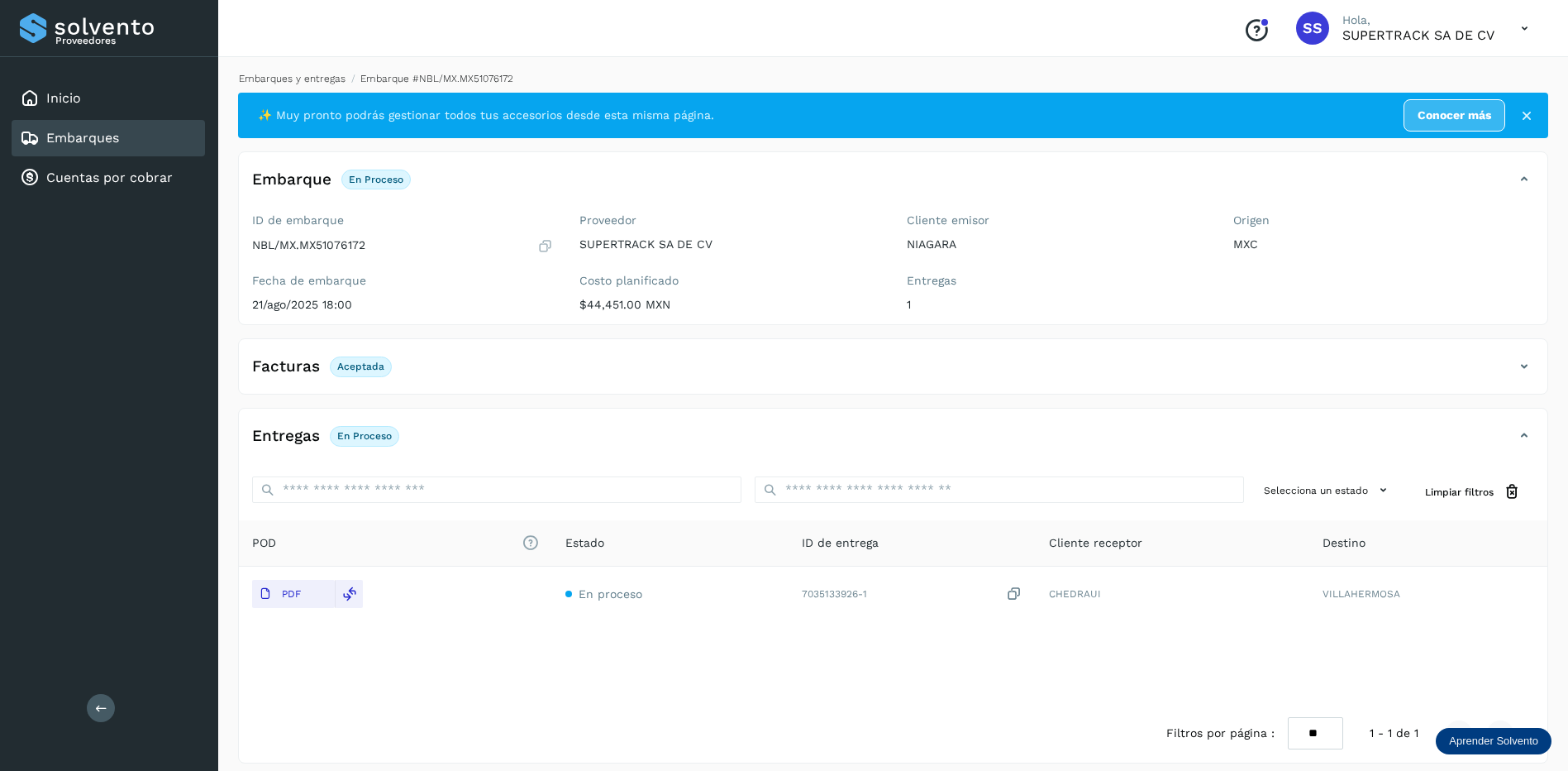
click at [297, 75] on link "Embarques y entregas" at bounding box center [292, 78] width 106 height 11
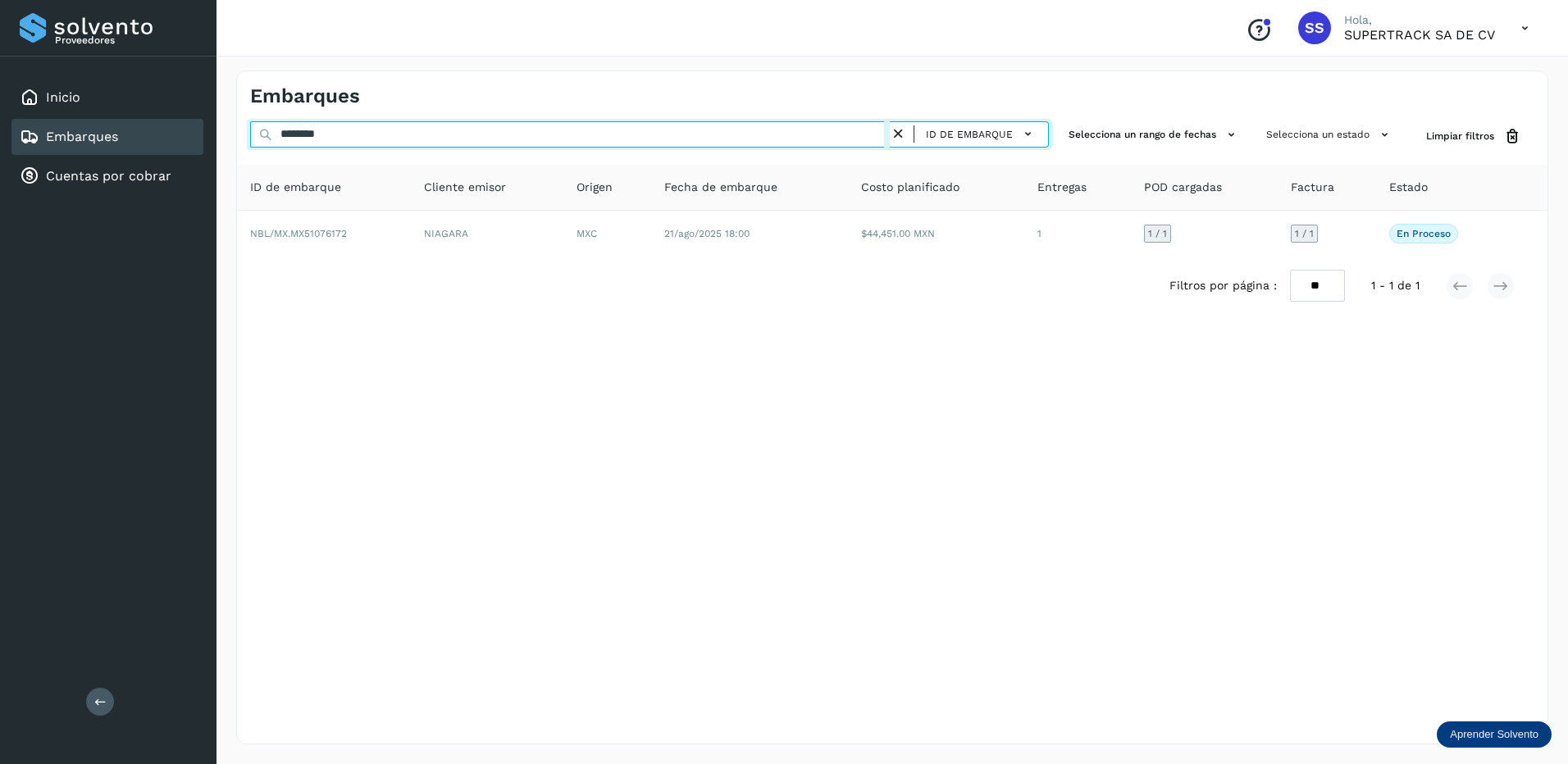
drag, startPoint x: 365, startPoint y: 140, endPoint x: 167, endPoint y: 122, distance: 198.8
click at [162, 126] on div "Proveedores Inicio Embarques Cuentas por cobrar Salir Conoce nuestros beneficio…" at bounding box center [784, 382] width 1568 height 764
drag, startPoint x: 340, startPoint y: 134, endPoint x: 262, endPoint y: 134, distance: 78.0
click at [262, 134] on div "******** ID de embarque" at bounding box center [650, 137] width 798 height 31
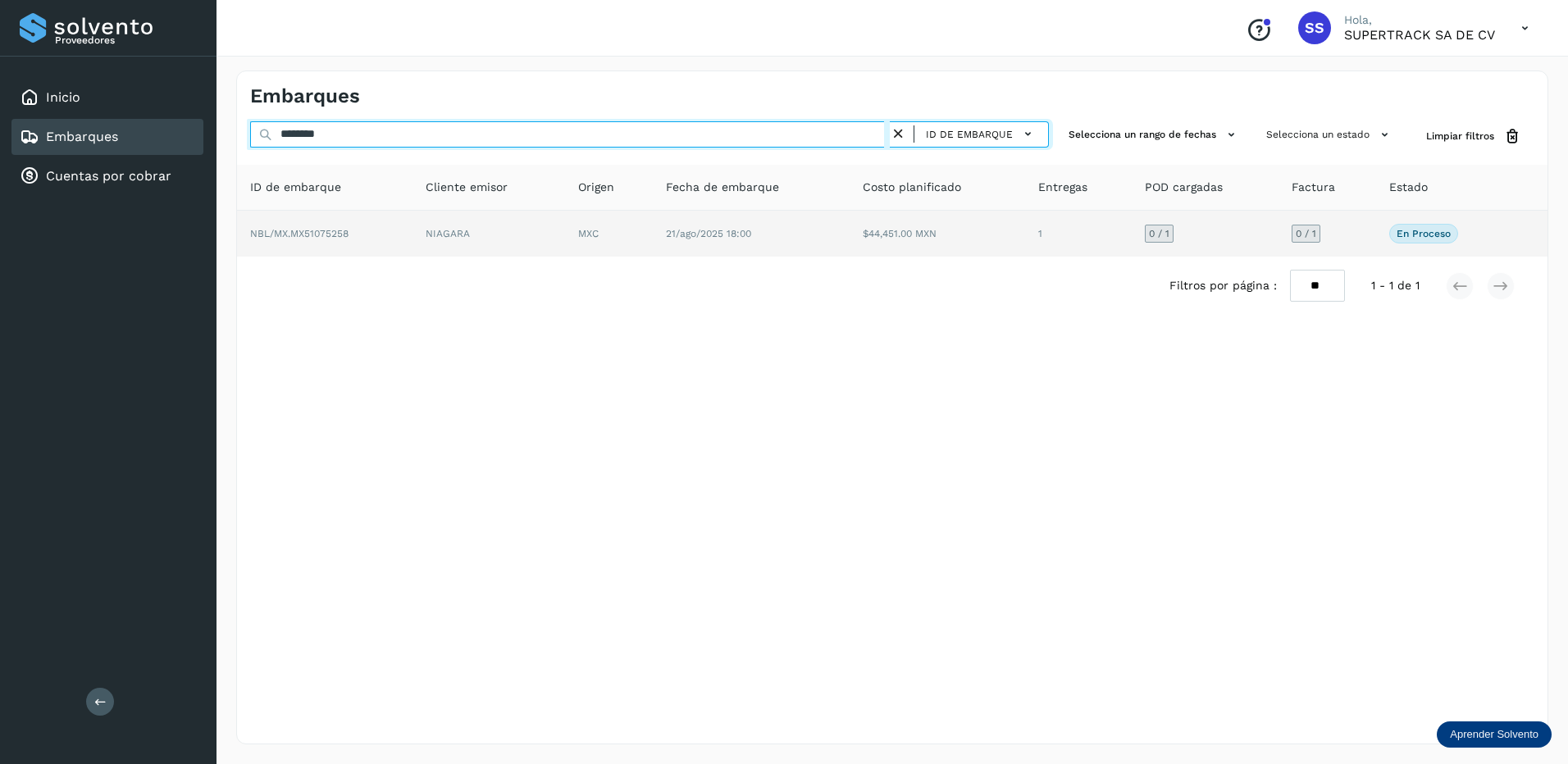
type input "********"
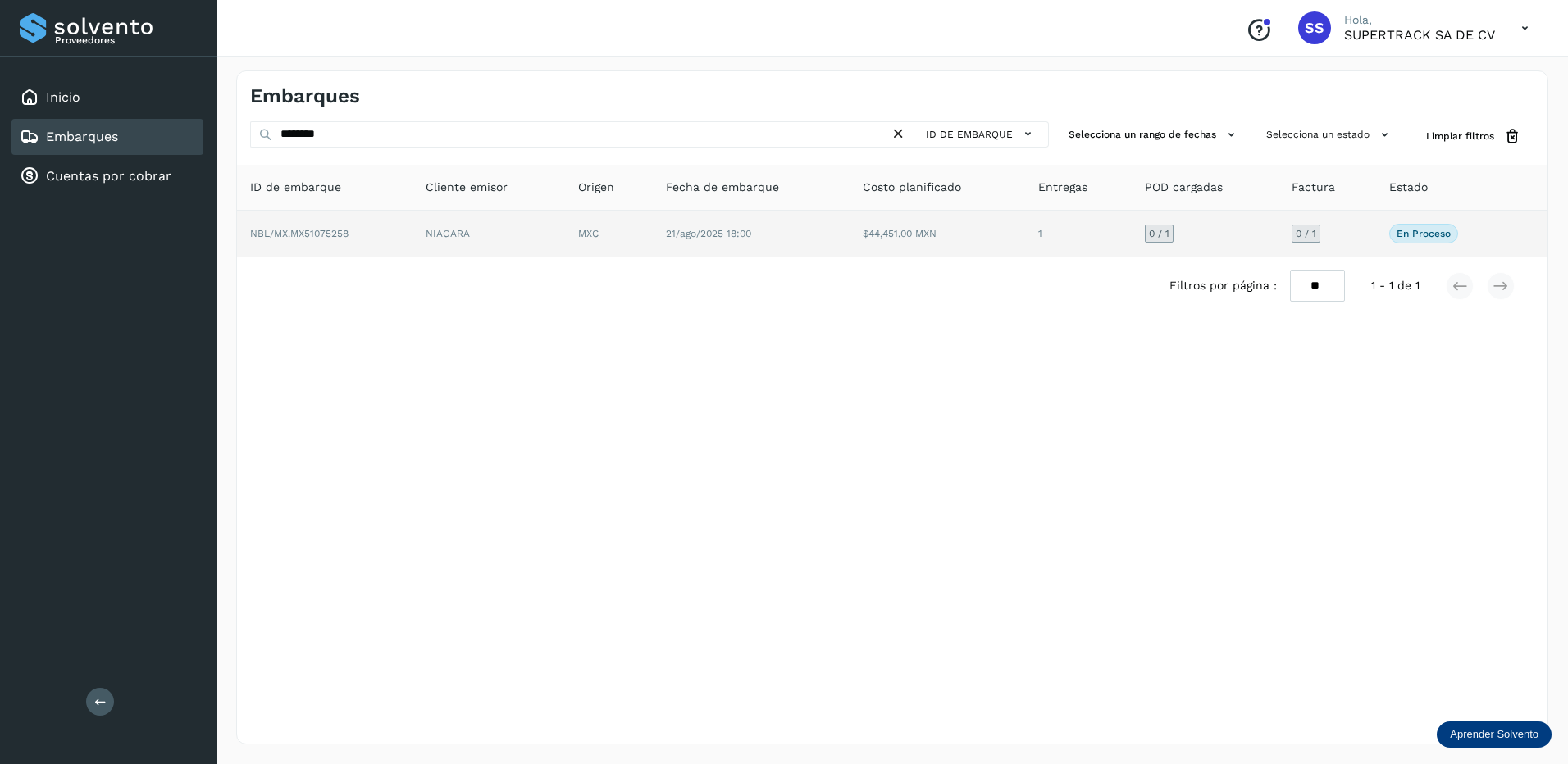
click at [412, 225] on td "NBL/MX.MX51075258" at bounding box center [488, 234] width 152 height 46
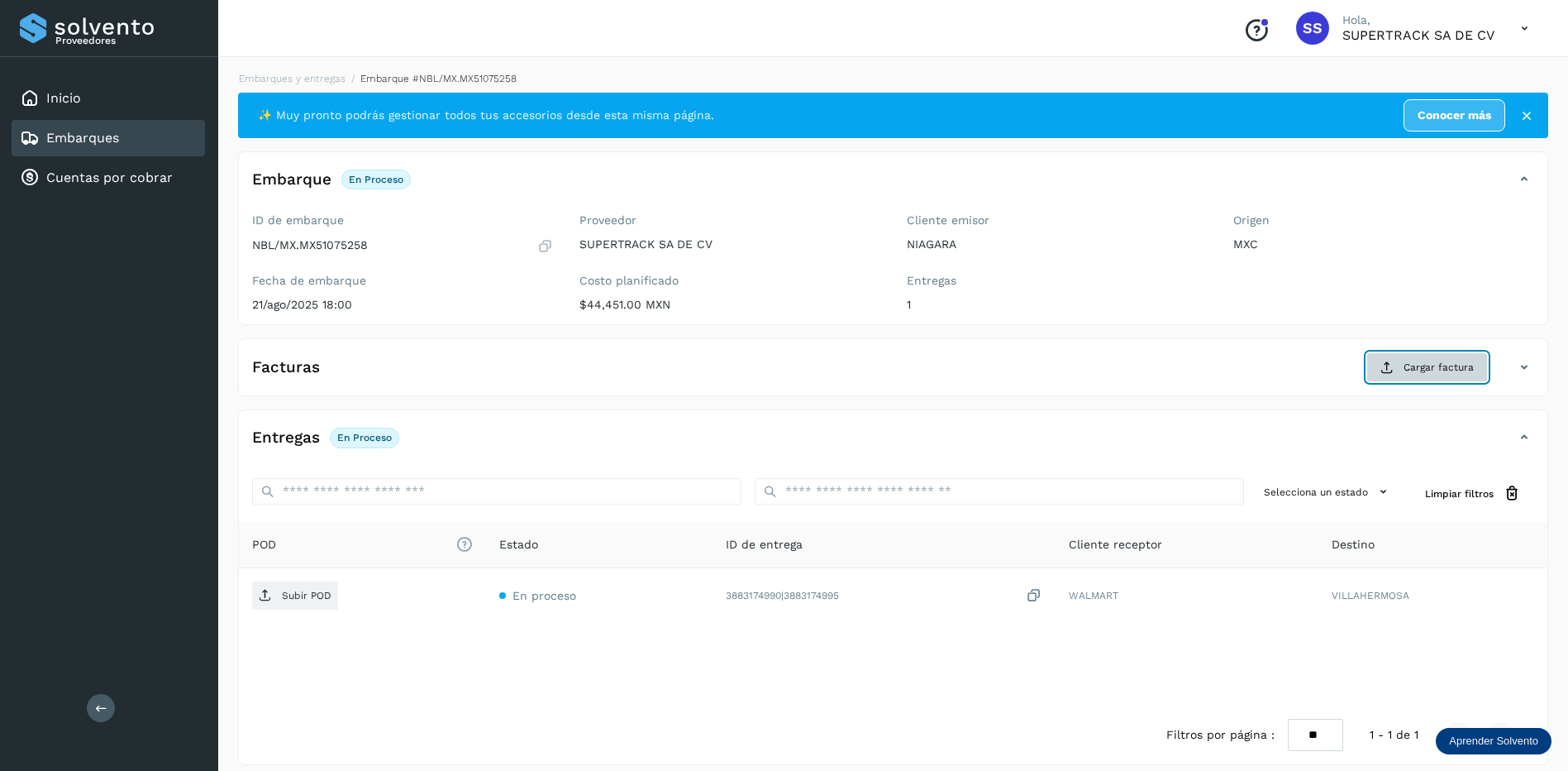
click at [1409, 373] on span "Cargar factura" at bounding box center [1438, 367] width 70 height 15
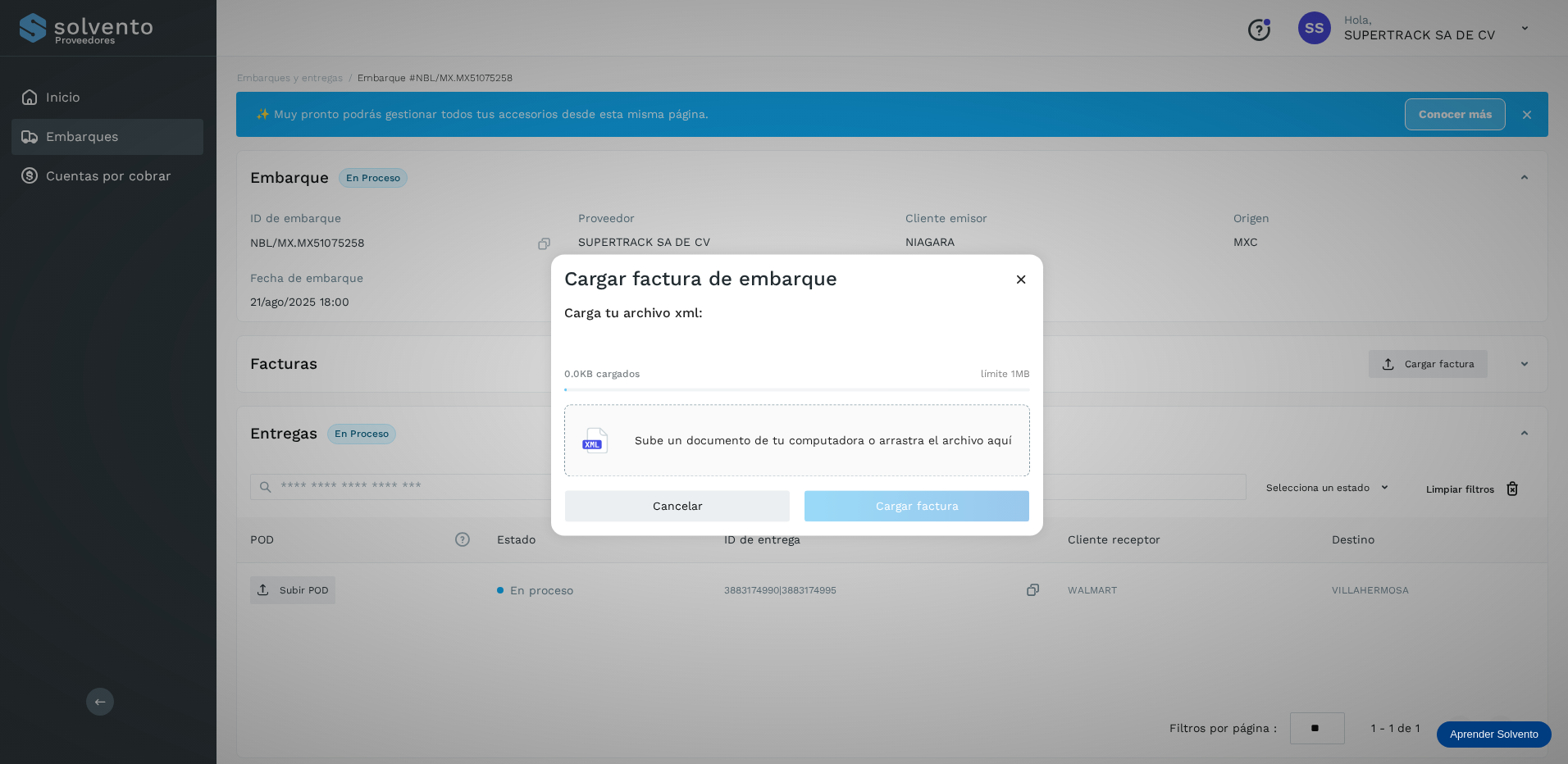
click at [888, 443] on p "Sube un documento de tu computadora o arrastra el archivo aquí" at bounding box center [823, 441] width 377 height 14
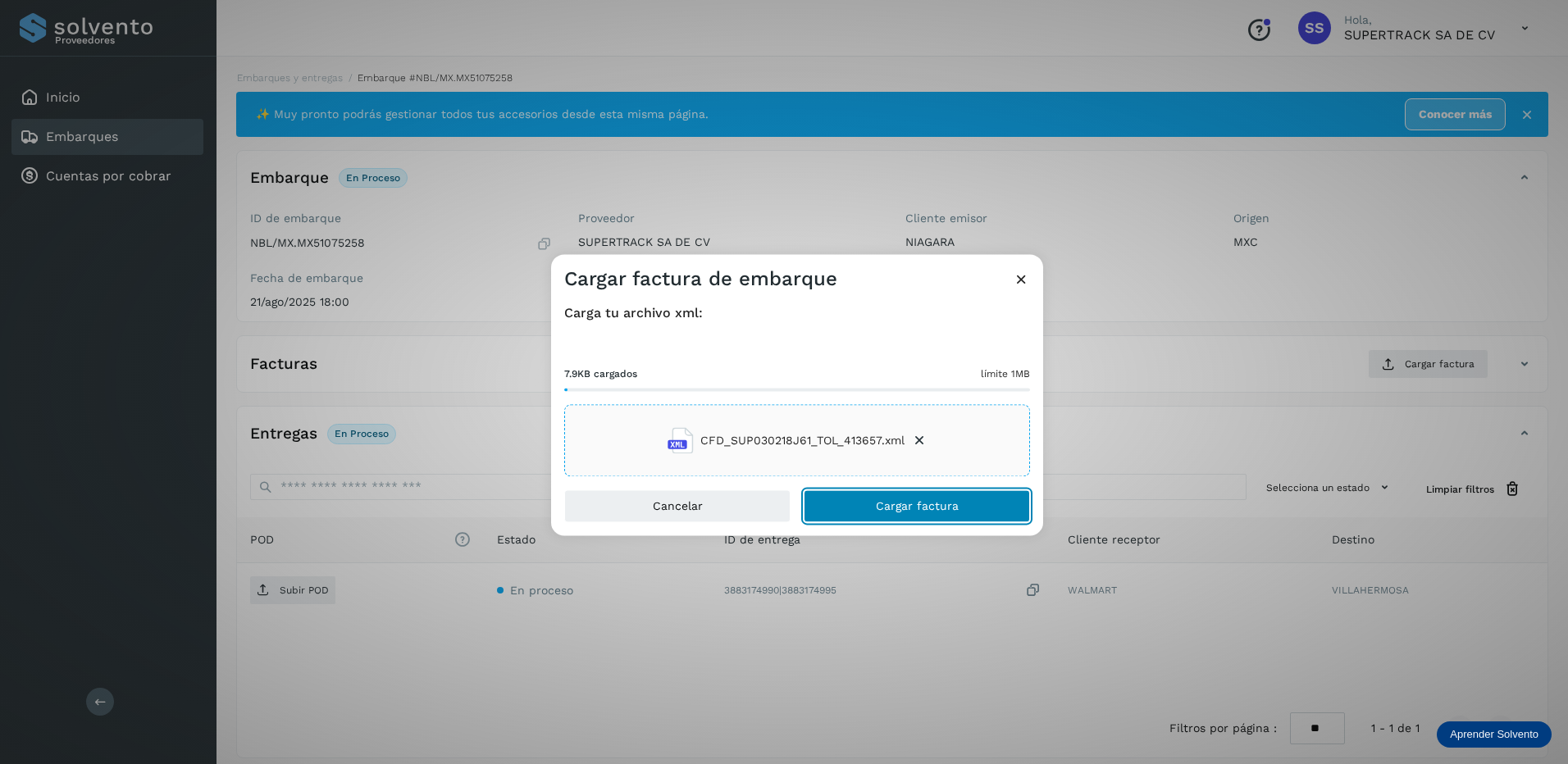
click at [951, 501] on span "Cargar factura" at bounding box center [917, 506] width 83 height 11
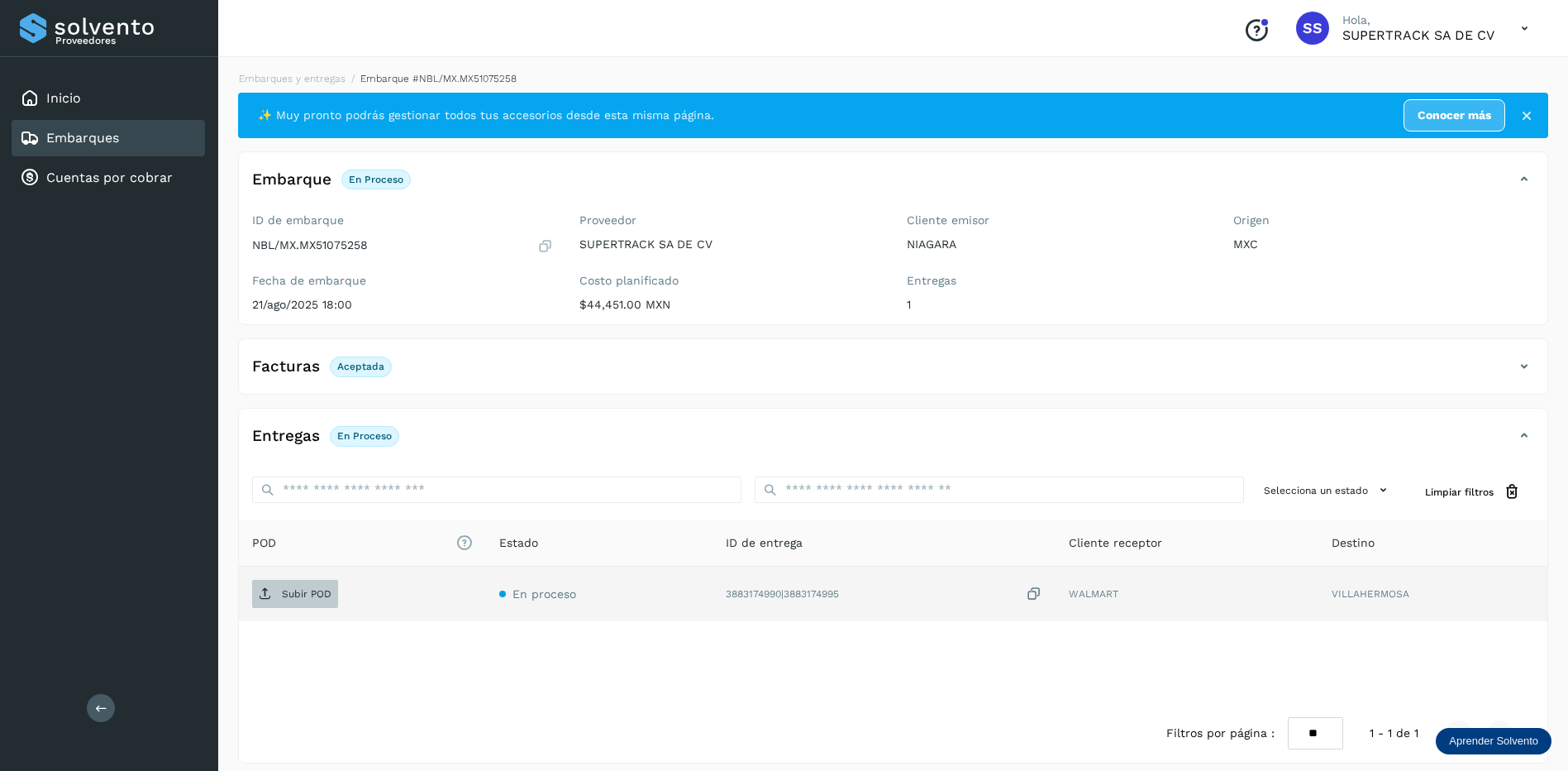
click at [294, 603] on span "Subir POD" at bounding box center [295, 593] width 86 height 27
click at [286, 591] on p "PDF" at bounding box center [291, 593] width 19 height 11
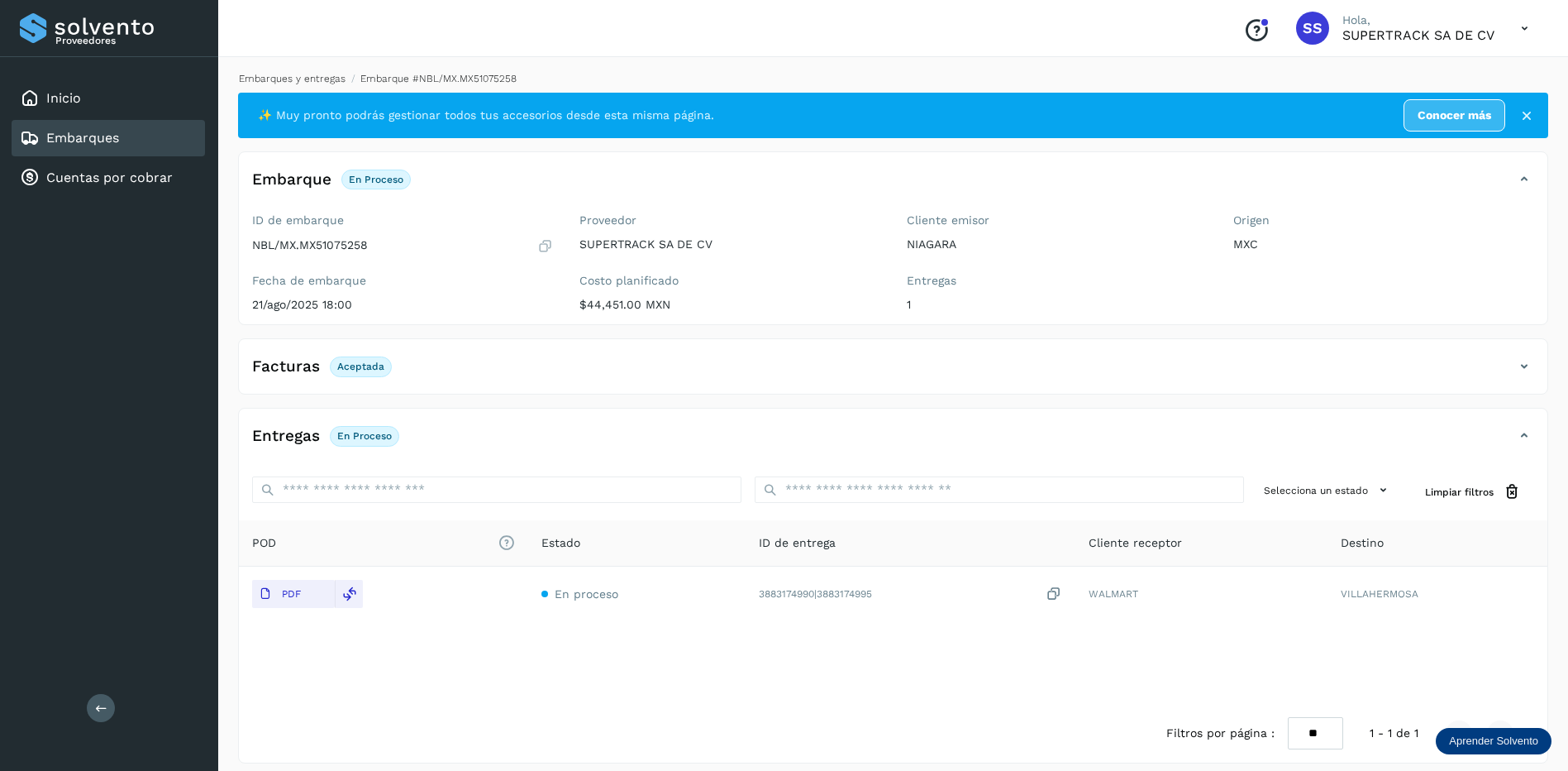
click at [305, 77] on link "Embarques y entregas" at bounding box center [292, 78] width 106 height 11
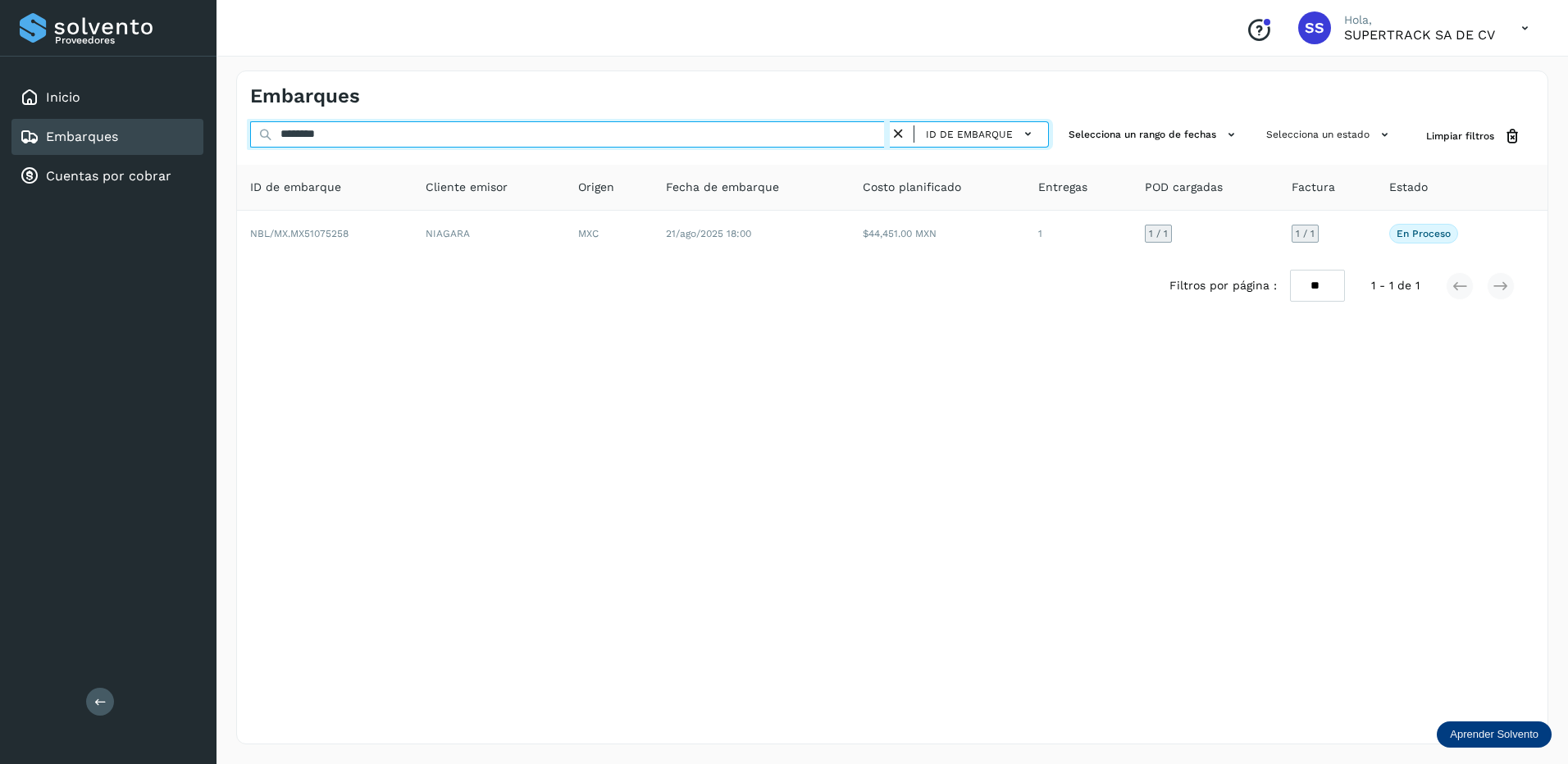
drag, startPoint x: 368, startPoint y: 132, endPoint x: 227, endPoint y: 127, distance: 141.1
click at [227, 124] on div "Embarques ******** ID de embarque Selecciona un rango de fechas Selecciona un e…" at bounding box center [891, 408] width 1351 height 713
drag, startPoint x: 367, startPoint y: 132, endPoint x: 230, endPoint y: 134, distance: 137.0
click at [230, 134] on div "Embarques ******** ID de embarque Selecciona un rango de fechas Selecciona un e…" at bounding box center [891, 408] width 1351 height 713
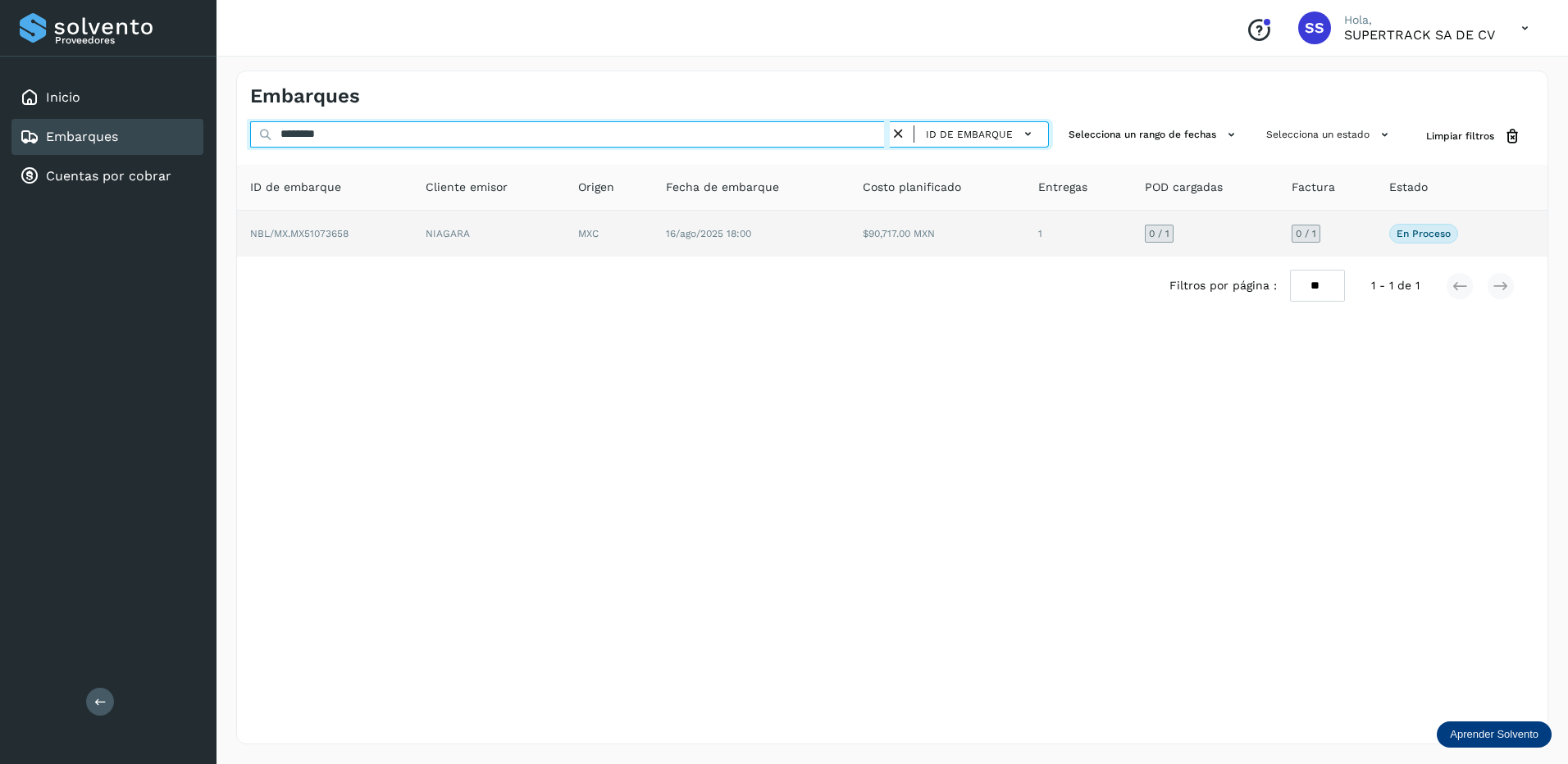
type input "********"
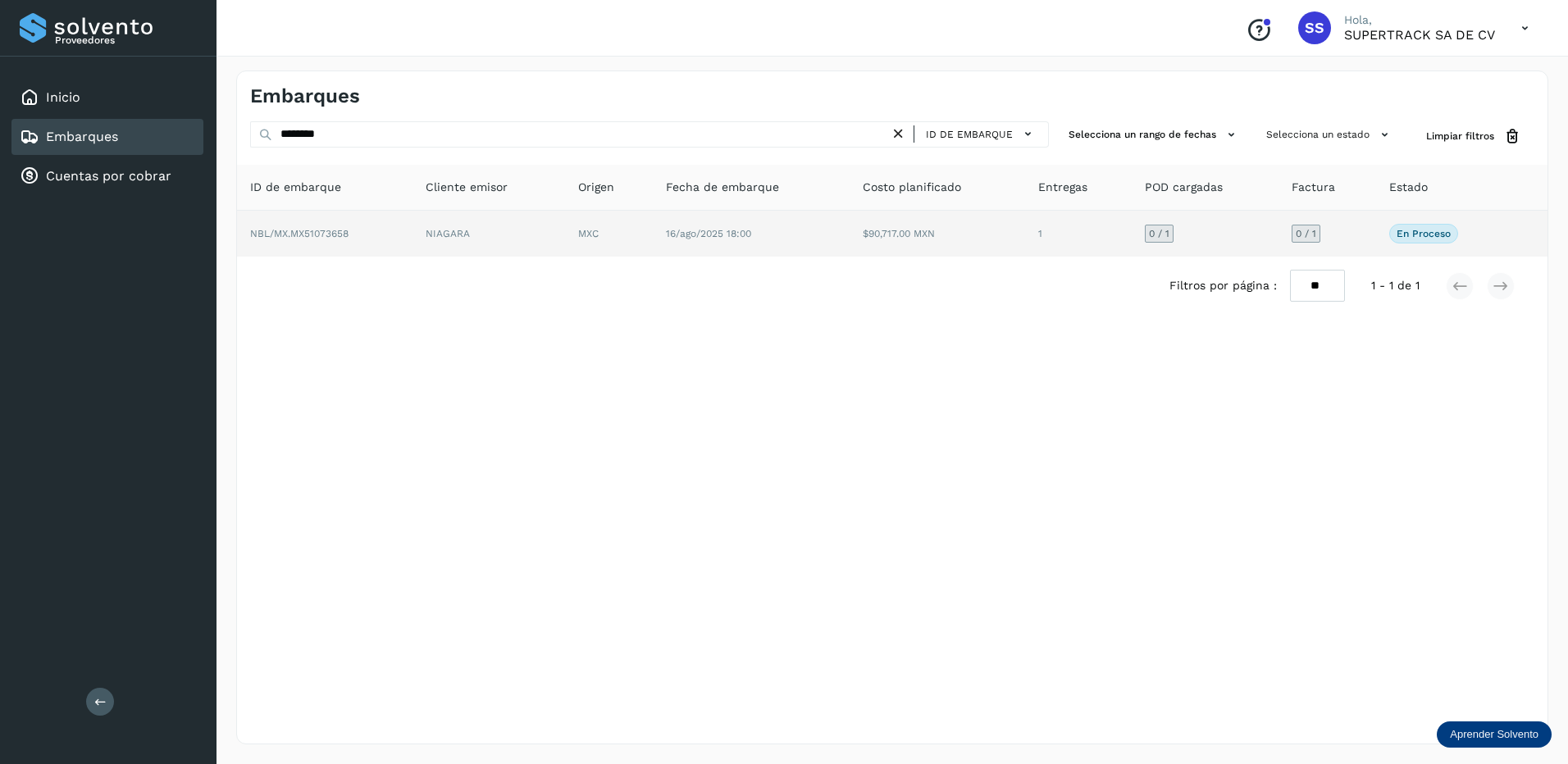
click at [565, 242] on td "NIAGARA" at bounding box center [609, 234] width 88 height 46
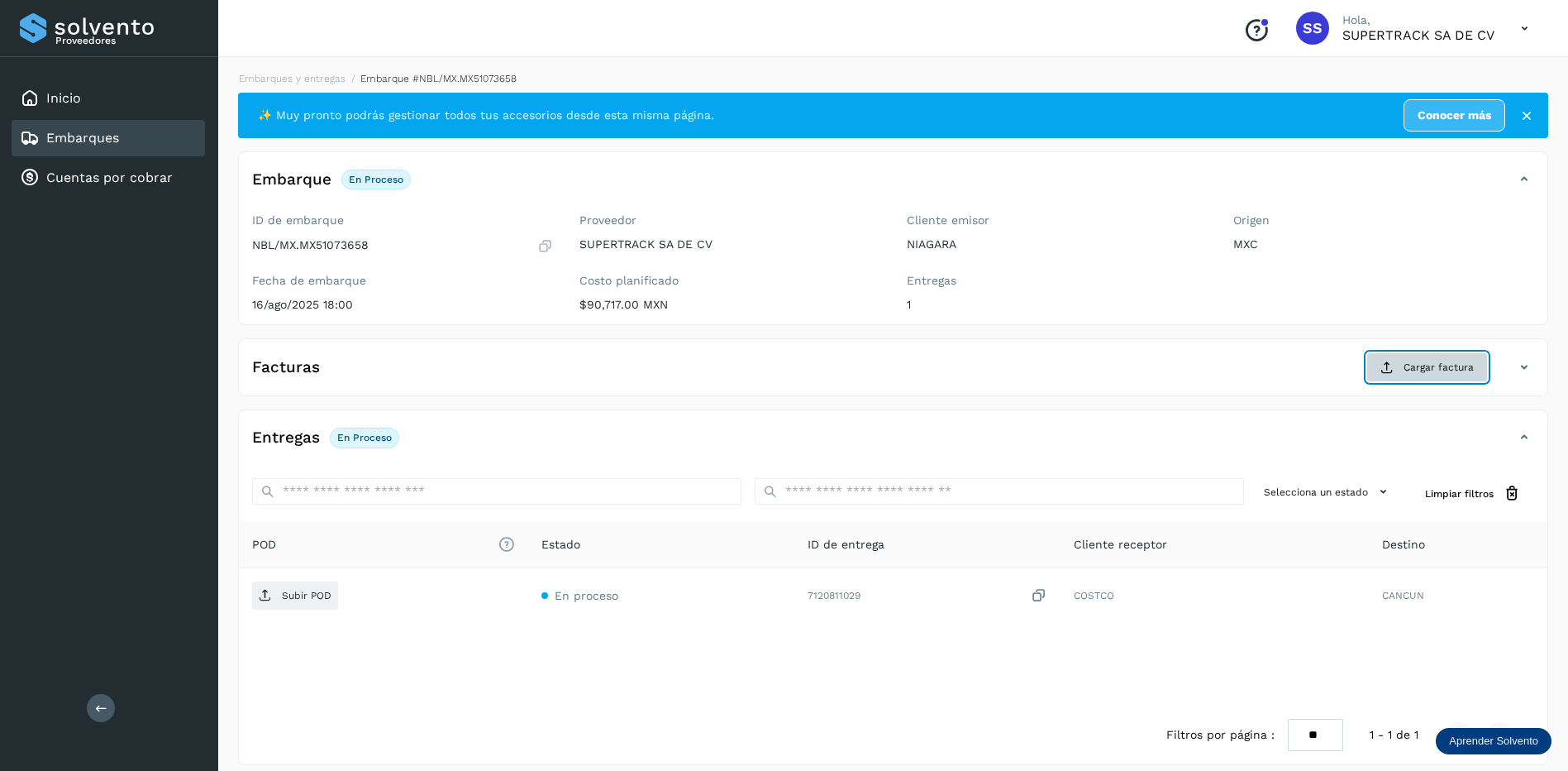
click at [1416, 378] on button "Cargar factura" at bounding box center [1427, 367] width 122 height 30
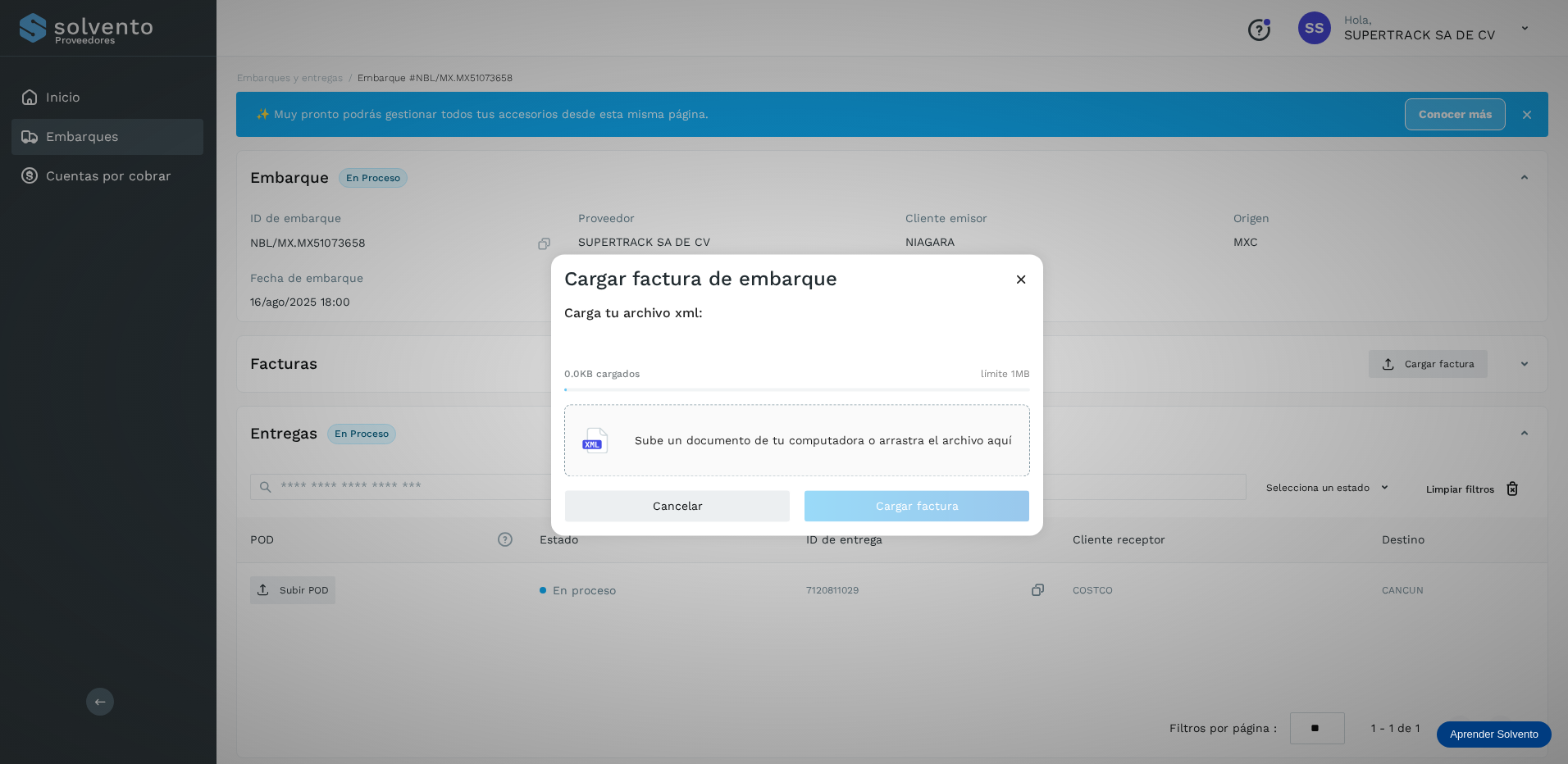
click at [867, 466] on div "Sube un documento de tu computadora o arrastra el archivo aquí" at bounding box center [797, 441] width 466 height 72
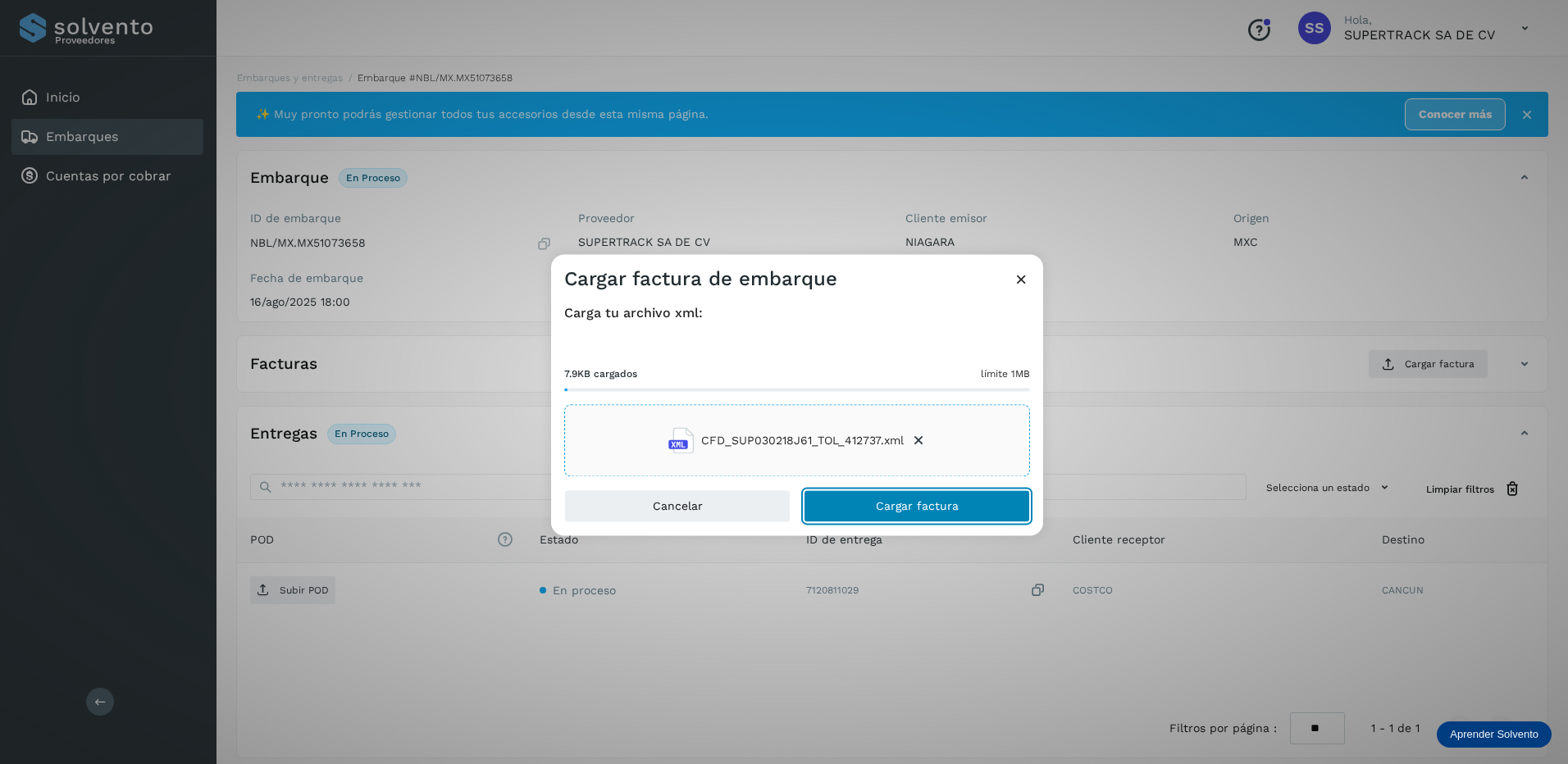
click at [930, 508] on span "Cargar factura" at bounding box center [917, 506] width 83 height 11
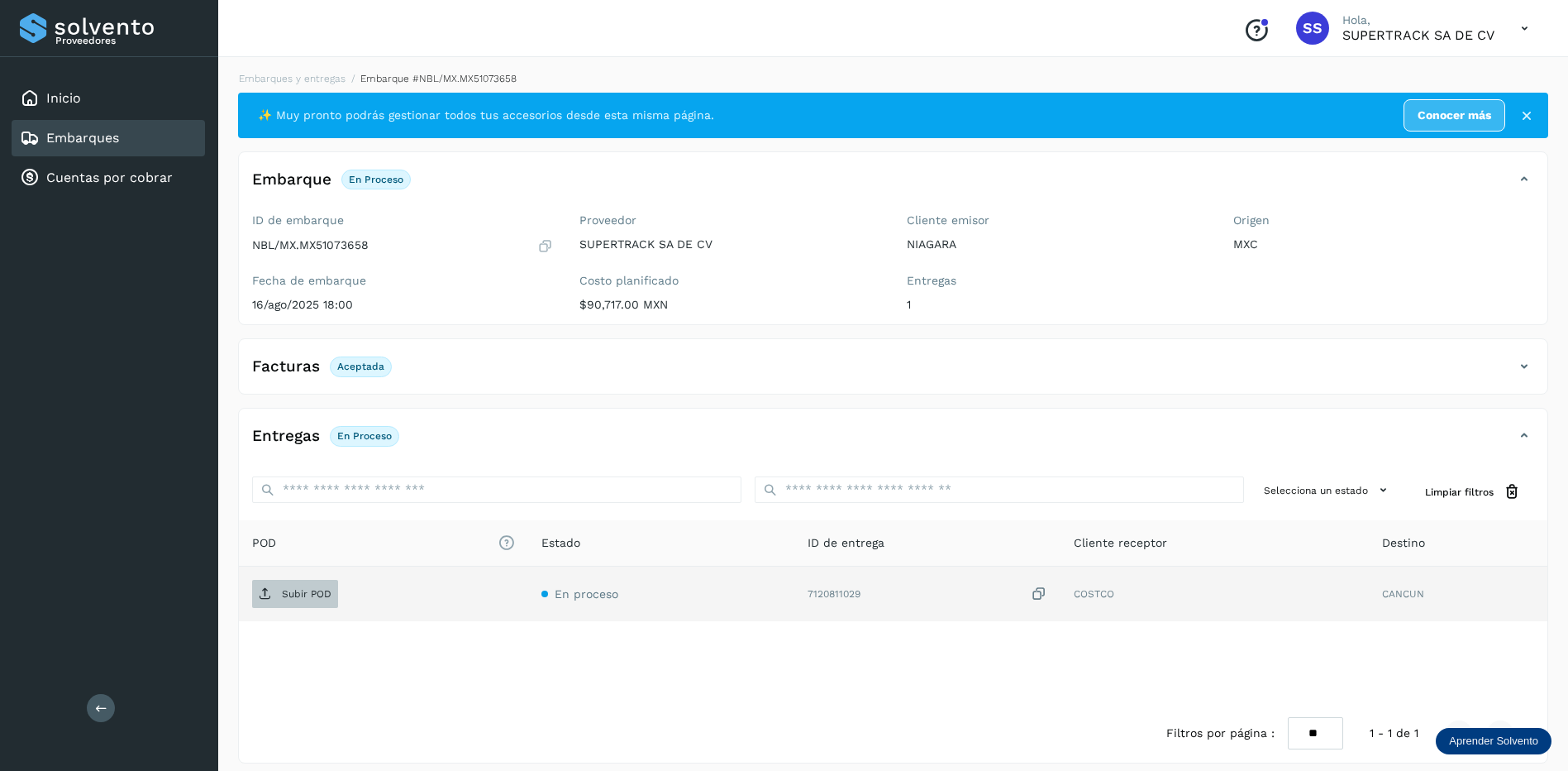
click at [297, 580] on span "Subir POD" at bounding box center [295, 593] width 86 height 27
click at [312, 77] on link "Embarques y entregas" at bounding box center [292, 78] width 106 height 11
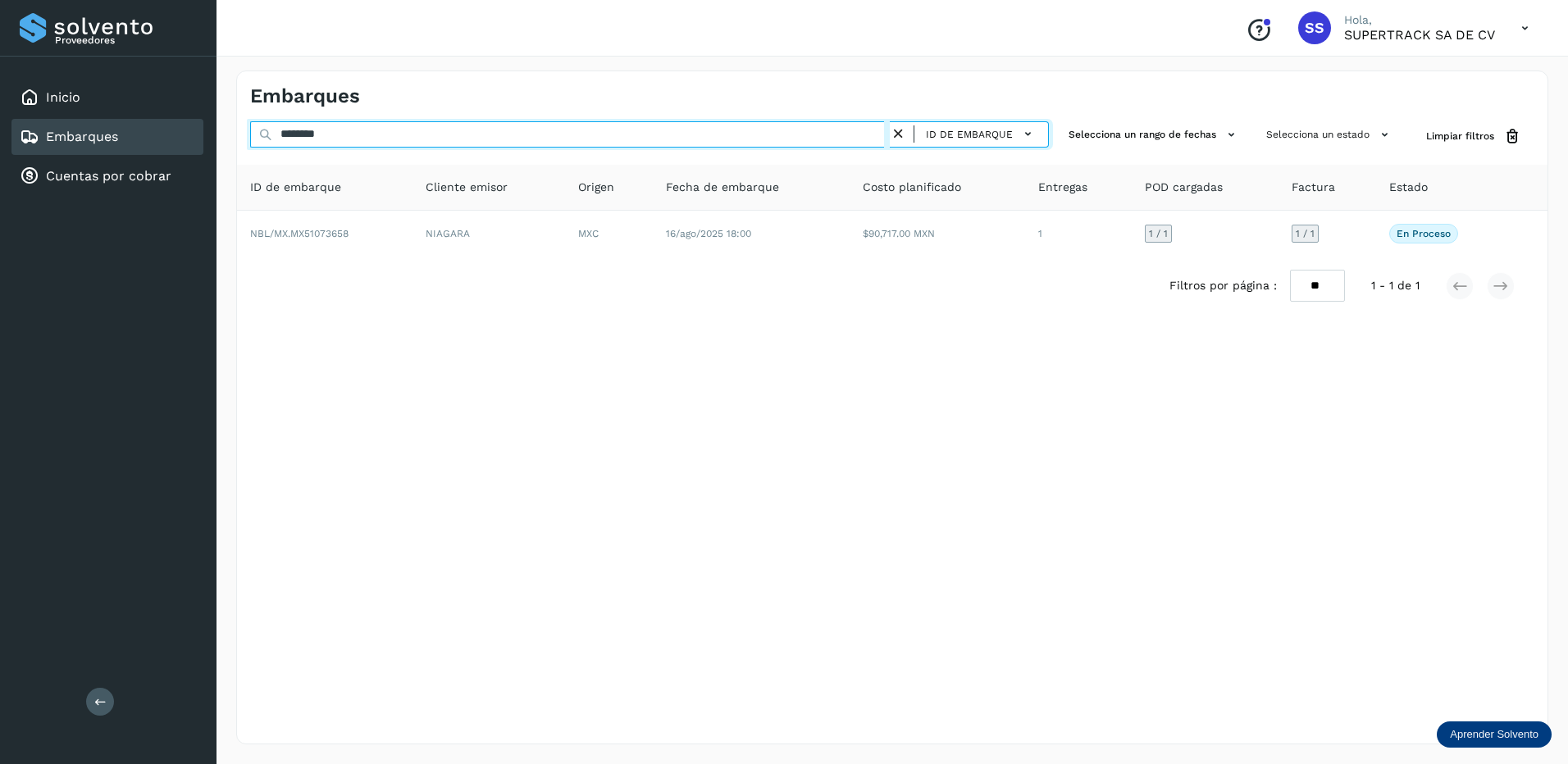
drag, startPoint x: 365, startPoint y: 129, endPoint x: 6, endPoint y: 126, distance: 359.0
click at [6, 126] on div "Proveedores Inicio Embarques Cuentas por cobrar Salir Conoce nuestros beneficio…" at bounding box center [784, 382] width 1568 height 764
drag, startPoint x: 323, startPoint y: 137, endPoint x: 243, endPoint y: 135, distance: 80.0
click at [243, 135] on div "******** ID de embarque Selecciona un rango de fechas Selecciona un estado Limp…" at bounding box center [891, 137] width 1310 height 31
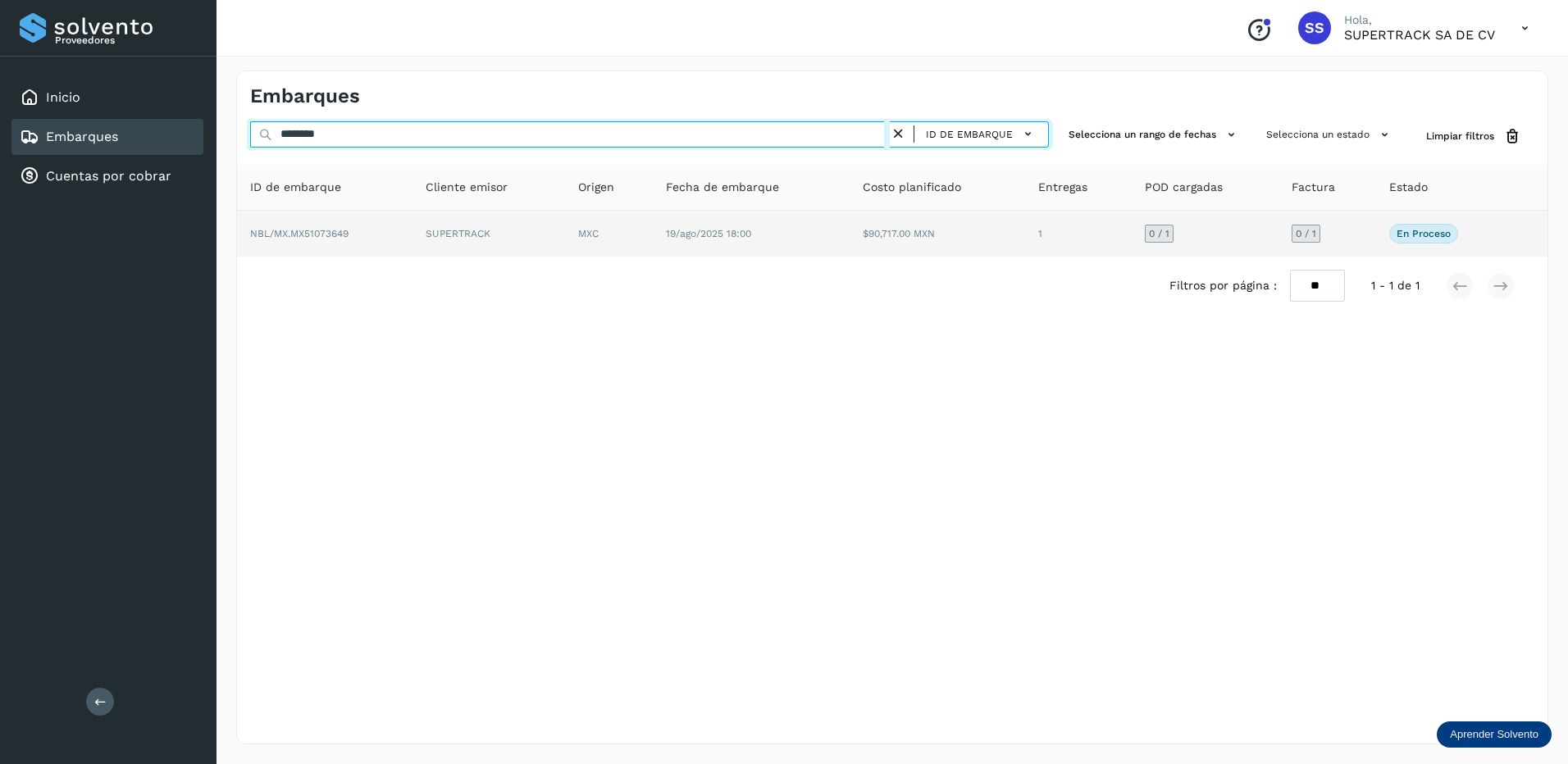
type input "********"
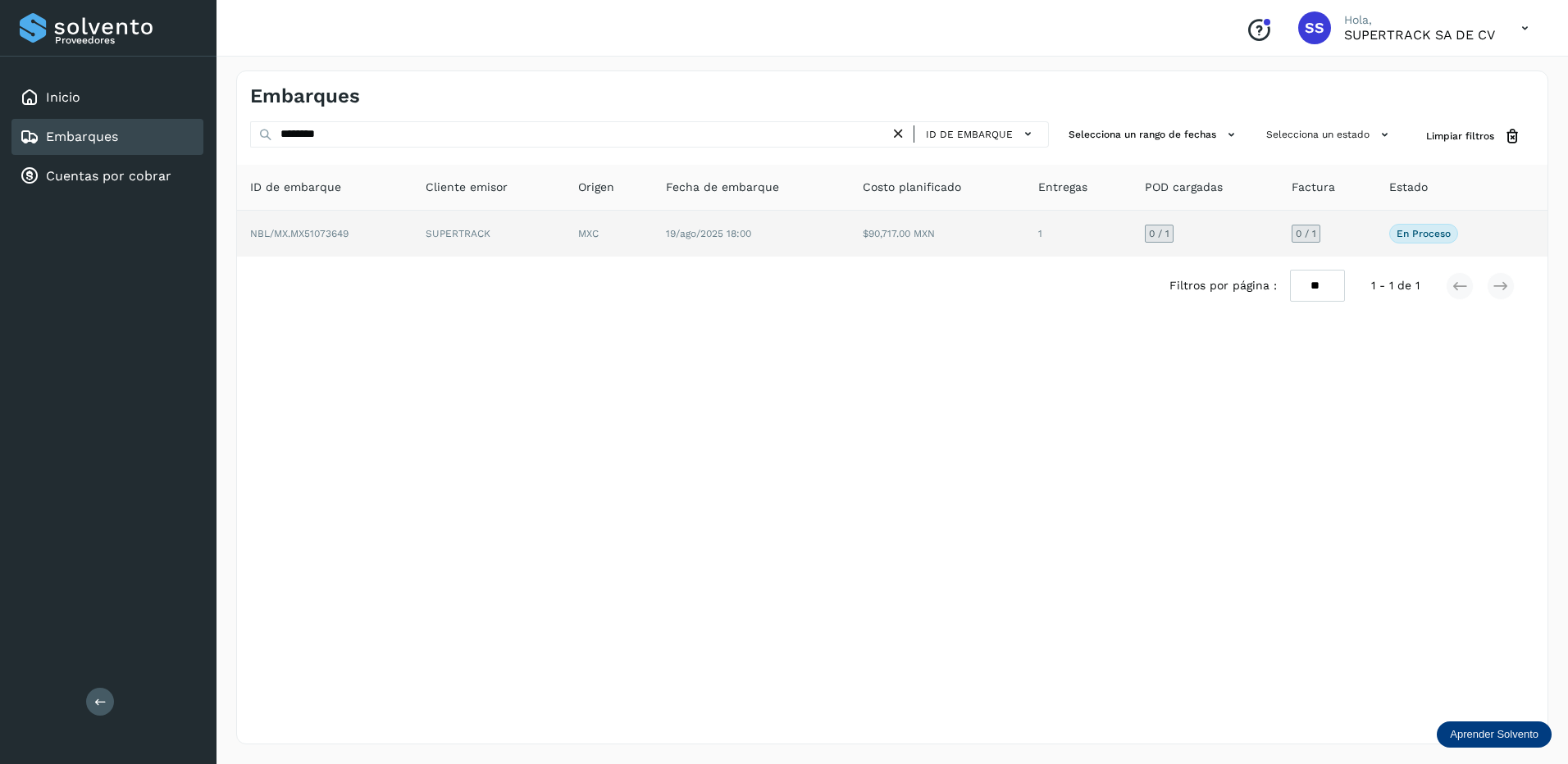
click at [412, 243] on td "NBL/MX.MX51073649" at bounding box center [488, 234] width 152 height 46
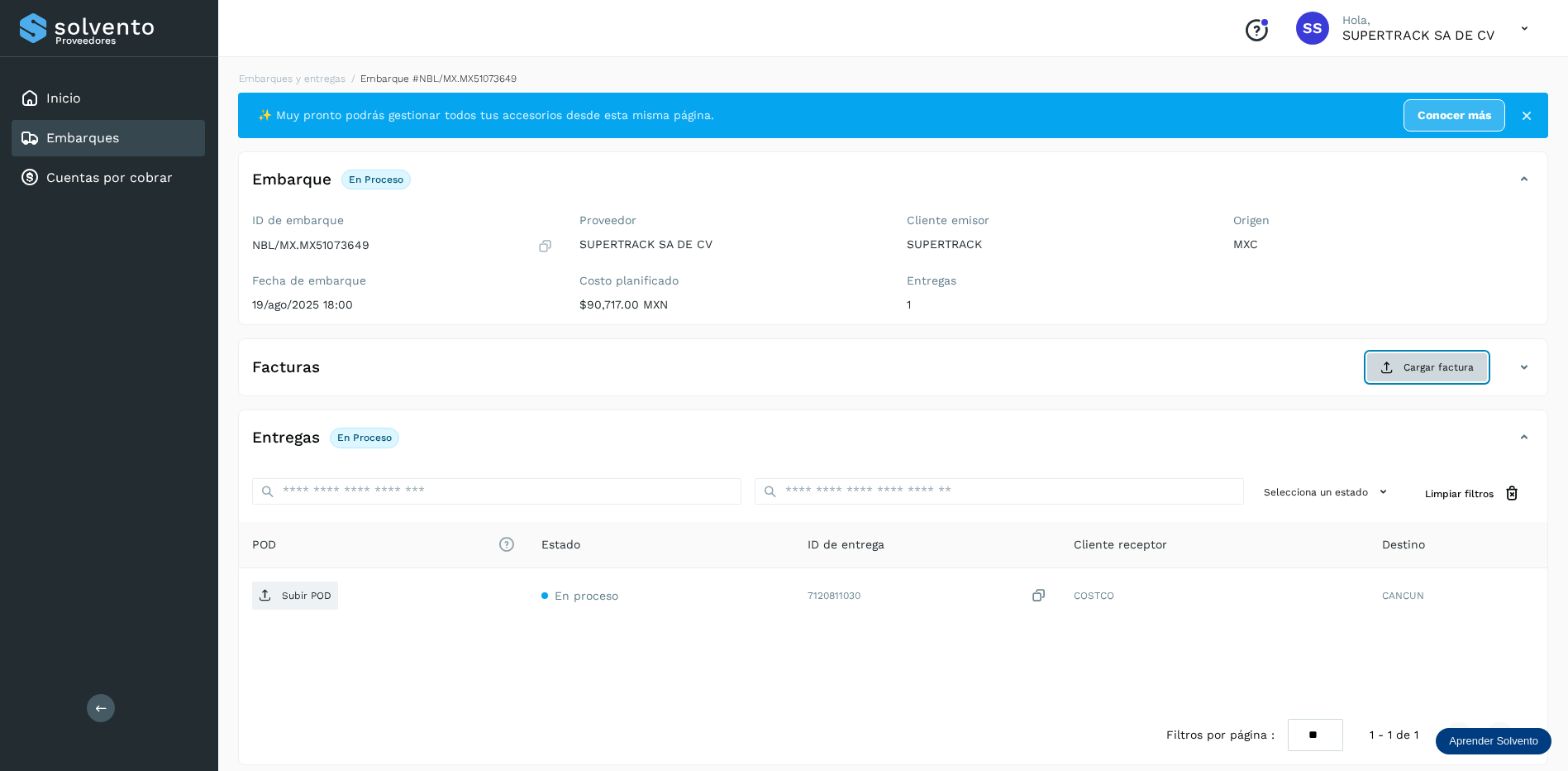
click at [1414, 360] on span "Cargar factura" at bounding box center [1438, 367] width 70 height 15
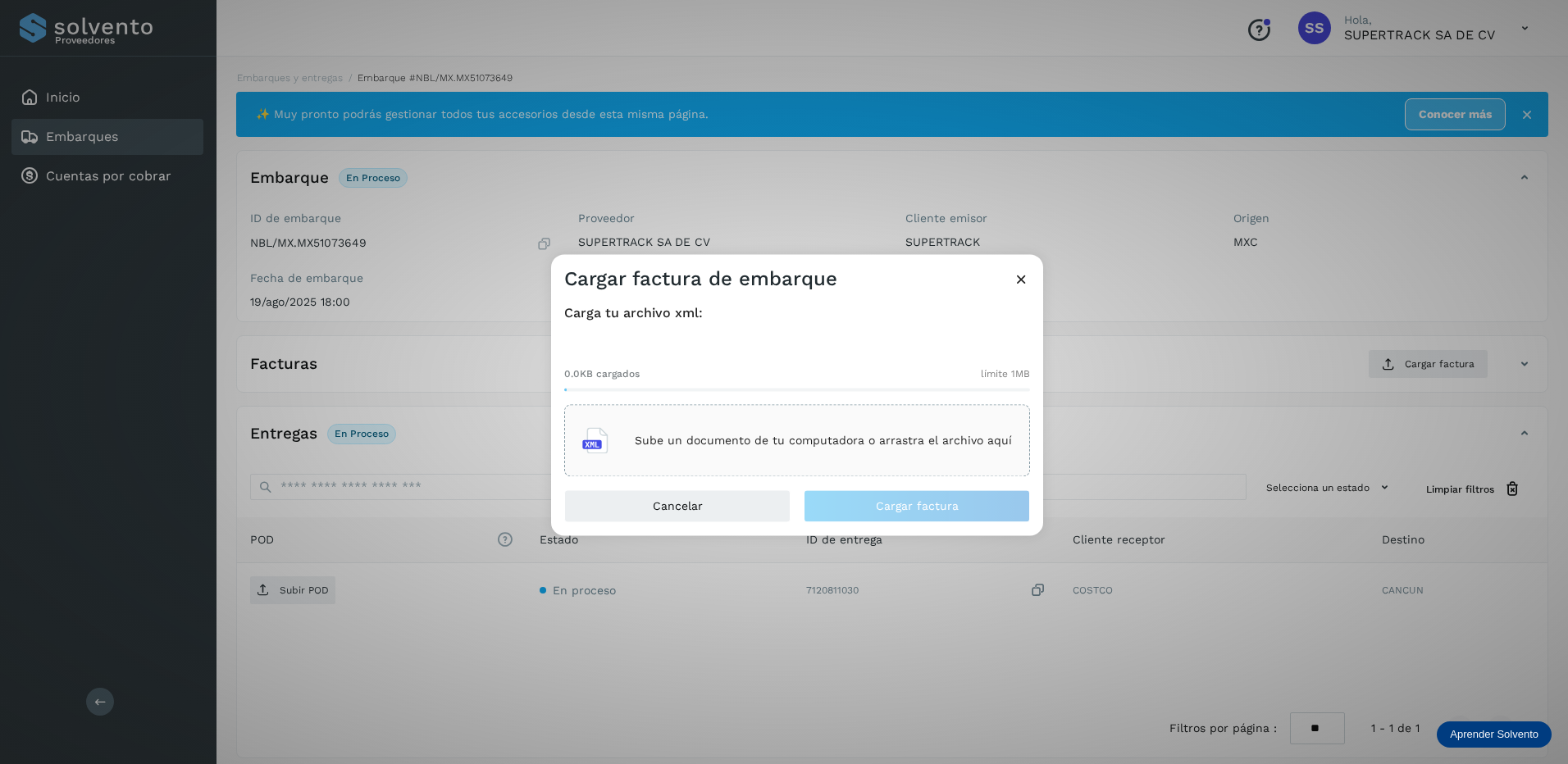
click at [840, 462] on div "Sube un documento de tu computadora o arrastra el archivo aquí" at bounding box center [797, 441] width 430 height 44
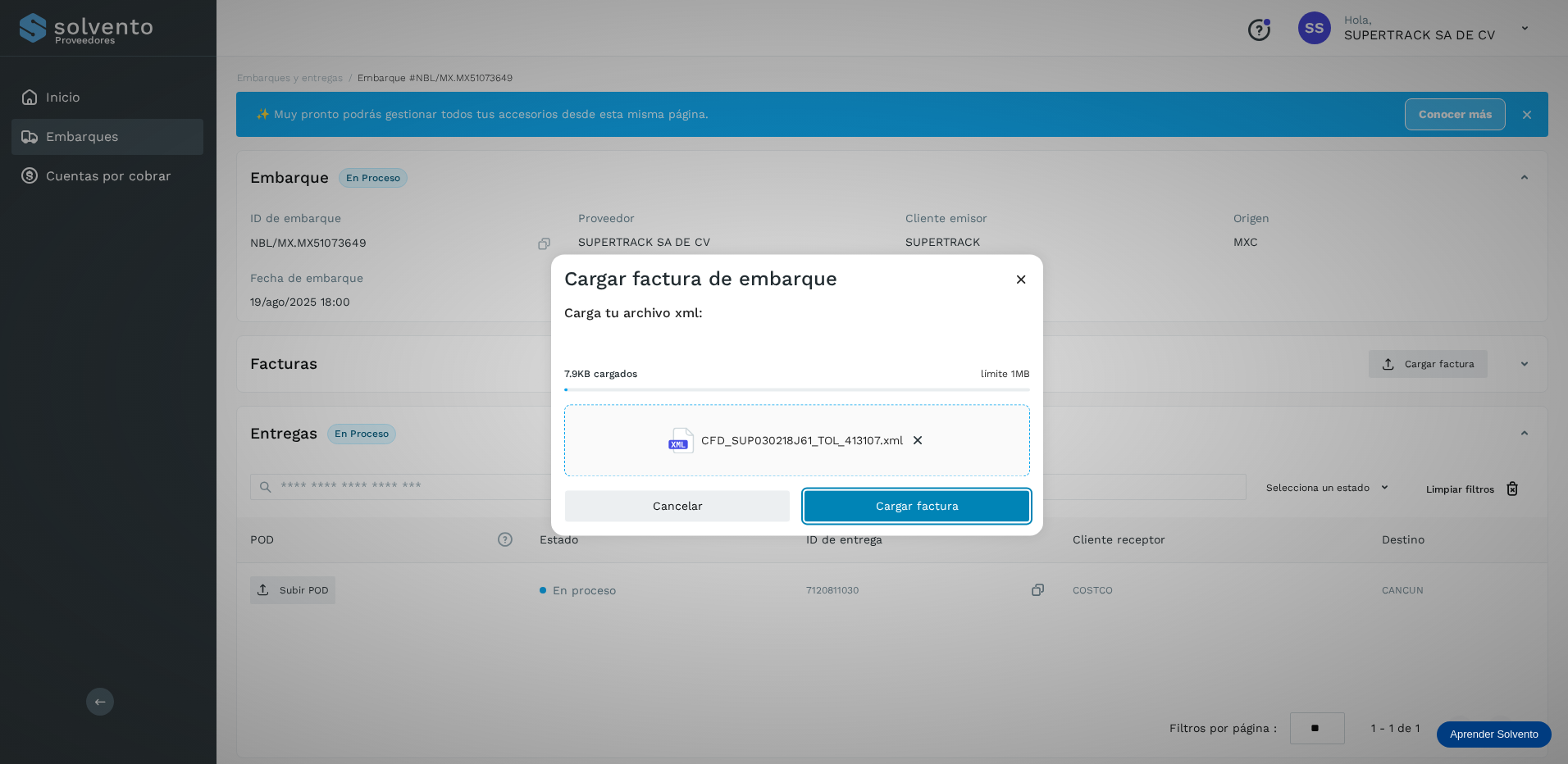
click at [919, 502] on span "Cargar factura" at bounding box center [917, 506] width 83 height 11
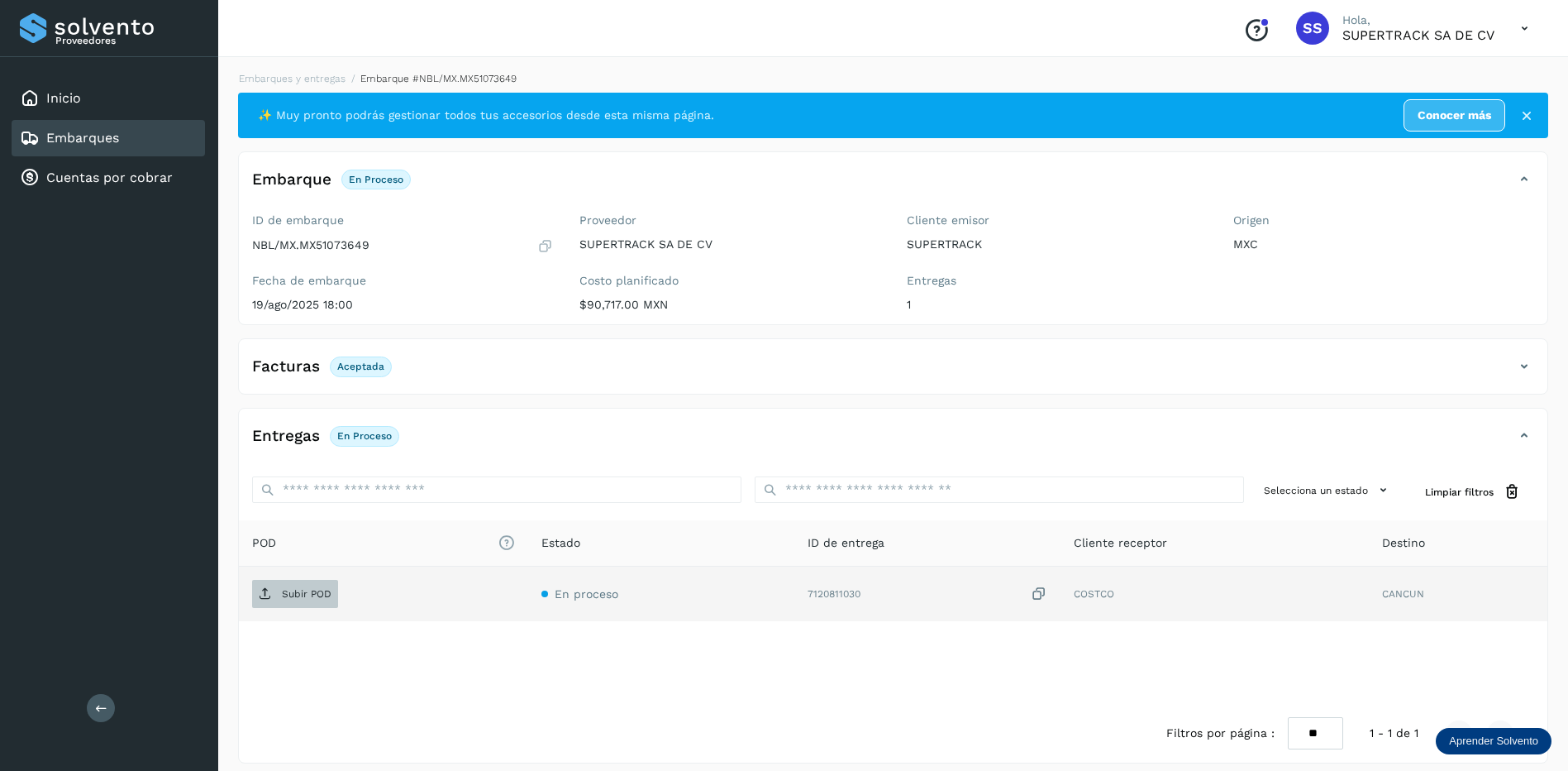
click at [316, 592] on p "Subir POD" at bounding box center [306, 593] width 50 height 11
click at [301, 80] on link "Embarques y entregas" at bounding box center [292, 78] width 106 height 11
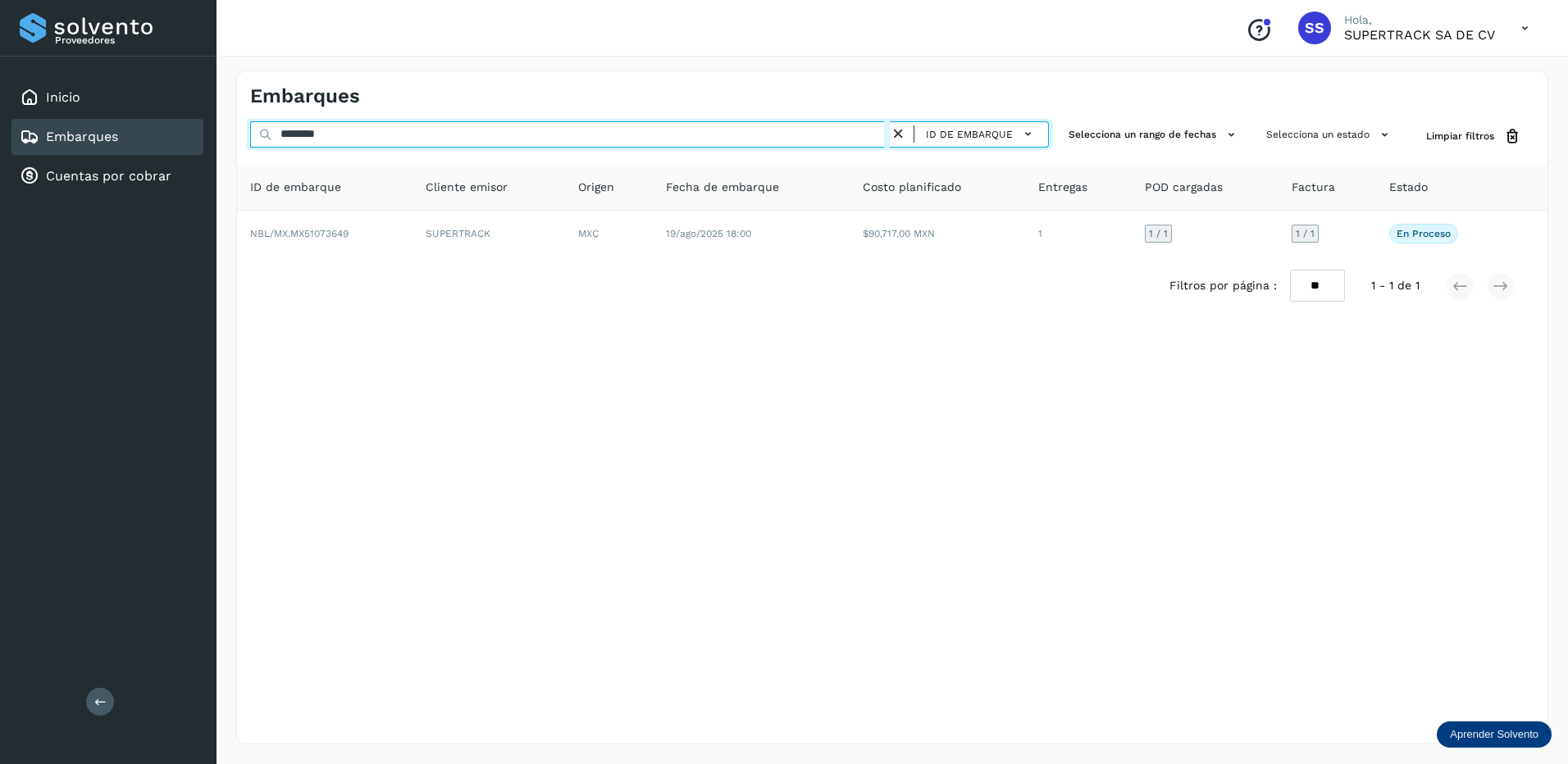
drag, startPoint x: 372, startPoint y: 128, endPoint x: 241, endPoint y: 135, distance: 131.2
click at [242, 135] on div "******** ID de embarque Selecciona un rango de fechas Selecciona un estado Limp…" at bounding box center [891, 137] width 1310 height 31
type input "*"
drag, startPoint x: 352, startPoint y: 140, endPoint x: 282, endPoint y: 137, distance: 70.1
click at [259, 137] on div "******** ID de embarque" at bounding box center [650, 137] width 798 height 31
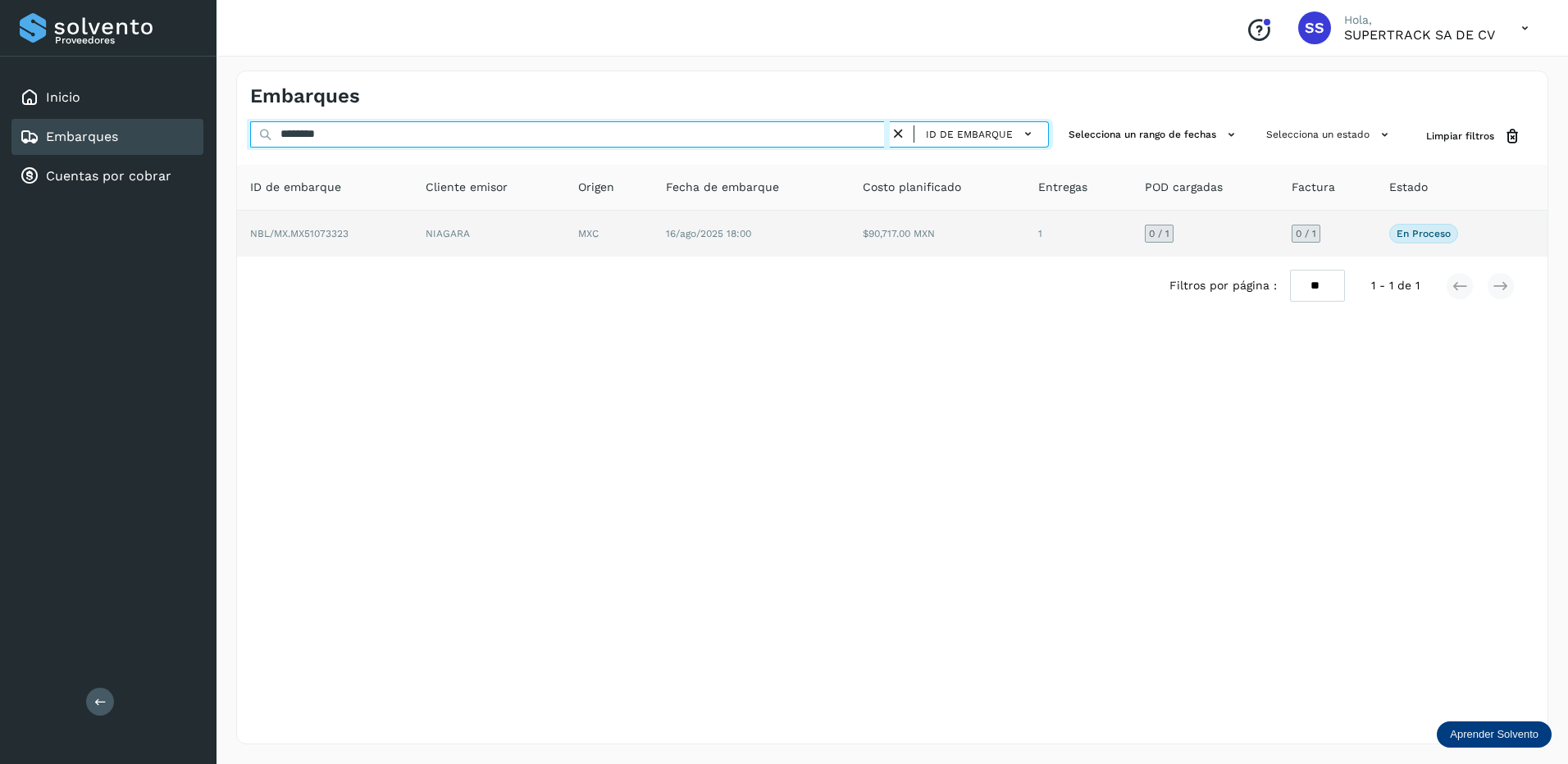
type input "********"
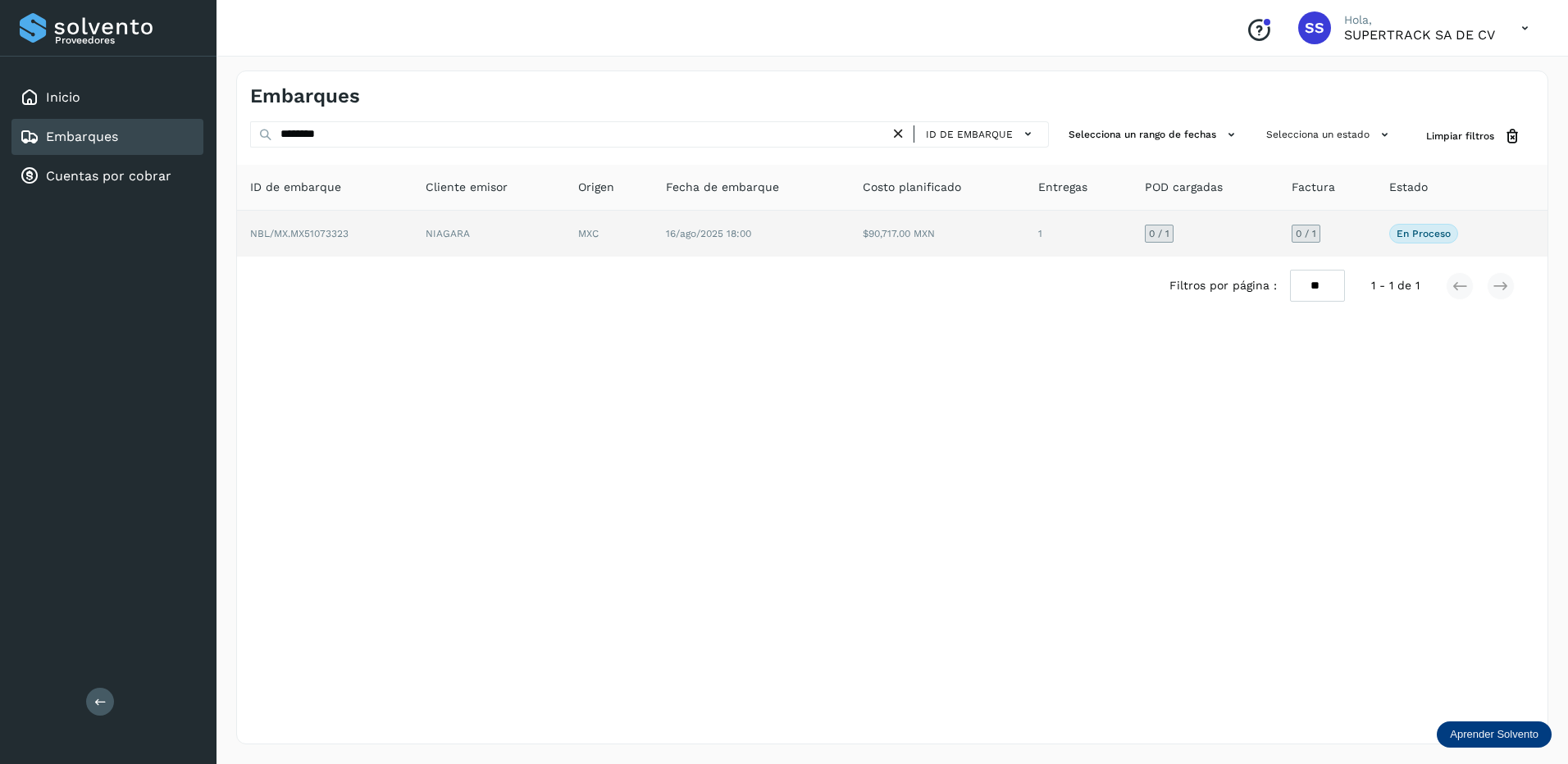
click at [412, 232] on td "NBL/MX.MX51073323" at bounding box center [488, 234] width 152 height 46
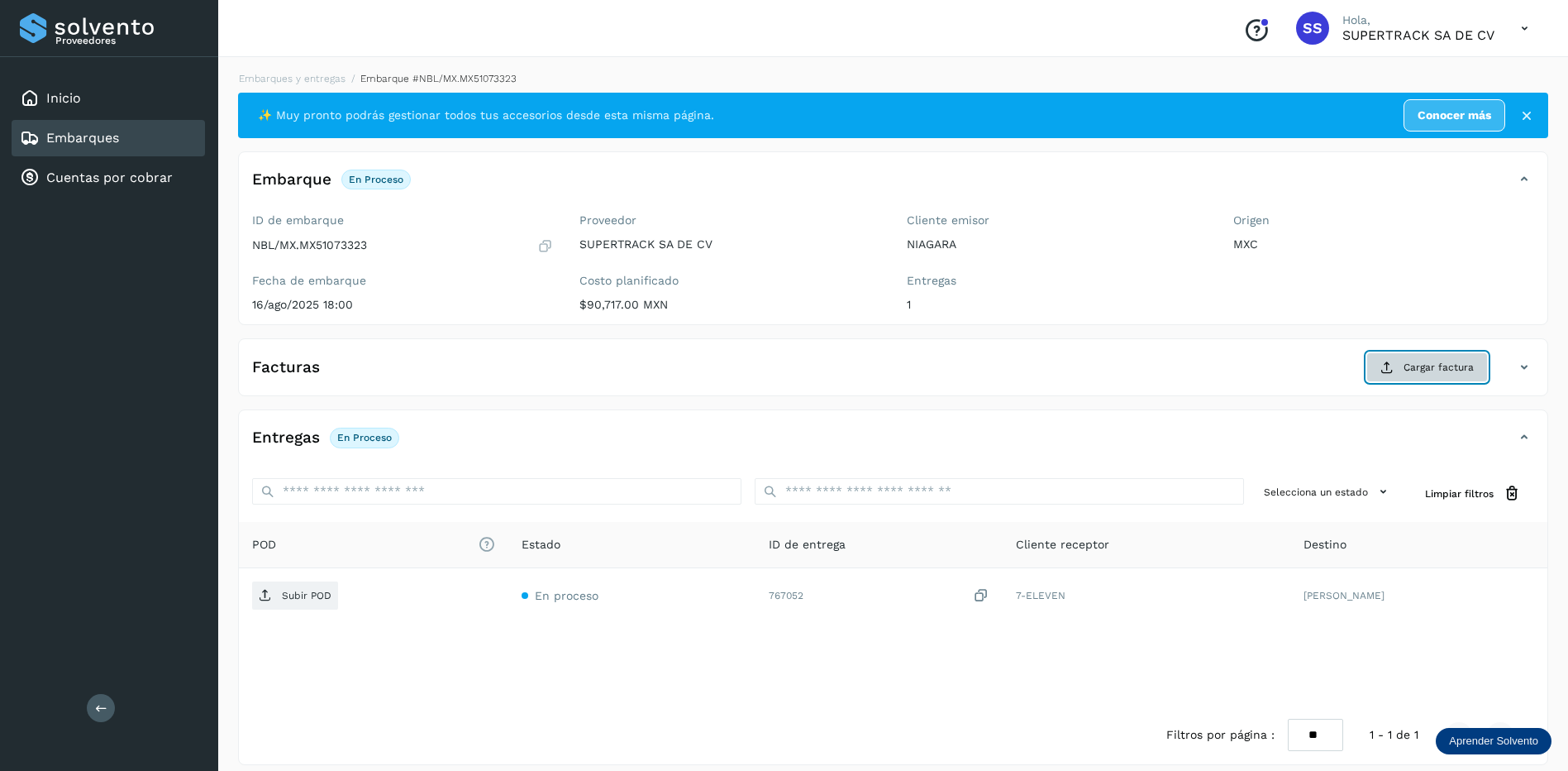
click at [1443, 372] on span "Cargar factura" at bounding box center [1438, 367] width 70 height 15
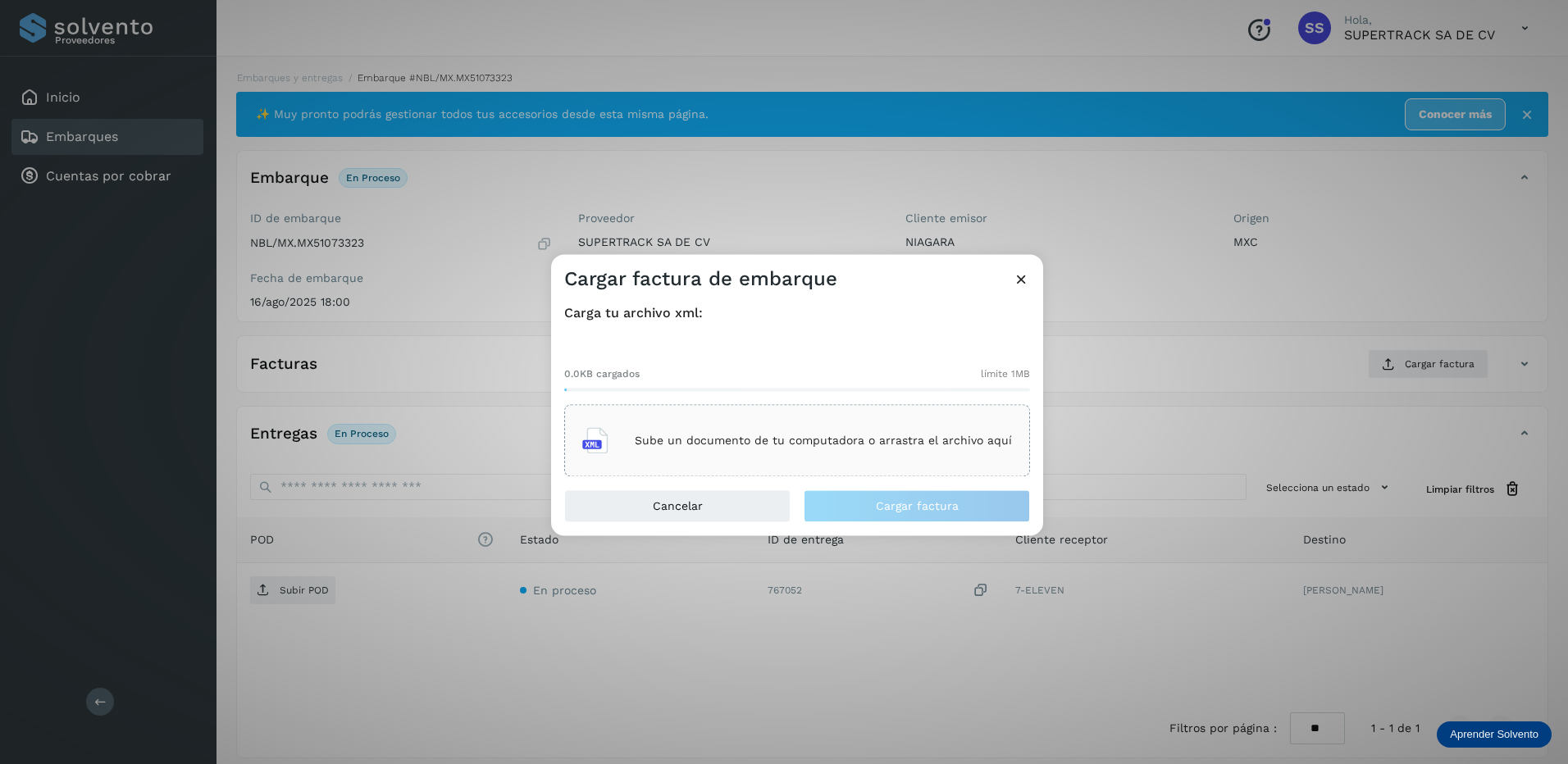
click at [726, 449] on div "Sube un documento de tu computadora o arrastra el archivo aquí" at bounding box center [797, 441] width 430 height 44
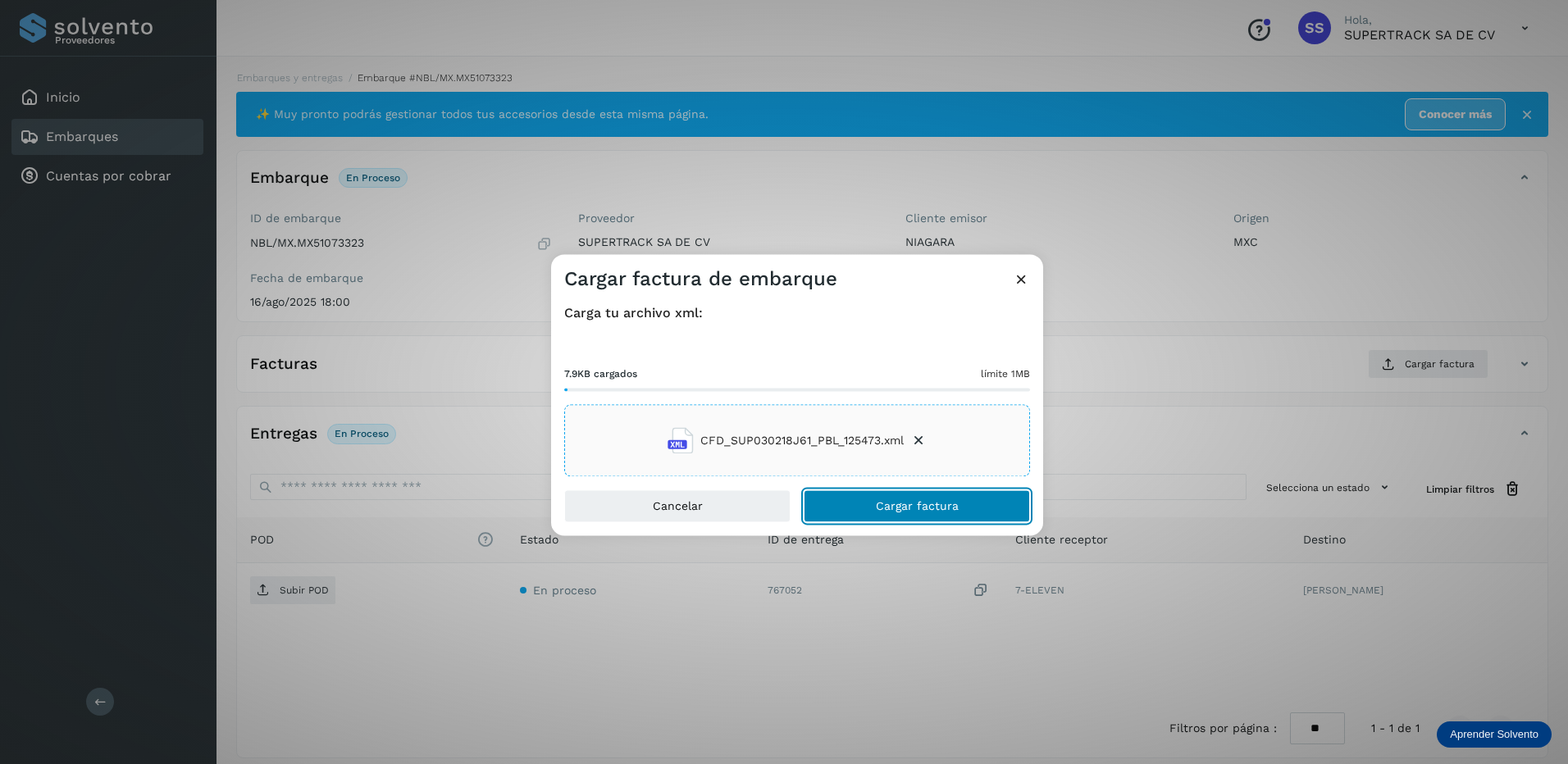
click at [907, 510] on span "Cargar factura" at bounding box center [917, 506] width 83 height 11
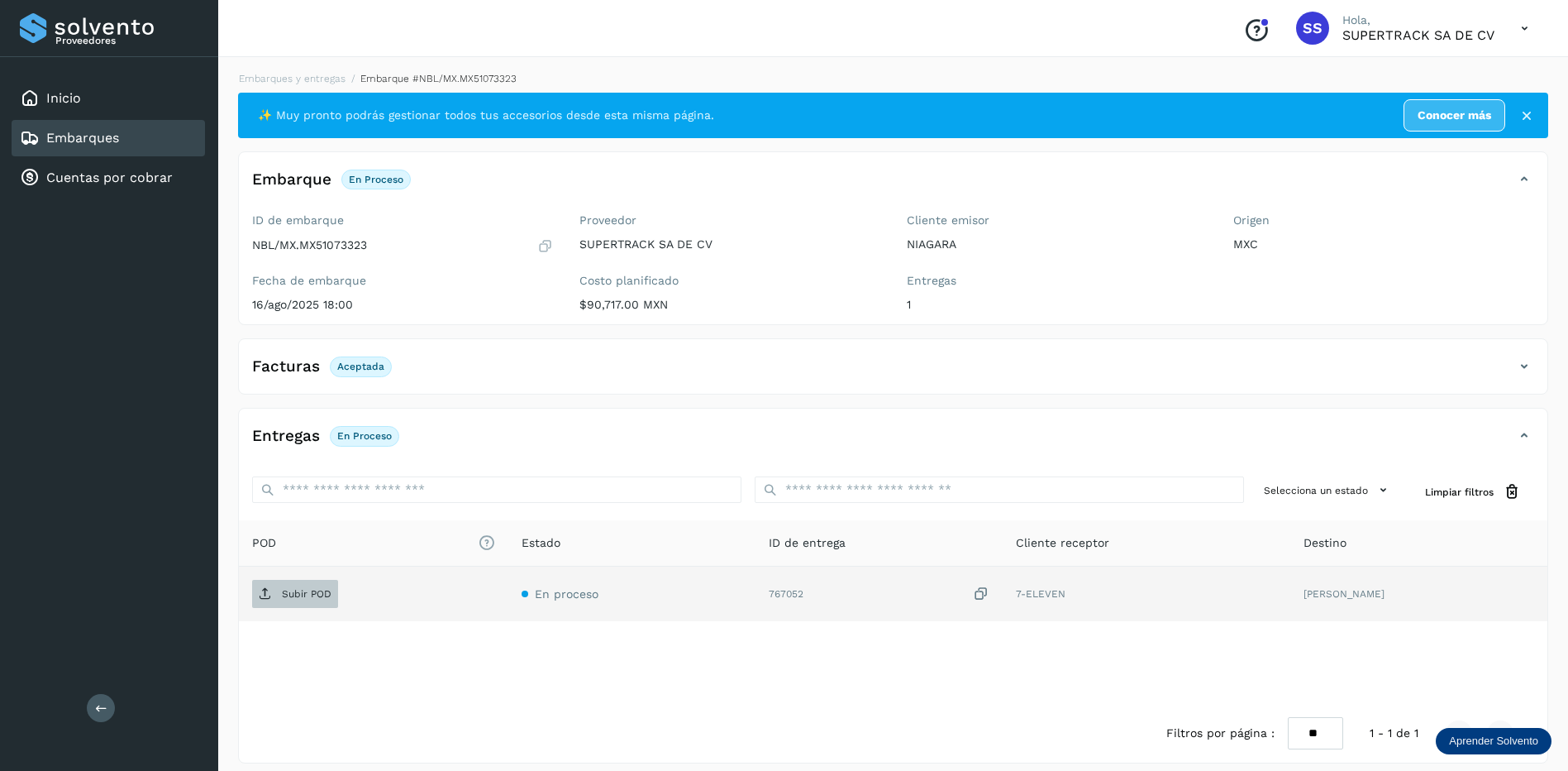
click at [508, 581] on td "Subir POD" at bounding box center [632, 594] width 247 height 55
click at [295, 588] on p "Subir POD" at bounding box center [306, 593] width 50 height 11
click at [312, 80] on link "Embarques y entregas" at bounding box center [292, 78] width 106 height 11
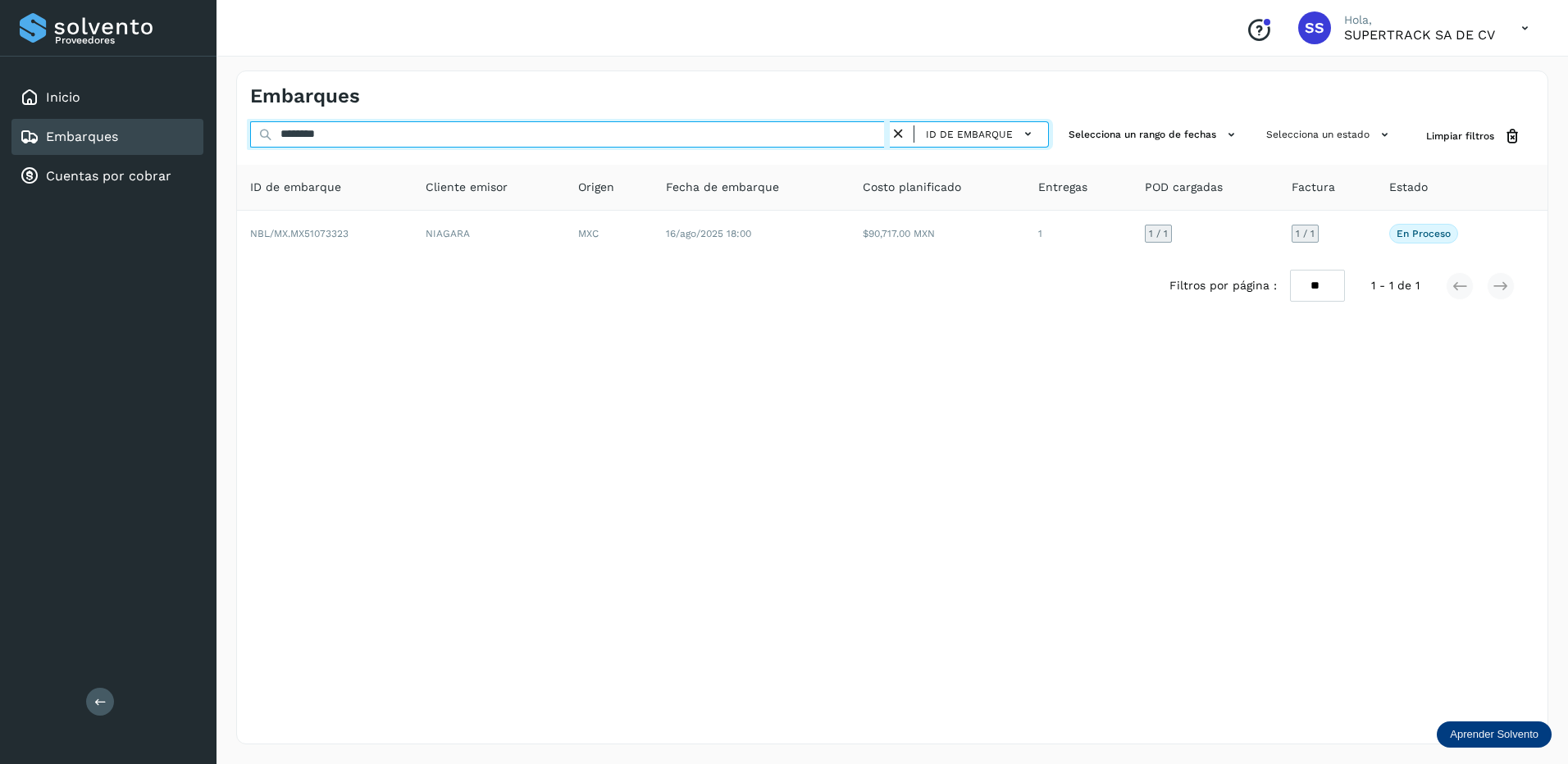
drag, startPoint x: 354, startPoint y: 138, endPoint x: 193, endPoint y: 119, distance: 162.1
click at [193, 119] on div "Proveedores Inicio Embarques Cuentas por cobrar Salir Conoce nuestros beneficio…" at bounding box center [784, 382] width 1568 height 764
drag, startPoint x: 356, startPoint y: 127, endPoint x: 226, endPoint y: 128, distance: 130.0
click at [226, 128] on div "Embarques ******** ID de embarque Selecciona un rango de fechas Selecciona un e…" at bounding box center [891, 408] width 1351 height 713
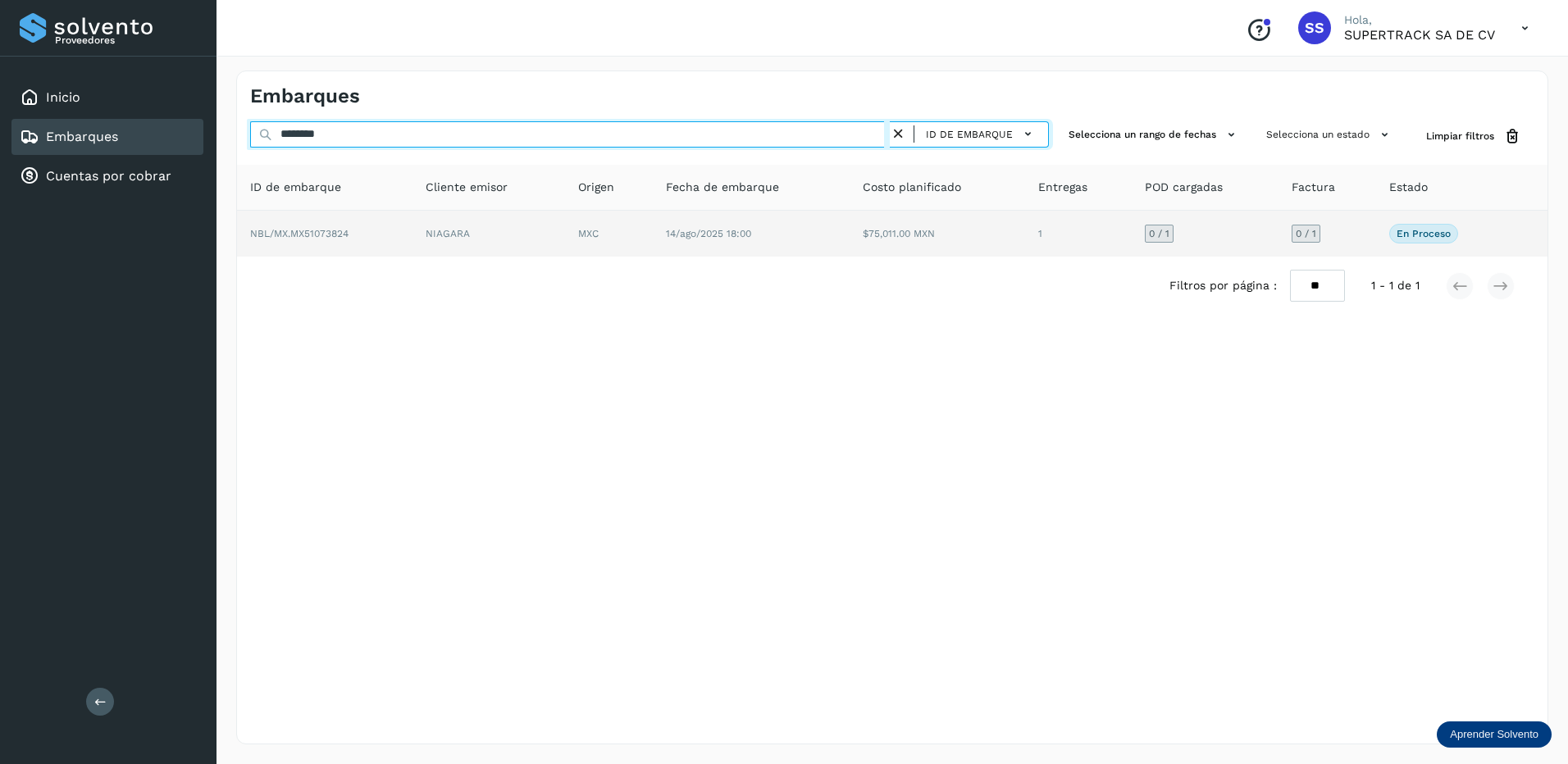
type input "********"
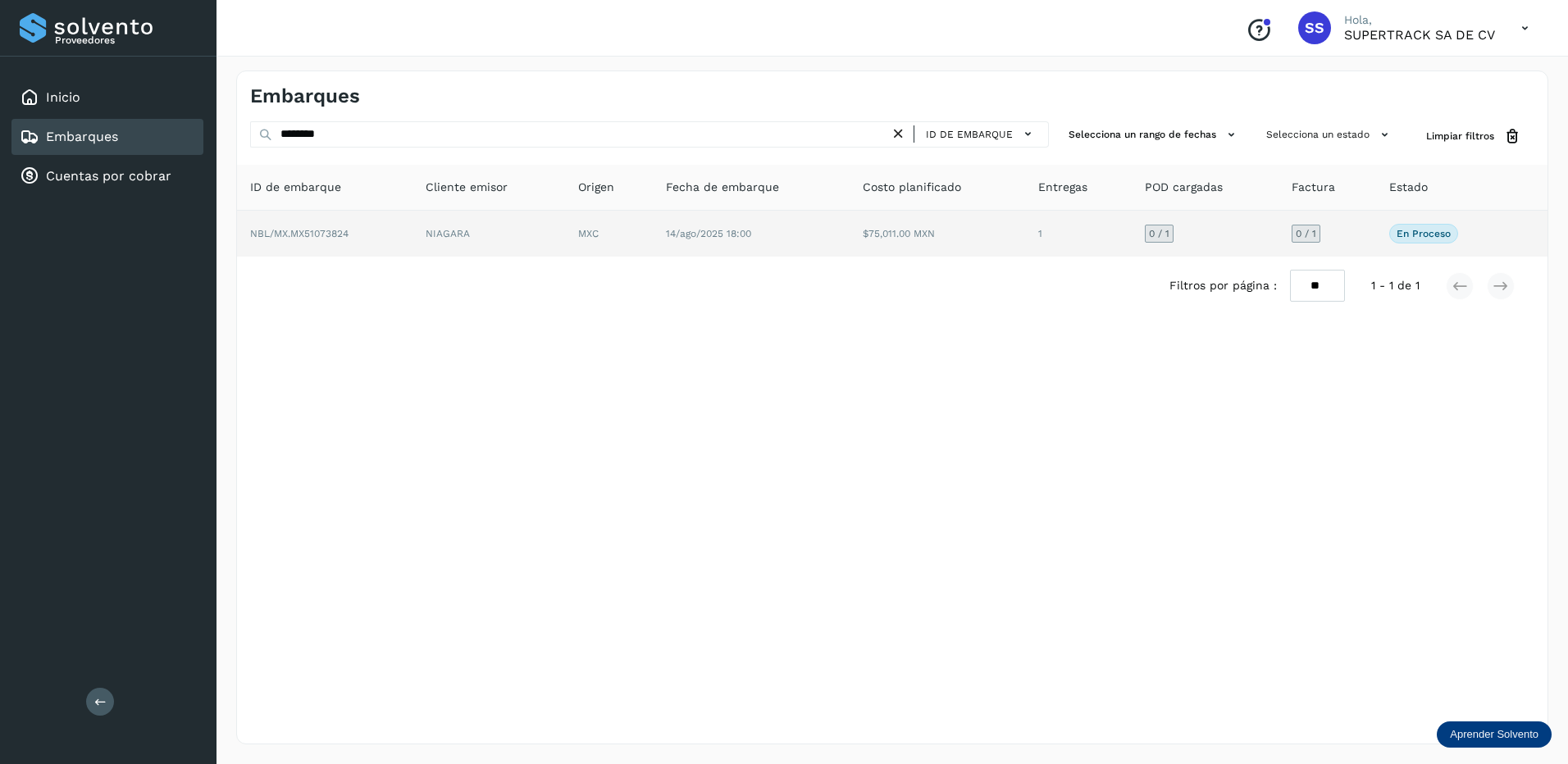
click at [565, 230] on td "NIAGARA" at bounding box center [609, 234] width 88 height 46
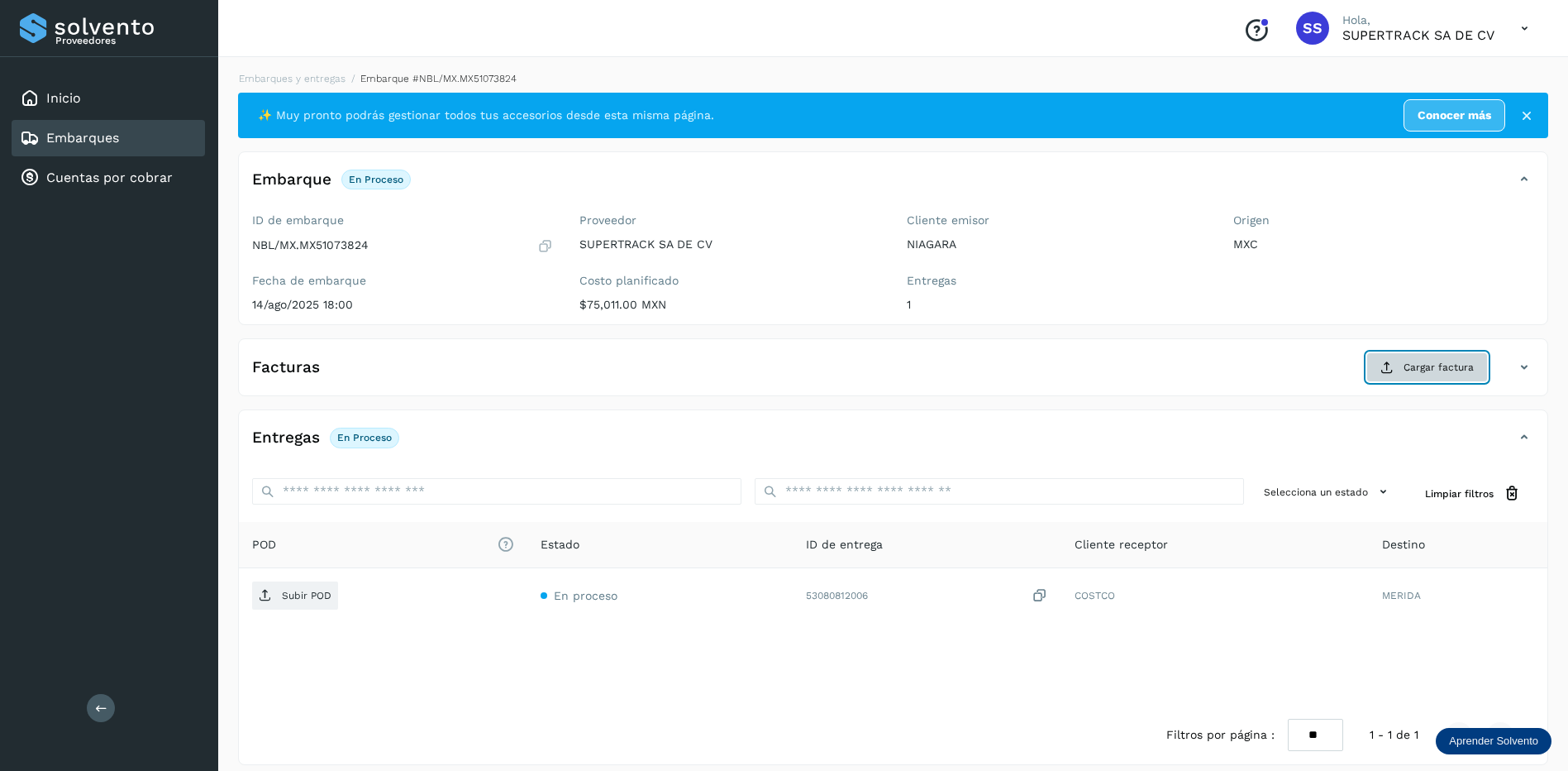
click at [1421, 371] on span "Cargar factura" at bounding box center [1438, 367] width 70 height 15
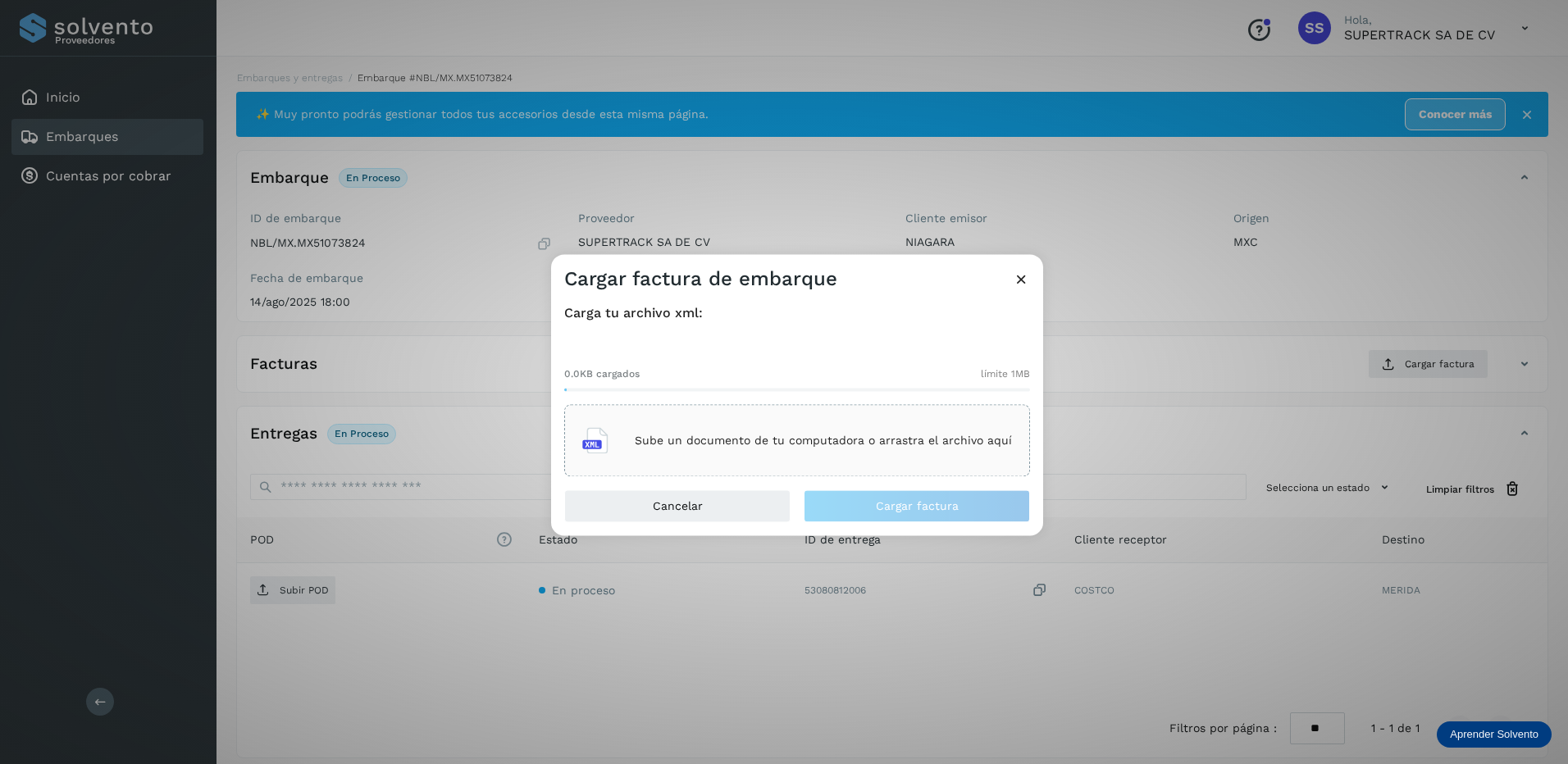
click at [747, 433] on div "Sube un documento de tu computadora o arrastra el archivo aquí" at bounding box center [797, 441] width 430 height 44
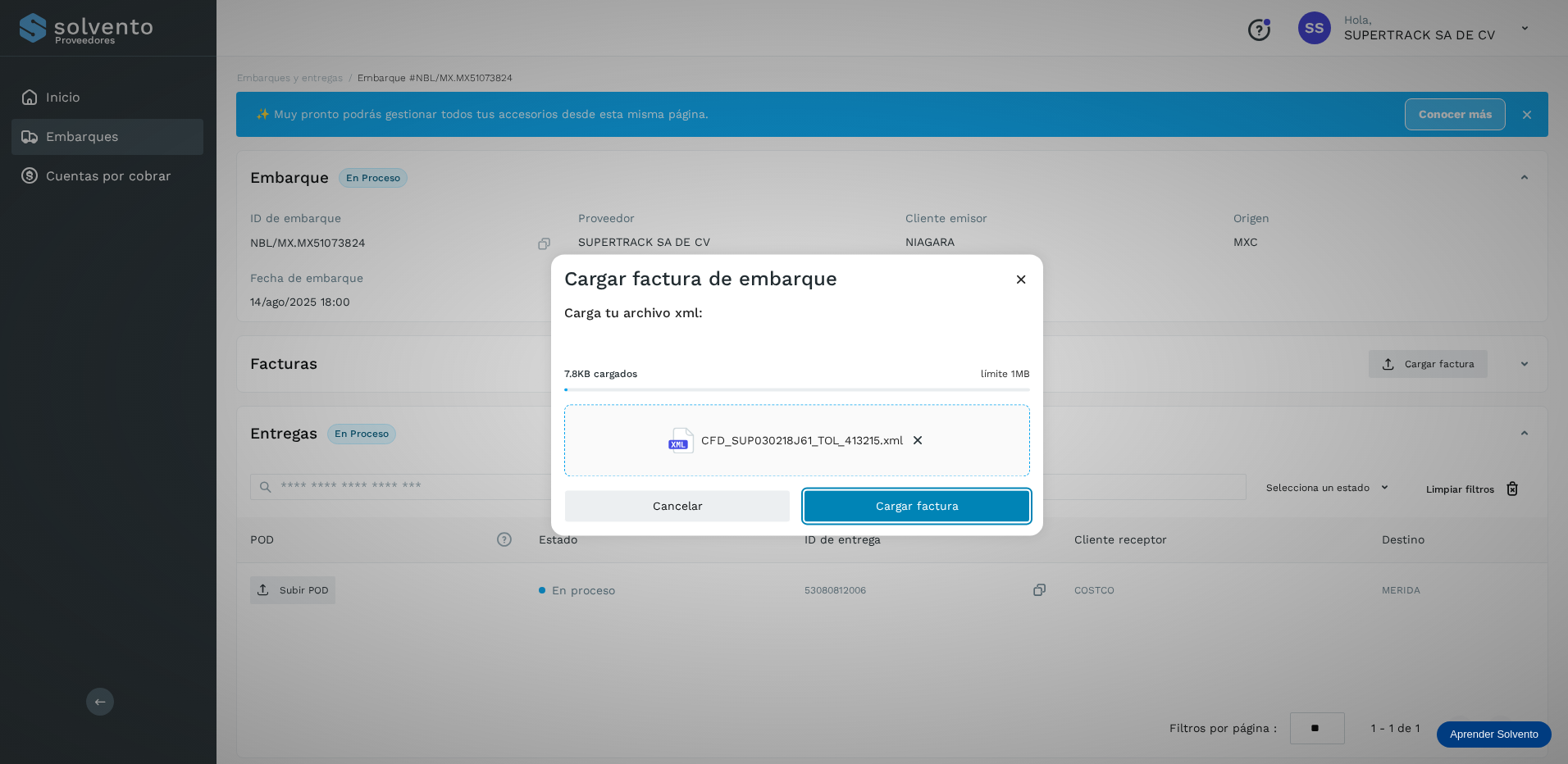
click at [924, 501] on span "Cargar factura" at bounding box center [917, 506] width 83 height 11
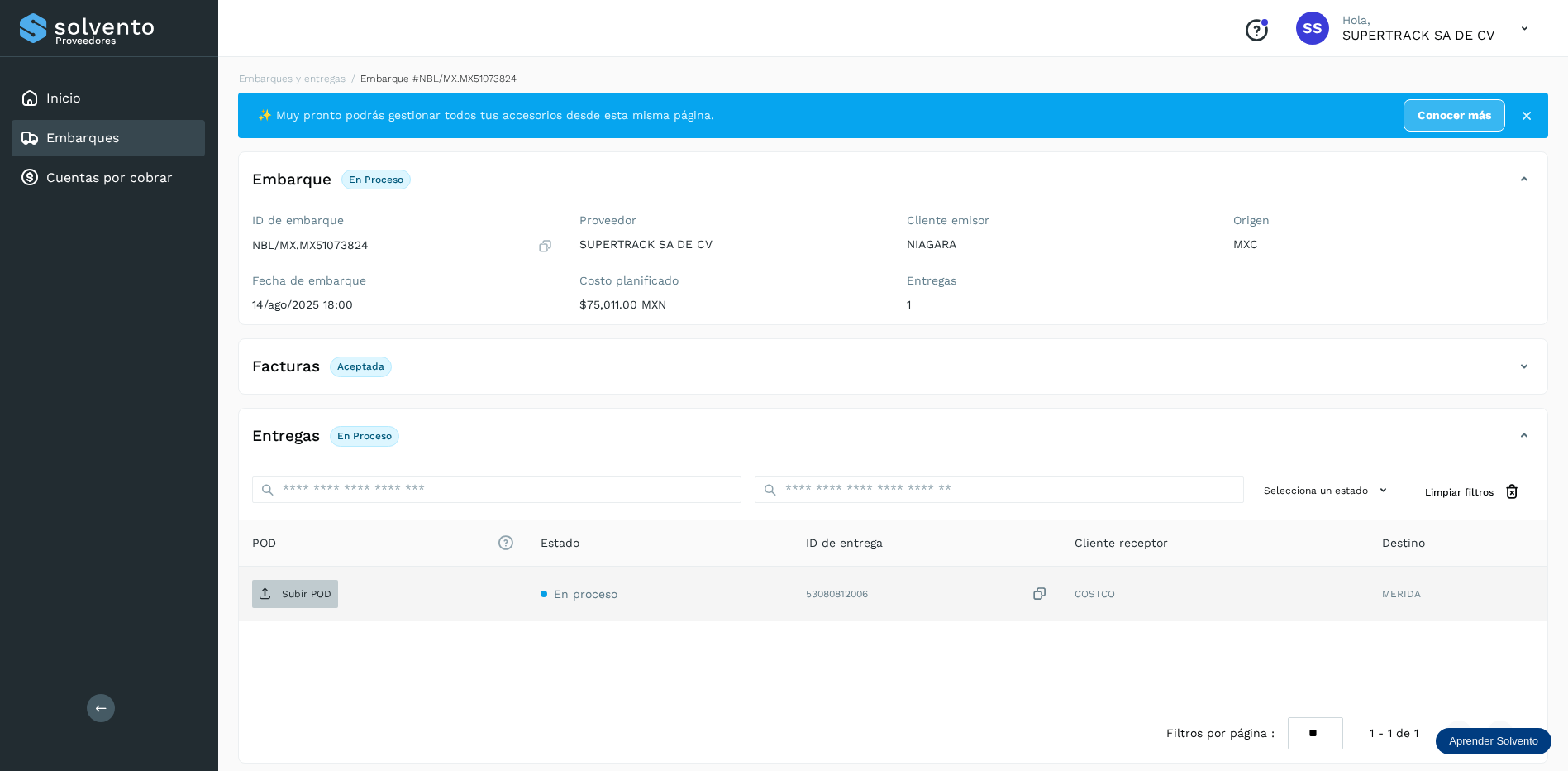
click at [296, 588] on p "Subir POD" at bounding box center [306, 593] width 50 height 11
click at [302, 73] on link "Embarques y entregas" at bounding box center [292, 78] width 106 height 11
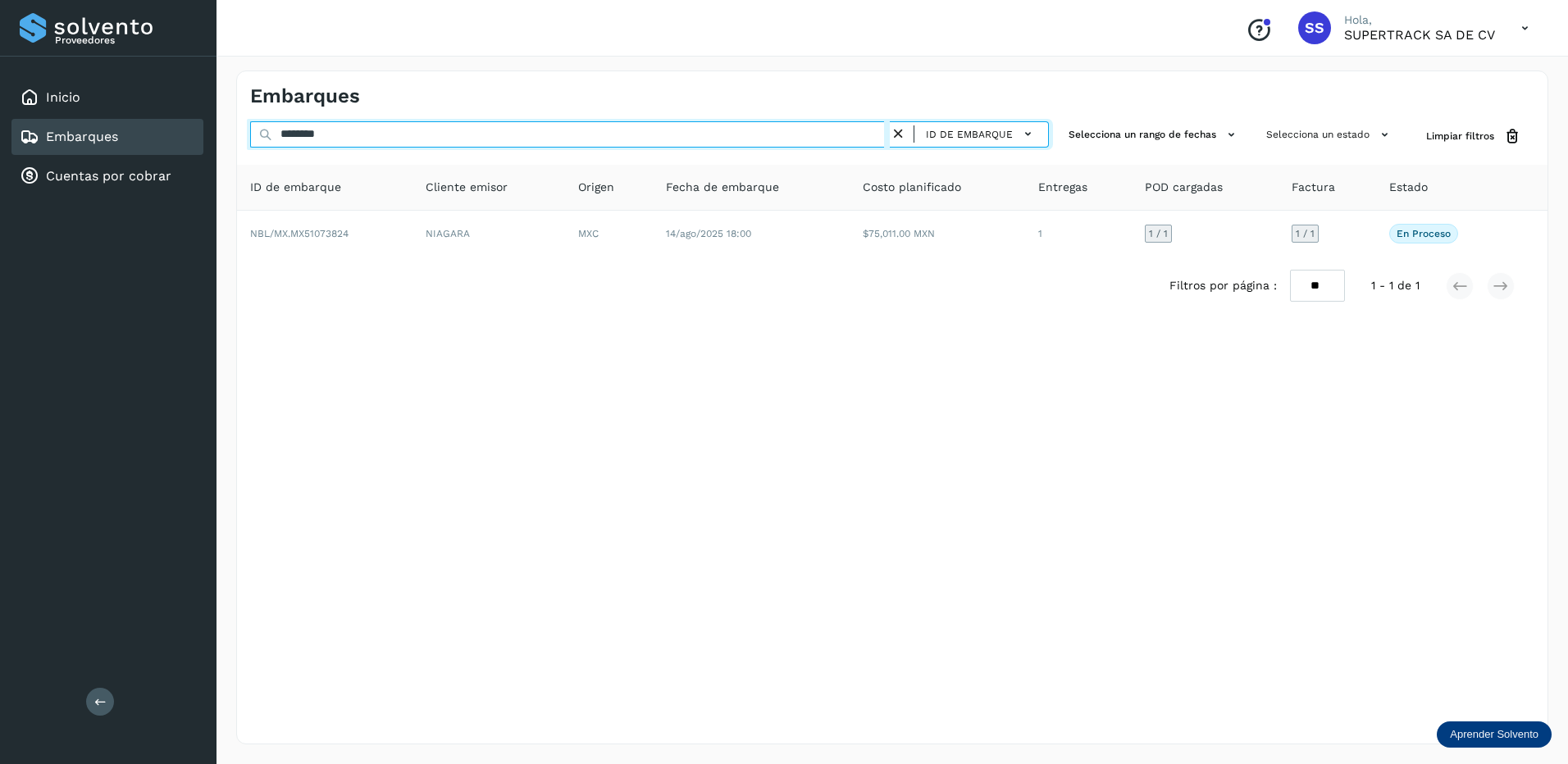
drag, startPoint x: 347, startPoint y: 133, endPoint x: 172, endPoint y: 130, distance: 175.0
click at [173, 131] on div "Proveedores Inicio Embarques Cuentas por cobrar Salir Conoce nuestros beneficio…" at bounding box center [784, 382] width 1568 height 764
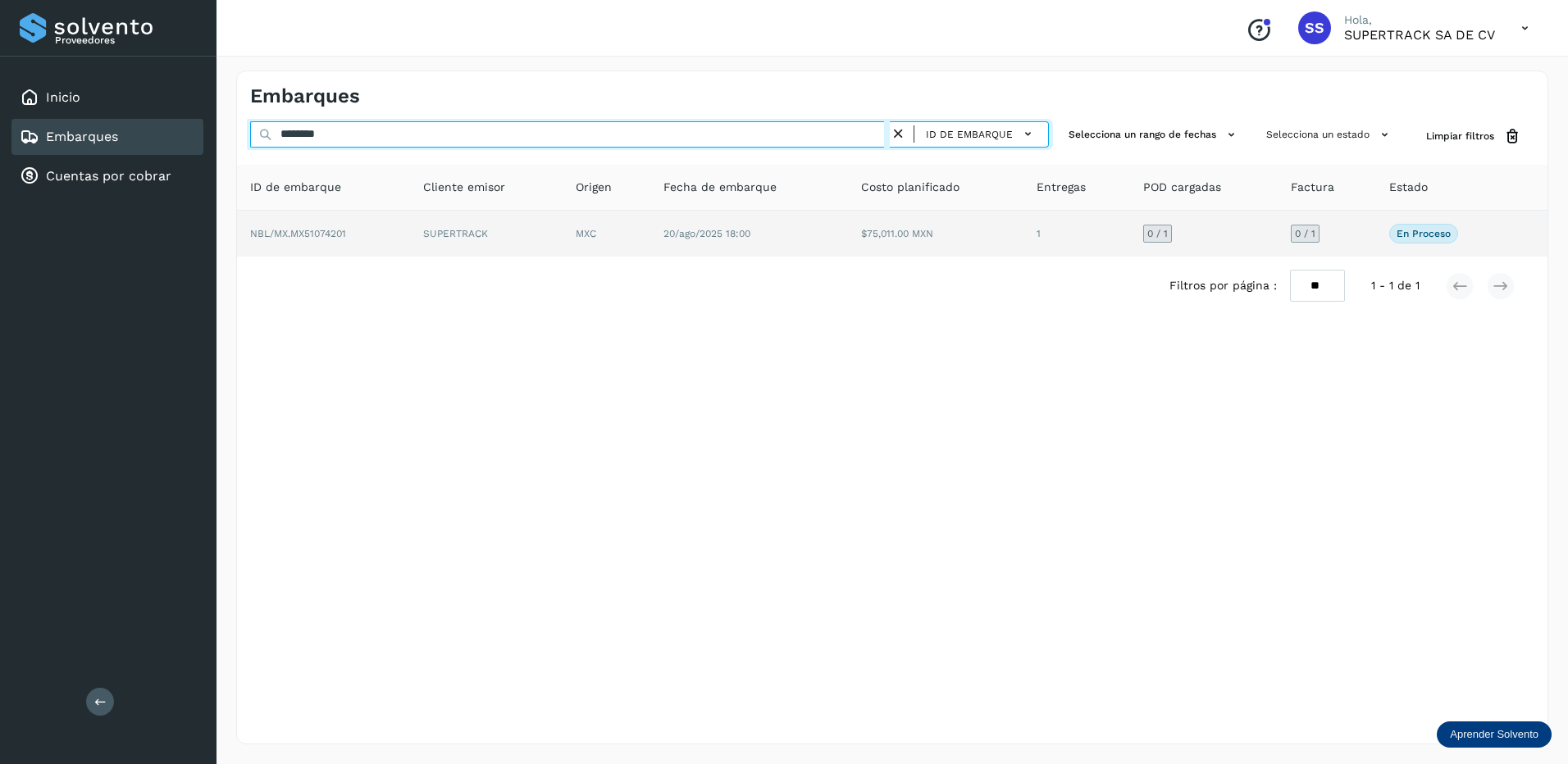
type input "********"
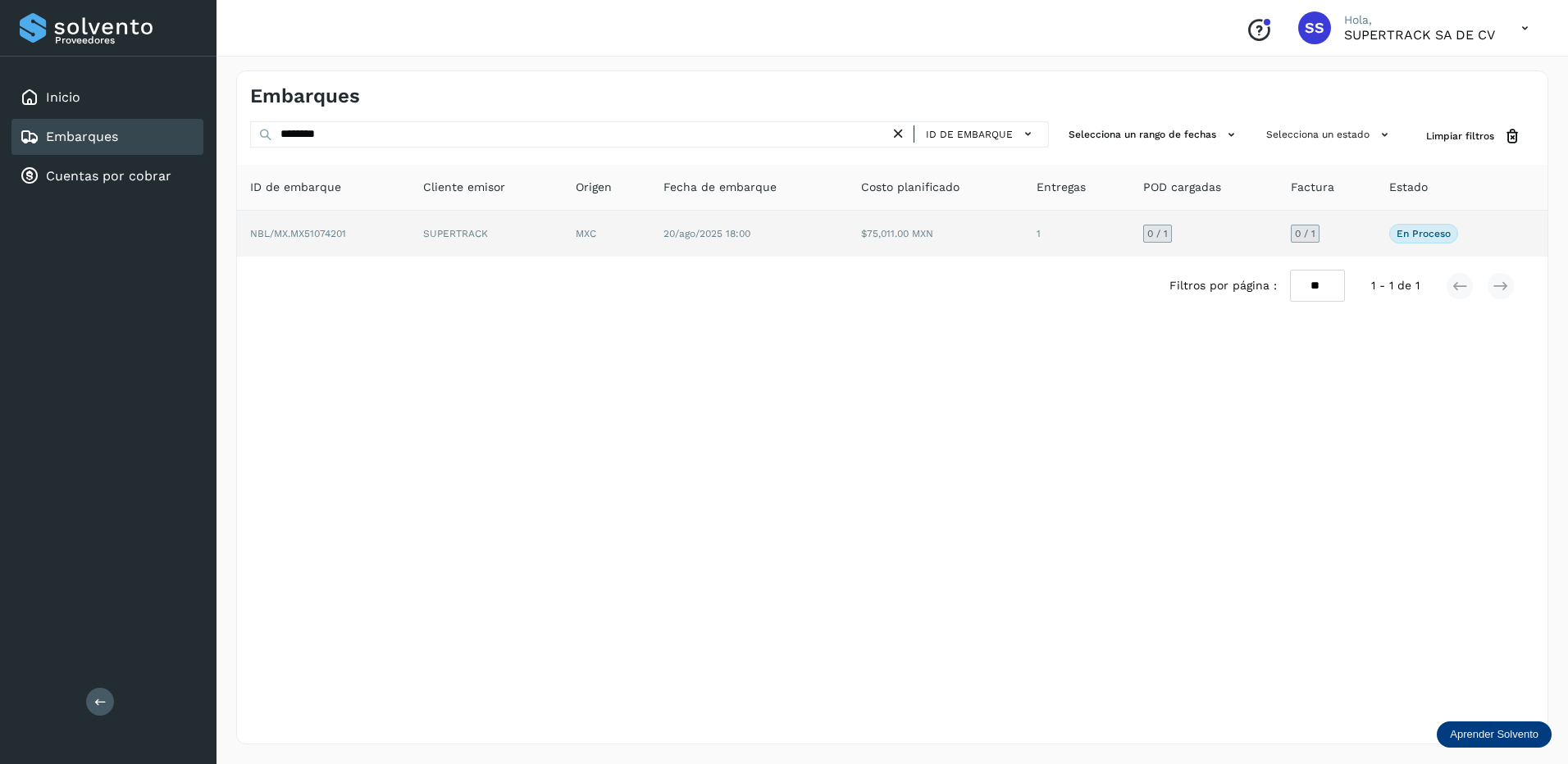
click at [563, 246] on td "SUPERTRACK" at bounding box center [606, 234] width 88 height 46
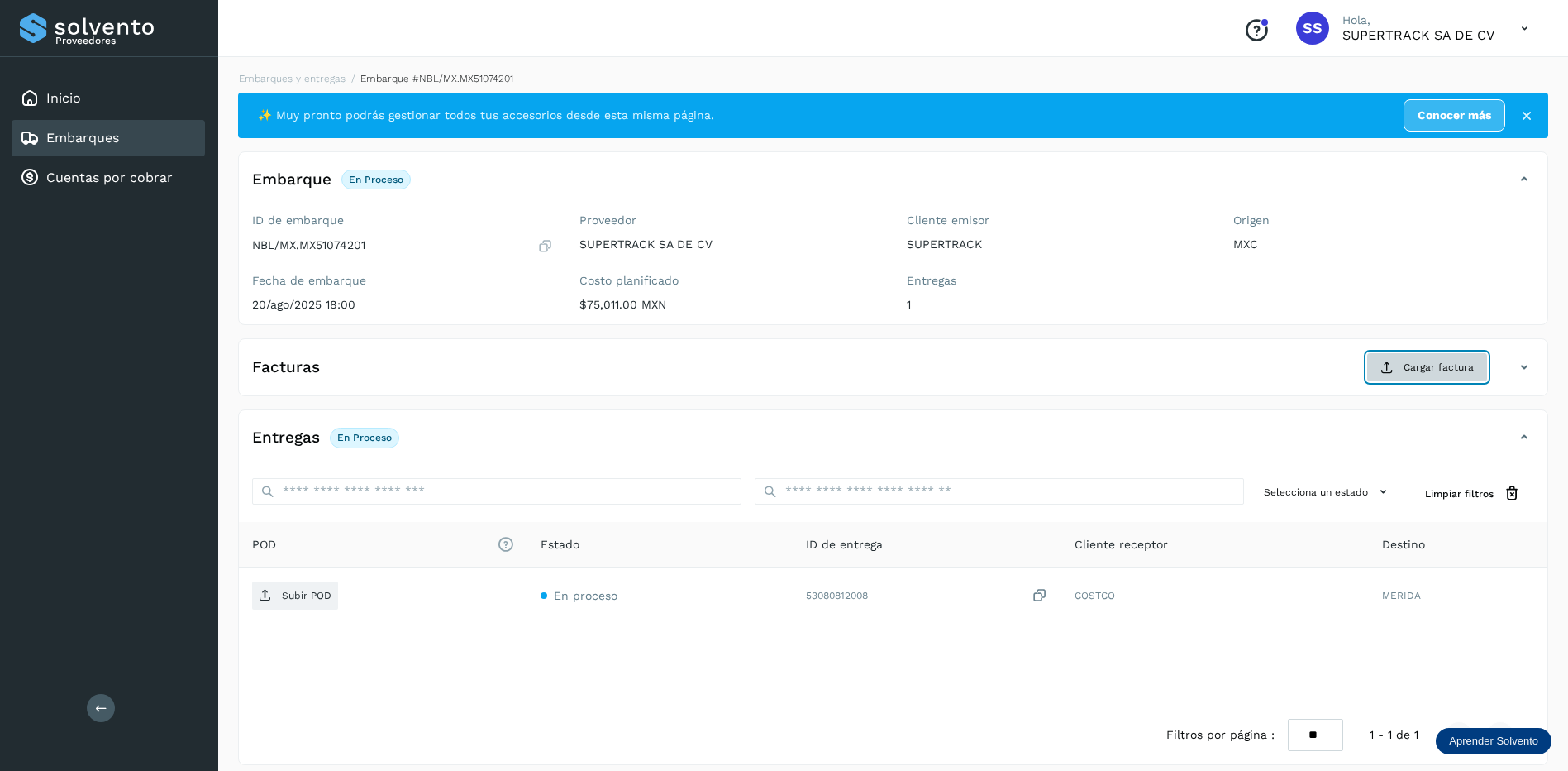
click at [1432, 367] on span "Cargar factura" at bounding box center [1438, 367] width 70 height 15
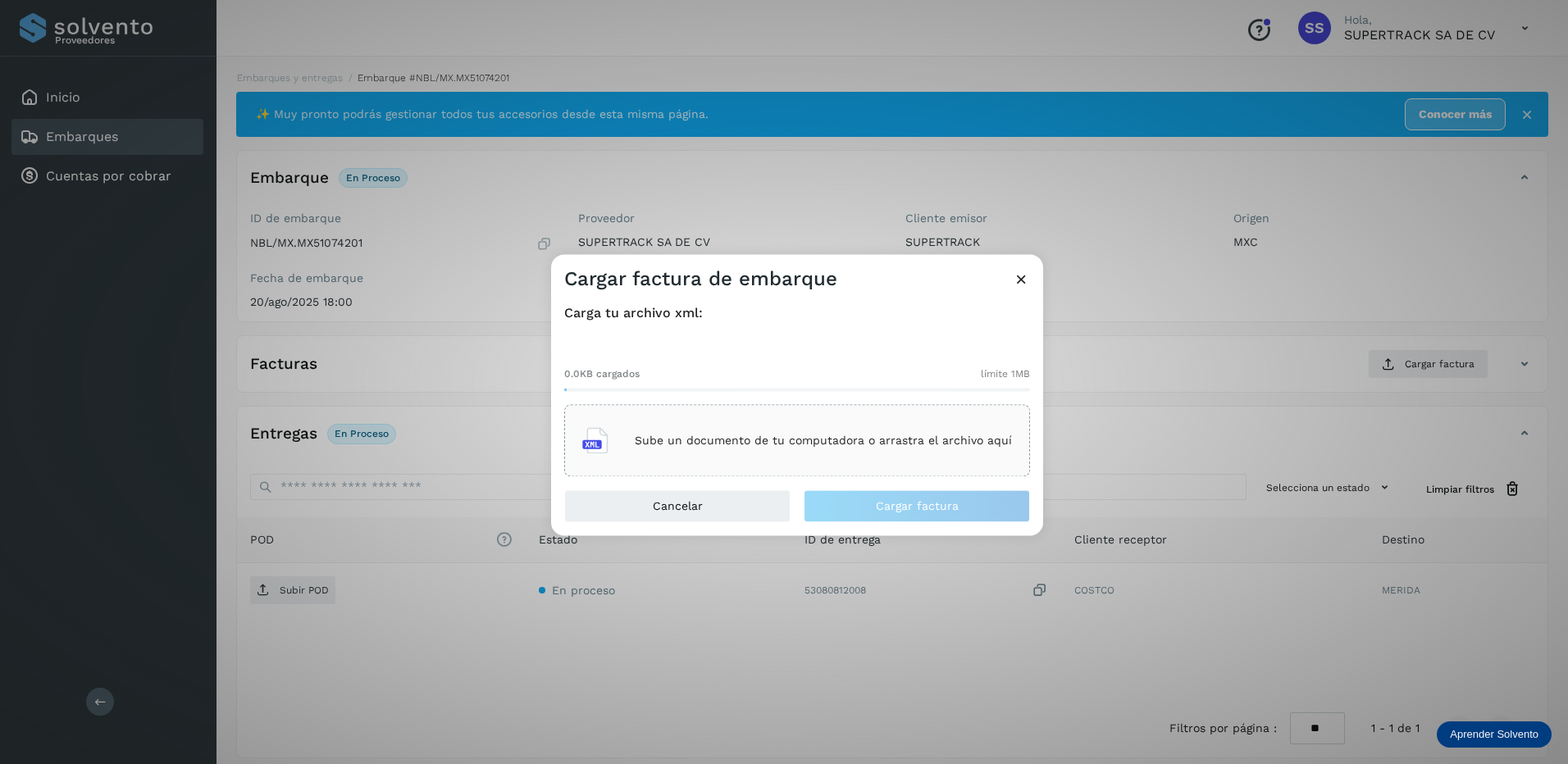
click at [827, 442] on p "Sube un documento de tu computadora o arrastra el archivo aquí" at bounding box center [823, 441] width 377 height 14
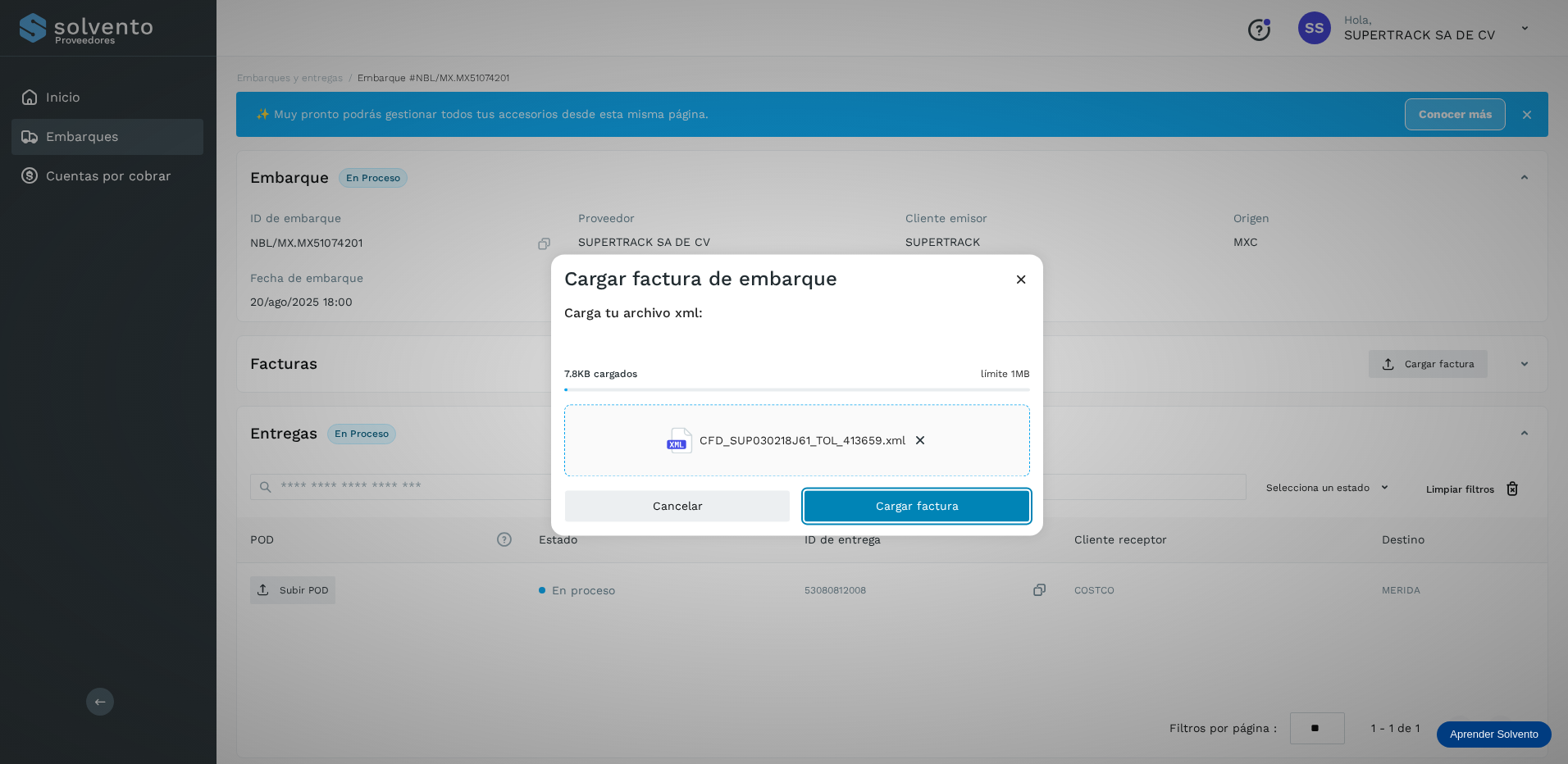
click at [956, 501] on span "Cargar factura" at bounding box center [917, 506] width 83 height 11
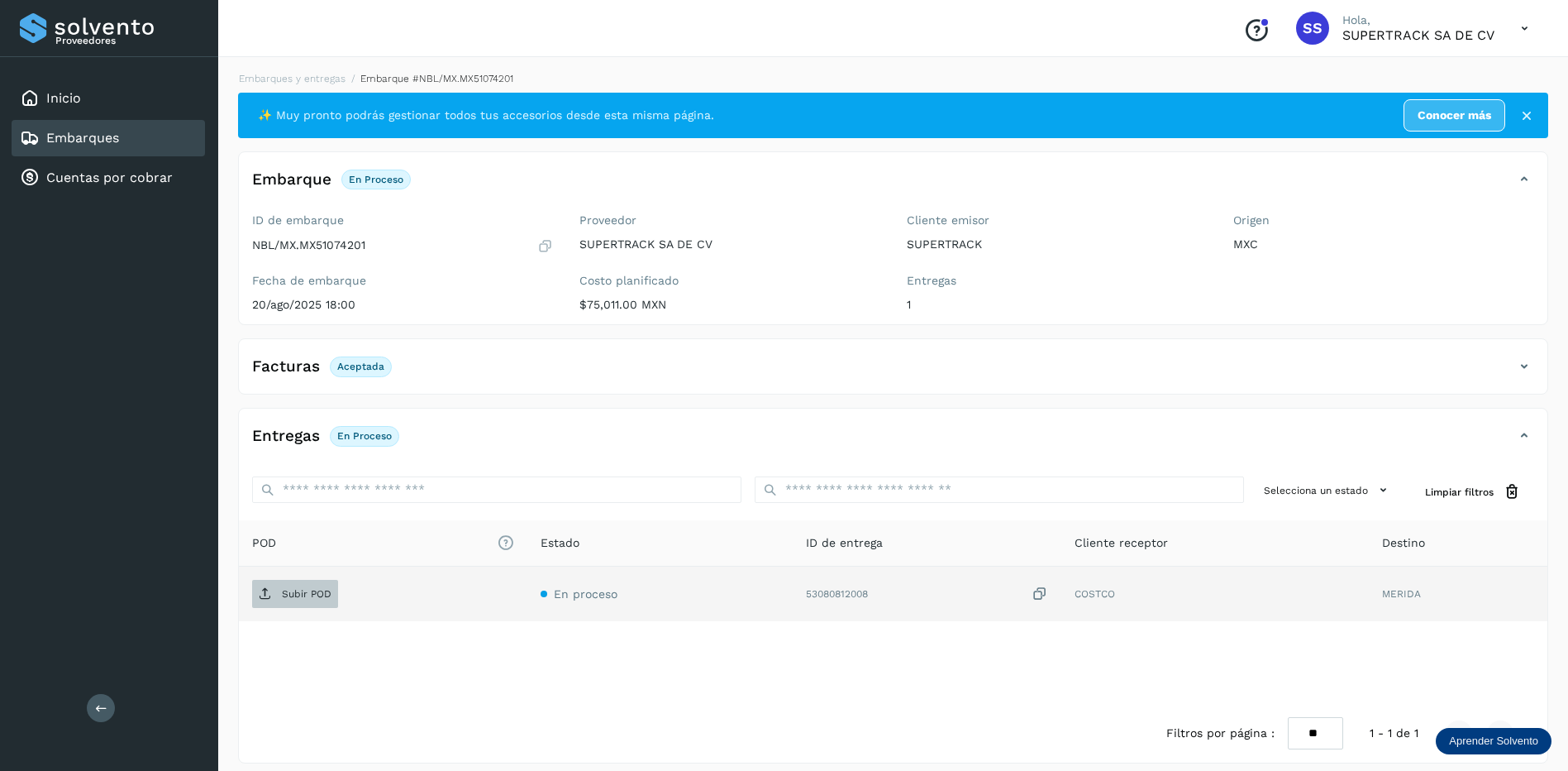
click at [312, 588] on p "Subir POD" at bounding box center [306, 593] width 50 height 11
click at [321, 76] on link "Embarques y entregas" at bounding box center [292, 78] width 106 height 11
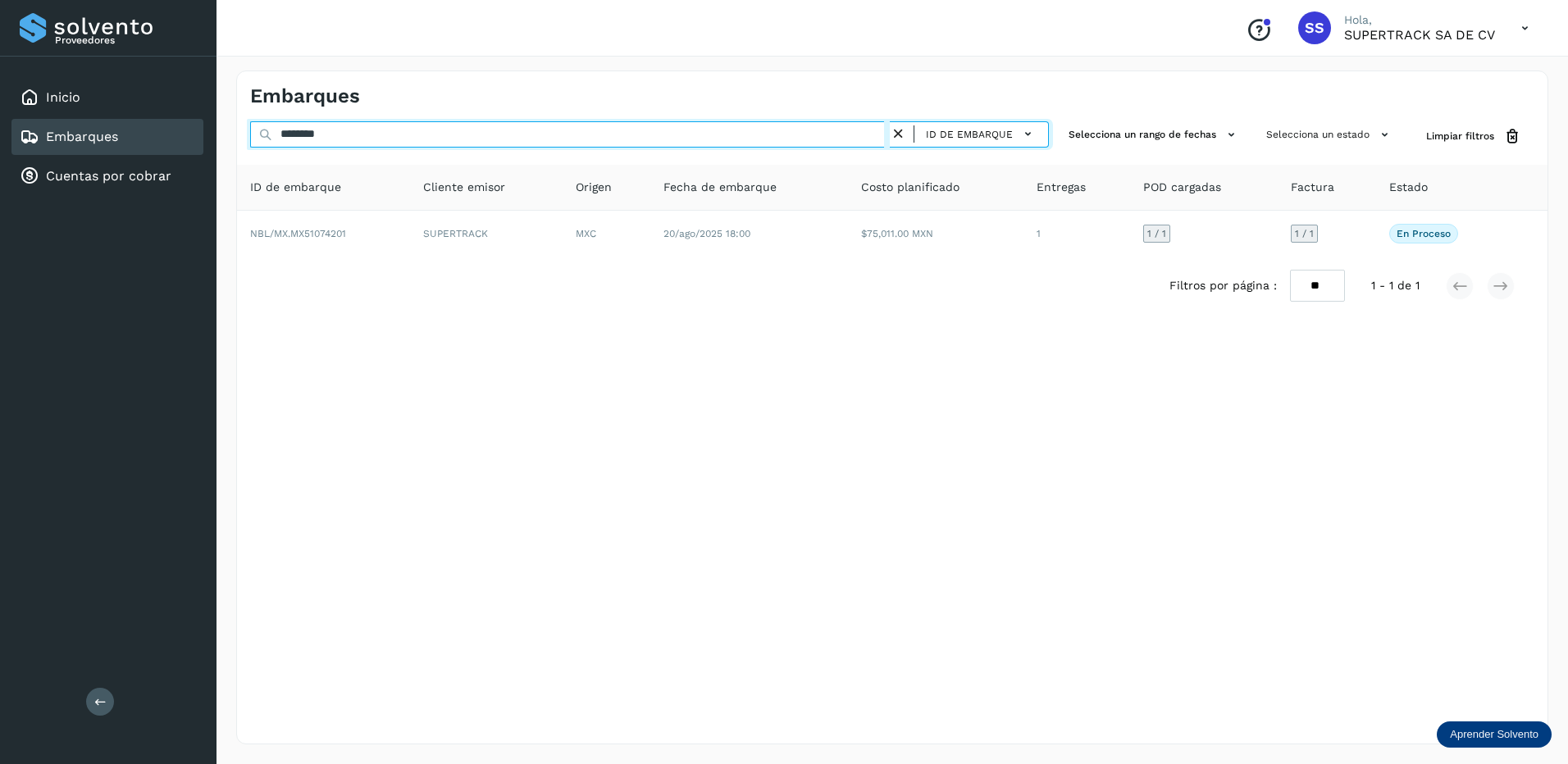
drag, startPoint x: 209, startPoint y: 128, endPoint x: 120, endPoint y: 116, distance: 89.8
click at [120, 116] on div "Proveedores Inicio Embarques Cuentas por cobrar Salir Conoce nuestros beneficio…" at bounding box center [784, 382] width 1568 height 764
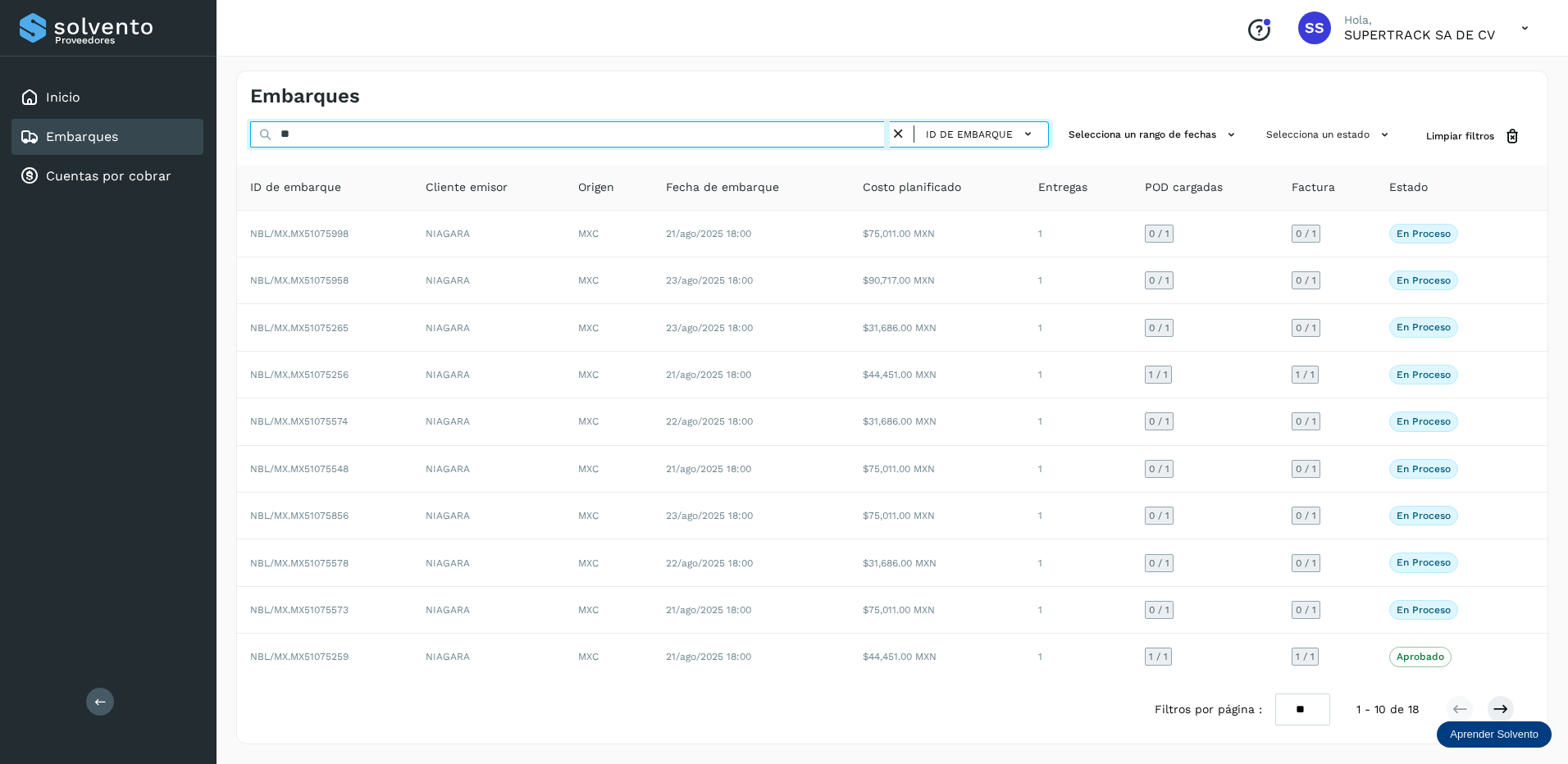
type input "*"
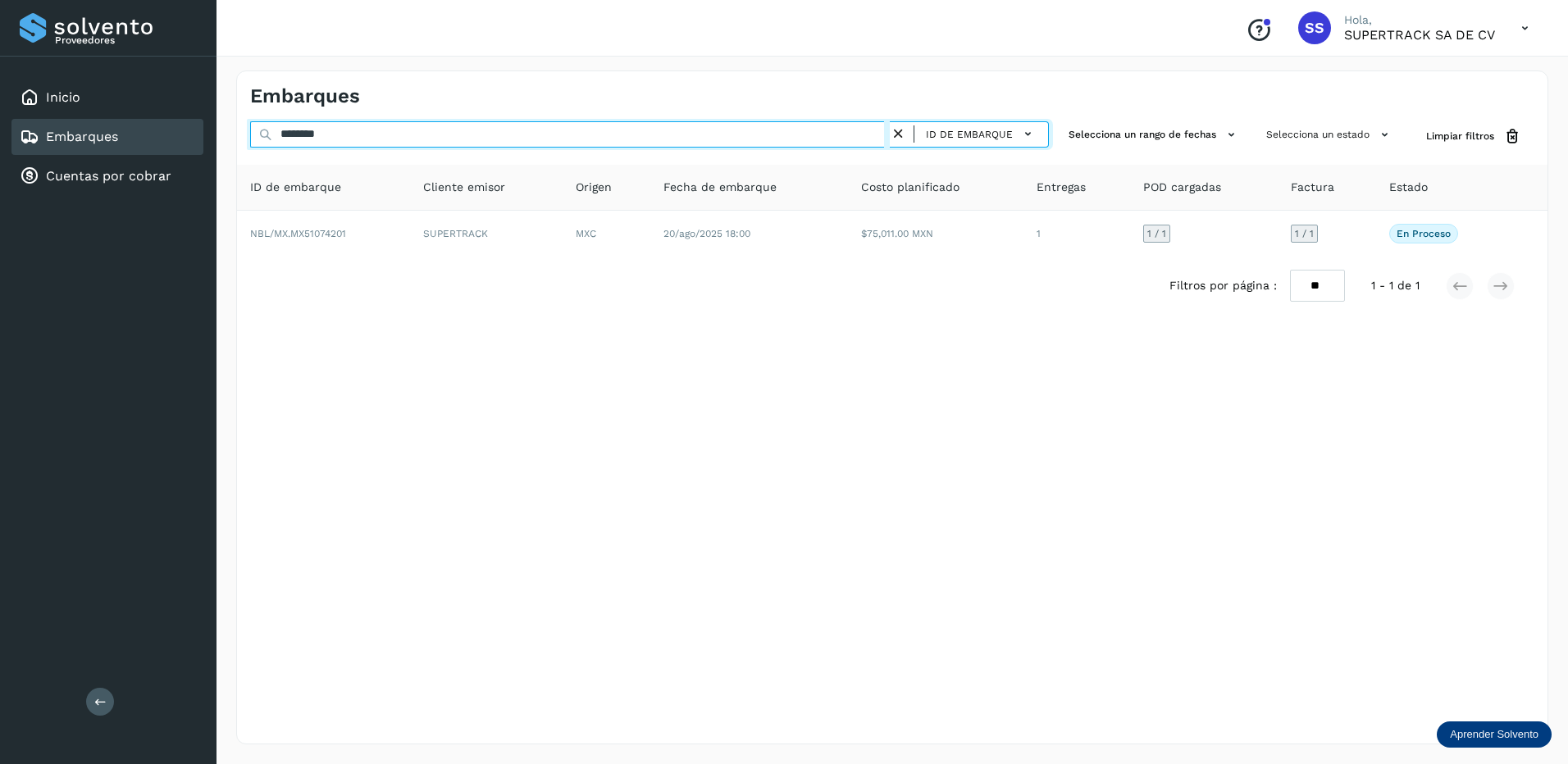
drag, startPoint x: 332, startPoint y: 130, endPoint x: 156, endPoint y: 139, distance: 176.2
click at [156, 139] on div "Proveedores Inicio Embarques Cuentas por cobrar Salir Conoce nuestros beneficio…" at bounding box center [784, 382] width 1568 height 764
drag, startPoint x: 363, startPoint y: 134, endPoint x: 263, endPoint y: 134, distance: 100.0
click at [263, 134] on div "******** ID de embarque" at bounding box center [650, 137] width 798 height 31
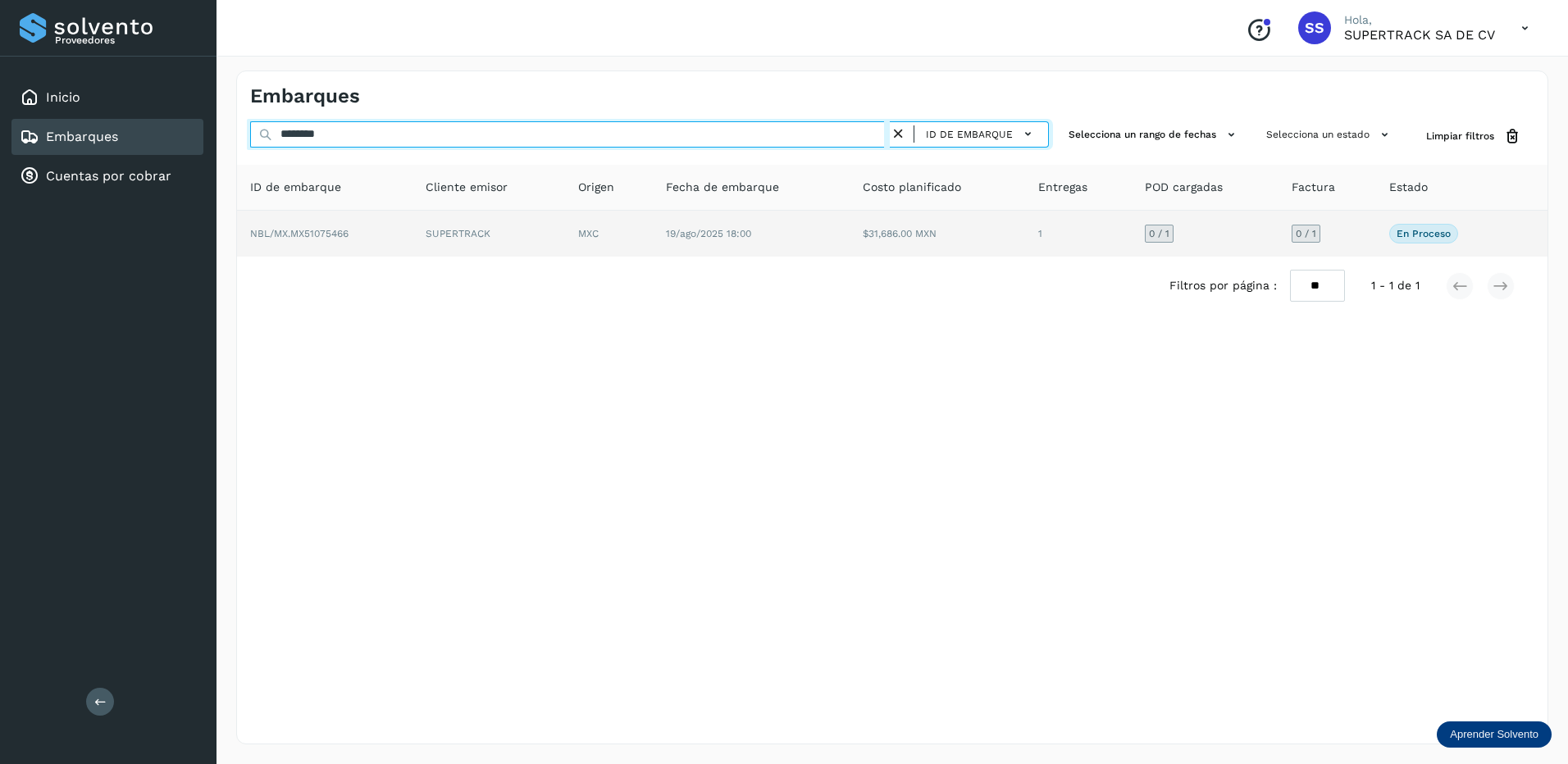
type input "********"
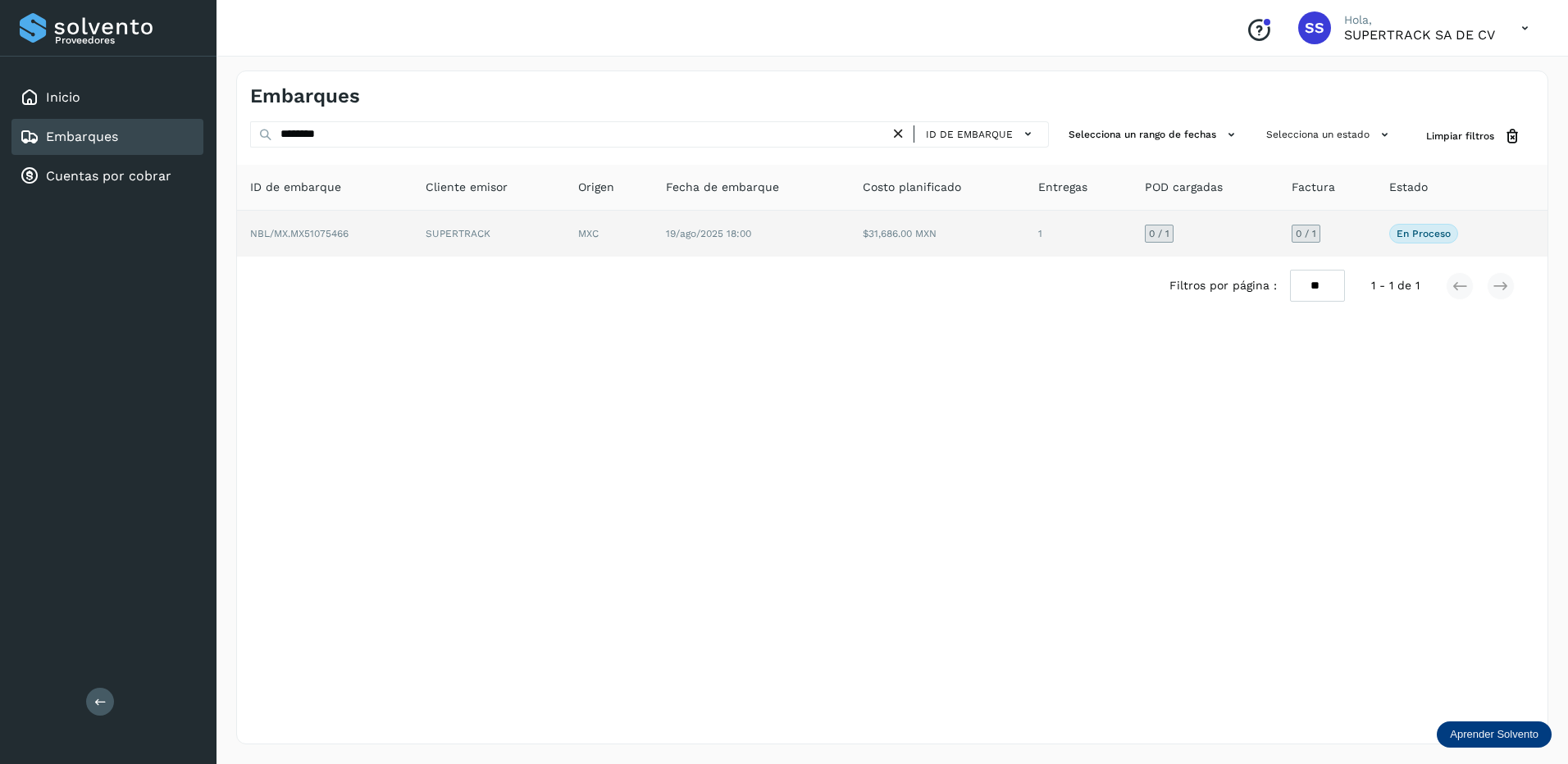
click at [653, 234] on td "MXC" at bounding box center [751, 234] width 197 height 46
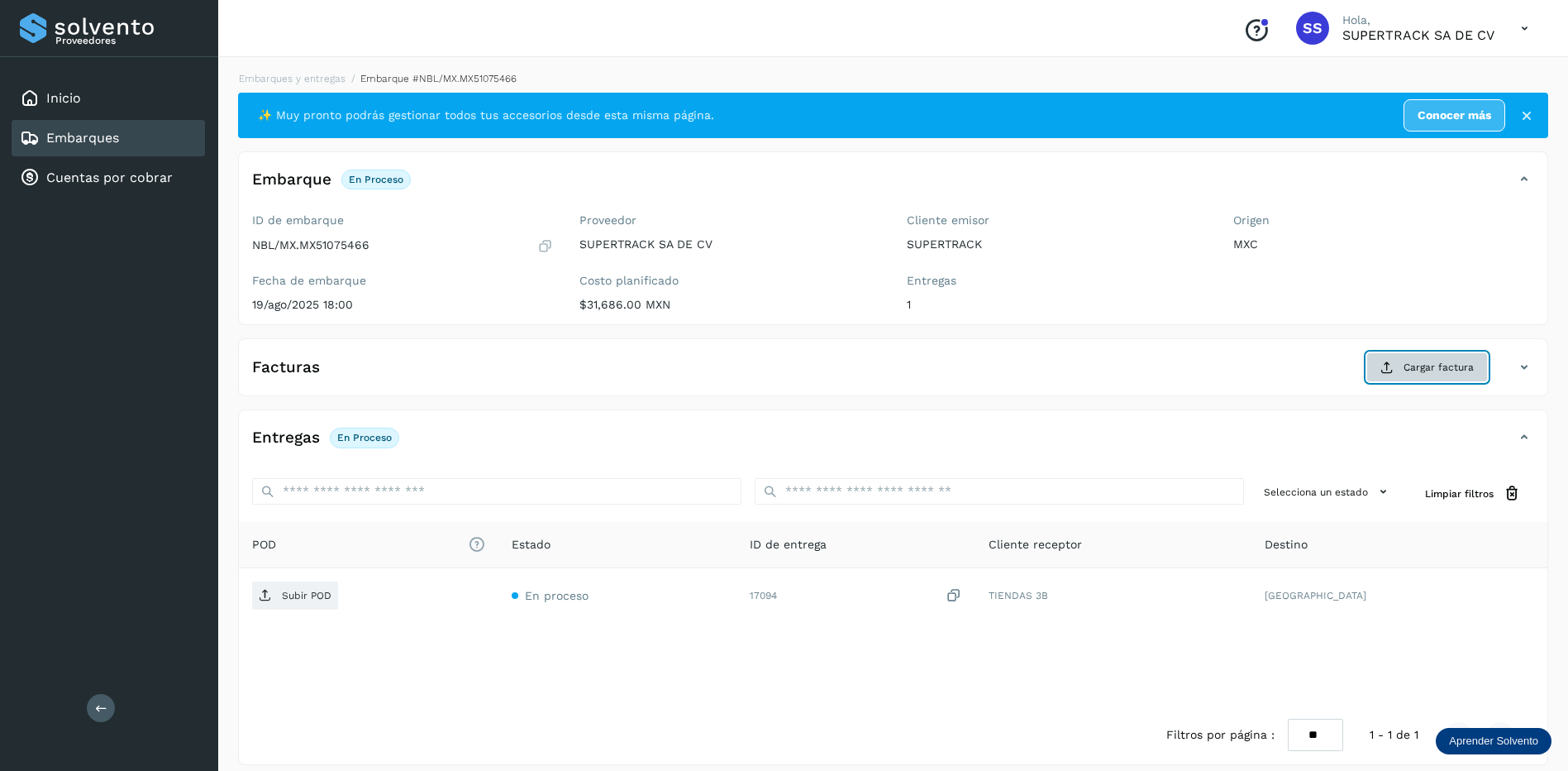
click at [1435, 372] on span "Cargar factura" at bounding box center [1438, 367] width 70 height 15
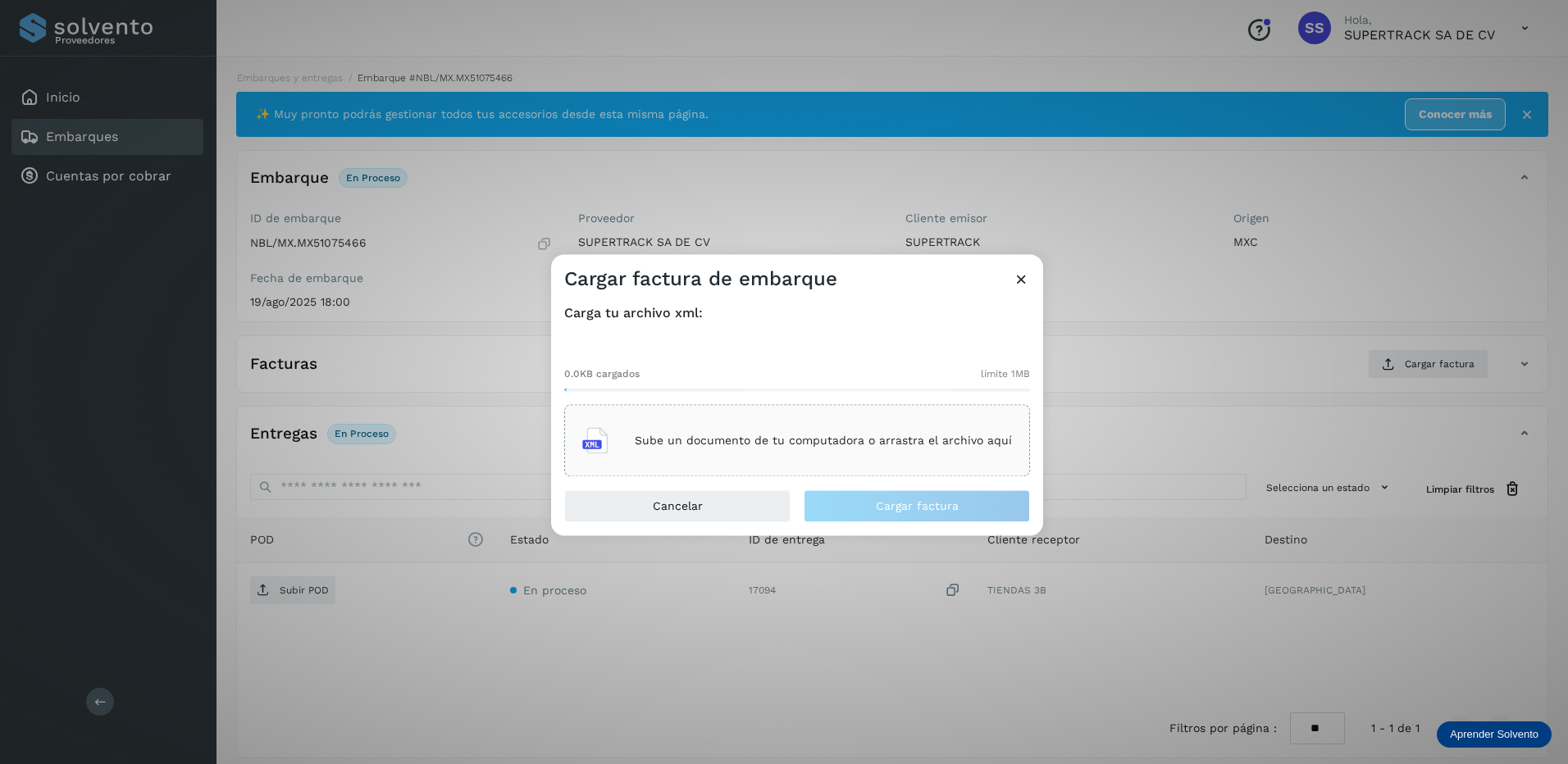
click at [857, 434] on p "Sube un documento de tu computadora o arrastra el archivo aquí" at bounding box center [823, 441] width 377 height 14
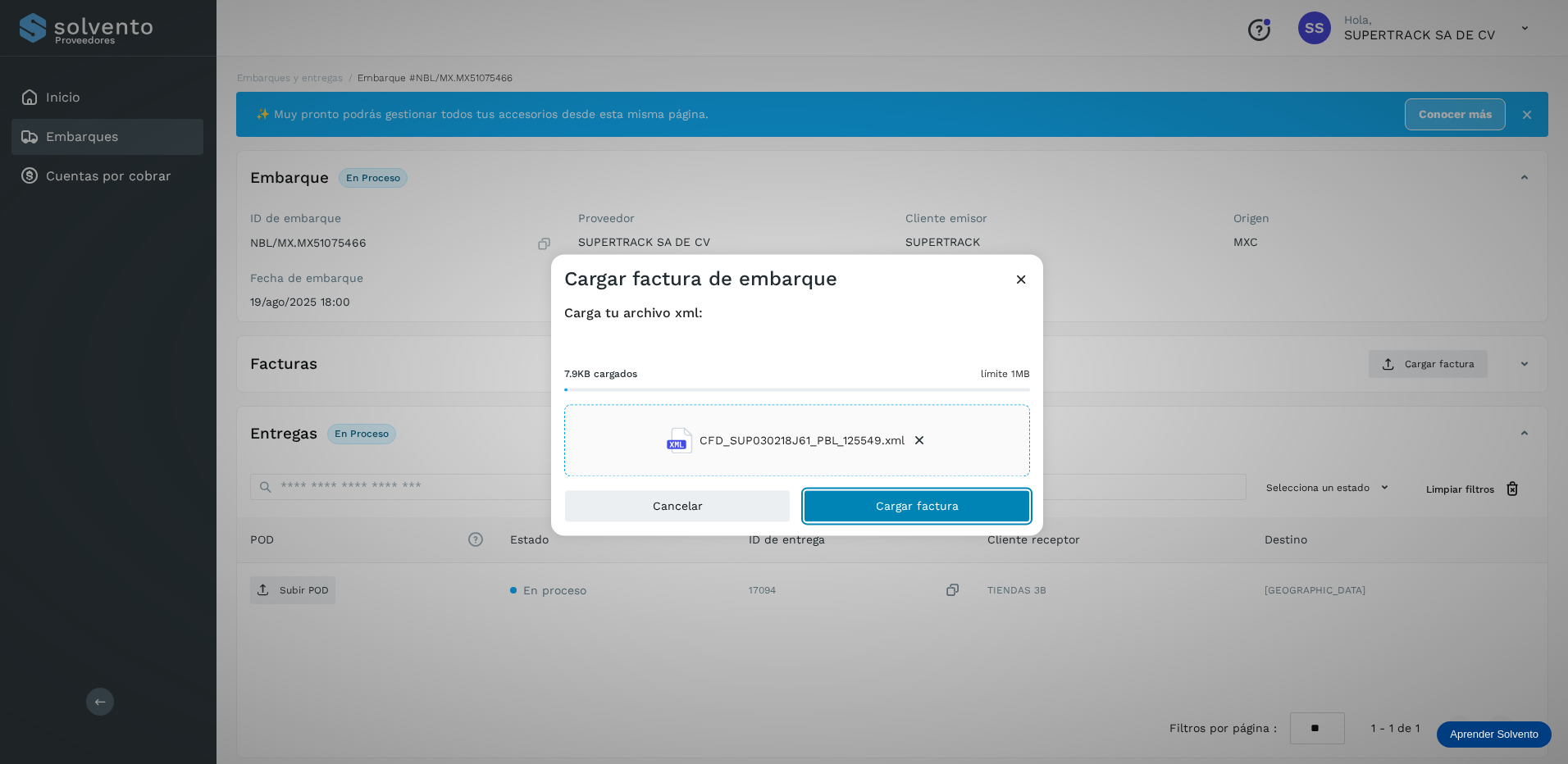
click at [910, 496] on button "Cargar factura" at bounding box center [917, 506] width 226 height 33
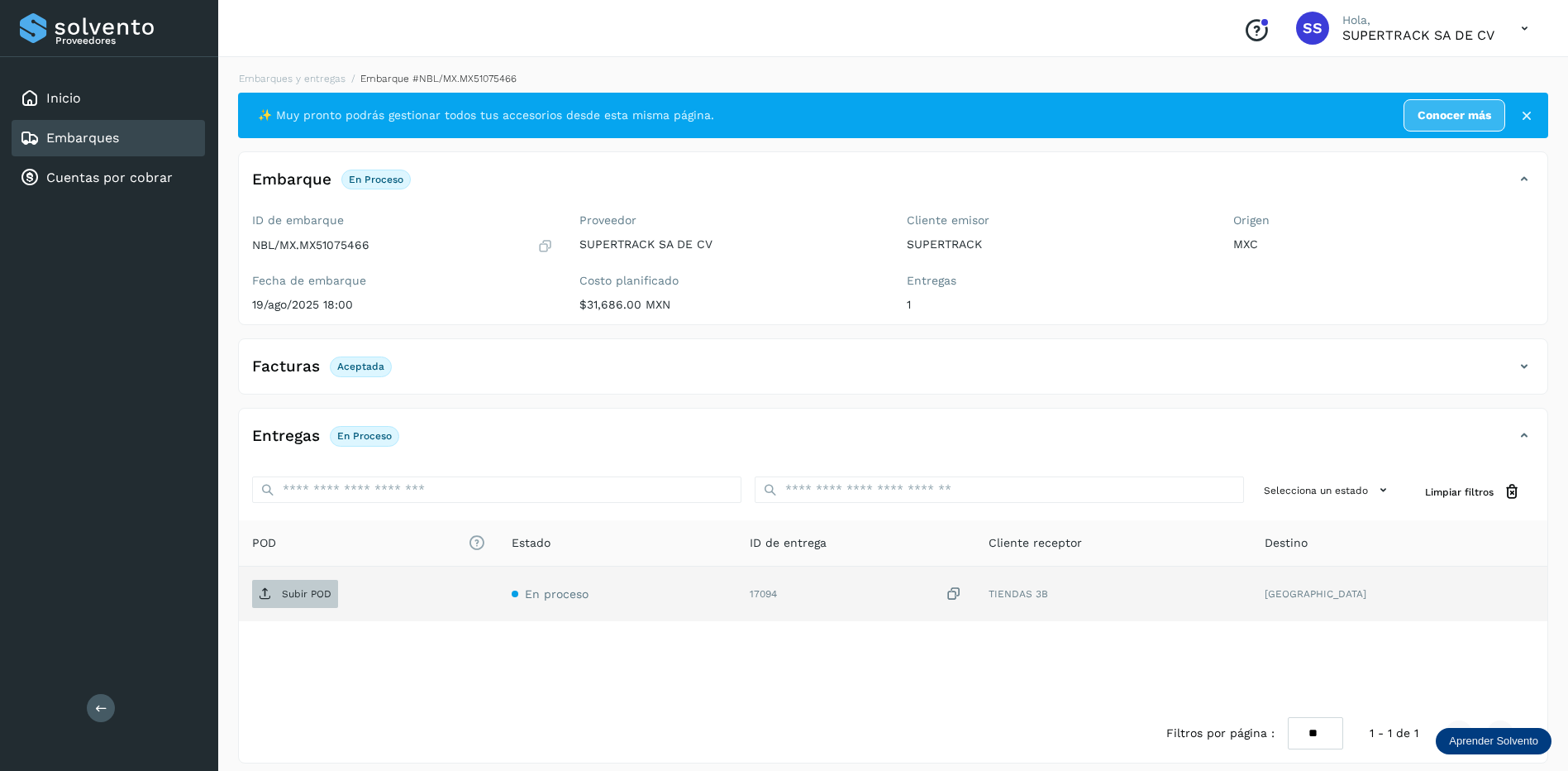
click at [282, 595] on p "Subir POD" at bounding box center [306, 593] width 50 height 11
click at [303, 82] on link "Embarques y entregas" at bounding box center [292, 78] width 106 height 11
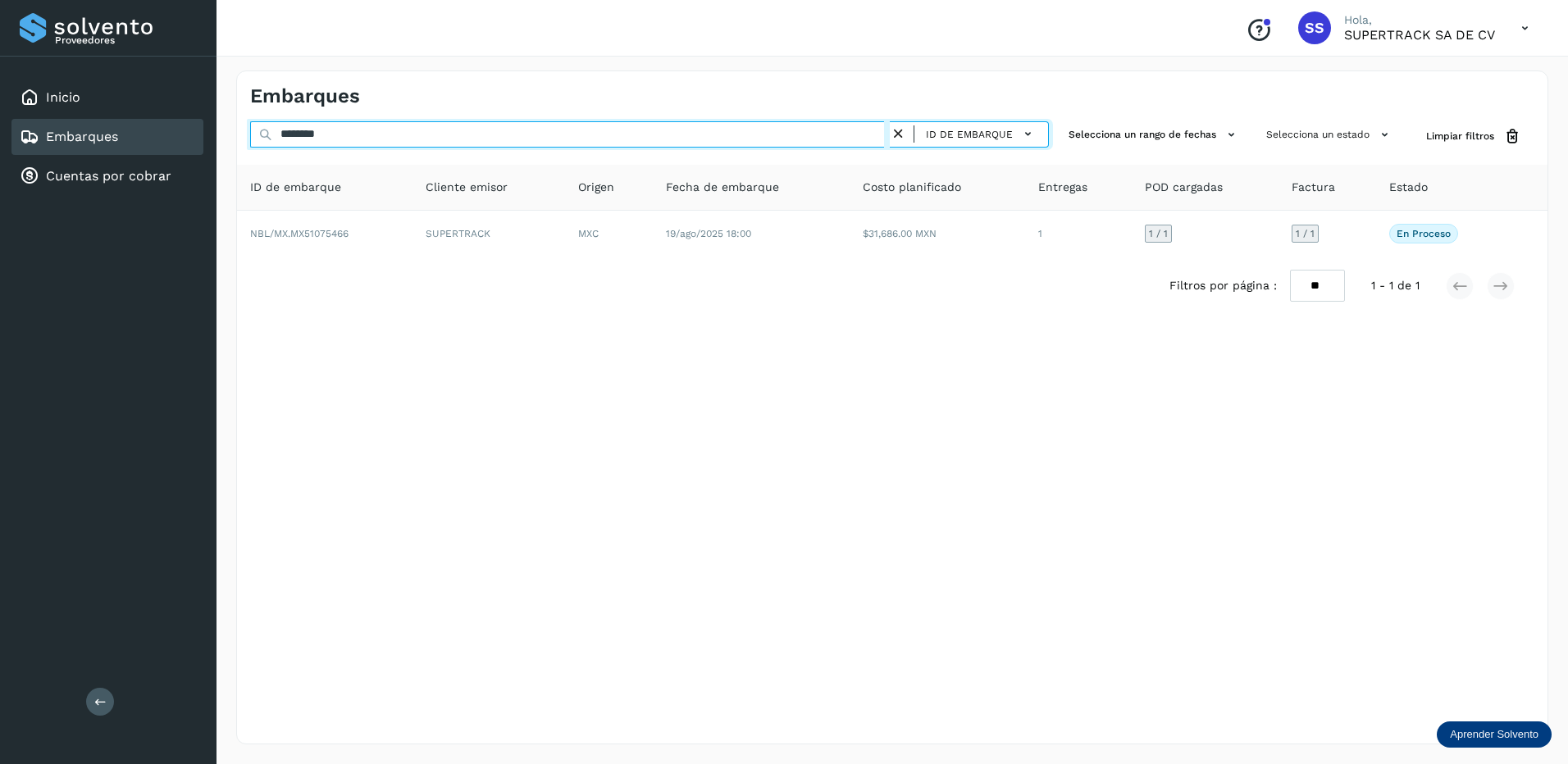
drag, startPoint x: 371, startPoint y: 146, endPoint x: 167, endPoint y: 123, distance: 205.3
click at [167, 123] on div "Proveedores Inicio Embarques Cuentas por cobrar Salir Conoce nuestros beneficio…" at bounding box center [784, 382] width 1568 height 764
drag, startPoint x: 374, startPoint y: 127, endPoint x: 216, endPoint y: 137, distance: 158.3
click at [203, 137] on div "Proveedores Inicio Embarques Cuentas por cobrar Salir Conoce nuestros beneficio…" at bounding box center [784, 382] width 1568 height 764
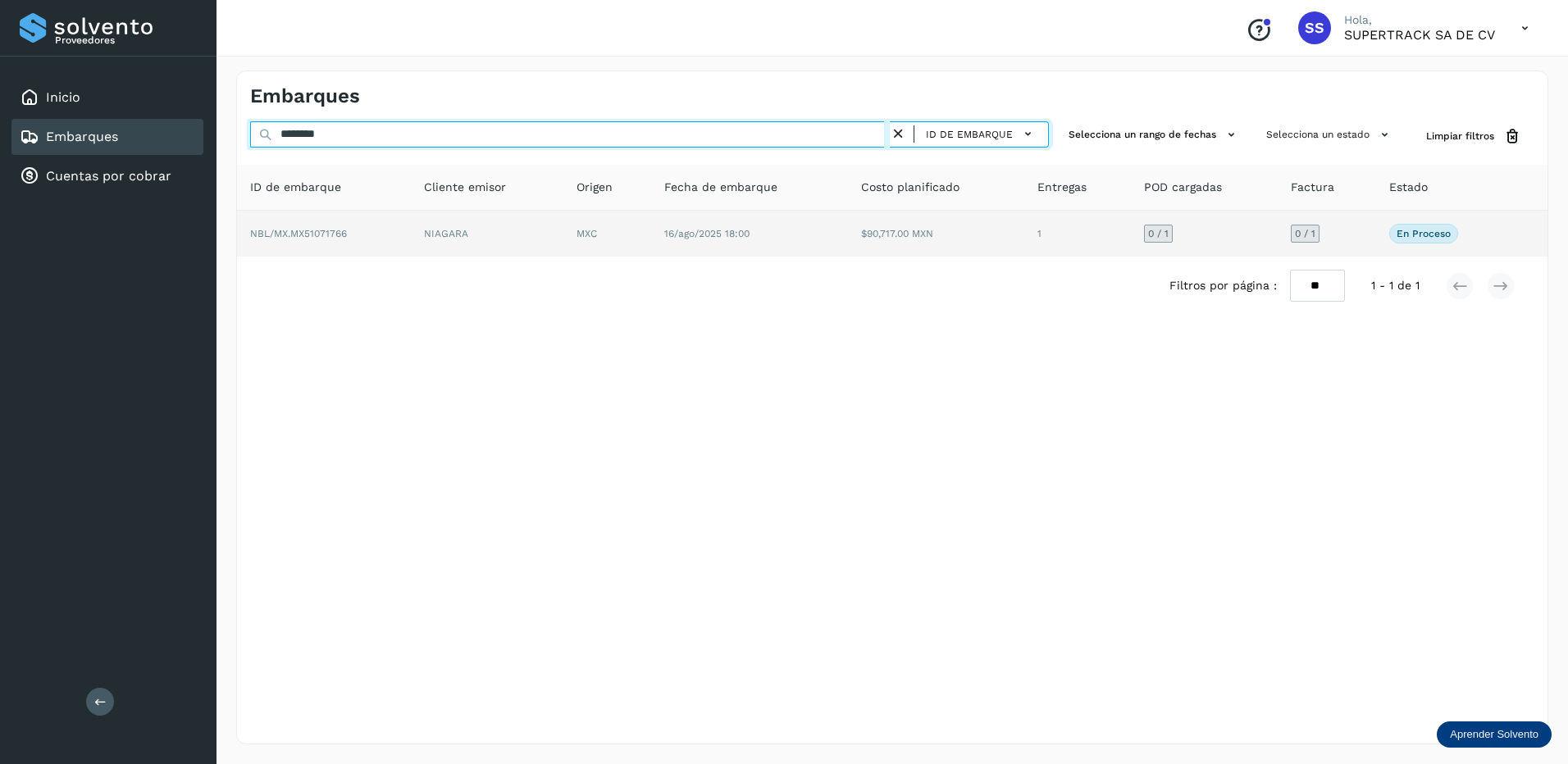
type input "********"
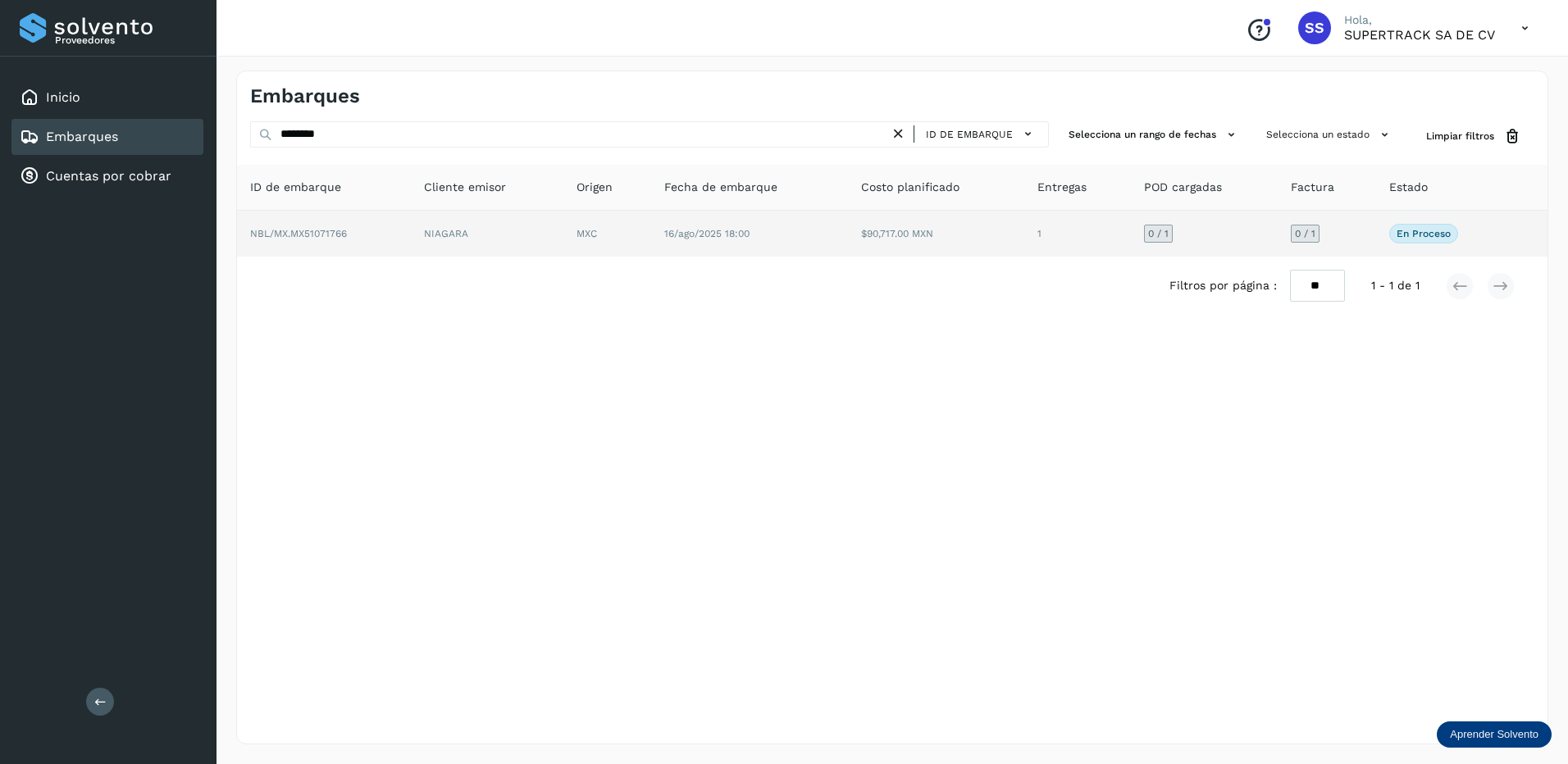
click at [411, 236] on td "NBL/MX.MX51071766" at bounding box center [487, 234] width 152 height 46
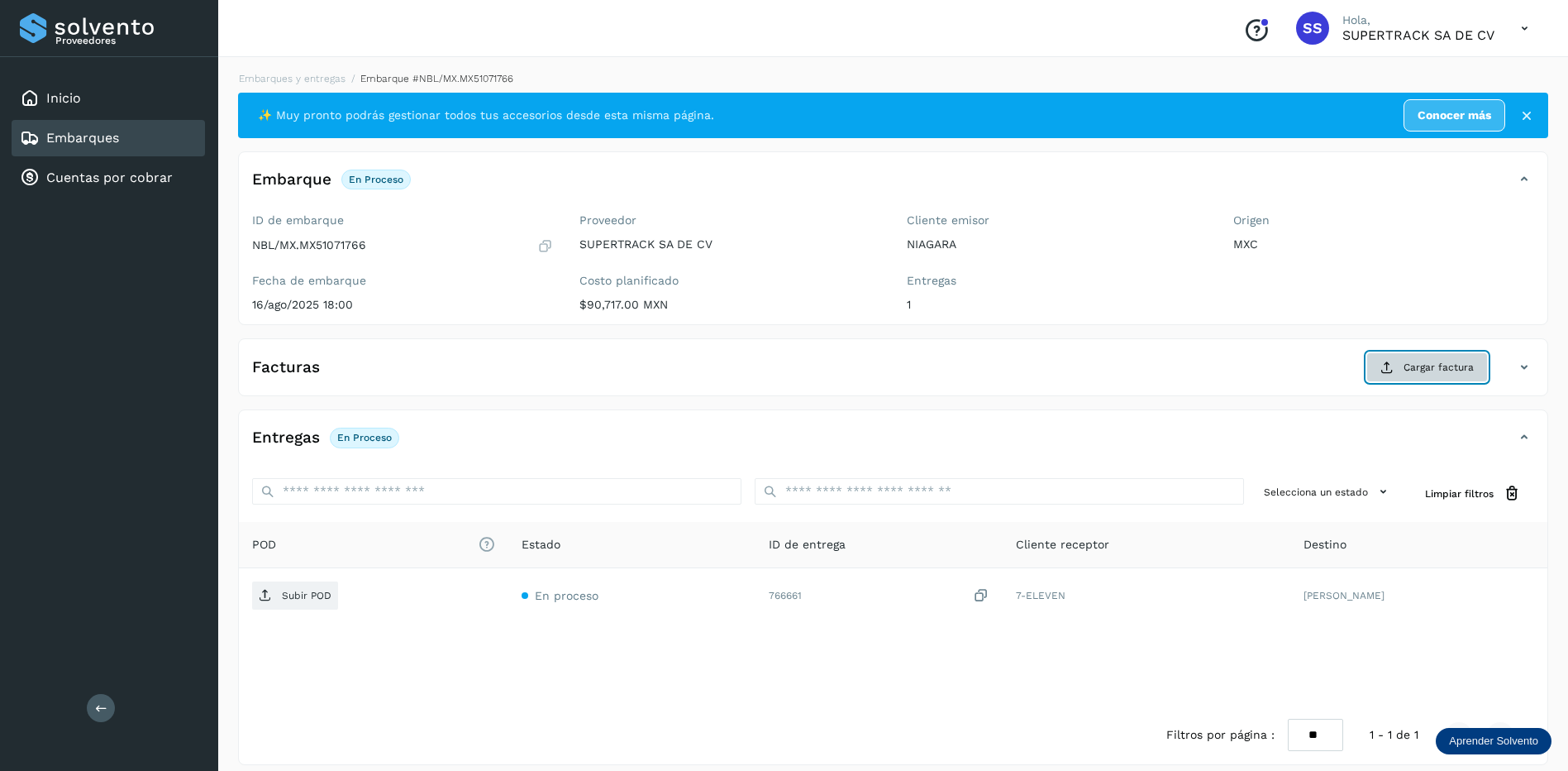
click at [1408, 371] on span "Cargar factura" at bounding box center [1438, 367] width 70 height 15
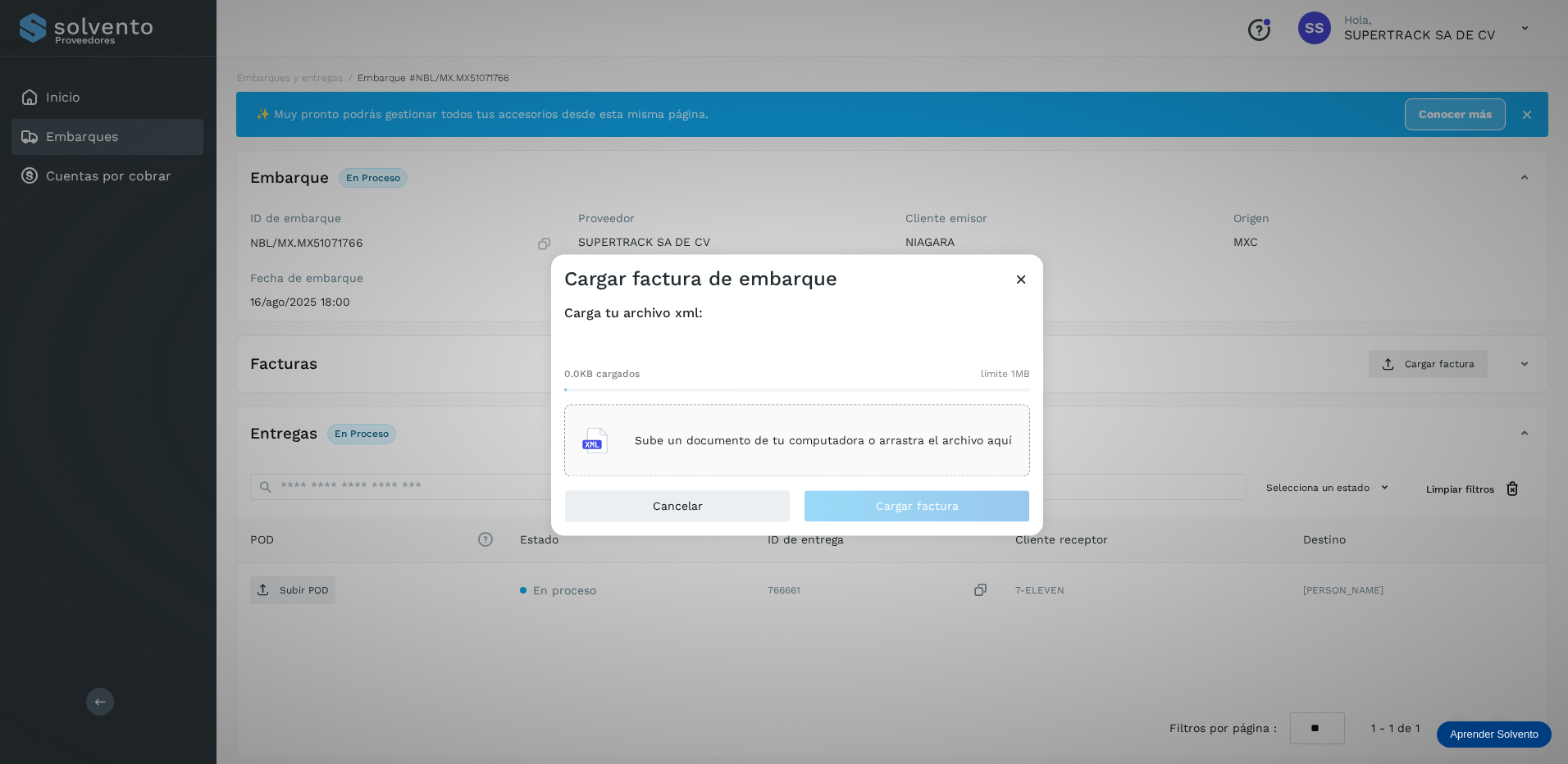
click at [785, 434] on p "Sube un documento de tu computadora o arrastra el archivo aquí" at bounding box center [823, 441] width 377 height 14
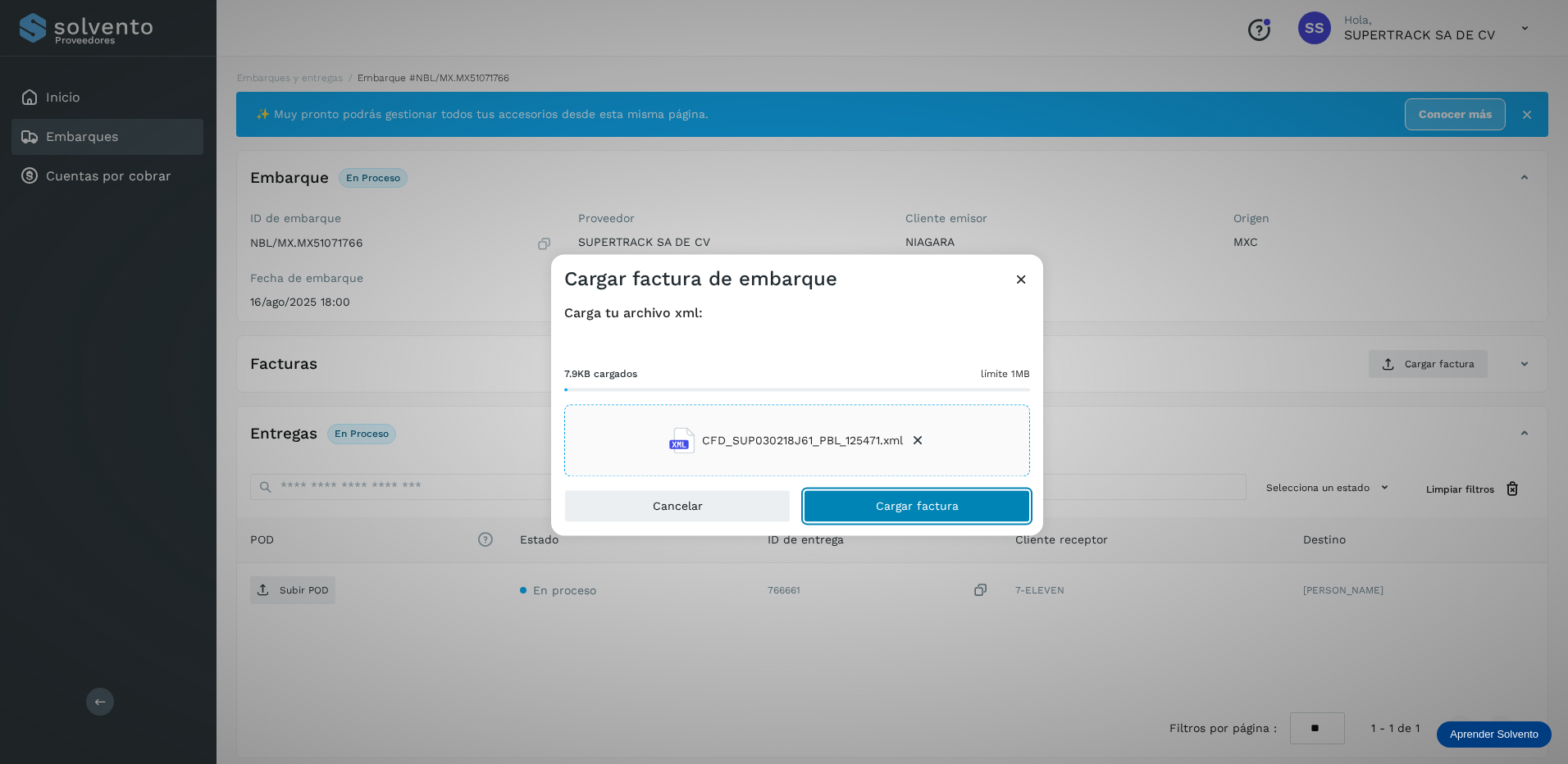
click at [882, 501] on span "Cargar factura" at bounding box center [917, 506] width 83 height 11
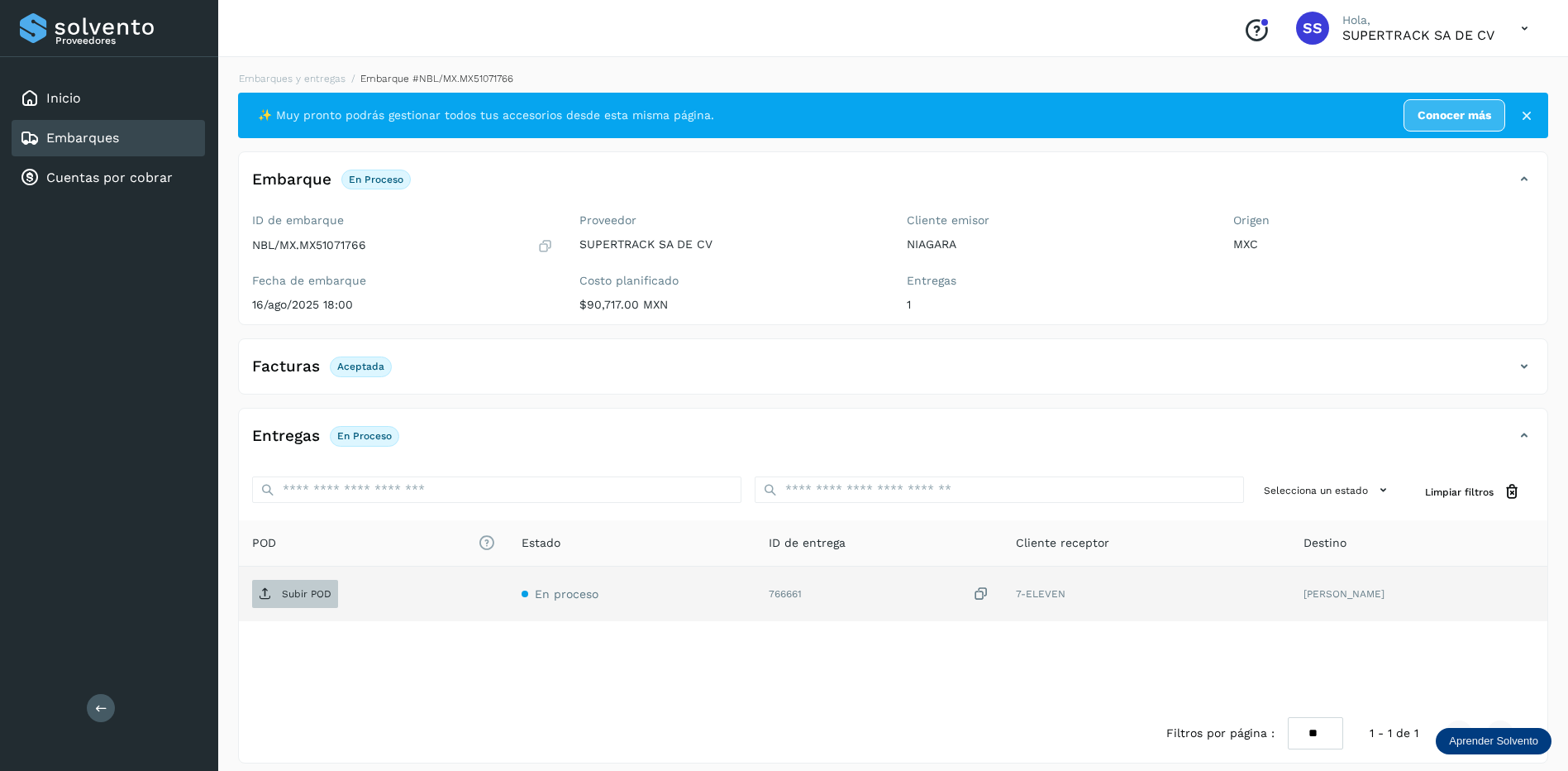
click at [307, 600] on span "Subir POD" at bounding box center [295, 593] width 86 height 27
click at [322, 86] on div "Embarques y entregas Embarque #NBL/MX.MX51071766 ✨ Muy pronto podrás gestionar …" at bounding box center [893, 417] width 1311 height 692
click at [321, 79] on link "Embarques y entregas" at bounding box center [292, 78] width 106 height 11
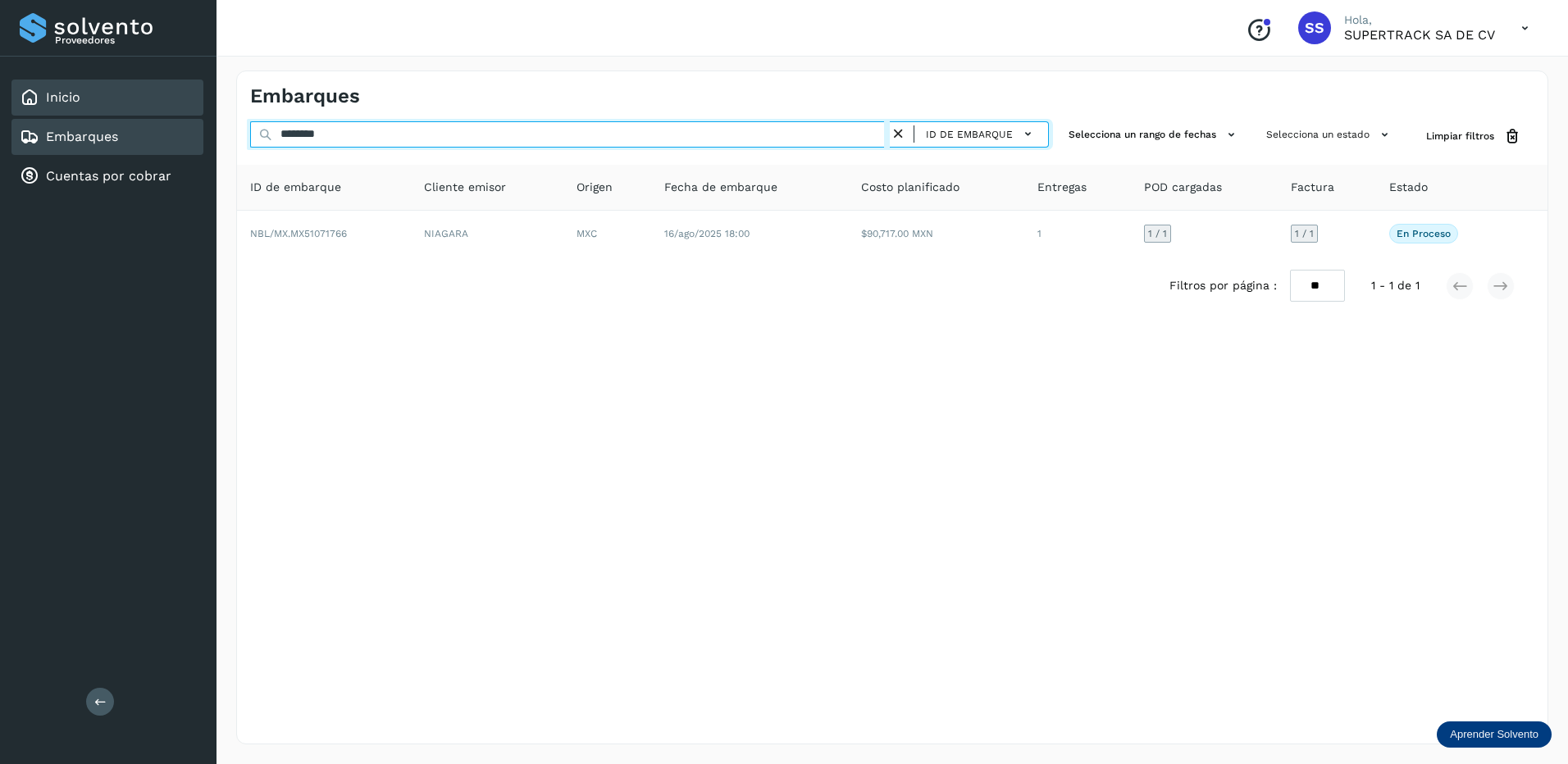
drag, startPoint x: 372, startPoint y: 146, endPoint x: 96, endPoint y: 109, distance: 278.5
click at [96, 109] on div "Proveedores Inicio Embarques Cuentas por cobrar Salir Conoce nuestros beneficio…" at bounding box center [784, 382] width 1568 height 764
drag, startPoint x: 354, startPoint y: 132, endPoint x: 233, endPoint y: 134, distance: 121.0
click at [233, 134] on div "Embarques ******** ID de embarque Selecciona un rango de fechas Selecciona un e…" at bounding box center [891, 408] width 1351 height 713
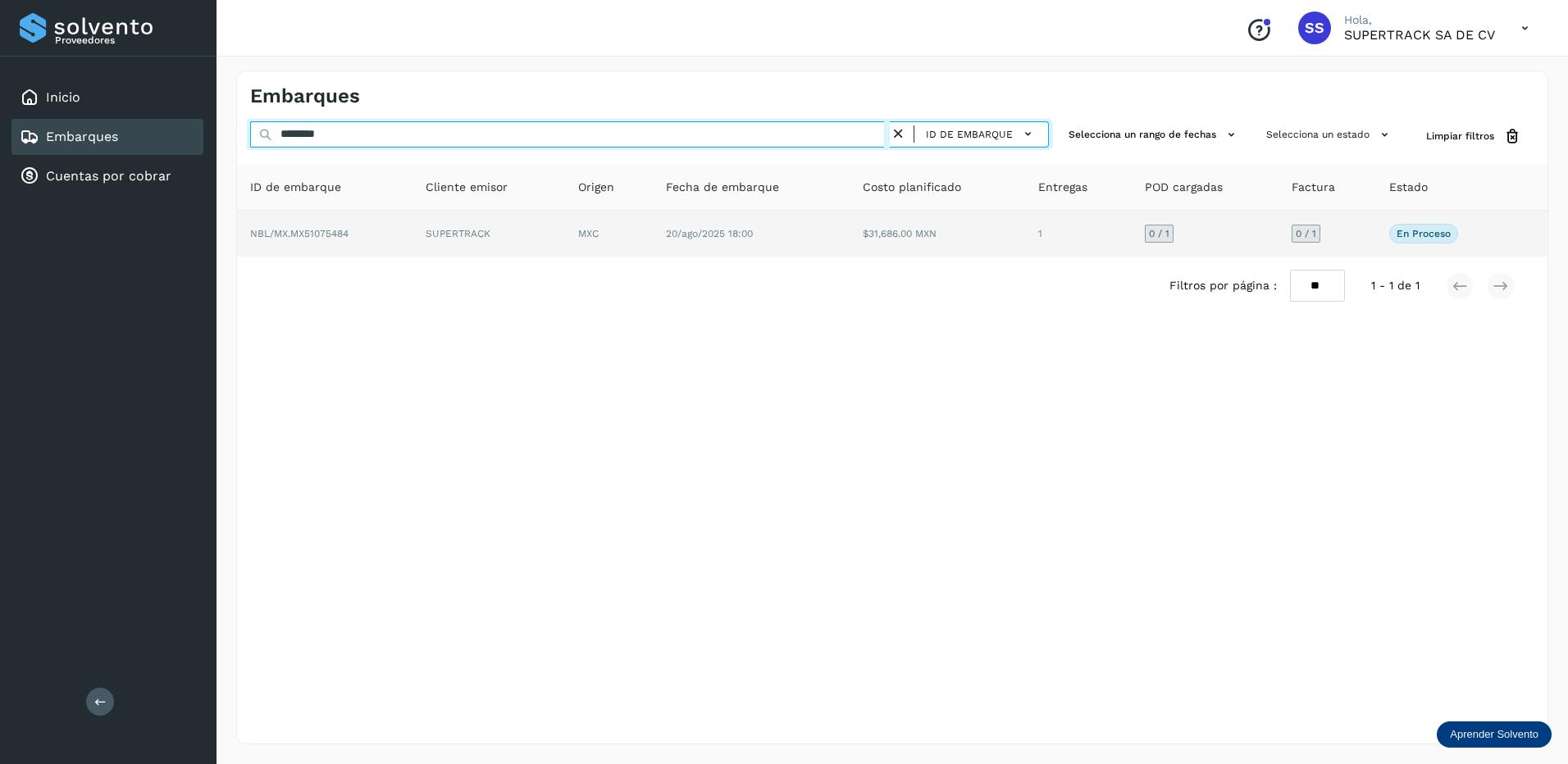
type input "********"
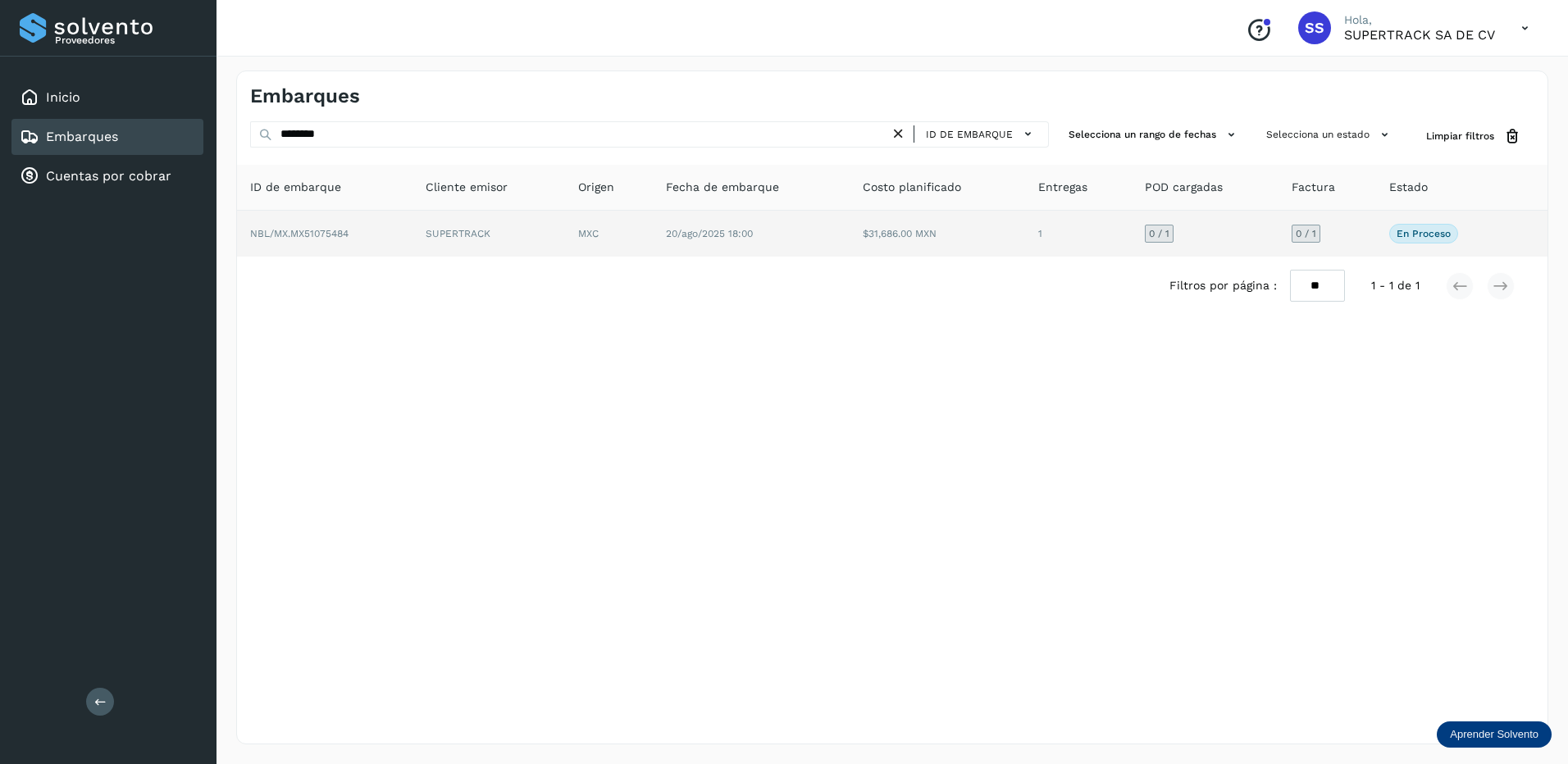
click at [412, 243] on td "NBL/MX.MX51075484" at bounding box center [488, 234] width 152 height 46
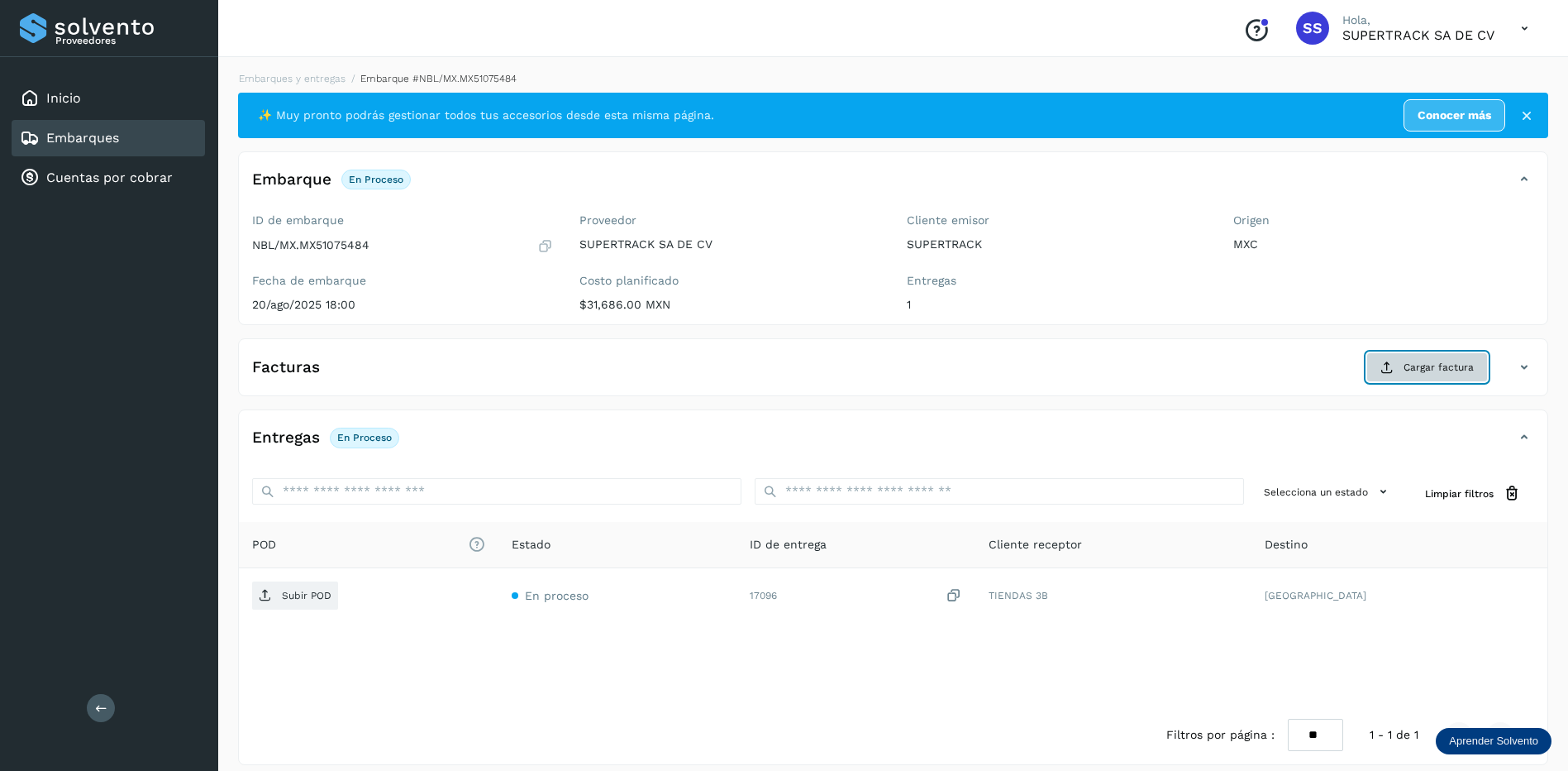
click at [1438, 373] on span "Cargar factura" at bounding box center [1438, 367] width 70 height 15
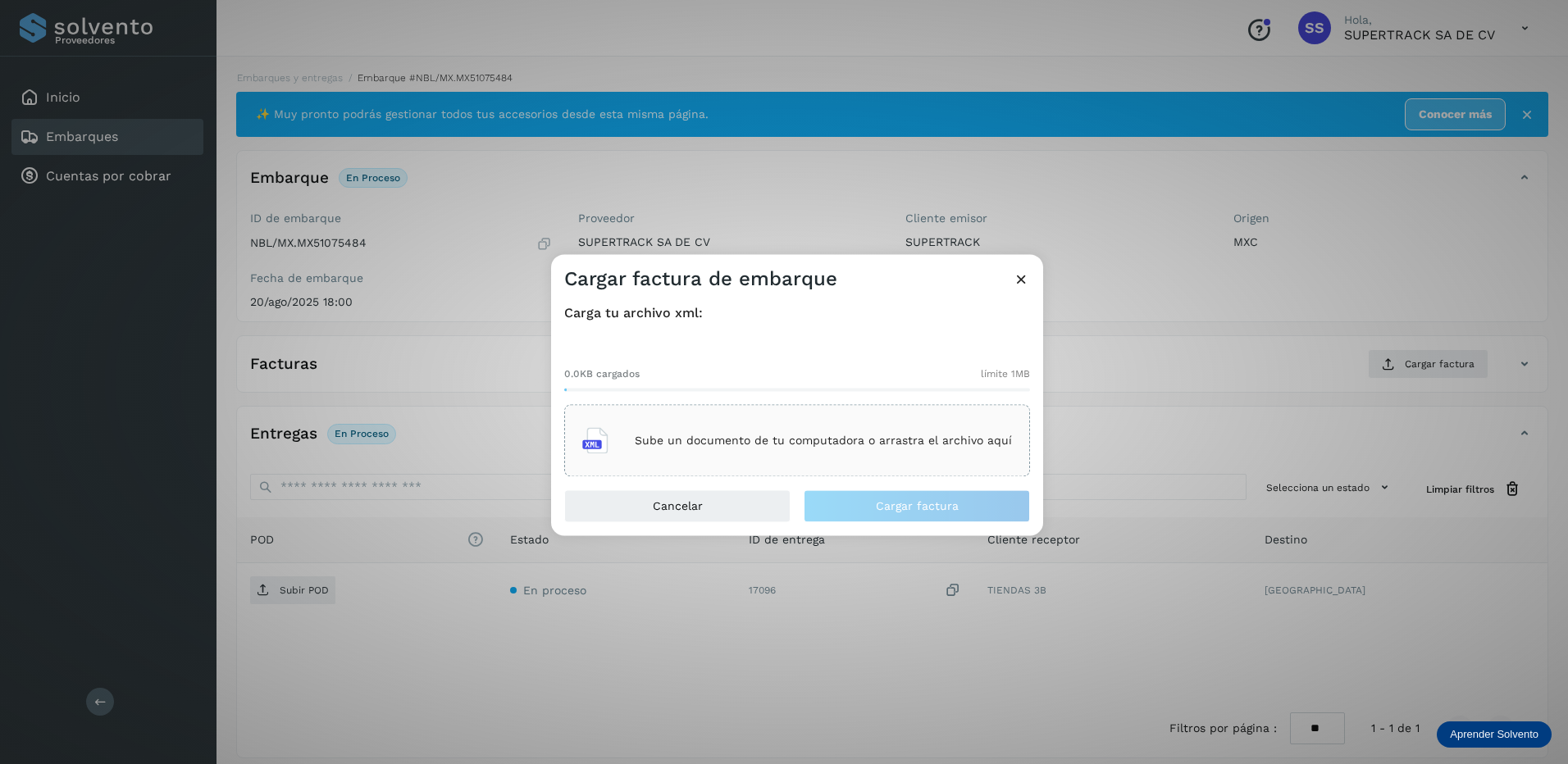
click at [810, 437] on p "Sube un documento de tu computadora o arrastra el archivo aquí" at bounding box center [823, 441] width 377 height 14
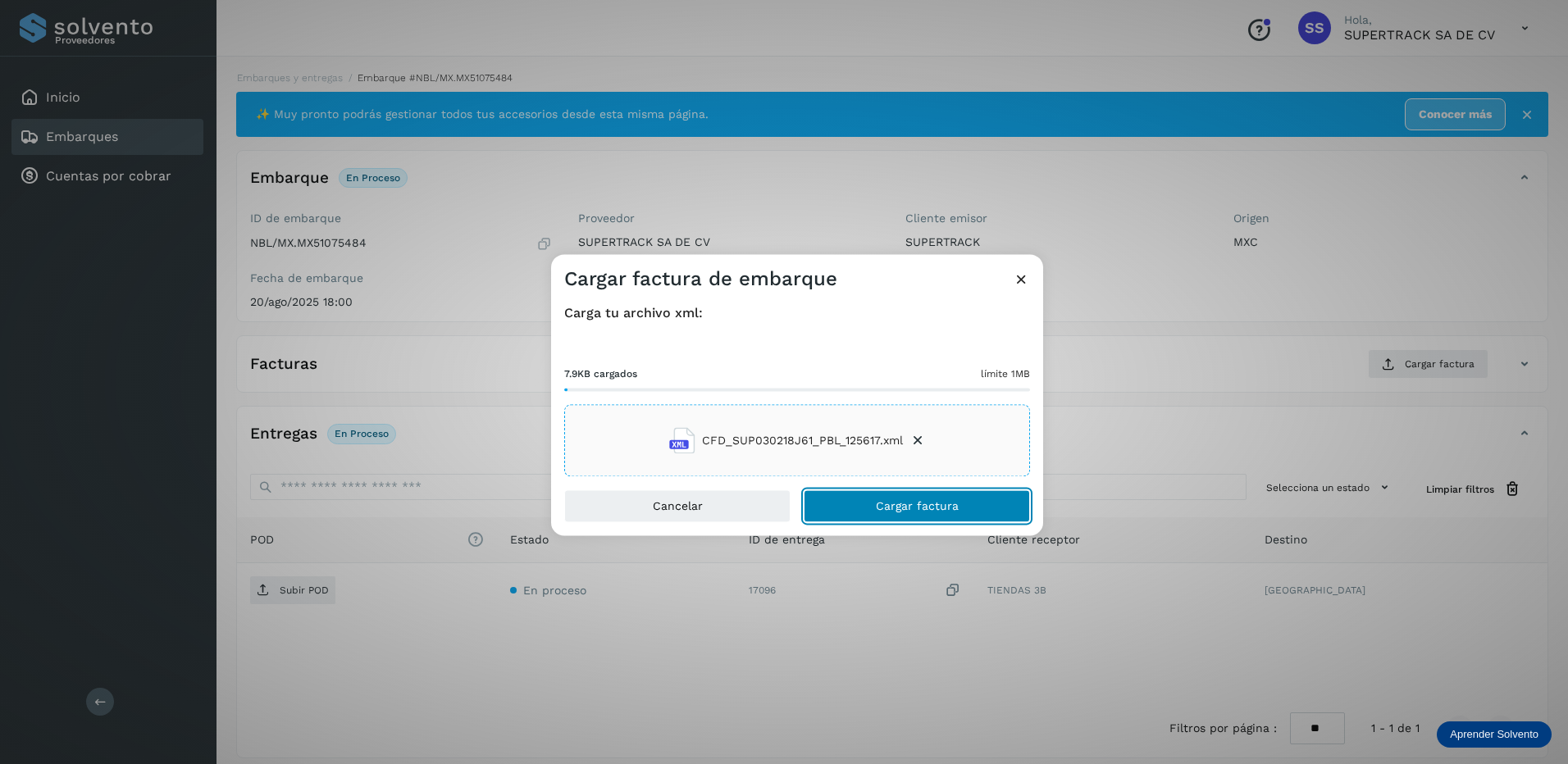
click at [877, 504] on span "Cargar factura" at bounding box center [917, 506] width 83 height 11
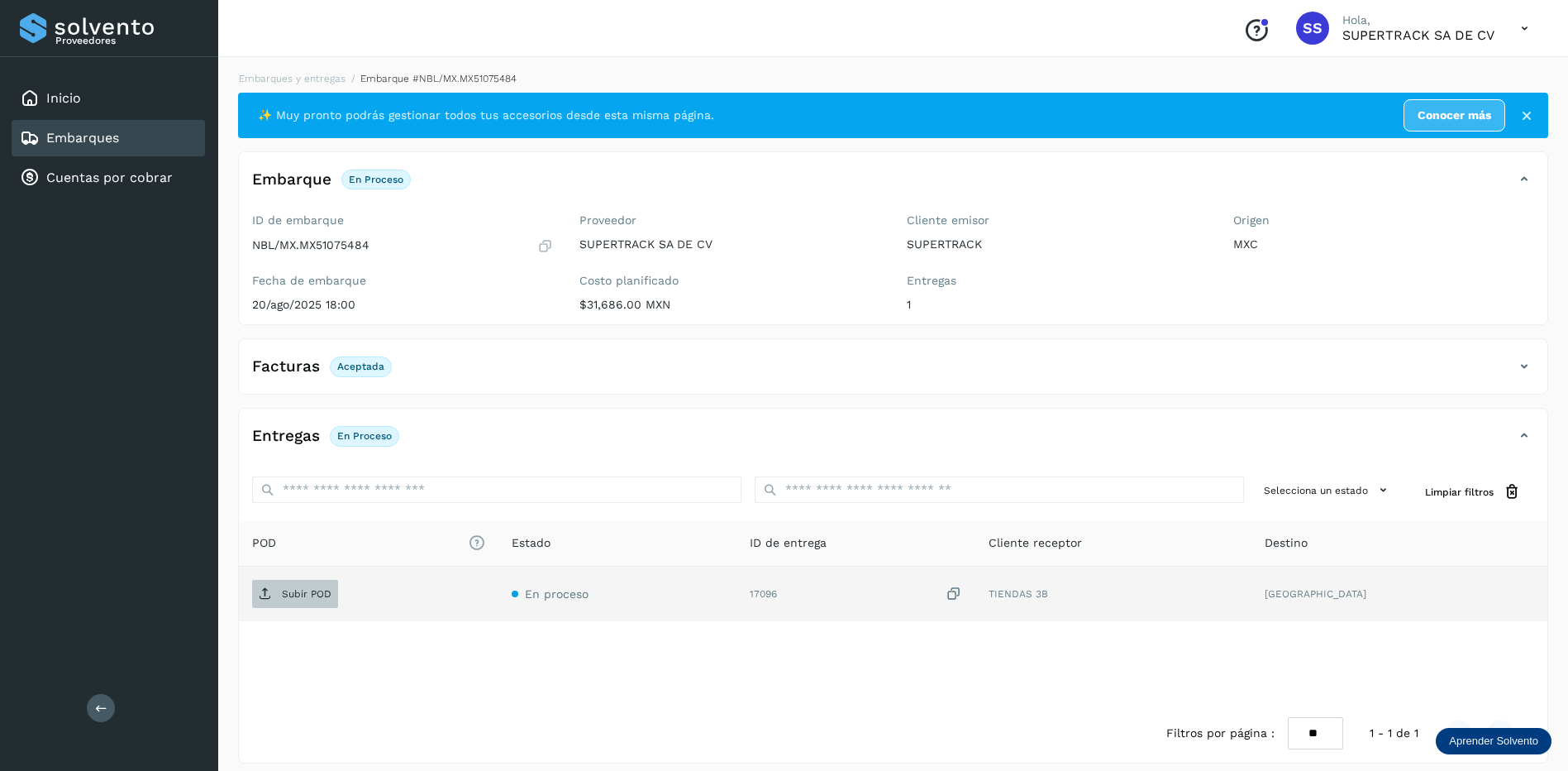
click at [310, 597] on p "Subir POD" at bounding box center [306, 593] width 50 height 11
click at [325, 75] on link "Embarques y entregas" at bounding box center [292, 78] width 106 height 11
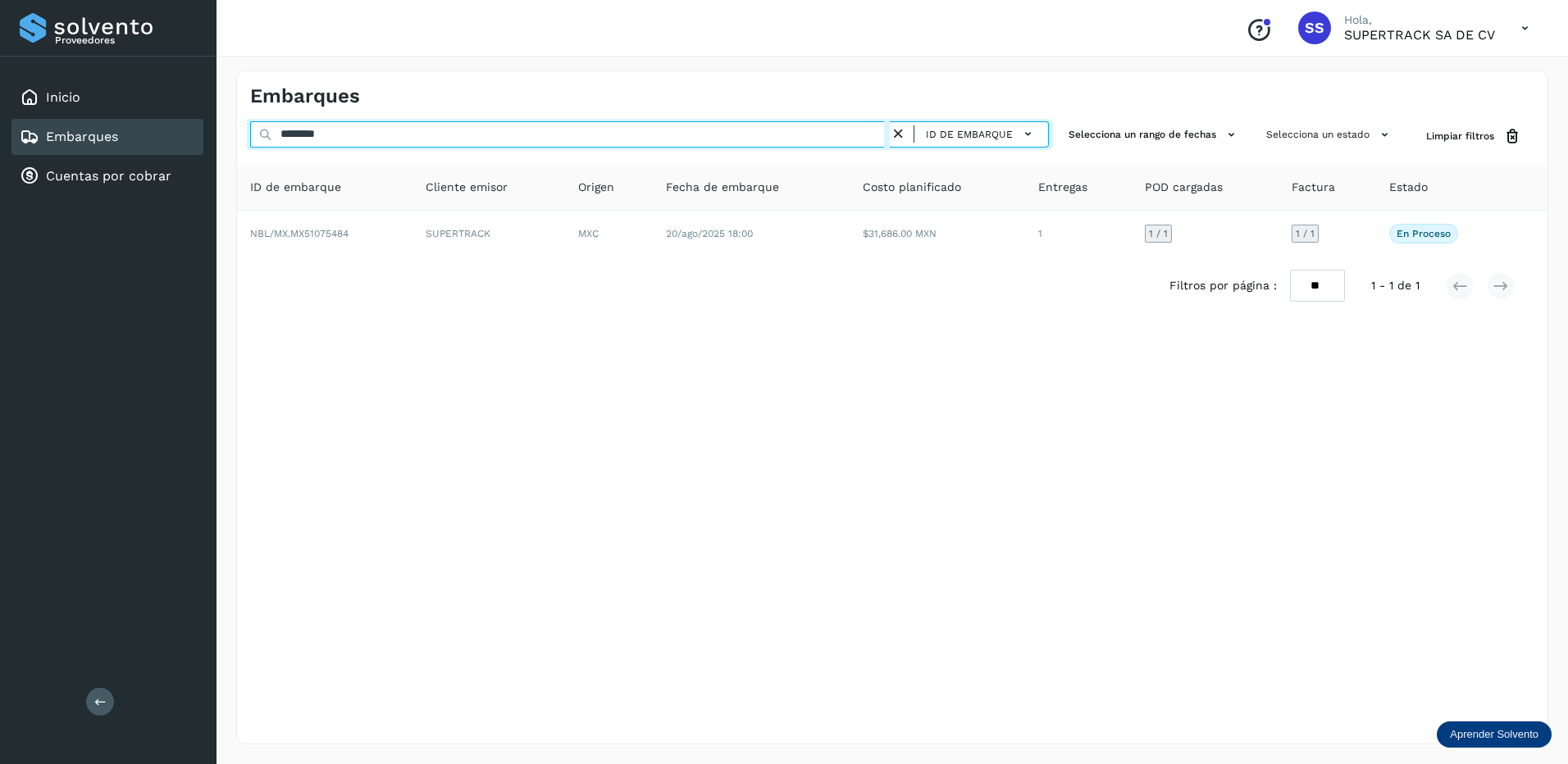
drag, startPoint x: 381, startPoint y: 133, endPoint x: 198, endPoint y: 128, distance: 183.1
click at [198, 128] on div "Proveedores Inicio Embarques Cuentas por cobrar Salir Conoce nuestros beneficio…" at bounding box center [784, 382] width 1568 height 764
drag, startPoint x: 359, startPoint y: 139, endPoint x: 260, endPoint y: 131, distance: 99.3
click at [260, 131] on div "******** ID de embarque" at bounding box center [650, 137] width 798 height 31
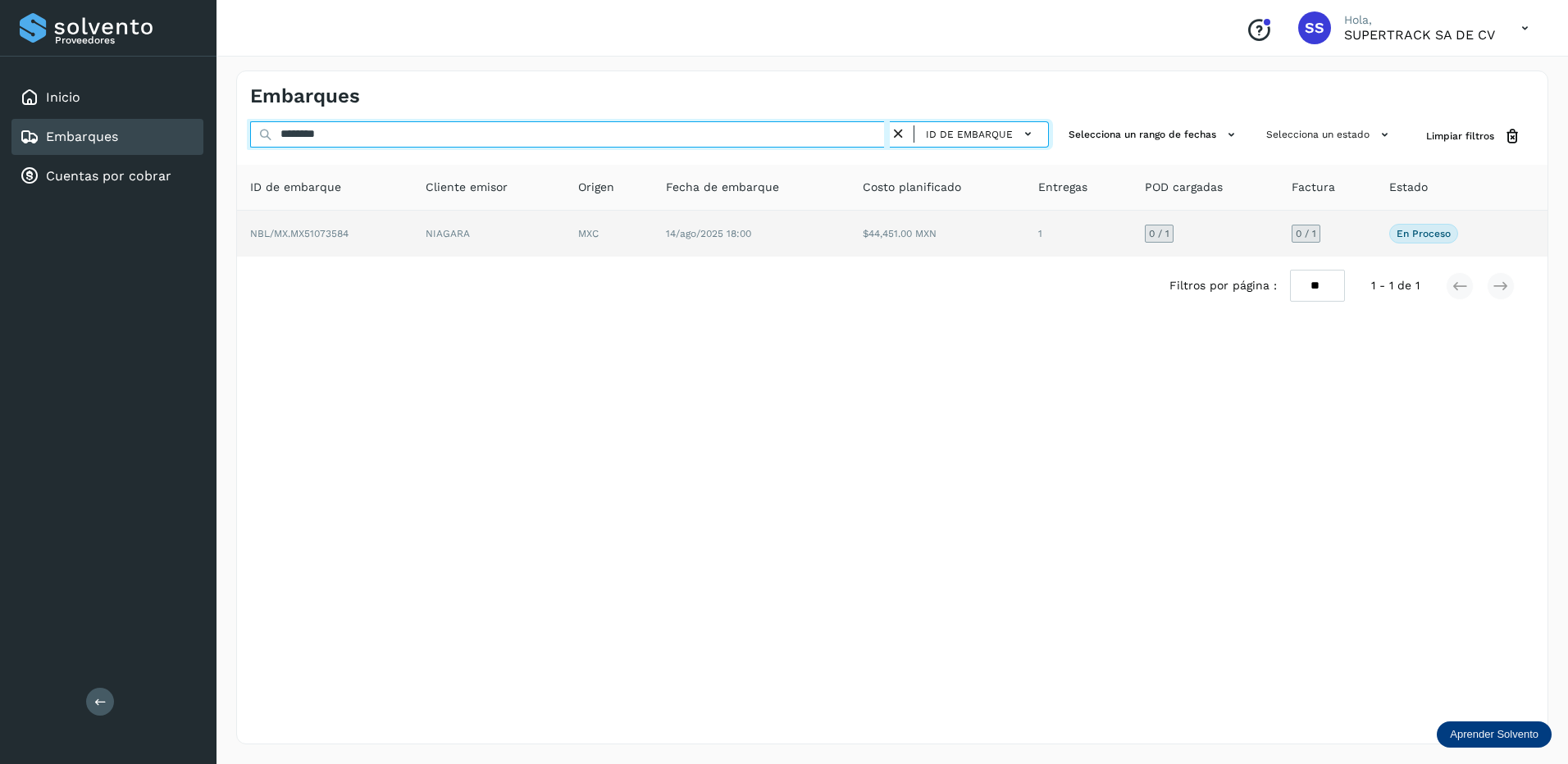
type input "********"
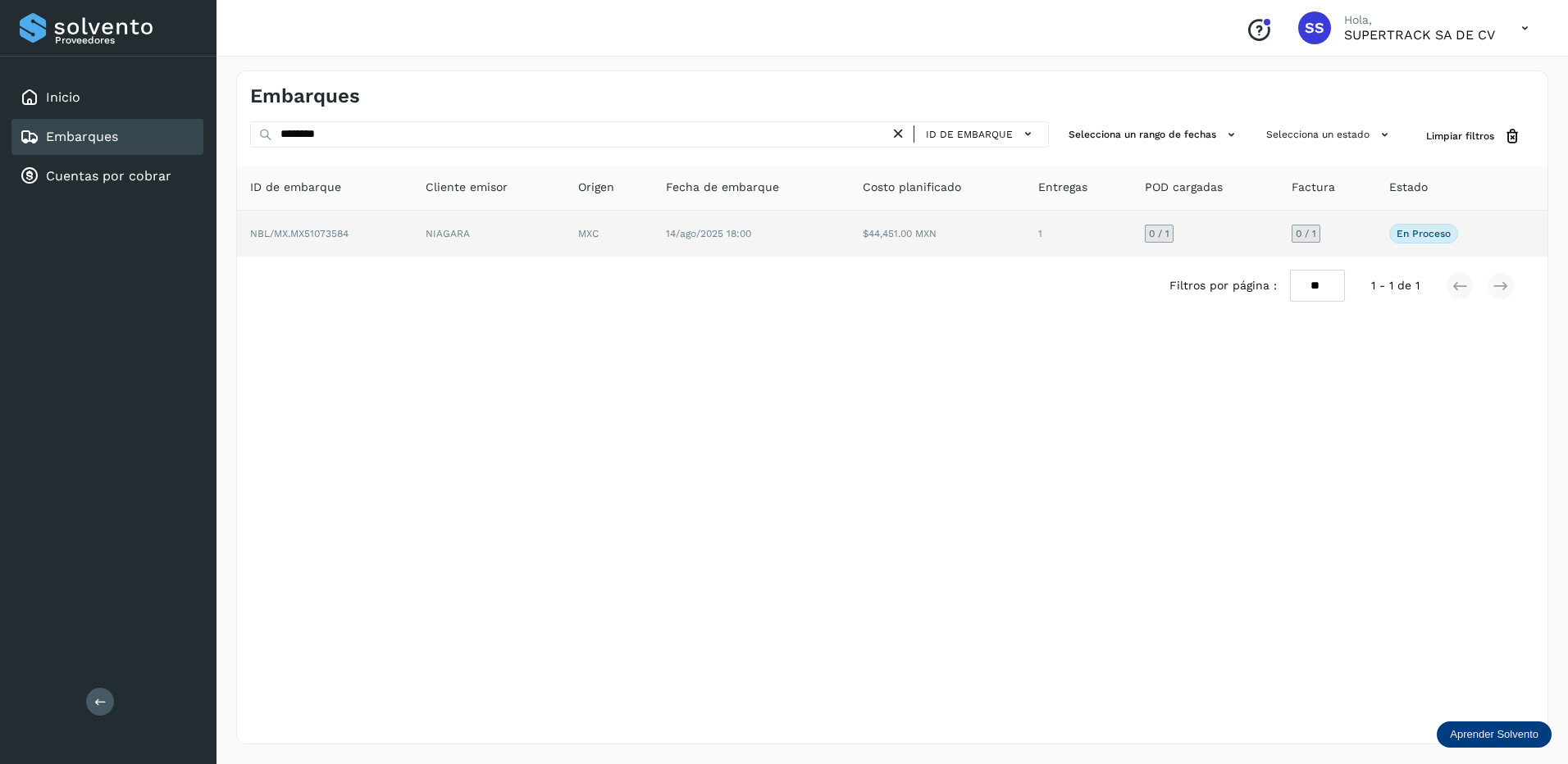
click at [412, 242] on td "NBL/MX.MX51073584" at bounding box center [488, 234] width 152 height 46
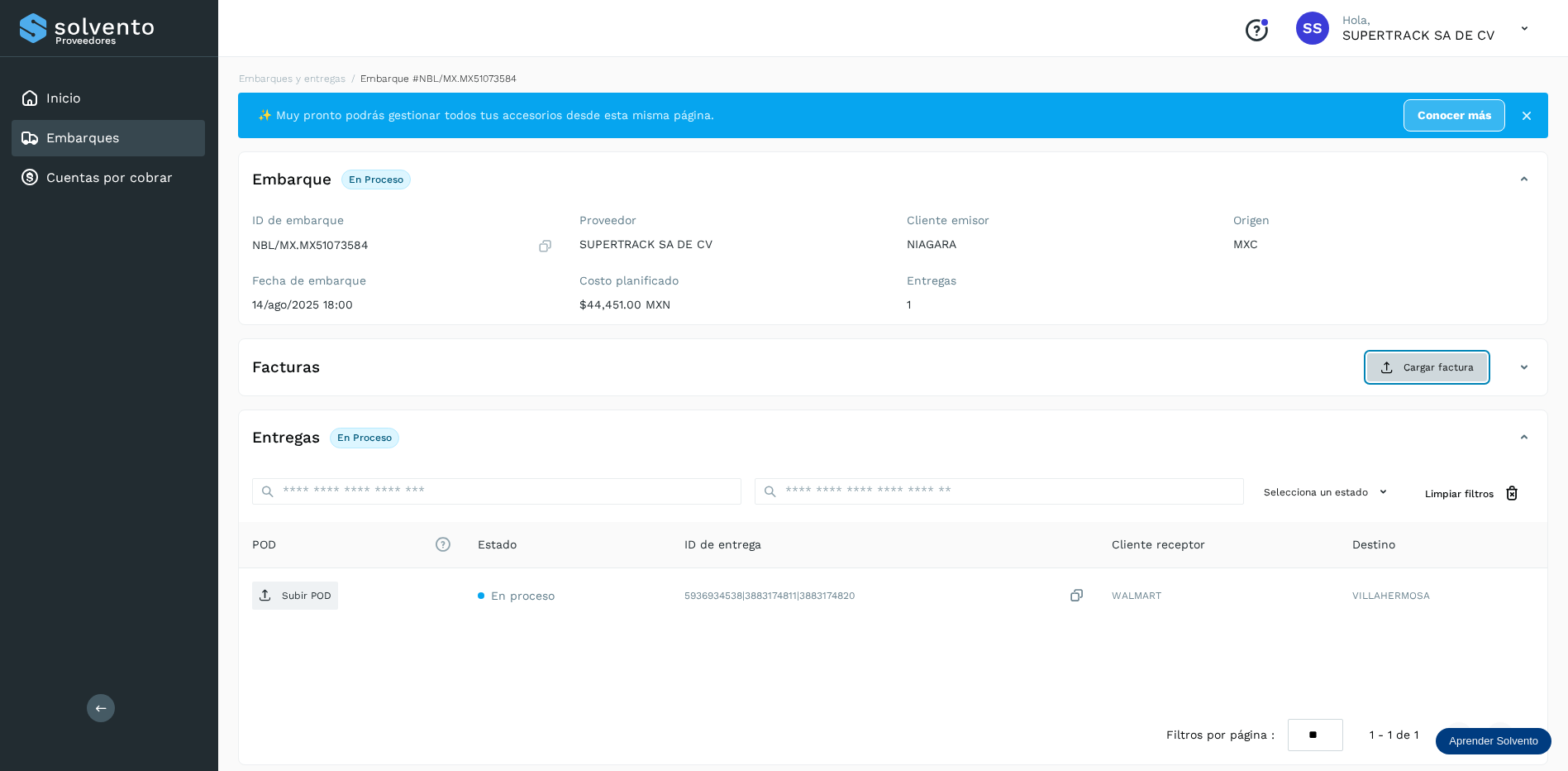
click at [1385, 362] on icon at bounding box center [1387, 367] width 13 height 13
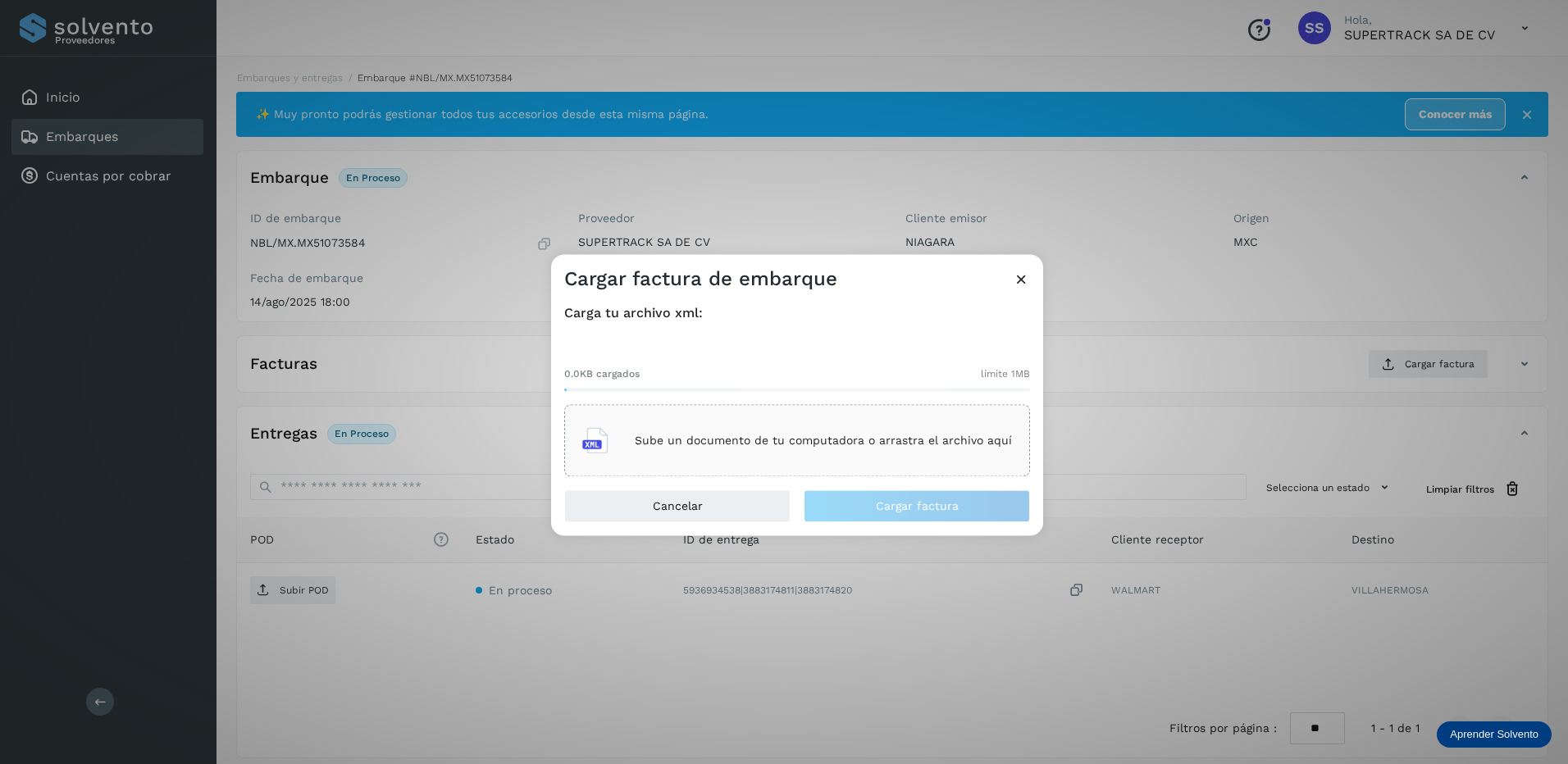
click at [835, 433] on div "Sube un documento de tu computadora o arrastra el archivo aquí" at bounding box center [797, 441] width 430 height 44
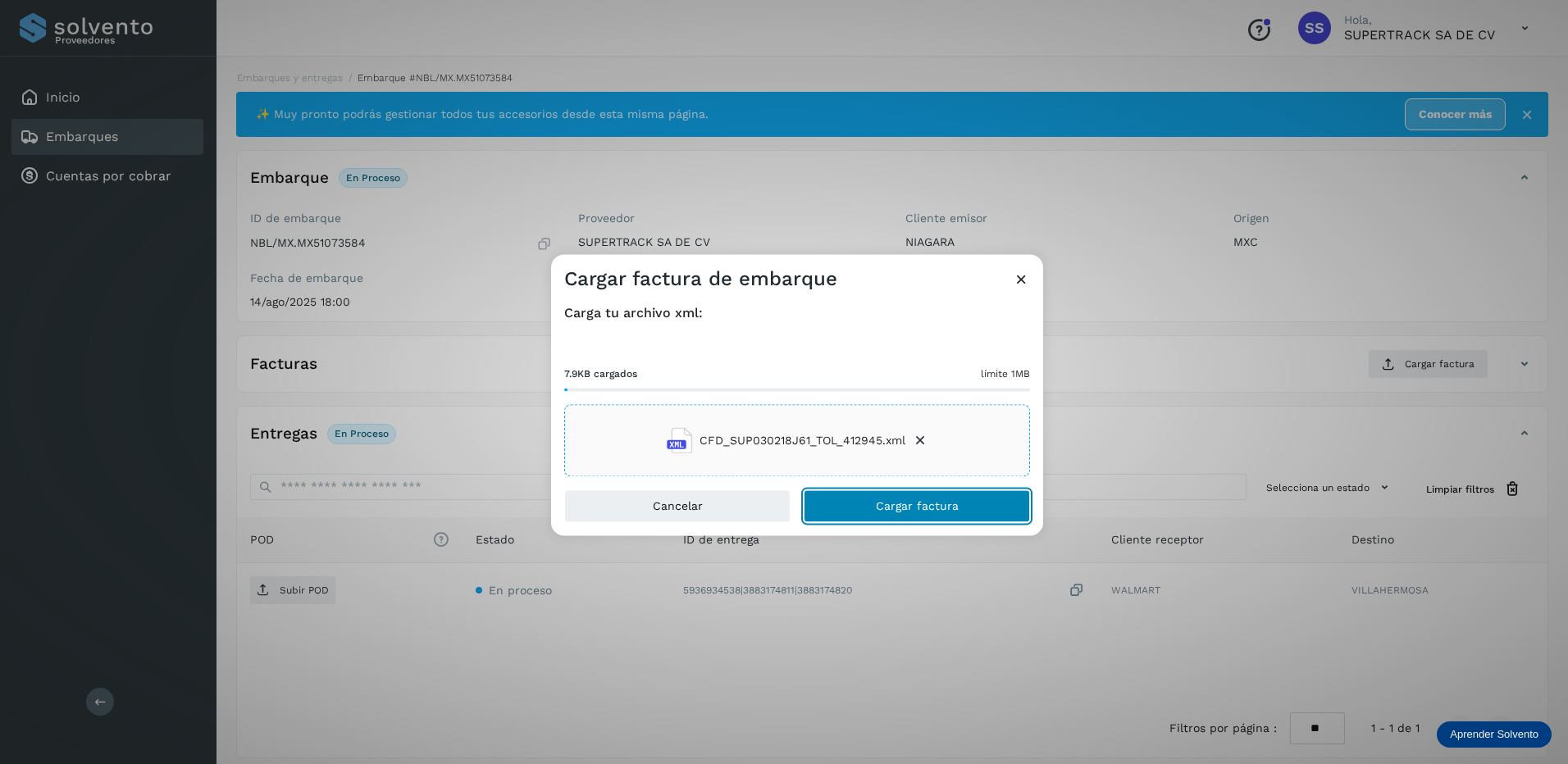
click at [930, 501] on span "Cargar factura" at bounding box center [917, 506] width 83 height 11
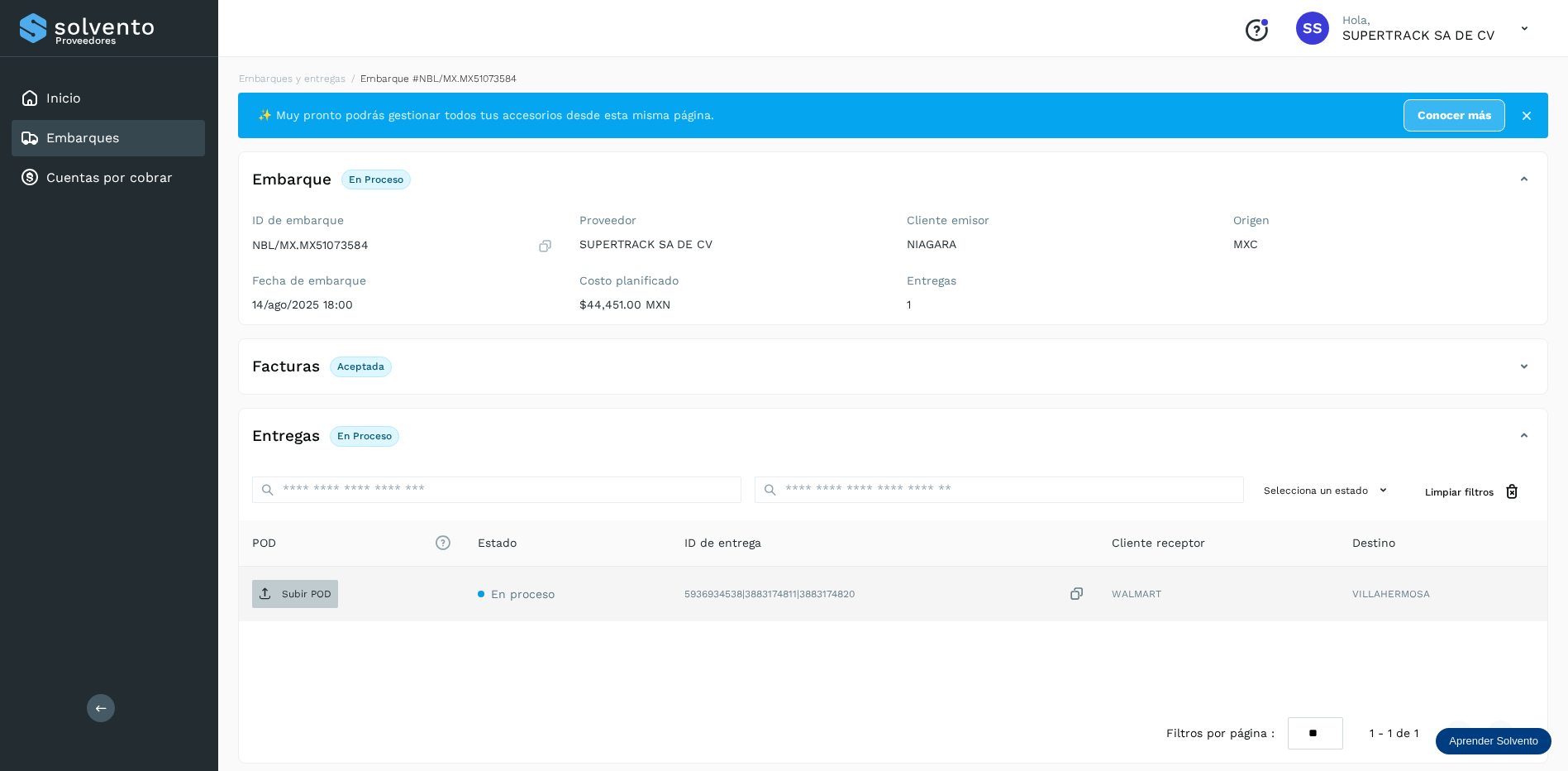
click at [326, 586] on span "Subir POD" at bounding box center [295, 593] width 86 height 27
click at [312, 70] on div "Embarques y entregas Embarque #NBL/MX.MX51073584 ✨ Muy pronto podrás gestionar …" at bounding box center [893, 417] width 1350 height 732
click at [306, 74] on link "Embarques y entregas" at bounding box center [292, 78] width 106 height 11
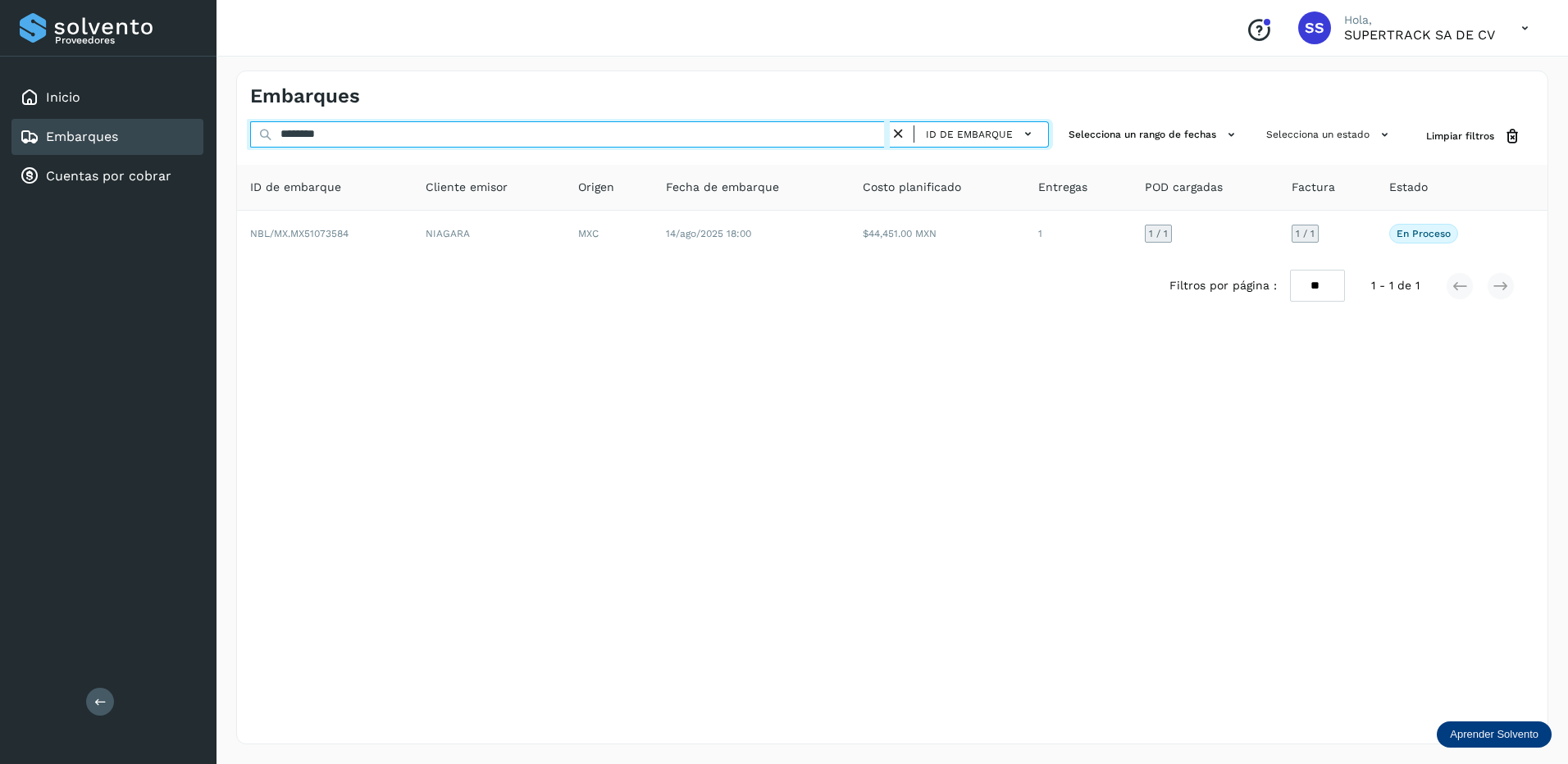
click at [372, 146] on input "********" at bounding box center [569, 134] width 639 height 26
drag, startPoint x: 369, startPoint y: 141, endPoint x: 106, endPoint y: 101, distance: 266.0
click at [106, 101] on div "Proveedores Inicio Embarques Cuentas por cobrar Salir Conoce nuestros beneficio…" at bounding box center [784, 382] width 1568 height 764
type input "*"
drag, startPoint x: 330, startPoint y: 129, endPoint x: 237, endPoint y: 129, distance: 93.0
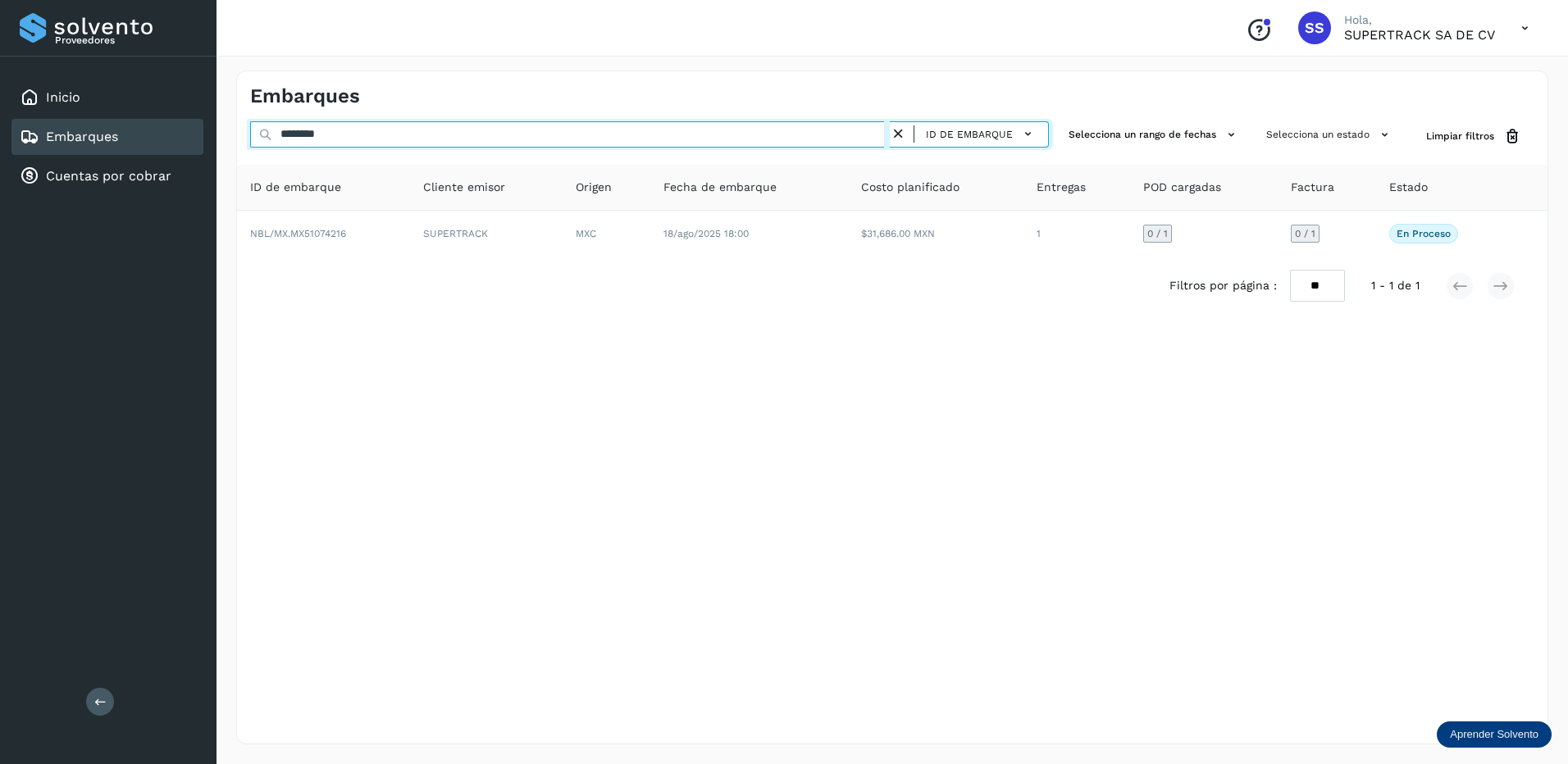
click at [237, 129] on div "******** ID de embarque Selecciona un rango de fechas Selecciona un estado Limp…" at bounding box center [891, 137] width 1310 height 31
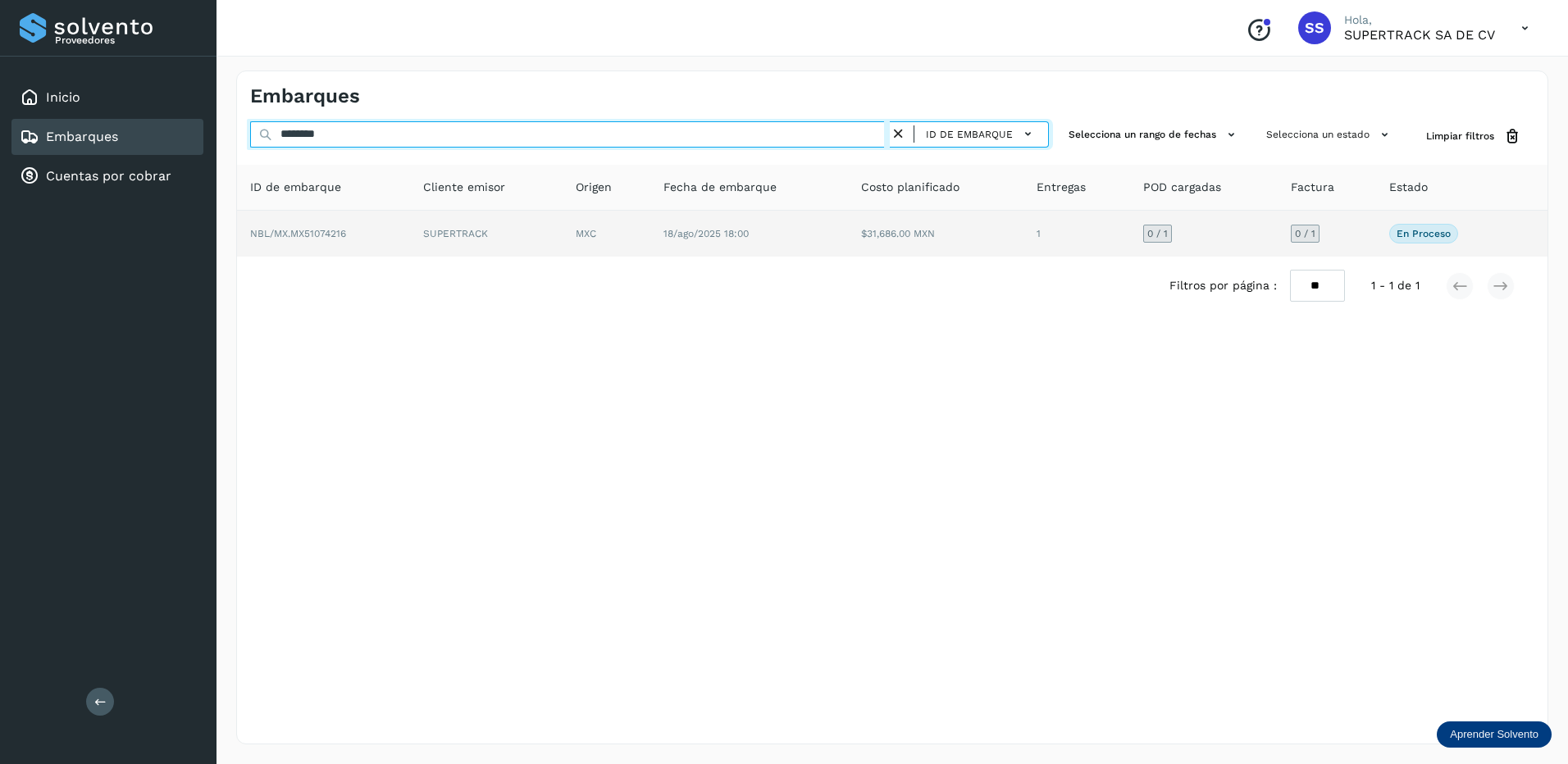
type input "********"
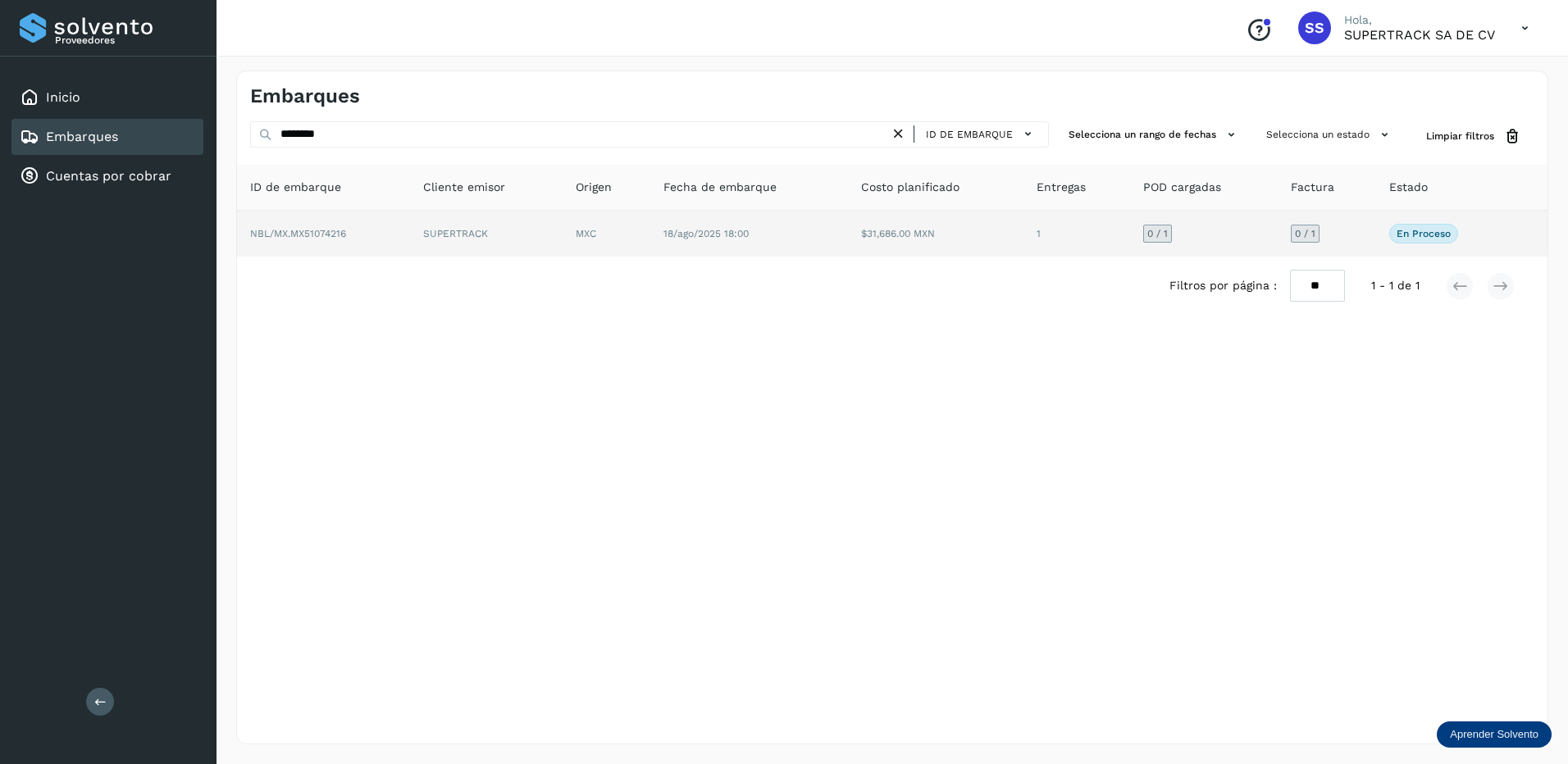
click at [563, 239] on td "SUPERTRACK" at bounding box center [606, 234] width 88 height 46
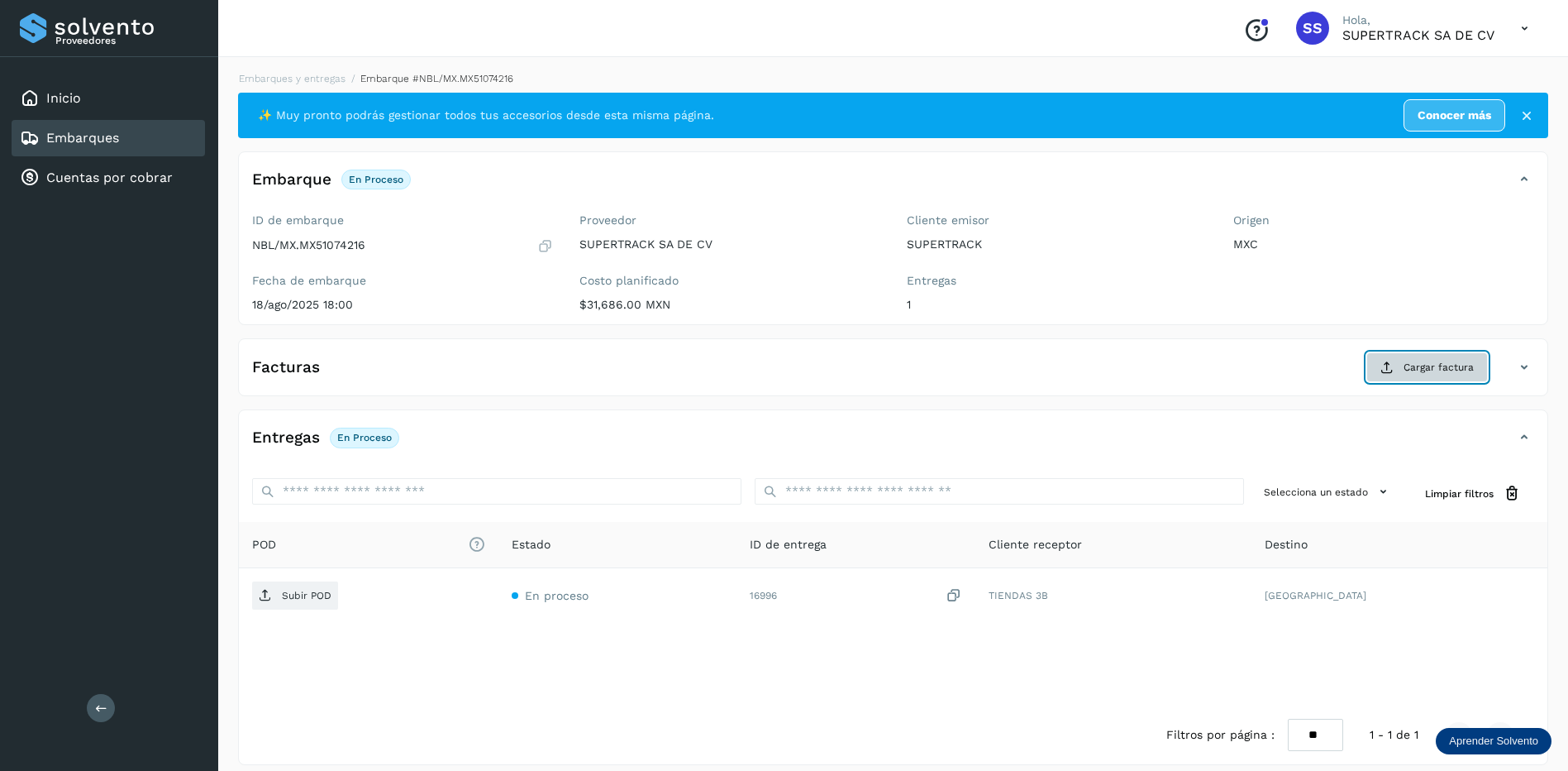
click at [1426, 365] on span "Cargar factura" at bounding box center [1438, 367] width 70 height 15
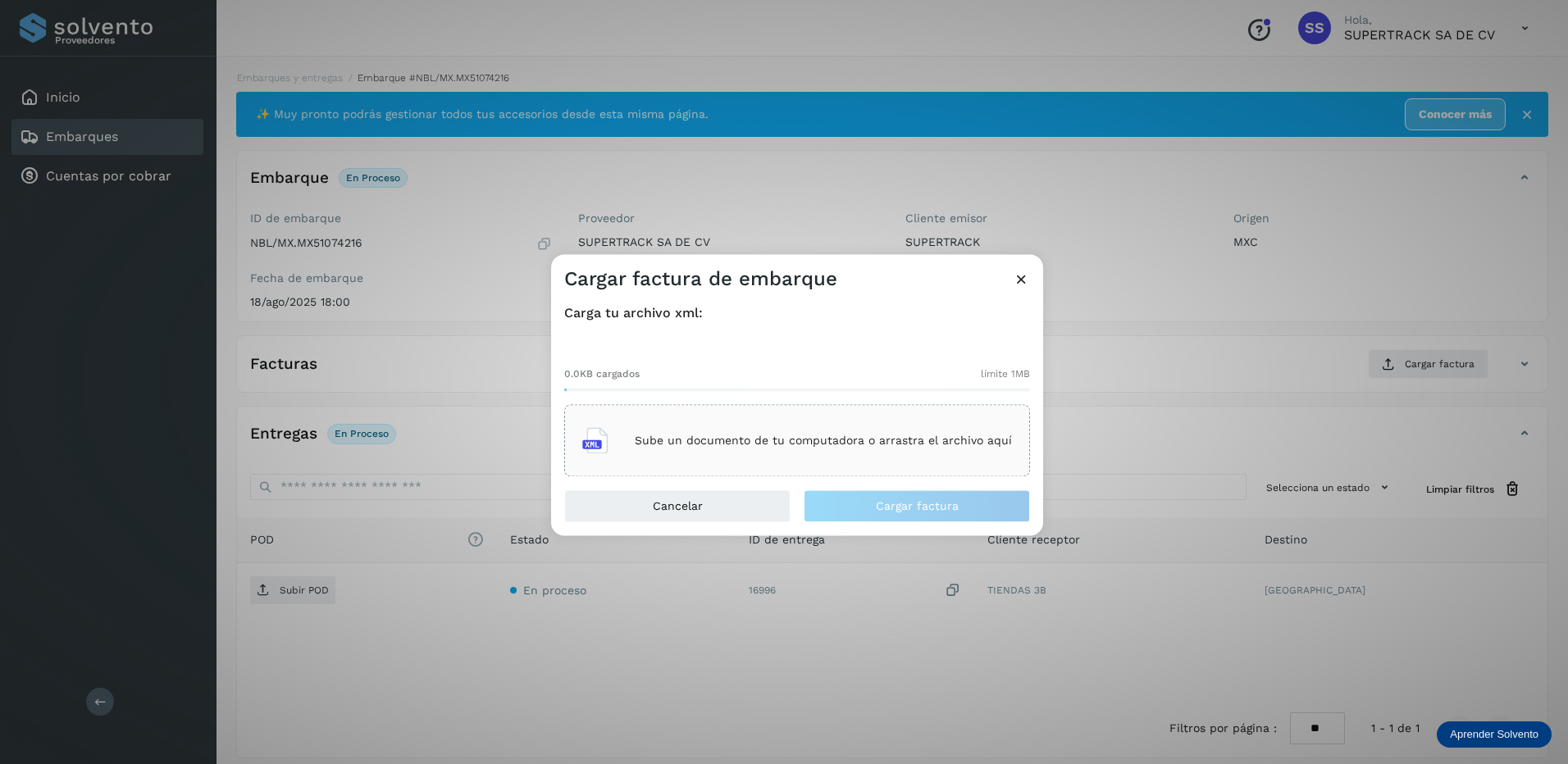
click at [814, 438] on p "Sube un documento de tu computadora o arrastra el archivo aquí" at bounding box center [823, 441] width 377 height 14
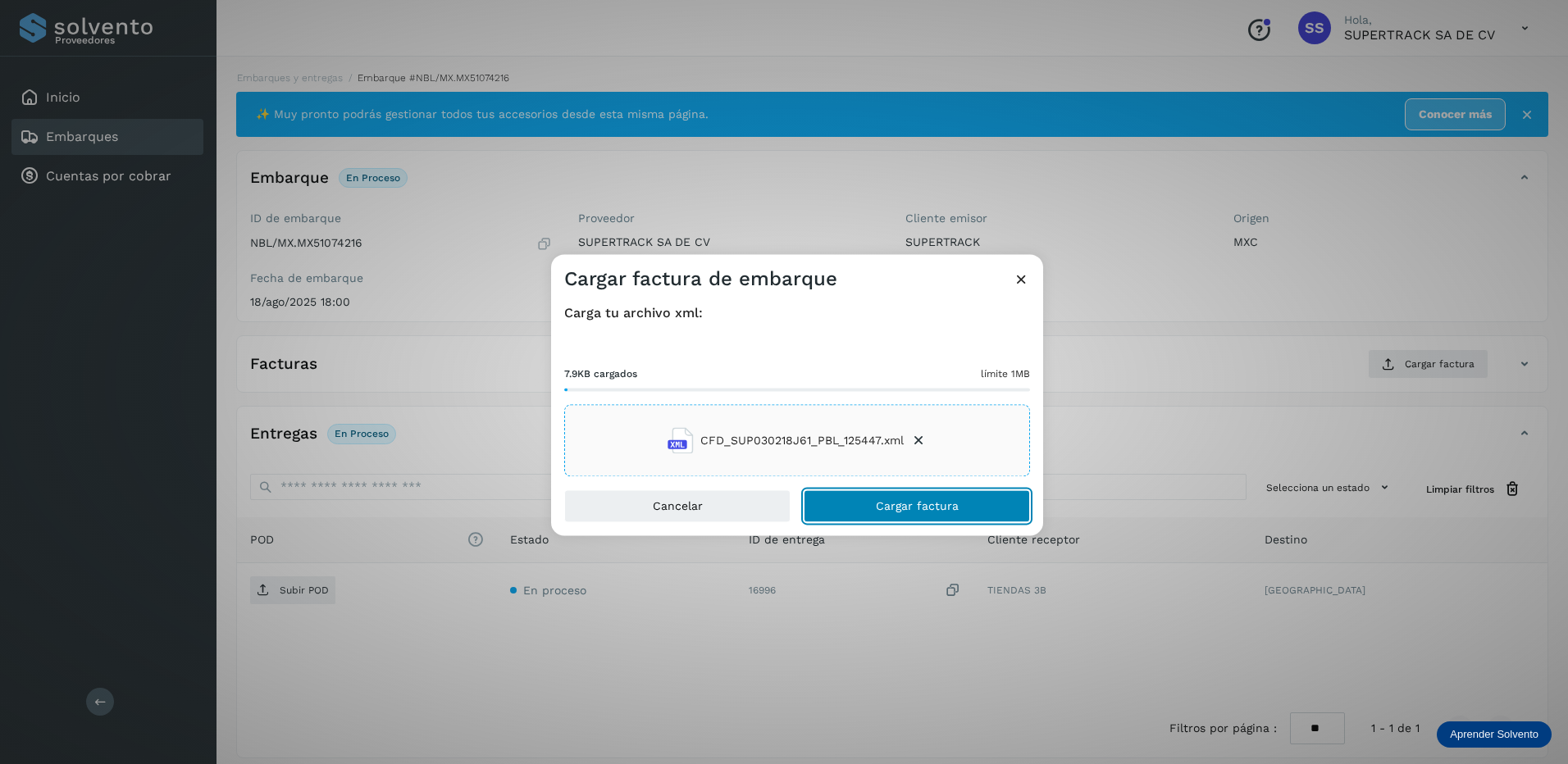
click at [925, 511] on span "Cargar factura" at bounding box center [917, 506] width 83 height 11
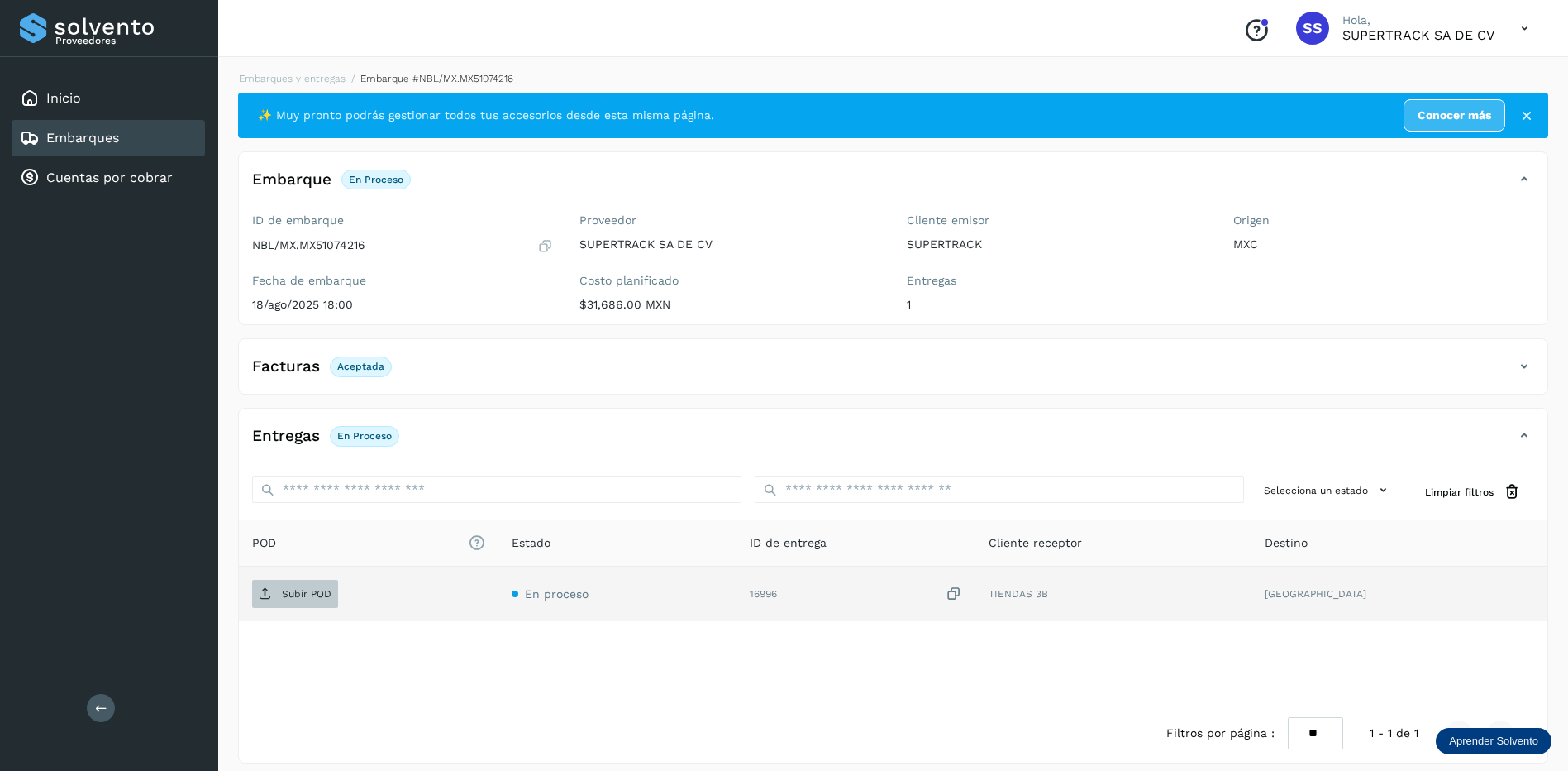
click at [305, 596] on p "Subir POD" at bounding box center [306, 593] width 50 height 11
click at [315, 80] on link "Embarques y entregas" at bounding box center [292, 78] width 106 height 11
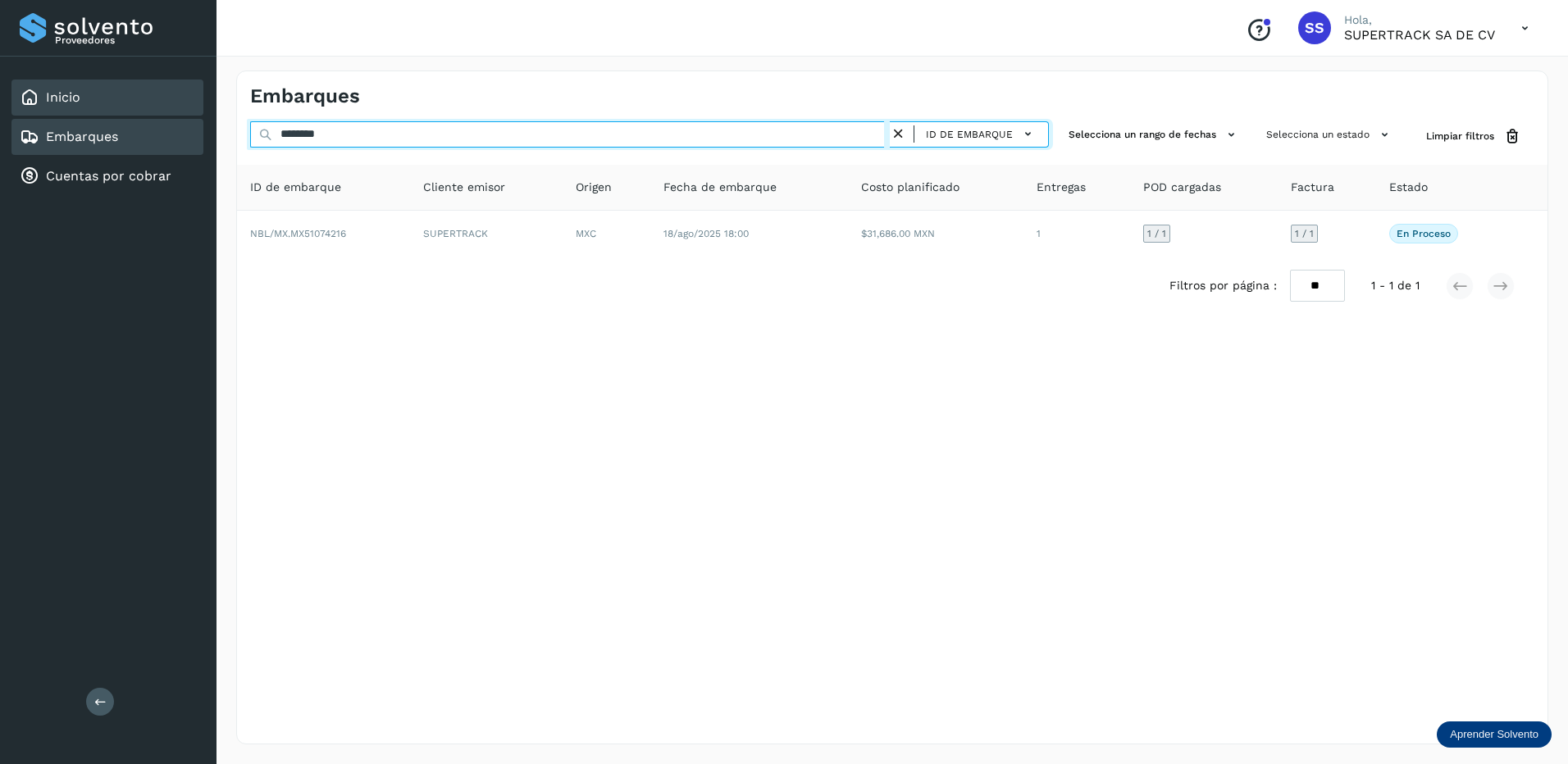
drag, startPoint x: 335, startPoint y: 132, endPoint x: 87, endPoint y: 102, distance: 249.8
click at [87, 102] on div "Proveedores Inicio Embarques Cuentas por cobrar Salir Conoce nuestros beneficio…" at bounding box center [784, 382] width 1568 height 764
drag, startPoint x: 283, startPoint y: 134, endPoint x: 255, endPoint y: 134, distance: 28.0
click at [255, 134] on input "********" at bounding box center [569, 134] width 639 height 26
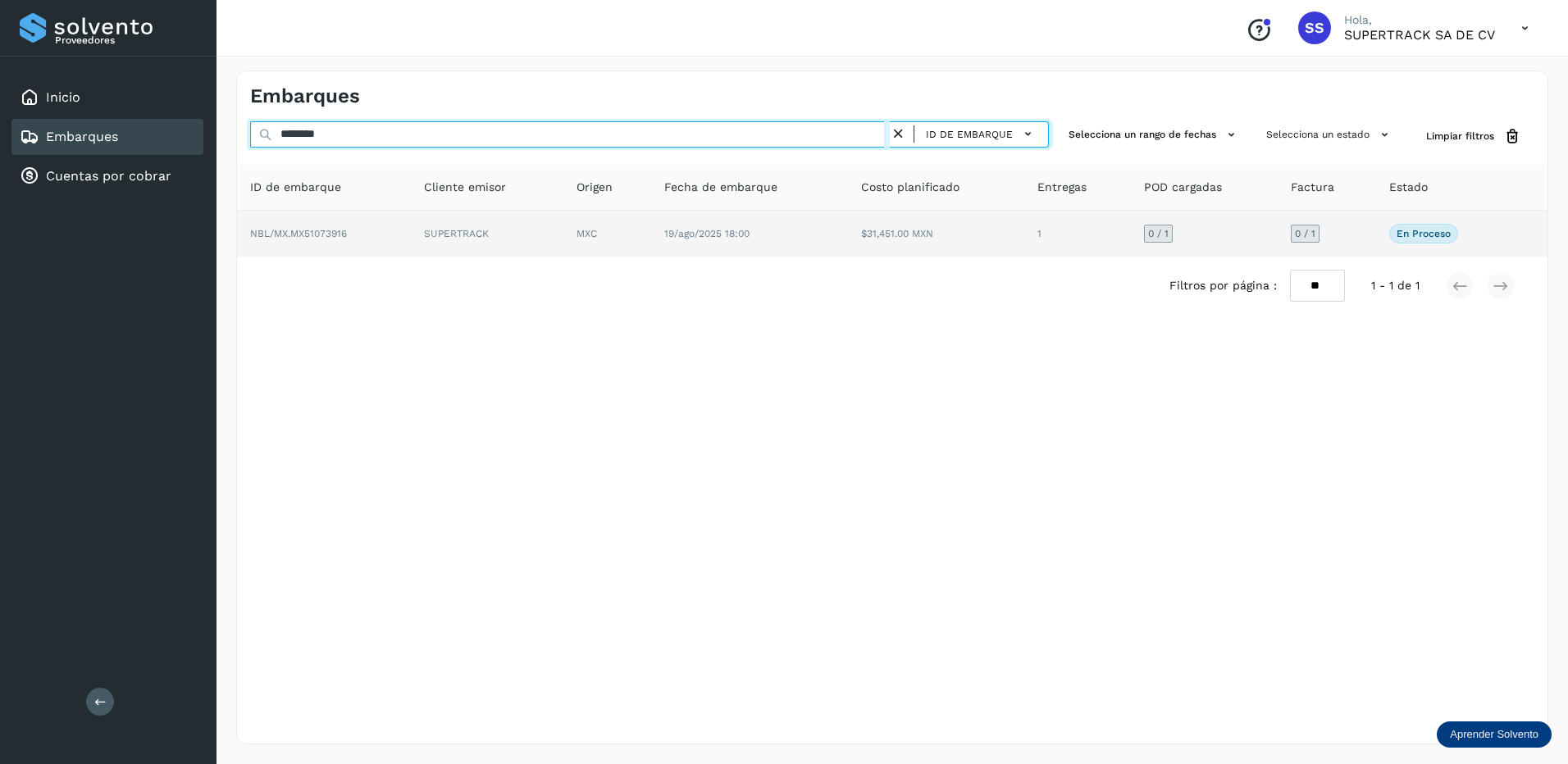
type input "********"
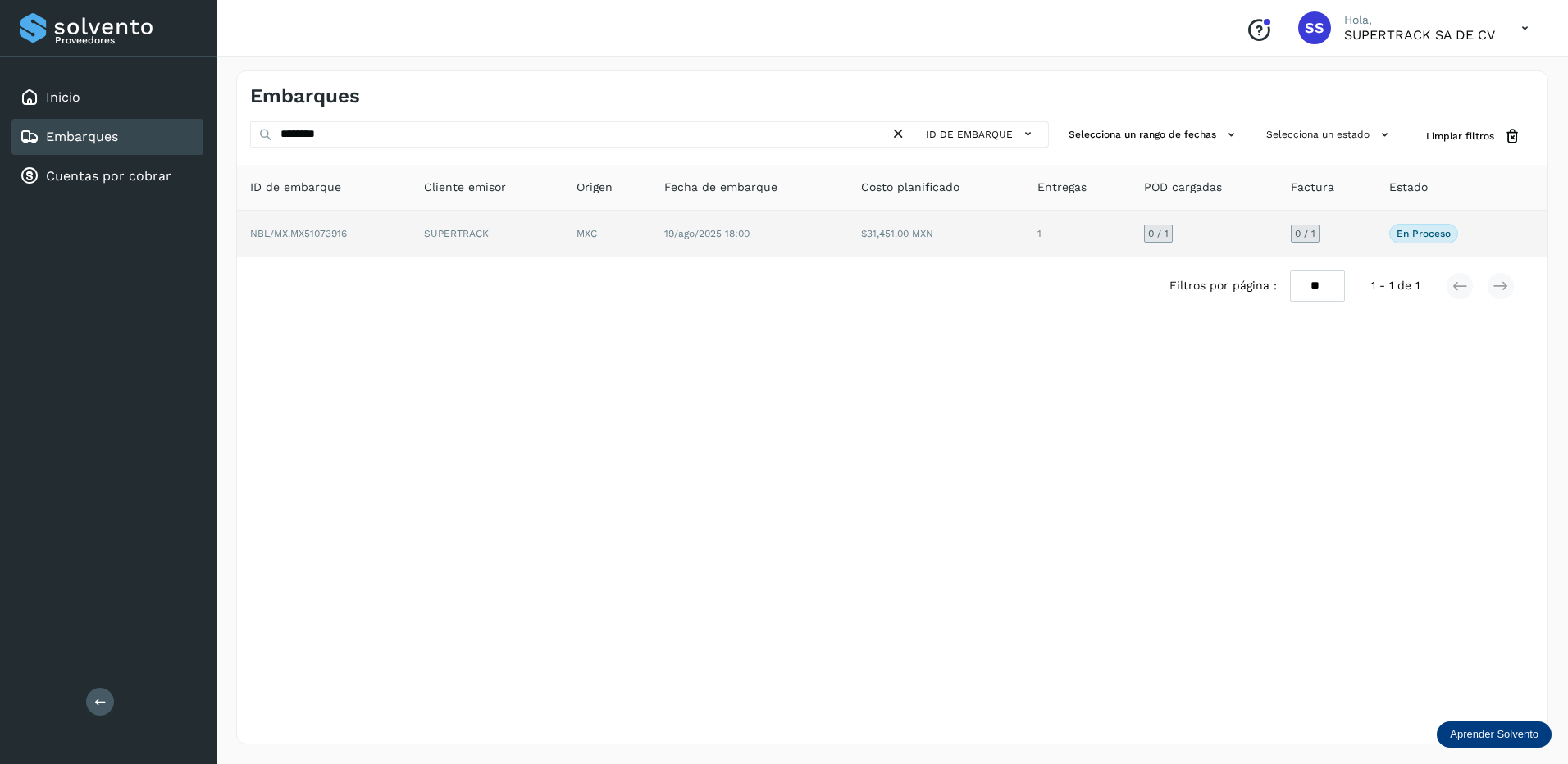
click at [564, 236] on td "SUPERTRACK" at bounding box center [607, 234] width 88 height 46
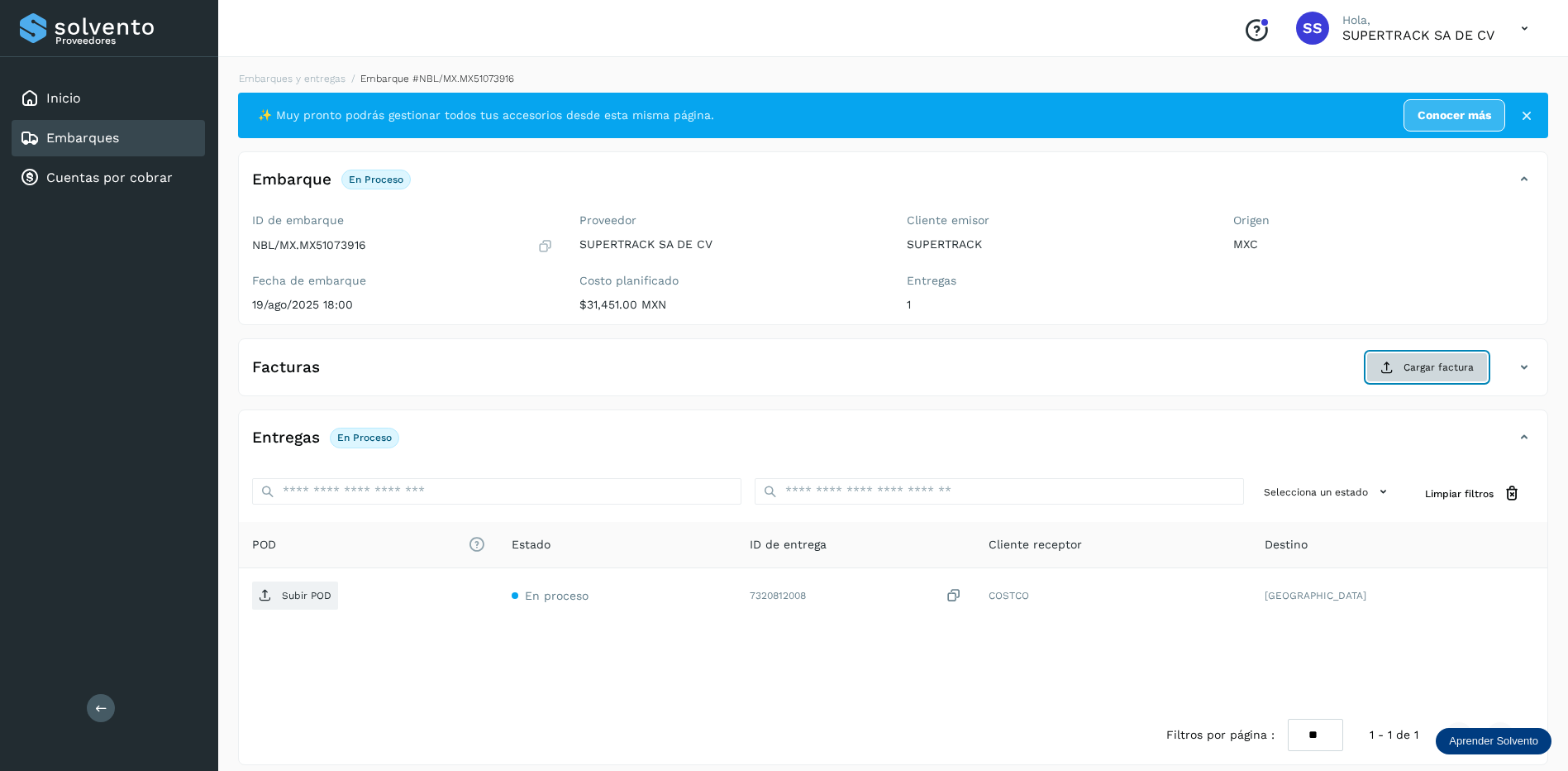
click at [1449, 363] on span "Cargar factura" at bounding box center [1438, 367] width 70 height 15
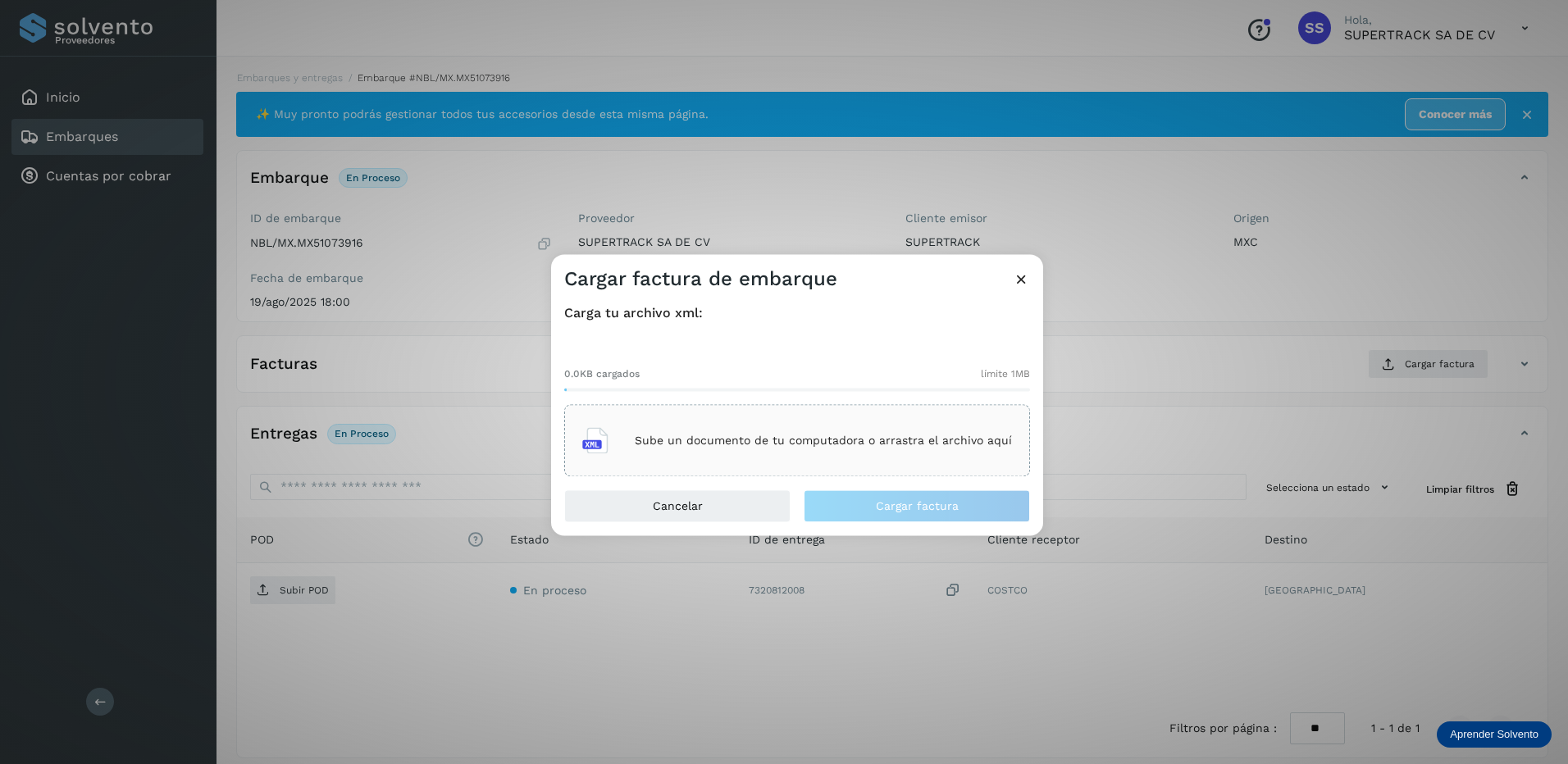
click at [709, 449] on div "Sube un documento de tu computadora o arrastra el archivo aquí" at bounding box center [797, 441] width 430 height 44
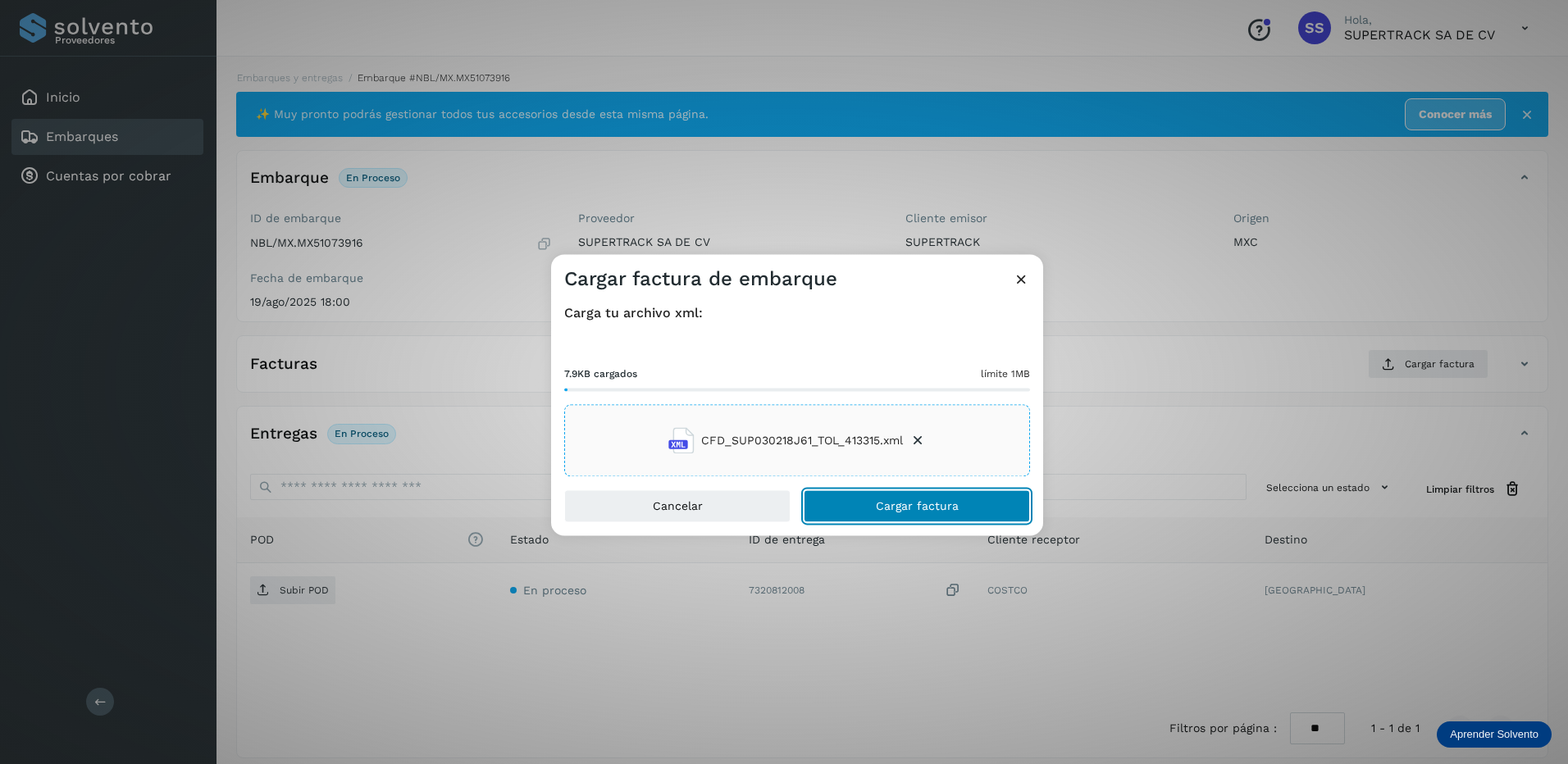
click at [917, 506] on span "Cargar factura" at bounding box center [917, 506] width 83 height 11
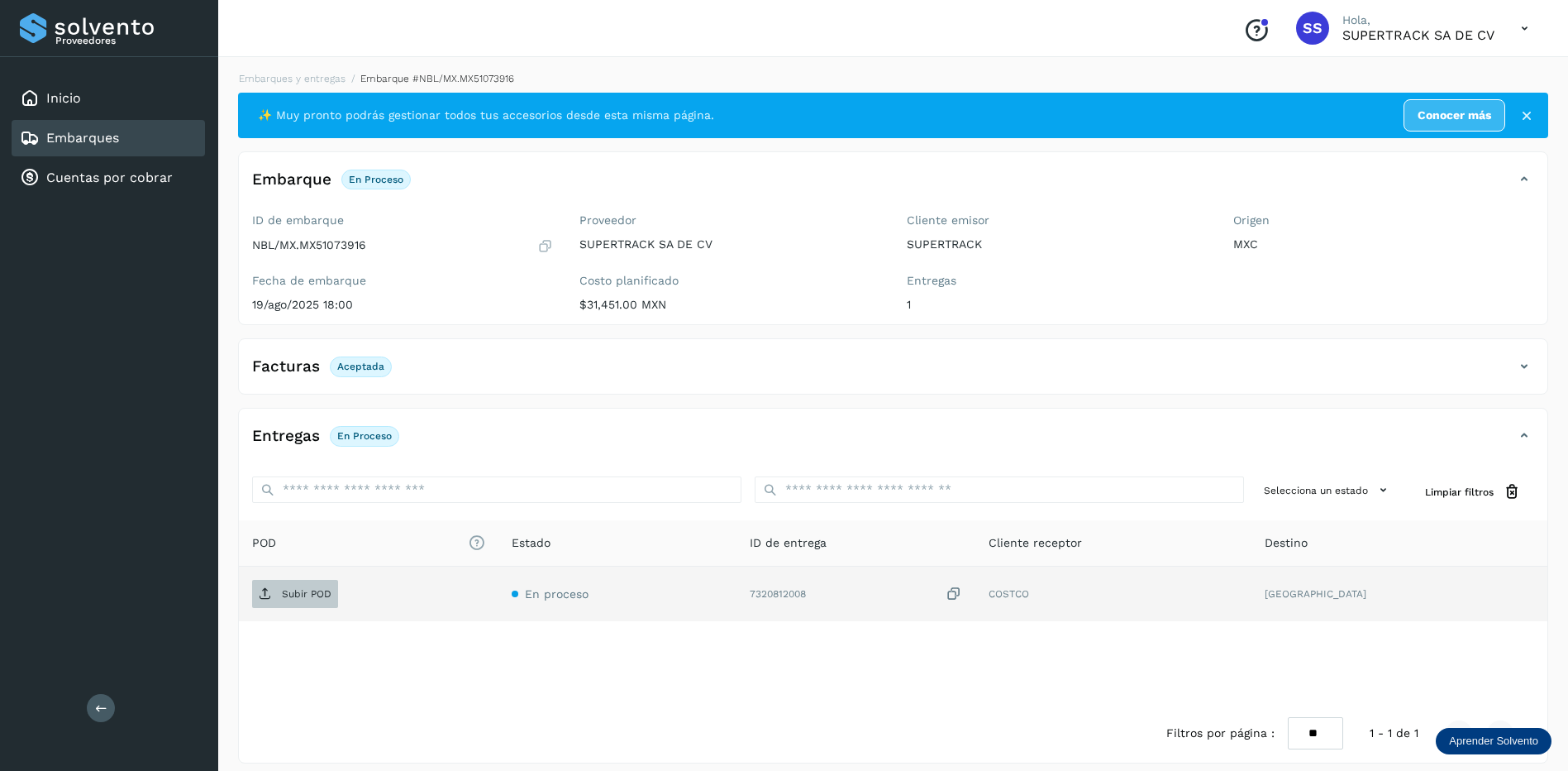
click at [314, 589] on p "Subir POD" at bounding box center [306, 593] width 50 height 11
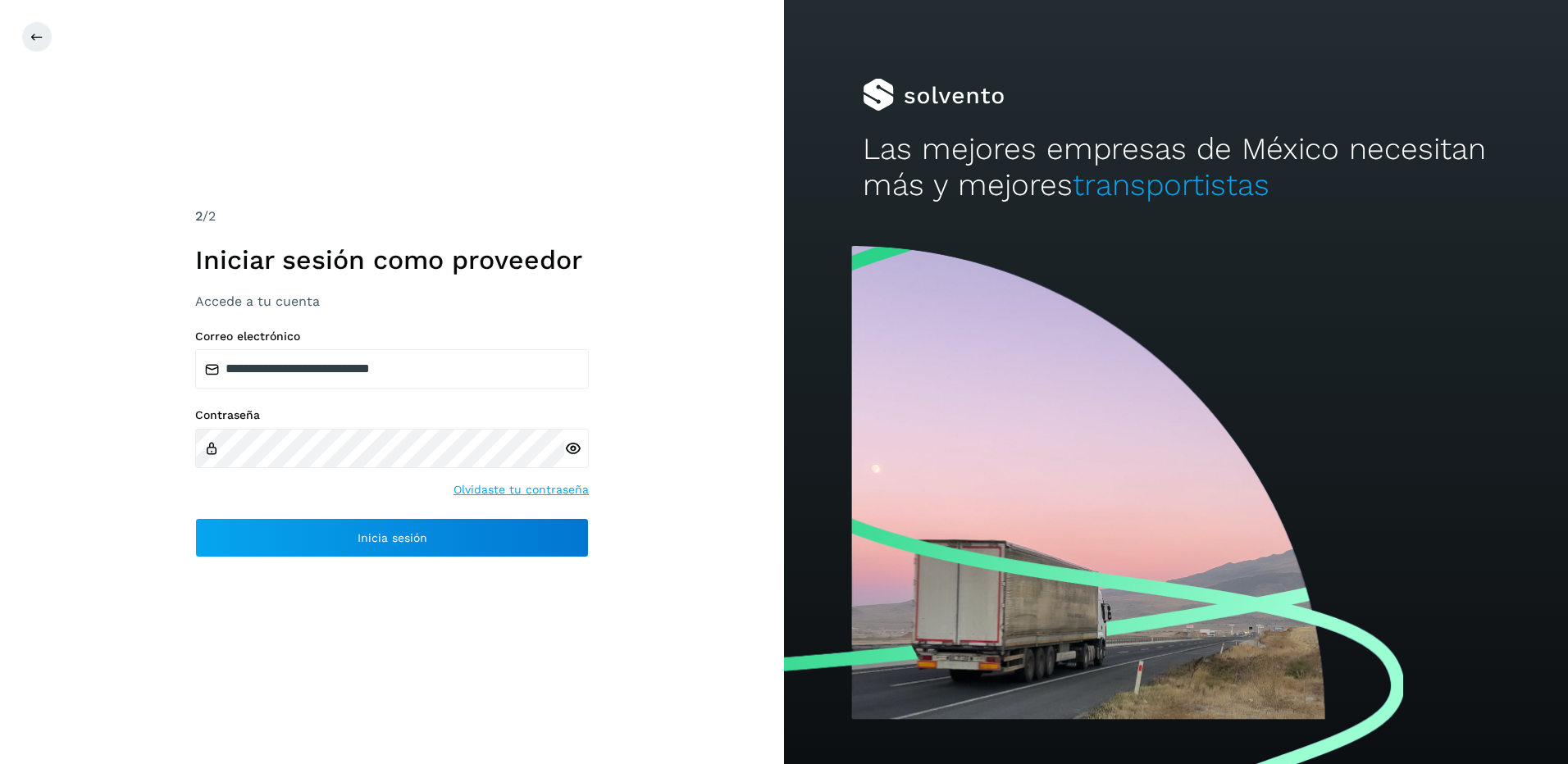
click at [320, 515] on div "**********" at bounding box center [392, 443] width 393 height 229
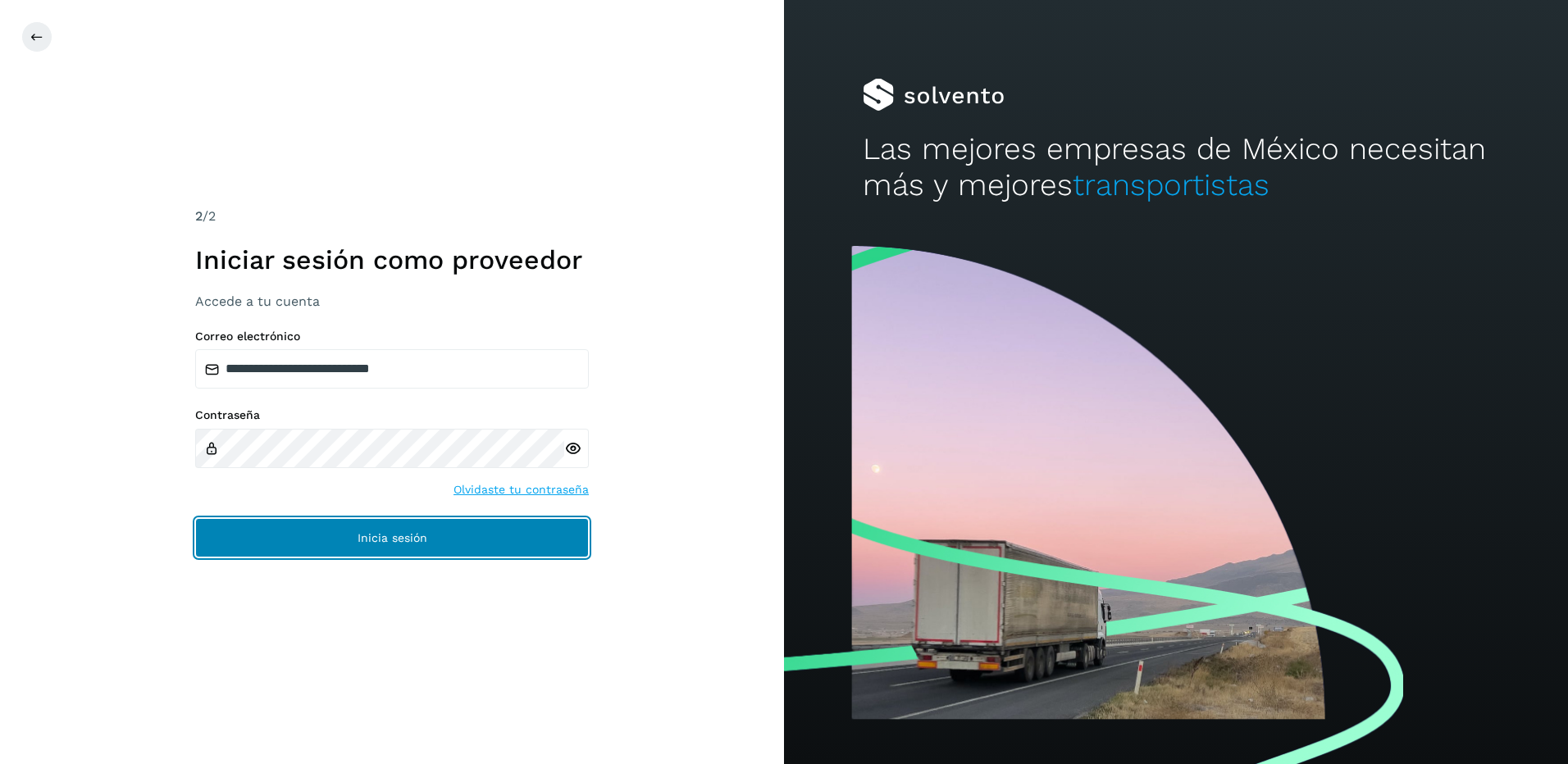
click at [330, 539] on button "Inicia sesión" at bounding box center [392, 538] width 393 height 39
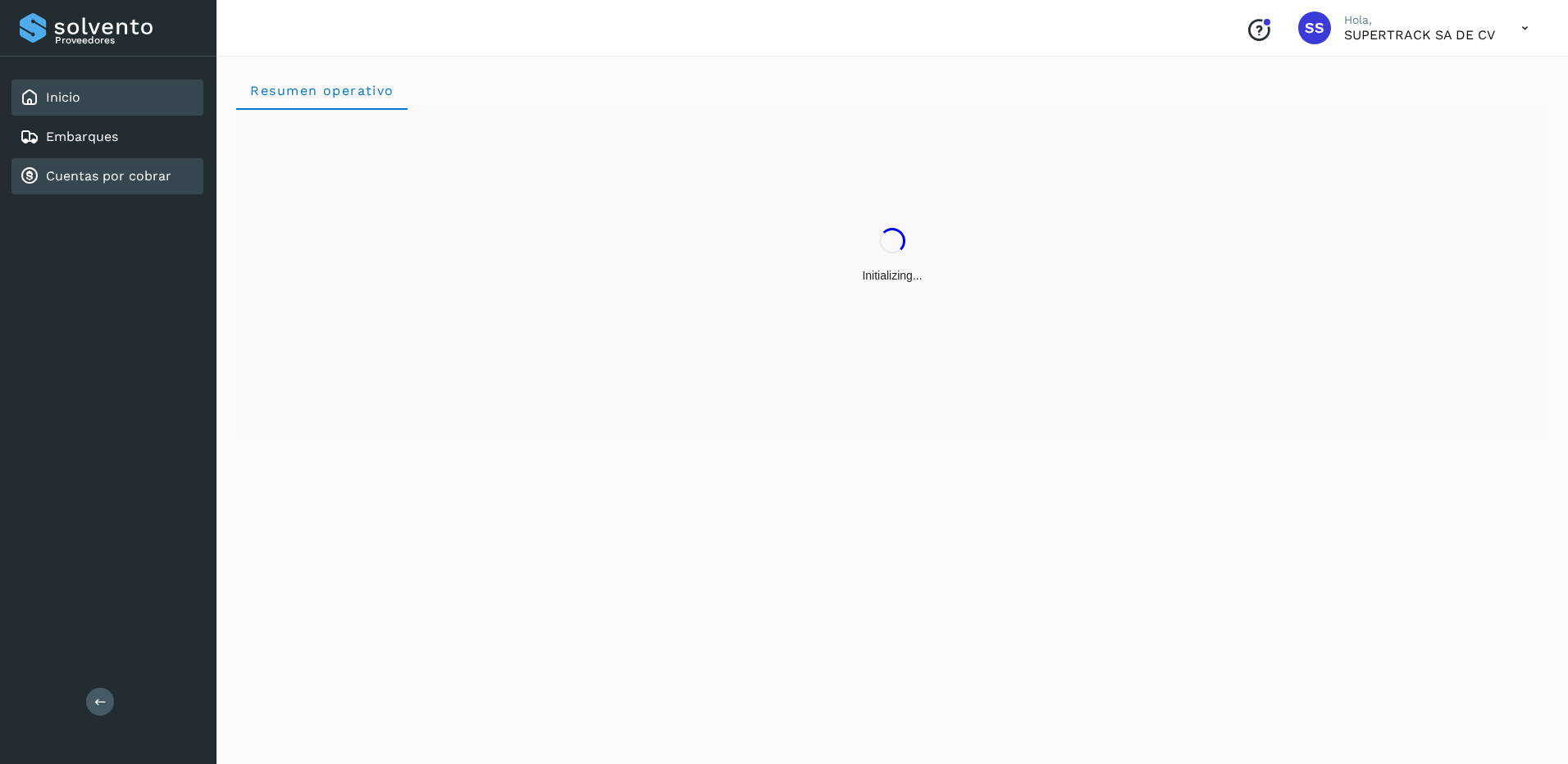
click at [102, 173] on link "Cuentas por cobrar" at bounding box center [108, 175] width 125 height 15
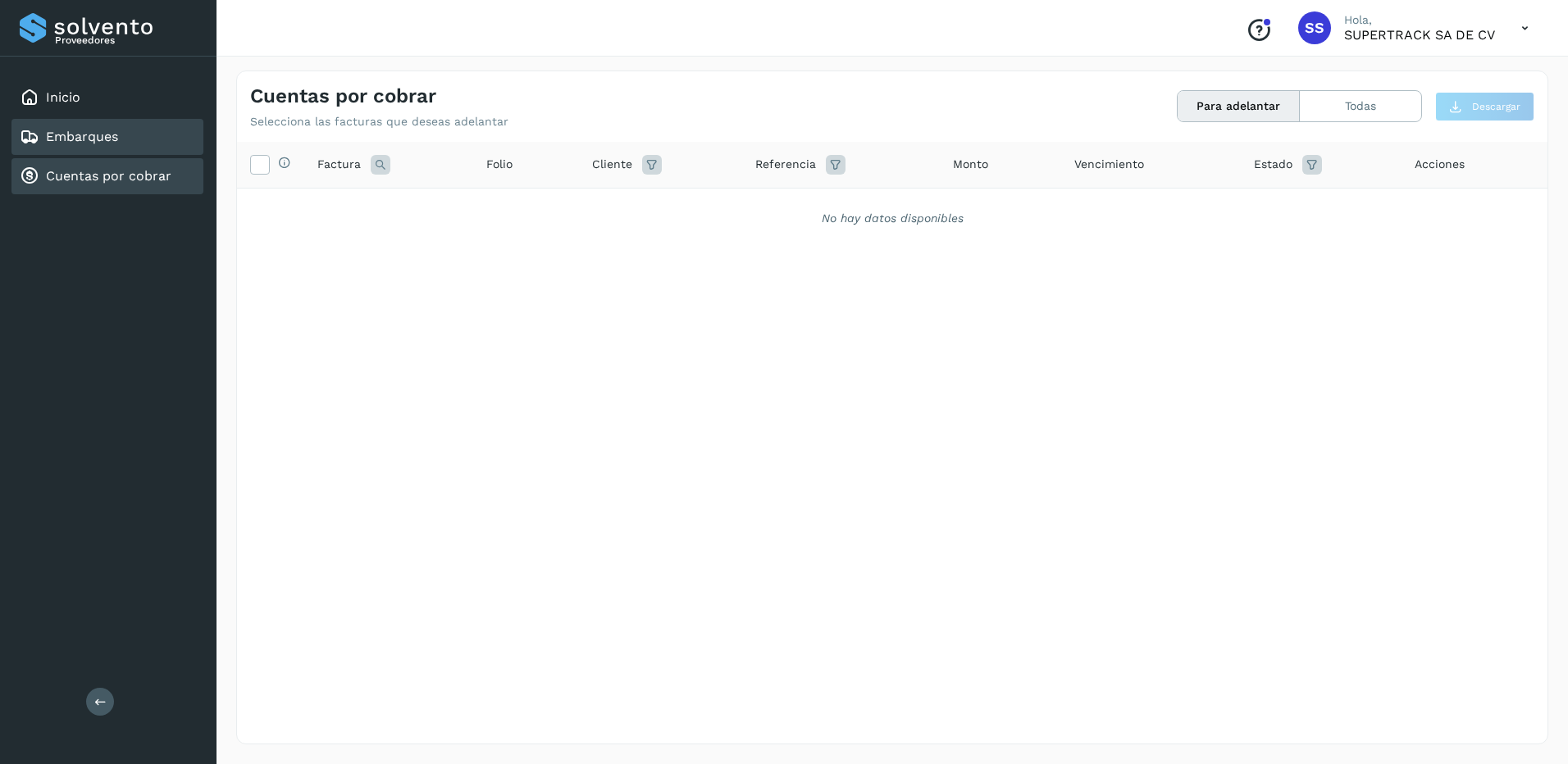
click at [20, 145] on icon at bounding box center [29, 136] width 20 height 20
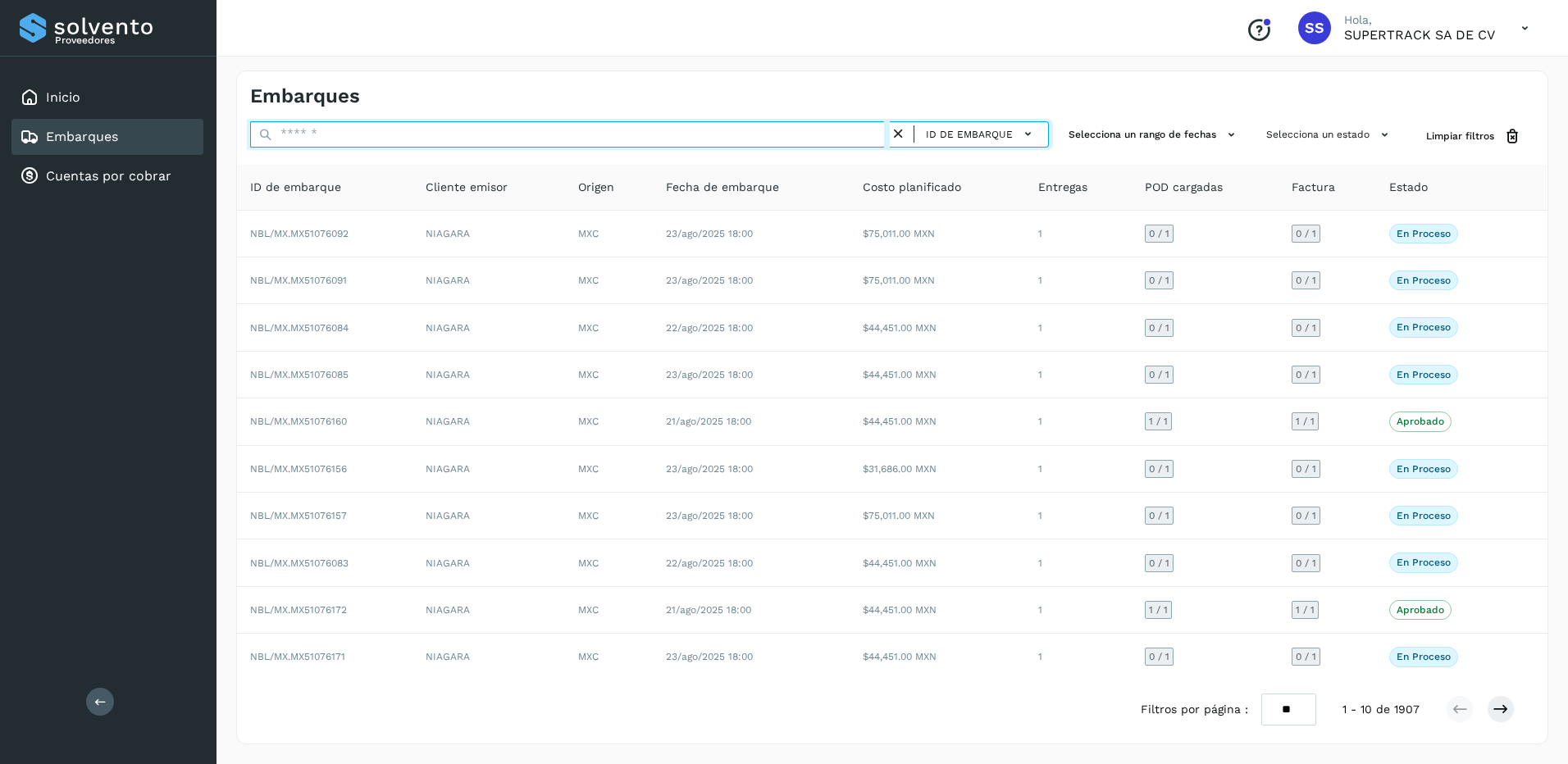
click at [303, 142] on input "text" at bounding box center [569, 134] width 639 height 26
paste input "********"
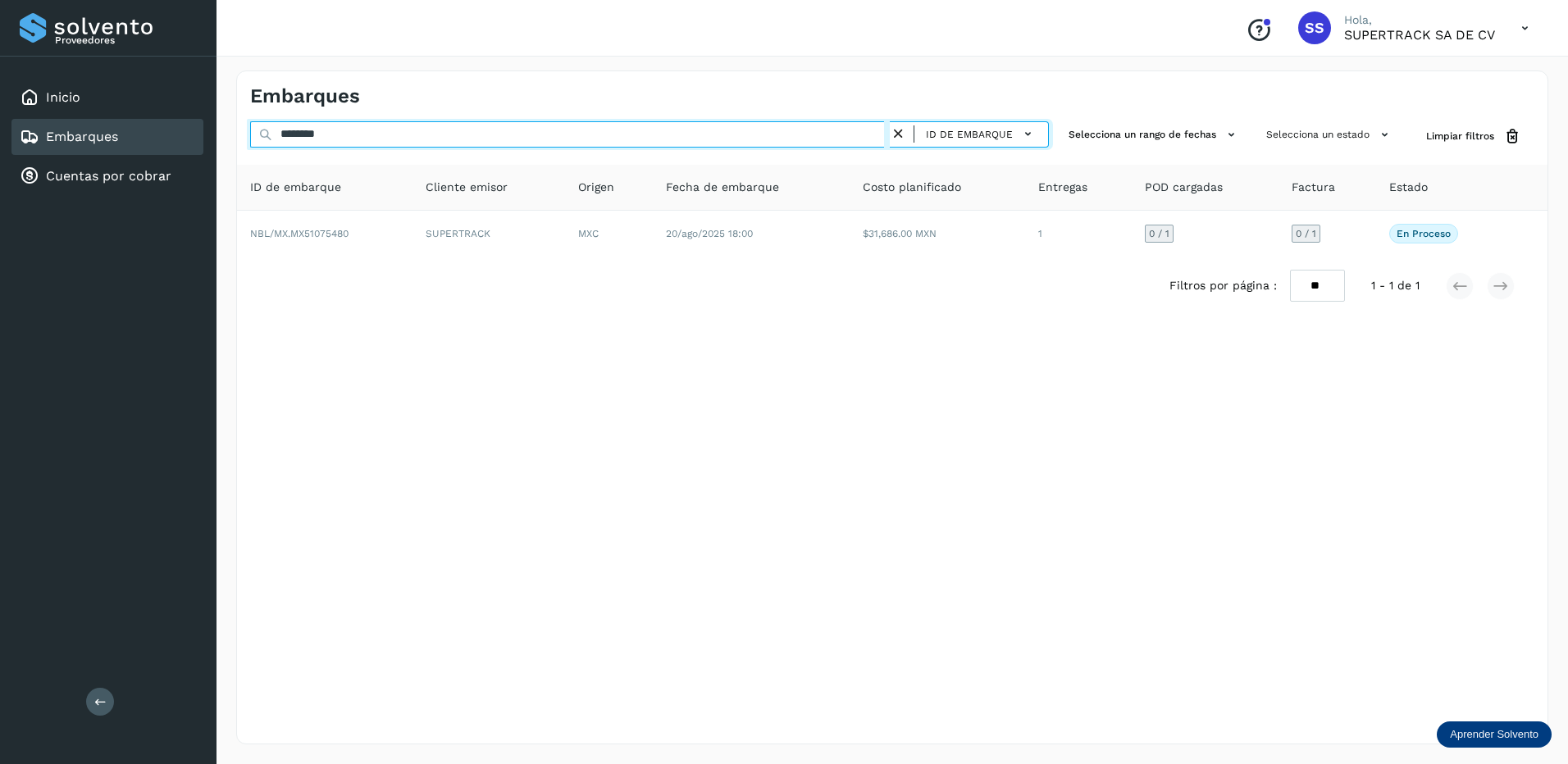
type input "********"
